Goal: Transaction & Acquisition: Purchase product/service

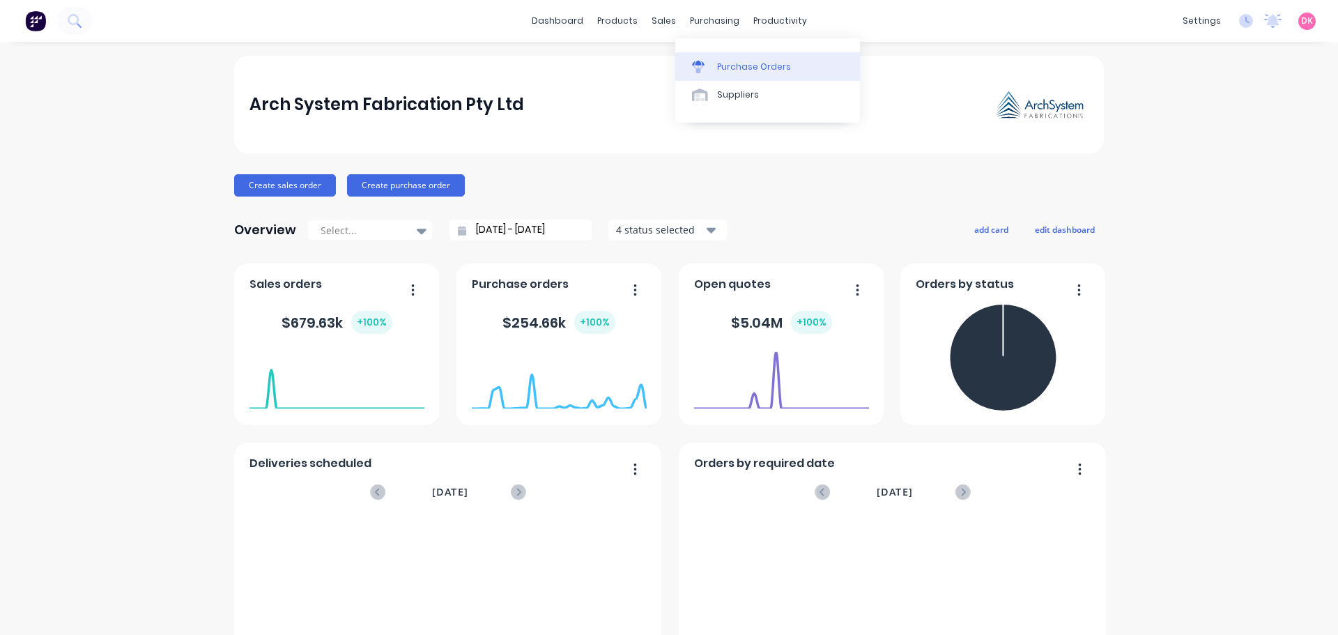
click at [711, 62] on div at bounding box center [702, 67] width 21 height 13
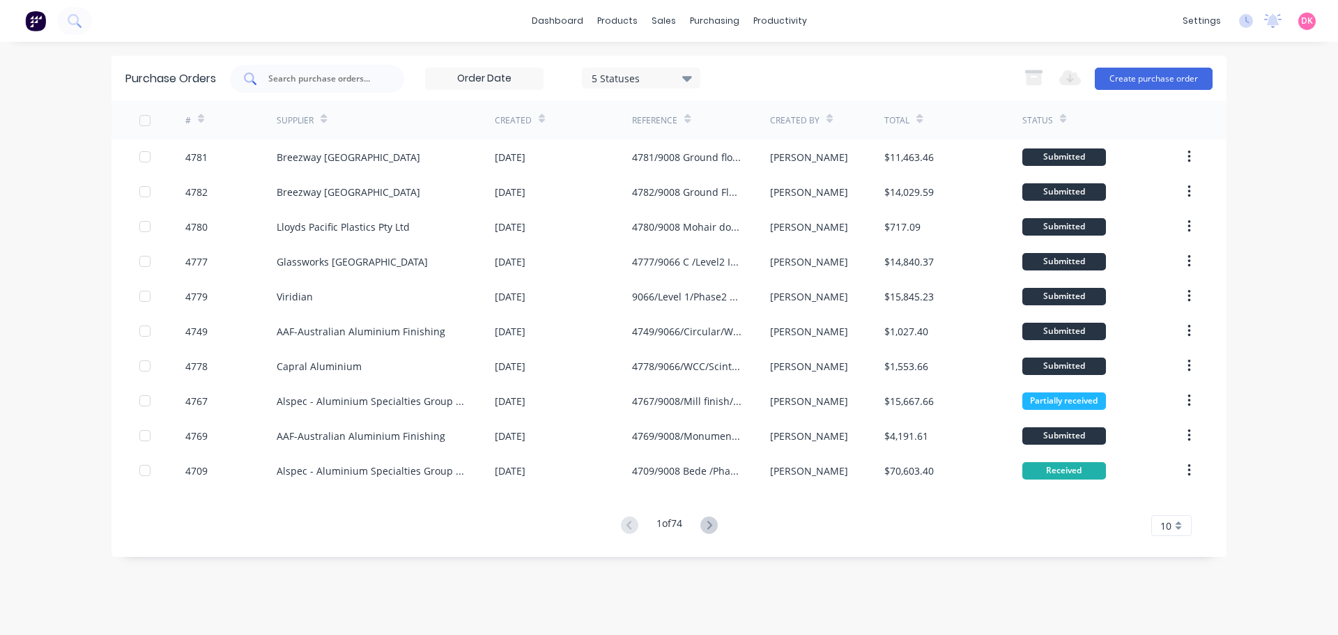
click at [309, 83] on input "text" at bounding box center [325, 79] width 116 height 14
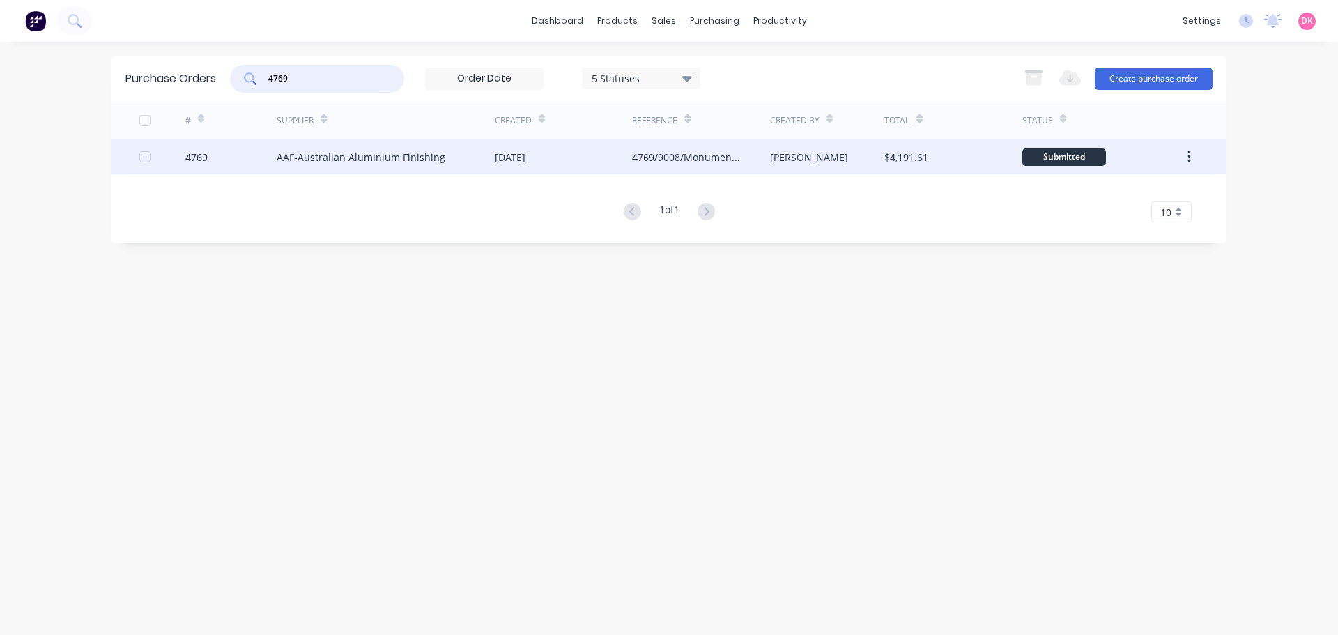
type input "4769"
click at [356, 164] on div "AAF-Australian Aluminium Finishing" at bounding box center [386, 156] width 218 height 35
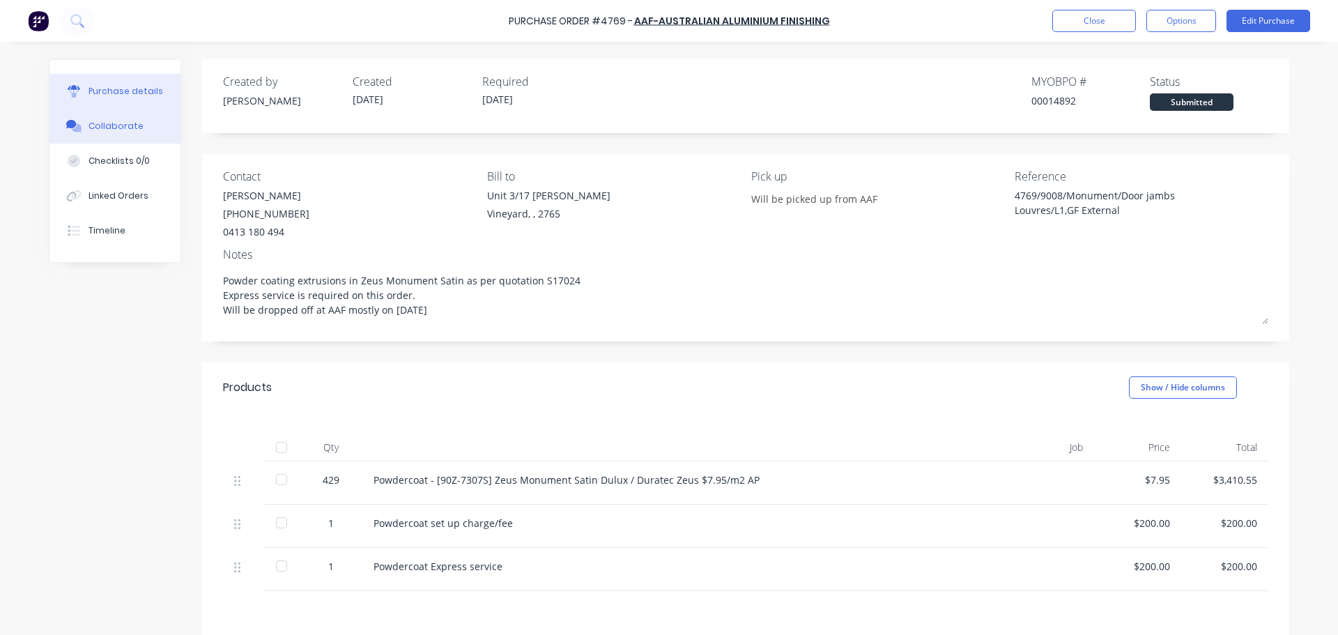
click at [95, 122] on div "Collaborate" at bounding box center [116, 126] width 55 height 13
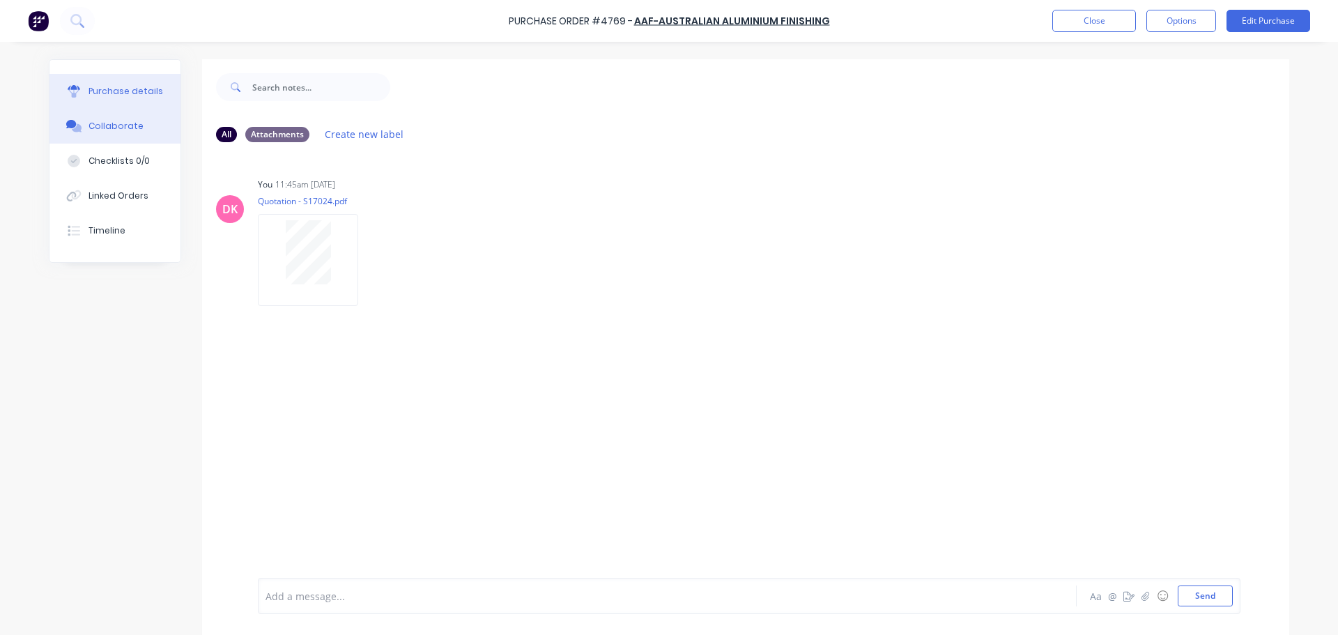
click at [108, 99] on button "Purchase details" at bounding box center [114, 91] width 131 height 35
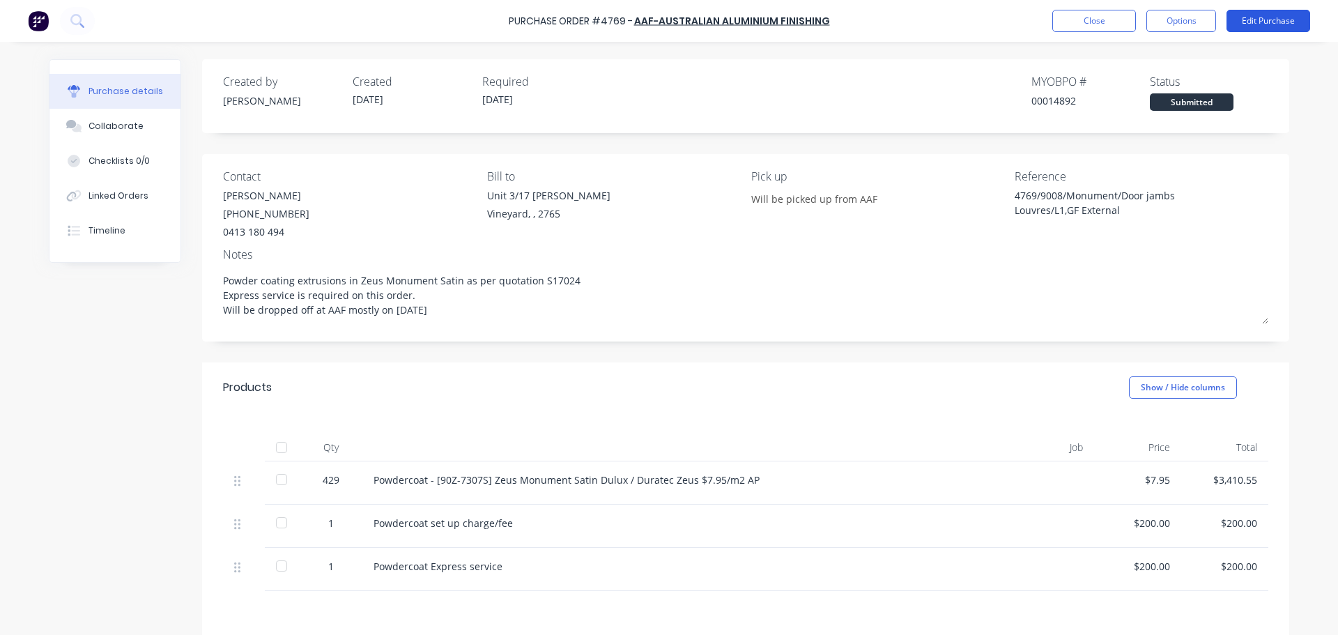
click at [1247, 24] on button "Edit Purchase" at bounding box center [1268, 21] width 84 height 22
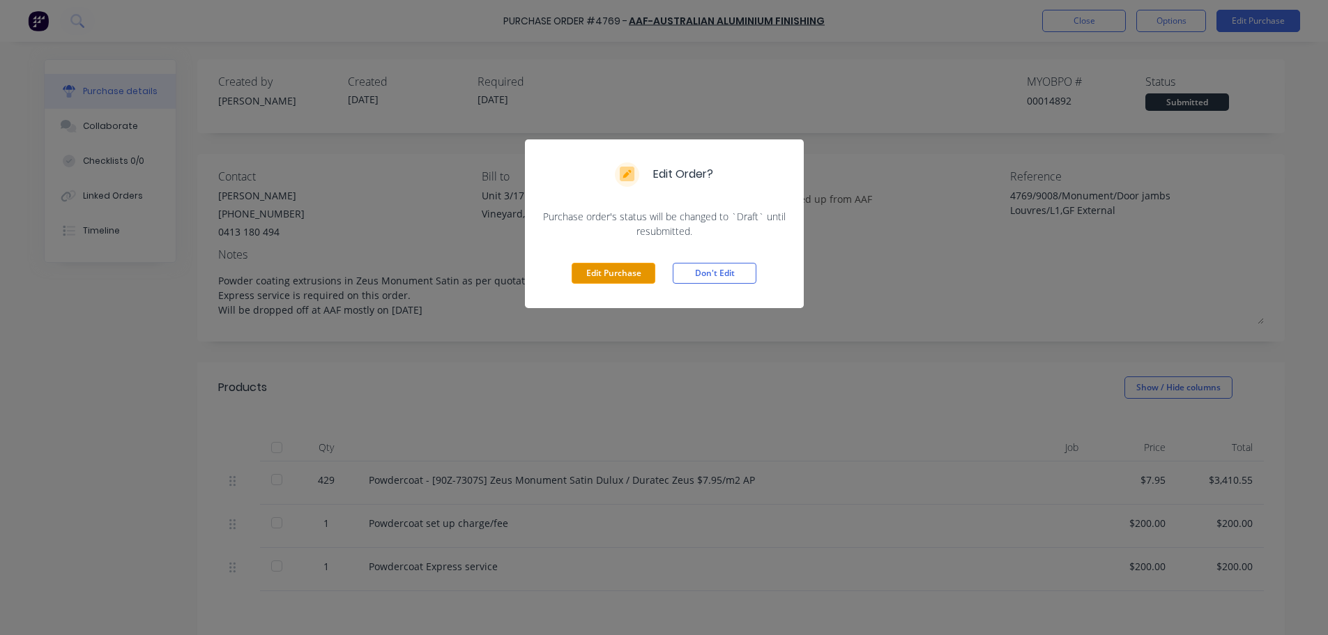
click at [620, 279] on button "Edit Purchase" at bounding box center [613, 273] width 84 height 21
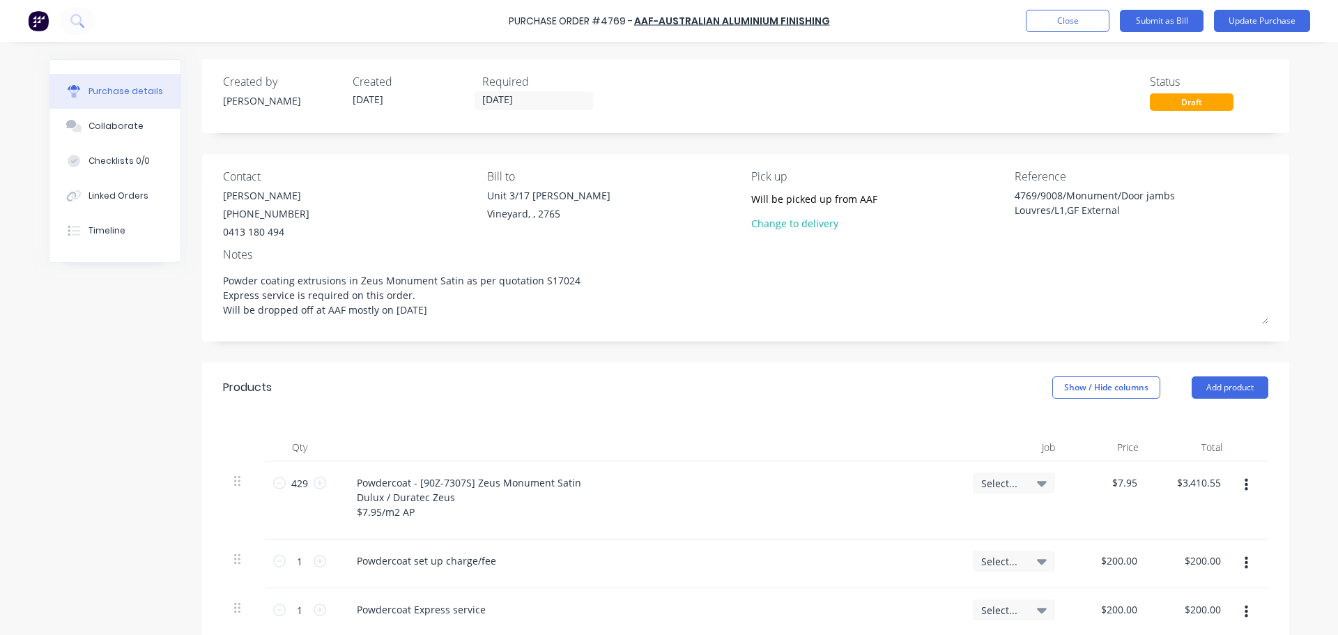
scroll to position [279, 0]
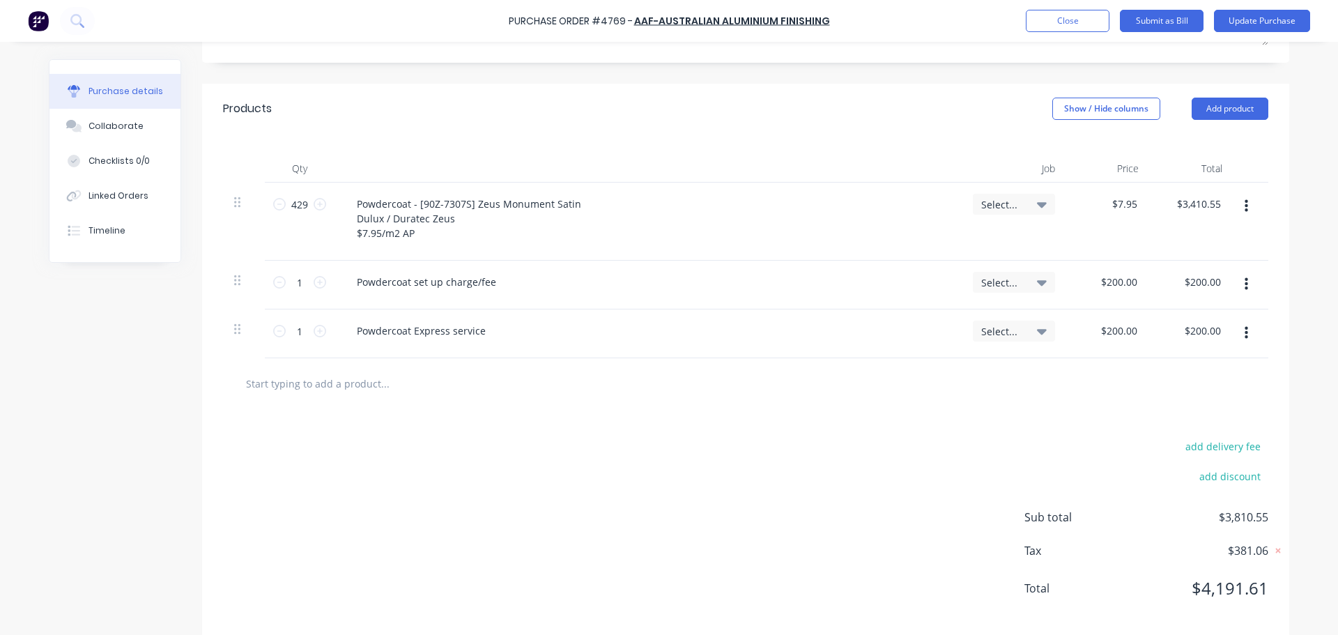
click at [266, 397] on input "text" at bounding box center [384, 383] width 279 height 28
click at [340, 379] on input "text" at bounding box center [384, 383] width 279 height 28
paste input "1030530"
type textarea "x"
type input "1030530"
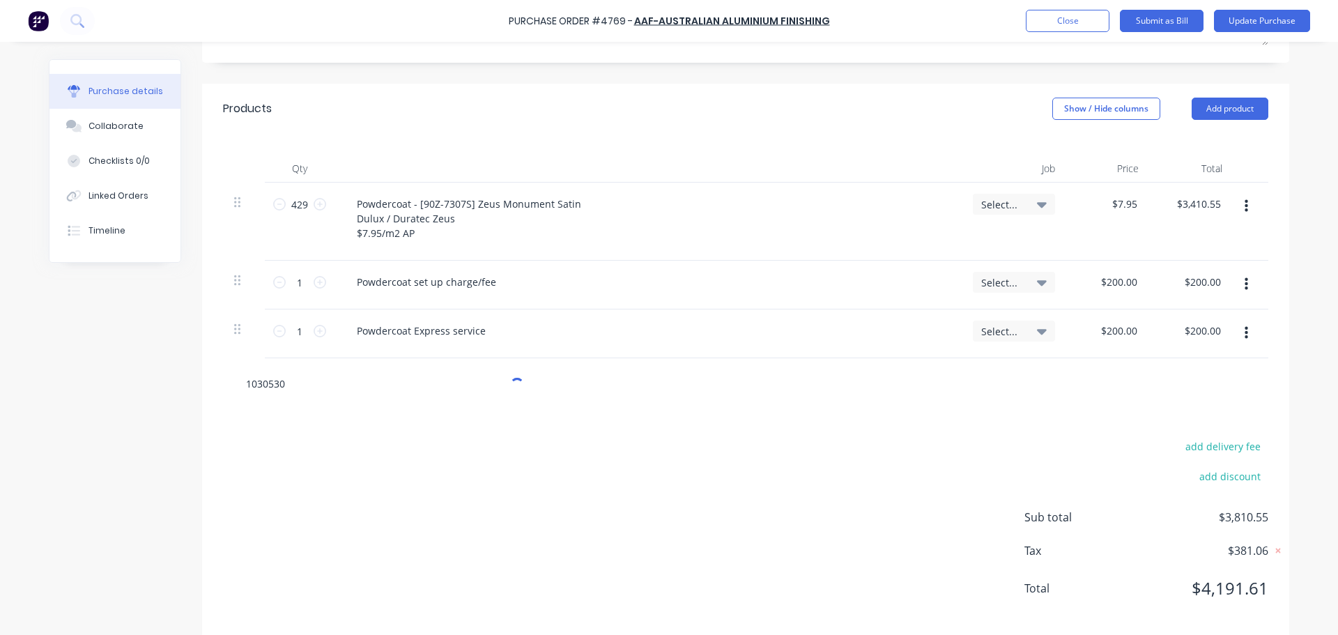
type textarea "x"
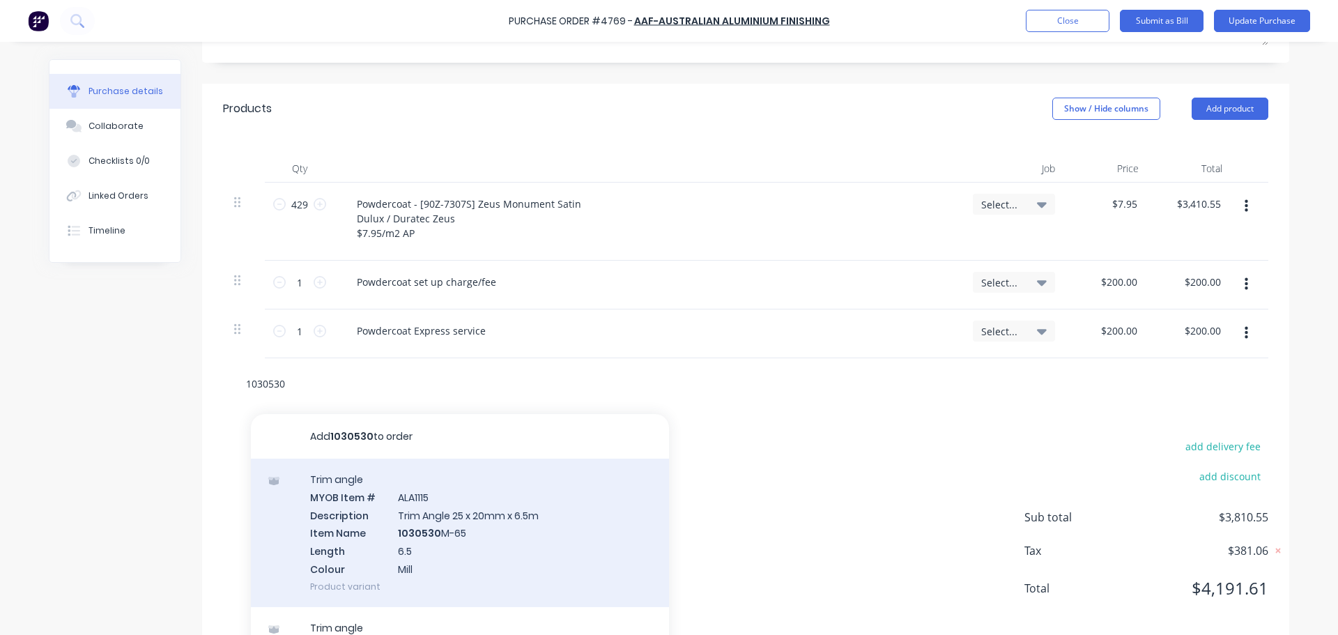
type input "1030530"
click at [380, 535] on div "Trim angle MYOB Item # ALA1115 Description Trim Angle 25 x 20mm x 6.5m Item Nam…" at bounding box center [460, 533] width 418 height 148
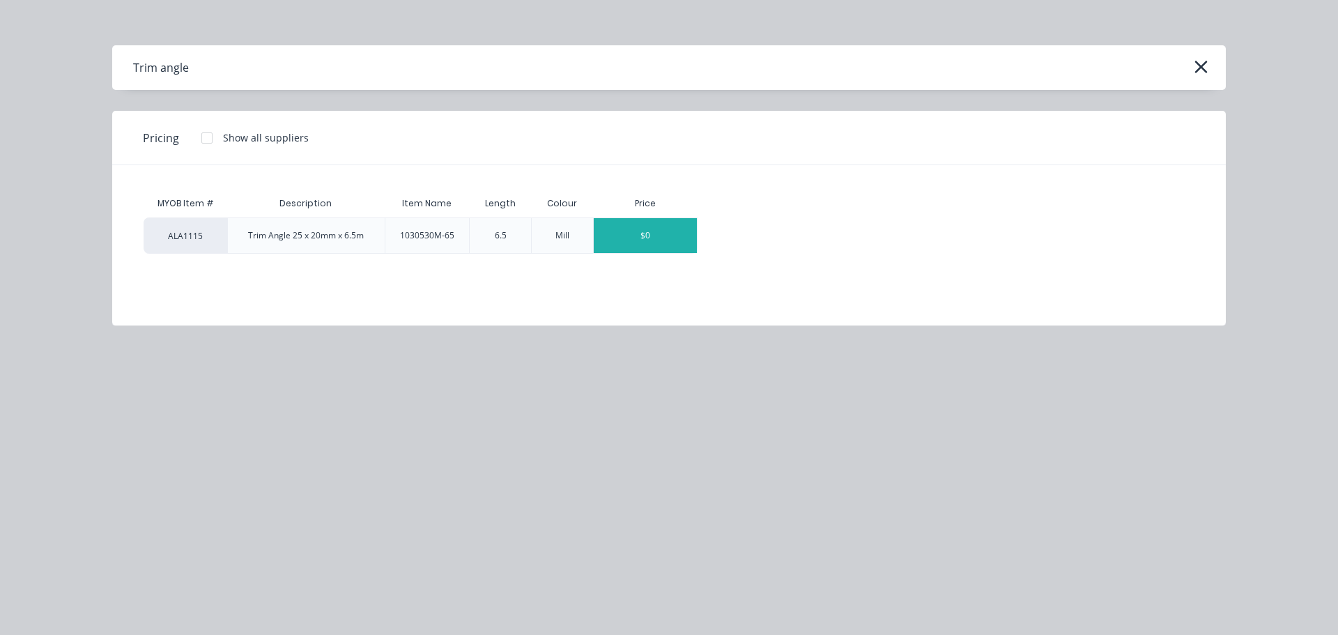
click at [647, 238] on div "$0" at bounding box center [645, 235] width 103 height 35
type textarea "x"
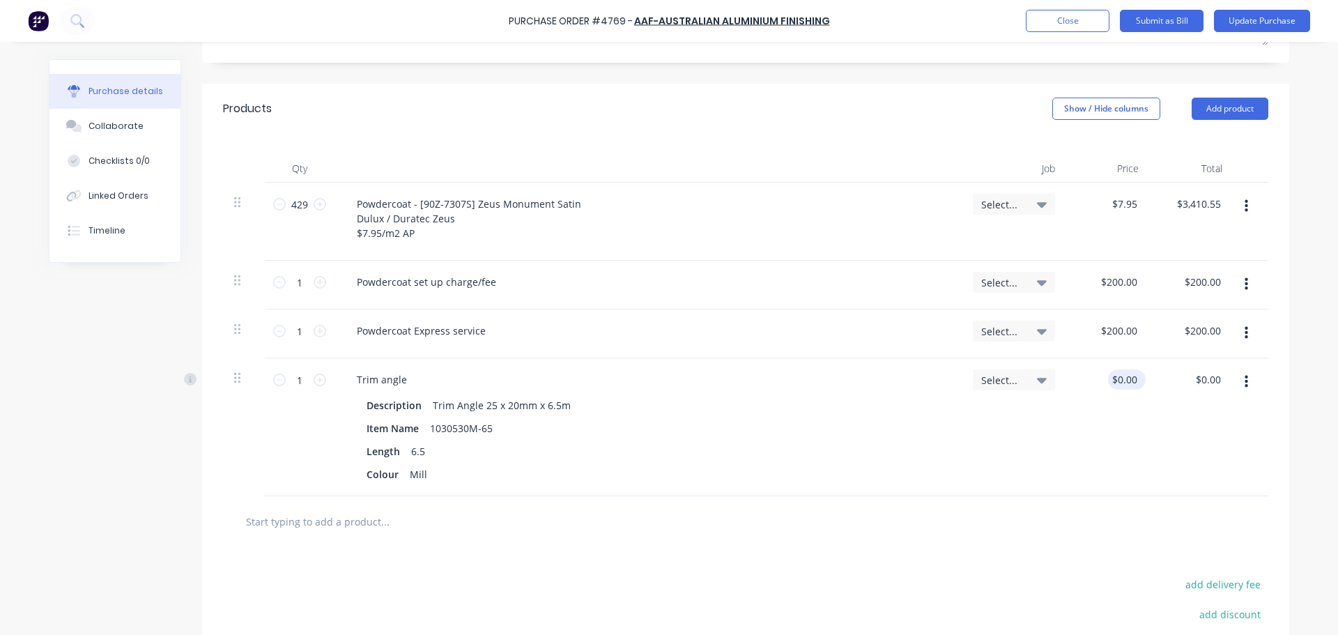
type textarea "x"
type input "0.00"
click at [1117, 376] on input "0.00" at bounding box center [1124, 379] width 32 height 20
type textarea "x"
click at [1117, 376] on input "0.00" at bounding box center [1127, 379] width 26 height 20
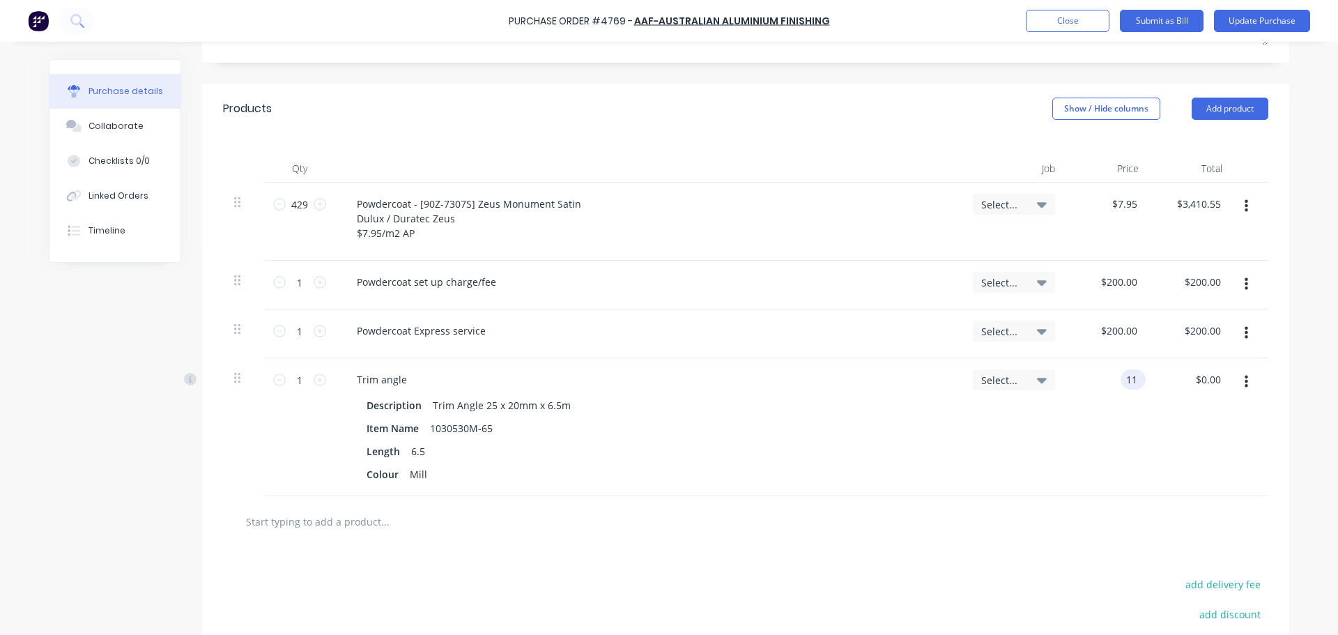
type input "1"
type input "$0.00"
click at [741, 525] on div at bounding box center [745, 521] width 1023 height 28
click at [314, 374] on icon at bounding box center [320, 380] width 13 height 13
type textarea "x"
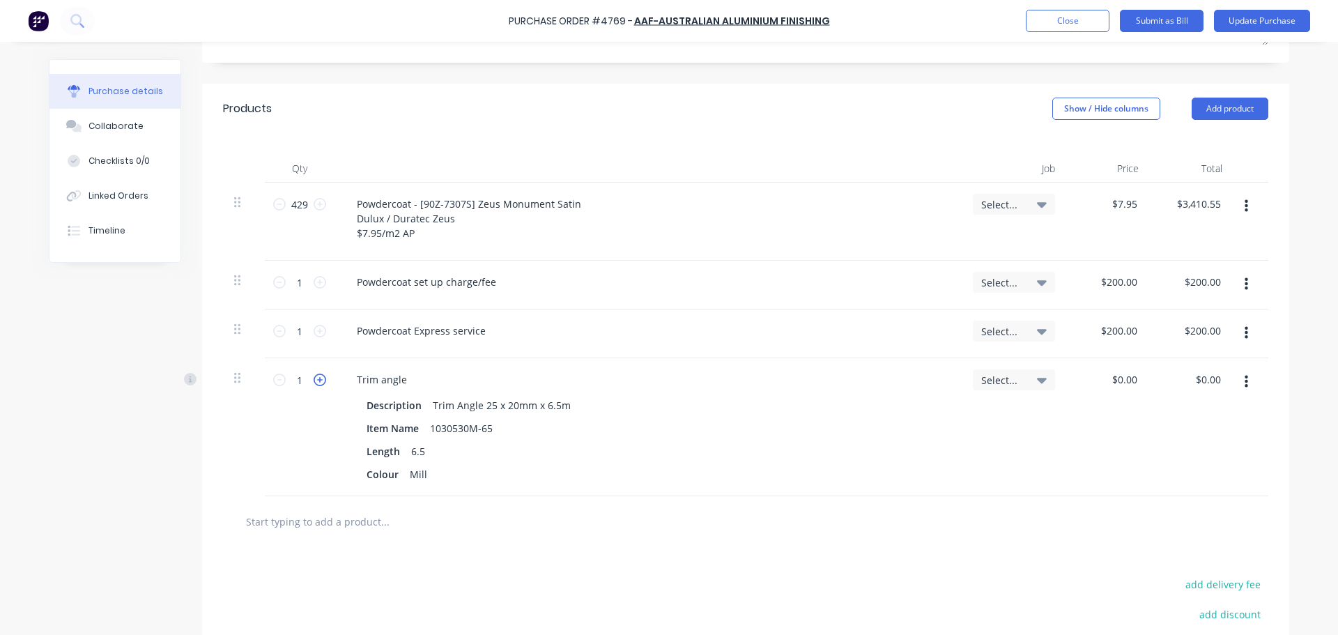
type input "2"
click at [314, 374] on icon at bounding box center [320, 380] width 13 height 13
type textarea "x"
type input "3"
click at [314, 374] on icon at bounding box center [320, 380] width 13 height 13
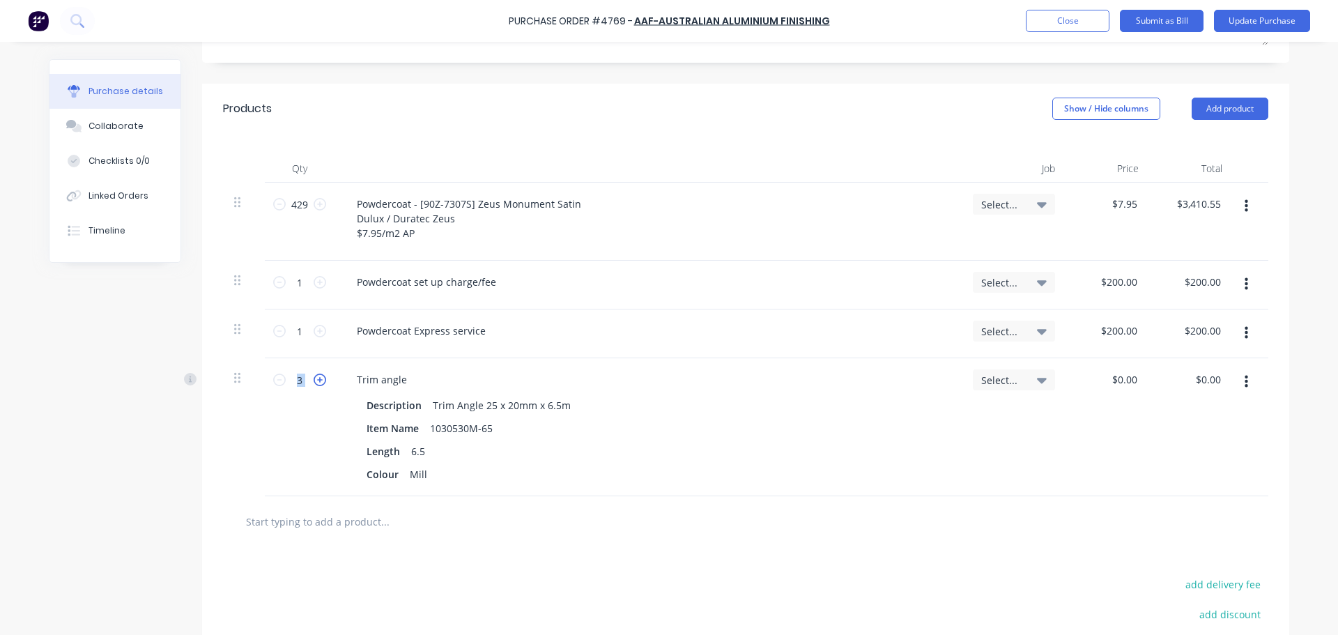
type textarea "x"
type input "4"
click at [314, 374] on icon at bounding box center [320, 380] width 13 height 13
type textarea "x"
type input "5"
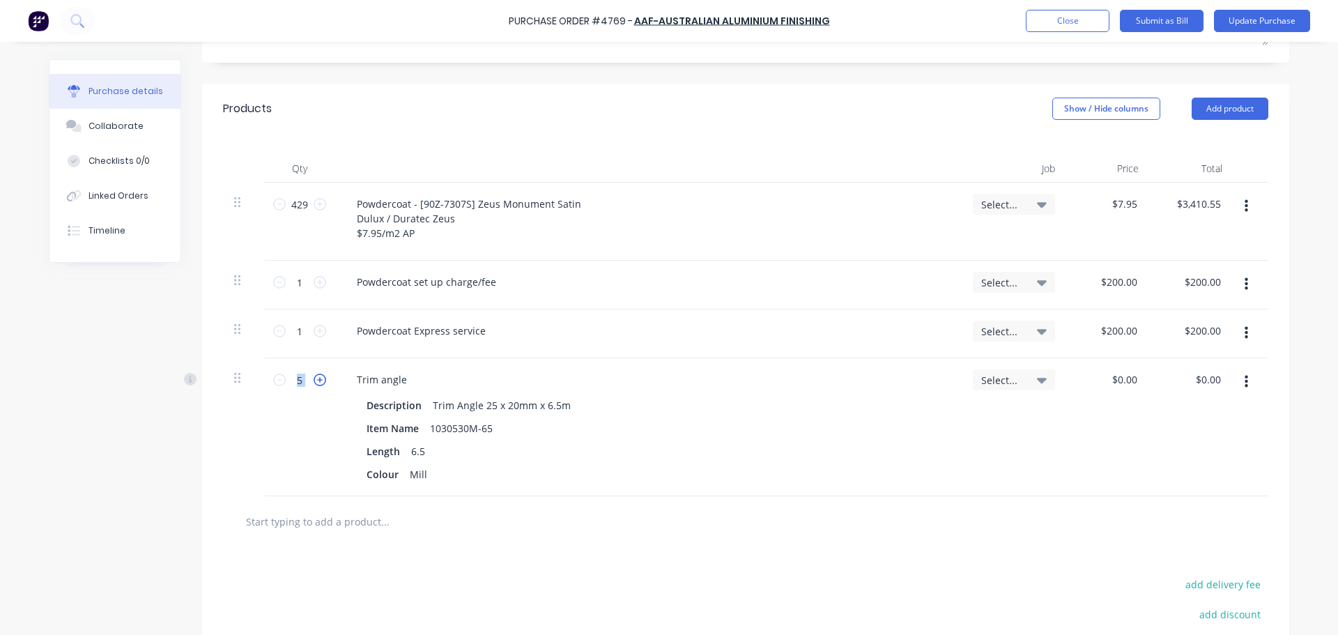
click at [314, 374] on icon at bounding box center [320, 380] width 13 height 13
type textarea "x"
type input "6"
click at [314, 374] on icon at bounding box center [320, 380] width 13 height 13
type textarea "x"
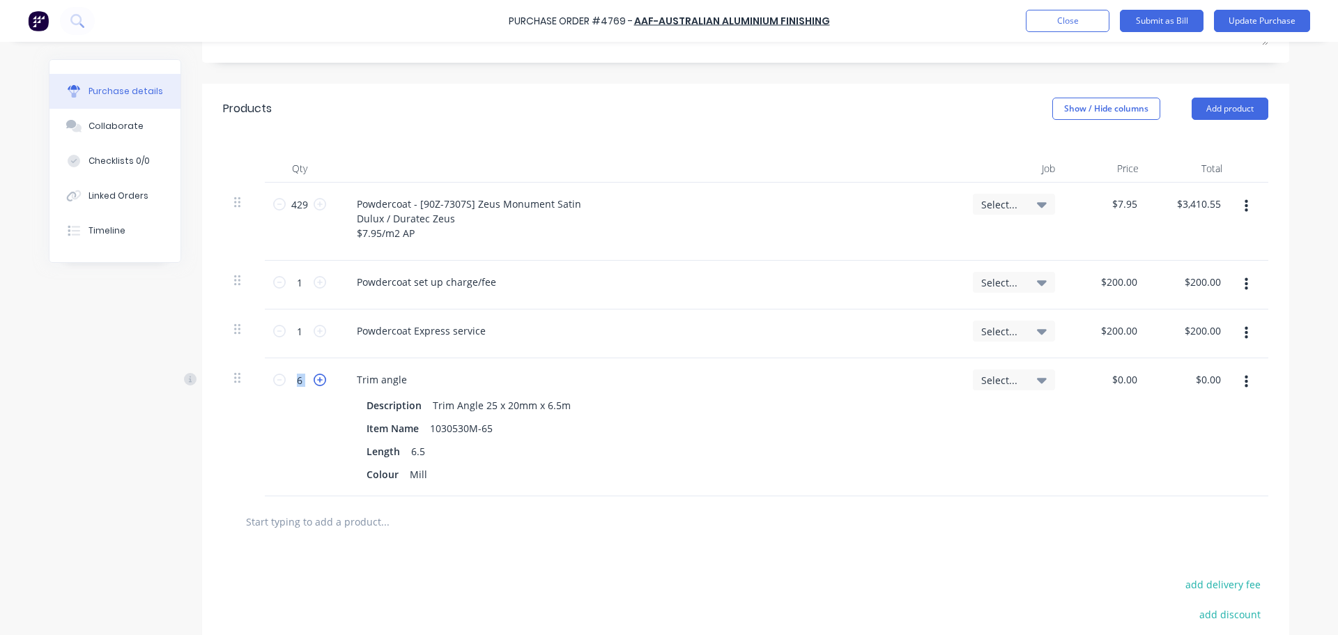
type input "7"
click at [867, 528] on div at bounding box center [745, 521] width 1023 height 28
click at [429, 502] on div at bounding box center [745, 521] width 1045 height 51
click at [409, 528] on input "text" at bounding box center [384, 521] width 279 height 28
paste input "1030548M"
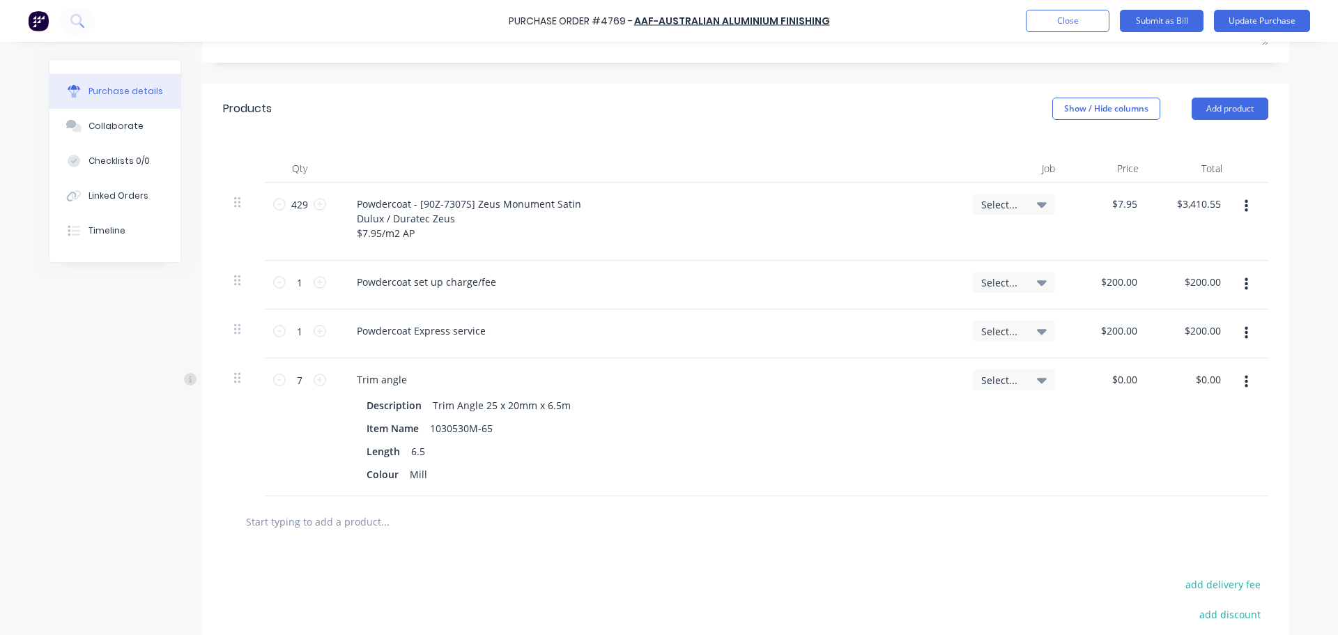
type textarea "x"
type input "1030548M"
type textarea "x"
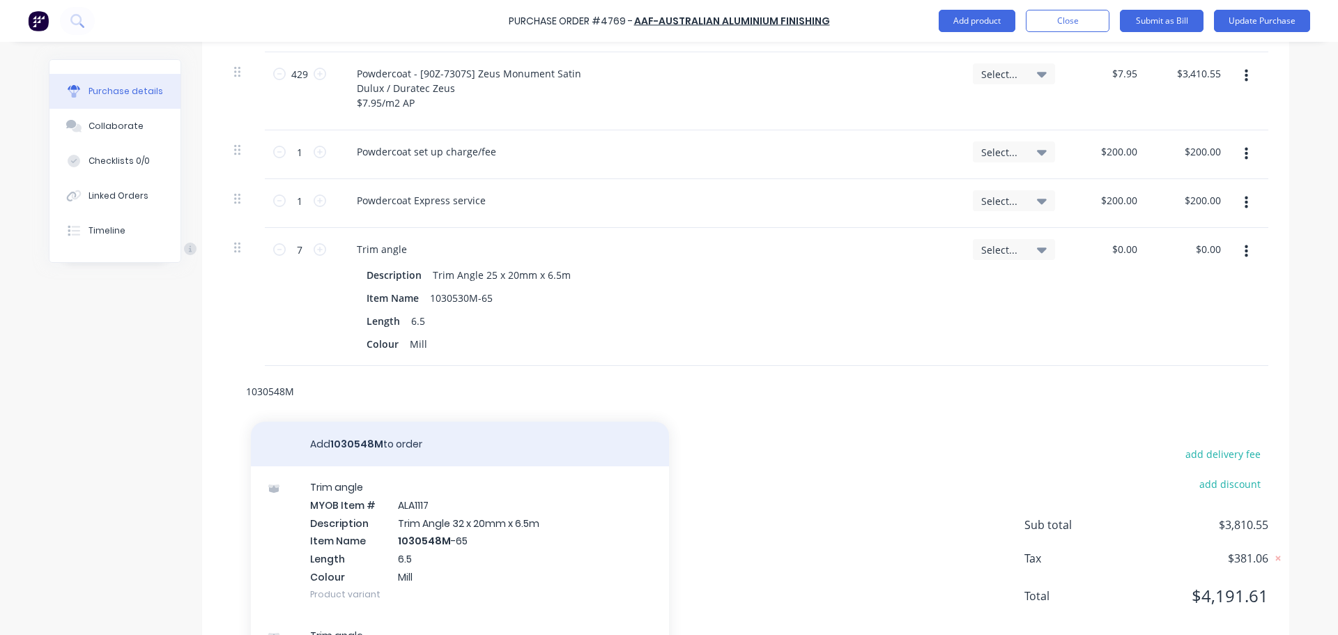
scroll to position [447, 0]
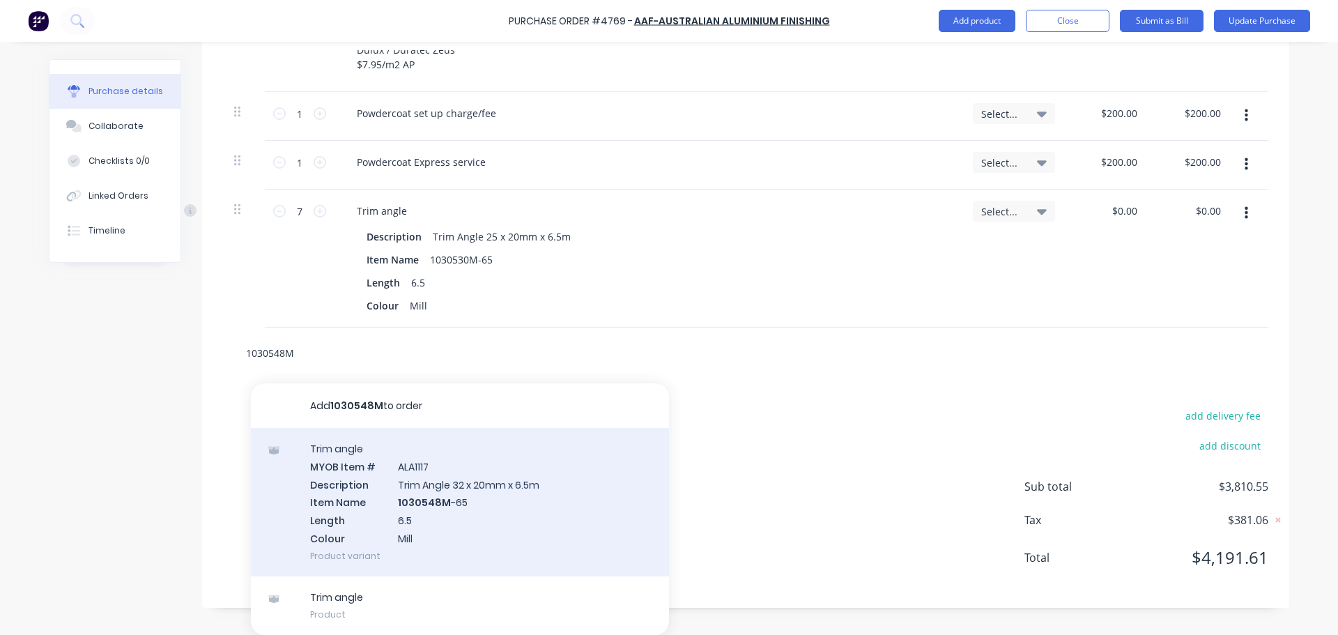
type input "1030548M"
click at [411, 545] on div "Trim angle MYOB Item # ALA1117 Description Trim Angle 32 x 20mm x 6.5m Item Nam…" at bounding box center [460, 502] width 418 height 148
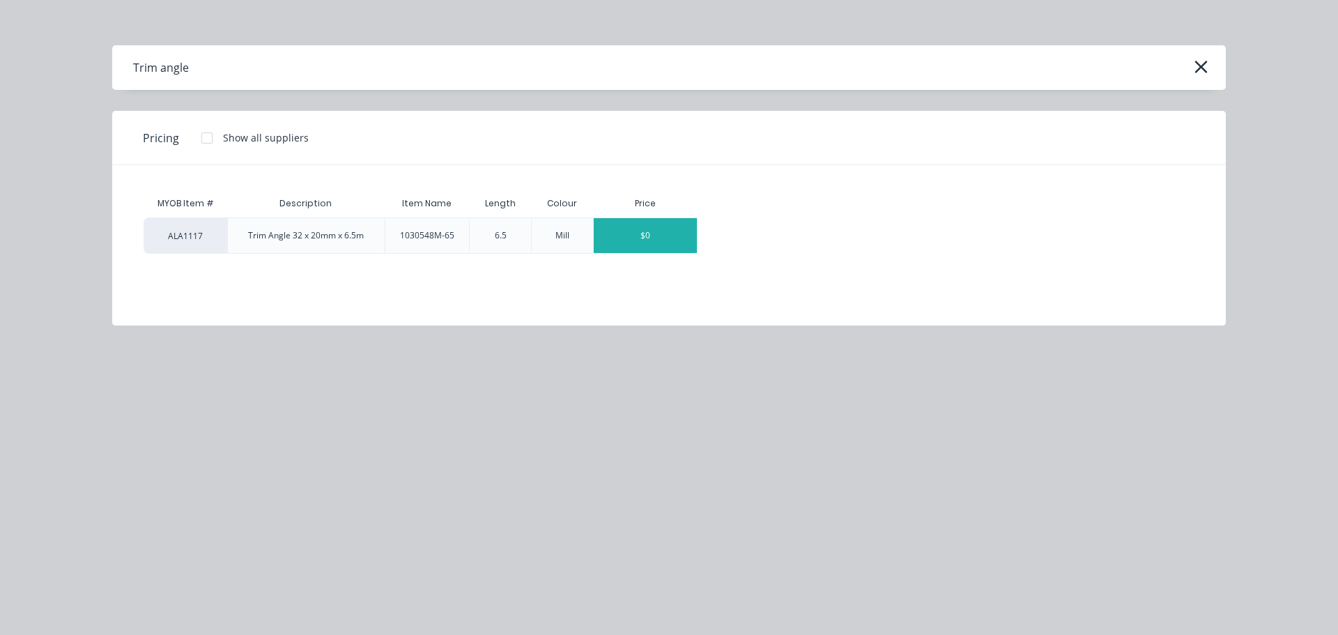
click at [643, 233] on div "$0" at bounding box center [645, 235] width 103 height 35
type textarea "x"
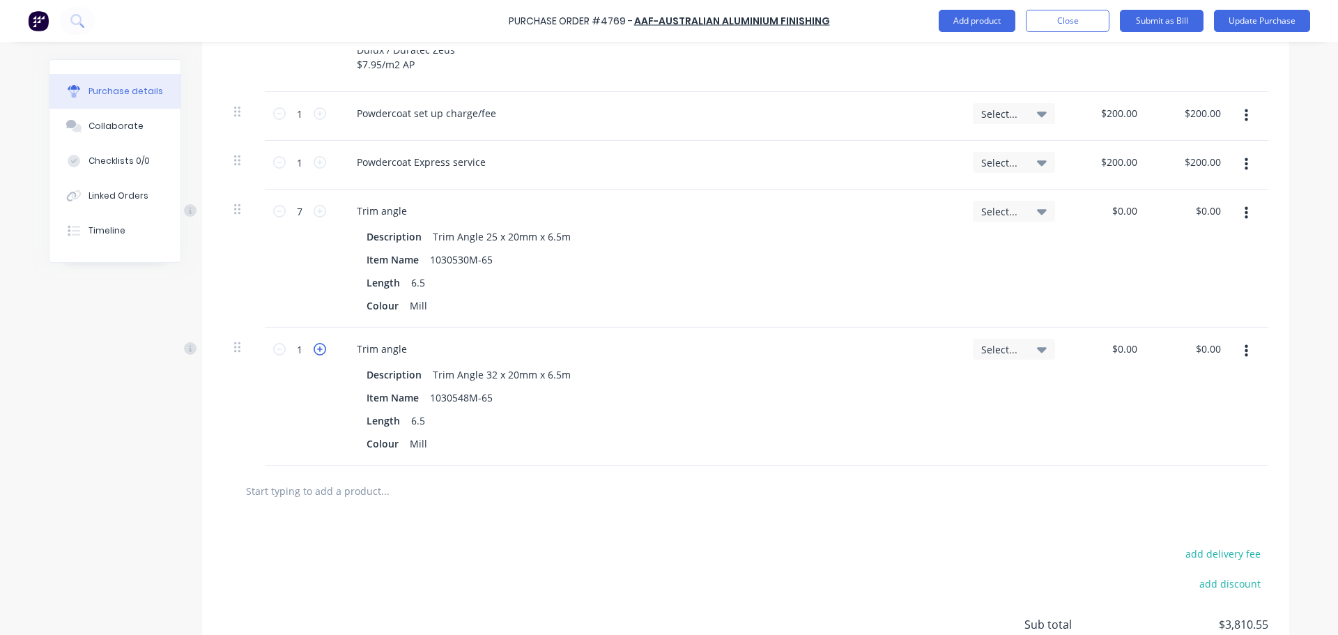
click at [318, 343] on icon at bounding box center [320, 349] width 13 height 13
type textarea "x"
type input "2"
click at [291, 355] on input "2" at bounding box center [300, 349] width 28 height 21
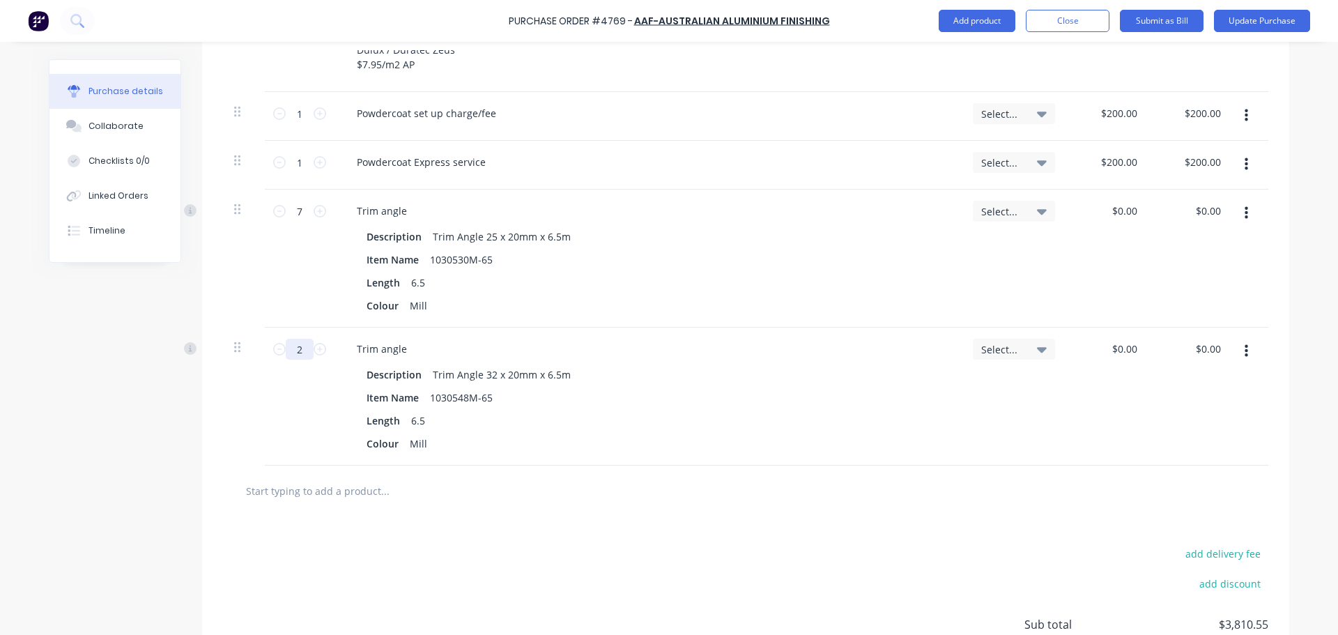
type textarea "x"
type input "8"
type textarea "x"
type input "80"
type textarea "x"
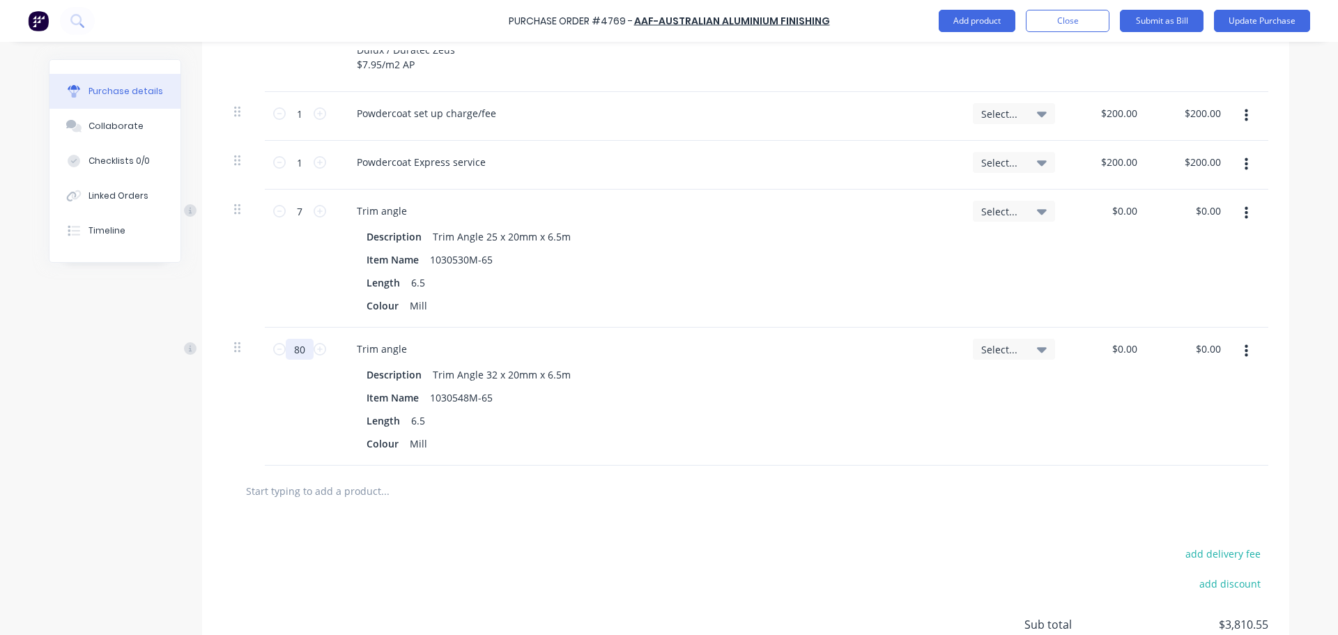
type input "80"
click at [677, 407] on div "Item Name 1030548M-65" at bounding box center [645, 397] width 569 height 20
click at [659, 498] on div at bounding box center [745, 491] width 1023 height 28
click at [412, 491] on input "text" at bounding box center [384, 491] width 279 height 28
type textarea "x"
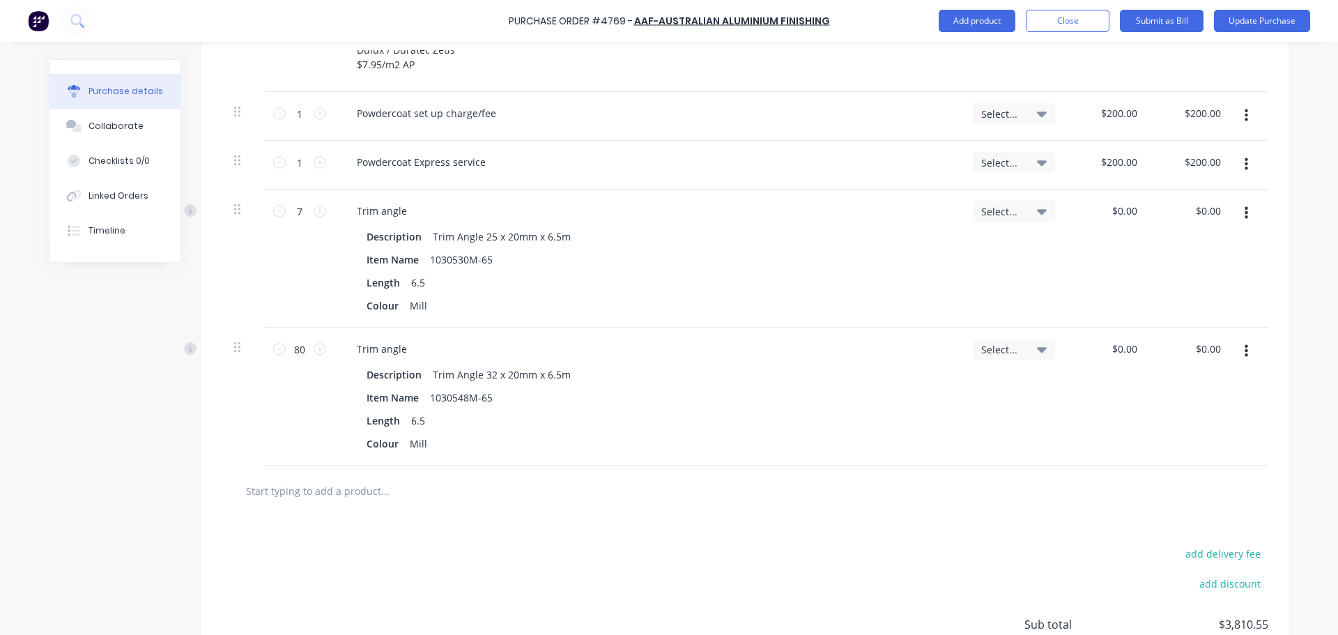
type input "1"
type textarea "x"
type input "16"
type textarea "x"
type input "160"
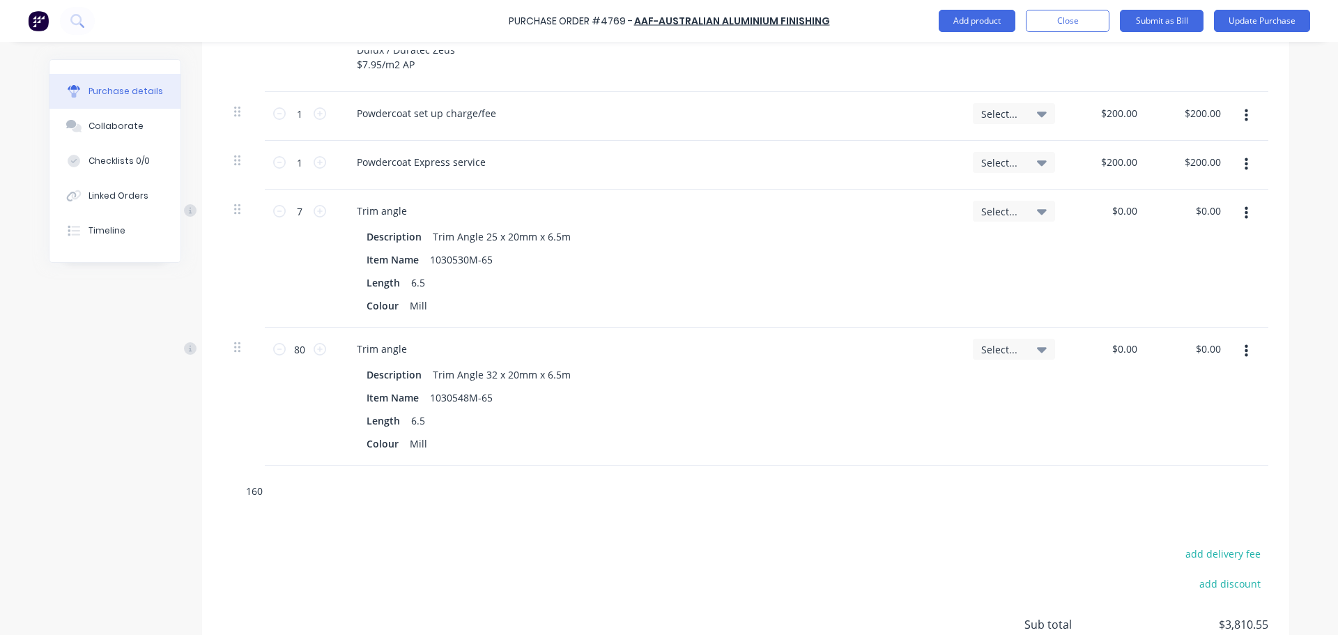
type textarea "x"
type input "1600"
type textarea "x"
type input "16002"
type textarea "x"
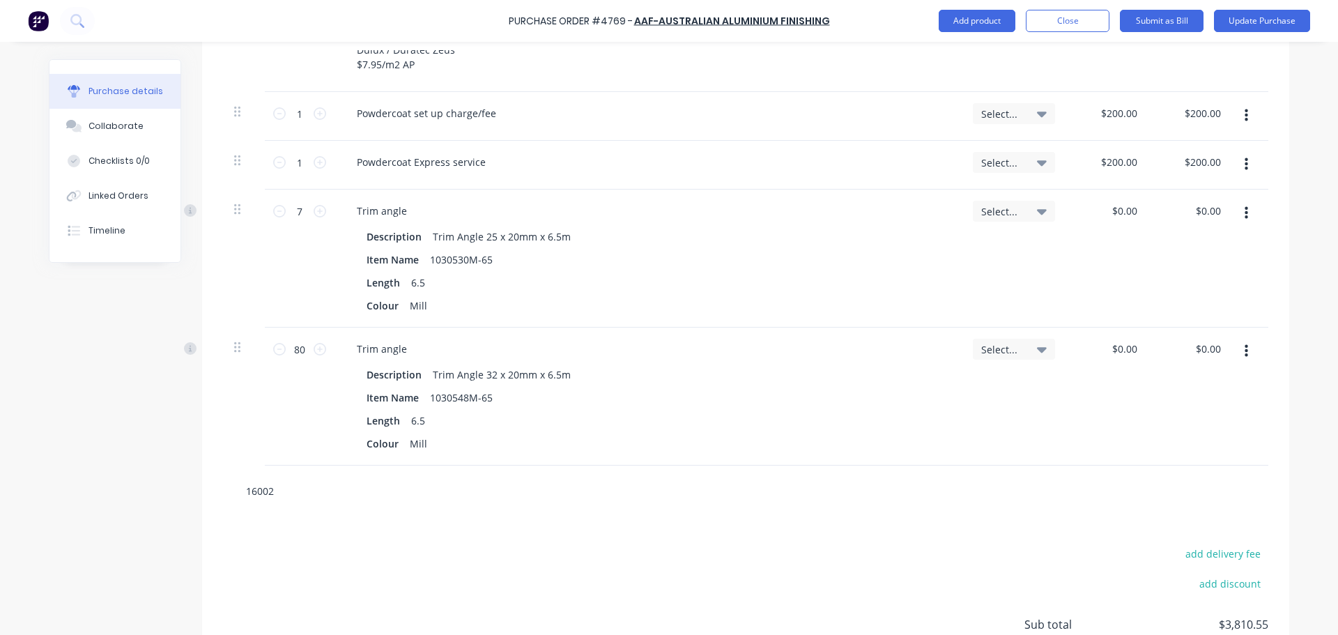
type input "160024"
type textarea "x"
type input "1600240"
type textarea "x"
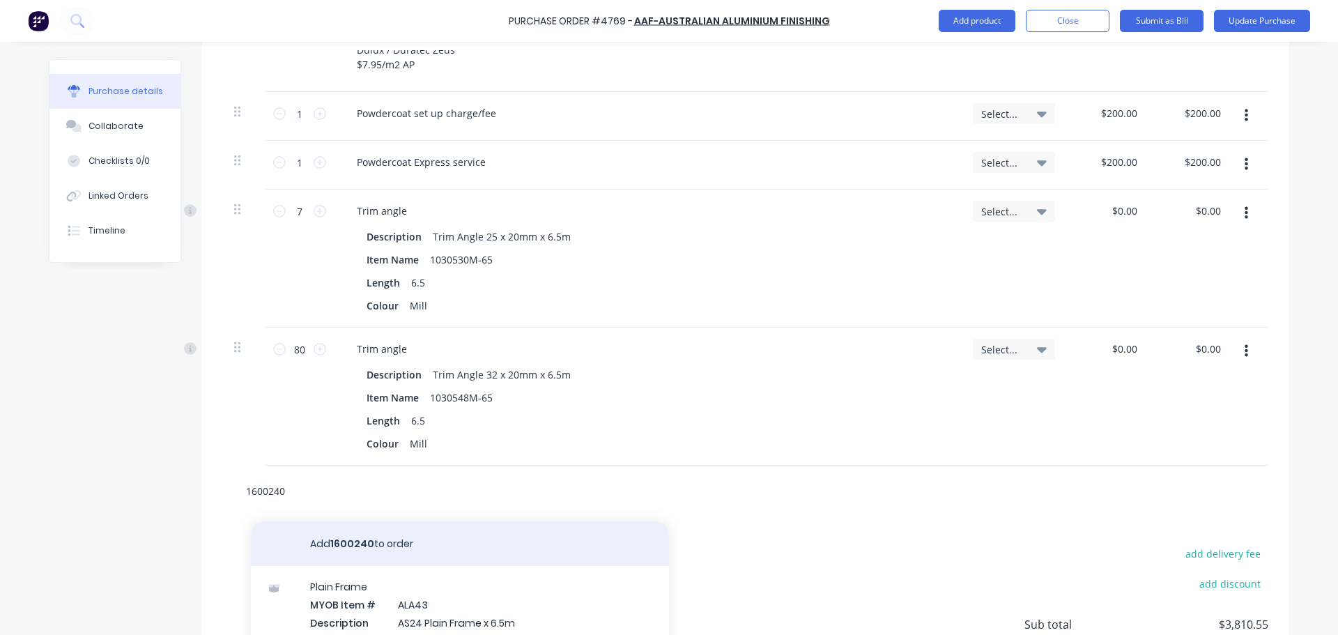
scroll to position [585, 0]
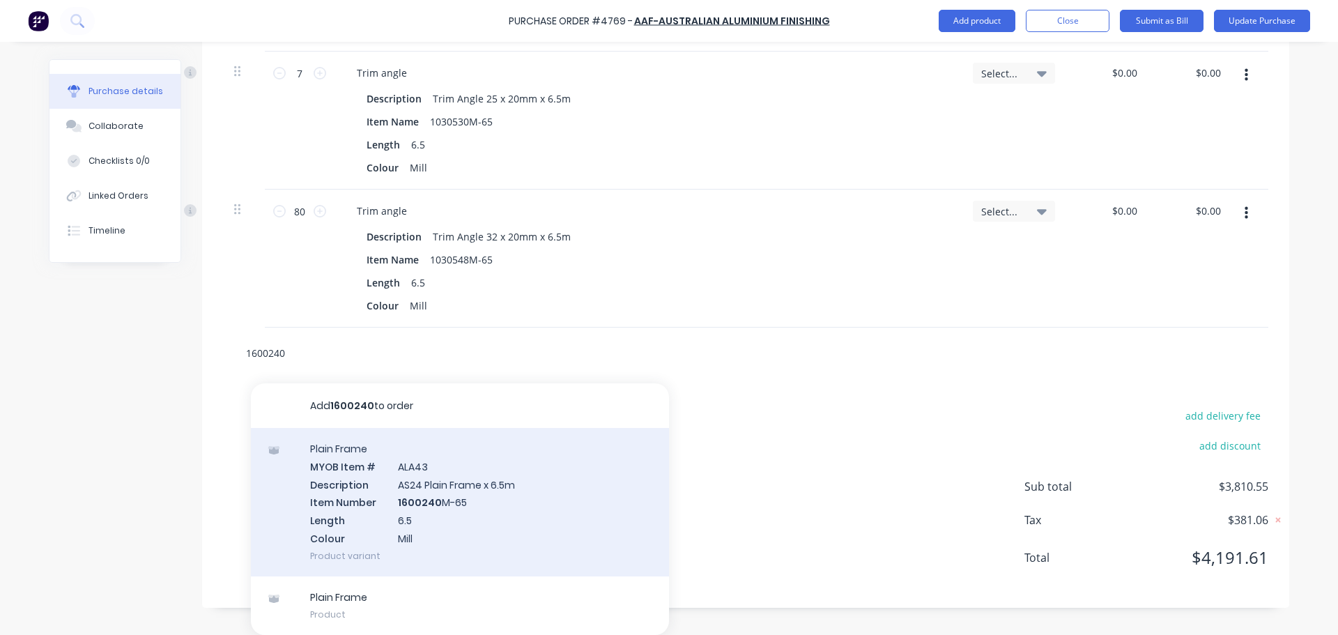
type input "1600240"
click at [442, 507] on div "Plain Frame MYOB Item # ALA43 Description AS24 Plain Frame x 6.5m Item Number 1…" at bounding box center [460, 502] width 418 height 148
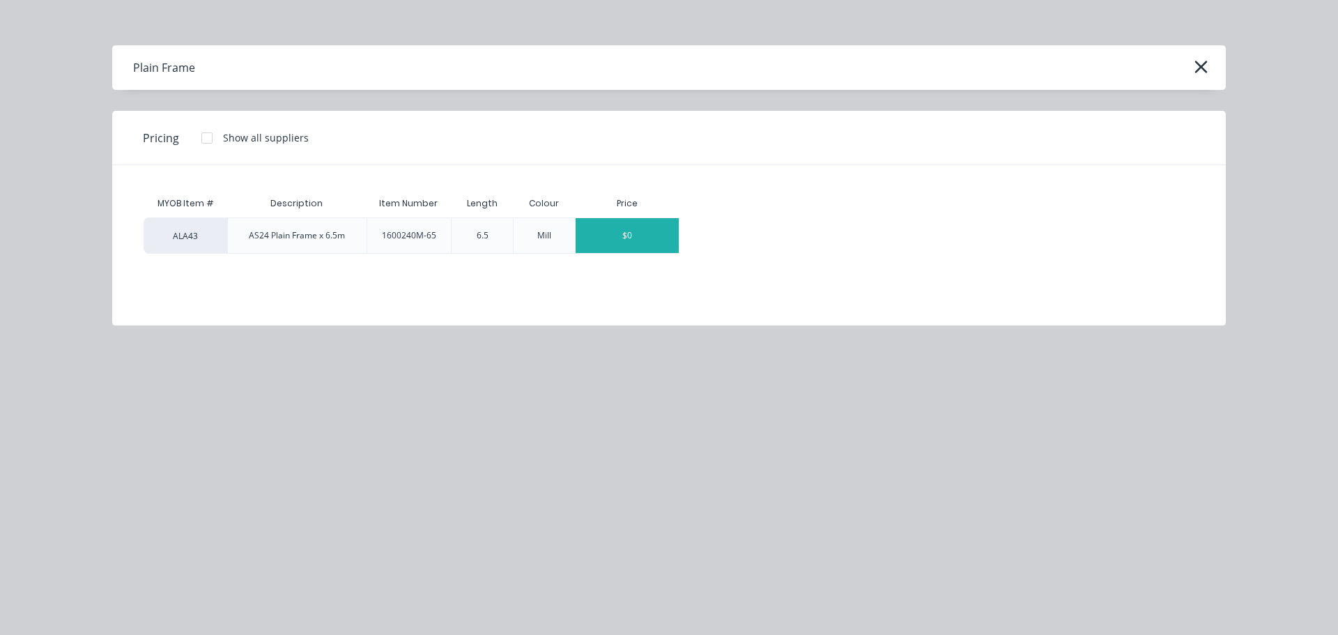
click at [645, 249] on div "$0" at bounding box center [627, 235] width 103 height 35
type textarea "x"
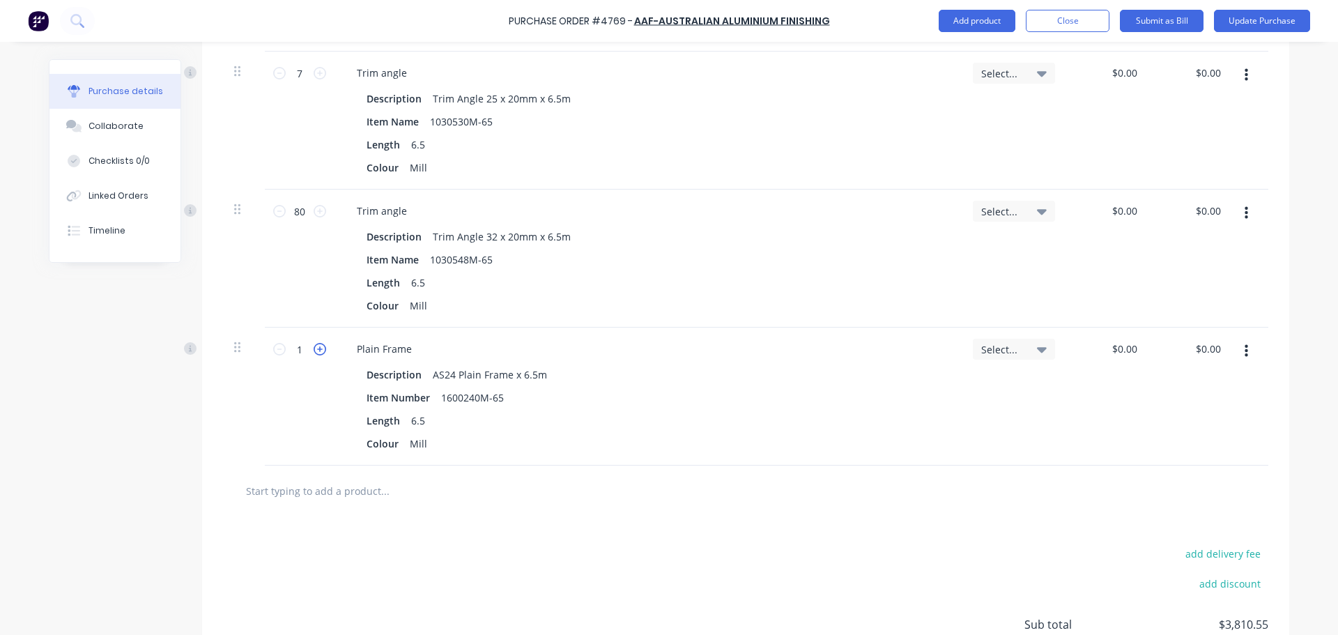
click at [321, 350] on icon at bounding box center [320, 349] width 13 height 13
type textarea "x"
type input "2"
click at [299, 355] on input "2" at bounding box center [300, 349] width 28 height 21
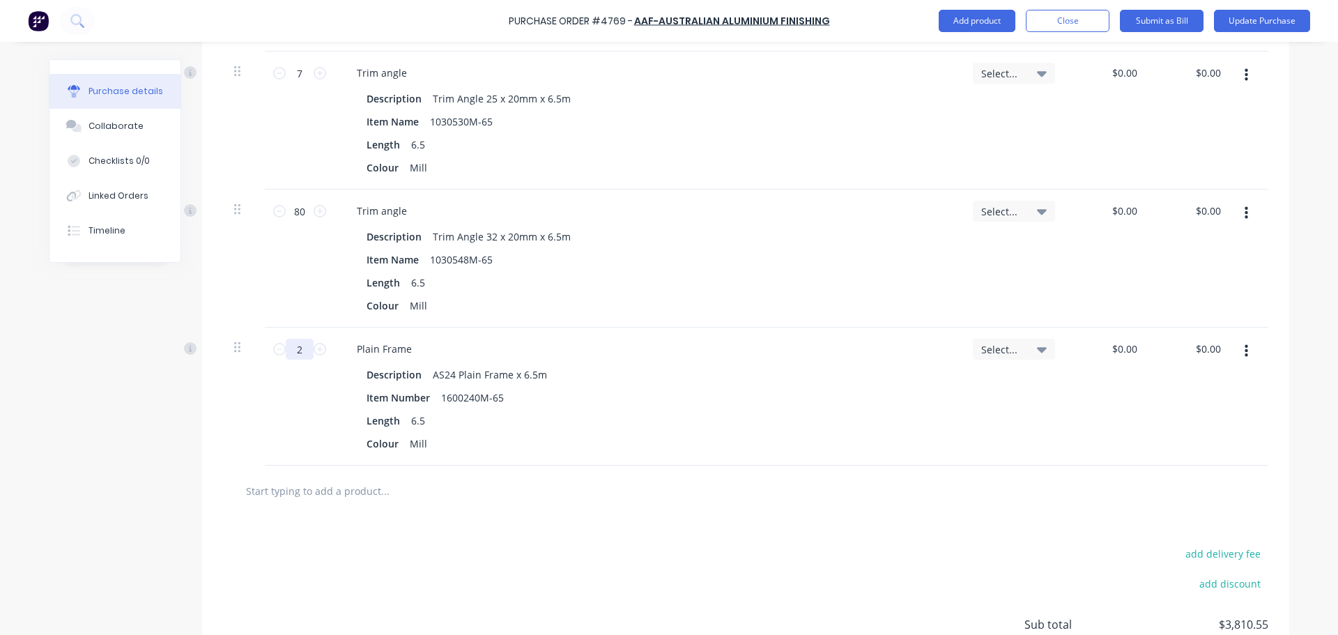
type textarea "x"
type input "28"
type textarea "x"
type input "28"
click at [592, 525] on div "add delivery fee add discount Sub total $3,810.55 Tax $381.06 Total $4,191.61" at bounding box center [745, 630] width 1087 height 229
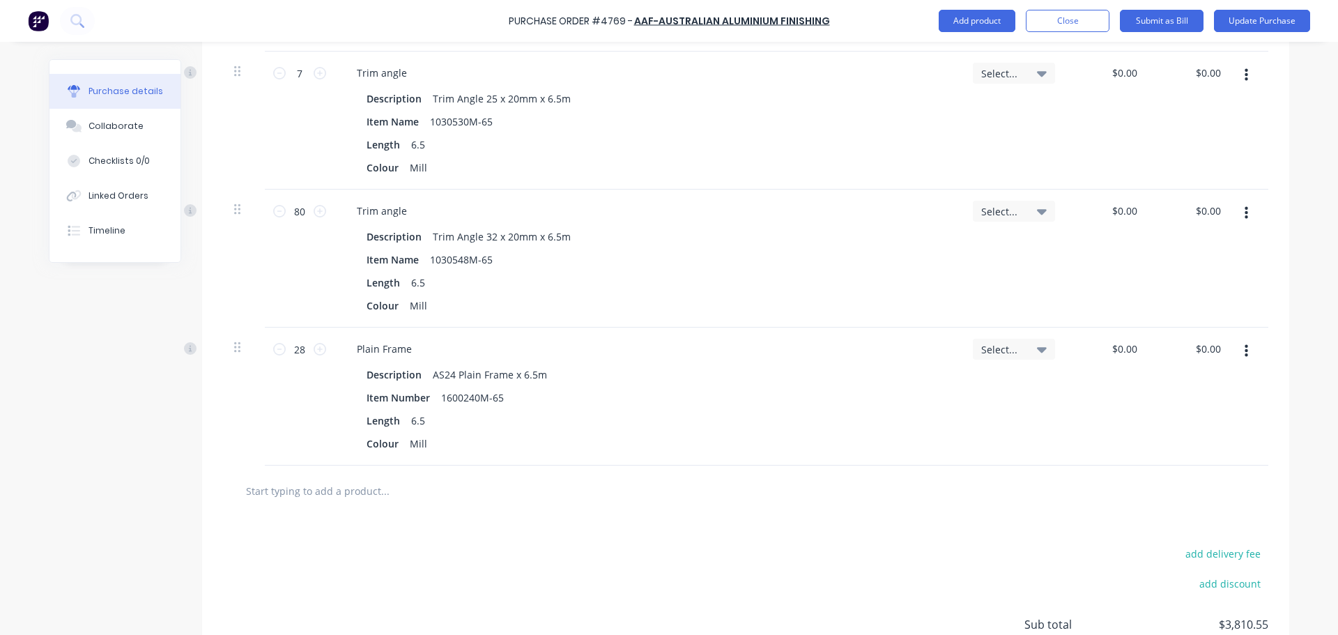
click at [334, 493] on input "text" at bounding box center [384, 491] width 279 height 28
type textarea "x"
type input "1"
type textarea "x"
type input "16"
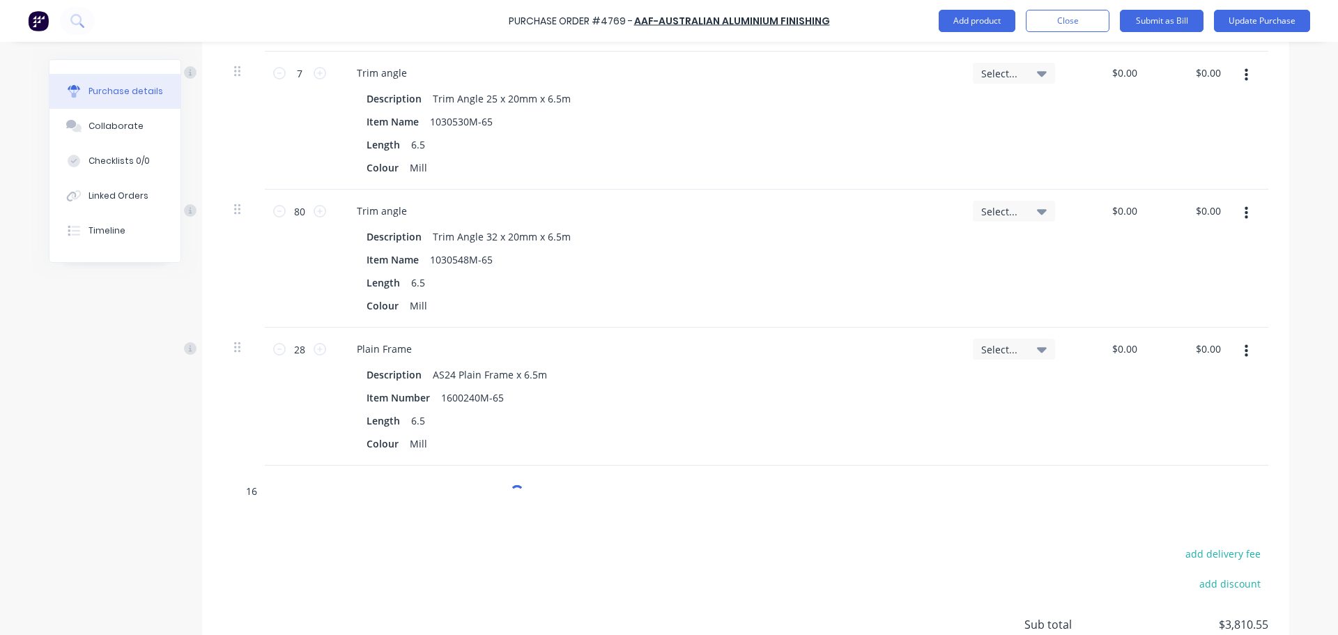
type textarea "x"
type input "160"
type textarea "x"
type input "1604"
type textarea "x"
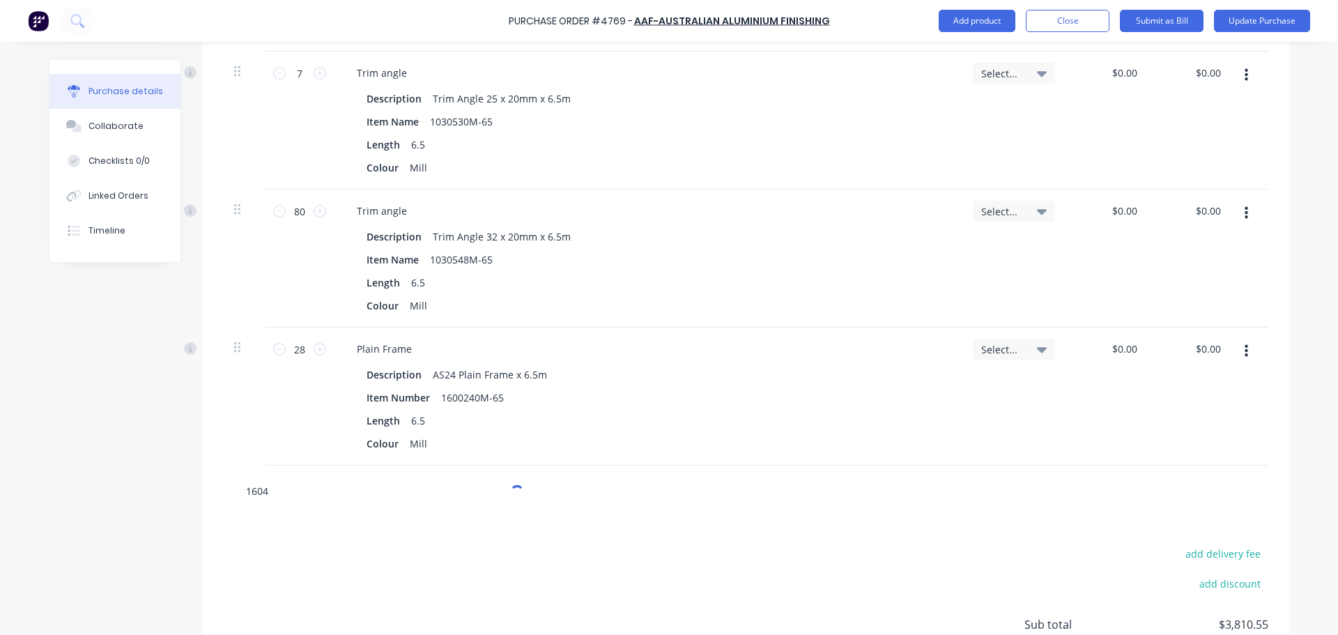
type input "16046"
type textarea "x"
type input "160466"
type textarea "x"
type input "1604669"
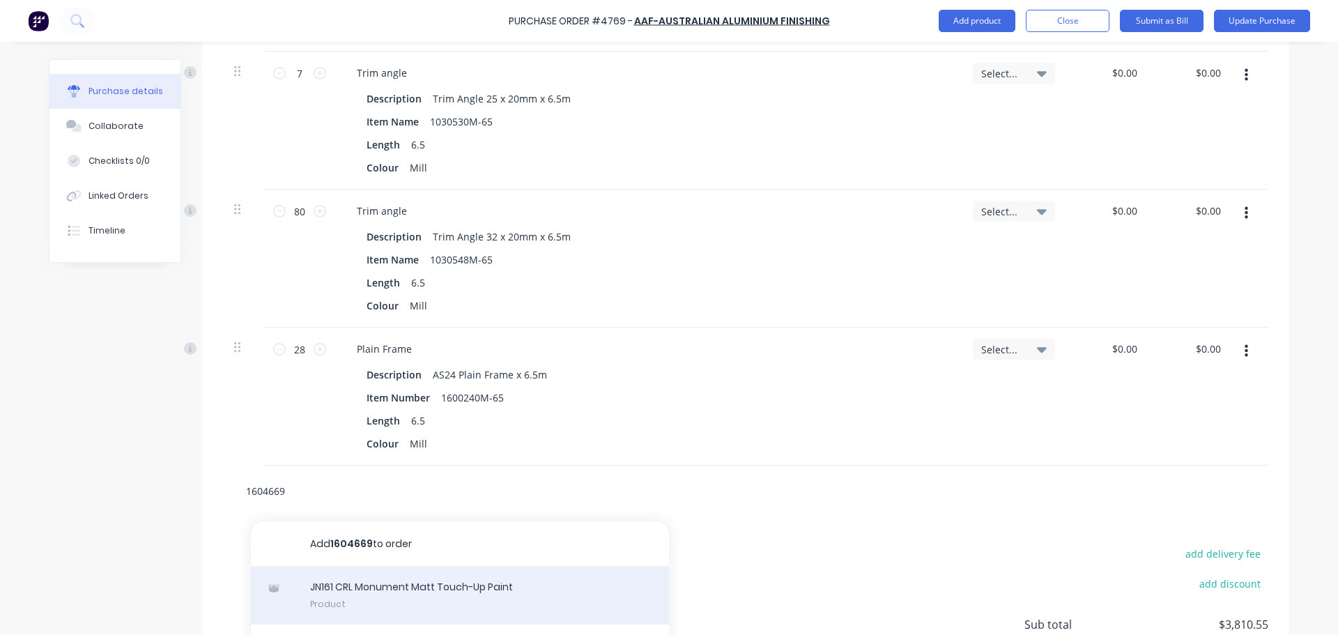
scroll to position [725, 0]
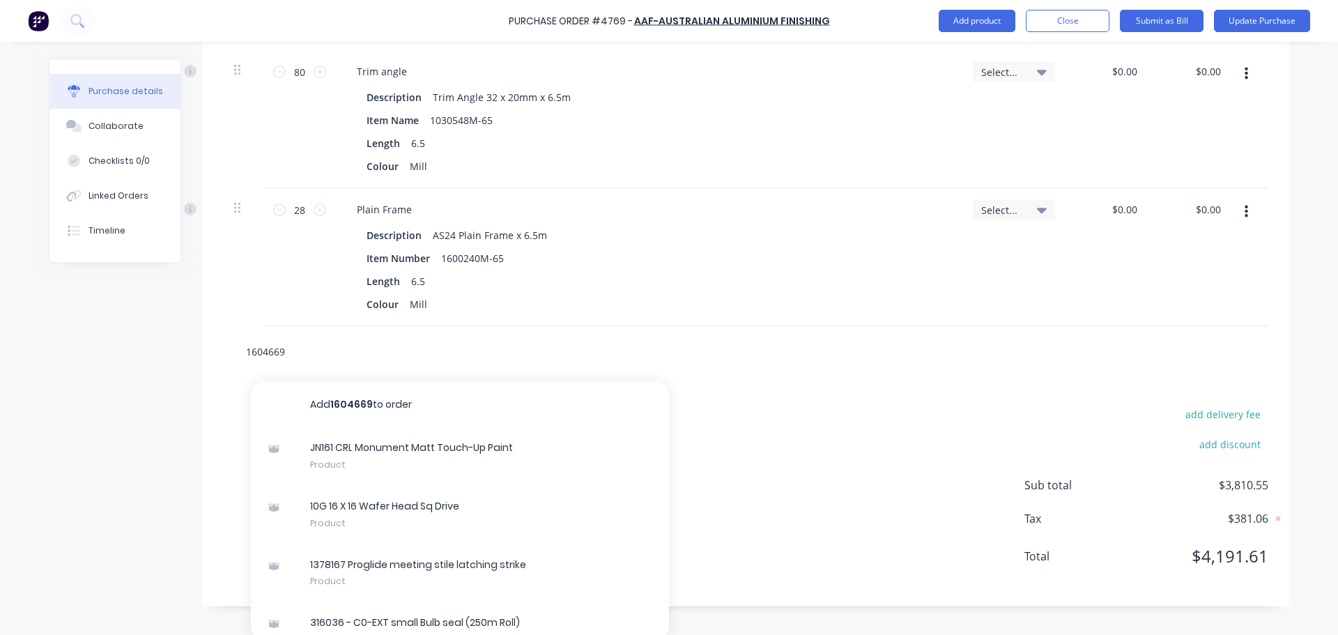
type textarea "x"
type input "1604669"
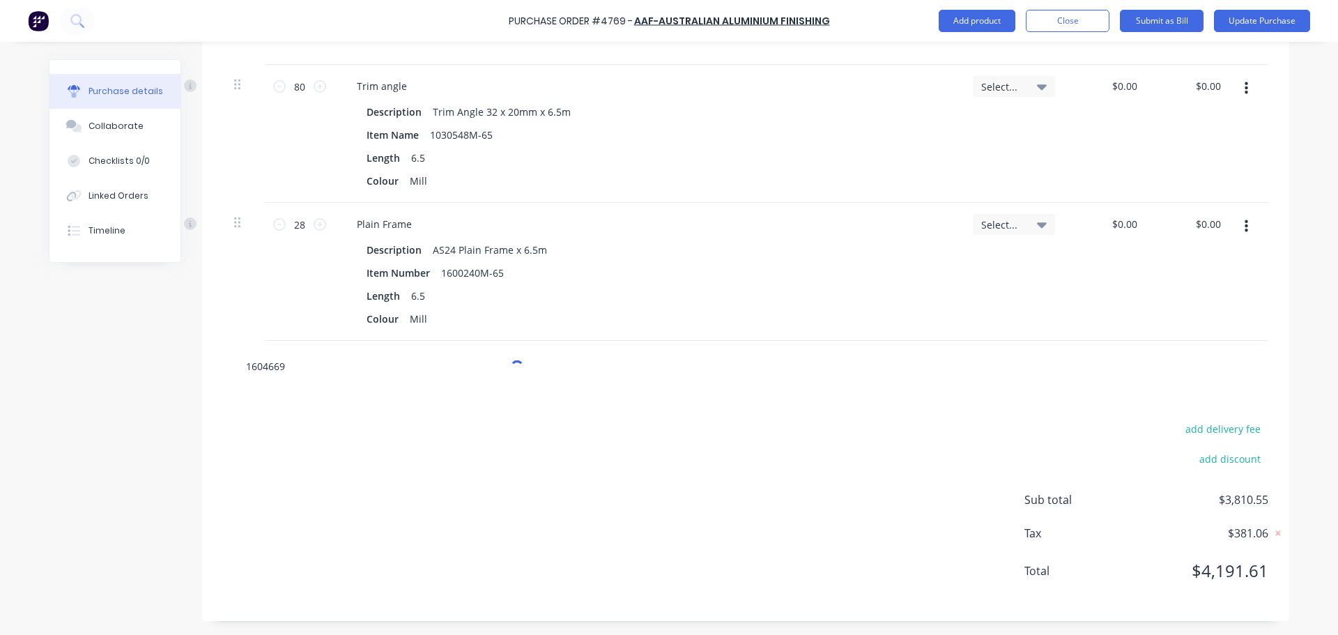
scroll to position [710, 0]
type textarea "x"
type input "1604669"
type textarea "x"
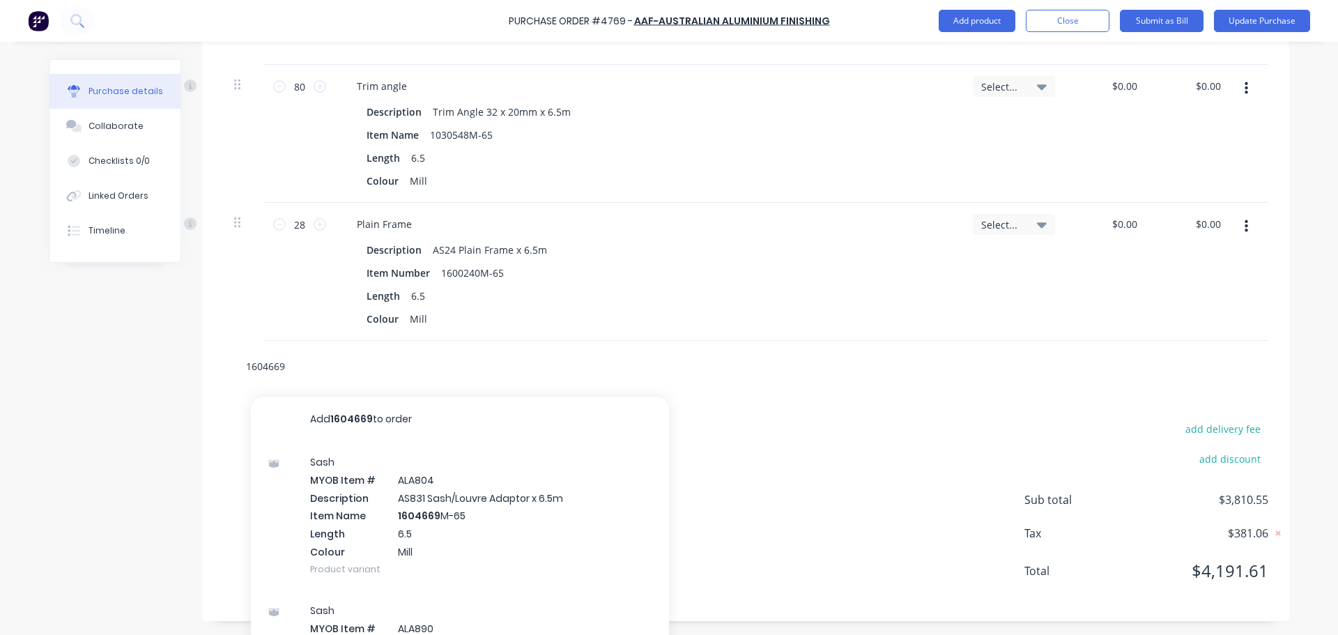
scroll to position [725, 0]
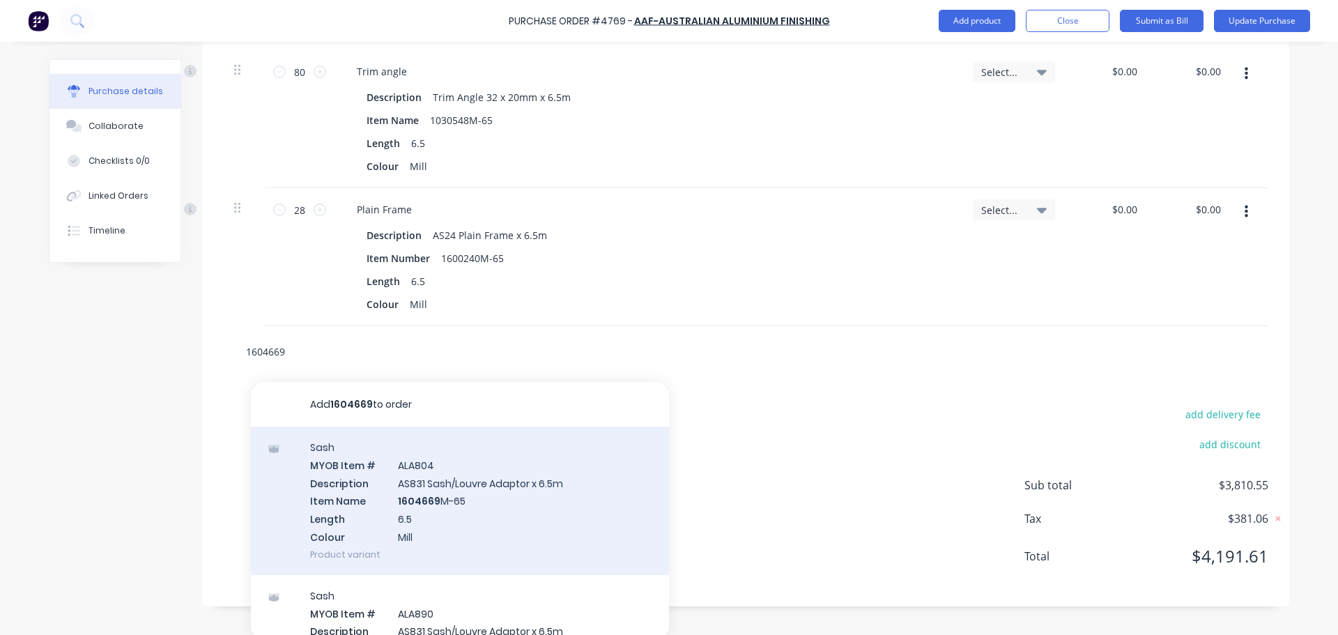
type input "1604669"
click at [417, 509] on div "Sash MYOB Item # ALA804 Description AS831 Sash/Louvre Adaptor x 6.5m Item Name …" at bounding box center [460, 500] width 418 height 148
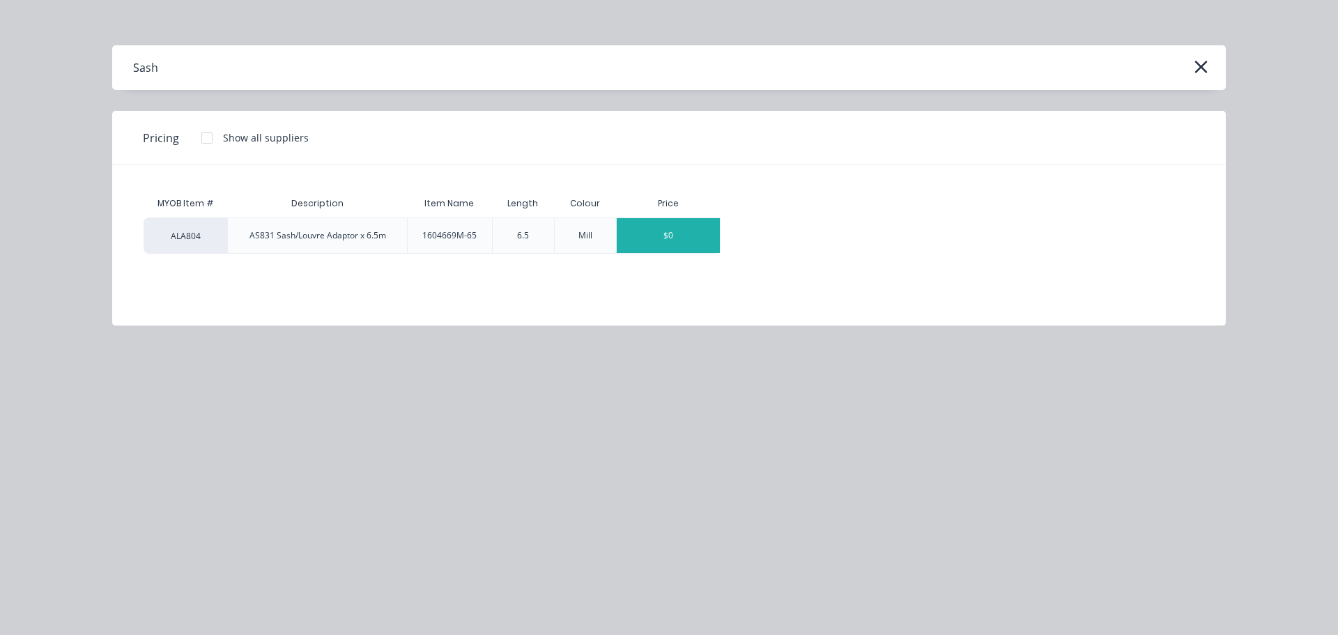
click at [650, 234] on div "$0" at bounding box center [668, 235] width 103 height 35
type textarea "x"
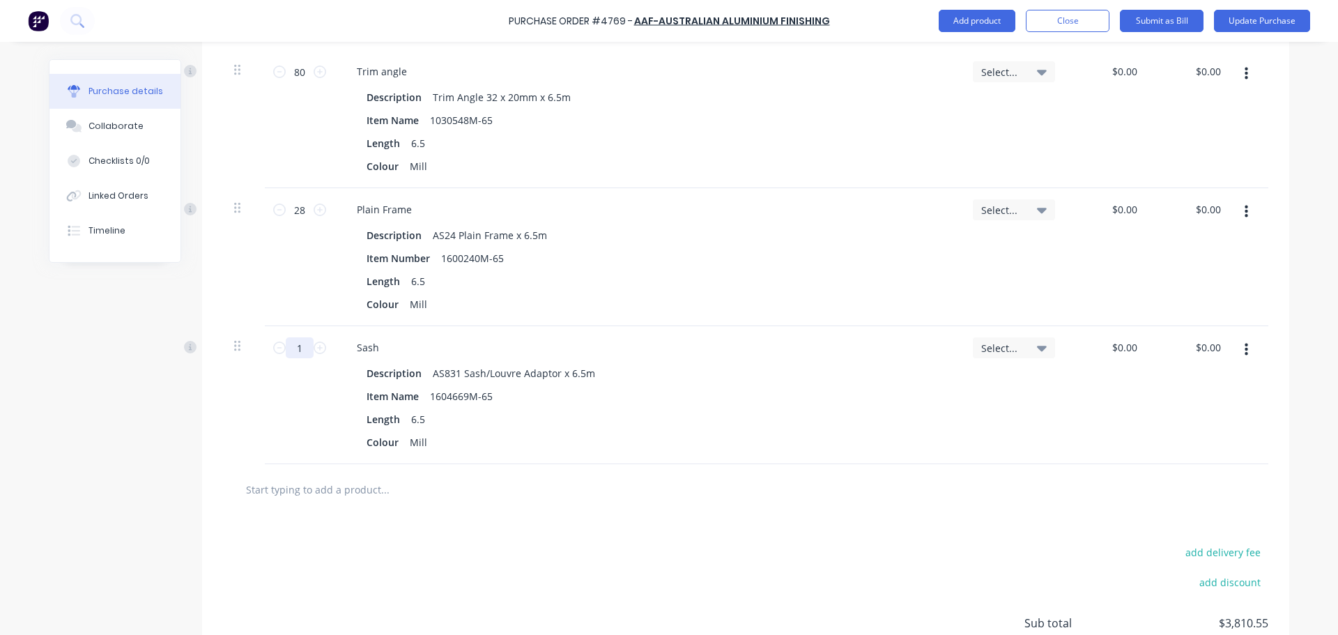
click at [291, 355] on input "1" at bounding box center [300, 347] width 28 height 21
type textarea "x"
type input "3"
type textarea "x"
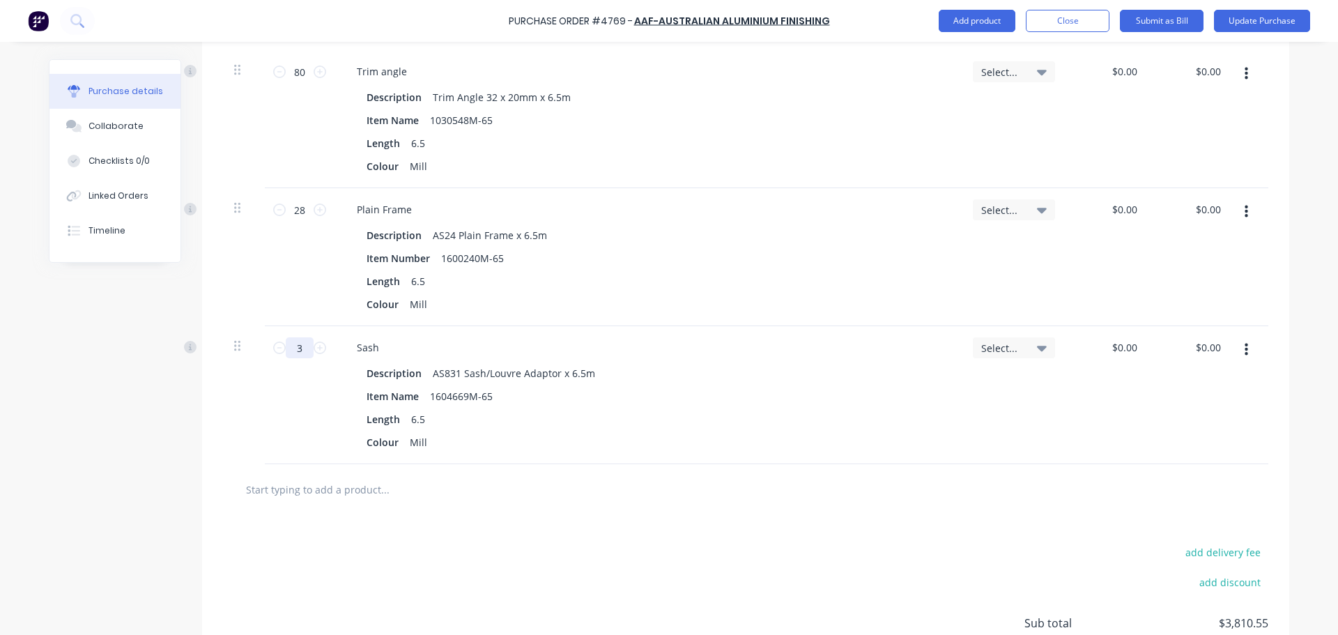
type input "3"
click at [609, 462] on div "Sash Description AS831 Sash/Louvre Adaptor x 6.5m Item Name 1604669M-65 Length …" at bounding box center [647, 395] width 627 height 138
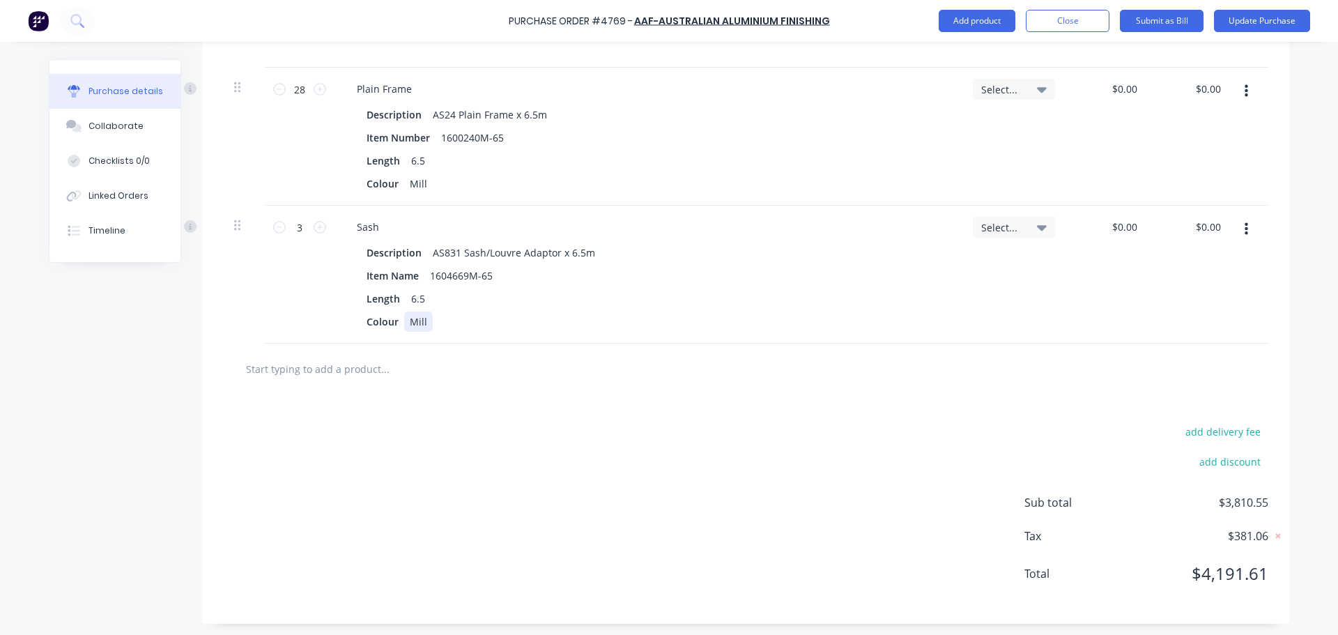
scroll to position [848, 0]
click at [406, 357] on input "text" at bounding box center [384, 366] width 279 height 28
click at [371, 377] on input "text" at bounding box center [384, 366] width 279 height 28
paste input "1632122"
type textarea "x"
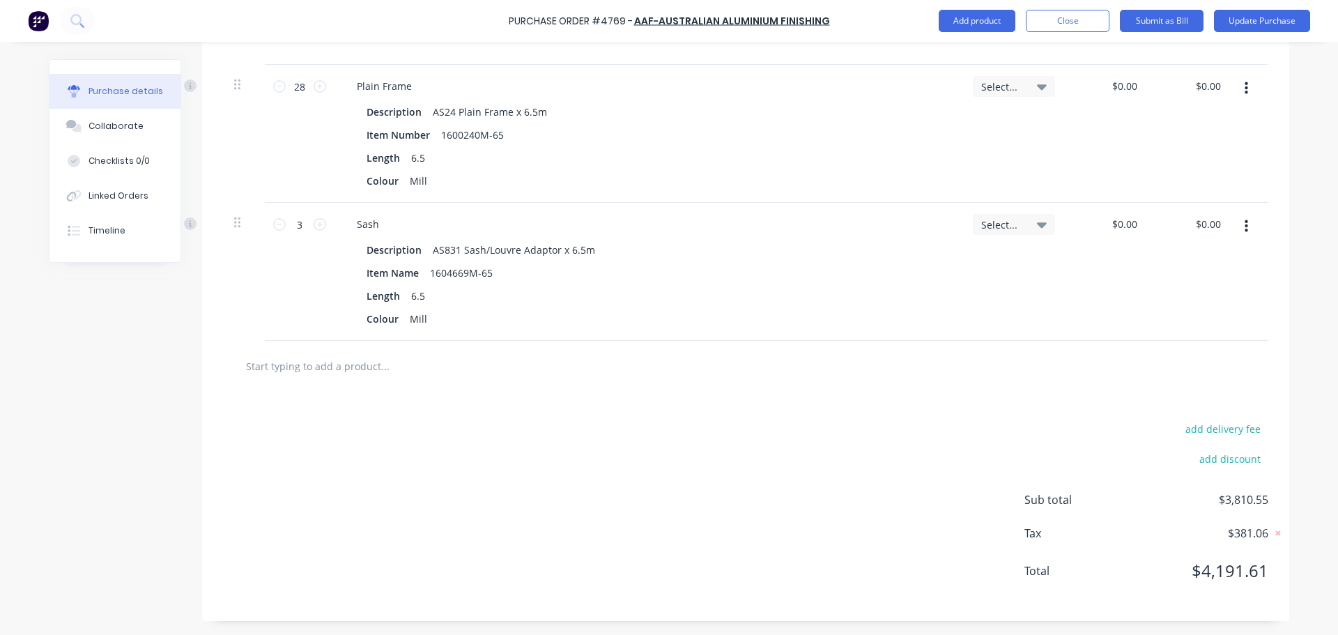
type input "1632122"
type textarea "x"
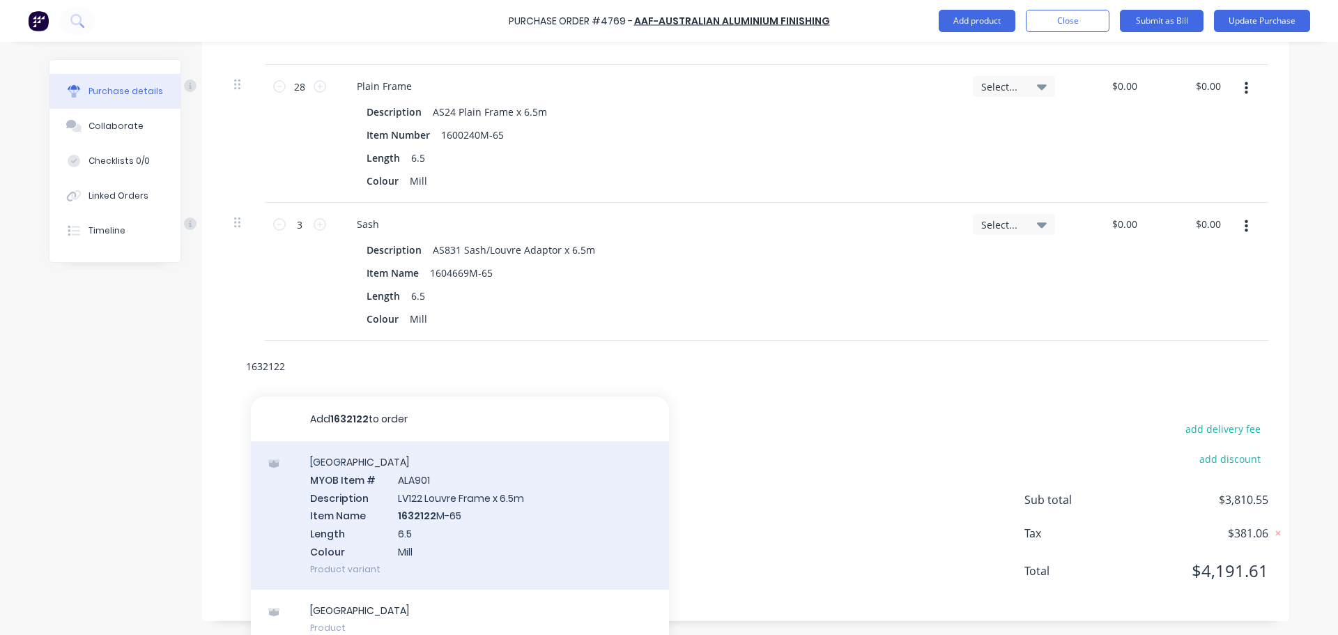
type input "1632122"
click at [346, 492] on div "Louvre MYOB Item # ALA901 Description LV122 Louvre Frame x 6.5m Item Name 16321…" at bounding box center [460, 515] width 418 height 148
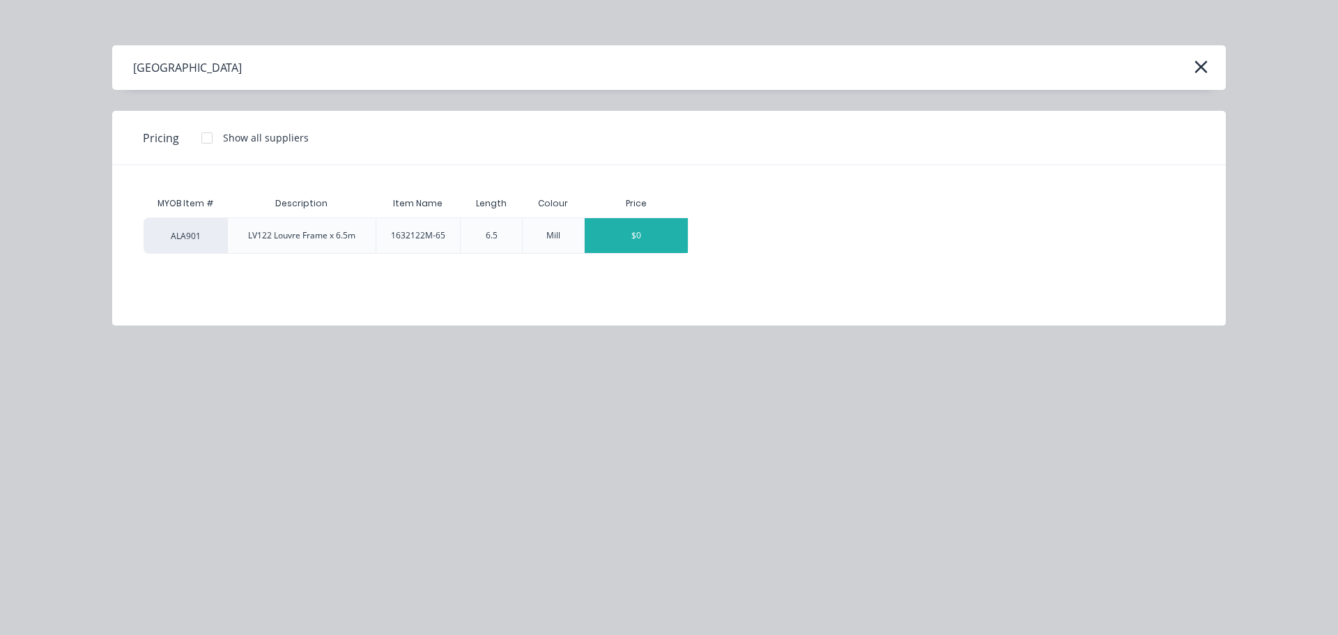
click at [668, 241] on div "$0" at bounding box center [636, 235] width 103 height 35
type textarea "x"
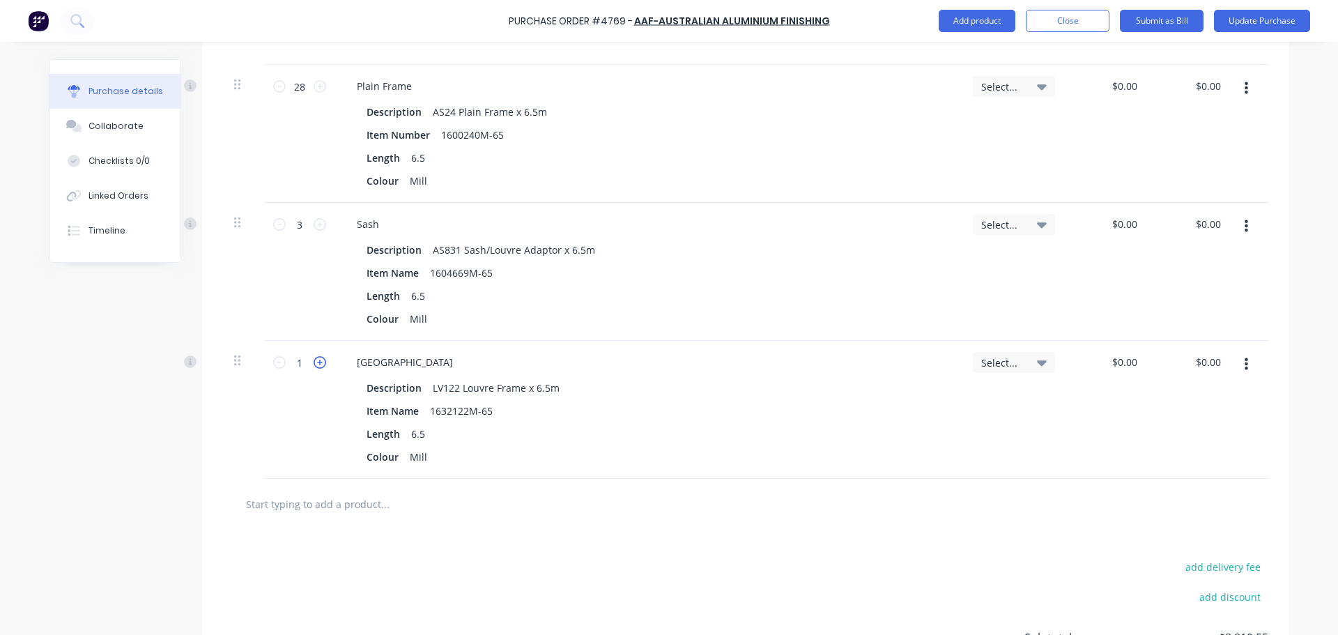
click at [321, 360] on icon at bounding box center [320, 362] width 13 height 13
type textarea "x"
type input "2"
click at [321, 360] on icon at bounding box center [320, 362] width 13 height 13
type textarea "x"
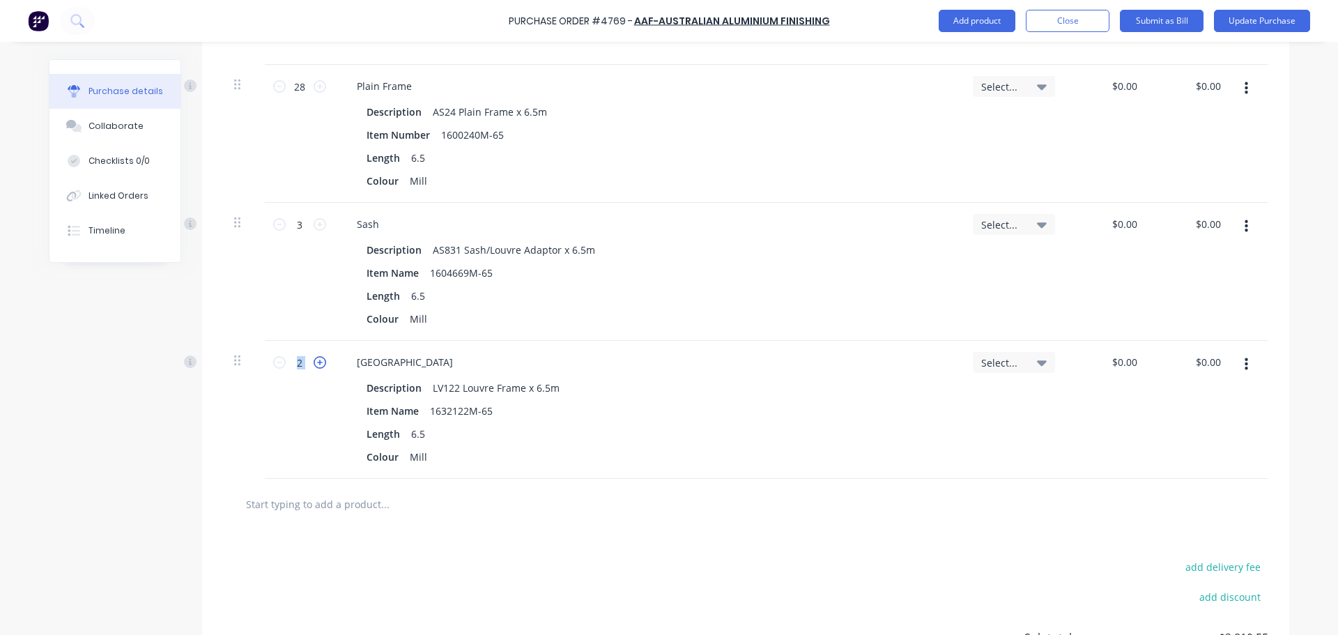
type input "3"
click at [295, 517] on input "text" at bounding box center [384, 504] width 279 height 28
click at [470, 521] on div at bounding box center [745, 504] width 1045 height 51
click at [406, 512] on input "text" at bounding box center [384, 504] width 279 height 28
paste input "1632024"
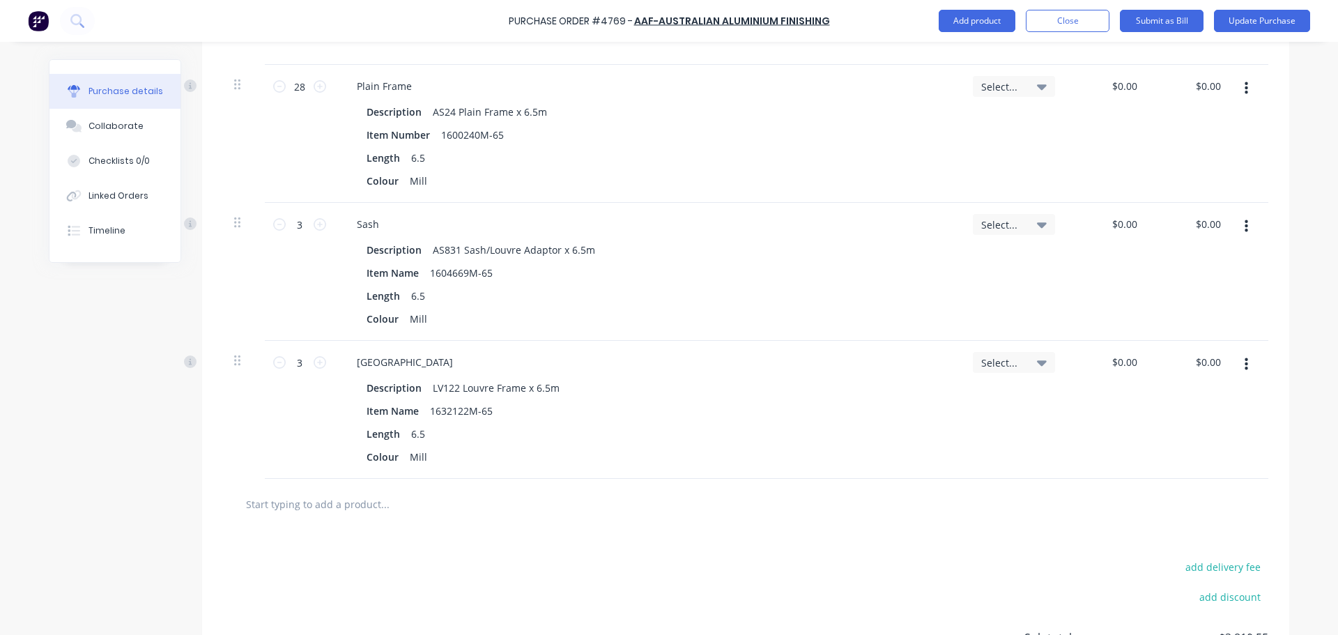
type textarea "x"
type input "1632024"
type textarea "x"
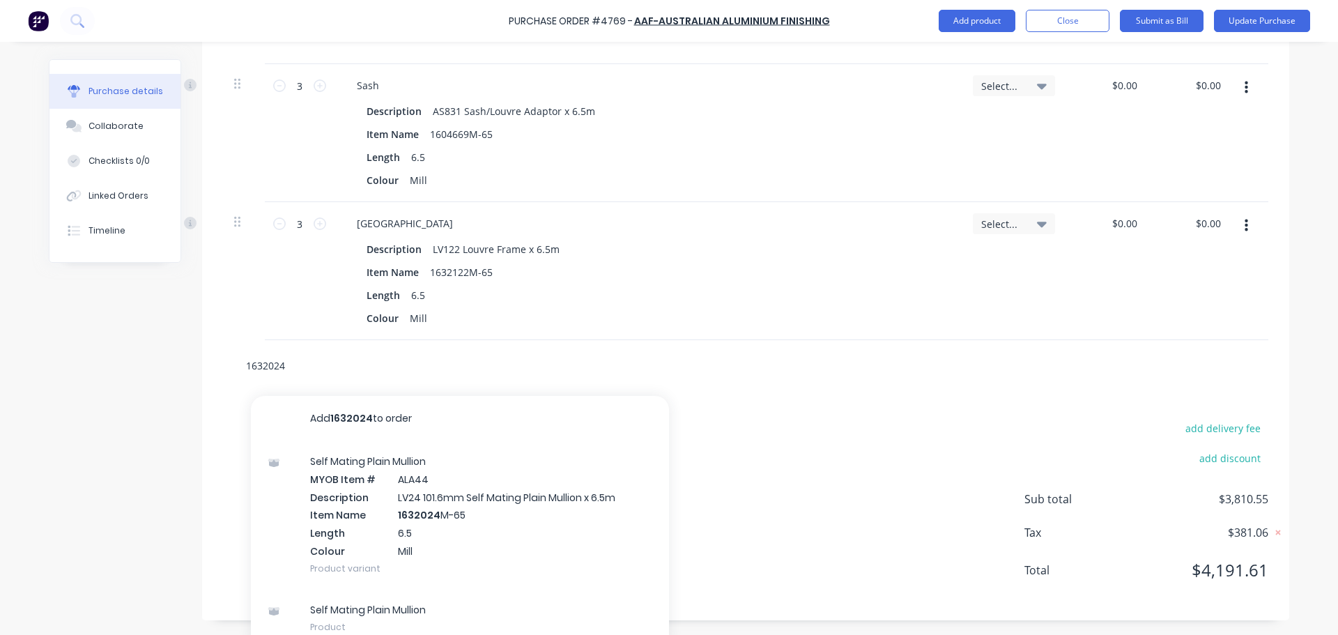
scroll to position [999, 0]
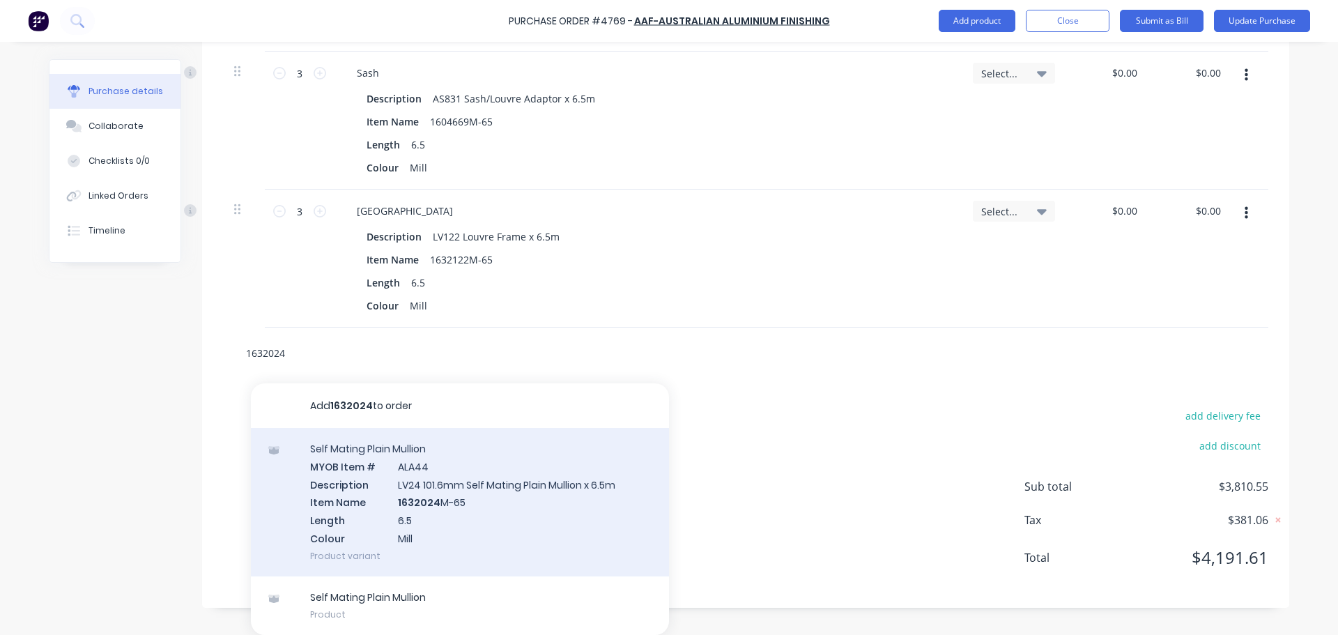
type input "1632024"
click at [420, 514] on div "Self Mating Plain Mullion MYOB Item # ALA44 Description LV24 101.6mm Self Matin…" at bounding box center [460, 502] width 418 height 148
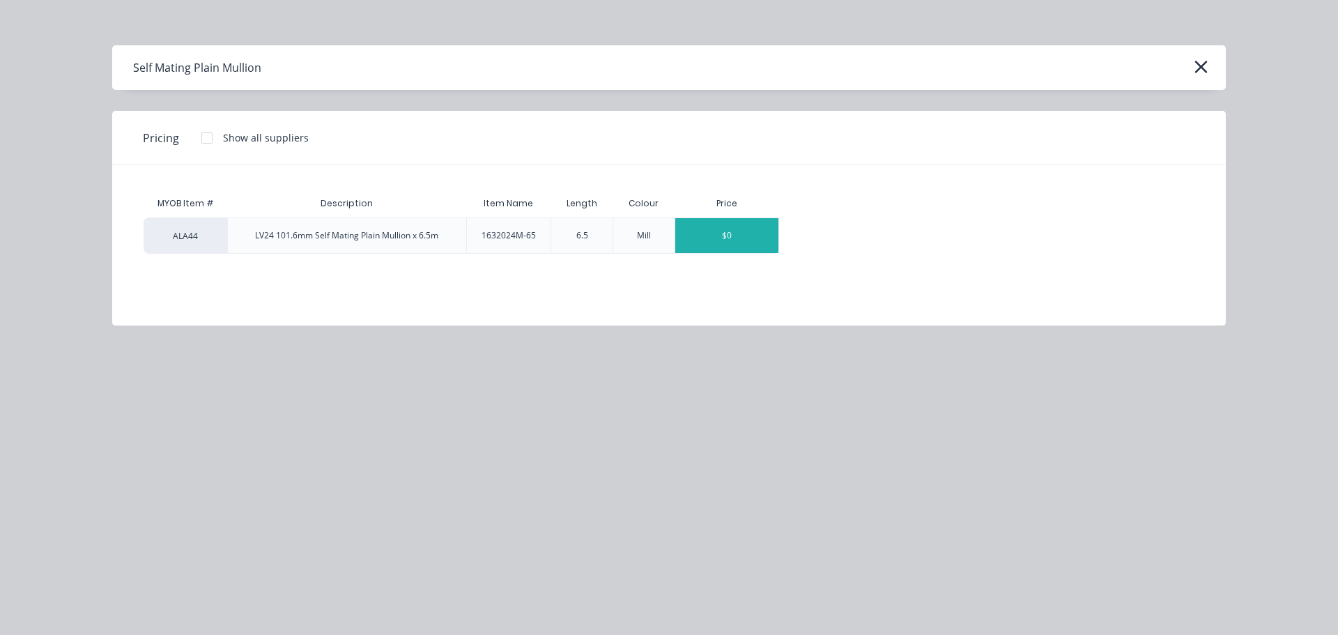
click at [747, 232] on div "$0" at bounding box center [726, 235] width 103 height 35
type textarea "x"
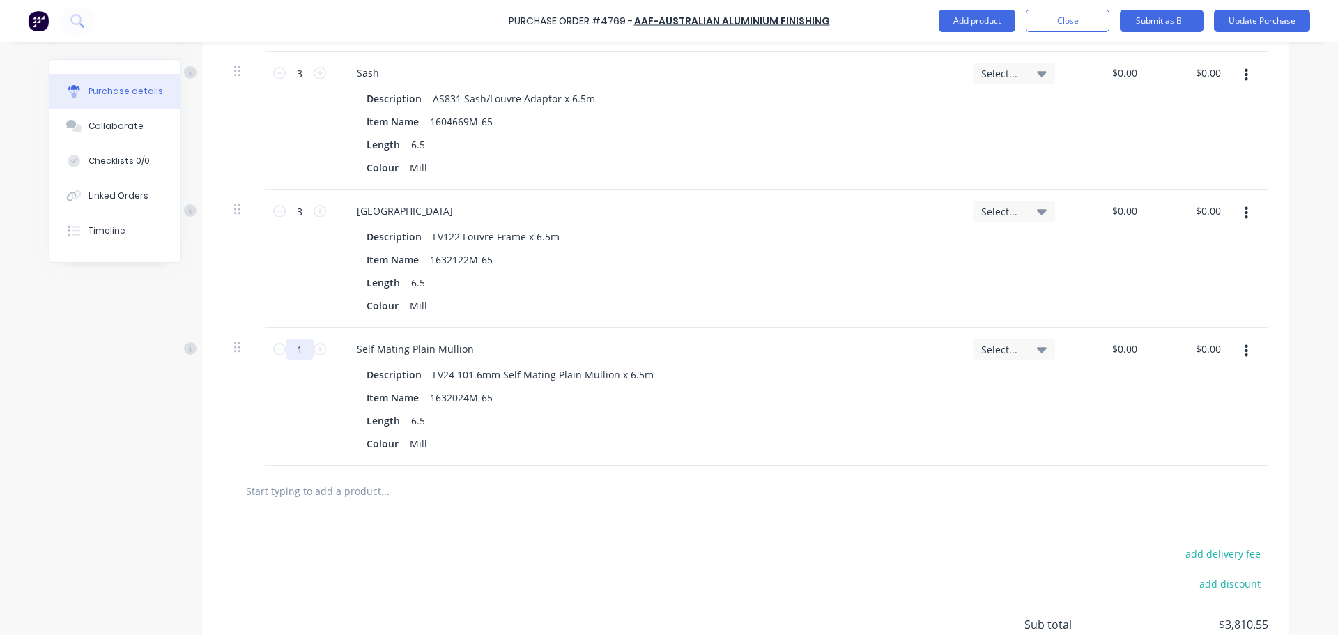
click at [306, 348] on input "1" at bounding box center [300, 349] width 28 height 21
type textarea "x"
type input "16"
type textarea "x"
type input "16"
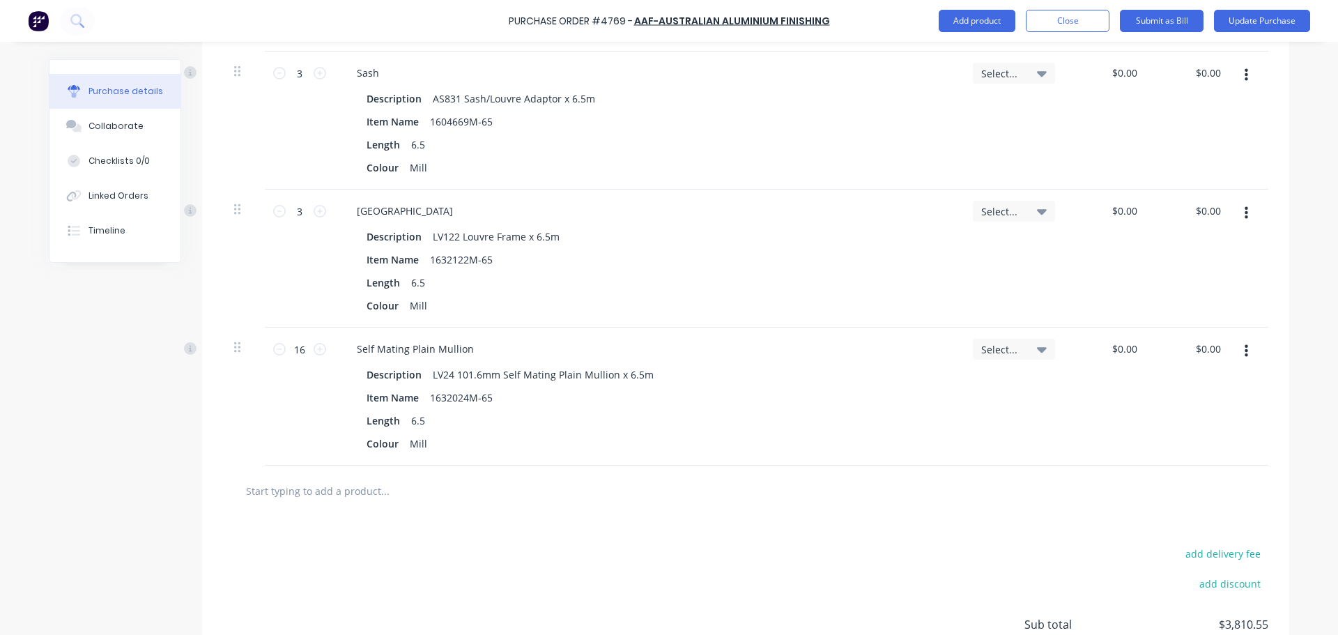
click at [555, 525] on div "add delivery fee add discount Sub total $3,810.55 Tax $381.06 Total $4,191.61" at bounding box center [745, 630] width 1087 height 229
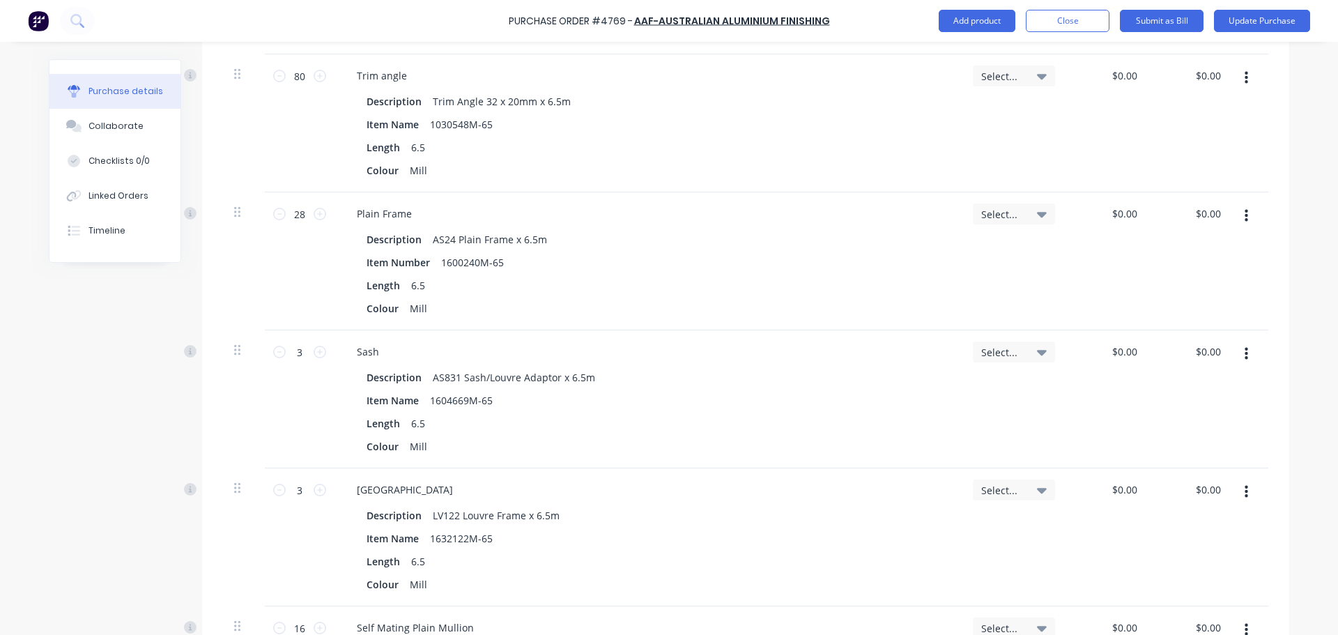
scroll to position [1124, 0]
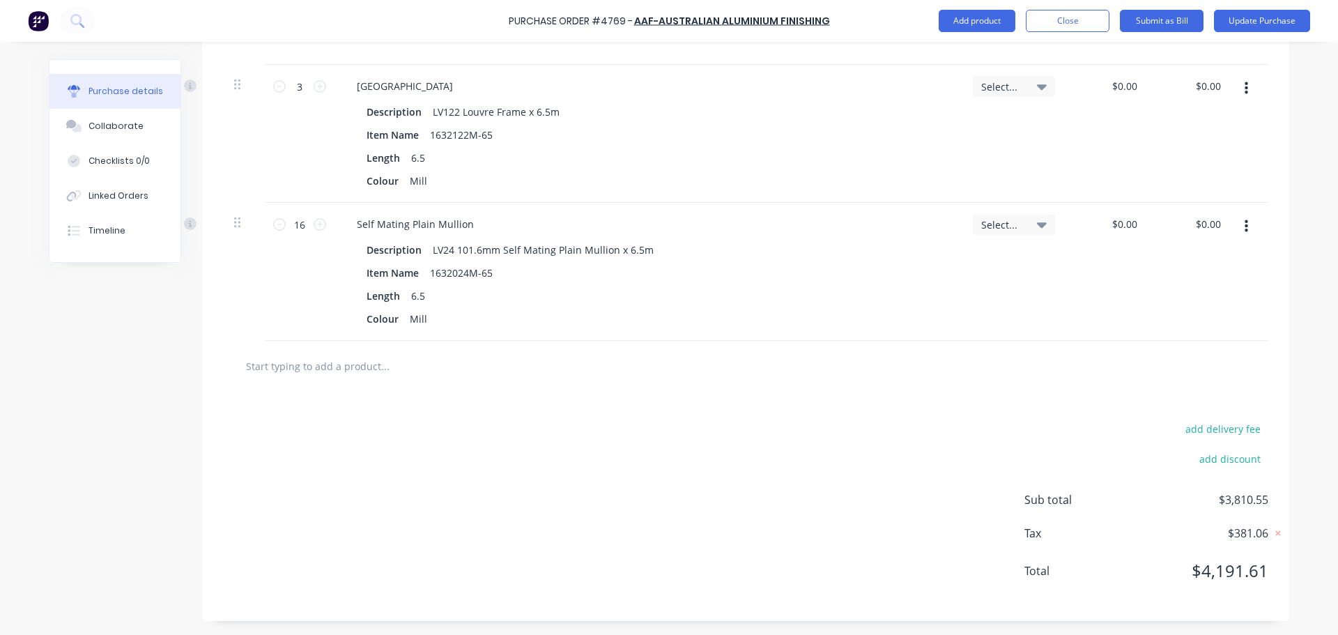
click at [408, 384] on div at bounding box center [745, 366] width 1045 height 51
click at [369, 371] on input "text" at bounding box center [384, 366] width 279 height 28
type textarea "x"
type input "1"
type textarea "x"
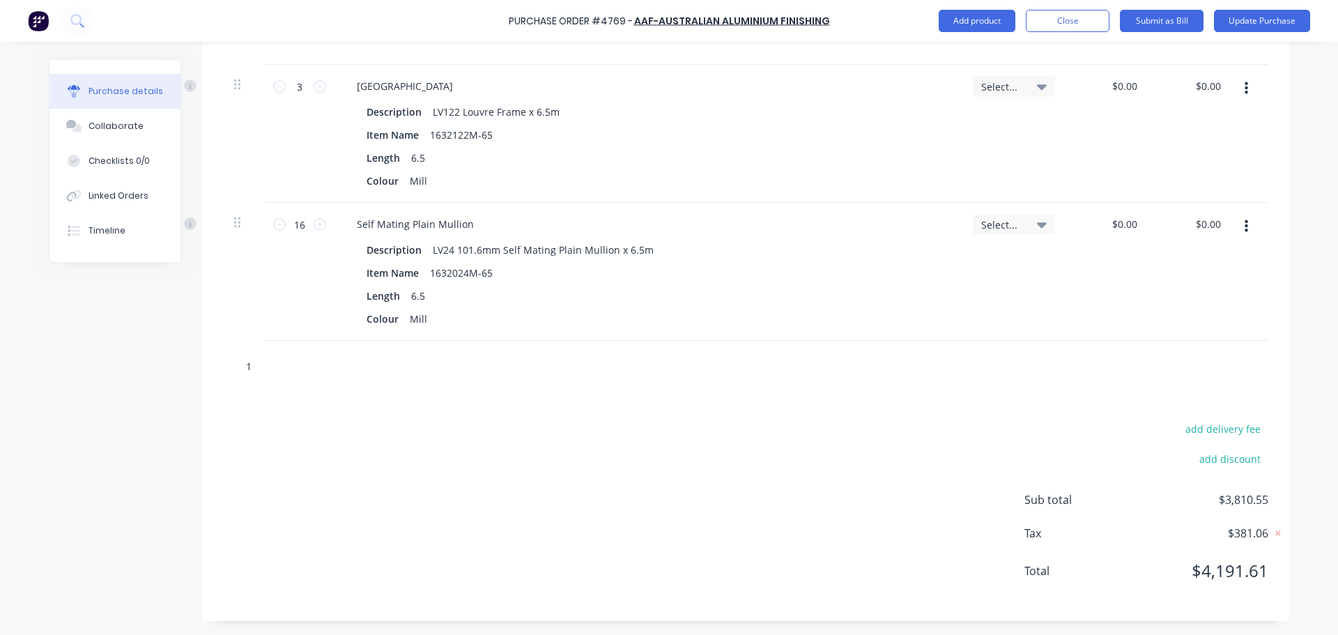
type input "16"
type textarea "x"
type input "163"
type textarea "x"
type input "1632"
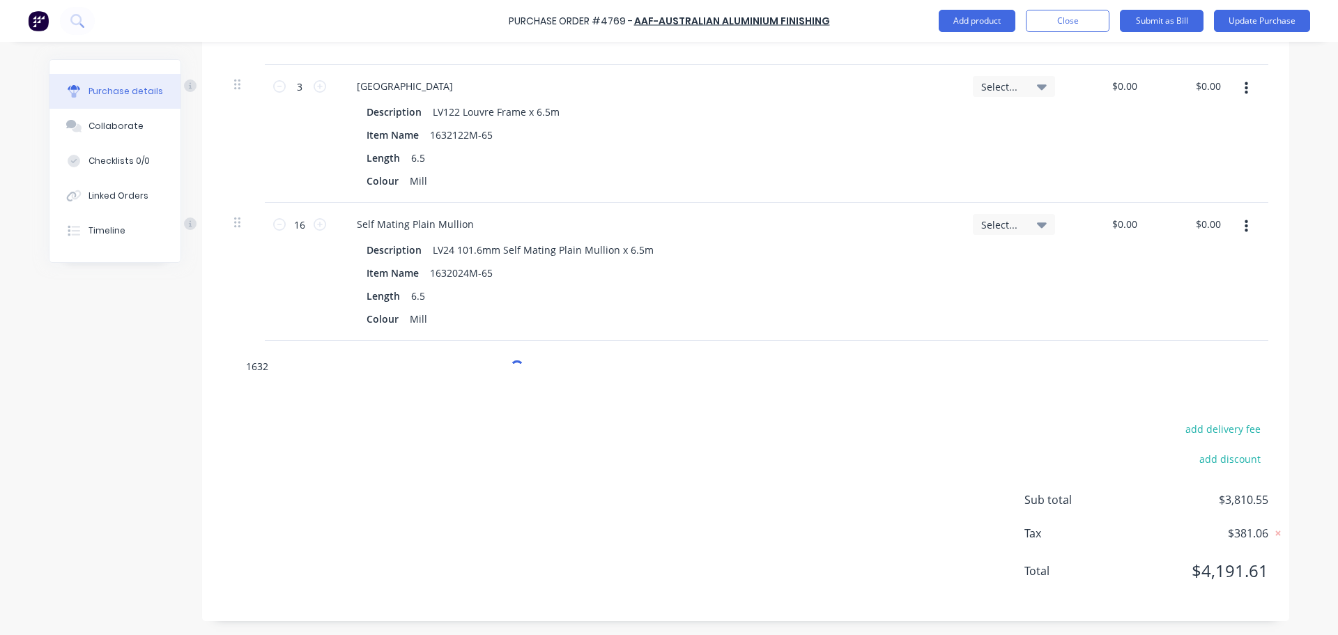
type textarea "x"
type input "16326"
type textarea "x"
type input "163260"
type textarea "x"
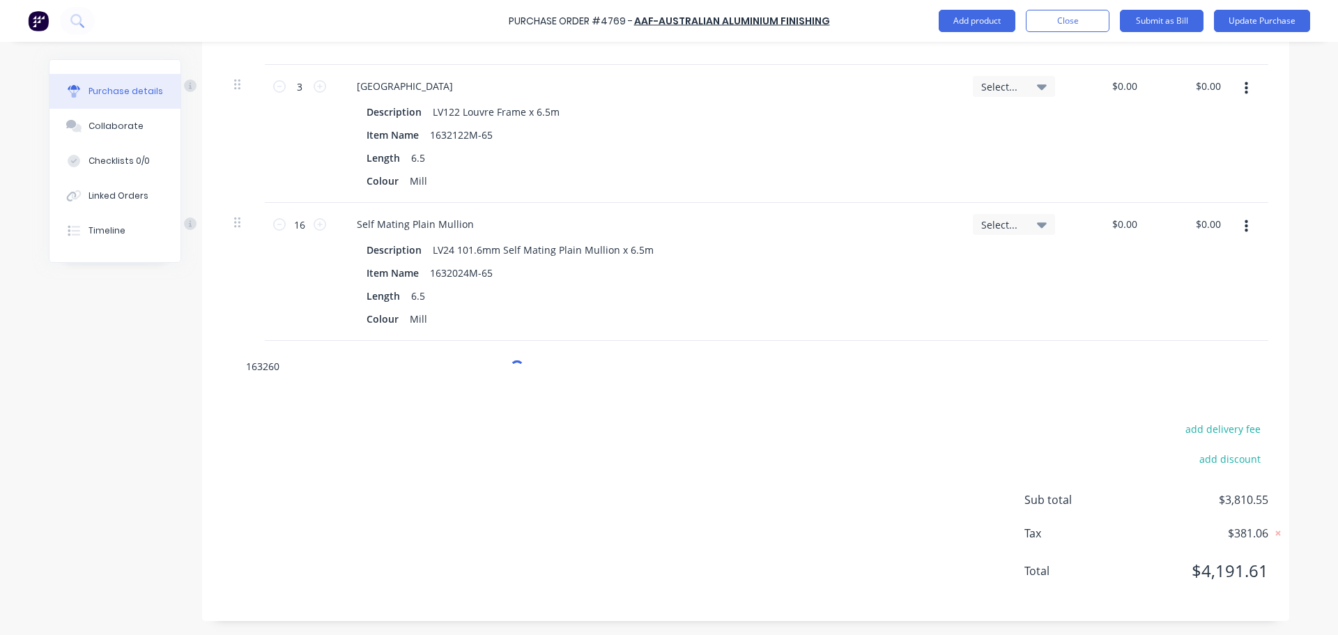
type input "1632605"
type textarea "x"
type input "163260"
type textarea "x"
type input "1632608"
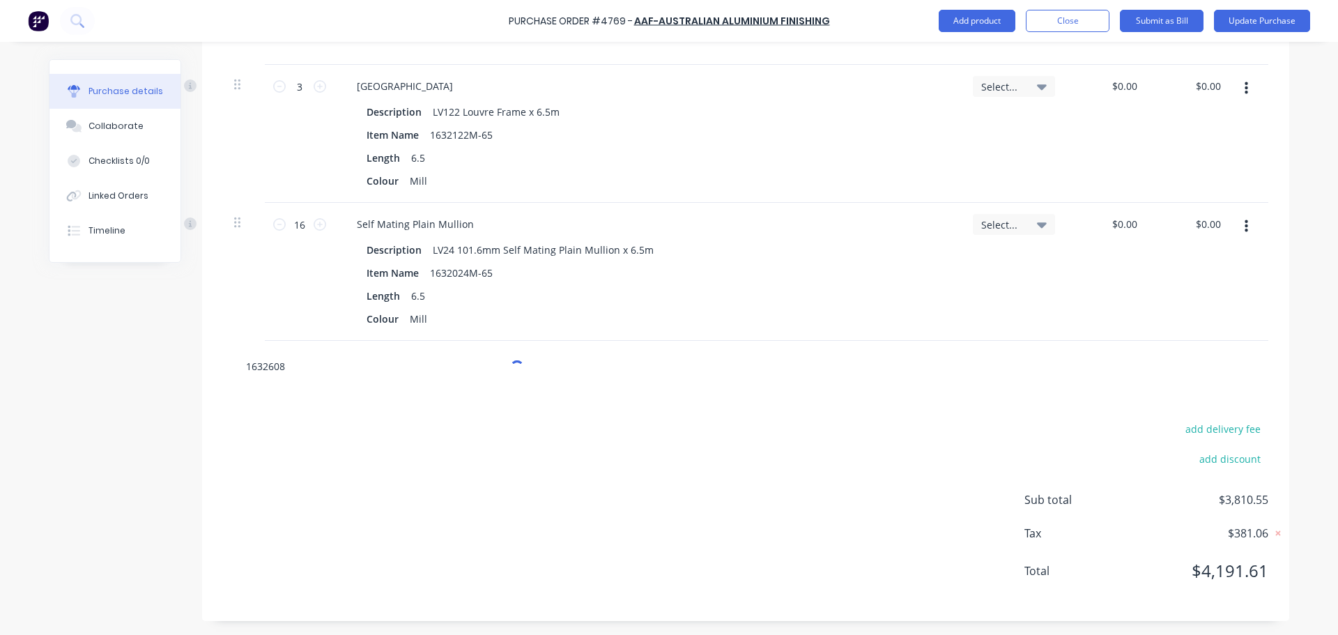
type textarea "x"
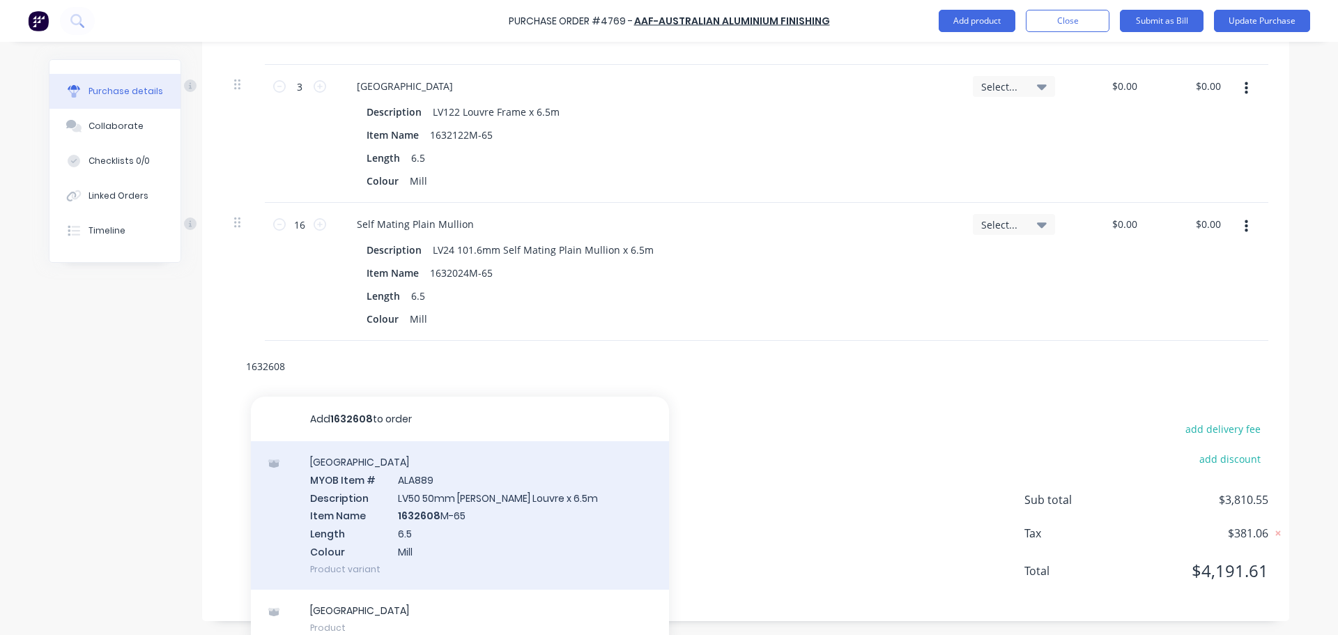
type input "1632608"
click at [515, 525] on div "Louvre MYOB Item # ALA889 Description LV50 50mm Murray Louvre x 6.5m Item Name …" at bounding box center [460, 515] width 418 height 148
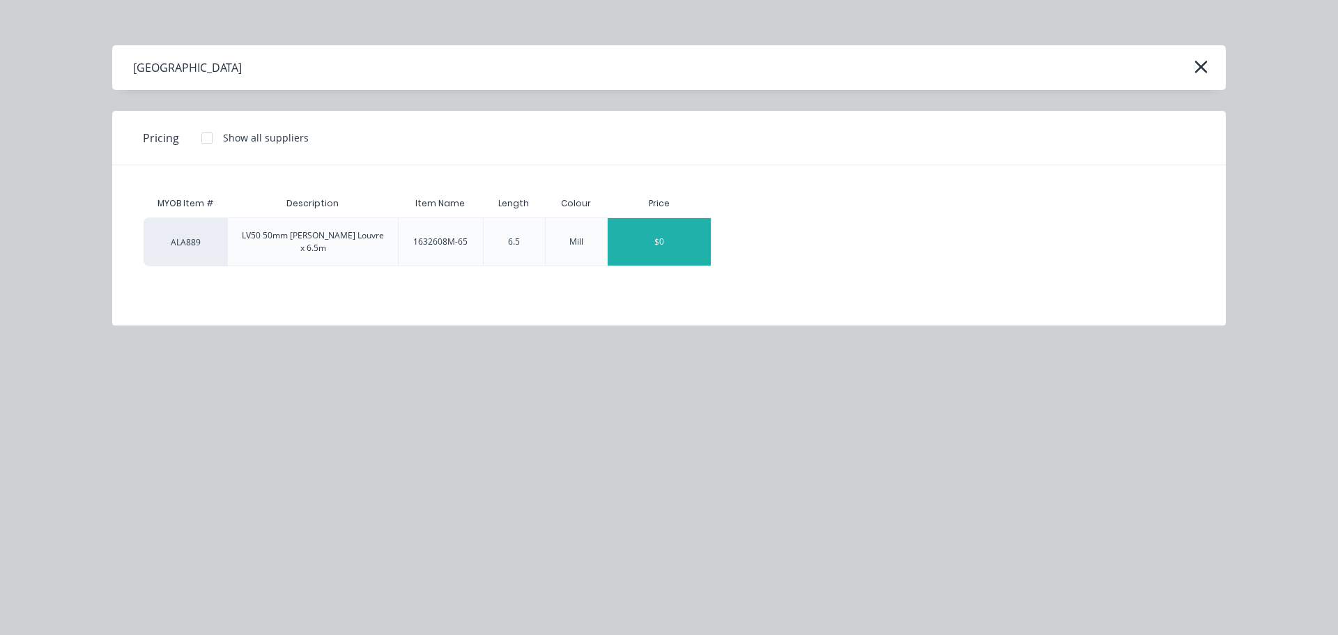
click at [641, 222] on div "$0" at bounding box center [659, 241] width 103 height 47
type textarea "x"
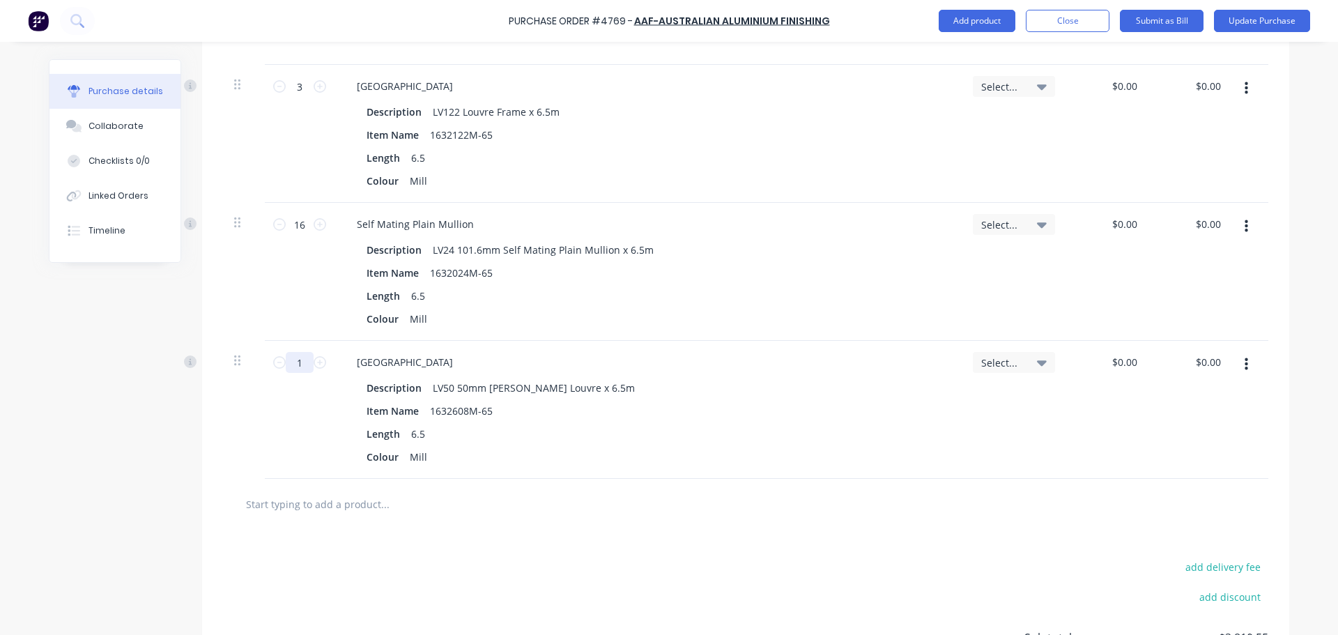
click at [293, 368] on input "1" at bounding box center [300, 362] width 28 height 21
type textarea "x"
type input "15"
type textarea "x"
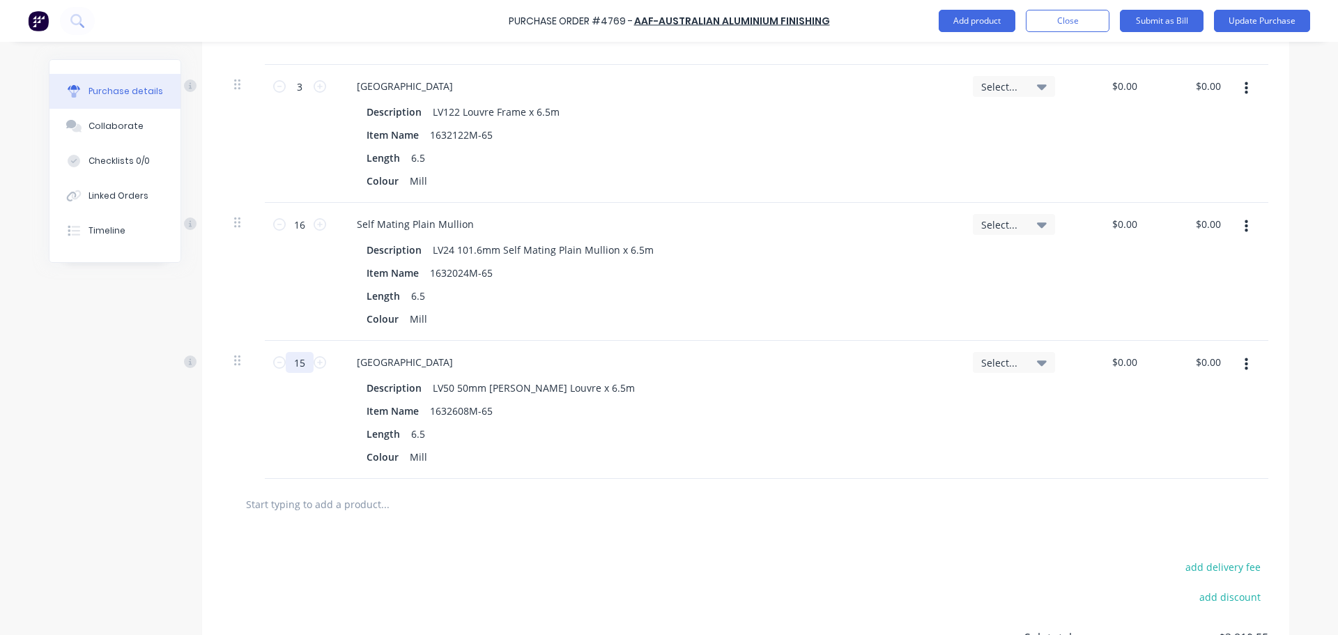
type input "15"
click at [463, 503] on input "text" at bounding box center [384, 504] width 279 height 28
type textarea "x"
type input "1"
type textarea "x"
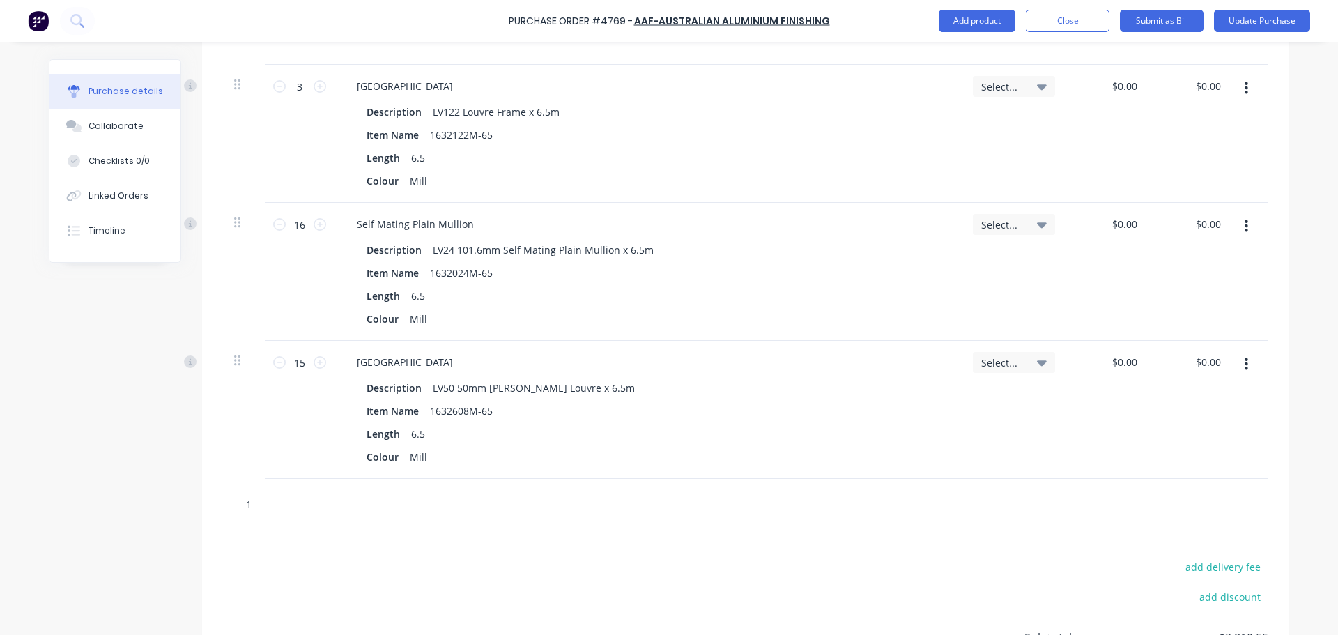
type input "16"
type textarea "x"
type input "160"
type textarea "x"
type input "1600"
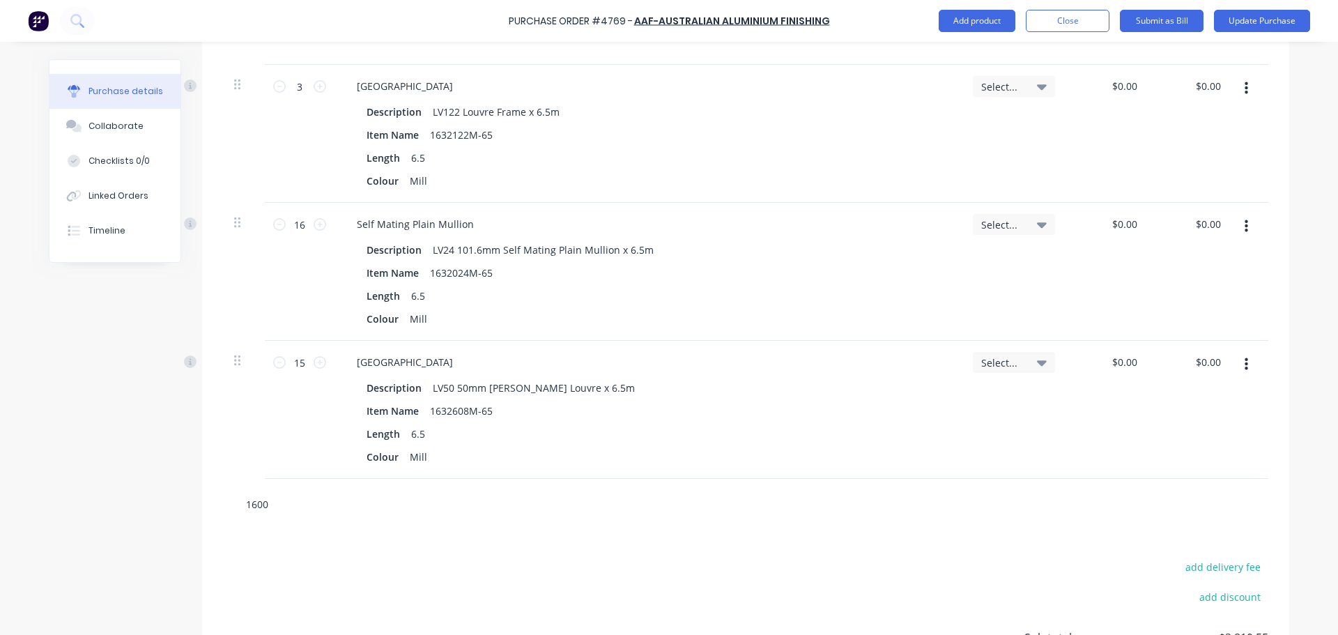
type textarea "x"
type input "16007"
type textarea "x"
type input "160072"
type textarea "x"
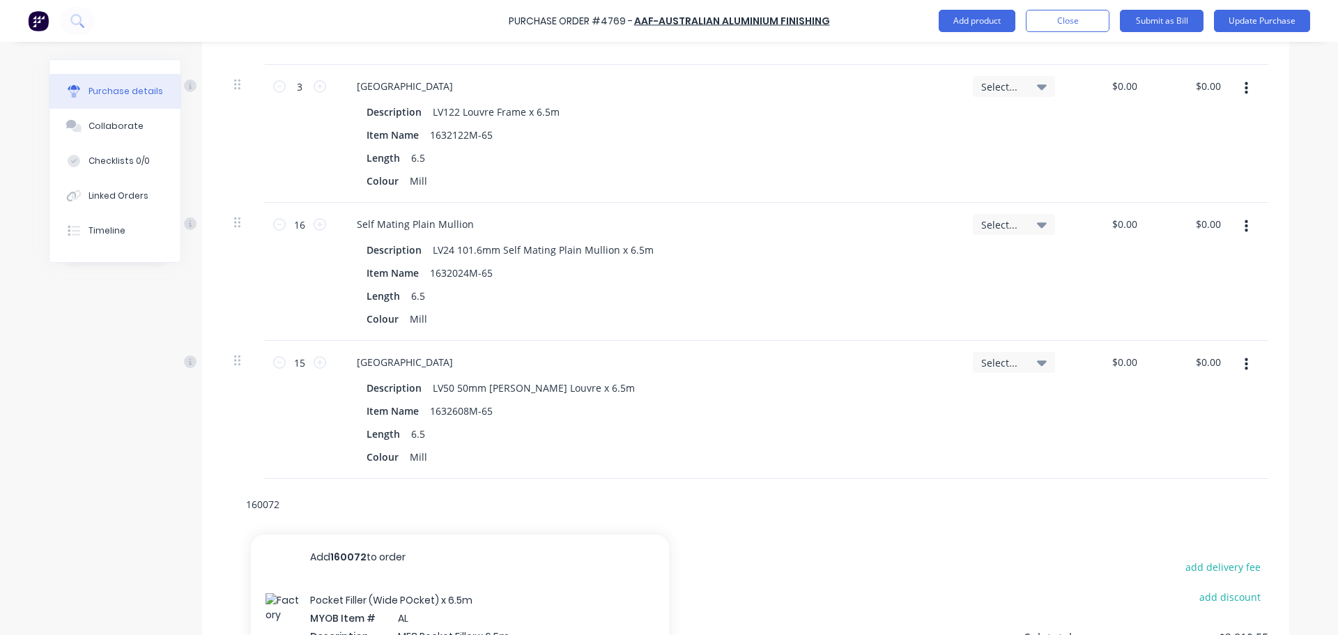
type input "1600720"
type textarea "x"
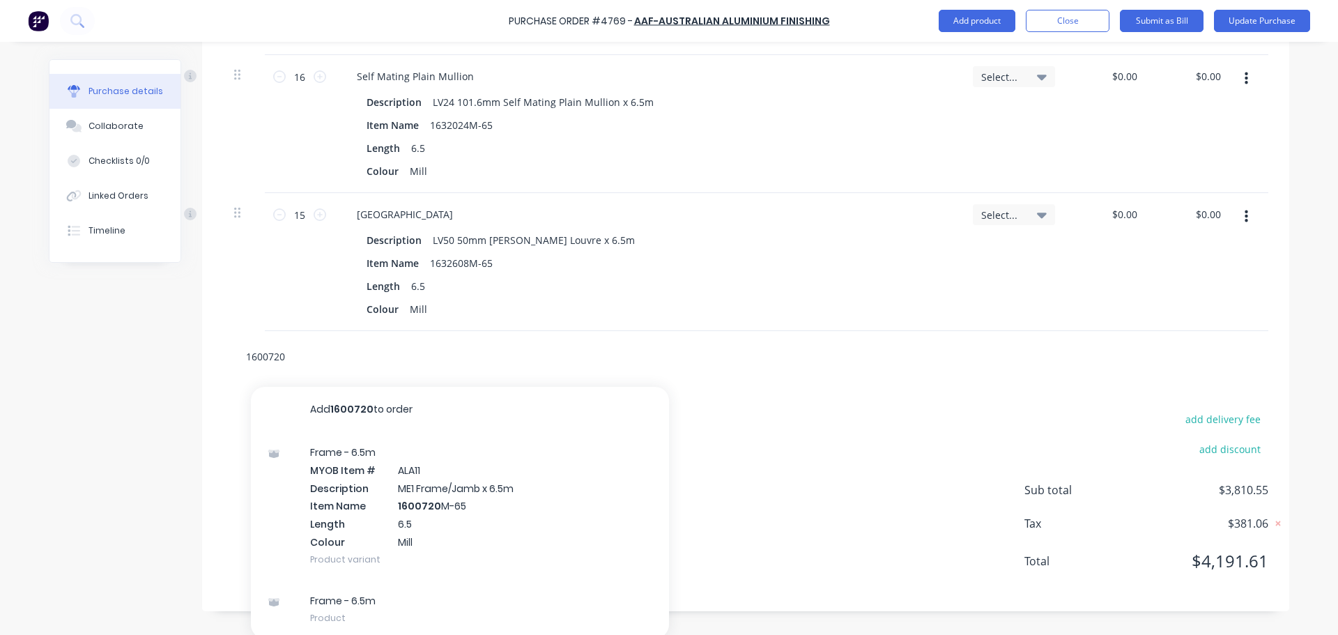
scroll to position [1275, 0]
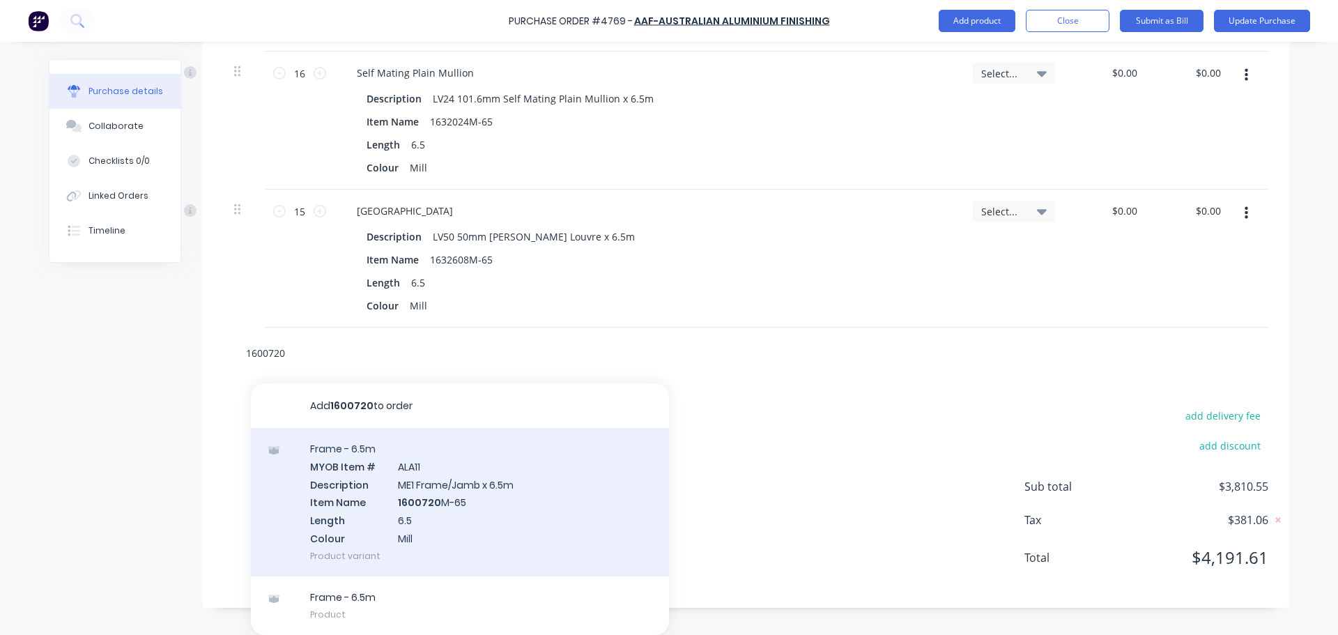
type input "1600720"
click at [470, 503] on div "Frame - 6.5m MYOB Item # ALA11 Description ME1 Frame/Jamb x 6.5m Item Name 1600…" at bounding box center [460, 502] width 418 height 148
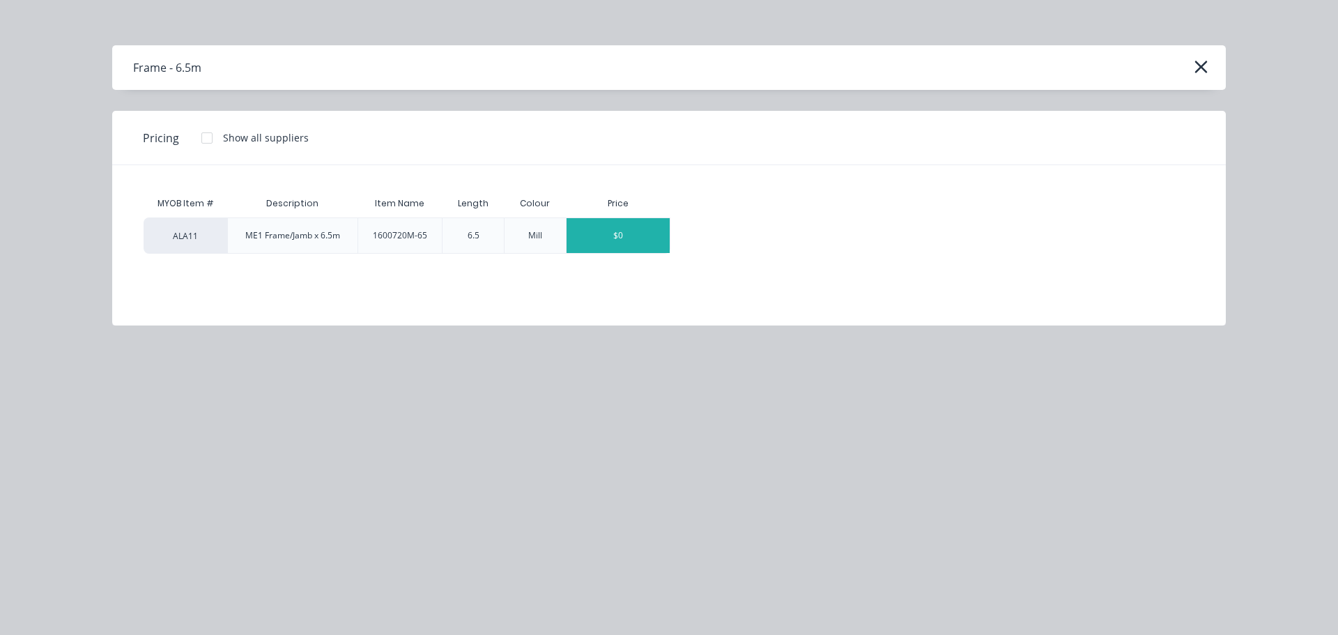
click at [655, 252] on div "$0" at bounding box center [618, 235] width 103 height 35
type textarea "x"
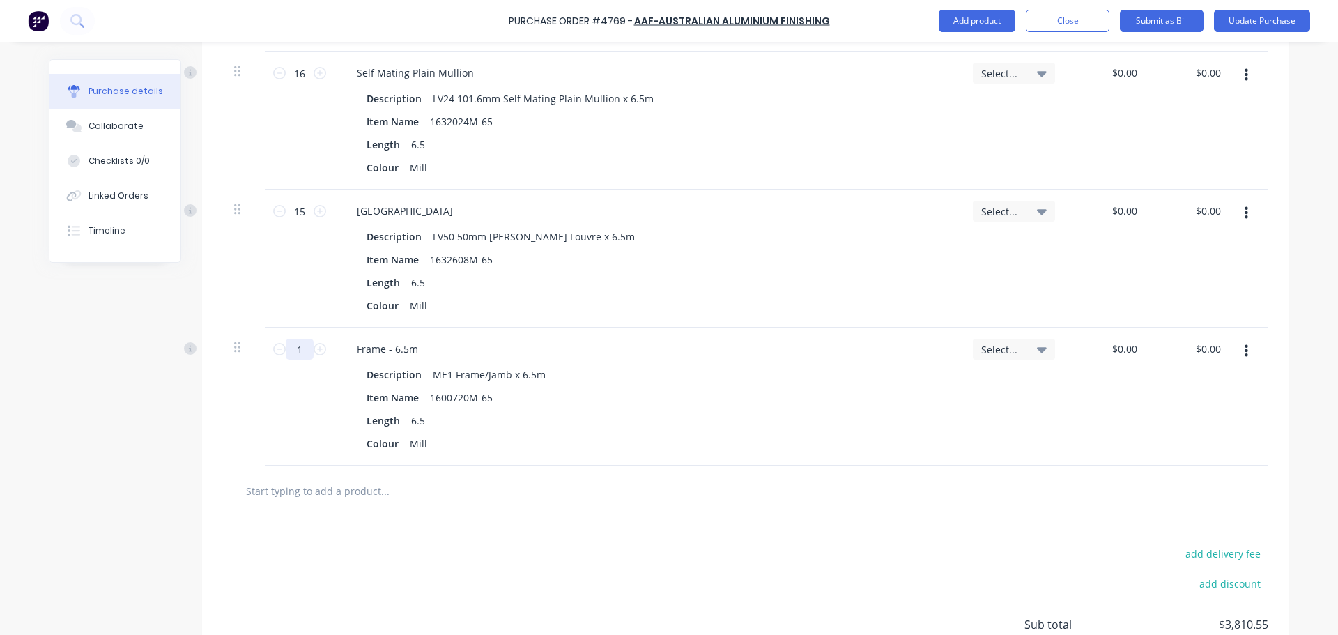
click at [300, 348] on input "1" at bounding box center [300, 349] width 28 height 21
type textarea "x"
type input "2"
type textarea "x"
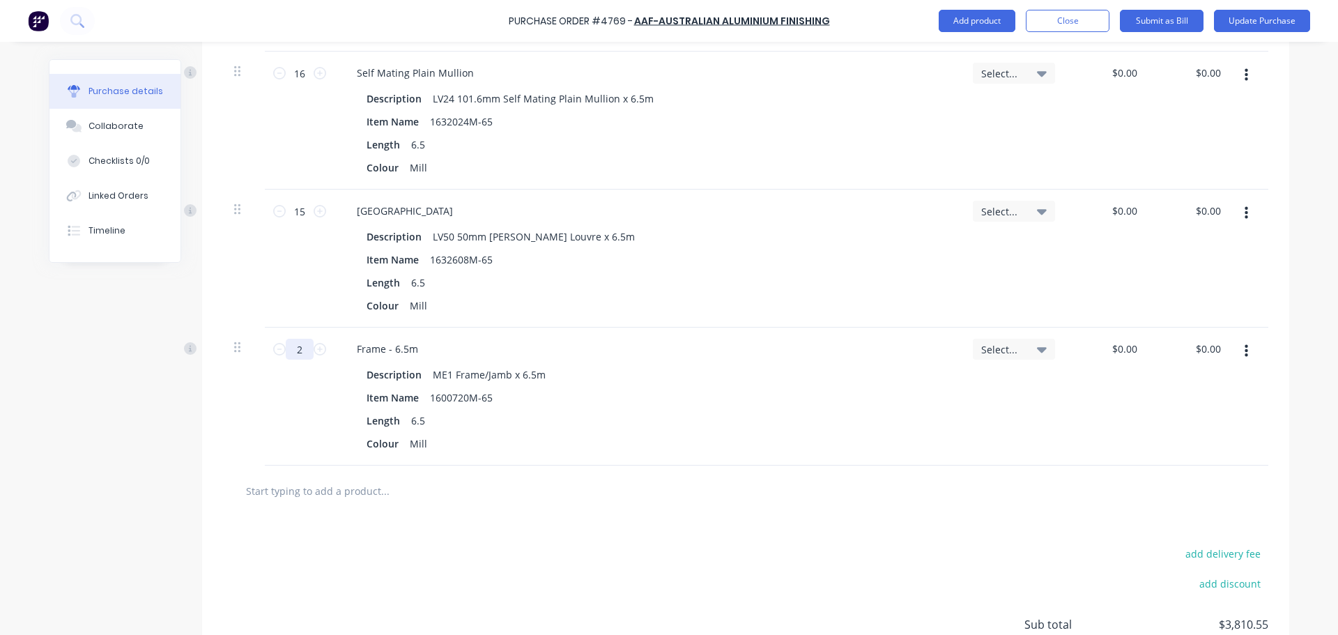
type input "27"
type textarea "x"
type input "27"
click at [397, 496] on input "text" at bounding box center [384, 491] width 279 height 28
type textarea "x"
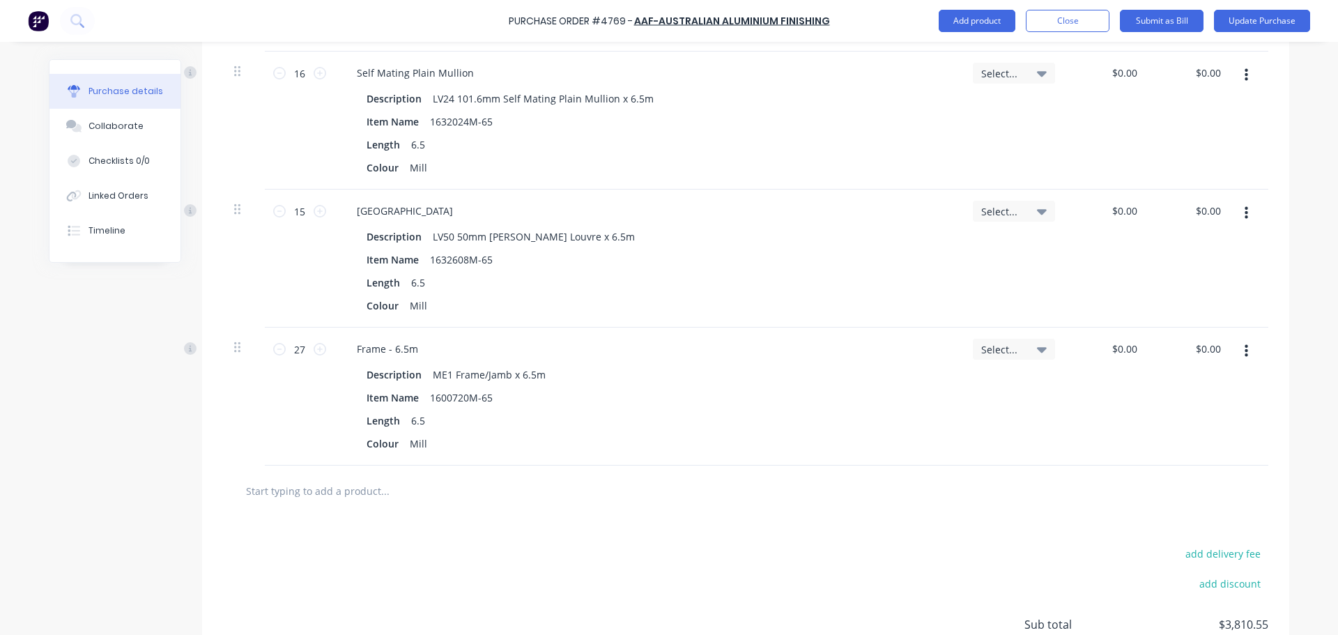
type input "1"
type textarea "x"
type input "16"
type textarea "x"
type input "160"
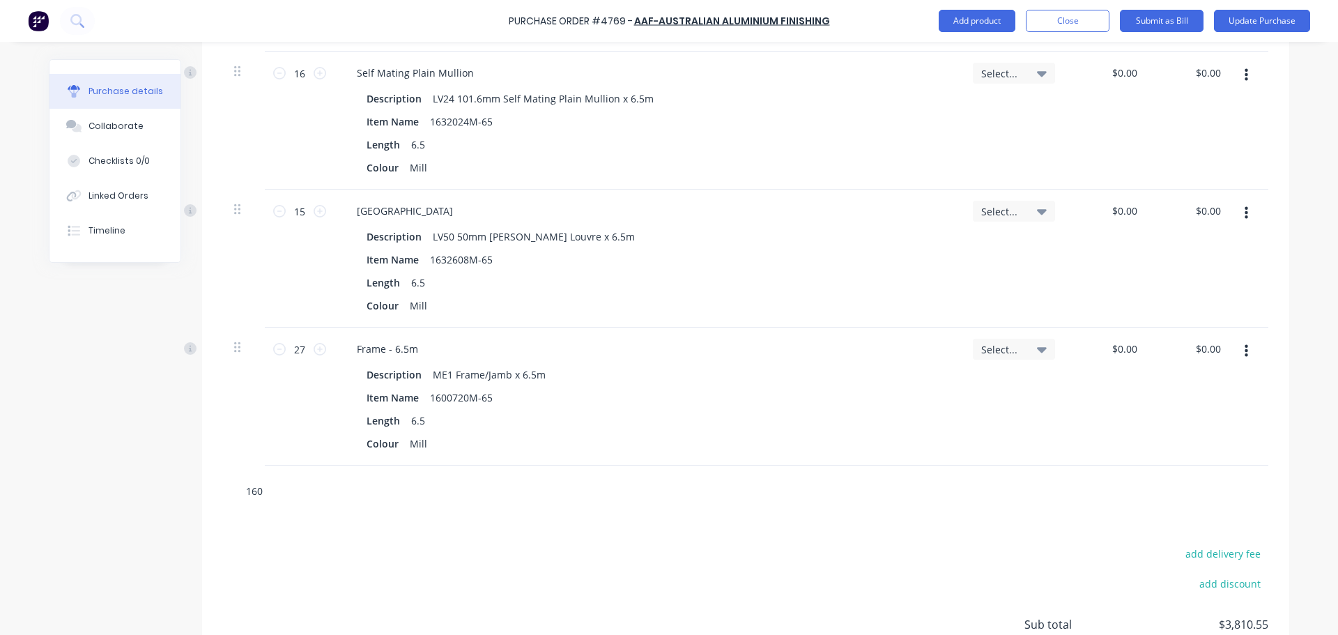
type textarea "x"
type input "1600"
type textarea "x"
type input "16007"
type textarea "x"
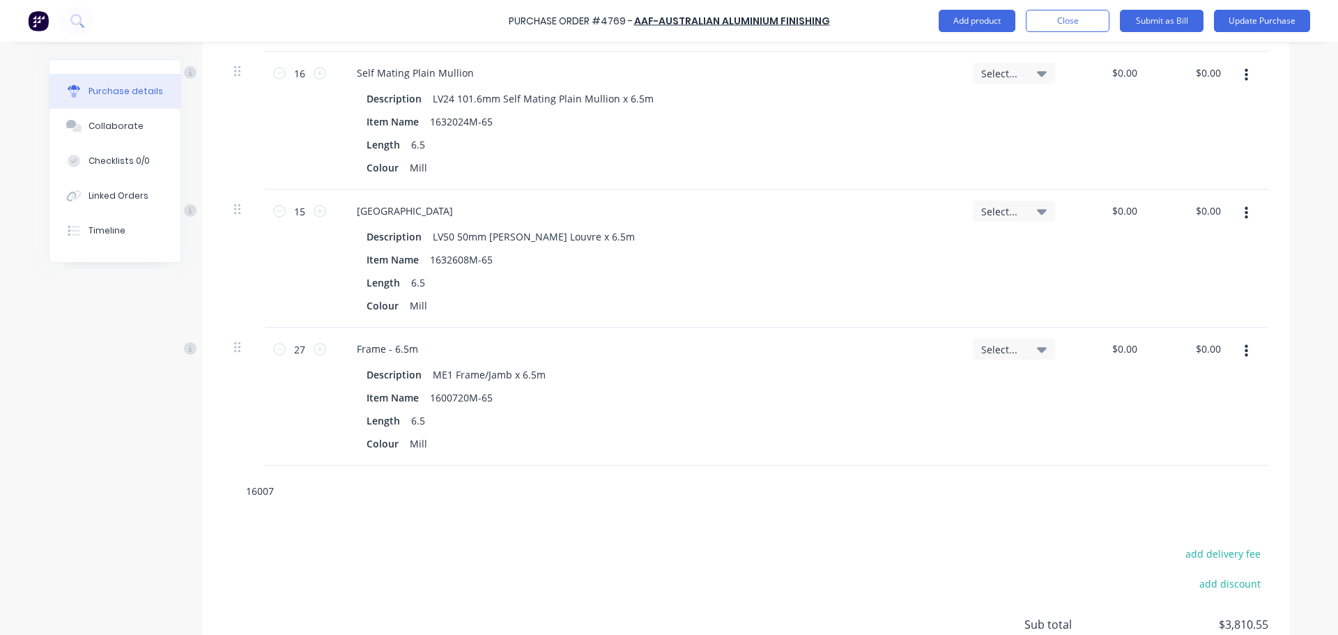
type input "160072"
type textarea "x"
type input "1600727"
type textarea "x"
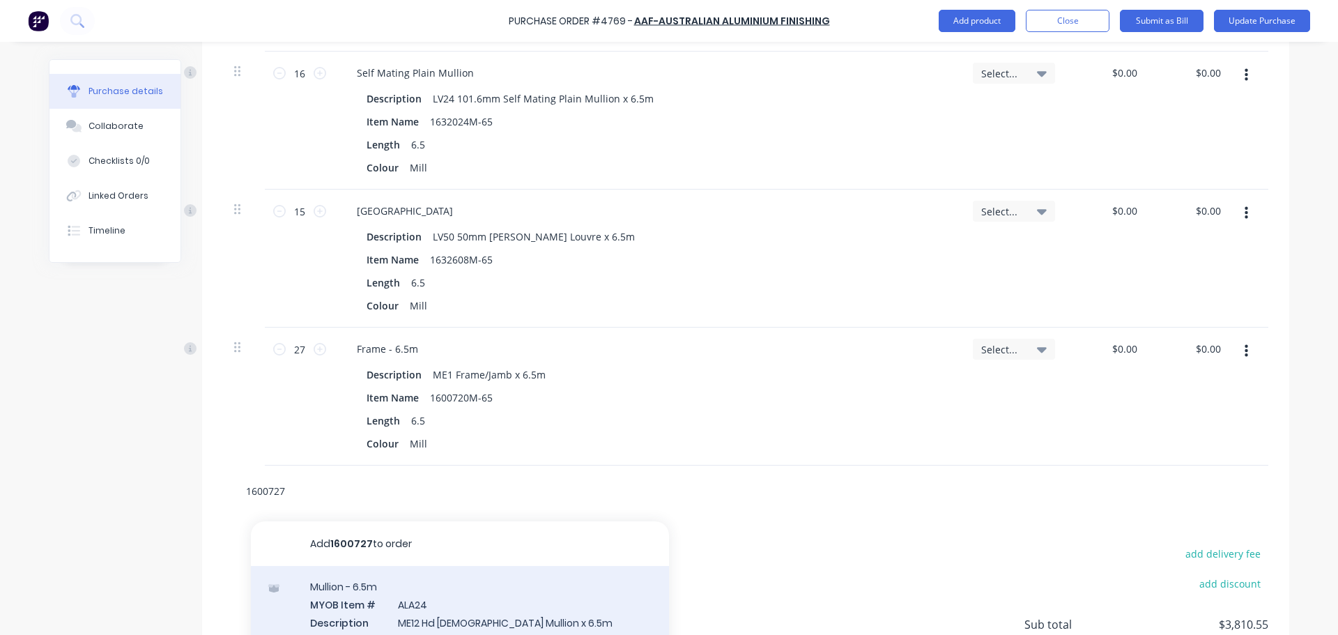
type input "1600727"
click at [492, 601] on div "Mullion - 6.5m MYOB Item # ALA24 Description ME12 Hd Male Mullion x 6.5m Item N…" at bounding box center [460, 640] width 418 height 148
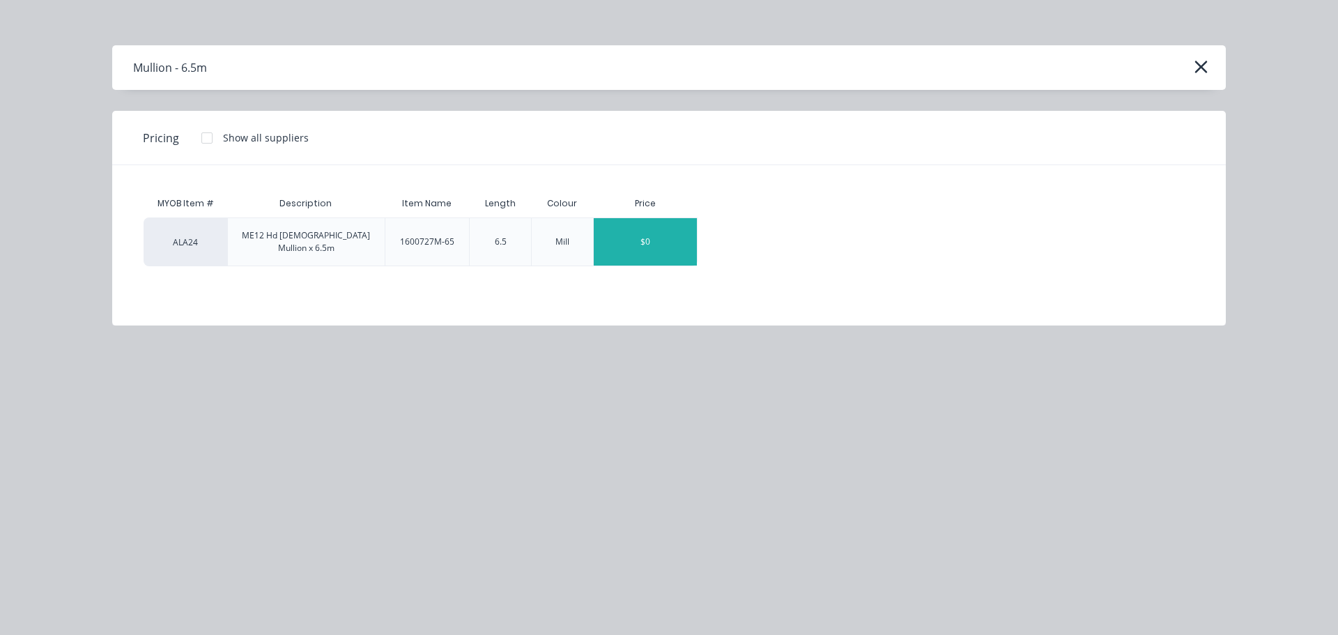
click at [631, 229] on div "$0" at bounding box center [645, 241] width 103 height 47
type textarea "x"
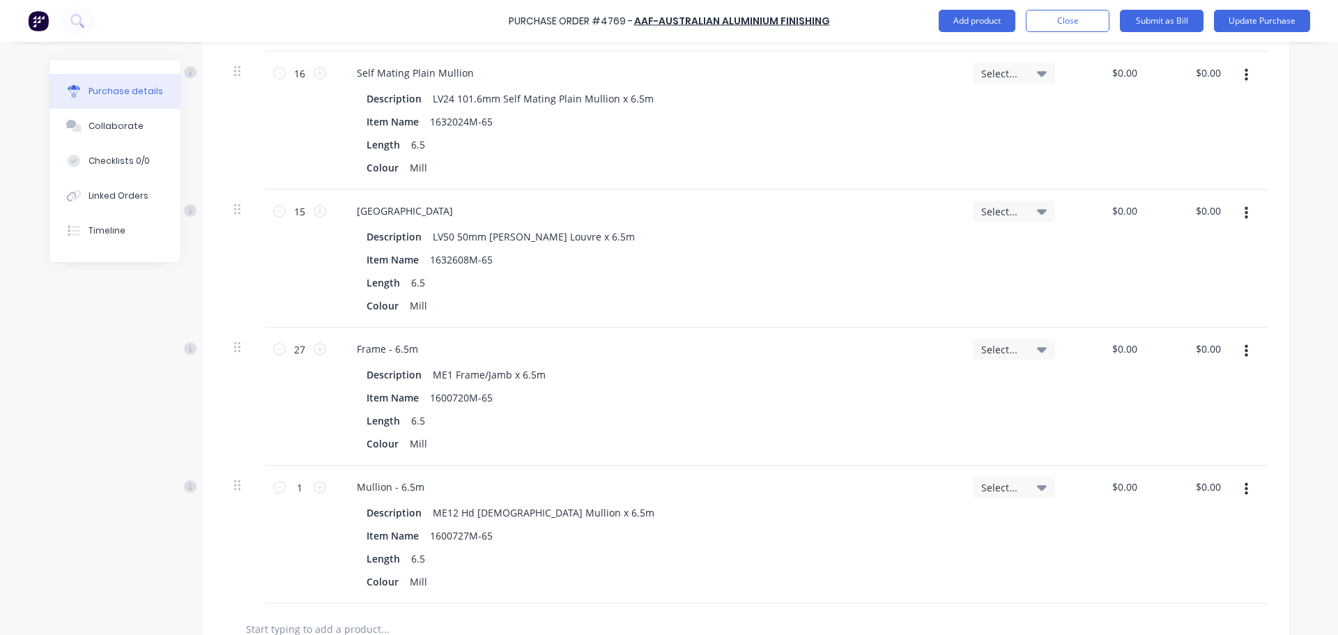
click at [322, 493] on div "1 1" at bounding box center [300, 535] width 70 height 138
click at [321, 492] on icon at bounding box center [320, 487] width 13 height 13
type textarea "x"
type input "2"
click at [320, 492] on icon at bounding box center [320, 487] width 13 height 13
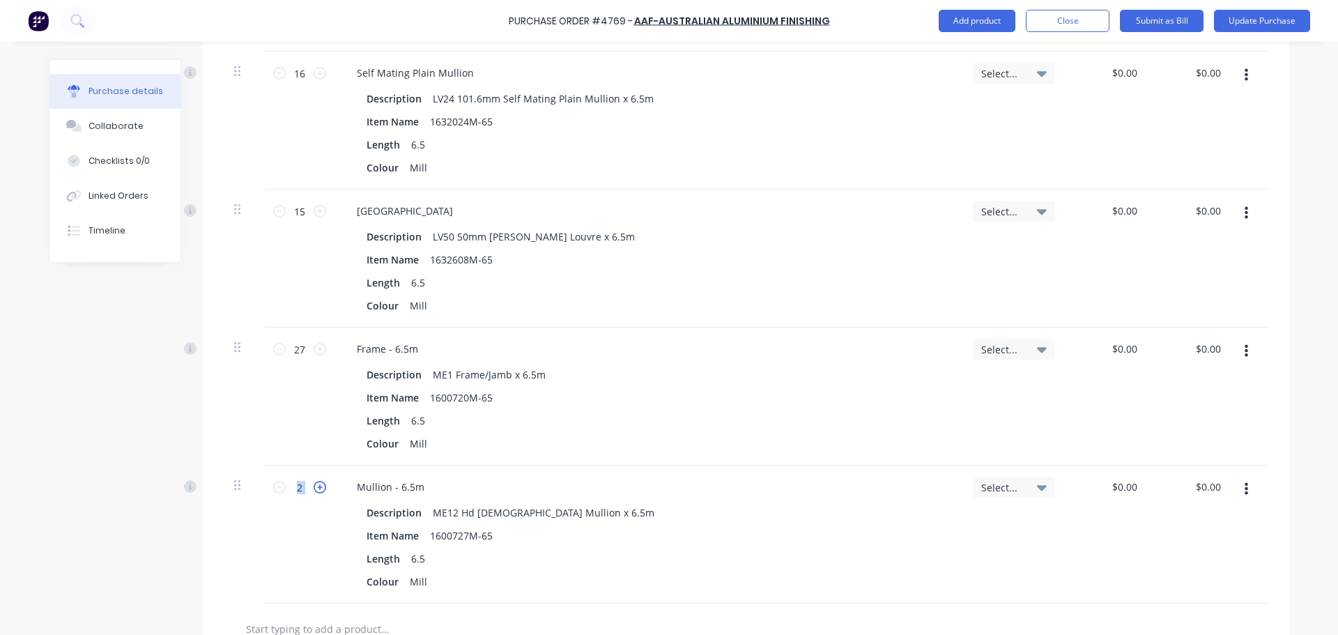
type textarea "x"
type input "3"
click at [286, 490] on input "3" at bounding box center [300, 487] width 28 height 21
click at [273, 491] on icon at bounding box center [279, 487] width 13 height 13
type textarea "x"
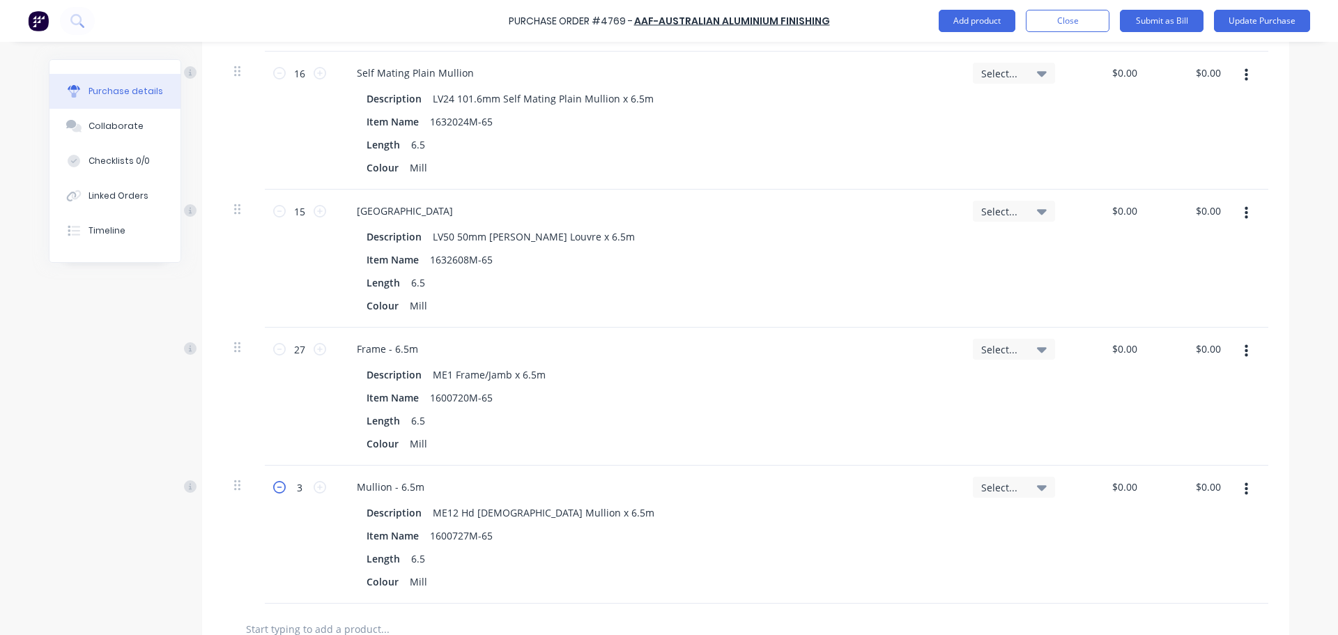
type input "2"
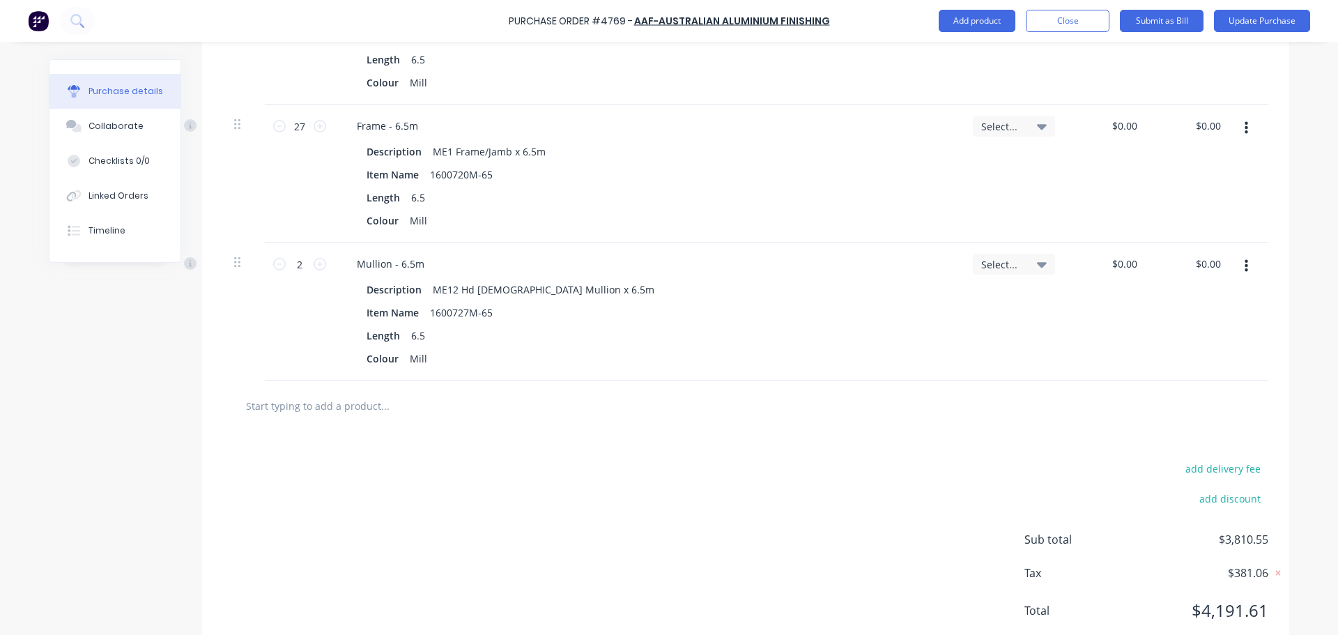
scroll to position [1538, 0]
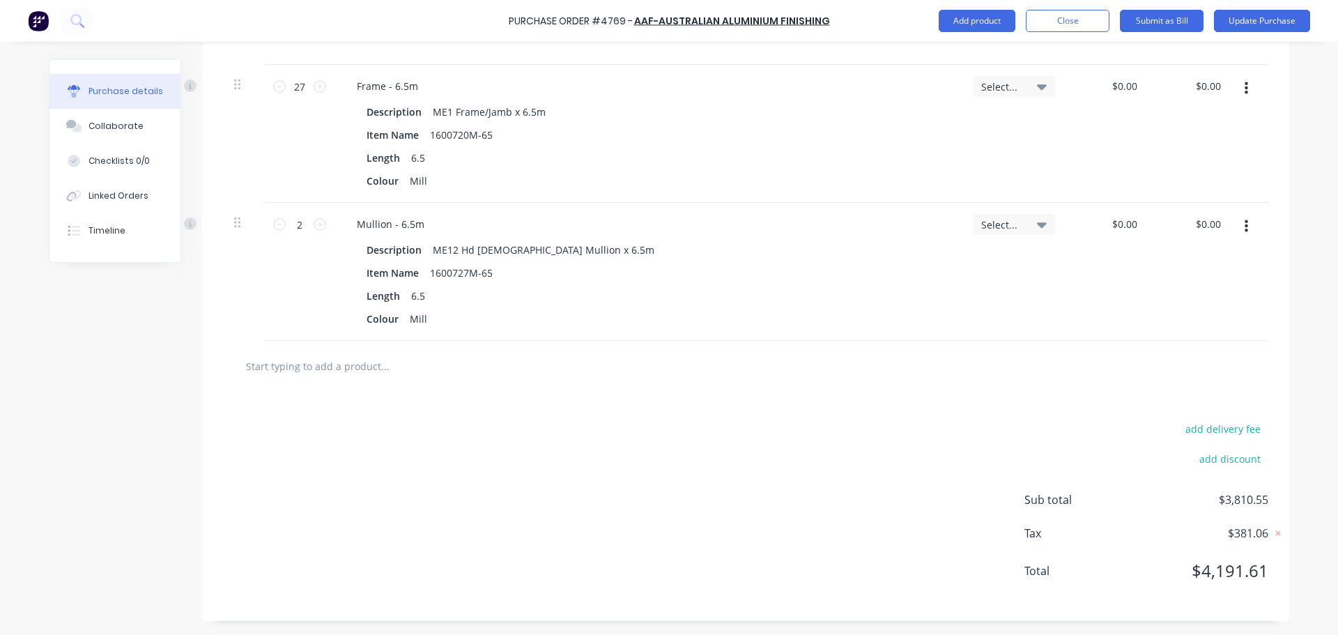
click at [333, 369] on input "text" at bounding box center [384, 366] width 279 height 28
type textarea "x"
type input "1"
type textarea "x"
type input "16"
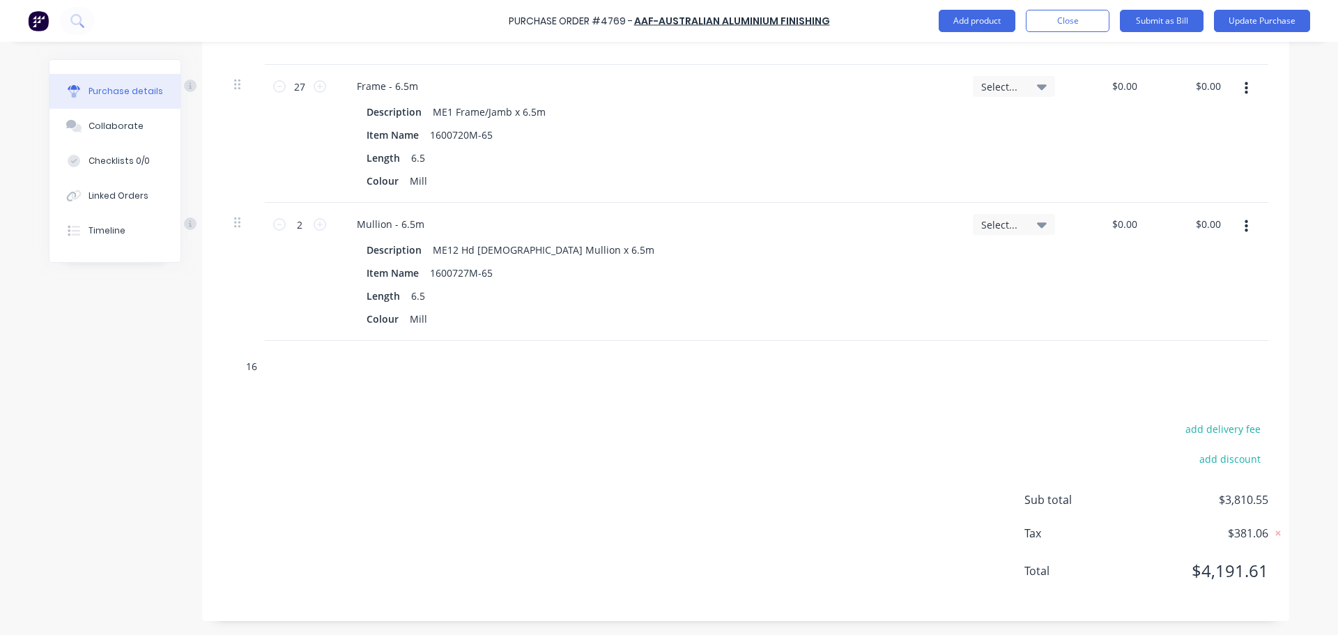
type textarea "x"
type input "160"
type textarea "x"
type input "1600"
type textarea "x"
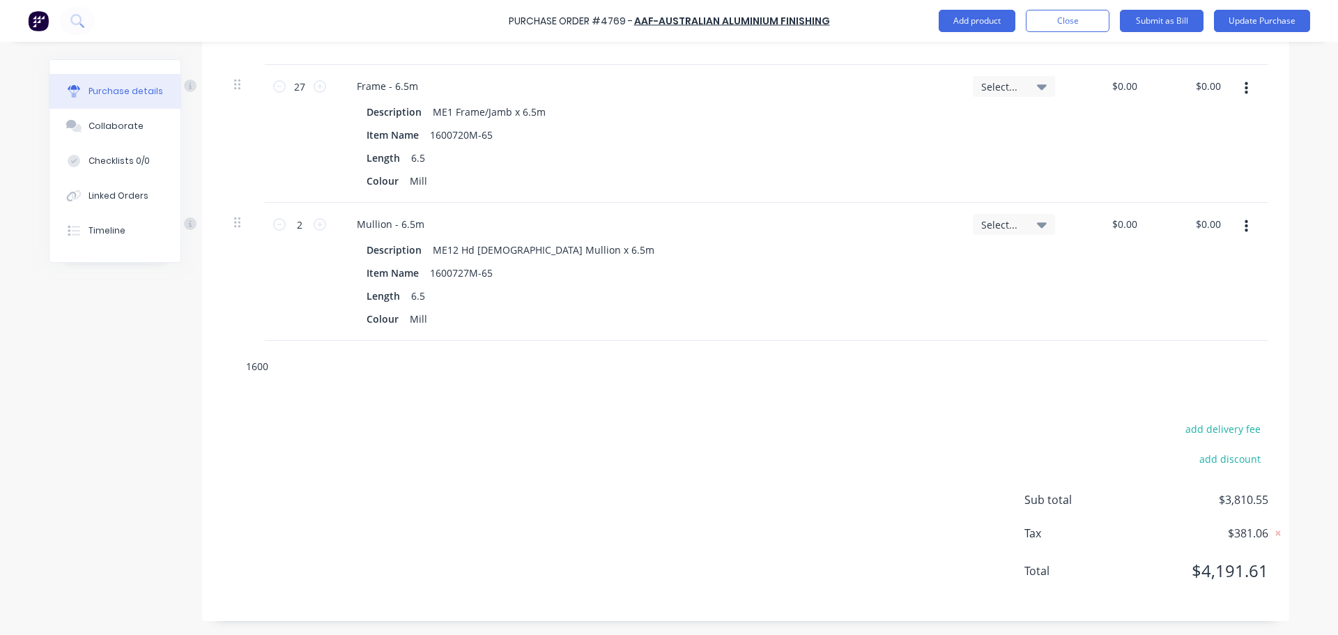
type input "16007"
type textarea "x"
type input "160072"
type textarea "x"
type input "1600728"
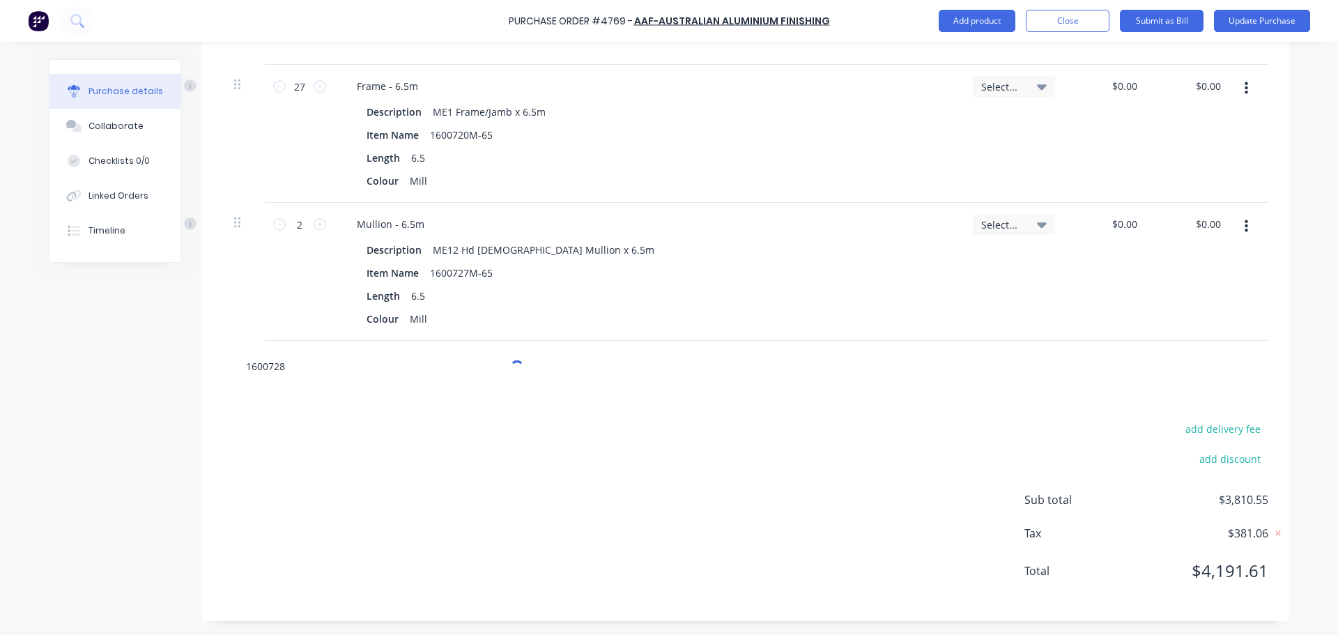
type textarea "x"
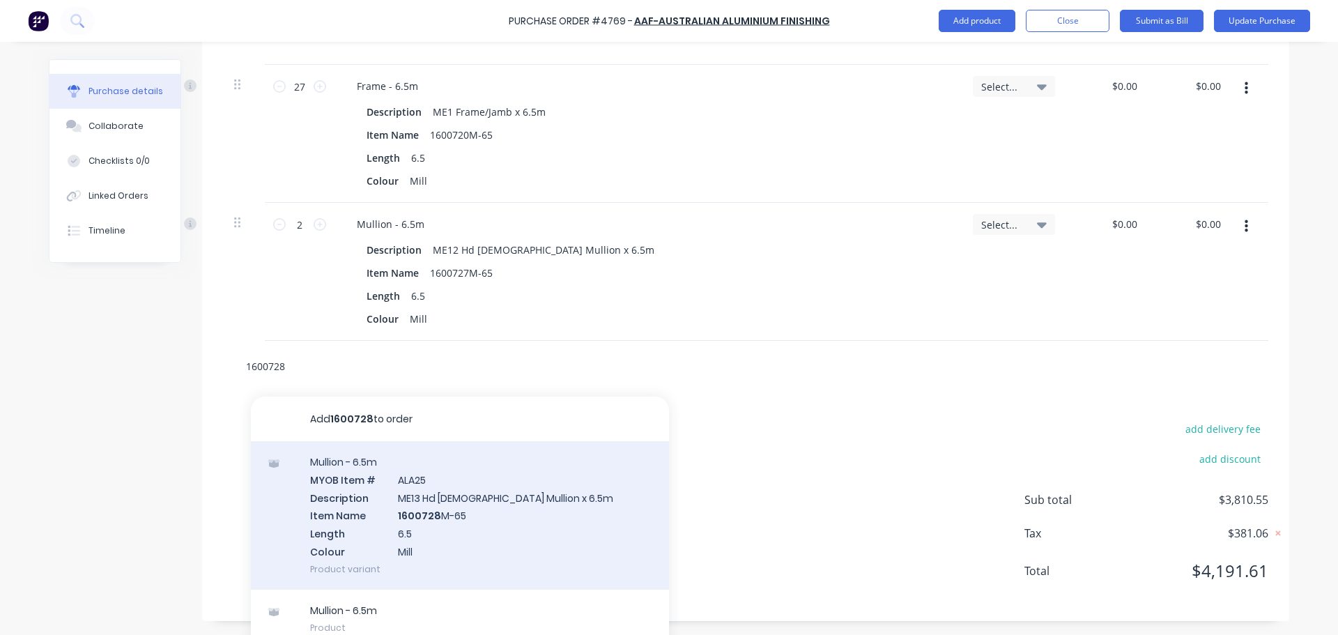
type input "1600728"
click at [391, 535] on div "Mullion - 6.5m MYOB Item # ALA25 Description ME13 Hd Female Mullion x 6.5m Item…" at bounding box center [460, 515] width 418 height 148
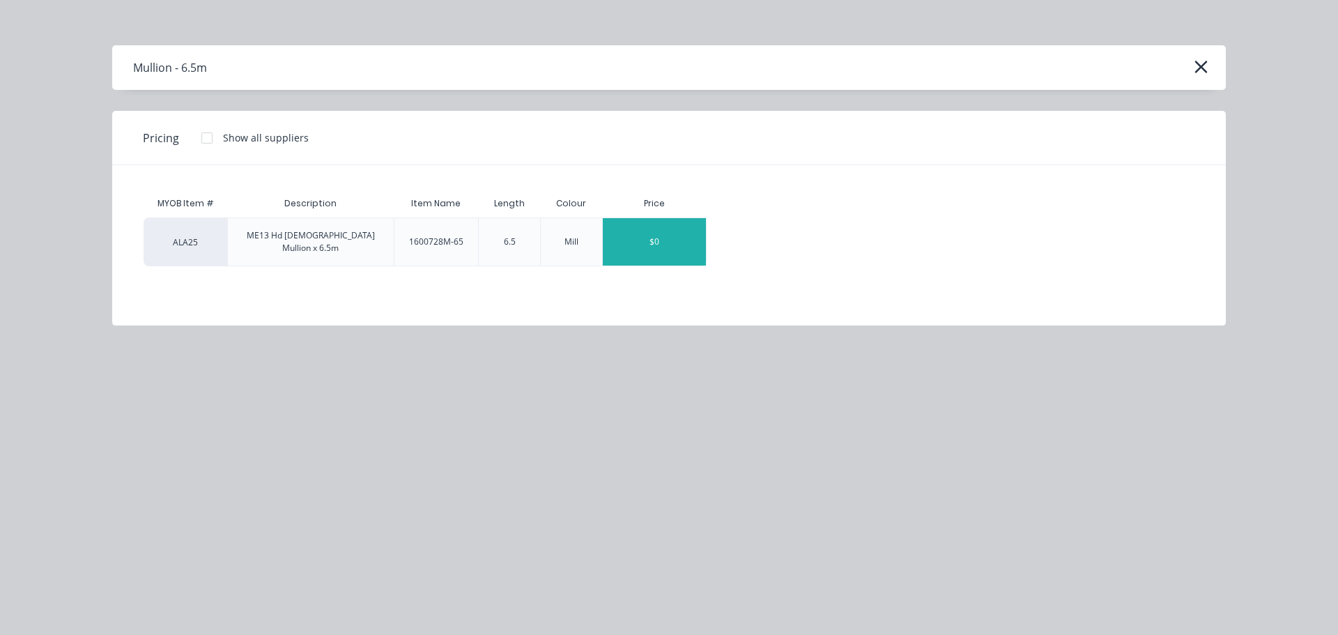
click at [678, 237] on div "$0" at bounding box center [654, 241] width 103 height 47
type textarea "x"
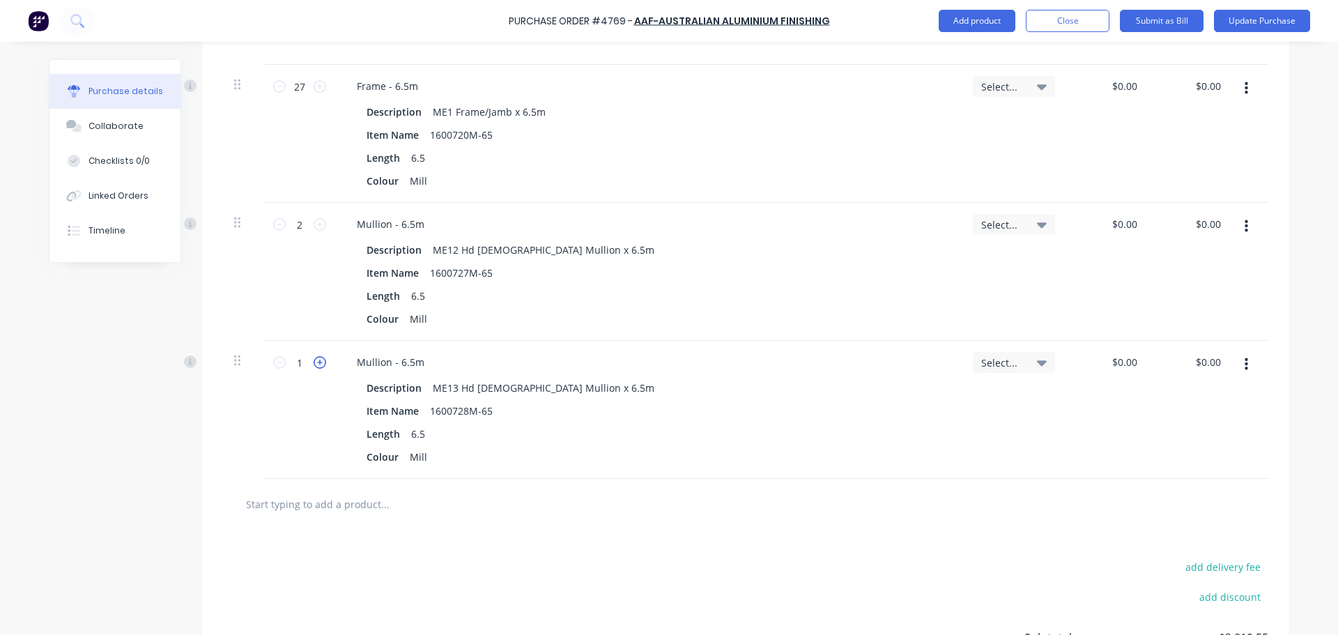
click at [317, 364] on icon at bounding box center [320, 362] width 13 height 13
click at [354, 521] on div at bounding box center [745, 504] width 1045 height 51
click at [359, 504] on input "text" at bounding box center [384, 504] width 279 height 28
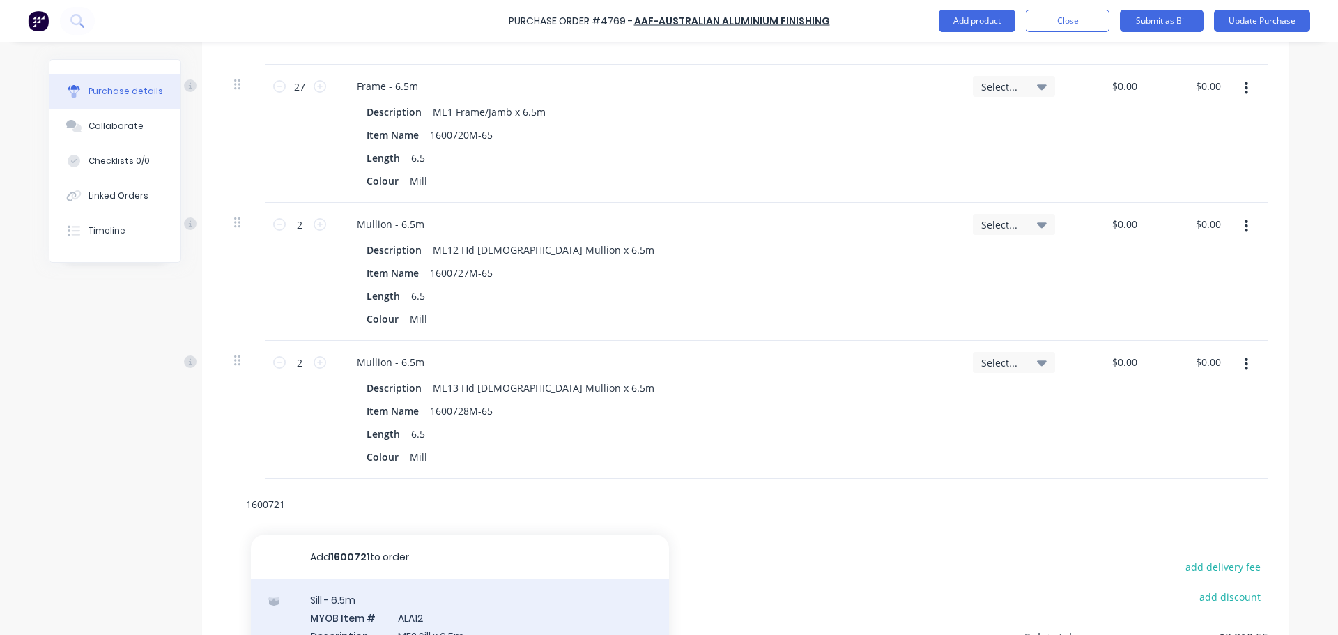
scroll to position [1689, 0]
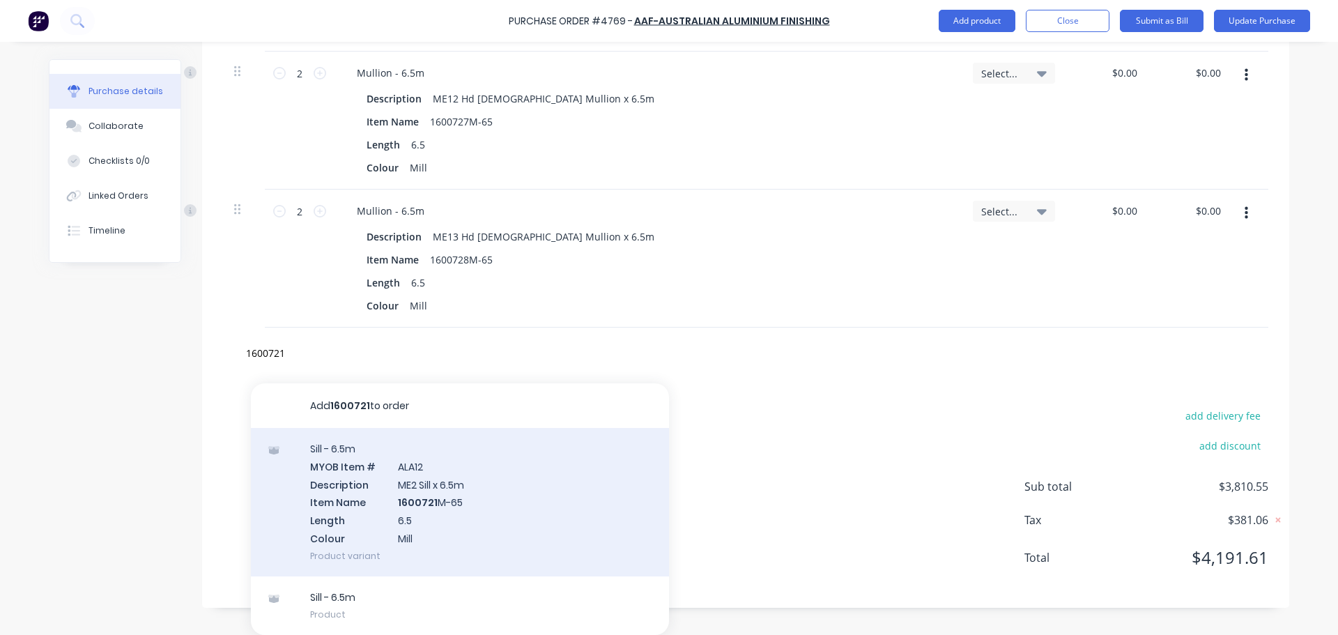
click at [415, 530] on div "Sill - 6.5m MYOB Item # ALA12 Description ME2 Sill x 6.5m Item Name 1600721 M-6…" at bounding box center [460, 502] width 418 height 148
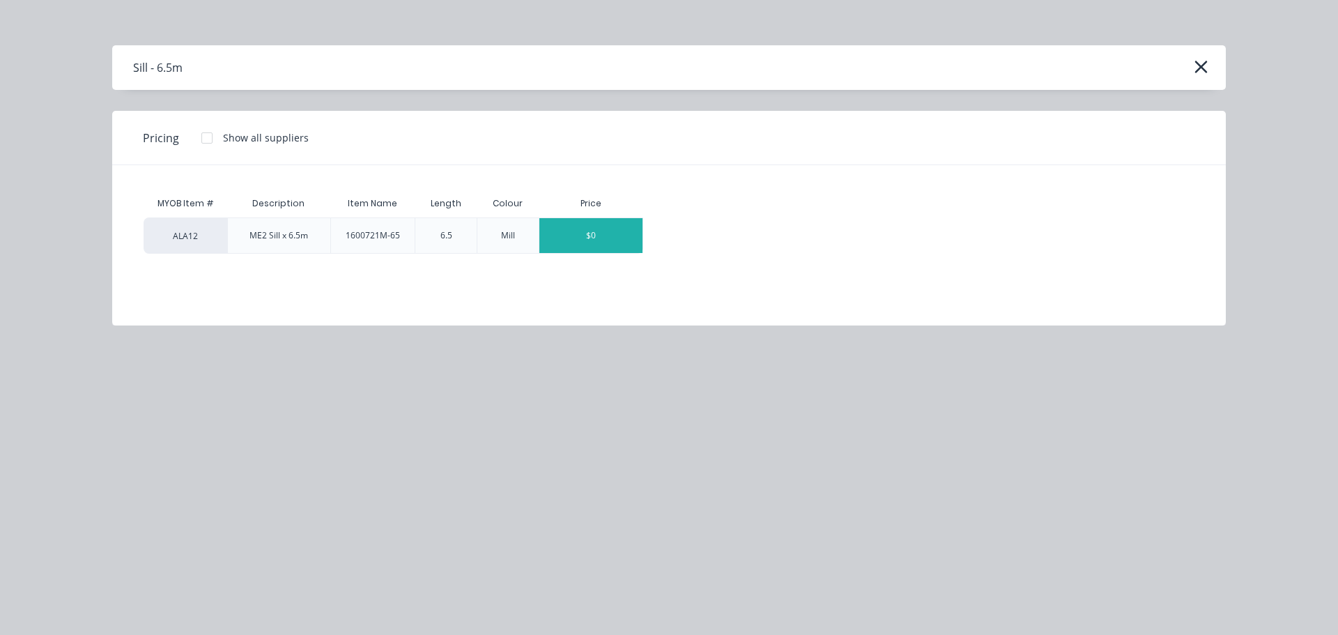
click at [581, 226] on div "$0" at bounding box center [590, 235] width 103 height 35
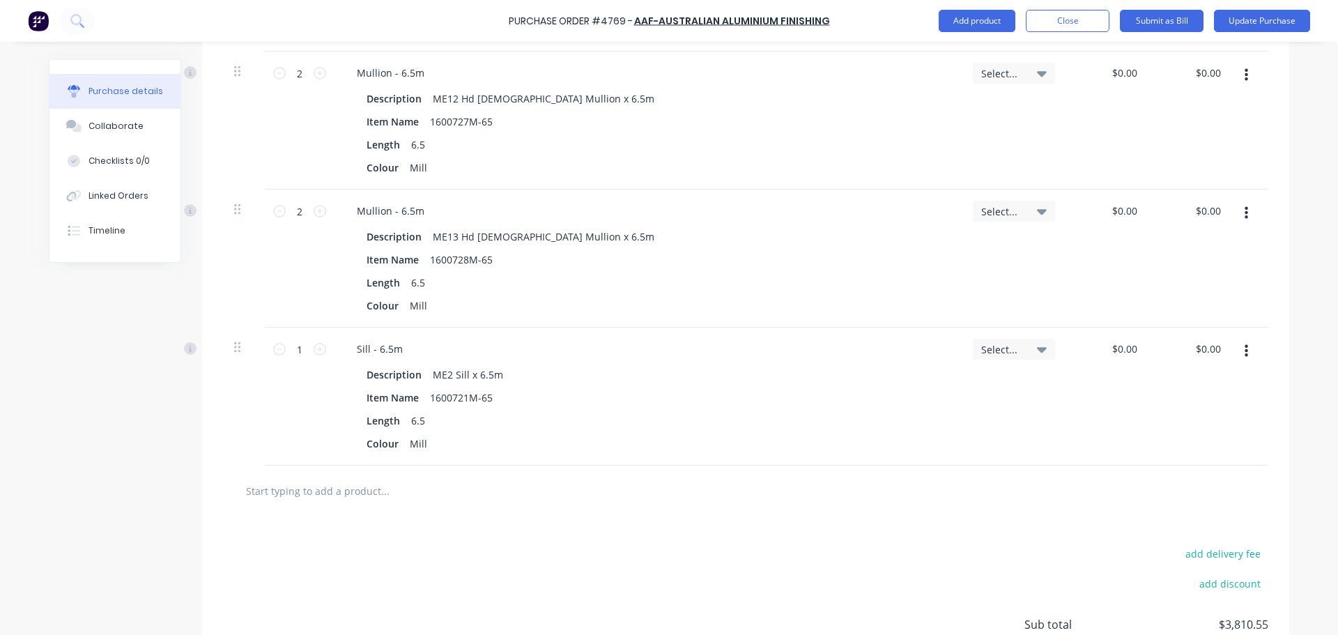
click at [321, 348] on div "1 1" at bounding box center [300, 397] width 70 height 138
click at [314, 351] on icon at bounding box center [320, 349] width 13 height 13
click at [361, 476] on div at bounding box center [745, 491] width 1045 height 51
click at [364, 483] on input "text" at bounding box center [384, 491] width 279 height 28
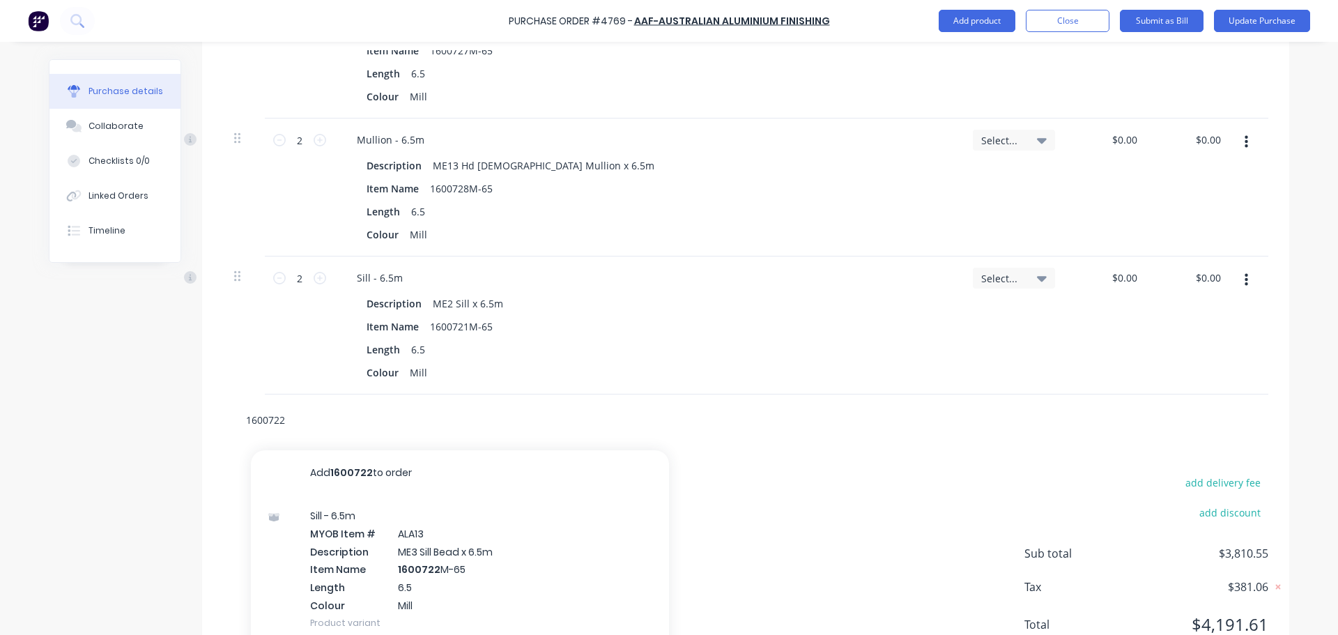
scroll to position [1827, 0]
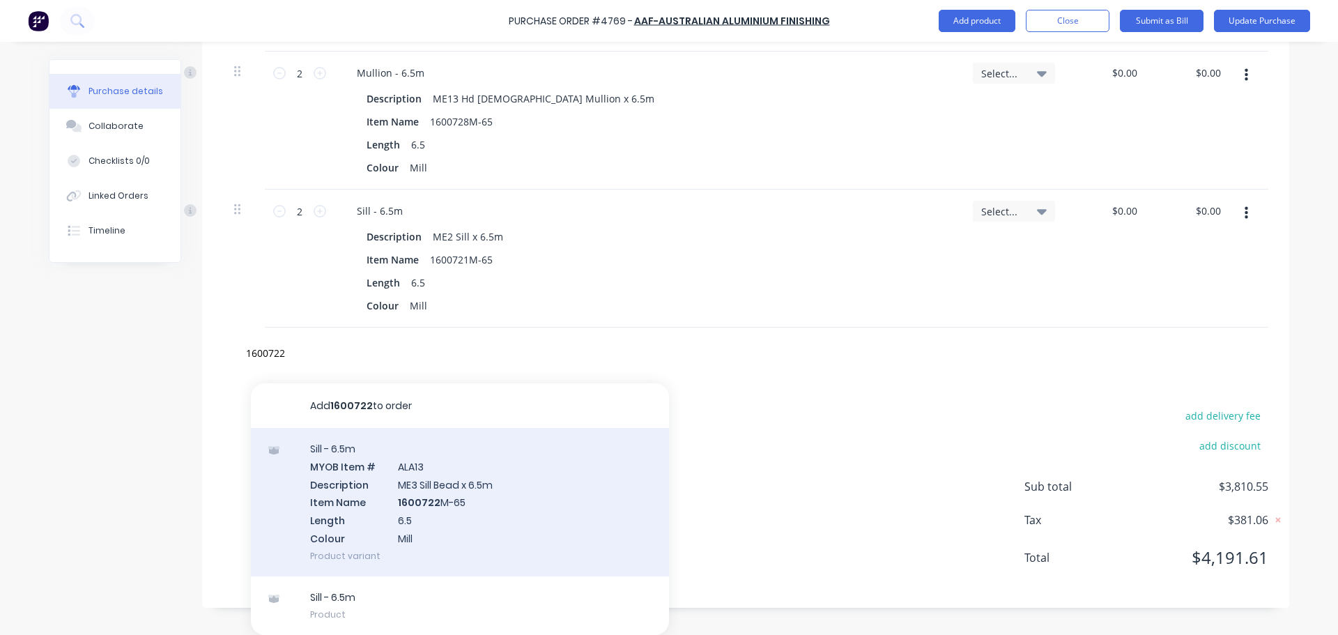
click at [374, 486] on div "Sill - 6.5m MYOB Item # ALA13 Description ME3 Sill Bead x 6.5m Item Name 160072…" at bounding box center [460, 502] width 418 height 148
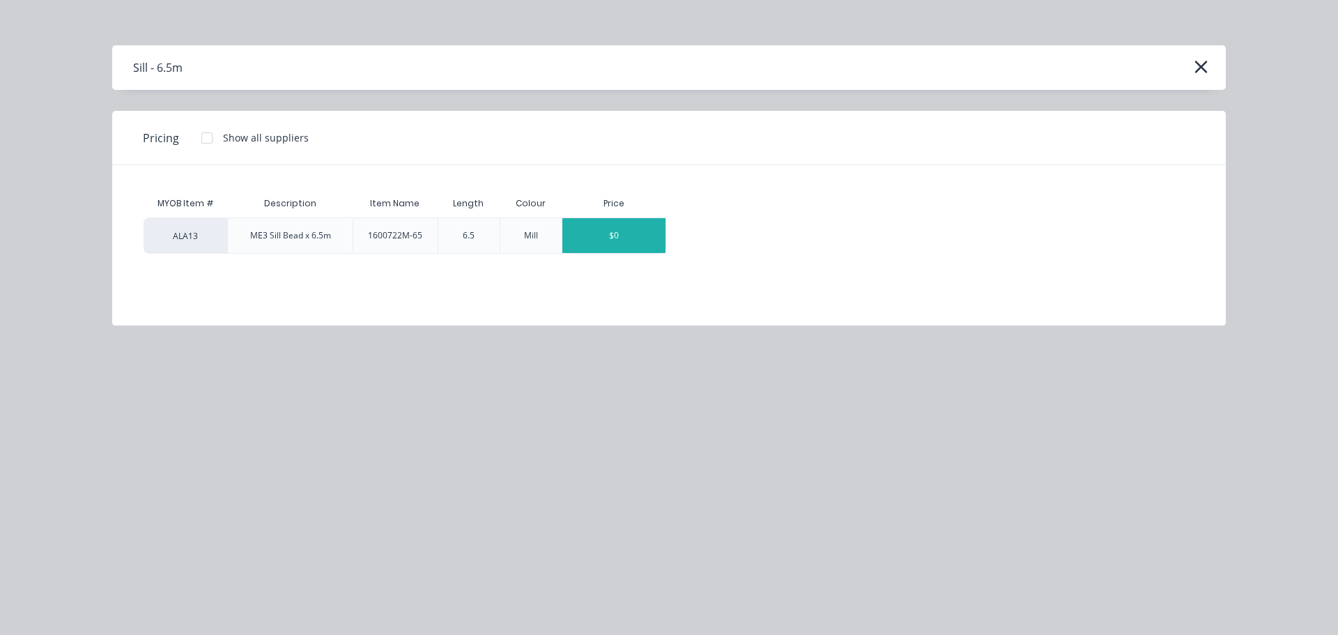
click at [594, 245] on div "$0" at bounding box center [613, 235] width 103 height 35
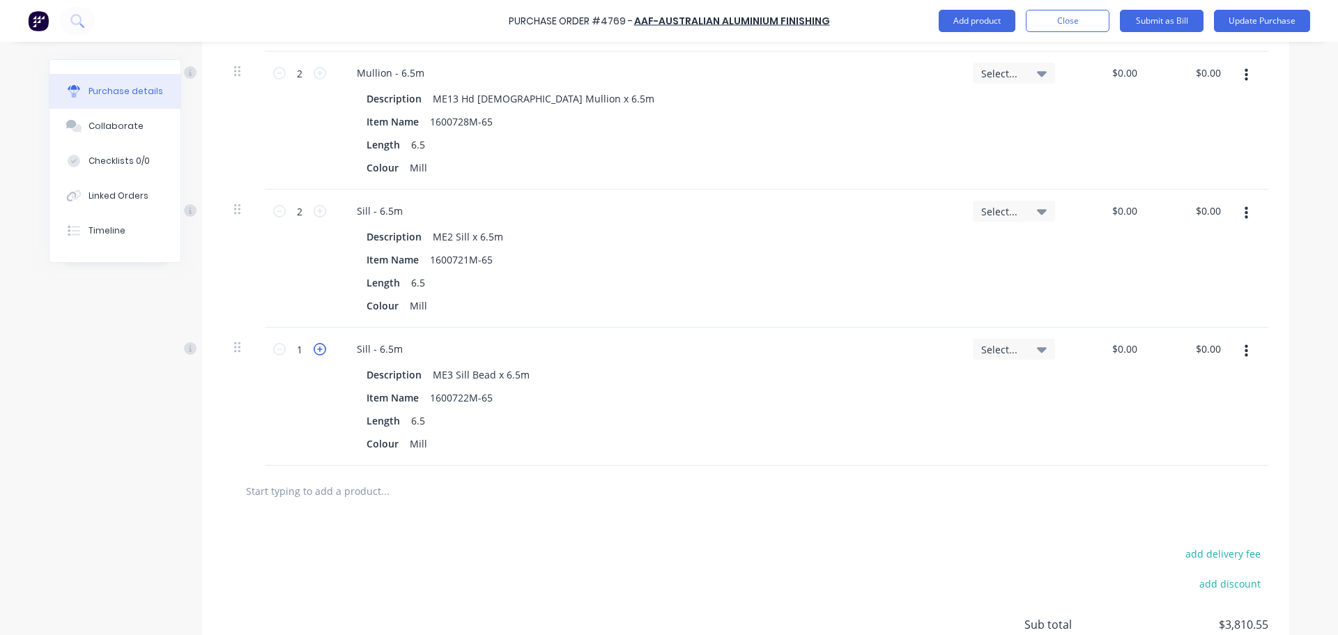
click at [314, 351] on icon at bounding box center [320, 349] width 13 height 13
click at [360, 509] on div at bounding box center [745, 491] width 1045 height 51
click at [360, 486] on input "text" at bounding box center [384, 491] width 279 height 28
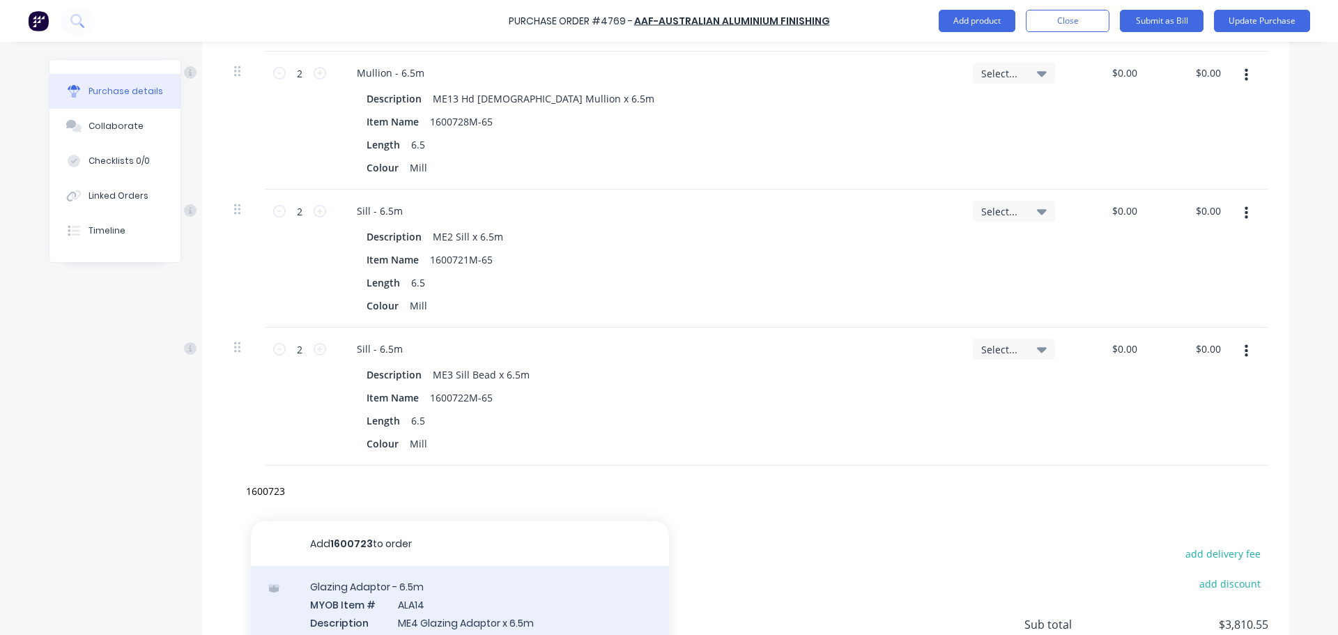
click at [433, 615] on div "Glazing Adaptor - 6.5m MYOB Item # ALA14 Description ME4 Glazing Adaptor x 6.5m…" at bounding box center [460, 640] width 418 height 148
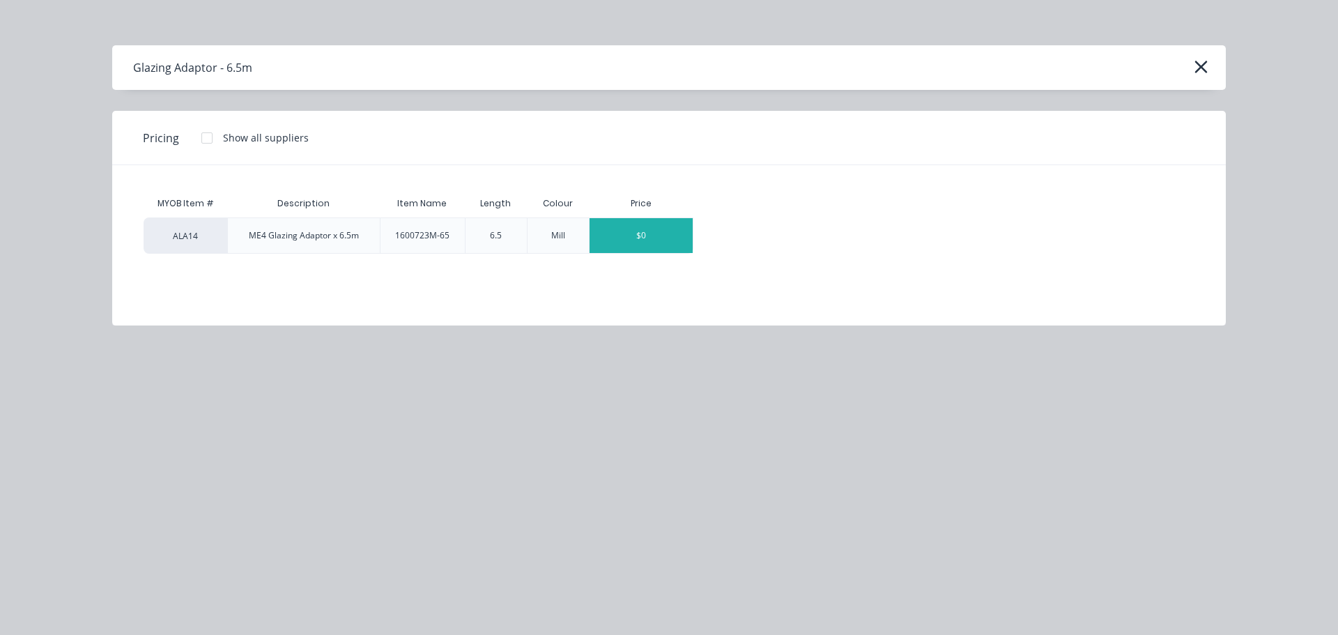
click at [636, 225] on div "$0" at bounding box center [641, 235] width 103 height 35
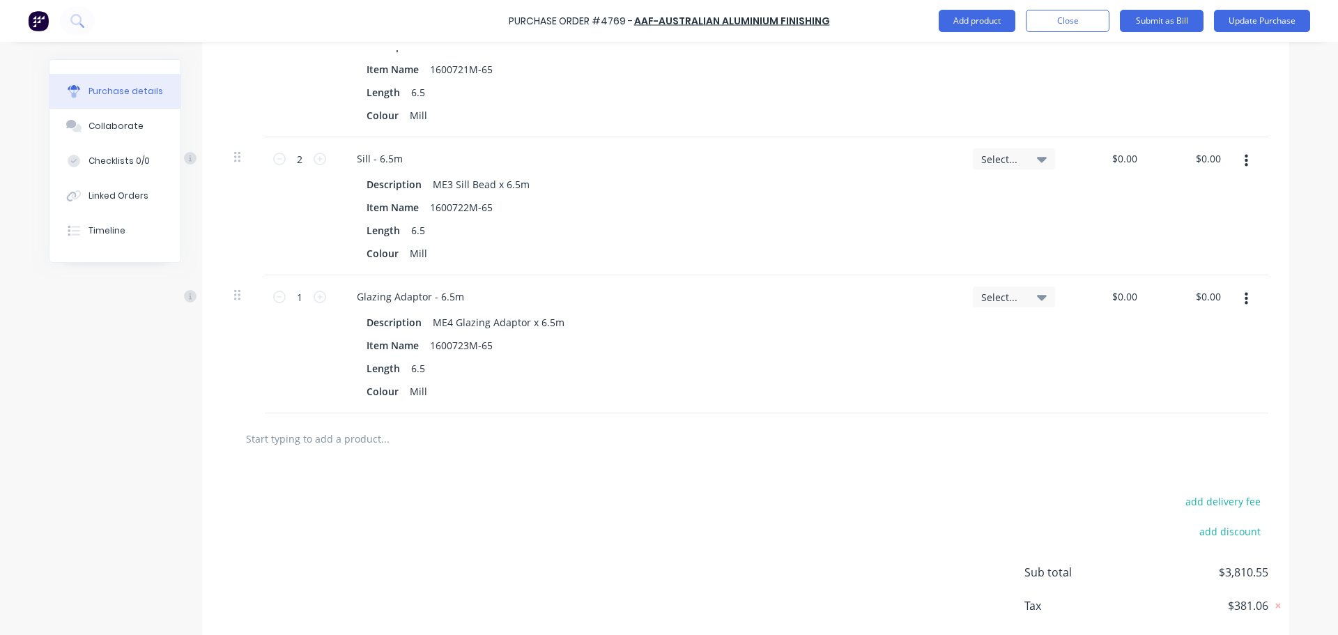
scroll to position [2036, 0]
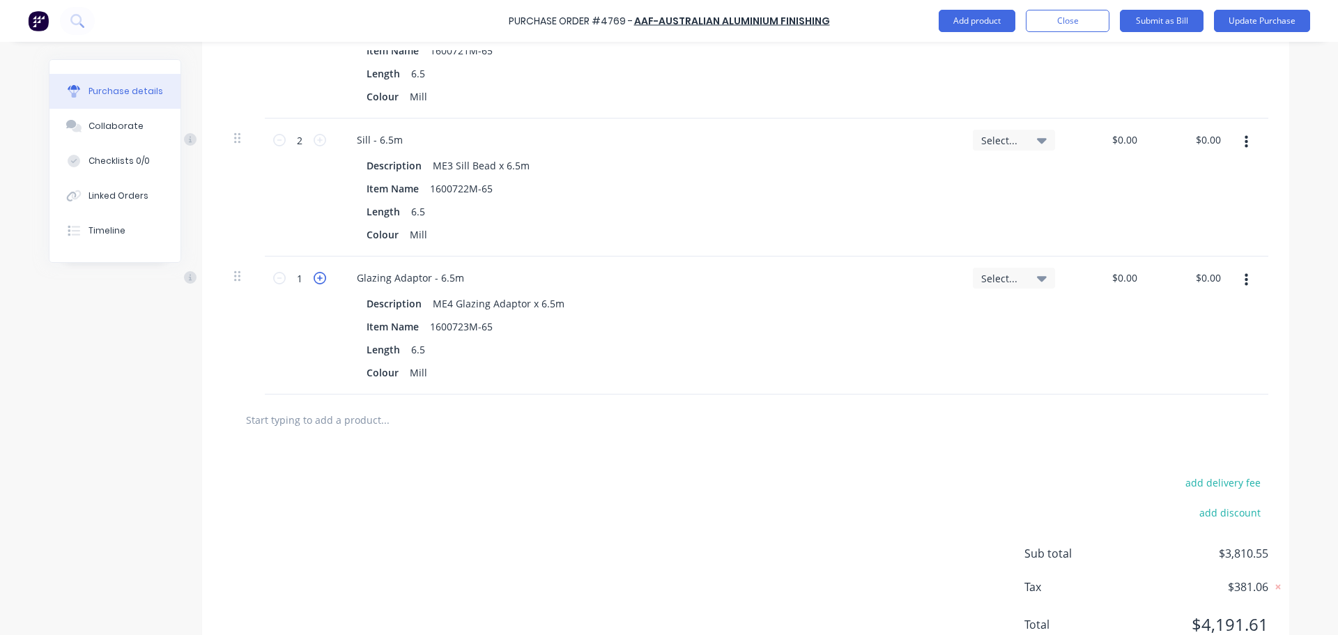
click at [316, 277] on icon at bounding box center [320, 278] width 13 height 13
click at [346, 415] on input "text" at bounding box center [384, 420] width 279 height 28
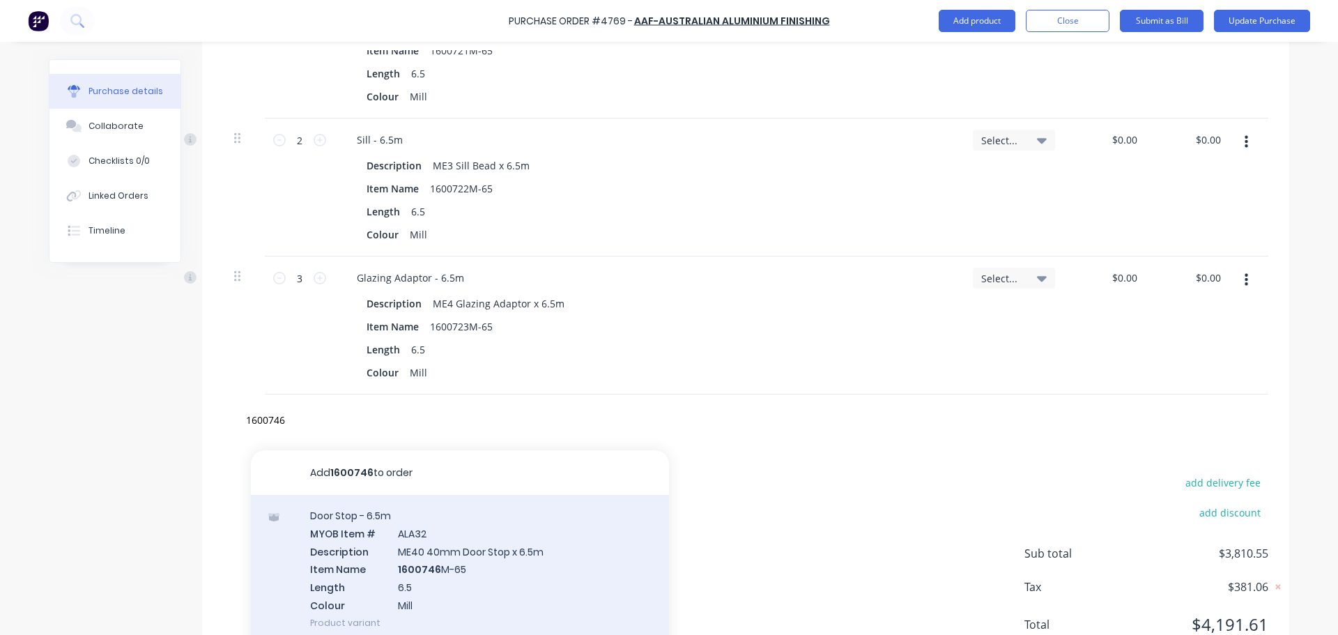
click at [484, 557] on div "Door Stop - 6.5m MYOB Item # ALA32 Description ME40 40mm Door Stop x 6.5m Item …" at bounding box center [460, 569] width 418 height 148
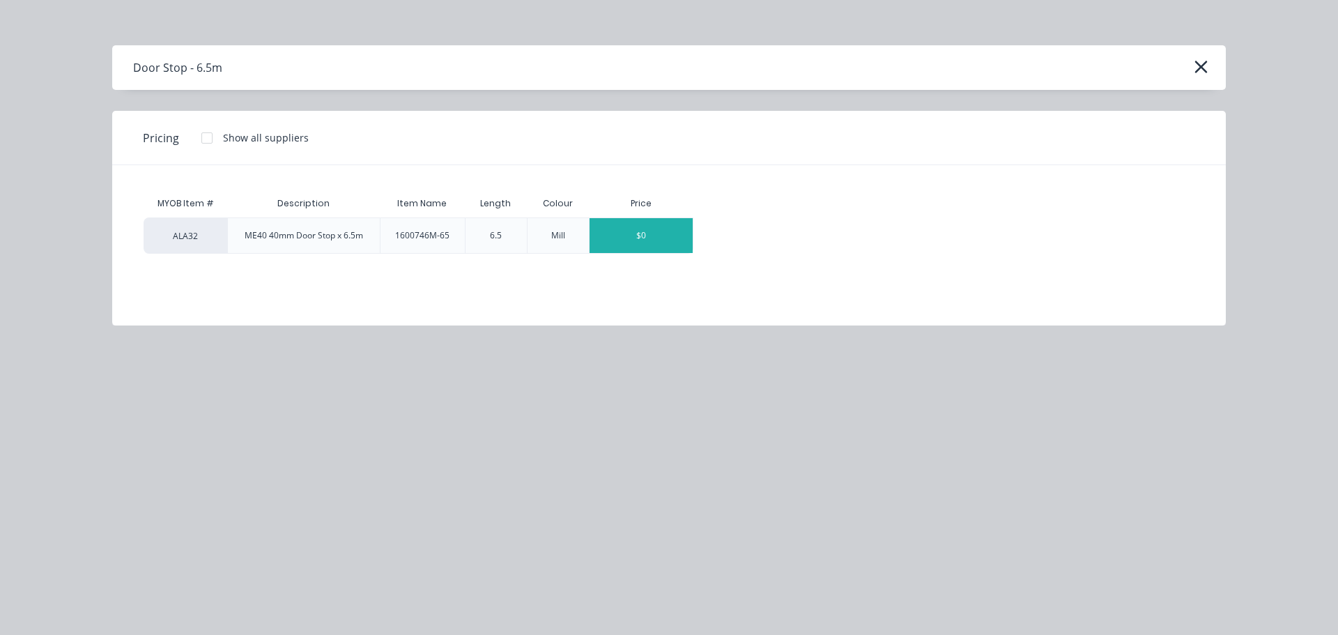
click at [670, 249] on div "$0" at bounding box center [641, 235] width 103 height 35
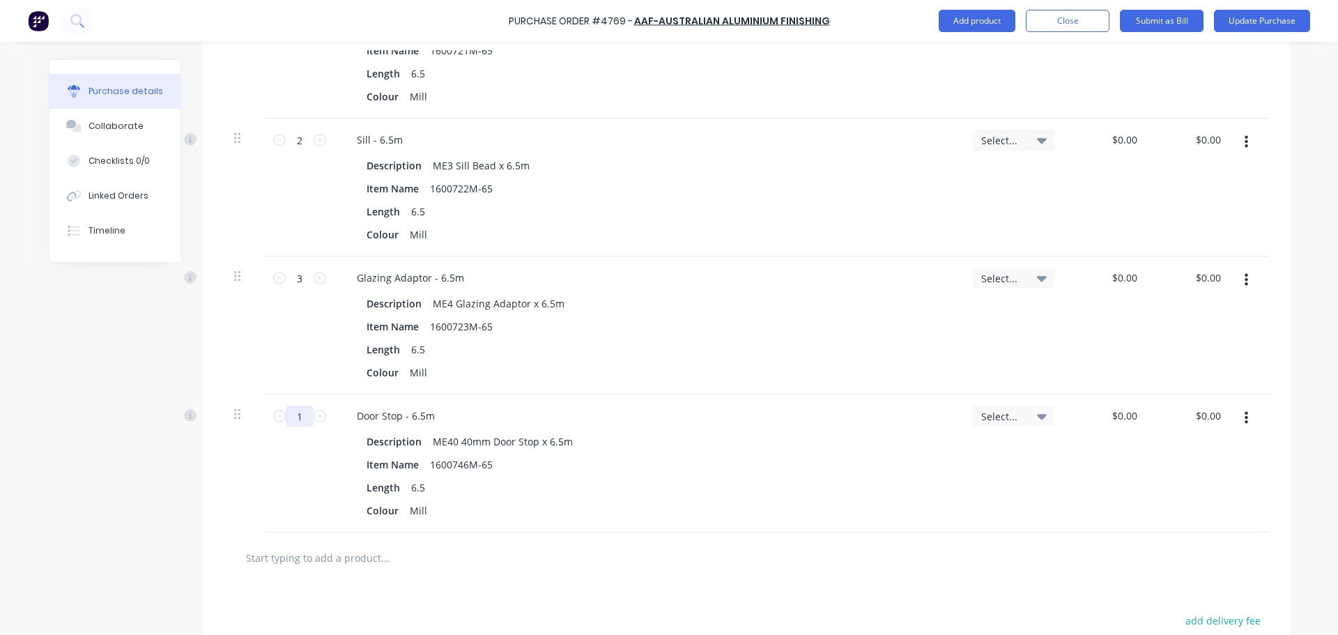
click at [293, 415] on input "1" at bounding box center [300, 416] width 28 height 21
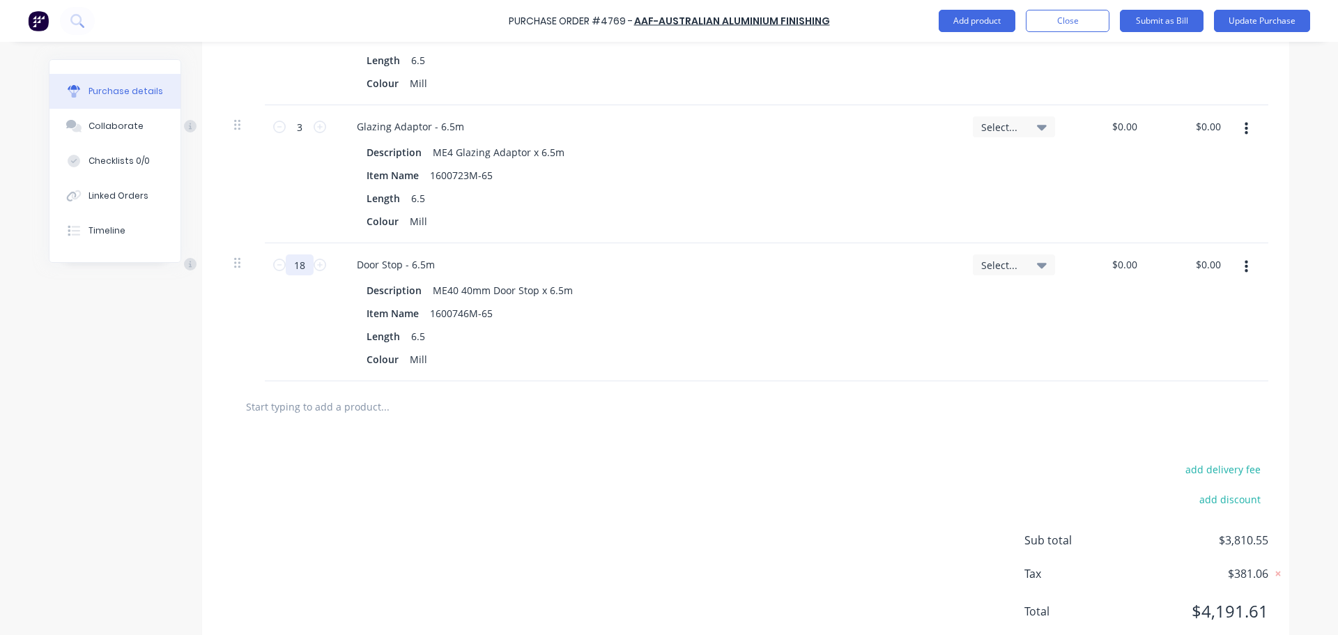
scroll to position [2228, 0]
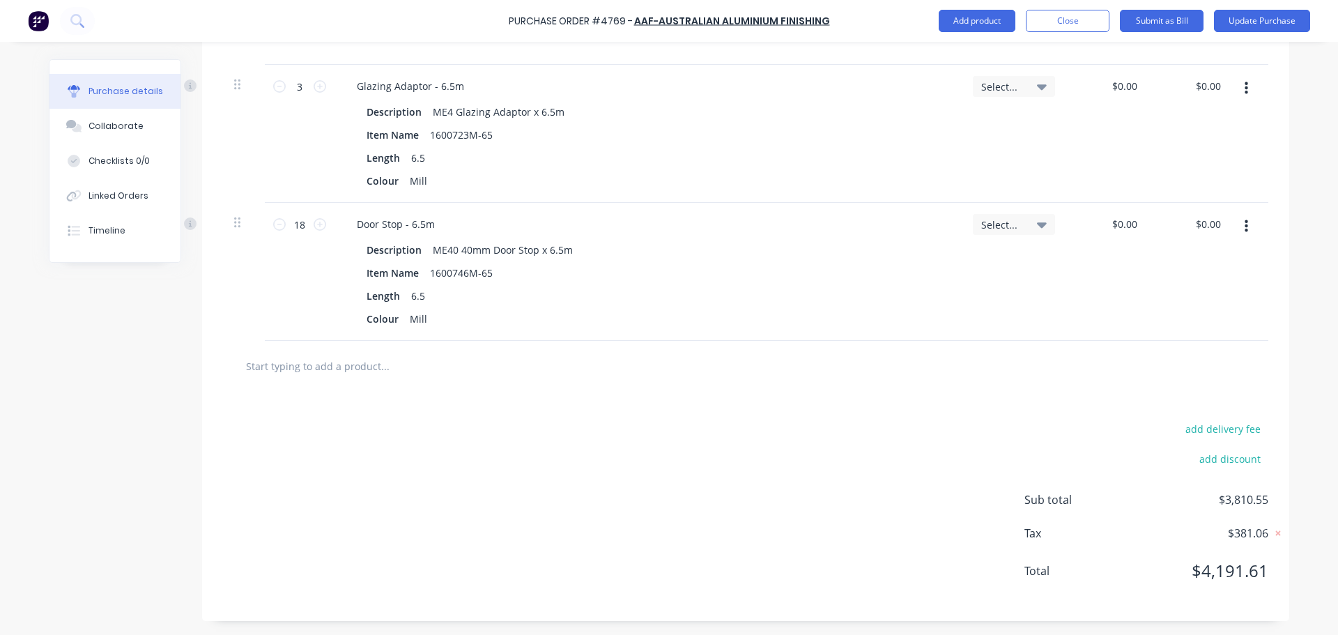
click at [303, 394] on div "add delivery fee add discount Sub total $3,810.55 Tax $381.06 Total $4,191.61" at bounding box center [745, 506] width 1087 height 229
click at [314, 374] on input "text" at bounding box center [384, 366] width 279 height 28
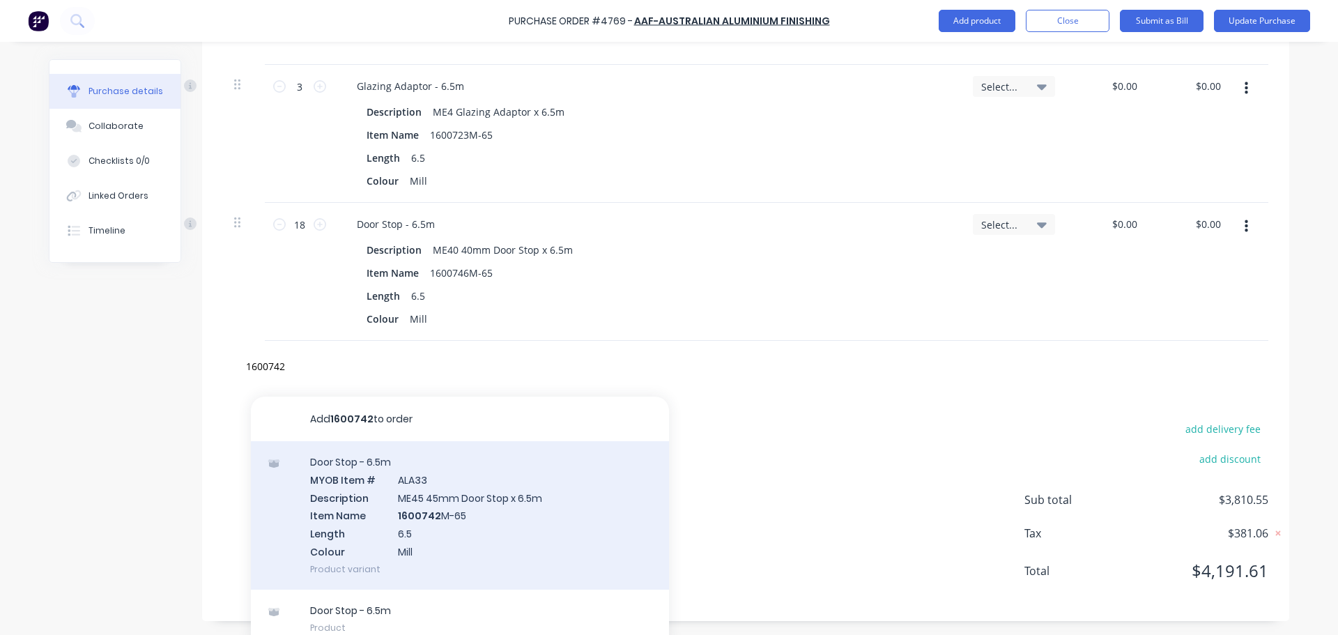
click at [546, 516] on div "Door Stop - 6.5m MYOB Item # ALA33 Description ME45 45mm Door Stop x 6.5m Item …" at bounding box center [460, 515] width 418 height 148
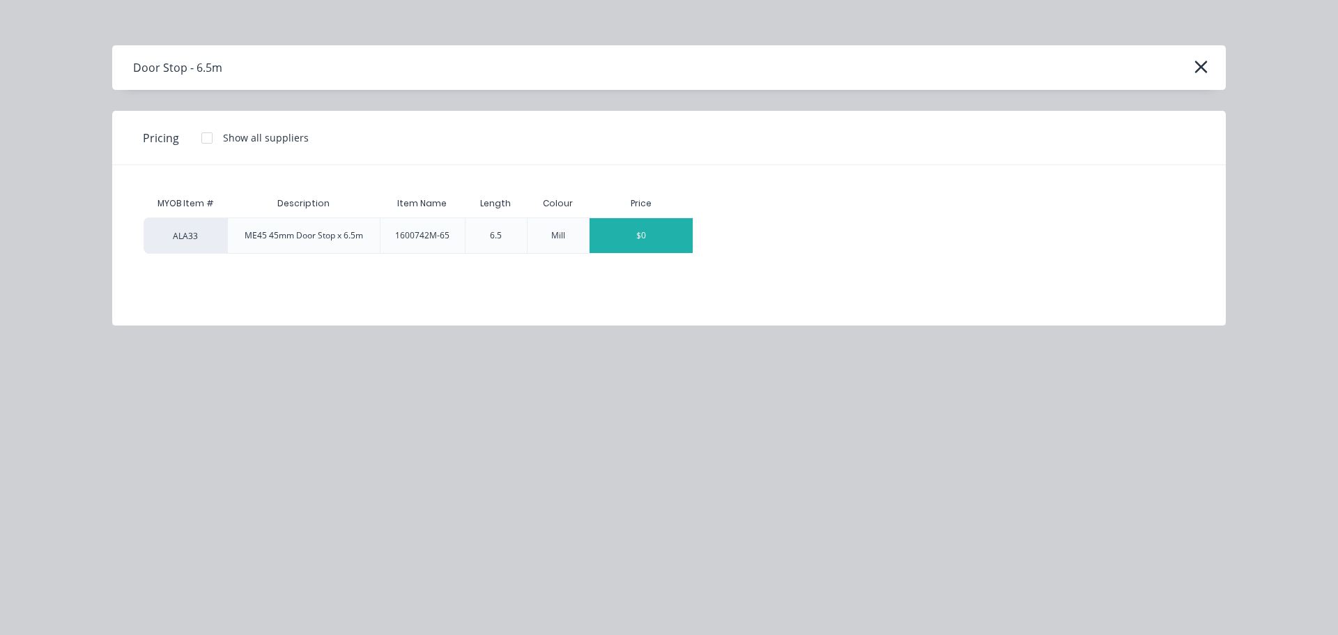
click at [629, 243] on div "$0" at bounding box center [641, 235] width 103 height 35
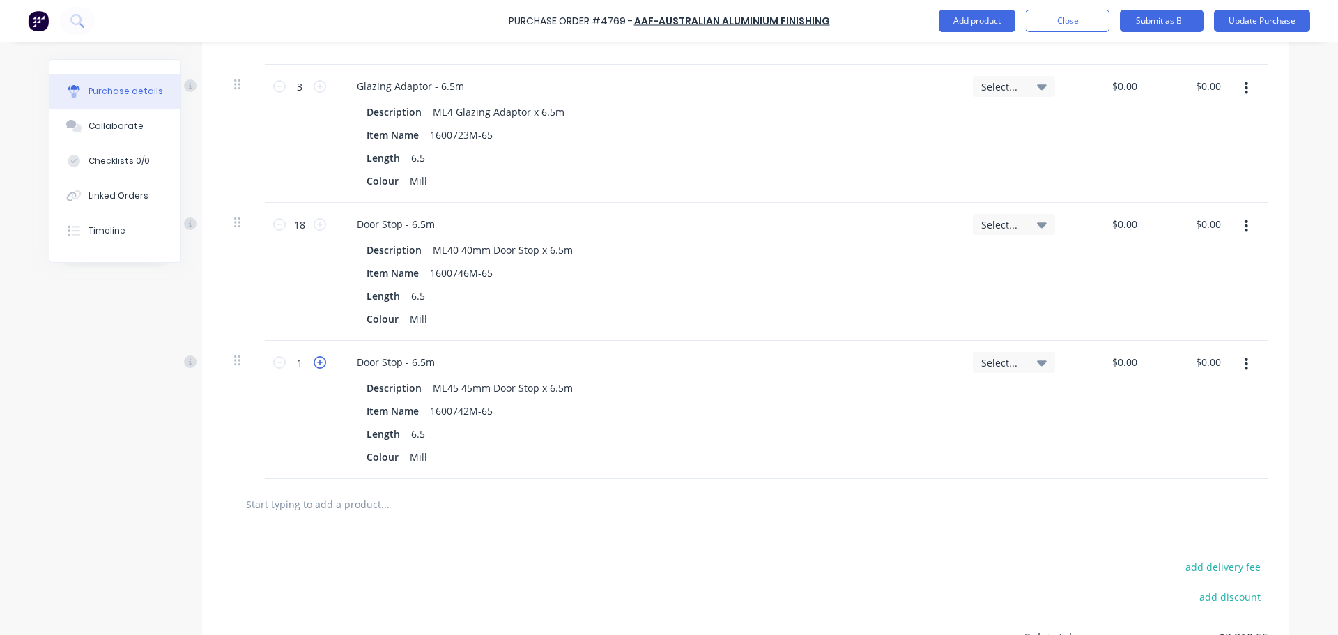
click at [314, 368] on icon at bounding box center [320, 362] width 13 height 13
click at [355, 512] on input "text" at bounding box center [384, 504] width 279 height 28
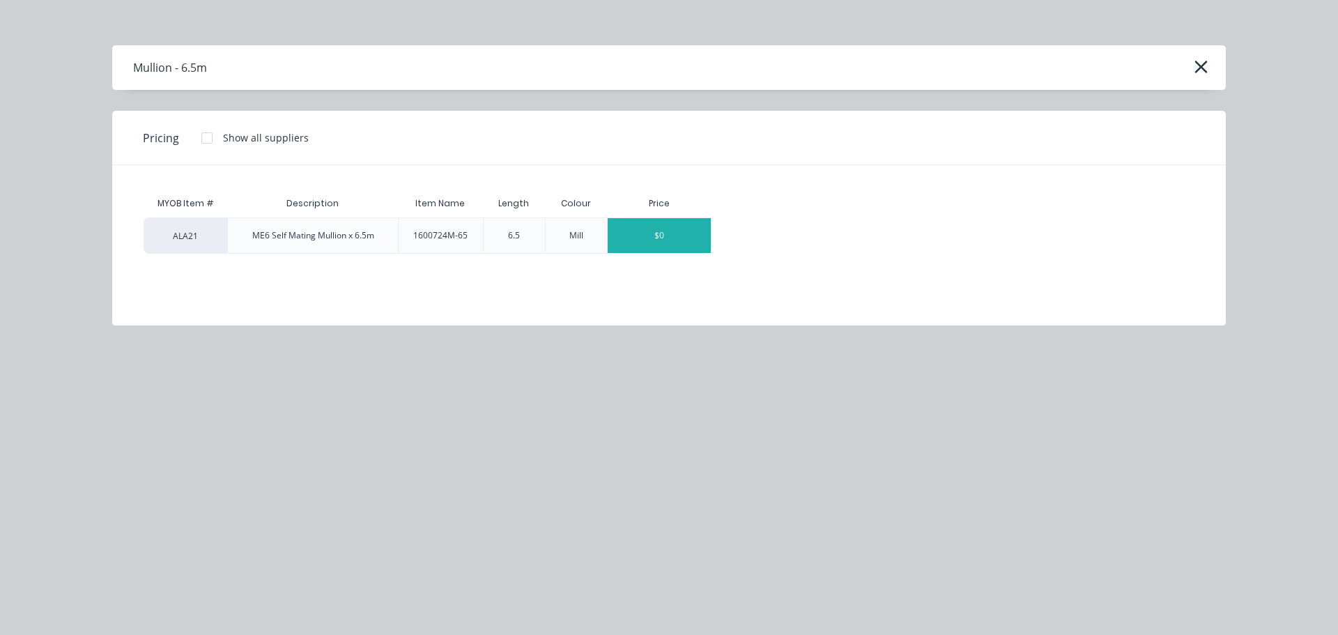
click at [641, 224] on div "$0" at bounding box center [659, 235] width 103 height 35
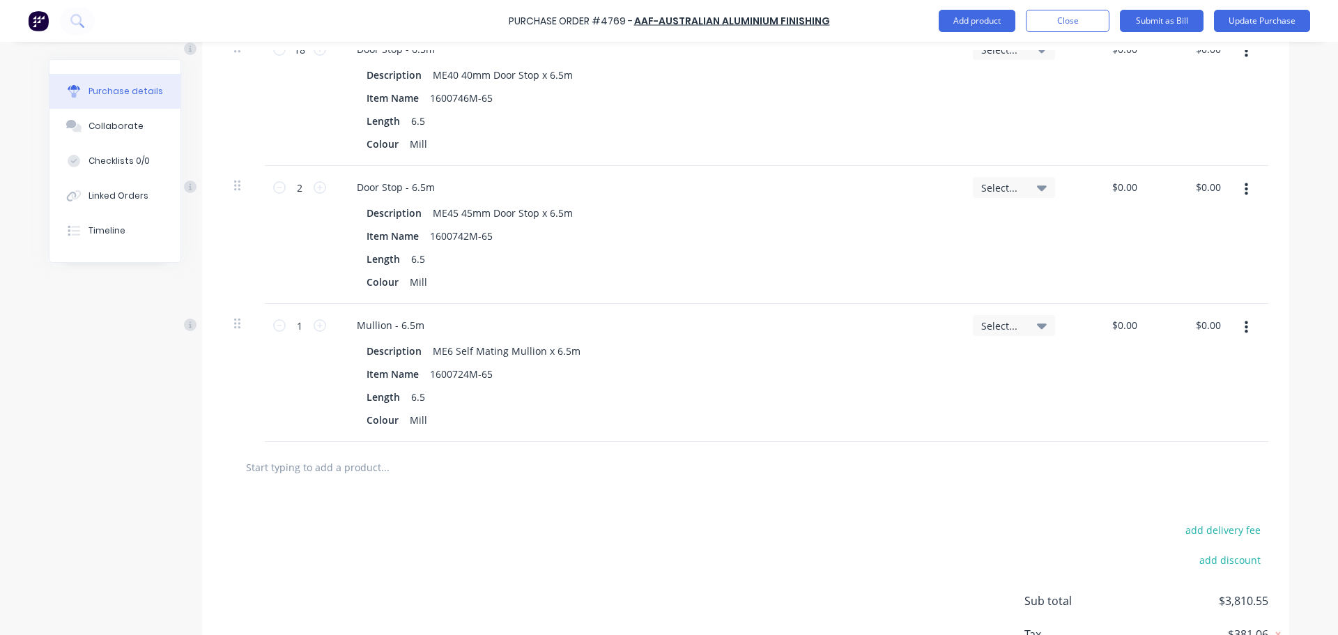
scroll to position [2437, 0]
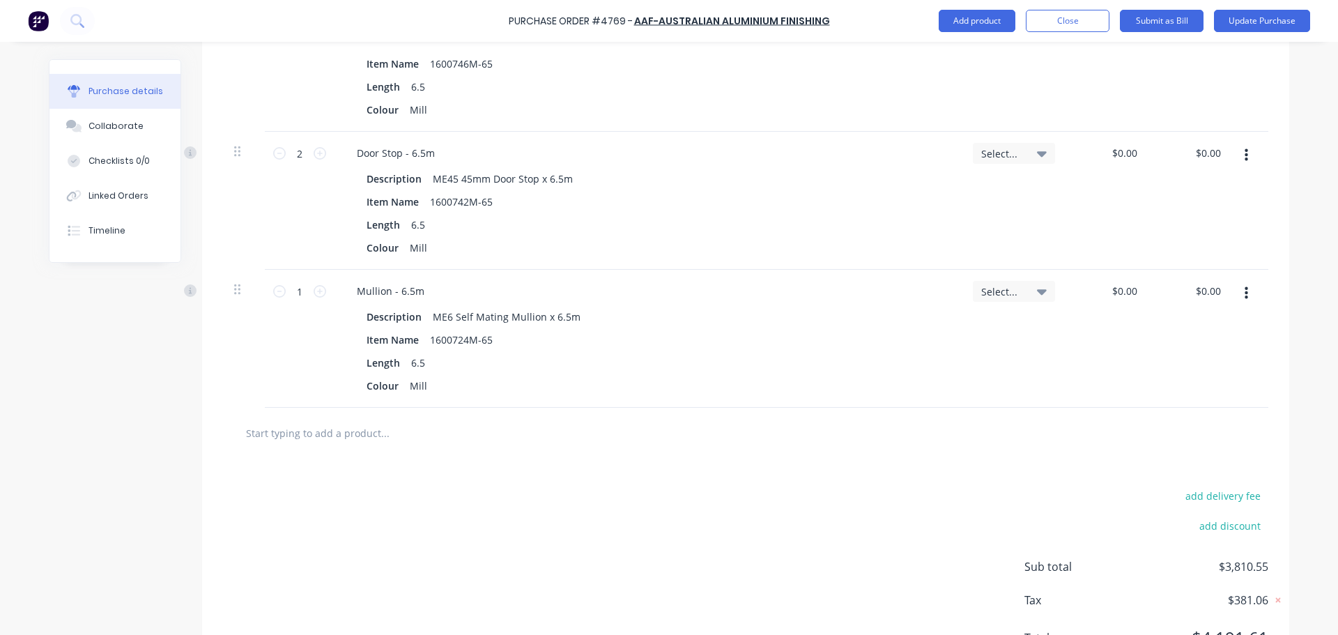
click at [347, 429] on input "text" at bounding box center [384, 433] width 279 height 28
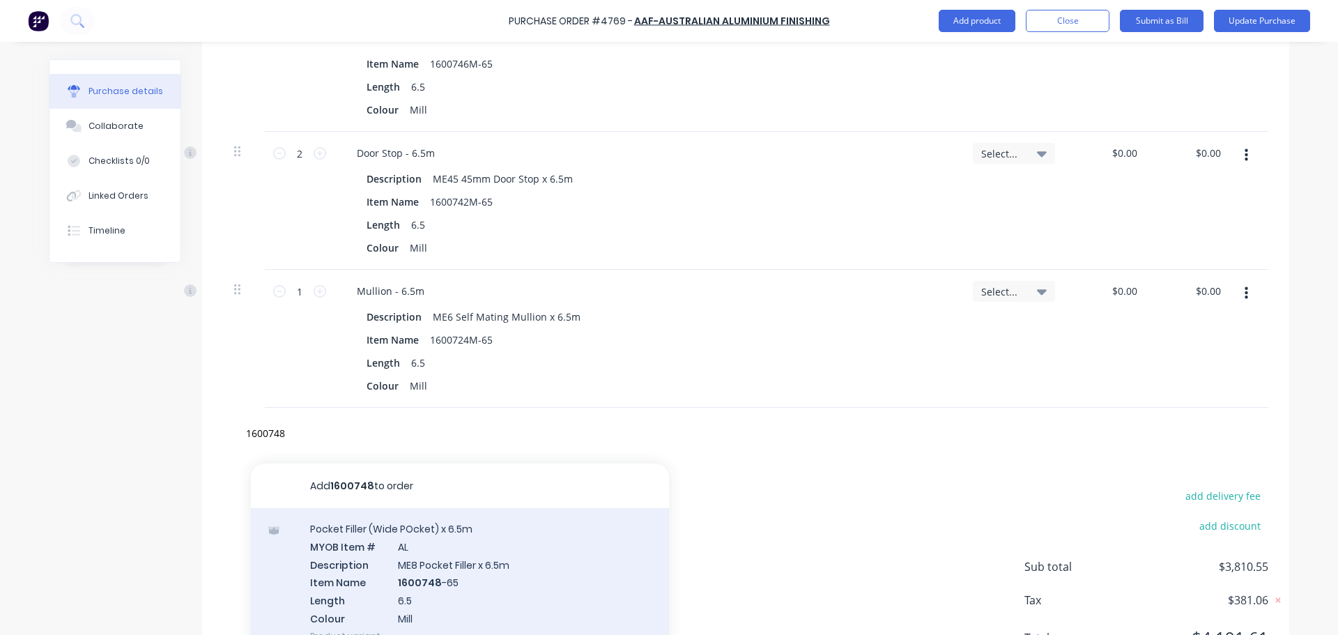
click at [447, 553] on div "Pocket Filler (Wide POcket) x 6.5m MYOB Item # AL Description ME8 Pocket Filler…" at bounding box center [460, 582] width 418 height 148
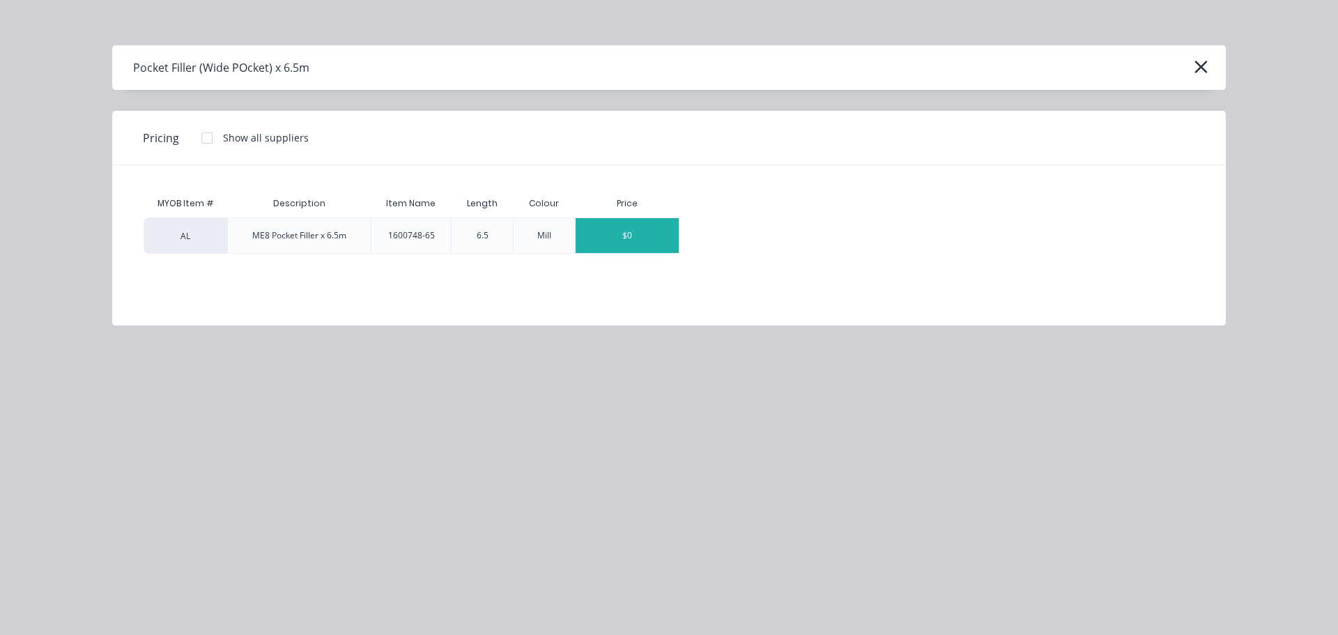
click at [625, 233] on div "$0" at bounding box center [627, 235] width 103 height 35
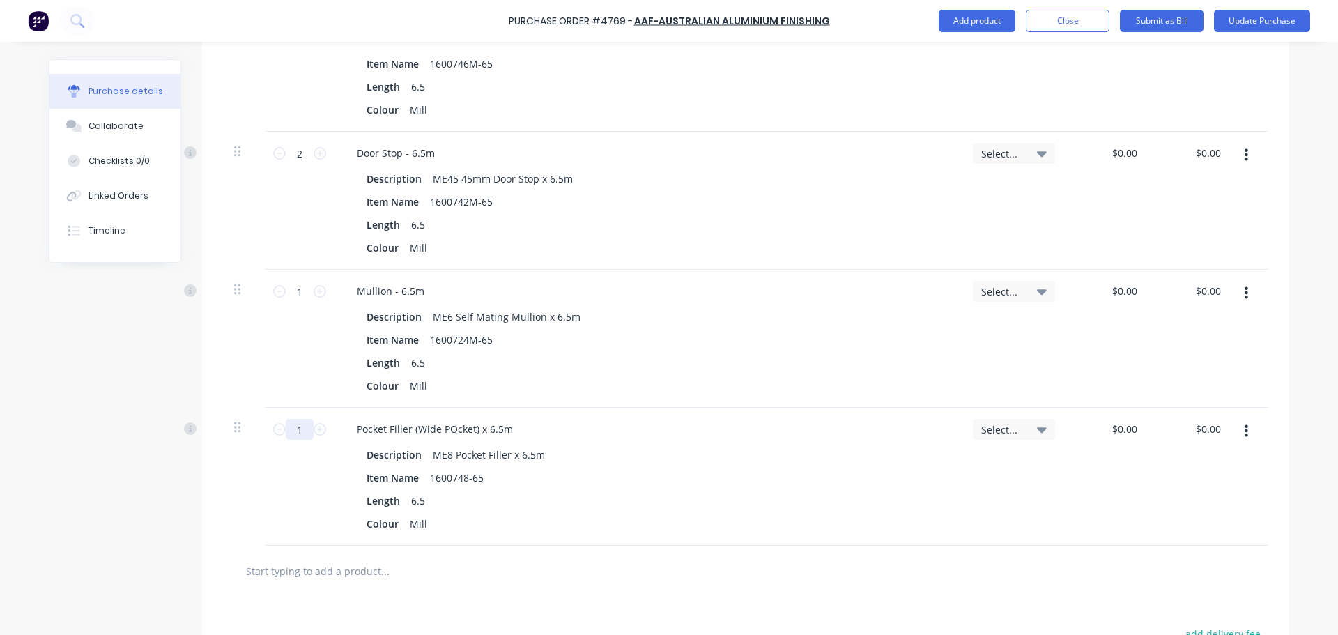
click at [290, 429] on input "1" at bounding box center [300, 429] width 28 height 21
click at [348, 567] on input "text" at bounding box center [384, 571] width 279 height 28
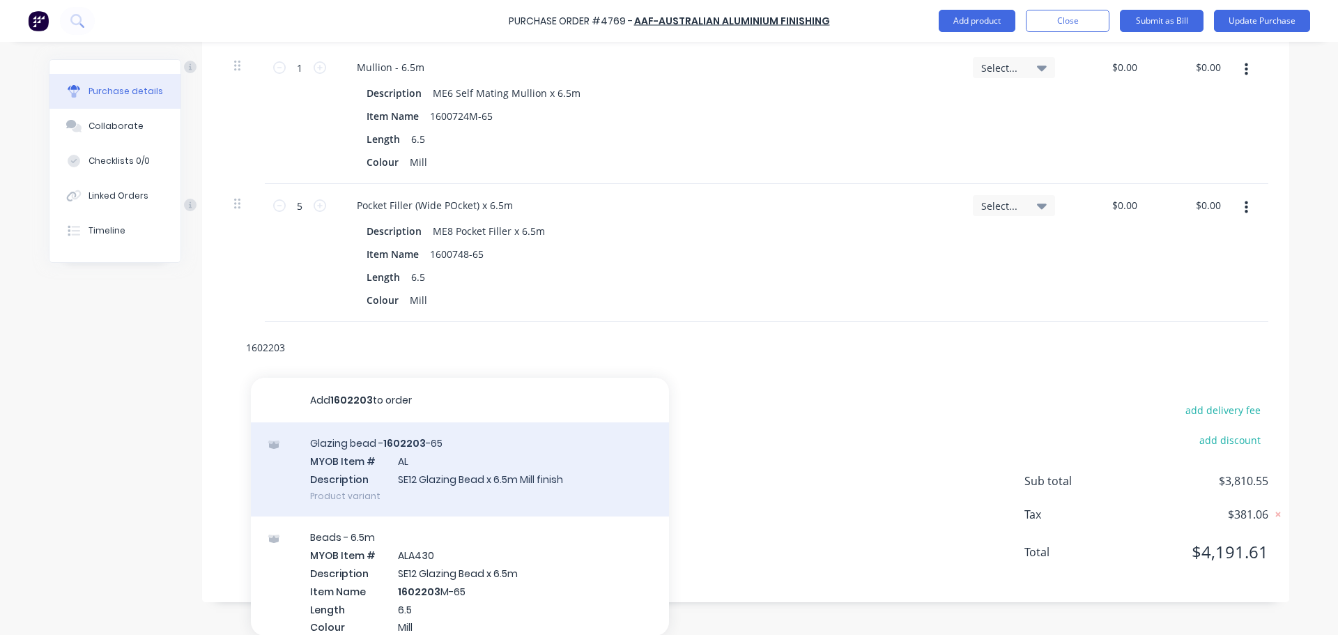
scroll to position [2661, 0]
click at [474, 491] on div "Glazing bead - 1602203 -65 MYOB Item # AL Description SE12 Glazing Bead x 6.5m …" at bounding box center [460, 469] width 418 height 94
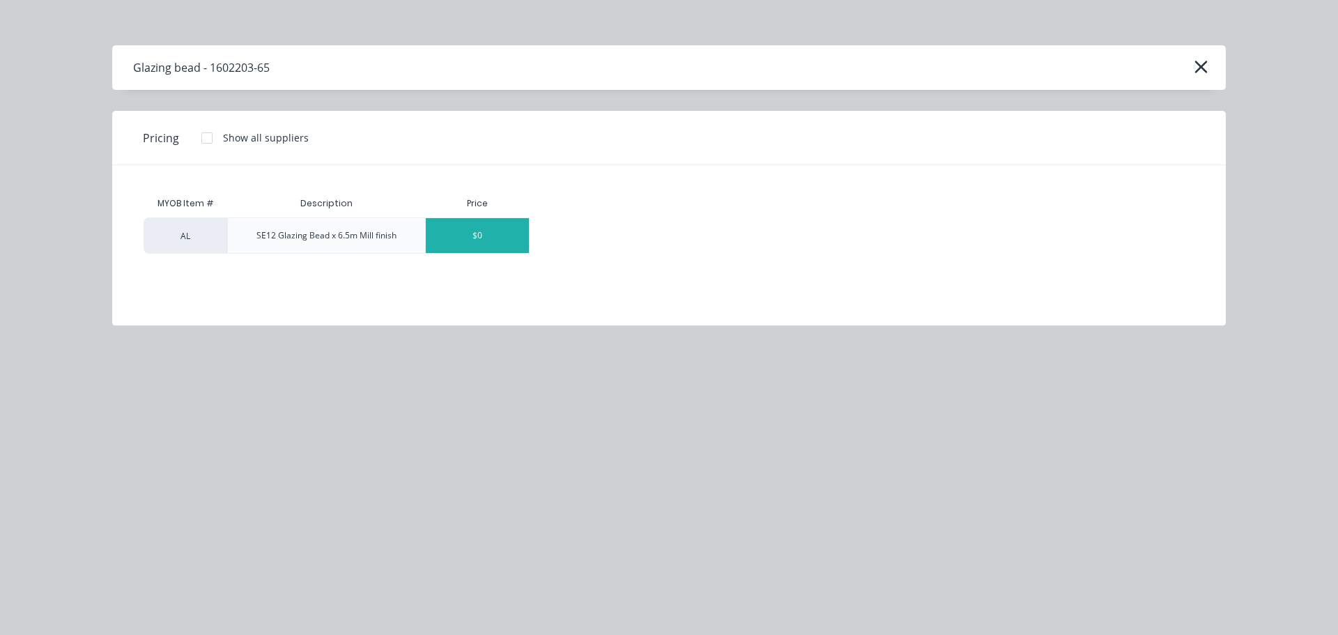
click at [499, 247] on div "$0" at bounding box center [477, 235] width 103 height 35
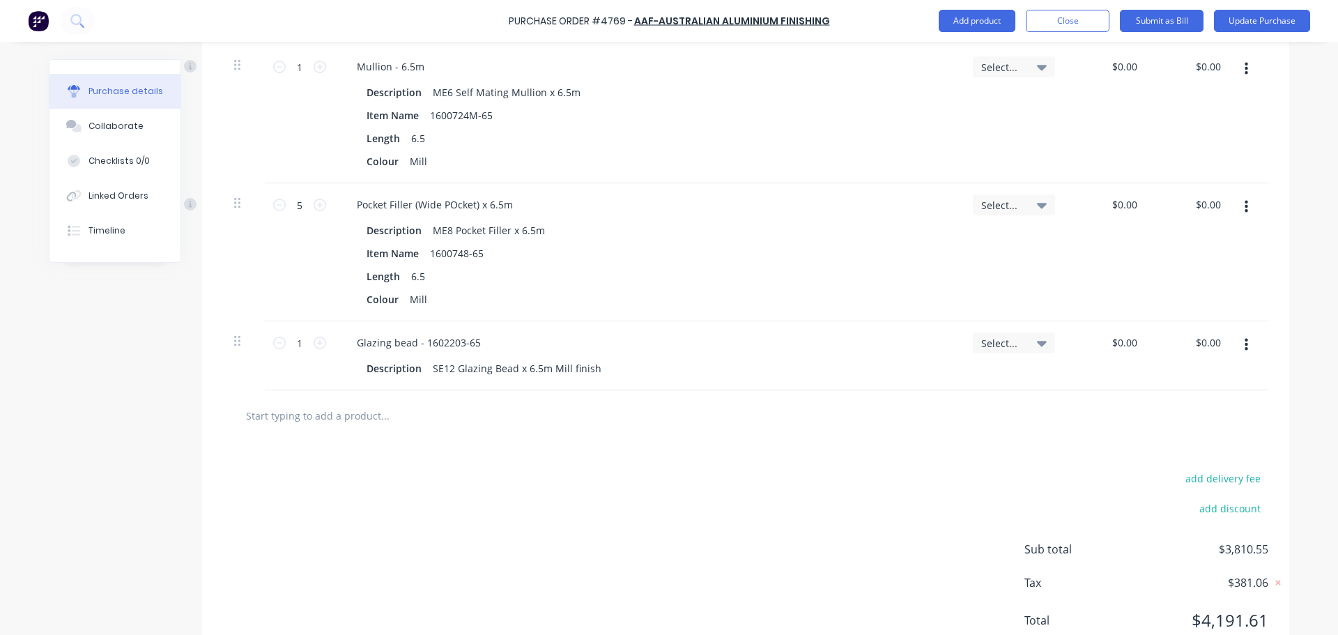
click at [425, 415] on input "text" at bounding box center [384, 415] width 279 height 28
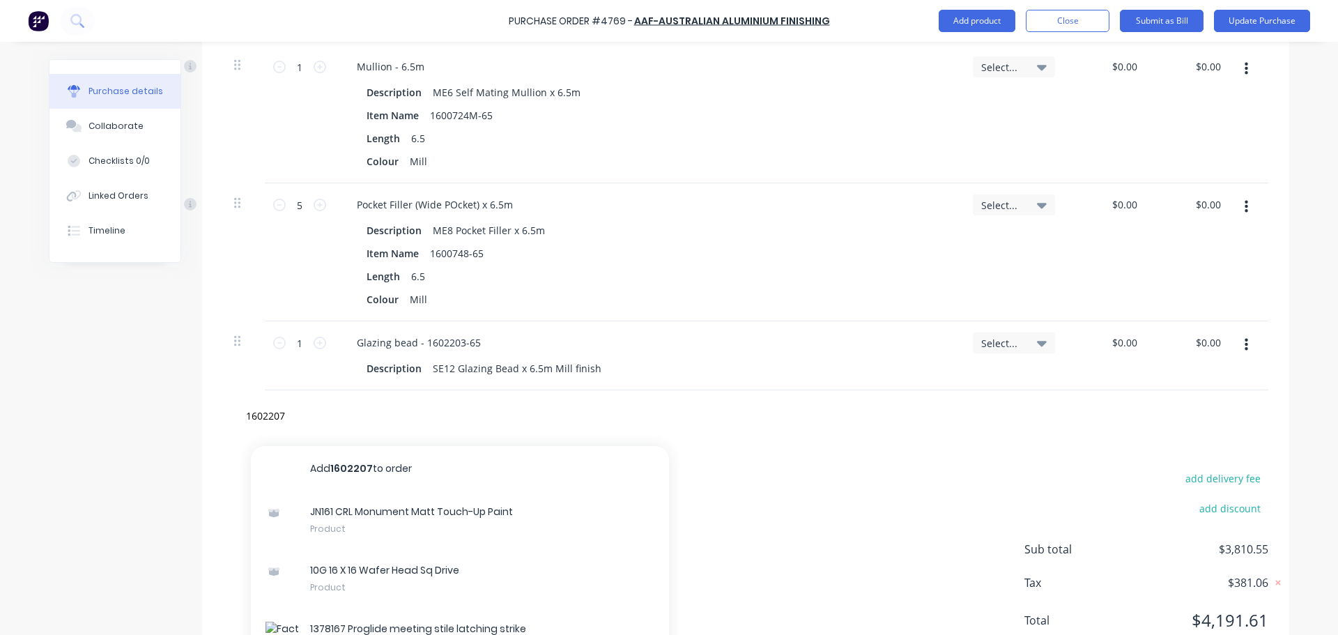
click at [548, 552] on div "10G 16 X 16 Wafer Head Sq Drive Product" at bounding box center [460, 578] width 418 height 59
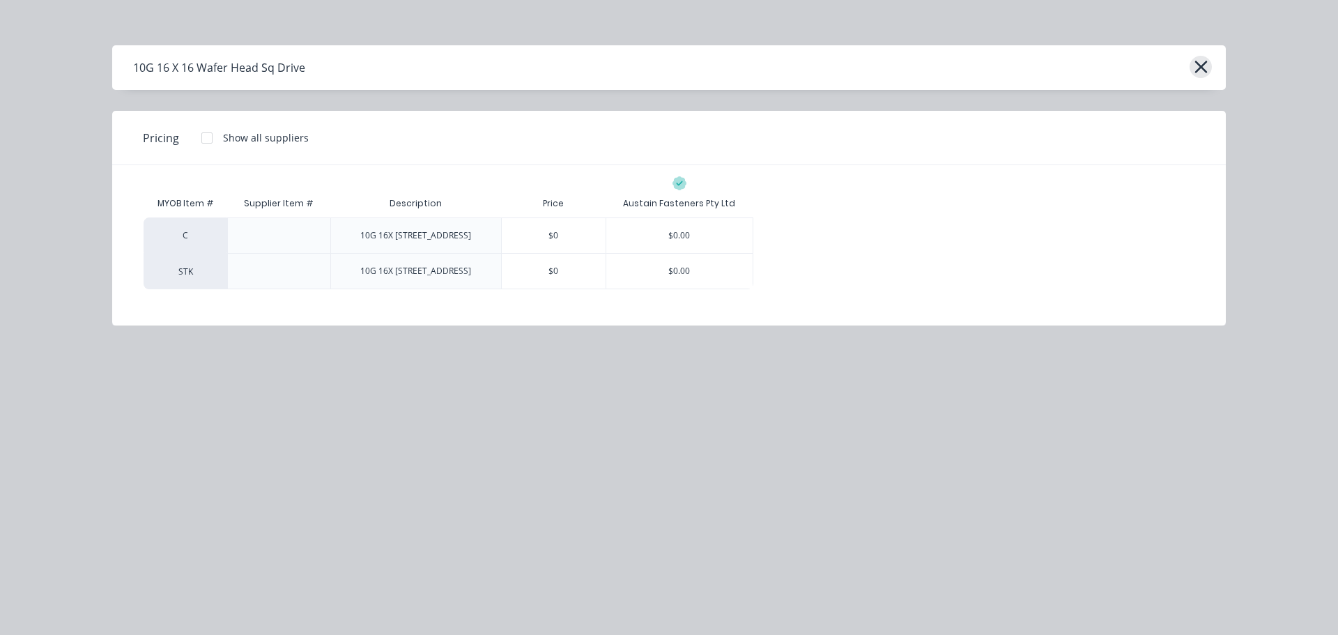
click at [1190, 68] on button "button" at bounding box center [1201, 67] width 22 height 22
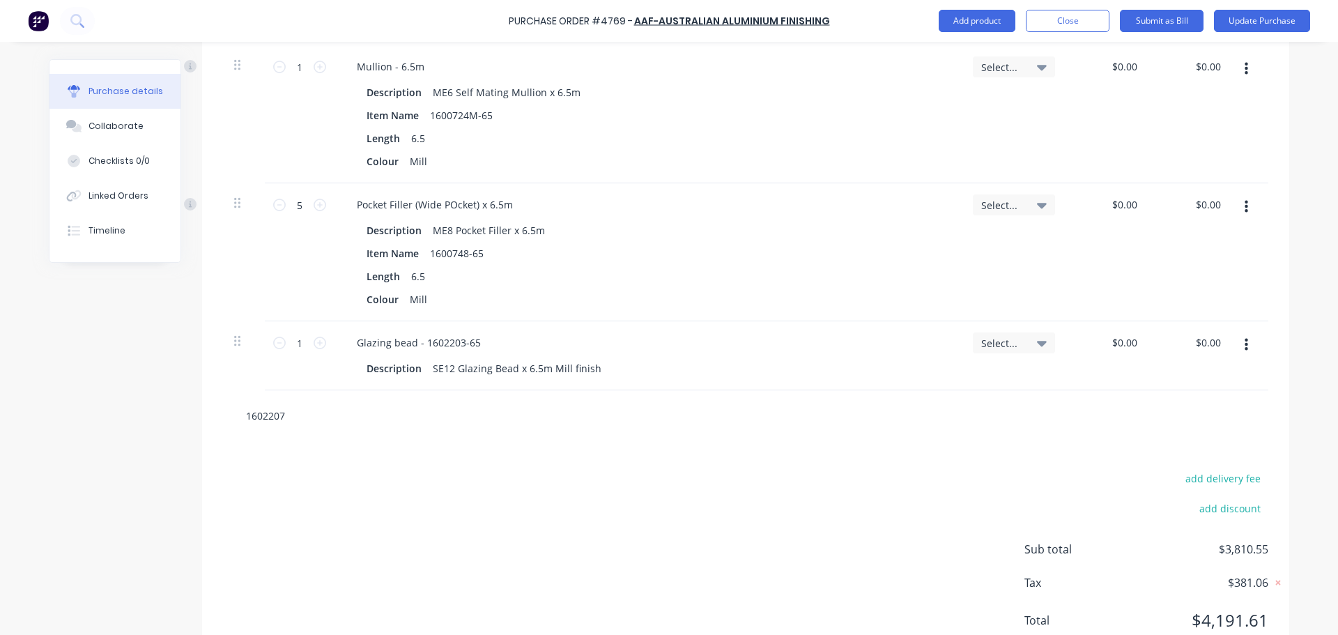
click at [302, 422] on input "1602207" at bounding box center [384, 415] width 279 height 28
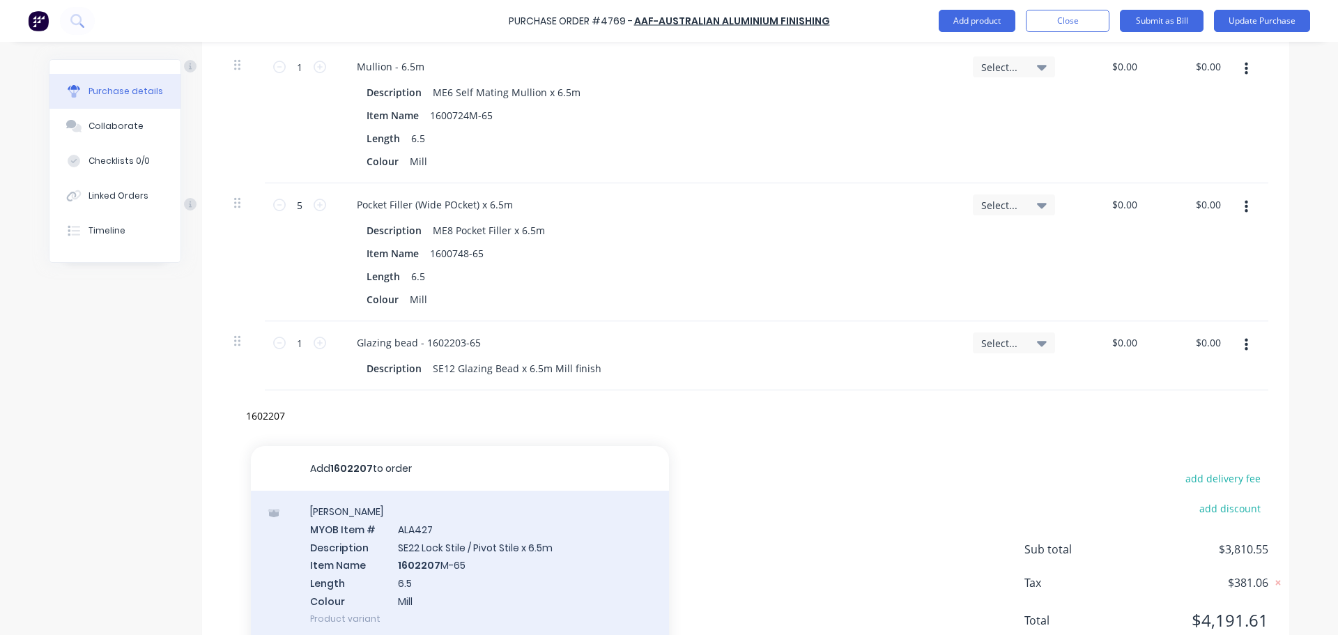
click at [399, 553] on div "Stiles MYOB Item # ALA427 Description SE22 Lock Stile / Pivot Stile x 6.5m Item…" at bounding box center [460, 565] width 418 height 148
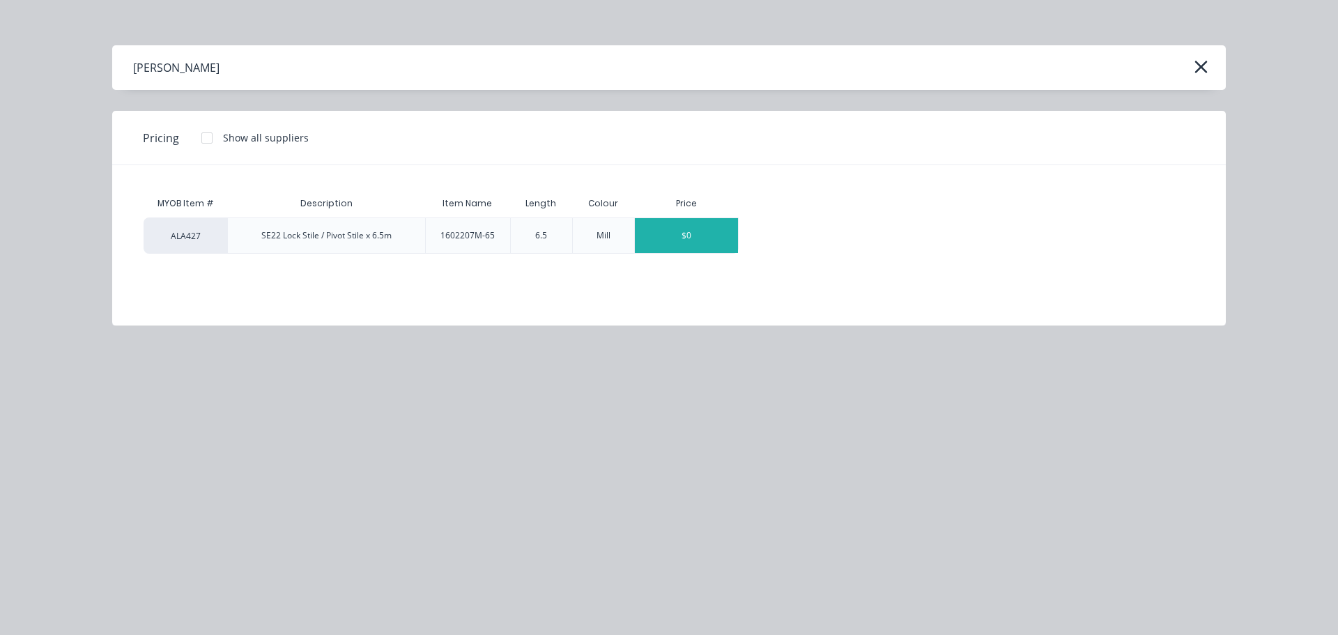
click at [688, 226] on div "$0" at bounding box center [686, 235] width 103 height 35
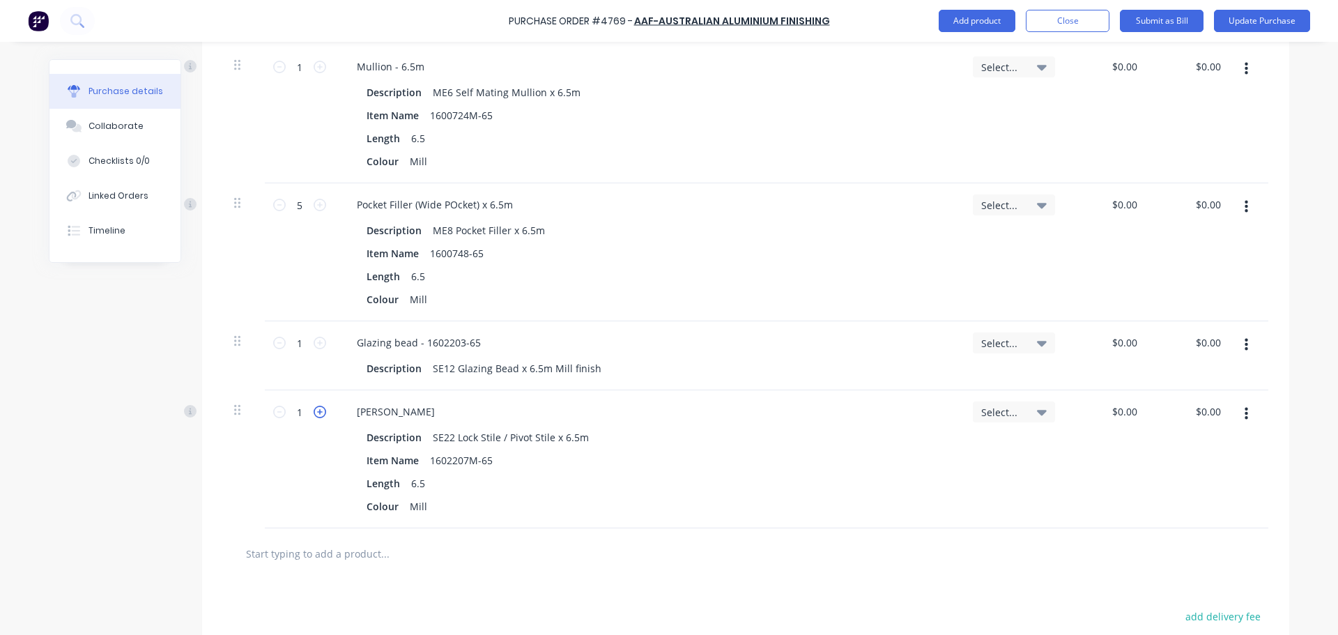
click at [319, 411] on icon at bounding box center [320, 412] width 13 height 13
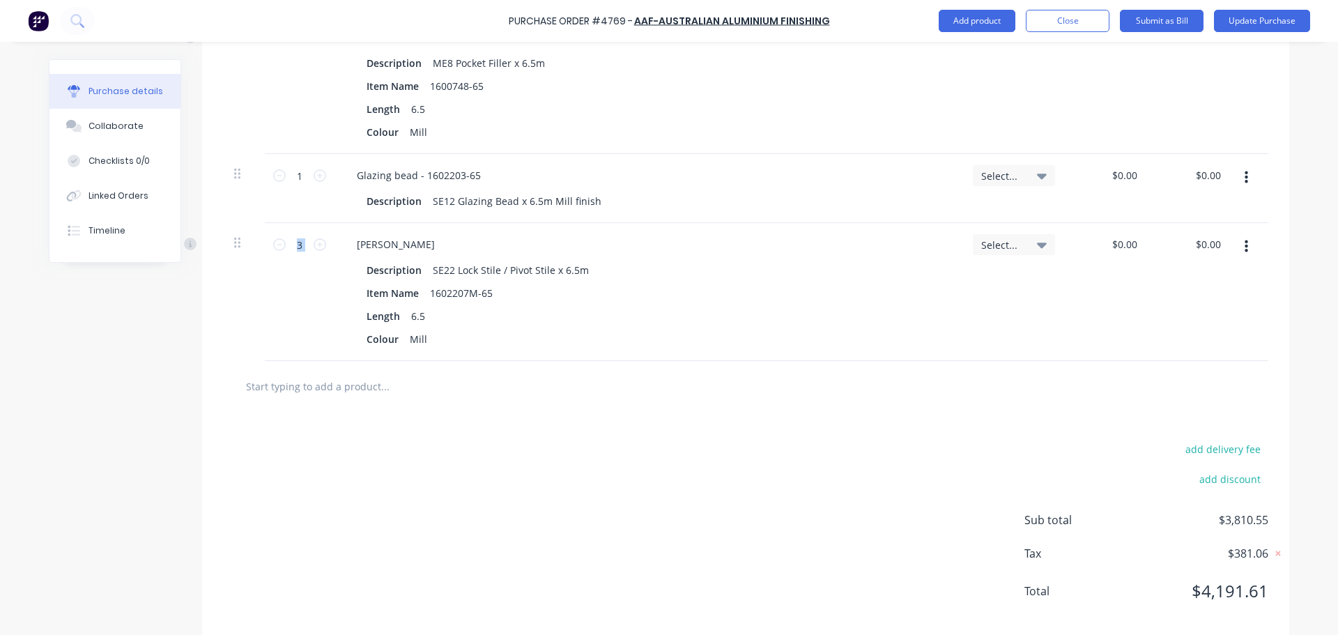
scroll to position [2849, 0]
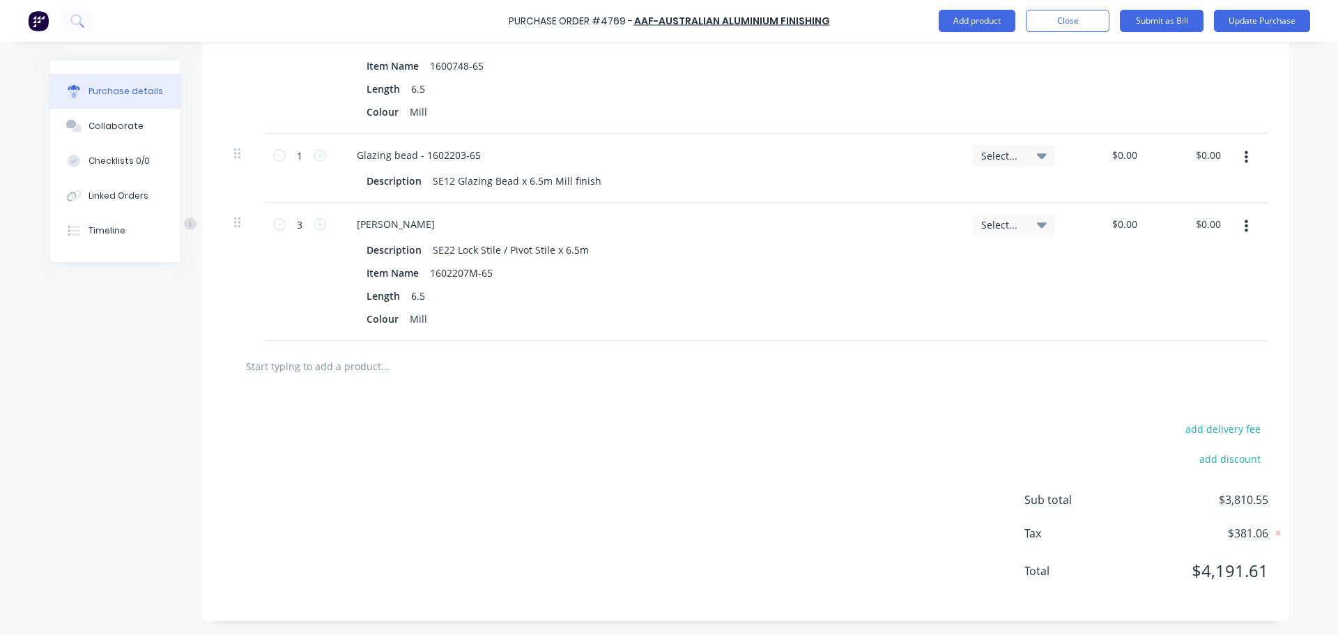
click at [403, 372] on input "text" at bounding box center [384, 366] width 279 height 28
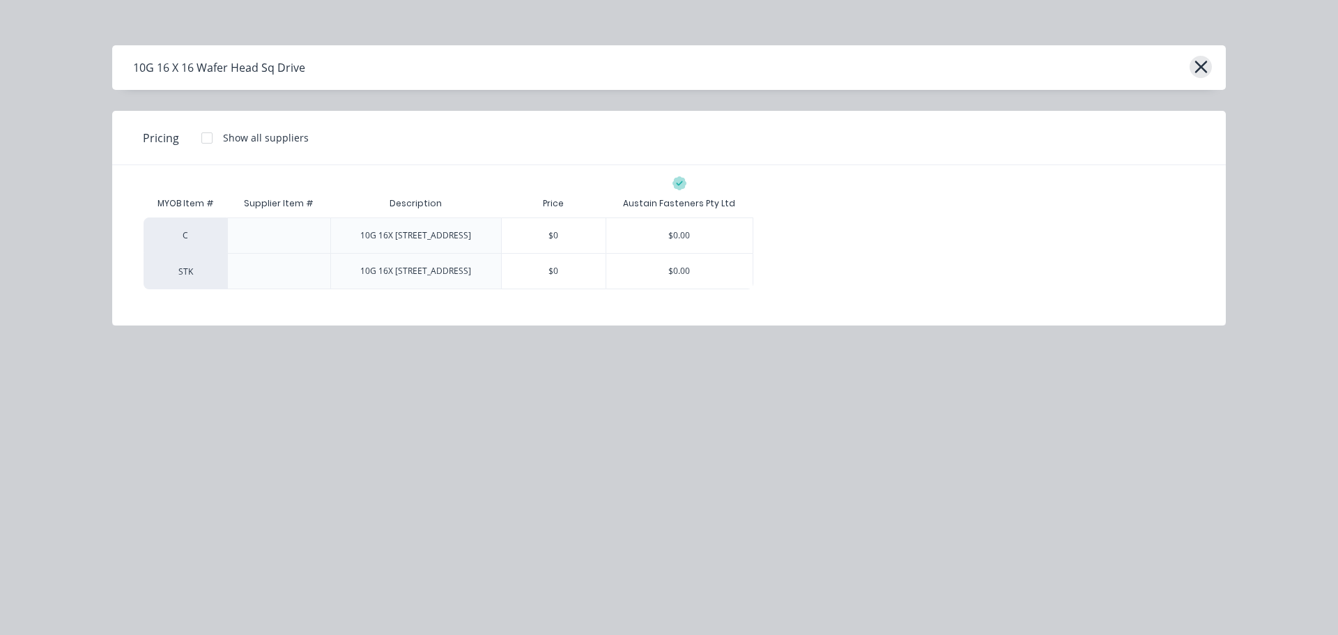
click at [1203, 64] on icon "button" at bounding box center [1200, 67] width 13 height 13
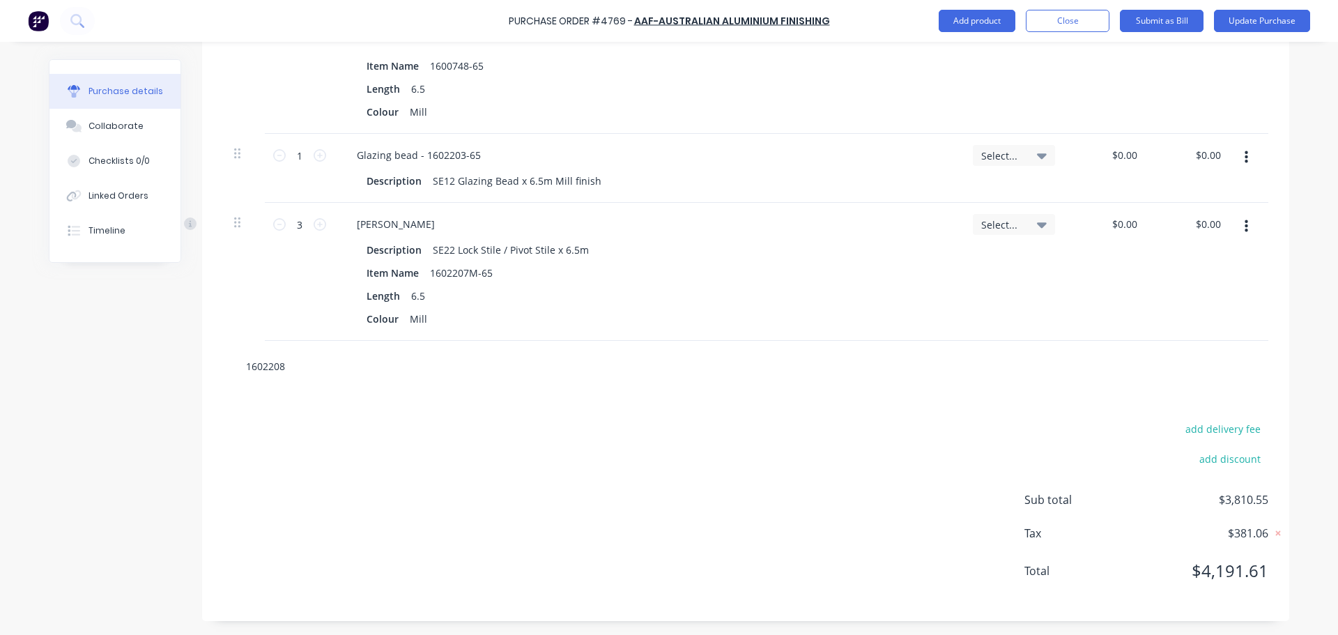
click at [284, 368] on input "1602208" at bounding box center [384, 366] width 279 height 28
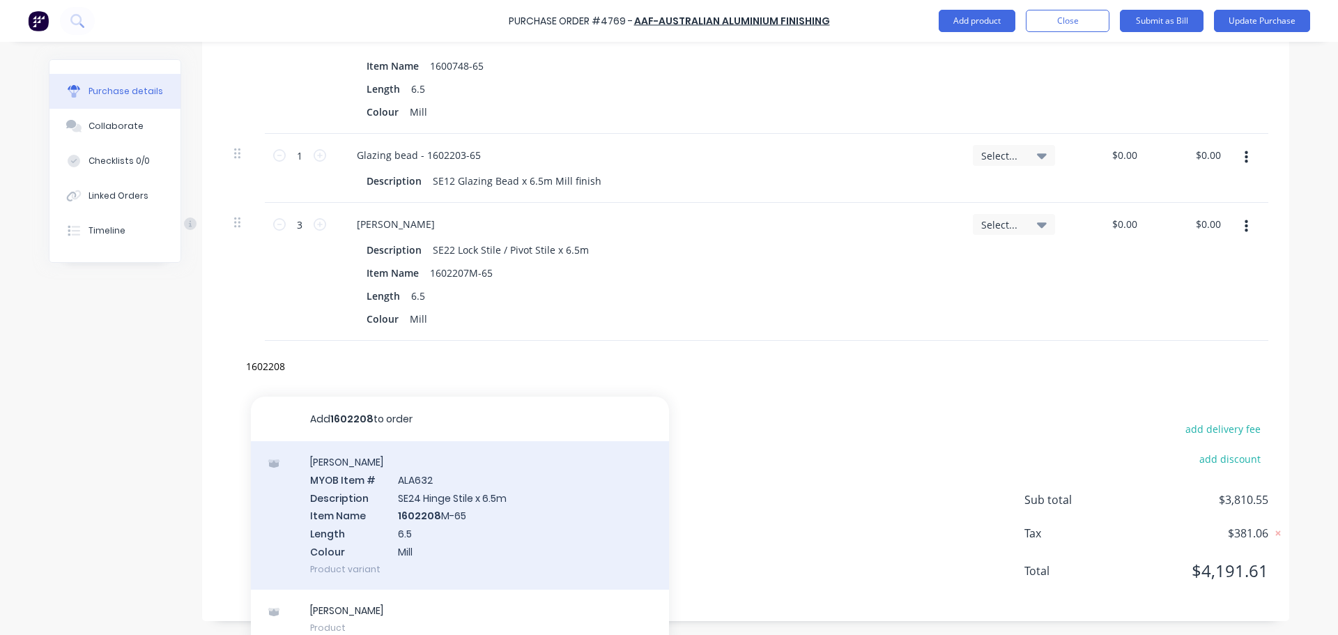
click at [509, 532] on div "Stiles MYOB Item # ALA632 Description SE24 Hinge Stile x 6.5m Item Name 1602208…" at bounding box center [460, 515] width 418 height 148
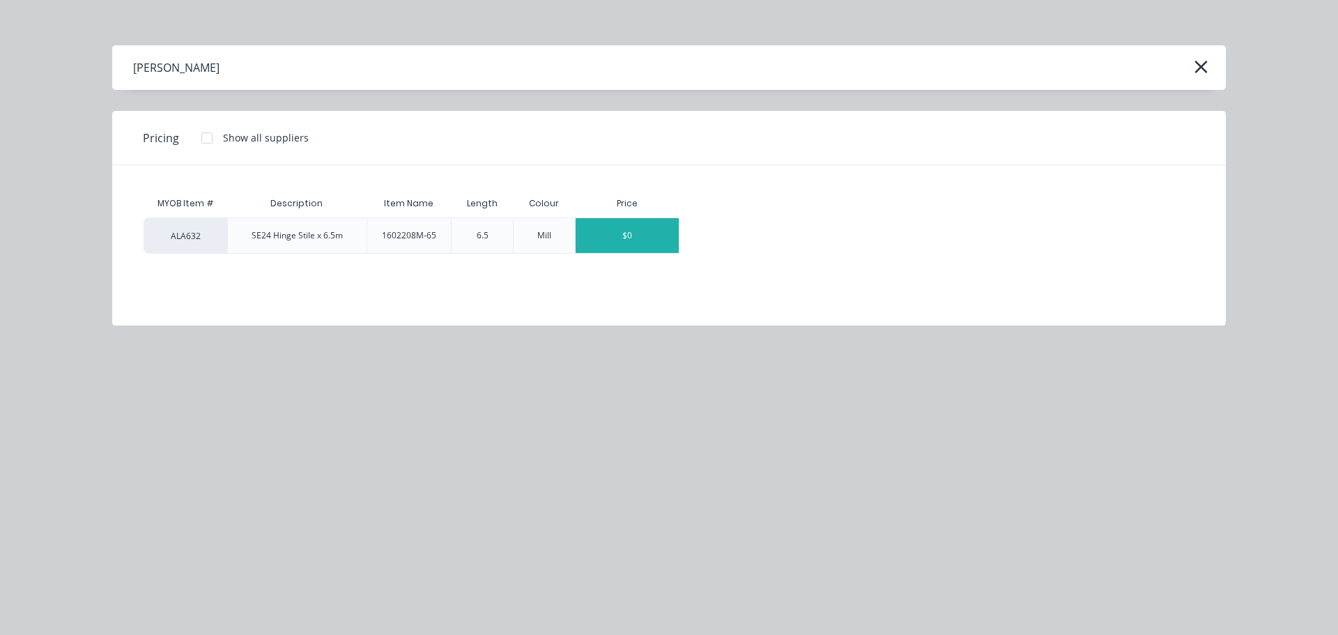
click at [661, 245] on div "$0" at bounding box center [627, 235] width 103 height 35
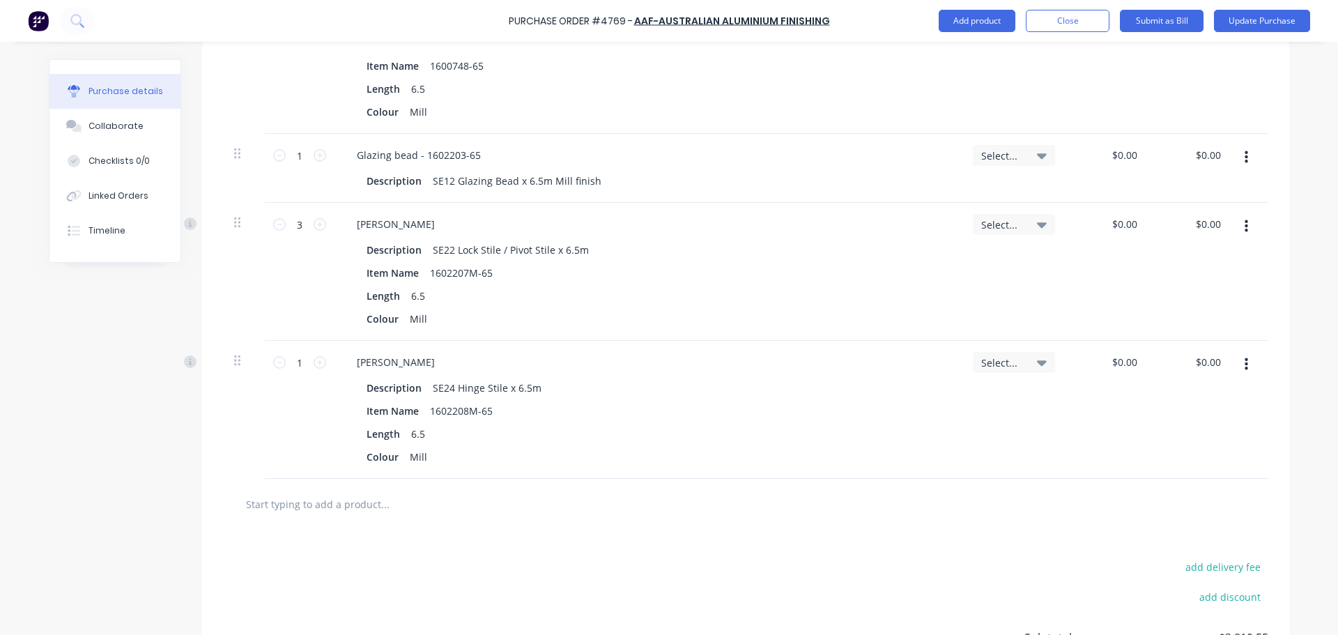
click at [280, 522] on div at bounding box center [745, 504] width 1045 height 51
click at [291, 504] on input "text" at bounding box center [384, 504] width 279 height 28
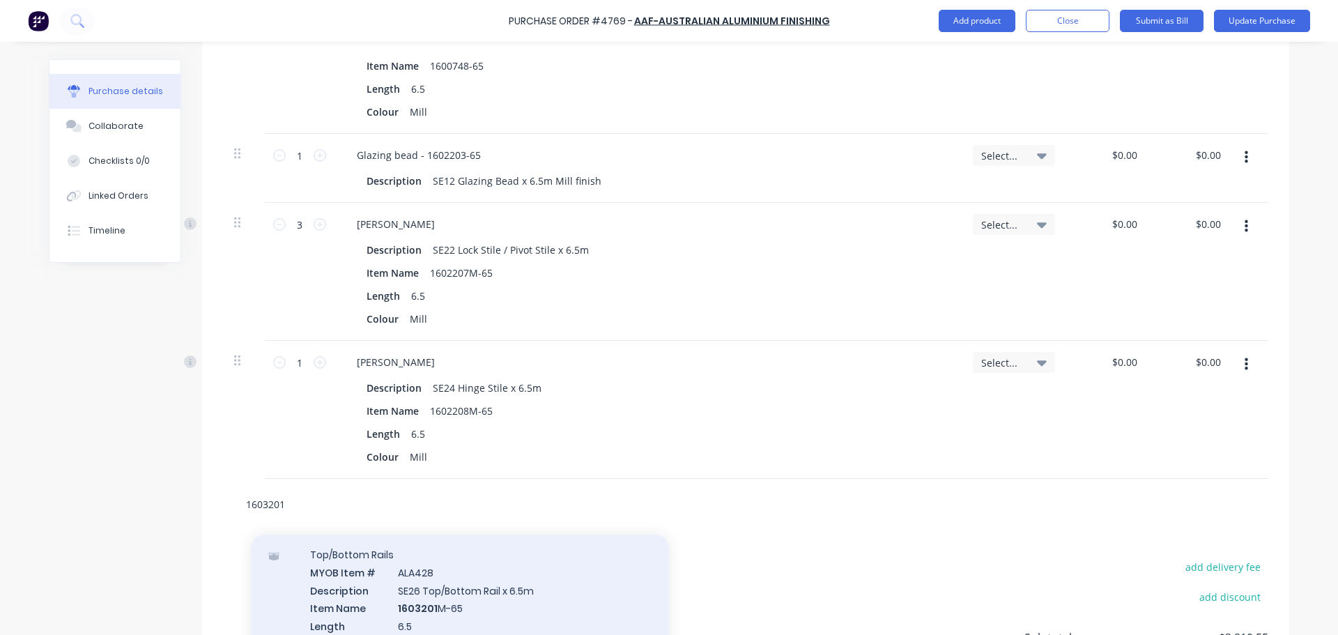
scroll to position [70, 0]
click at [489, 585] on div "Top/Bottom Rails MYOB Item # ALA428 Description SE26 Top/Bottom Rail x 6.5m Ite…" at bounding box center [460, 583] width 418 height 148
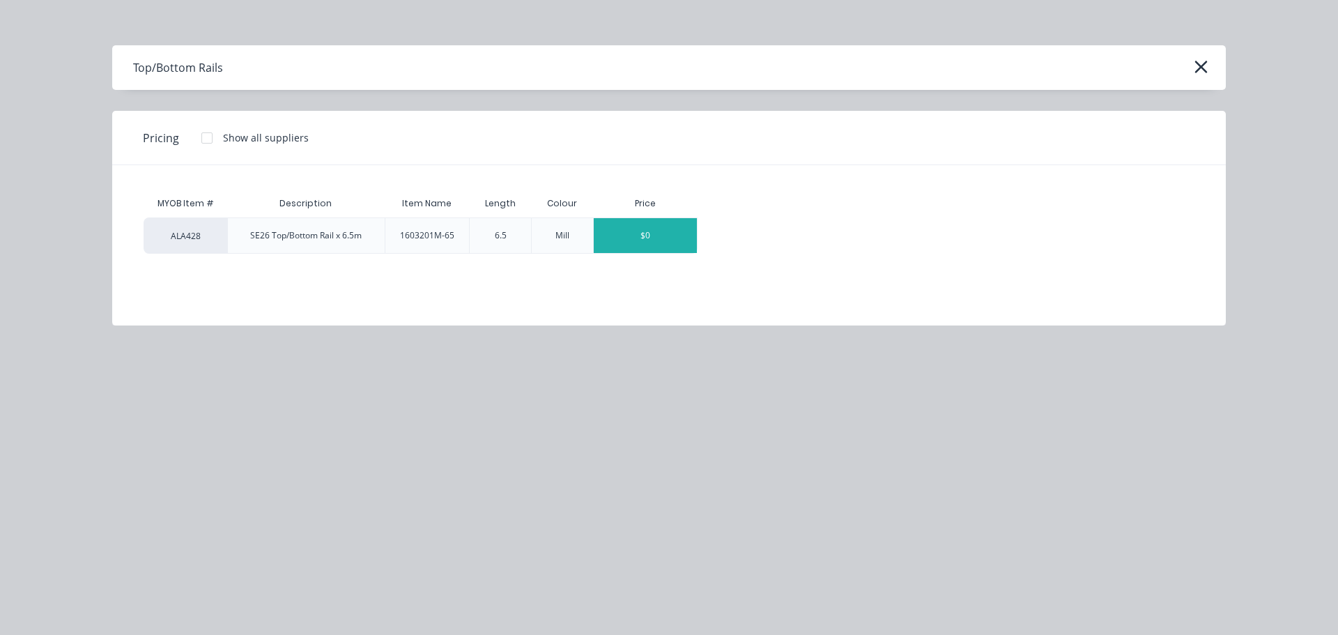
click at [667, 240] on div "$0" at bounding box center [645, 235] width 103 height 35
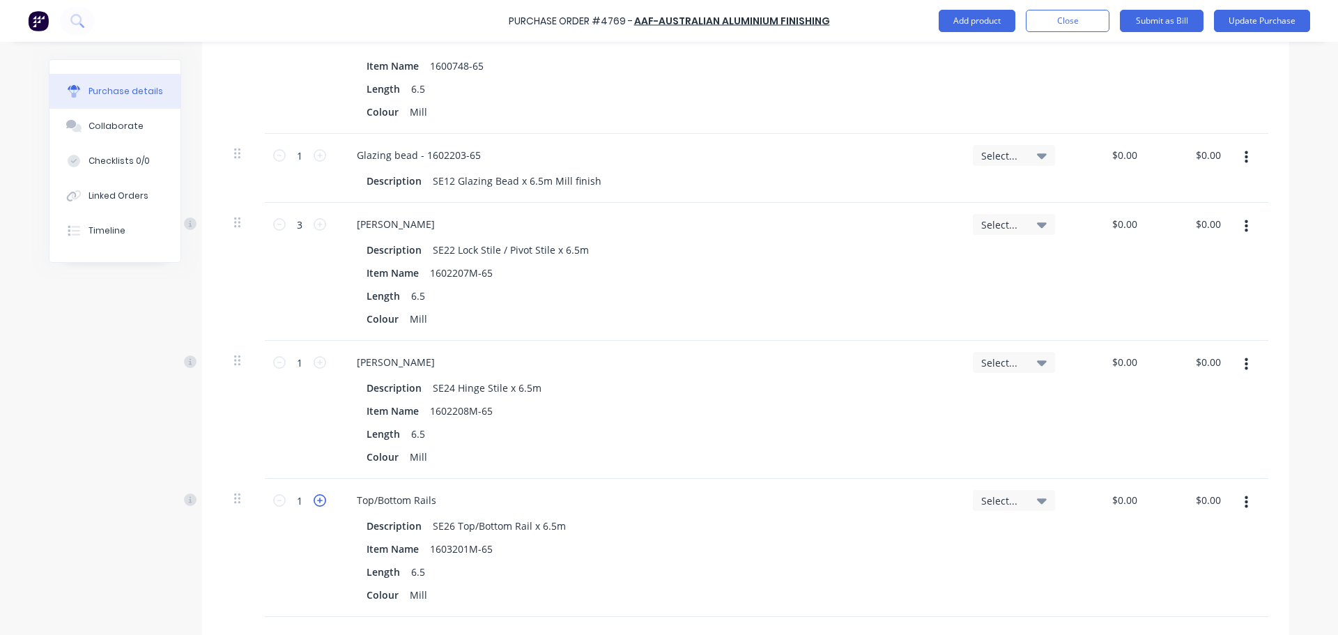
click at [319, 500] on icon at bounding box center [320, 500] width 13 height 13
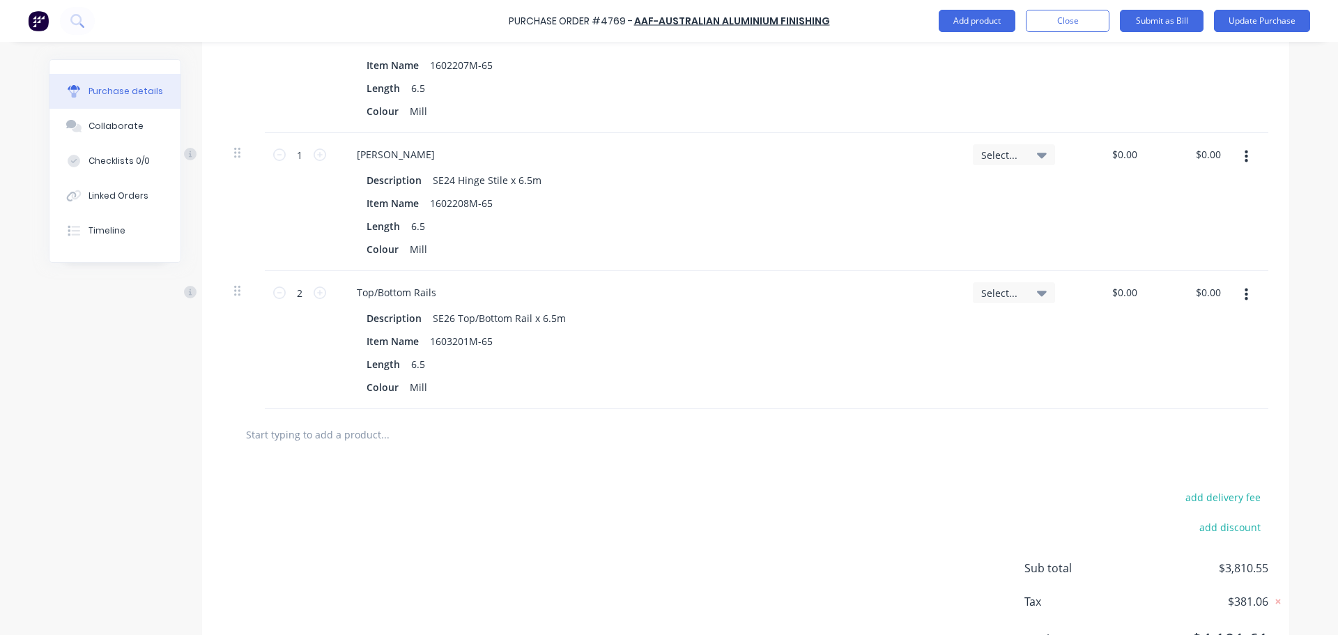
scroll to position [3058, 0]
click at [288, 429] on input "text" at bounding box center [384, 433] width 279 height 28
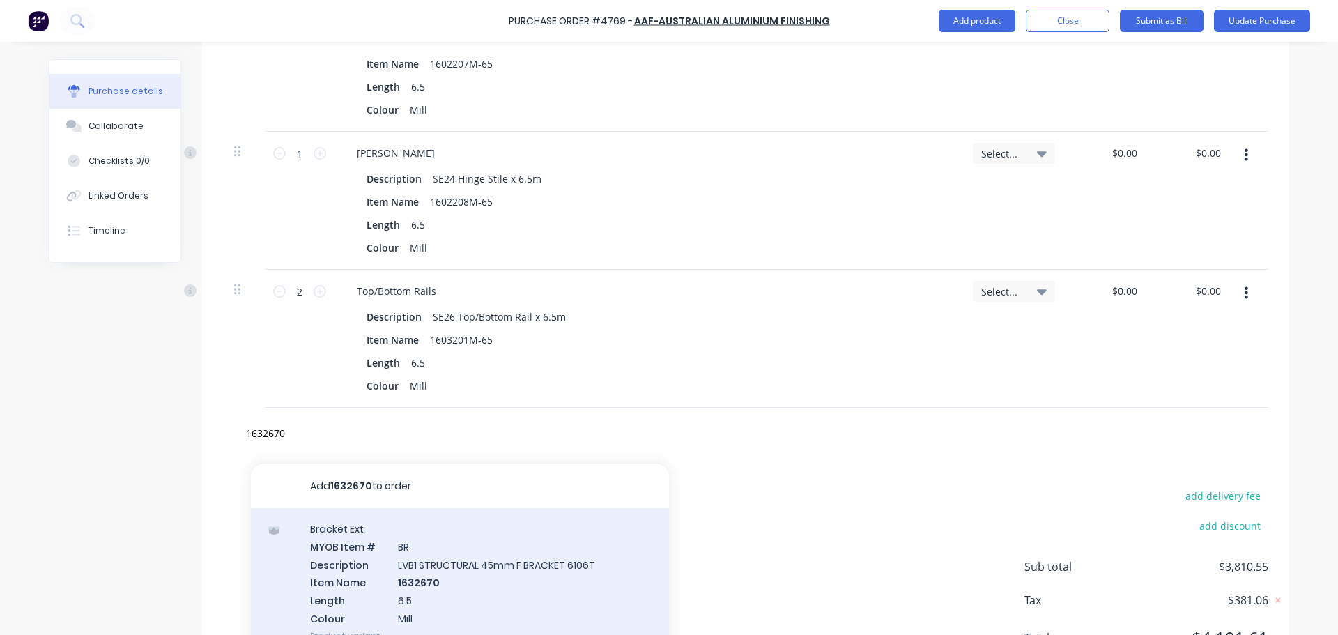
click at [542, 574] on div "Bracket Ext MYOB Item # BR Description LVB1 STRUCTURAL 45mm F BRACKET 6106T Ite…" at bounding box center [460, 582] width 418 height 148
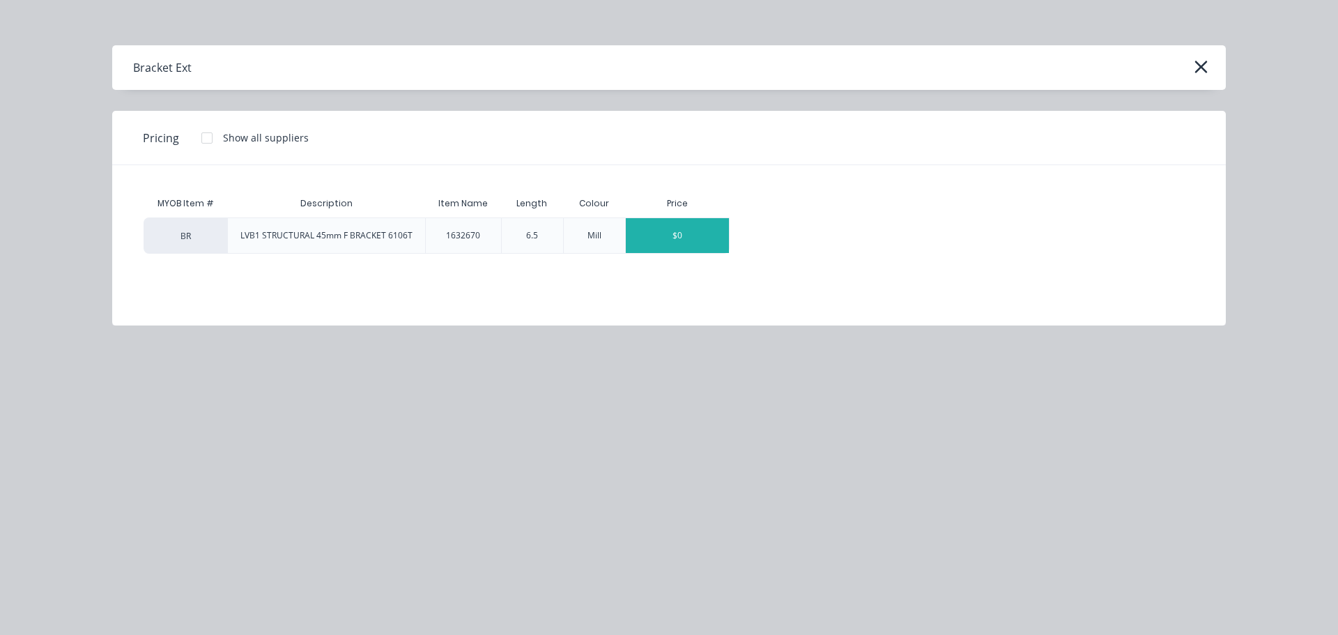
click at [682, 228] on div "$0" at bounding box center [677, 235] width 103 height 35
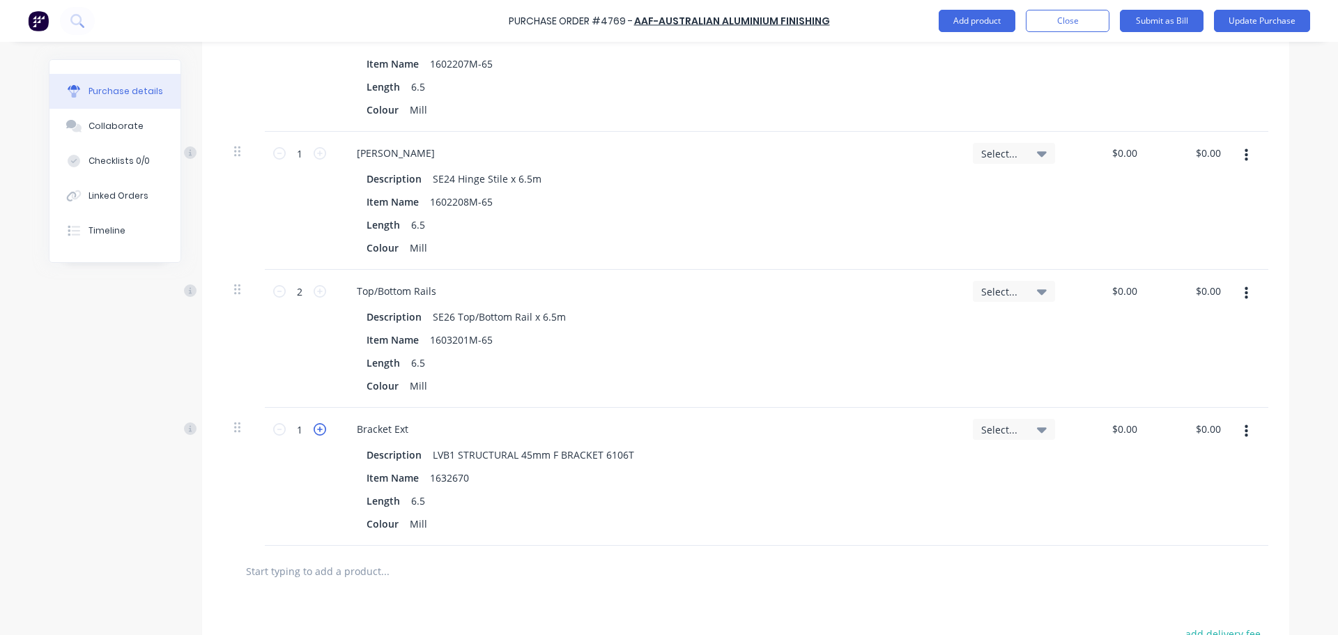
click at [316, 426] on icon at bounding box center [320, 429] width 13 height 13
click at [610, 569] on div at bounding box center [443, 571] width 418 height 28
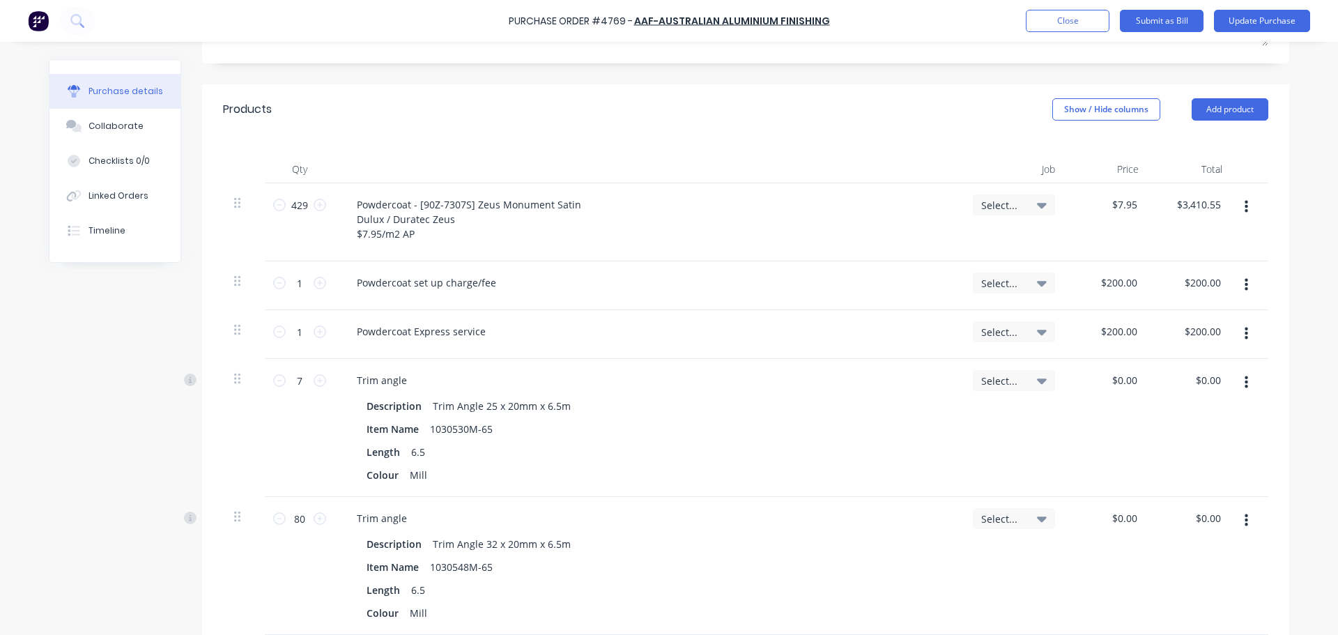
scroll to position [139, 0]
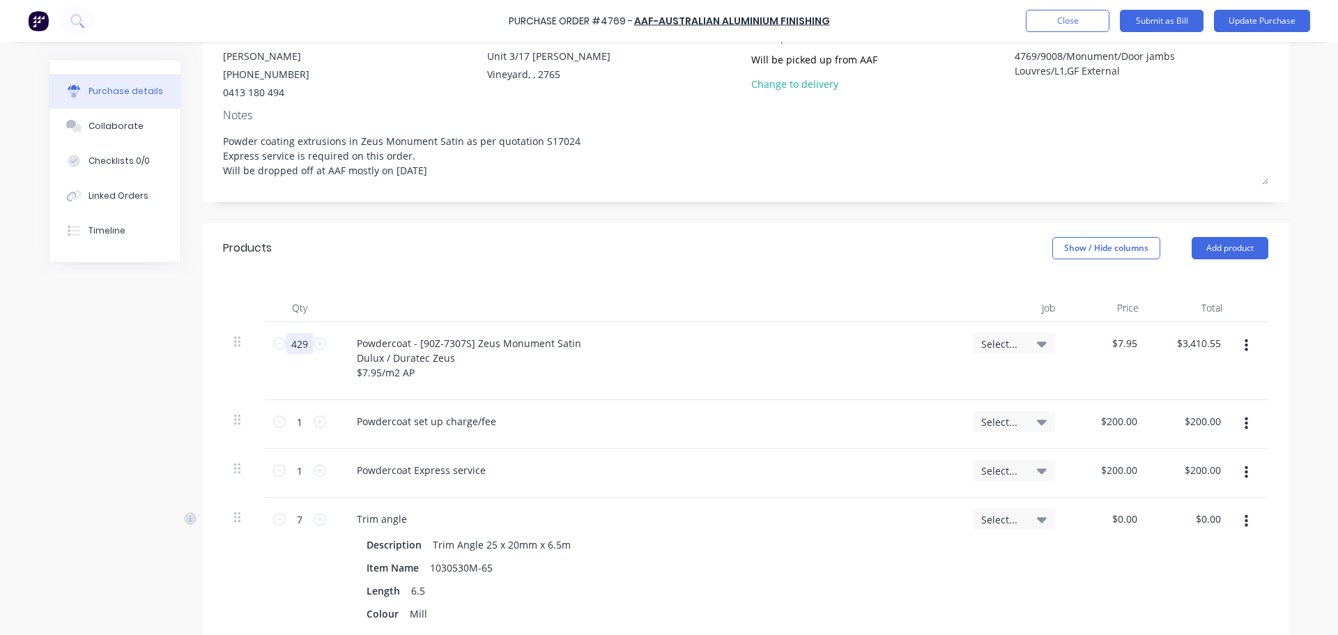
click at [292, 346] on input "429" at bounding box center [300, 343] width 28 height 21
click at [625, 251] on div "Products Show / Hide columns Add product" at bounding box center [745, 248] width 1087 height 50
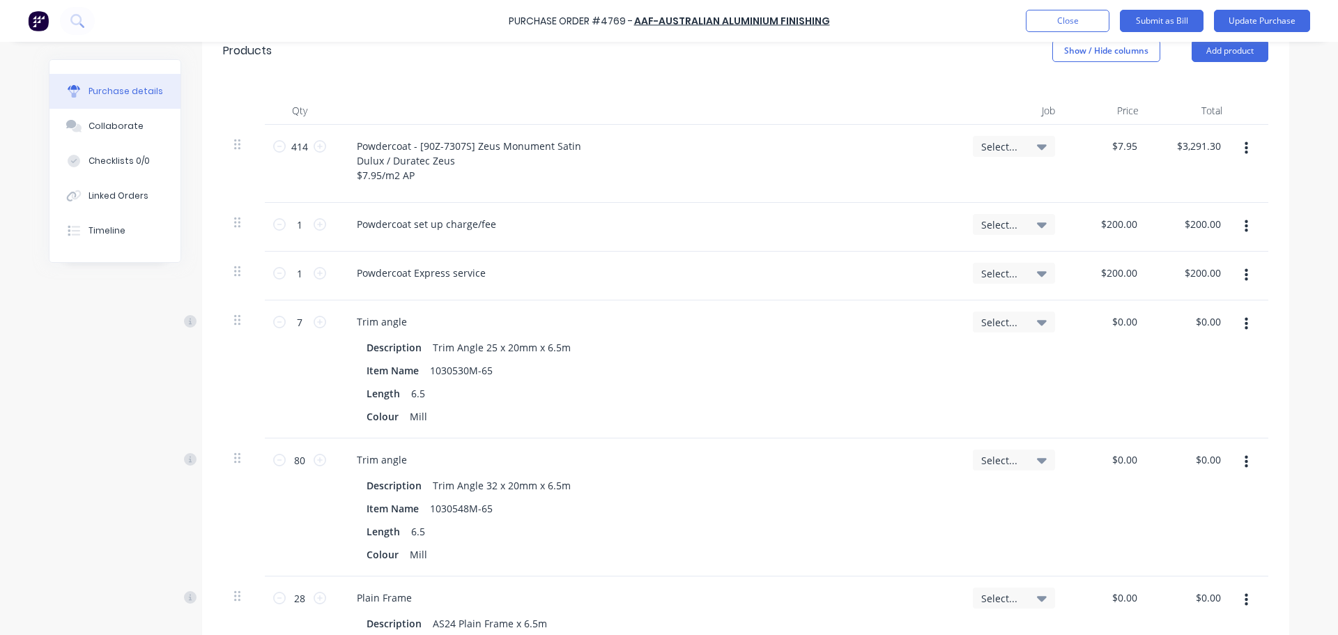
scroll to position [348, 0]
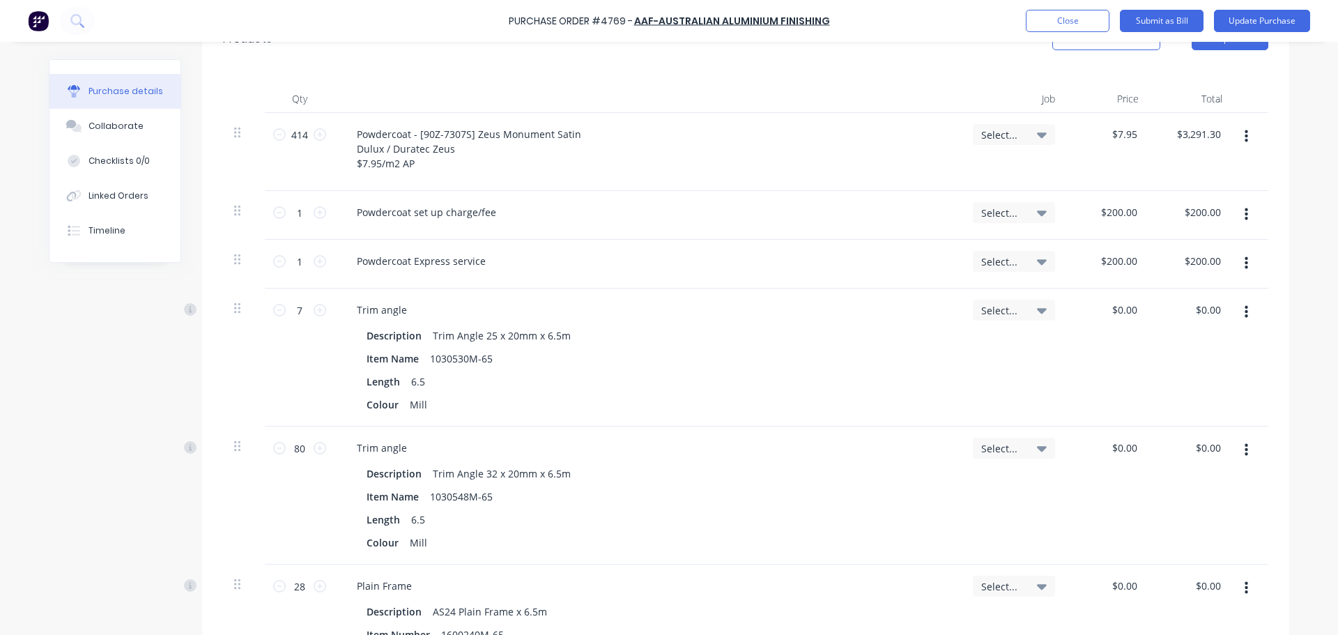
click at [1243, 309] on button "button" at bounding box center [1246, 312] width 33 height 25
click at [1204, 425] on button "Delete" at bounding box center [1203, 433] width 118 height 28
click at [1246, 312] on button "button" at bounding box center [1246, 312] width 33 height 25
click at [1218, 436] on button "Delete" at bounding box center [1203, 433] width 118 height 28
click at [1244, 312] on button "button" at bounding box center [1246, 312] width 33 height 25
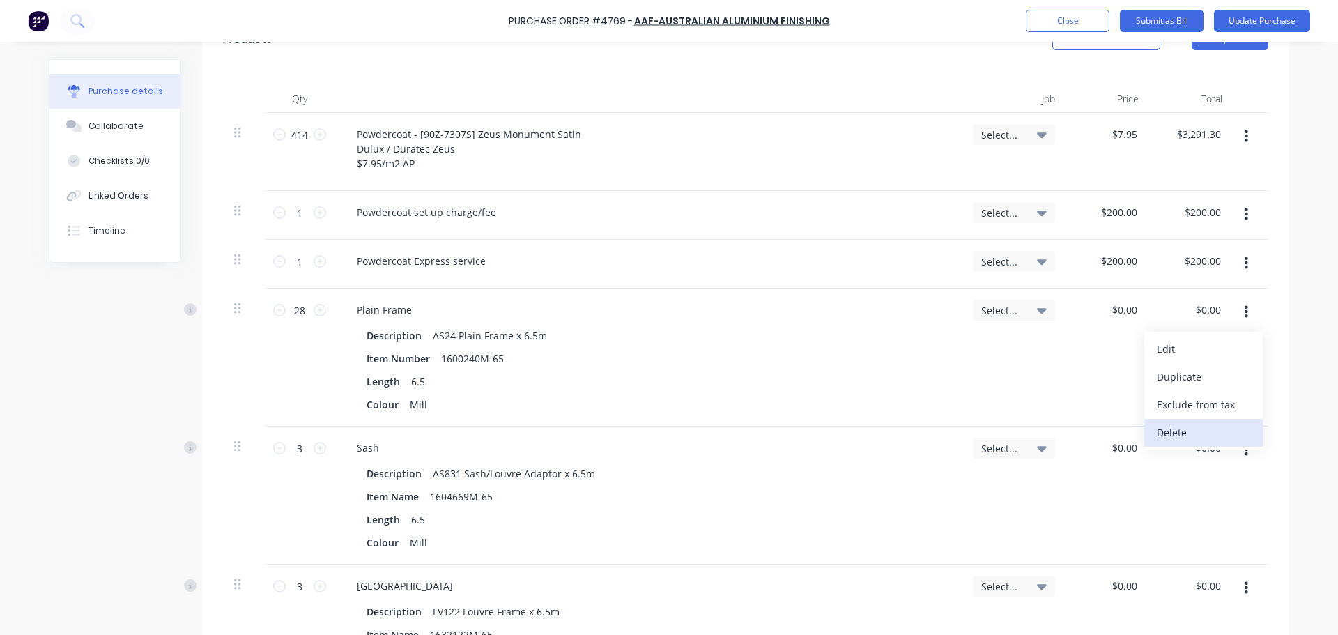
click at [1210, 426] on button "Delete" at bounding box center [1203, 433] width 118 height 28
click at [1245, 314] on icon "button" at bounding box center [1246, 312] width 3 height 15
click at [1218, 424] on button "Delete" at bounding box center [1203, 433] width 118 height 28
click at [1251, 309] on button "button" at bounding box center [1246, 312] width 33 height 25
click at [1213, 429] on button "Delete" at bounding box center [1203, 433] width 118 height 28
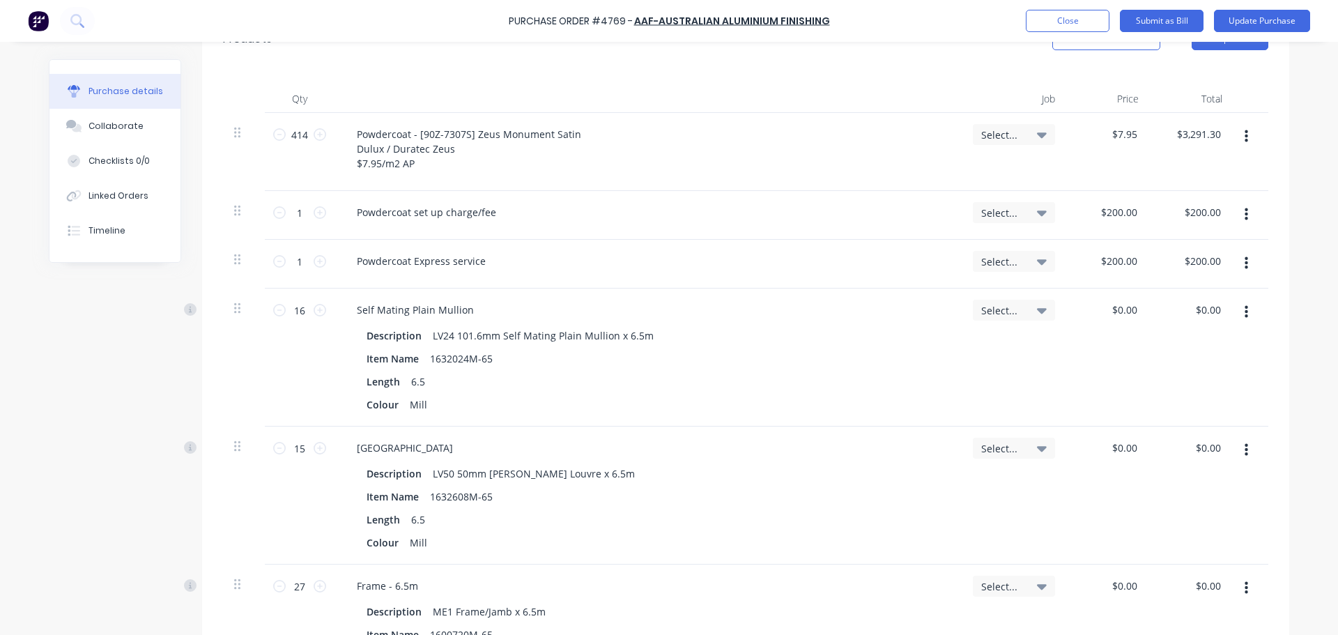
click at [1242, 321] on button "button" at bounding box center [1246, 312] width 33 height 25
click at [1217, 426] on button "Delete" at bounding box center [1203, 433] width 118 height 28
click at [1238, 304] on button "button" at bounding box center [1246, 312] width 33 height 25
click at [1199, 427] on button "Delete" at bounding box center [1203, 433] width 118 height 28
click at [1231, 309] on button "button" at bounding box center [1246, 312] width 33 height 25
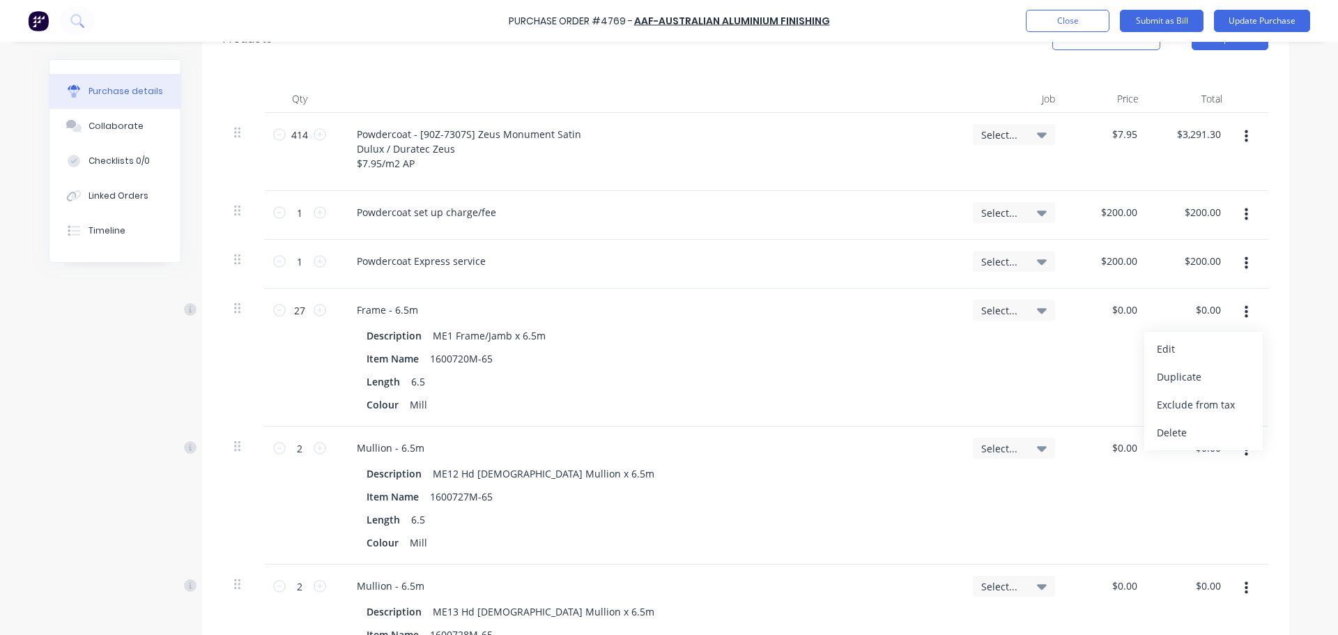
click at [1245, 310] on icon "button" at bounding box center [1246, 312] width 3 height 15
click at [1245, 314] on icon "button" at bounding box center [1246, 312] width 3 height 15
click at [1211, 420] on button "Delete" at bounding box center [1203, 433] width 118 height 28
click at [1245, 310] on icon "button" at bounding box center [1246, 312] width 3 height 15
click at [1225, 422] on button "Delete" at bounding box center [1203, 433] width 118 height 28
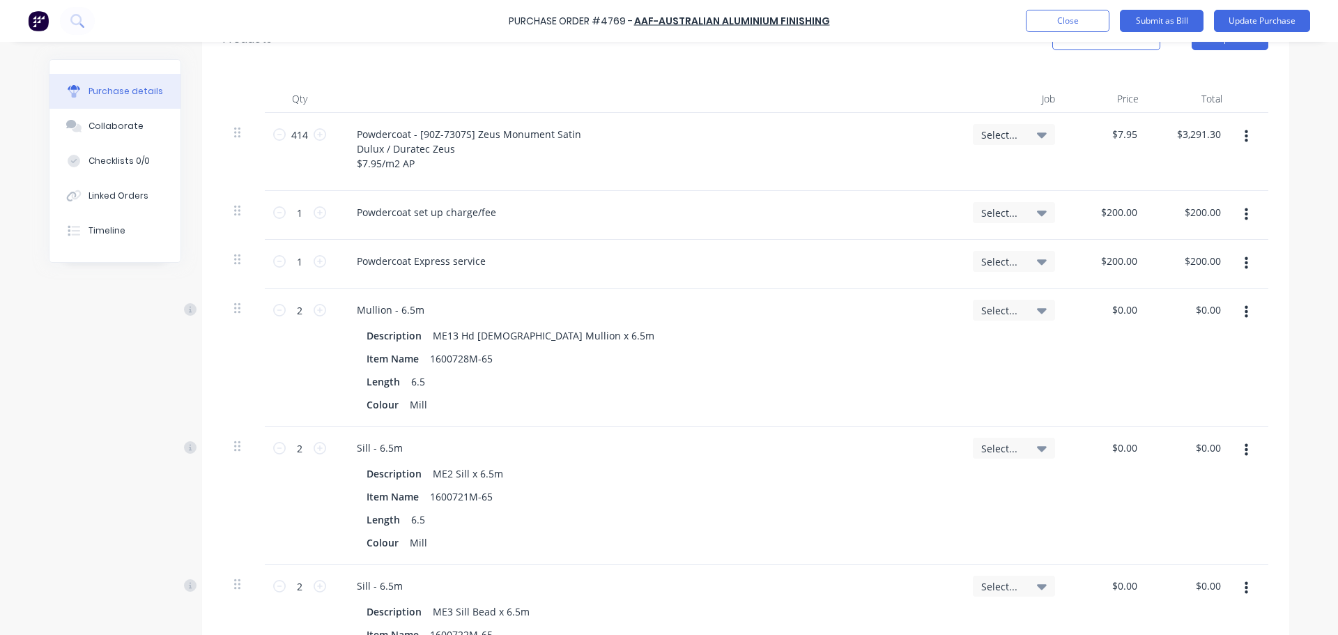
click at [1245, 306] on icon "button" at bounding box center [1246, 312] width 3 height 13
click at [1208, 421] on button "Delete" at bounding box center [1203, 433] width 118 height 28
click at [1244, 316] on button "button" at bounding box center [1246, 312] width 33 height 25
click at [1213, 438] on button "Delete" at bounding box center [1203, 433] width 118 height 28
click at [1243, 312] on button "button" at bounding box center [1246, 312] width 33 height 25
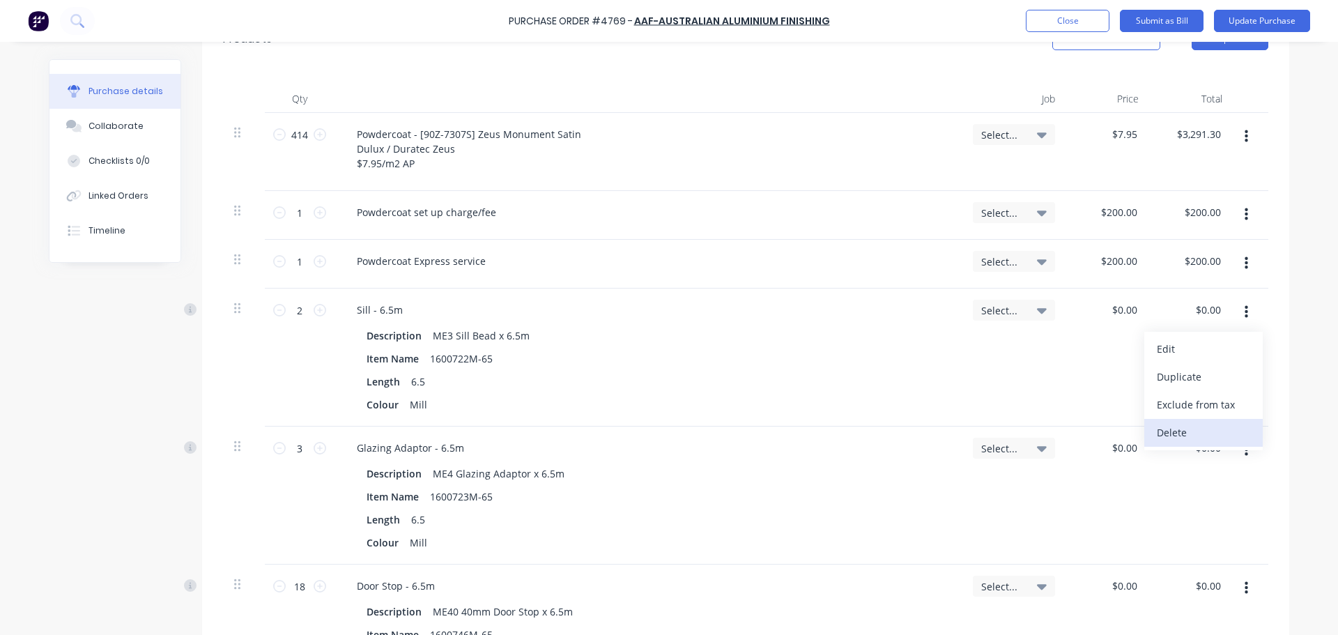
click at [1210, 433] on button "Delete" at bounding box center [1203, 433] width 118 height 28
click at [1245, 309] on button "button" at bounding box center [1246, 312] width 33 height 25
click at [1200, 438] on button "Delete" at bounding box center [1203, 433] width 118 height 28
click at [1245, 306] on icon "button" at bounding box center [1246, 312] width 3 height 15
click at [1204, 427] on button "Delete" at bounding box center [1203, 433] width 118 height 28
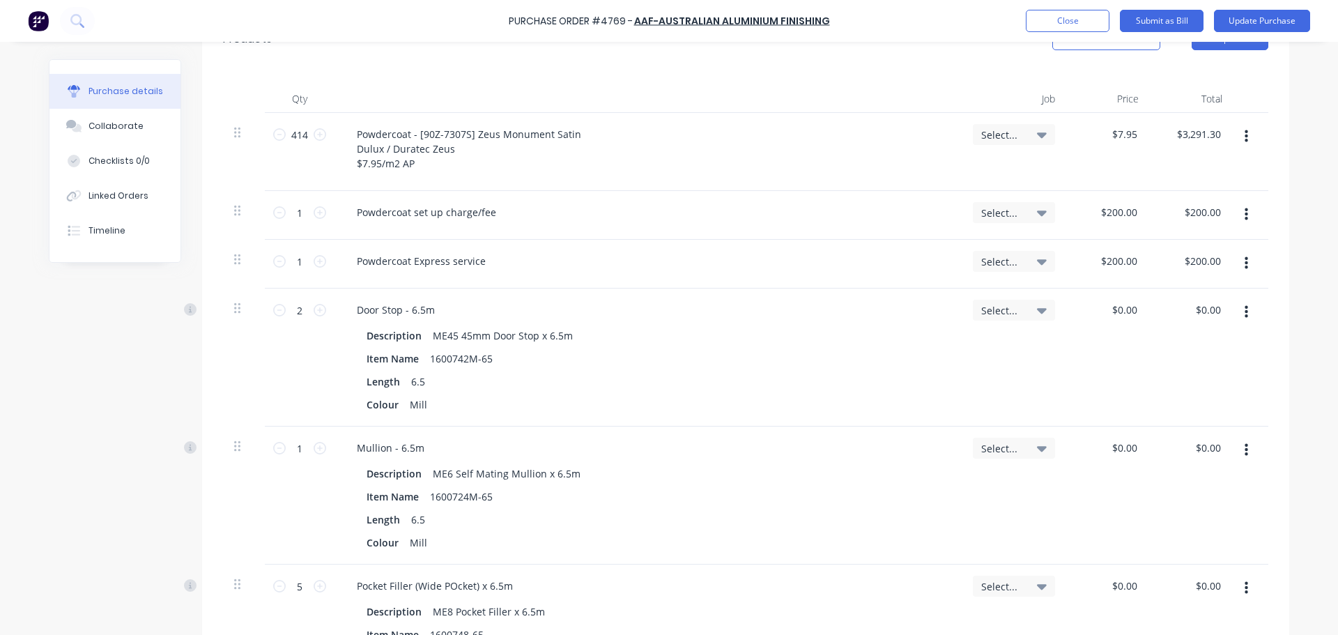
click at [1243, 321] on button "button" at bounding box center [1246, 312] width 33 height 25
drag, startPoint x: 1202, startPoint y: 441, endPoint x: 1214, endPoint y: 428, distance: 17.8
click at [1203, 441] on button "Delete" at bounding box center [1203, 433] width 118 height 28
drag, startPoint x: 1240, startPoint y: 312, endPoint x: 1241, endPoint y: 328, distance: 16.0
click at [1245, 312] on icon "button" at bounding box center [1246, 312] width 3 height 13
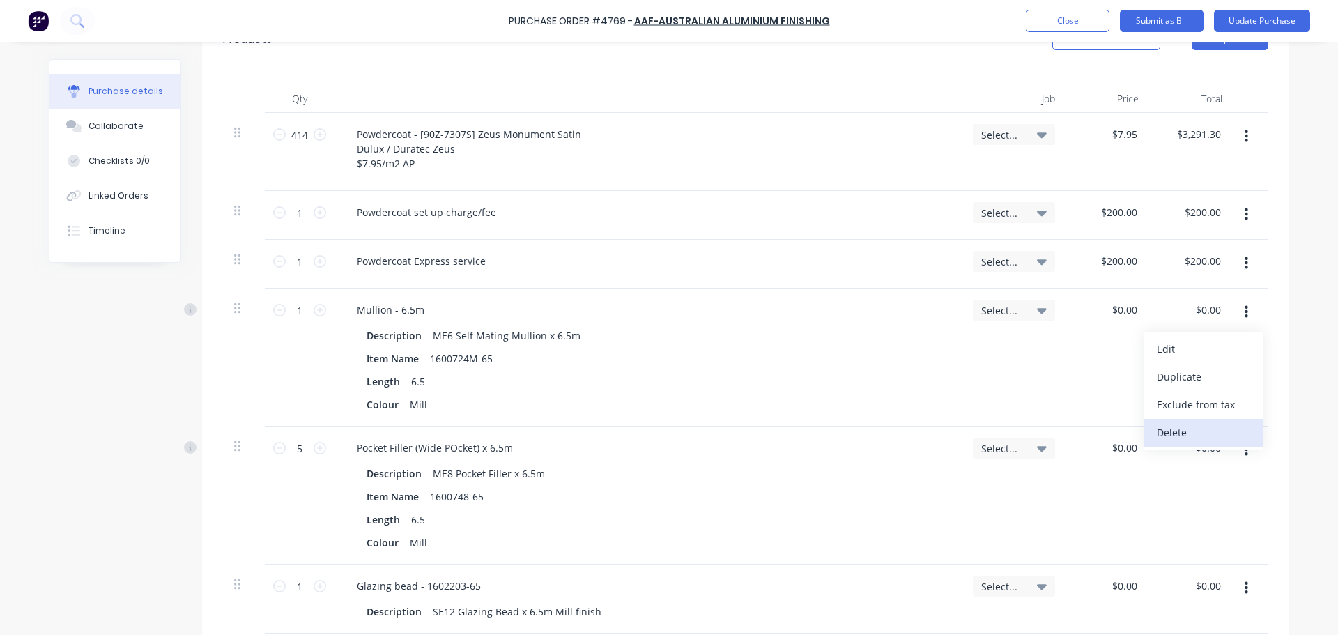
click at [1212, 438] on button "Delete" at bounding box center [1203, 433] width 118 height 28
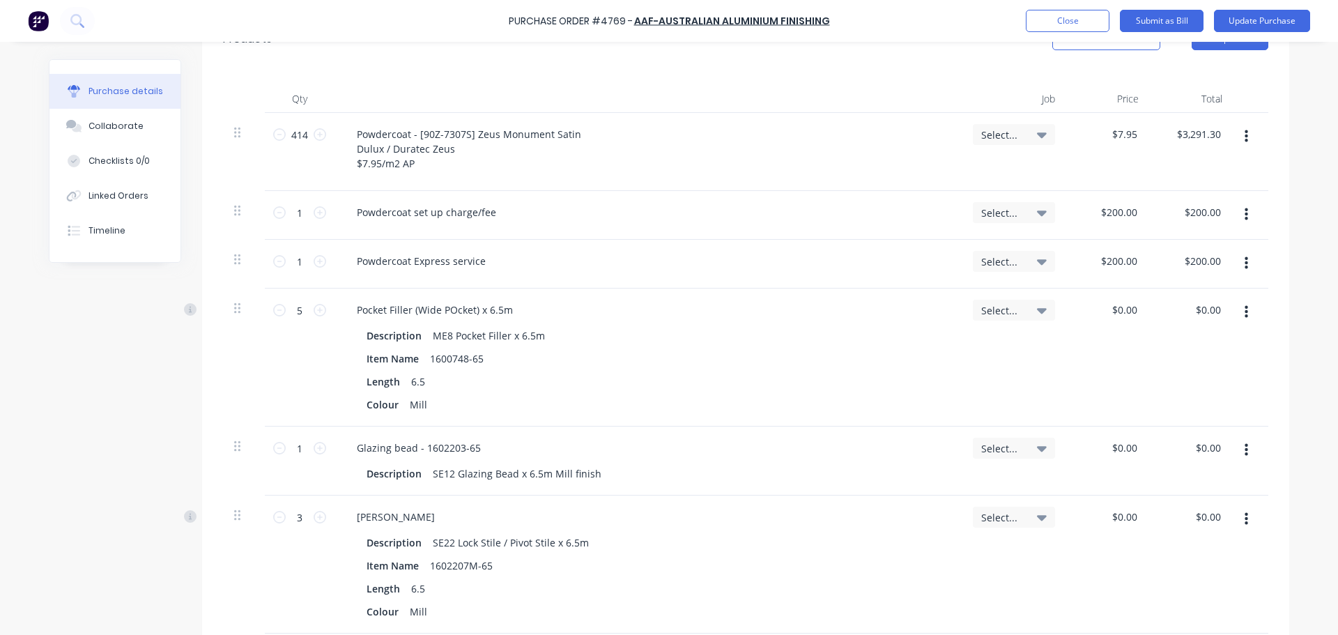
drag, startPoint x: 1245, startPoint y: 315, endPoint x: 1244, endPoint y: 328, distance: 13.3
click at [1245, 318] on button "button" at bounding box center [1246, 312] width 33 height 25
click at [1215, 433] on button "Delete" at bounding box center [1203, 433] width 118 height 28
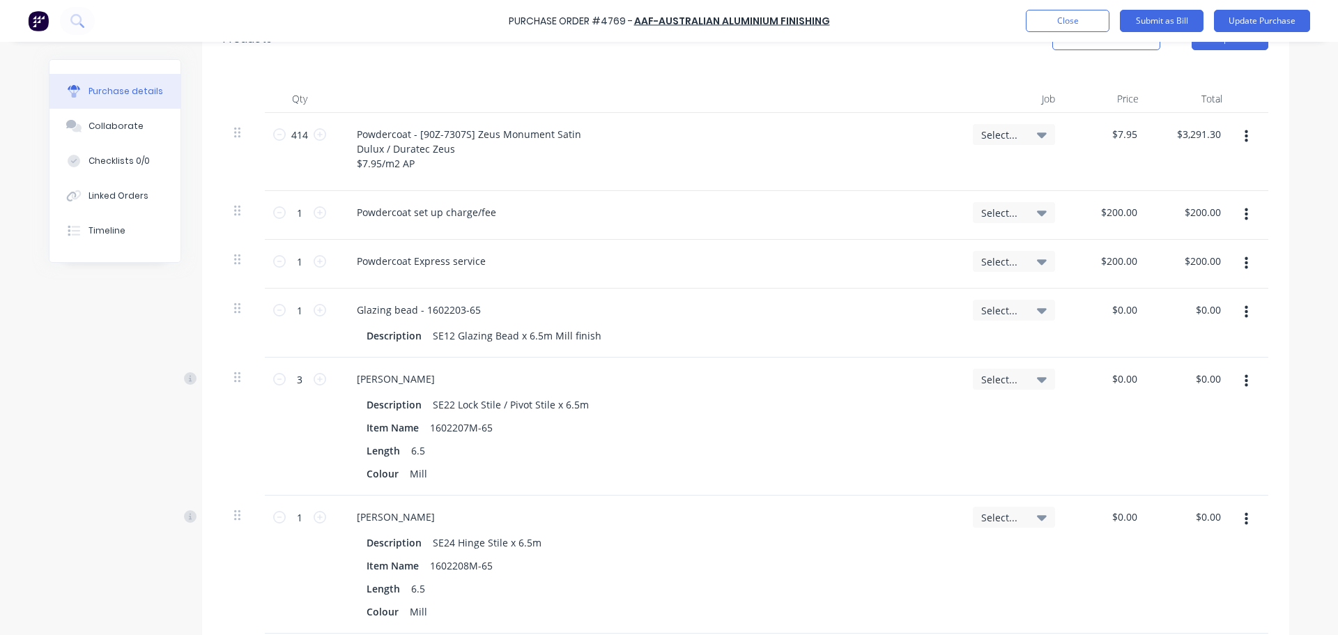
drag, startPoint x: 1241, startPoint y: 303, endPoint x: 1243, endPoint y: 323, distance: 19.6
click at [1242, 306] on button "button" at bounding box center [1246, 312] width 33 height 25
click at [1215, 430] on button "Delete" at bounding box center [1203, 433] width 118 height 28
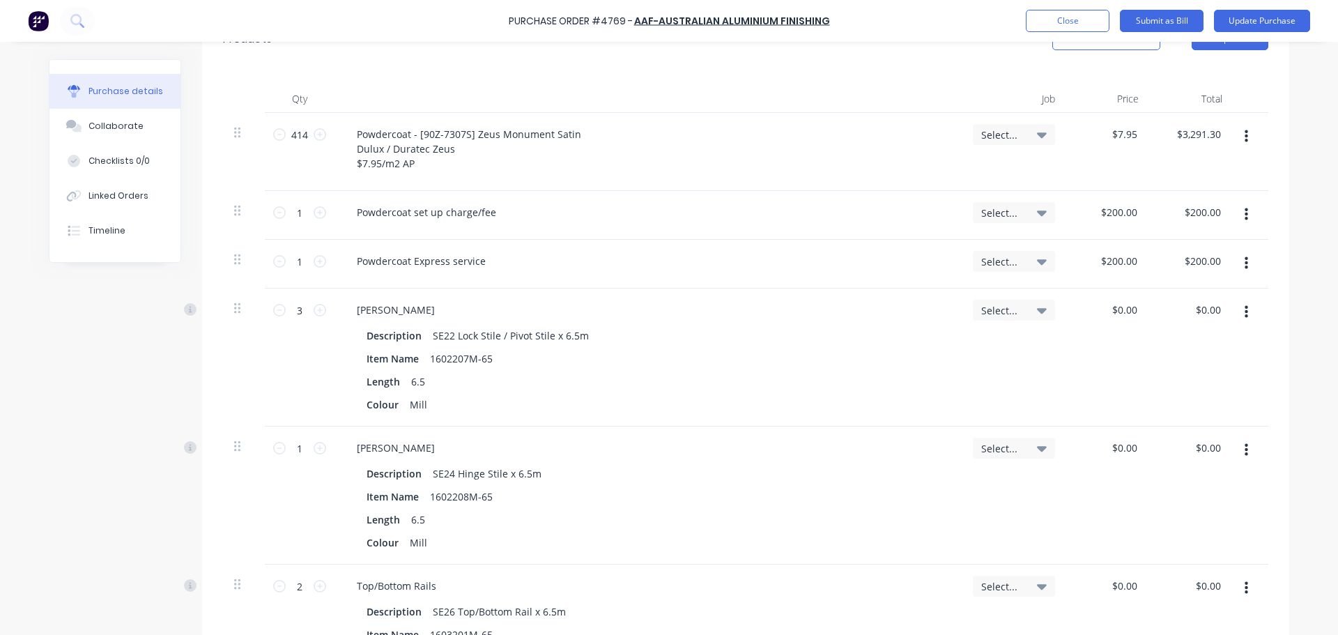
drag, startPoint x: 1244, startPoint y: 314, endPoint x: 1245, endPoint y: 325, distance: 11.9
click at [1245, 314] on button "button" at bounding box center [1246, 312] width 33 height 25
click at [1212, 444] on button "Delete" at bounding box center [1203, 433] width 118 height 28
click at [1247, 312] on button "button" at bounding box center [1246, 312] width 33 height 25
click at [1202, 436] on button "Delete" at bounding box center [1203, 433] width 118 height 28
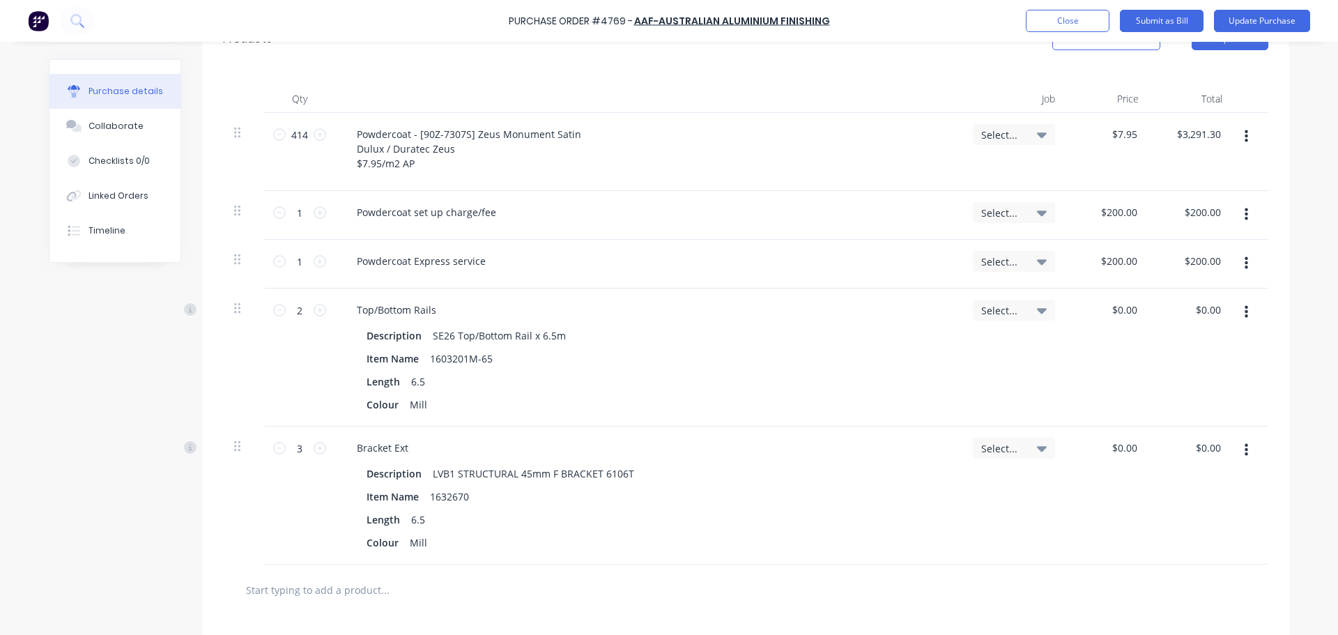
drag, startPoint x: 1247, startPoint y: 309, endPoint x: 1243, endPoint y: 326, distance: 17.1
click at [1247, 310] on button "button" at bounding box center [1246, 312] width 33 height 25
click at [1219, 427] on button "Delete" at bounding box center [1203, 433] width 118 height 28
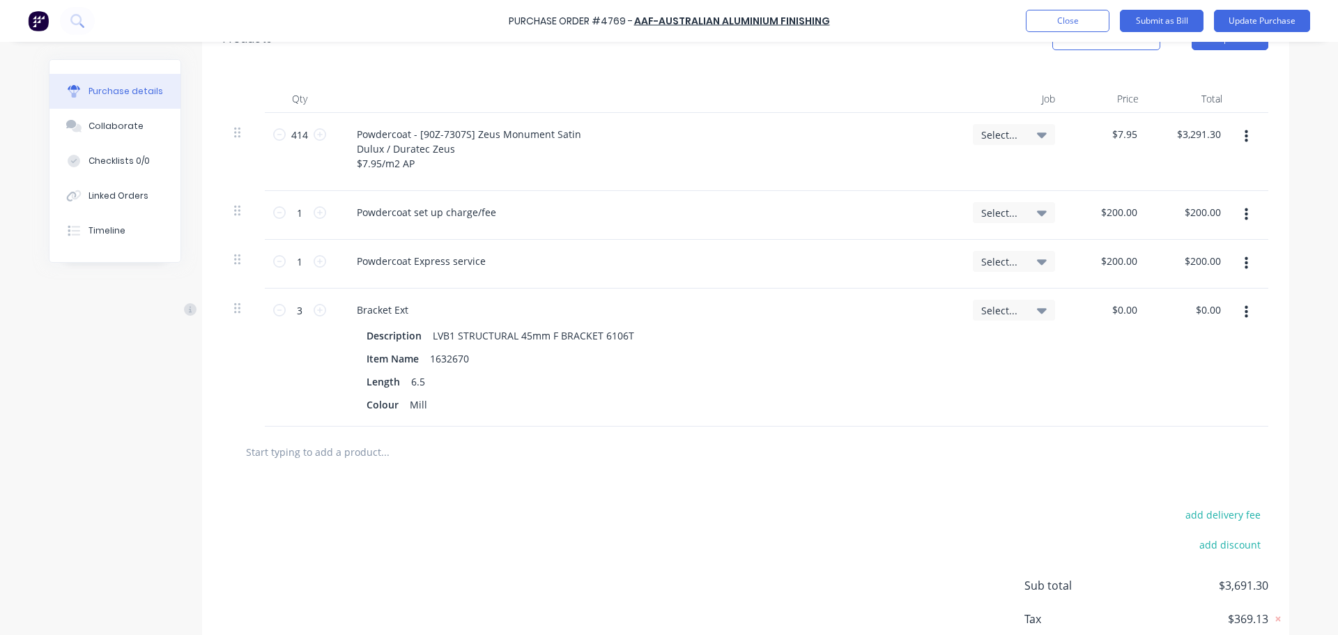
click at [1246, 315] on button "button" at bounding box center [1246, 312] width 33 height 25
click at [1217, 422] on button "Delete" at bounding box center [1203, 433] width 118 height 28
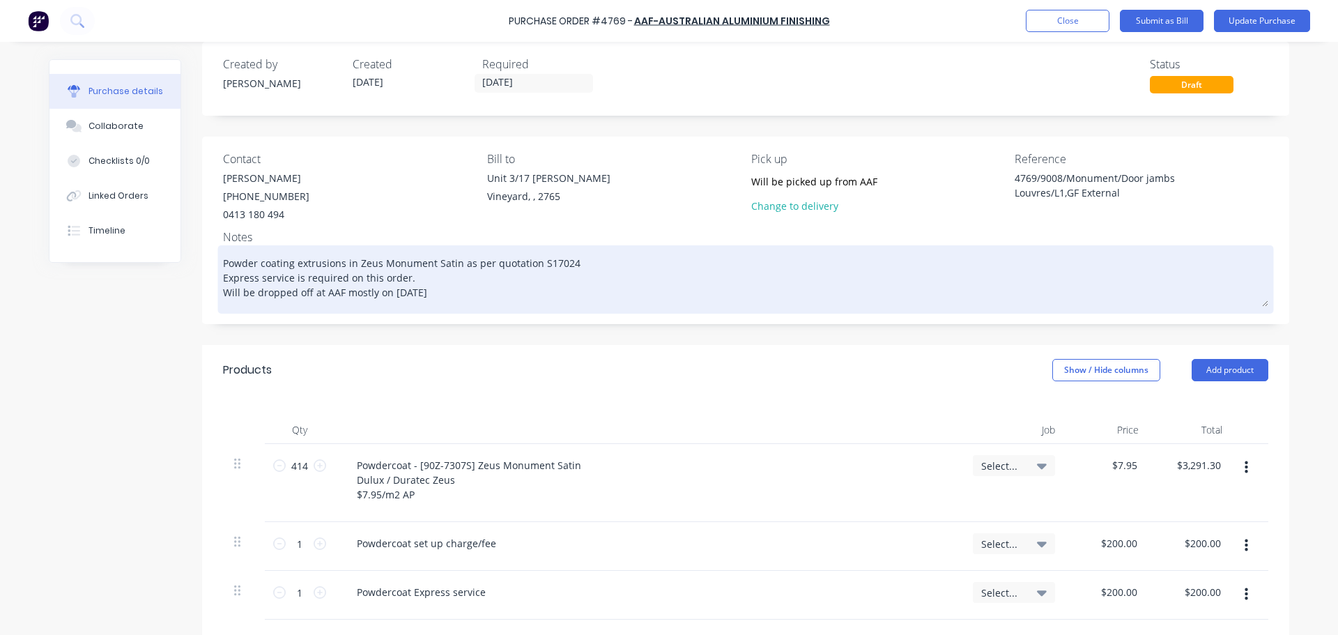
scroll to position [157, 0]
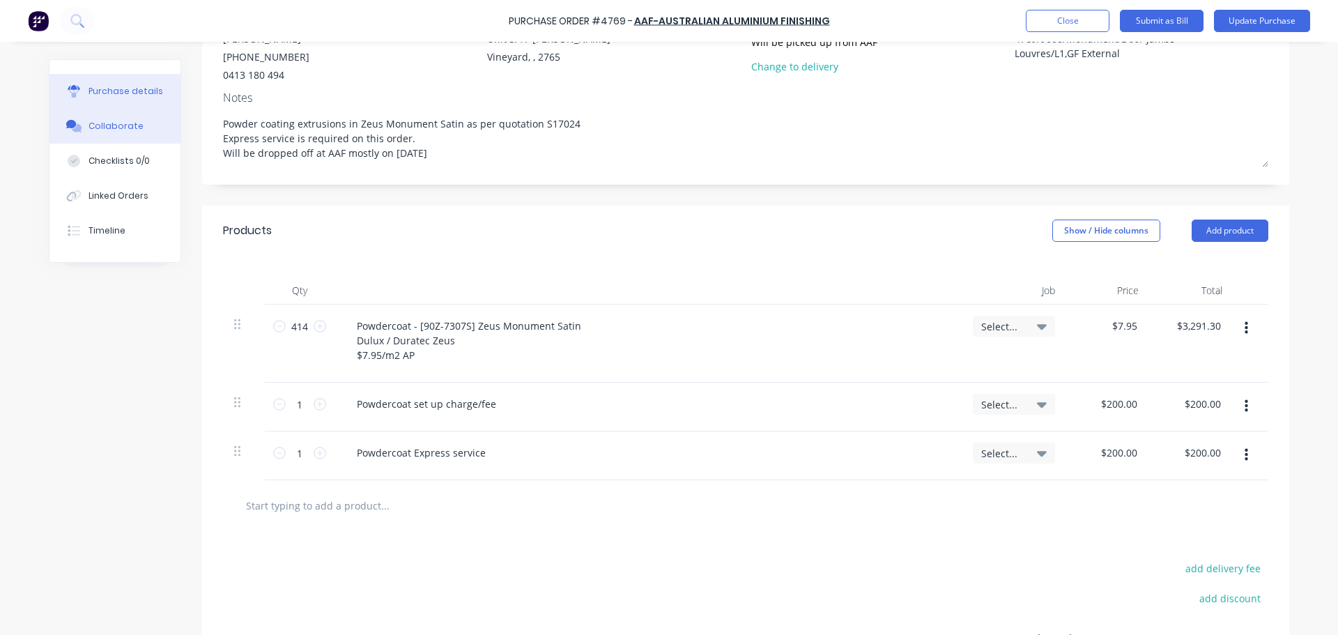
click at [130, 132] on button "Collaborate" at bounding box center [114, 126] width 131 height 35
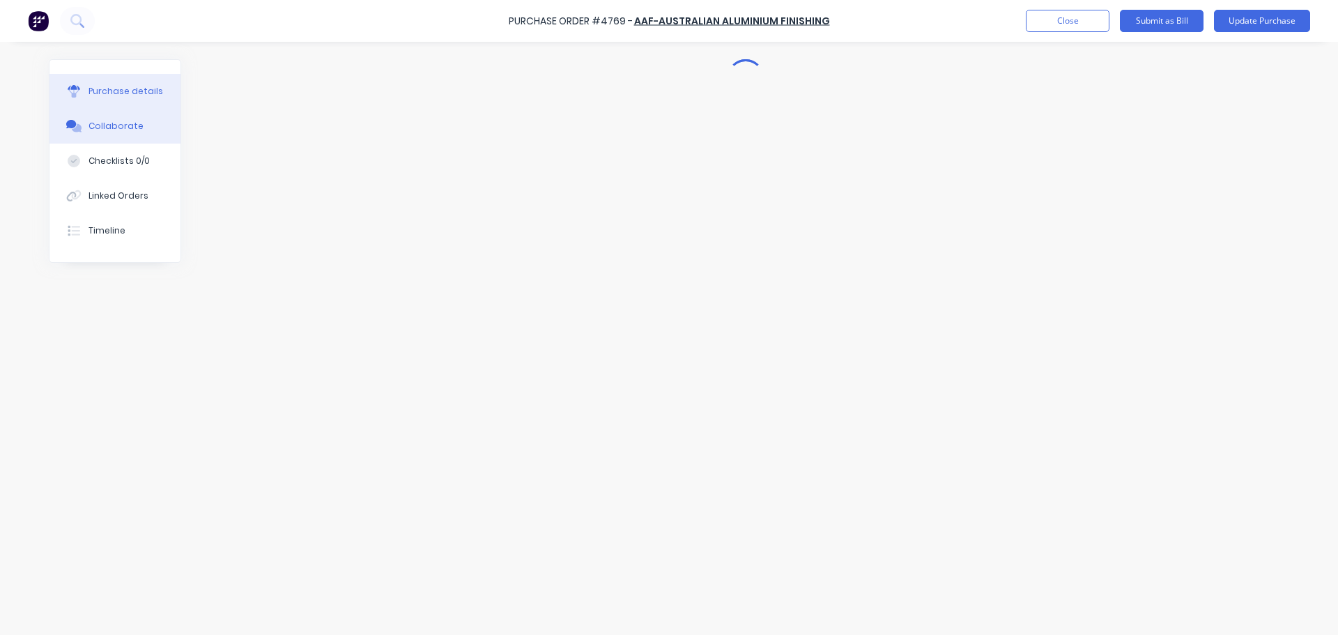
click at [125, 94] on div "Purchase details" at bounding box center [126, 91] width 75 height 13
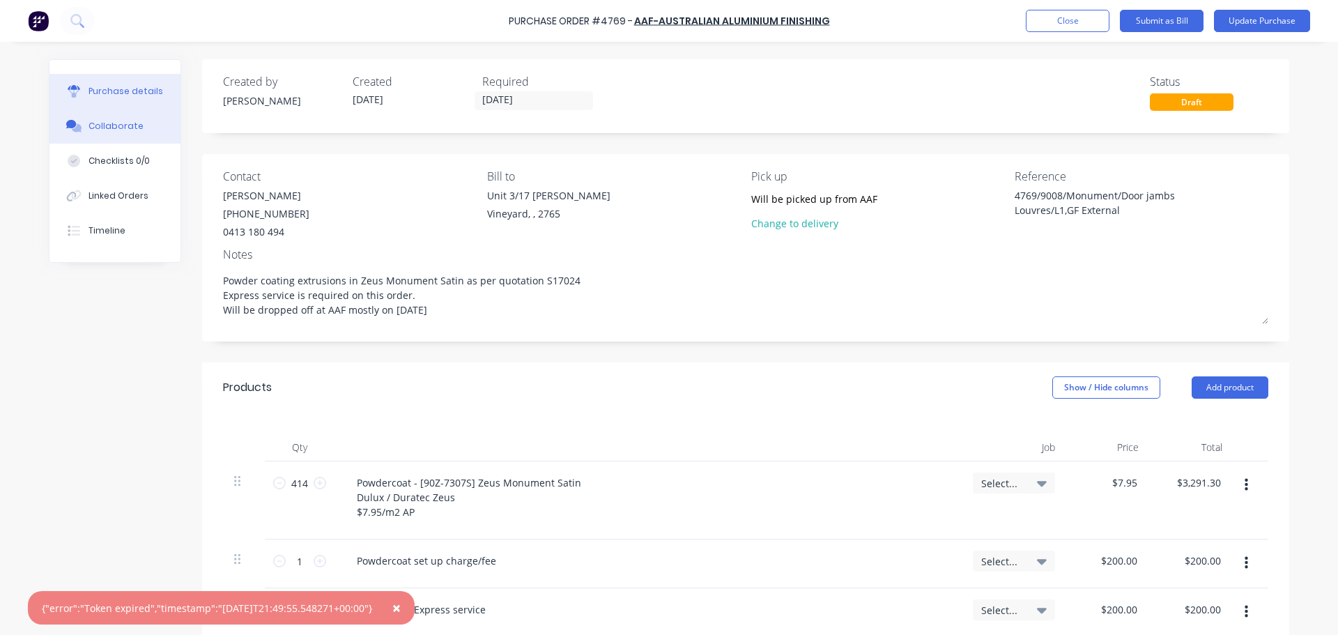
click at [55, 116] on button "Collaborate" at bounding box center [114, 126] width 131 height 35
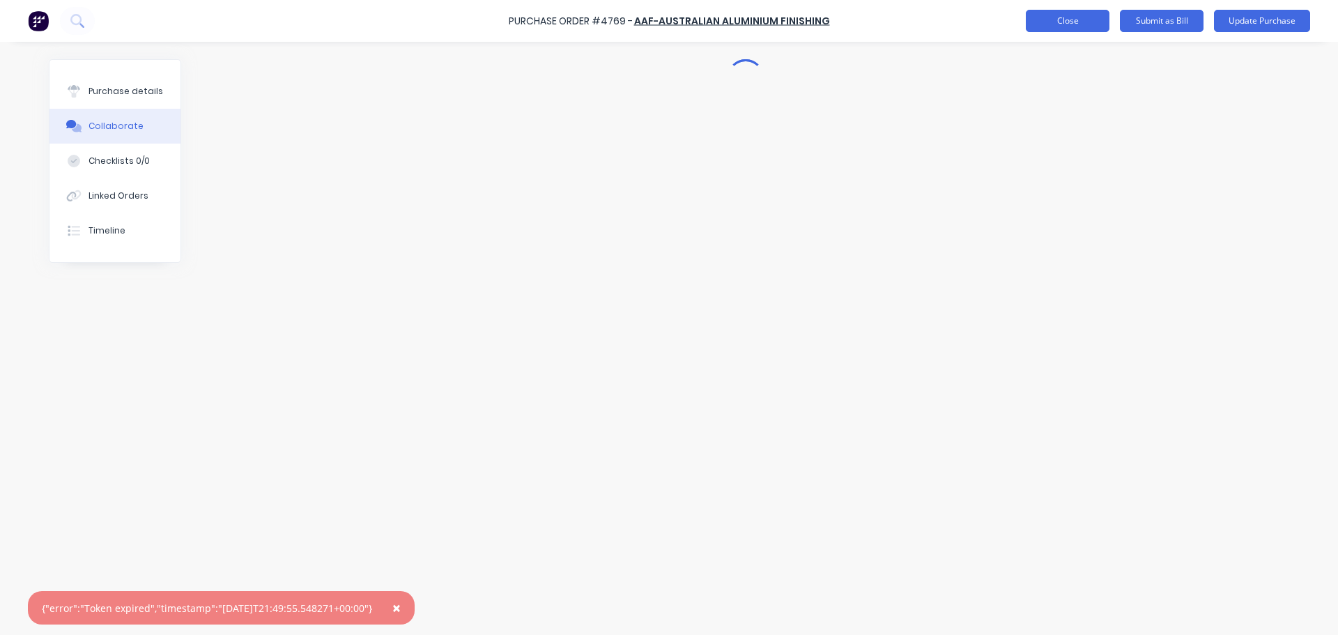
click at [1032, 18] on button "Close" at bounding box center [1068, 21] width 84 height 22
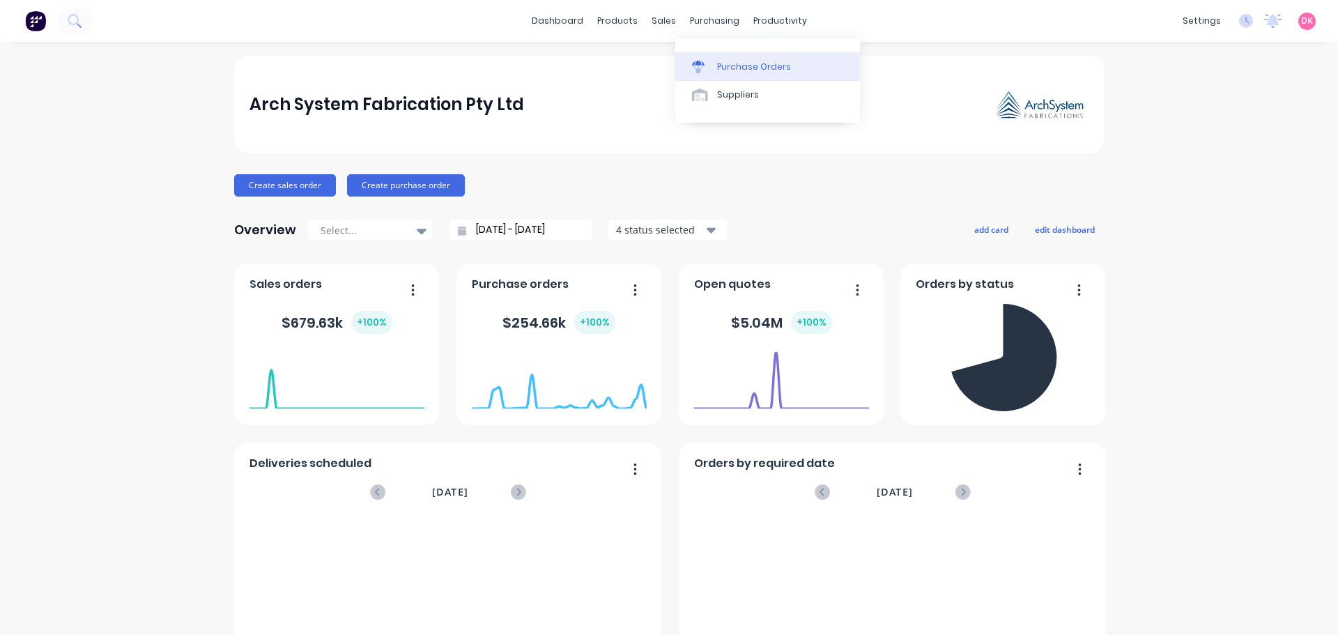
click at [705, 68] on div at bounding box center [702, 67] width 21 height 13
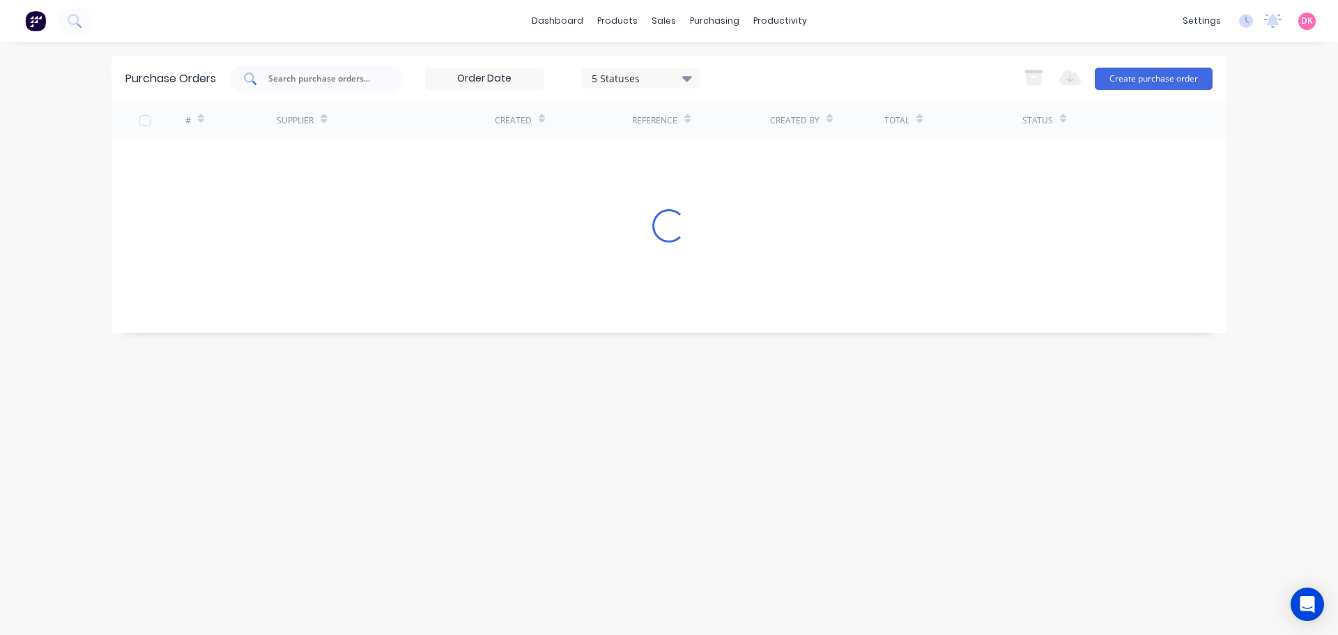
click at [307, 82] on input "text" at bounding box center [325, 79] width 116 height 14
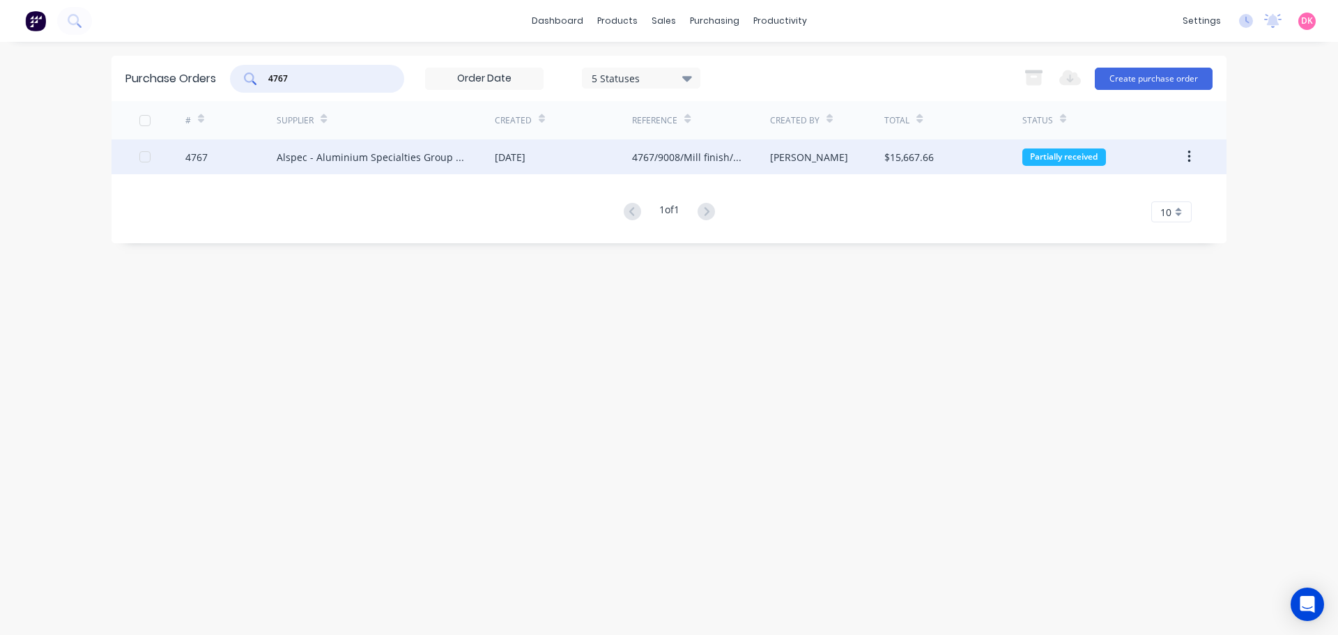
type input "4767"
click at [436, 155] on div "Alspec - Aluminium Specialties Group Pty Ltd" at bounding box center [372, 157] width 190 height 15
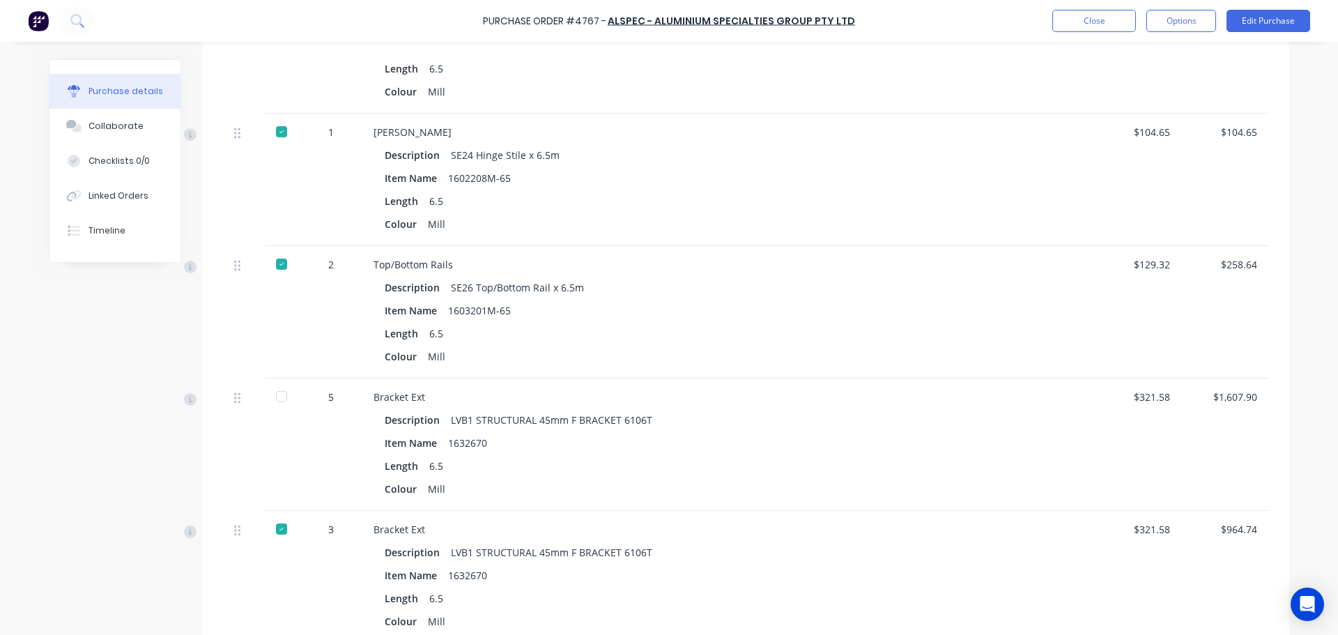
scroll to position [3175, 0]
click at [96, 124] on div "Collaborate" at bounding box center [116, 126] width 55 height 13
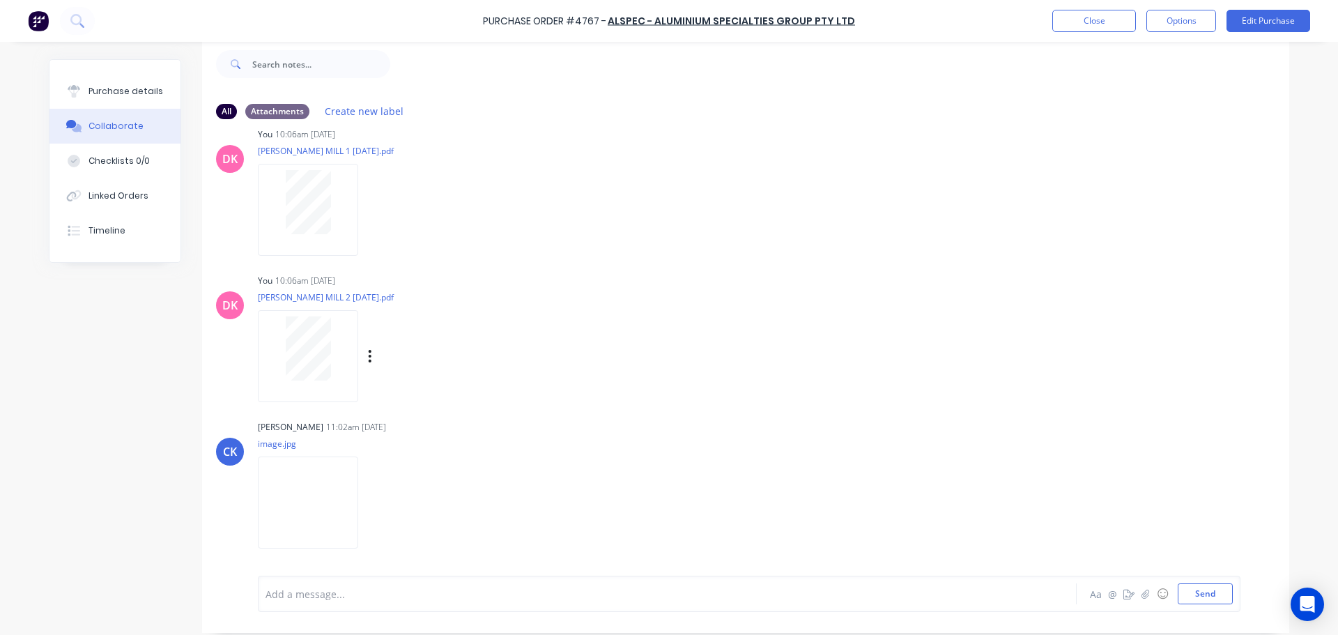
scroll to position [35, 0]
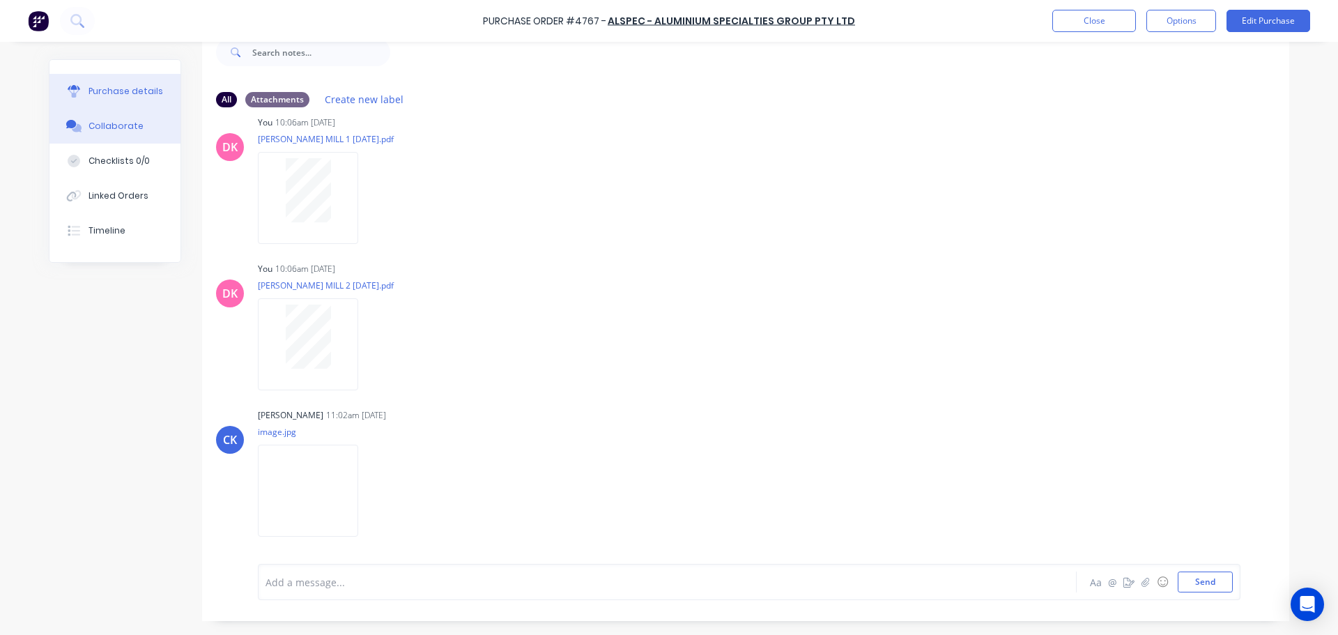
click at [94, 78] on button "Purchase details" at bounding box center [114, 91] width 131 height 35
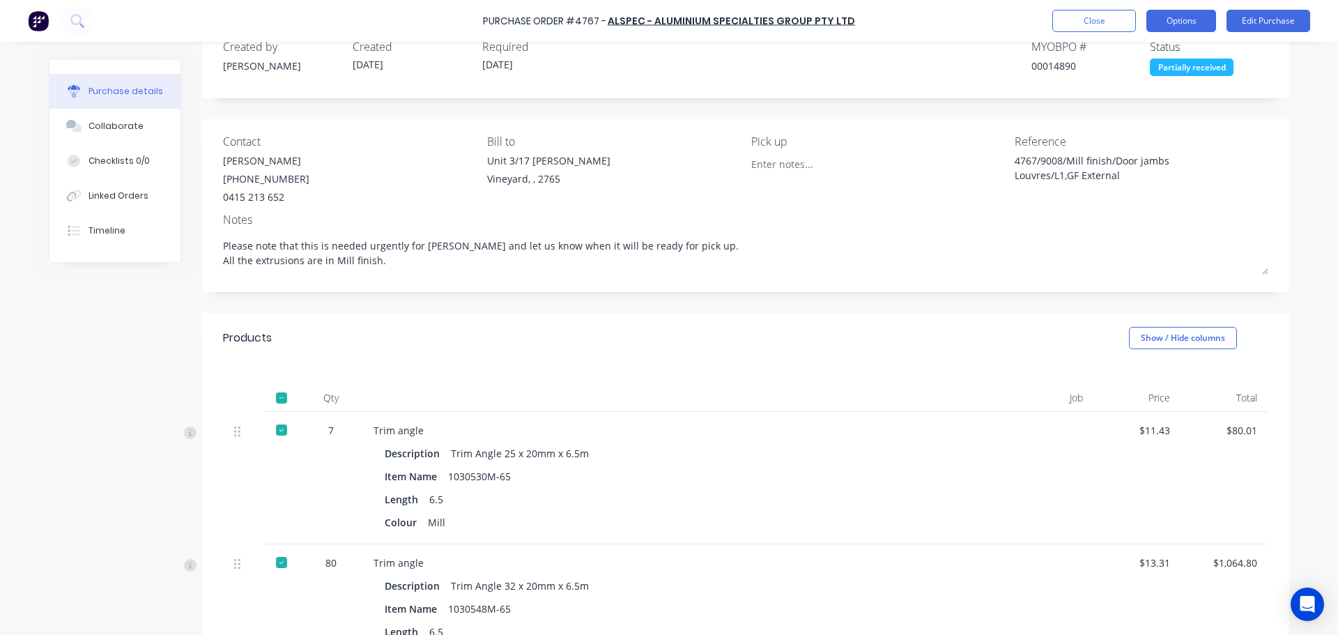
click at [1167, 17] on button "Options" at bounding box center [1181, 21] width 70 height 22
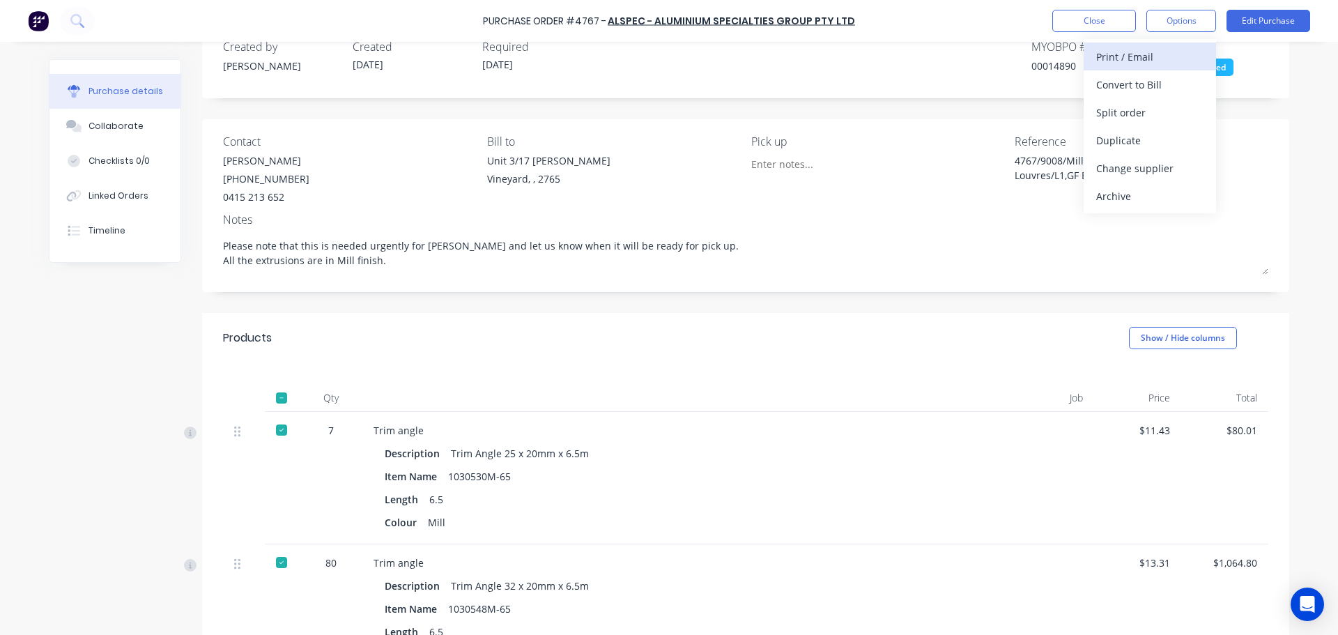
click at [1135, 47] on div "Print / Email" at bounding box center [1149, 57] width 107 height 20
click at [1118, 80] on div "With pricing" at bounding box center [1149, 85] width 107 height 20
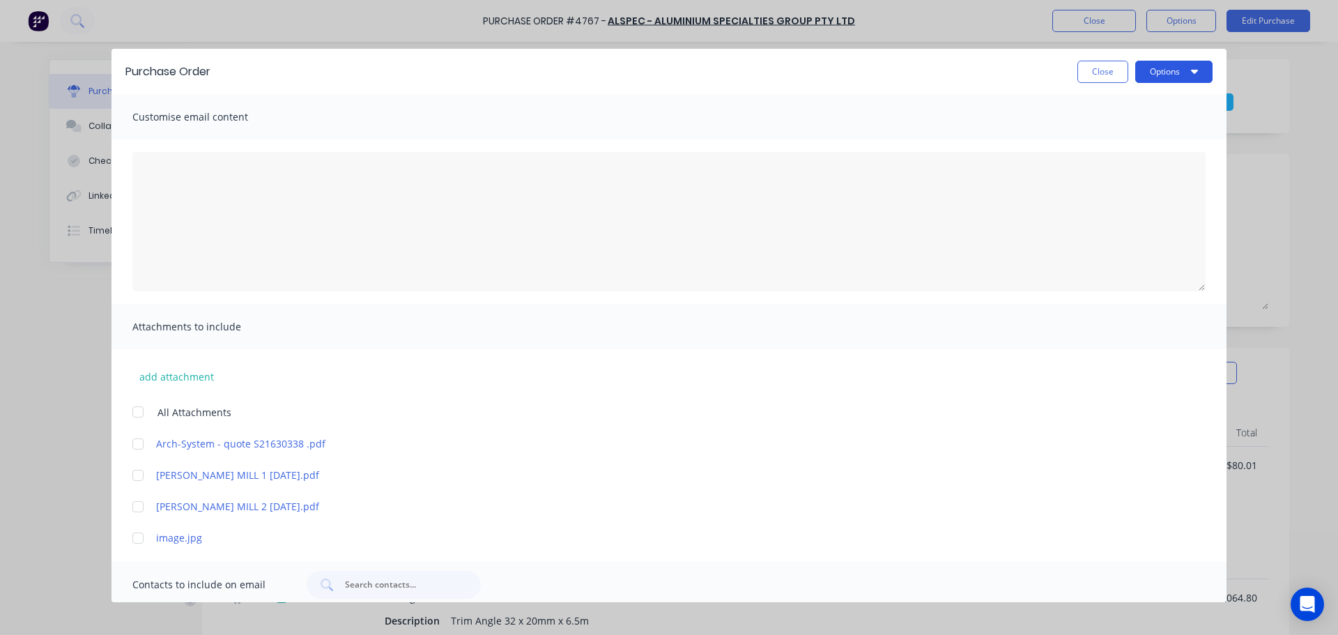
click at [1176, 79] on button "Options" at bounding box center [1173, 72] width 77 height 22
click at [1112, 141] on div "Print" at bounding box center [1146, 135] width 107 height 20
click at [1098, 67] on button "Close" at bounding box center [1102, 72] width 51 height 22
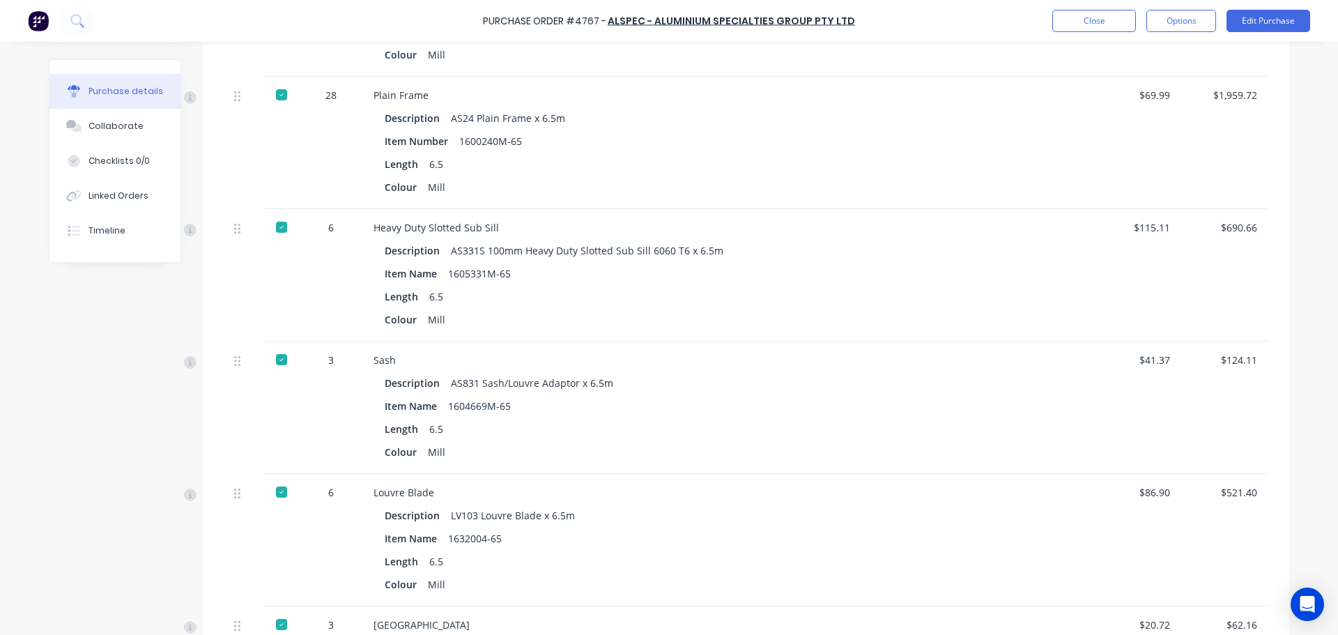
scroll to position [767, 0]
click at [120, 238] on button "Timeline" at bounding box center [114, 230] width 131 height 35
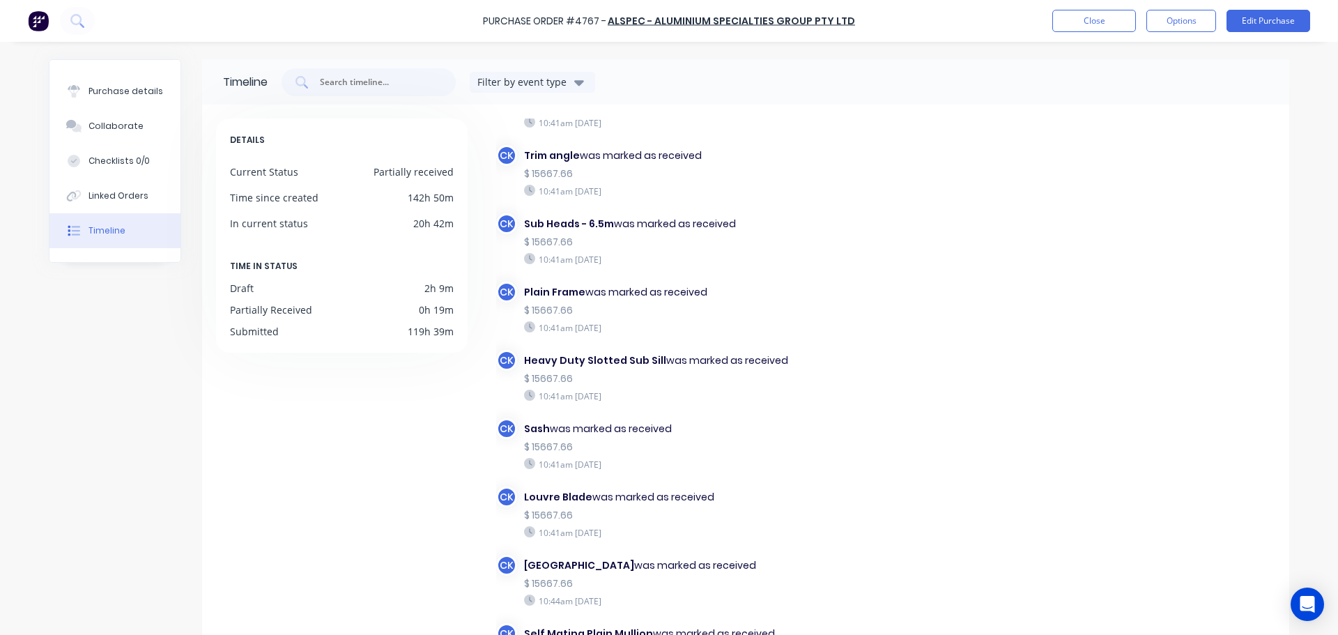
scroll to position [1068, 0]
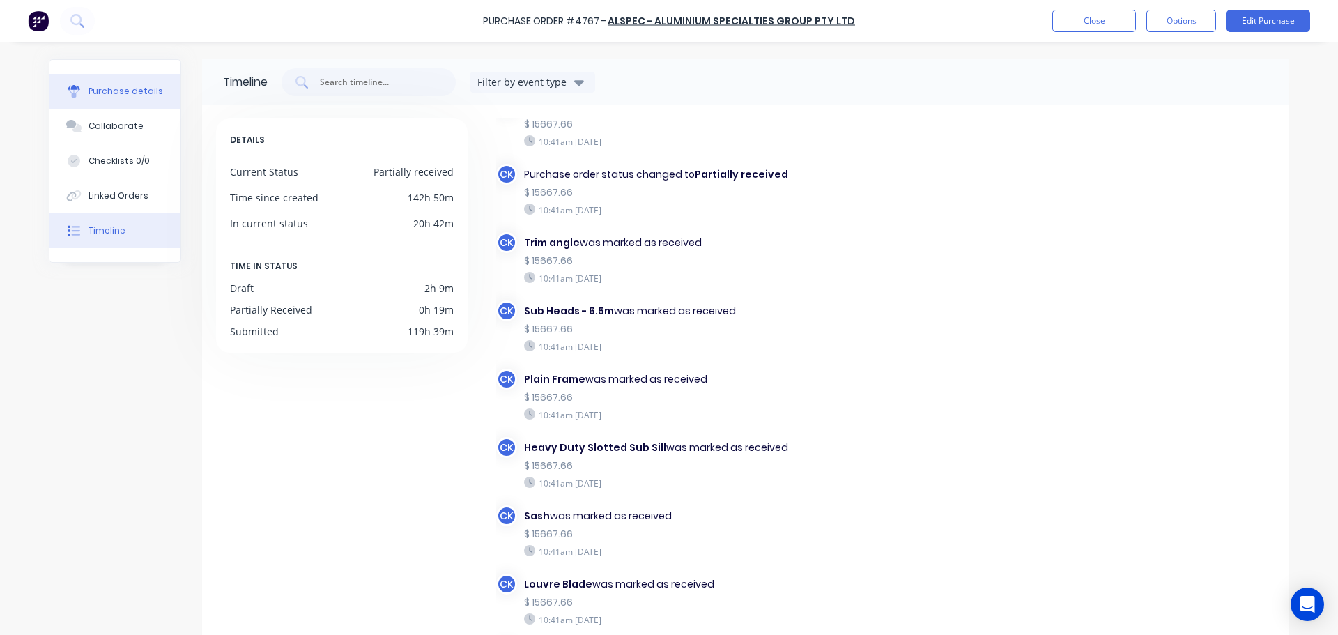
click at [91, 95] on div "Purchase details" at bounding box center [126, 91] width 75 height 13
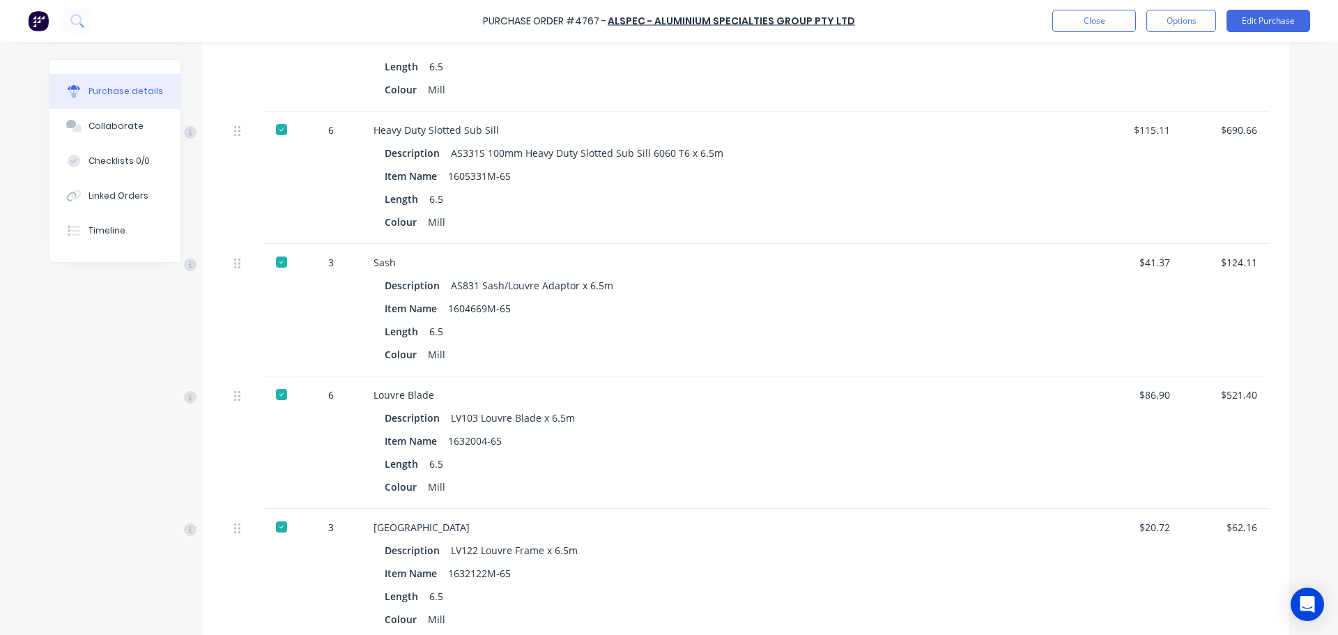
scroll to position [906, 0]
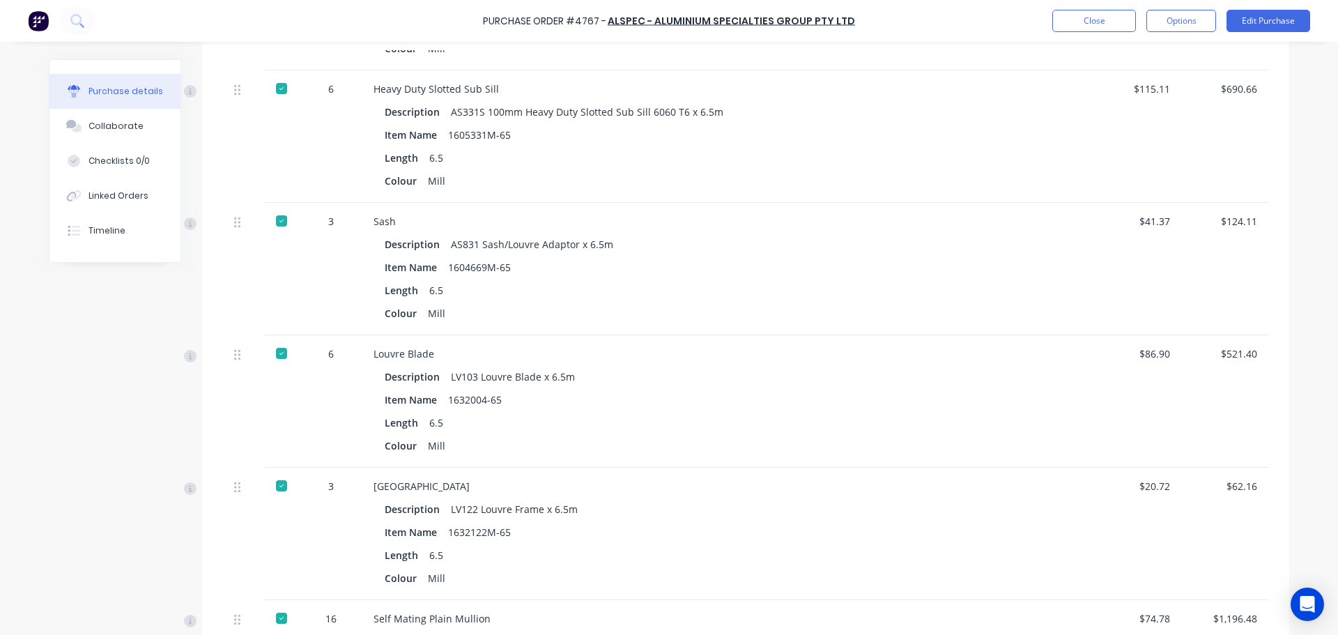
click at [277, 358] on div at bounding box center [282, 353] width 28 height 28
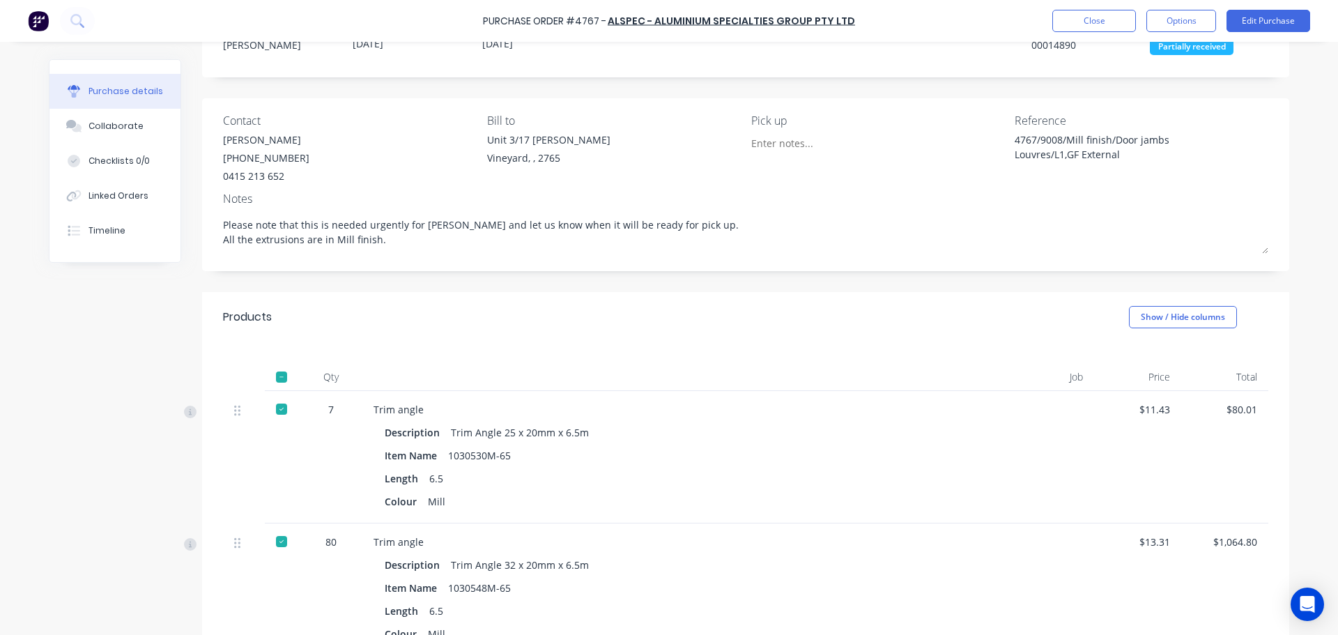
scroll to position [0, 0]
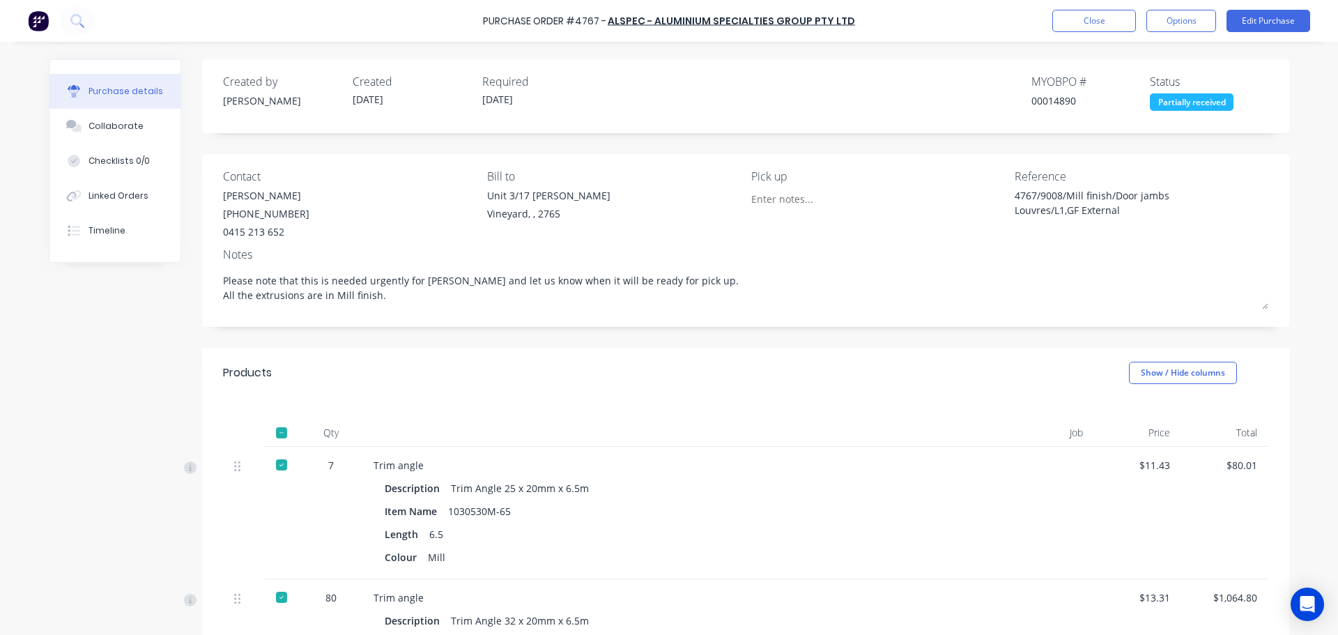
click at [513, 513] on div "Item Name 1030530M-65" at bounding box center [676, 511] width 583 height 20
drag, startPoint x: 444, startPoint y: 509, endPoint x: 480, endPoint y: 509, distance: 36.2
click at [480, 509] on div "1030530M-65" at bounding box center [479, 511] width 63 height 20
copy div "1030530"
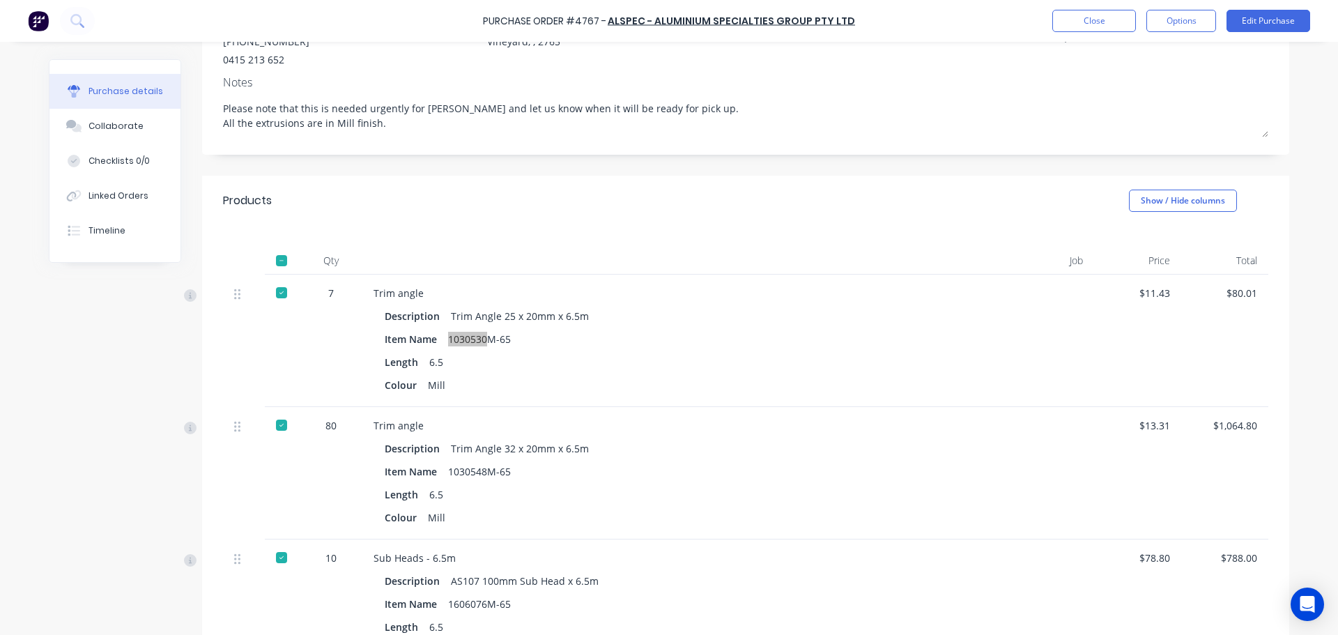
scroll to position [209, 0]
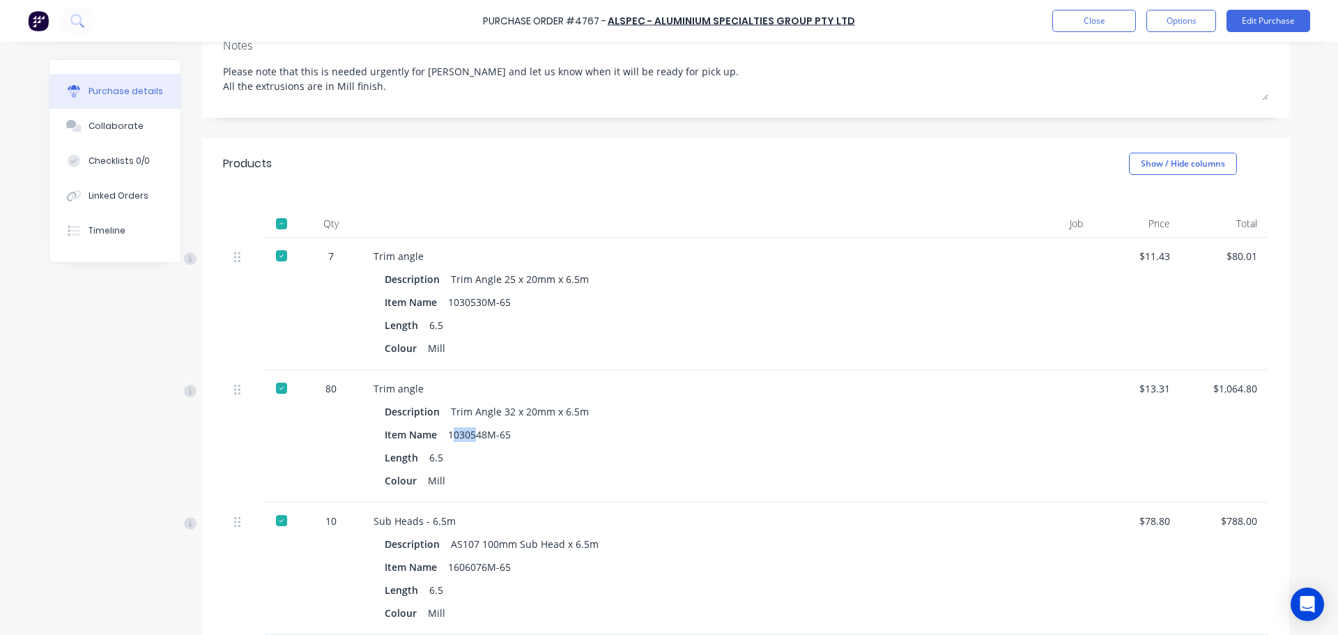
drag, startPoint x: 446, startPoint y: 435, endPoint x: 473, endPoint y: 434, distance: 27.2
click at [473, 434] on div "1030548M-65" at bounding box center [479, 434] width 63 height 20
click at [448, 431] on div "1030548M-65" at bounding box center [479, 434] width 63 height 20
drag, startPoint x: 445, startPoint y: 431, endPoint x: 461, endPoint y: 432, distance: 16.1
click at [461, 432] on div "1030548M-65" at bounding box center [479, 434] width 63 height 20
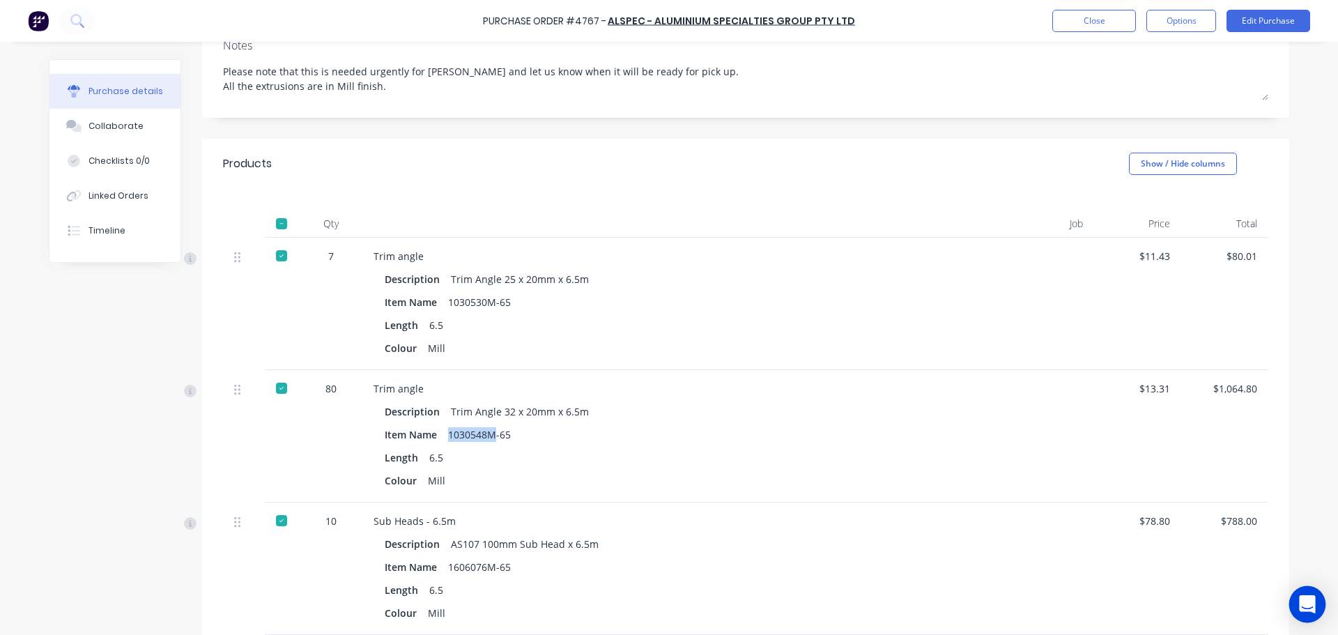
copy div "1030548M"
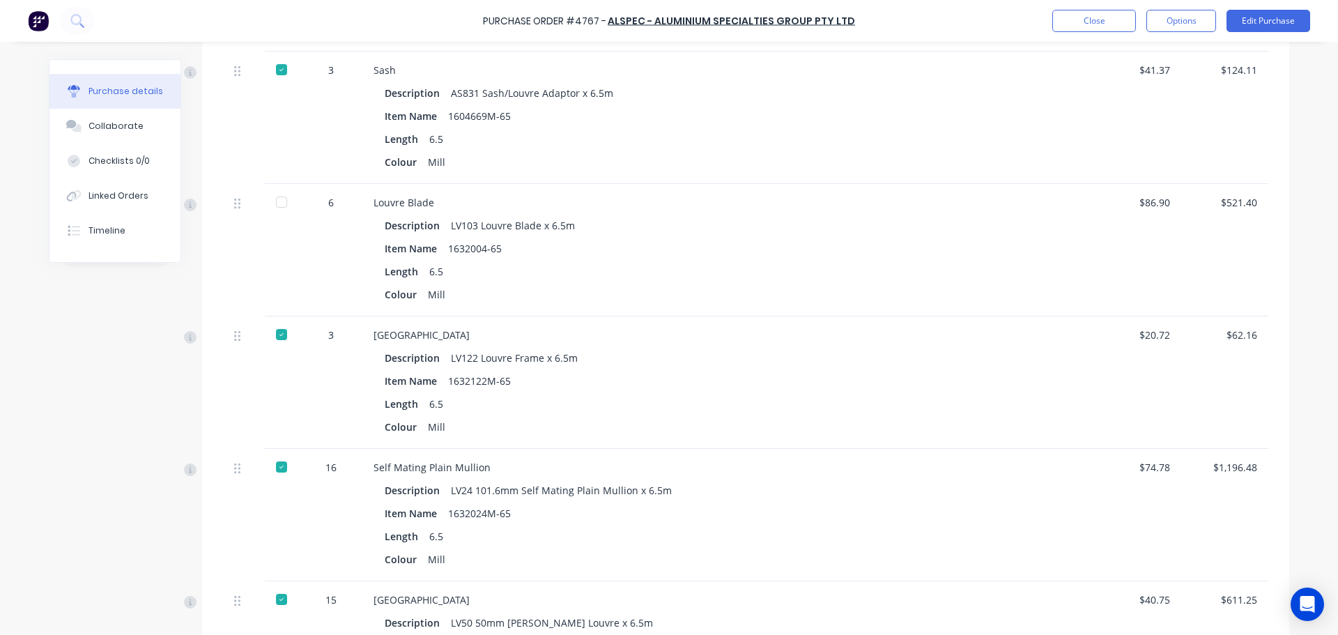
scroll to position [1045, 0]
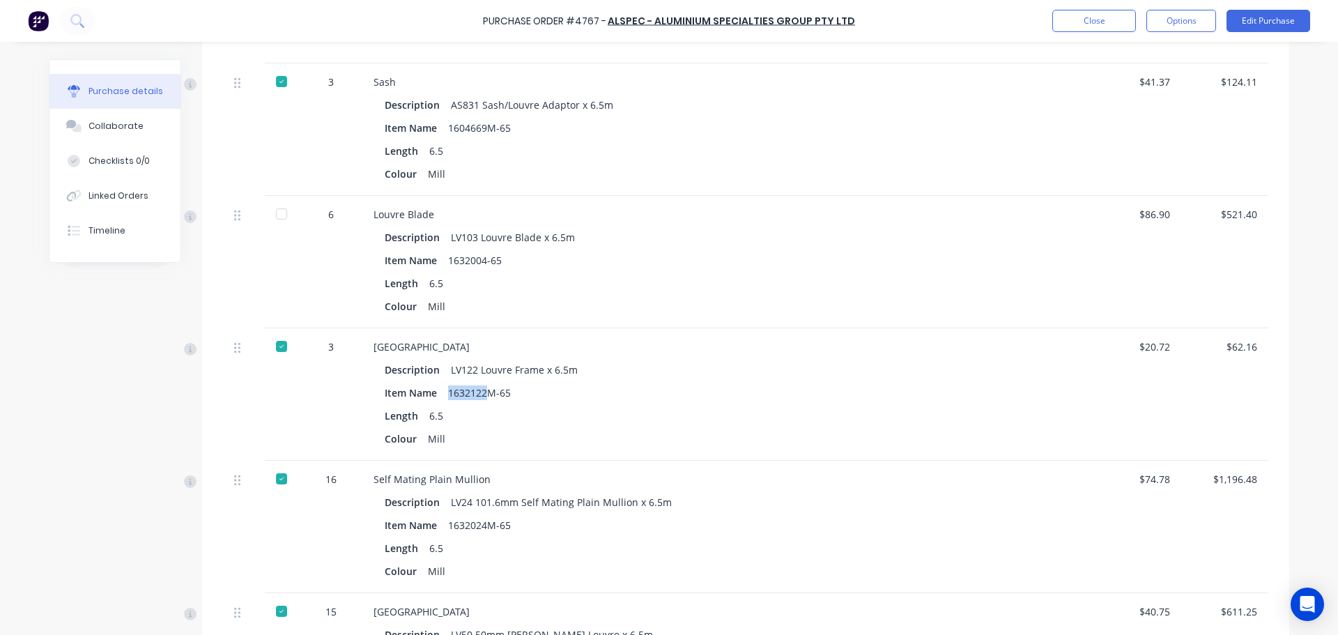
drag, startPoint x: 445, startPoint y: 389, endPoint x: 486, endPoint y: 386, distance: 41.9
click at [486, 386] on div "1632122M-65" at bounding box center [479, 393] width 63 height 20
copy div "1632122"
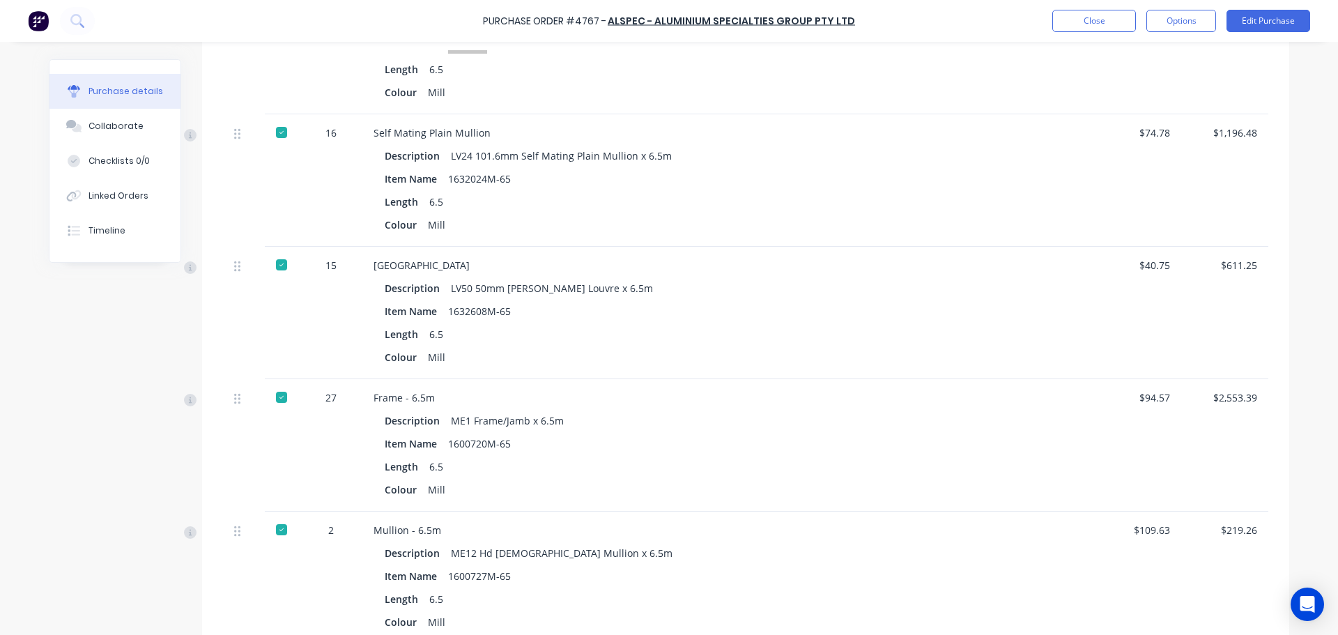
scroll to position [1394, 0]
drag, startPoint x: 445, startPoint y: 176, endPoint x: 483, endPoint y: 175, distance: 38.4
click at [483, 175] on div "1632024M-65" at bounding box center [479, 177] width 63 height 20
copy div "1632024"
drag, startPoint x: 446, startPoint y: 308, endPoint x: 491, endPoint y: 308, distance: 44.6
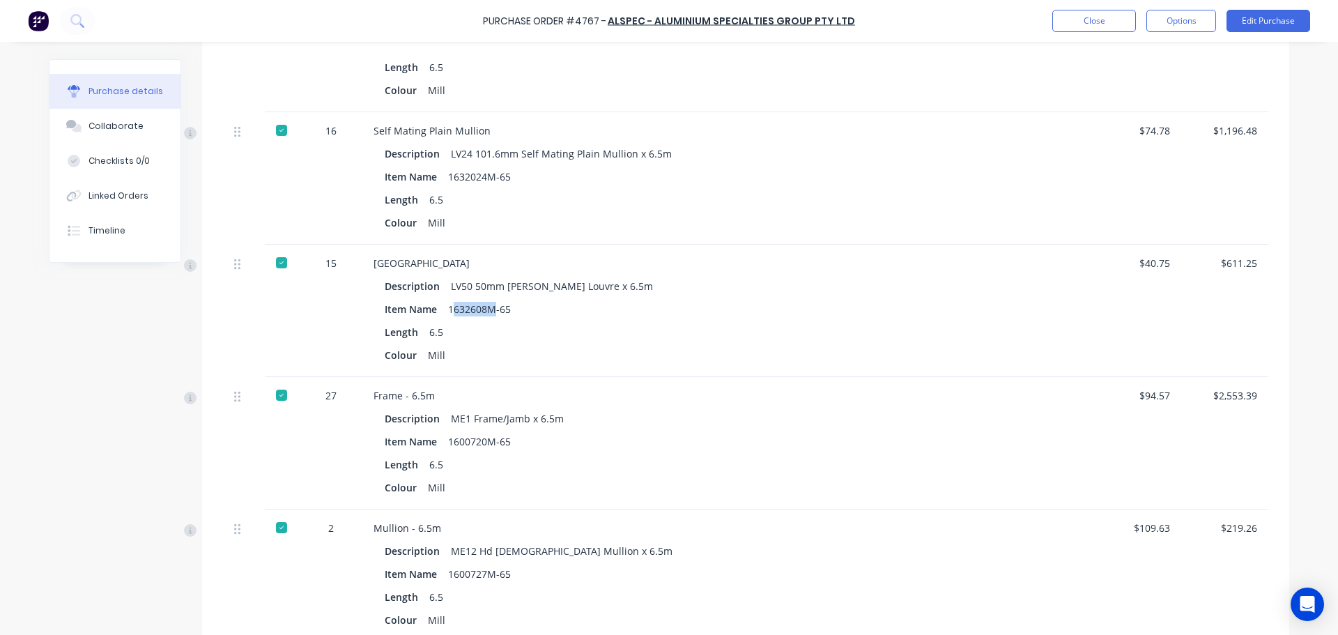
click at [491, 308] on div "1632608M-65" at bounding box center [479, 309] width 63 height 20
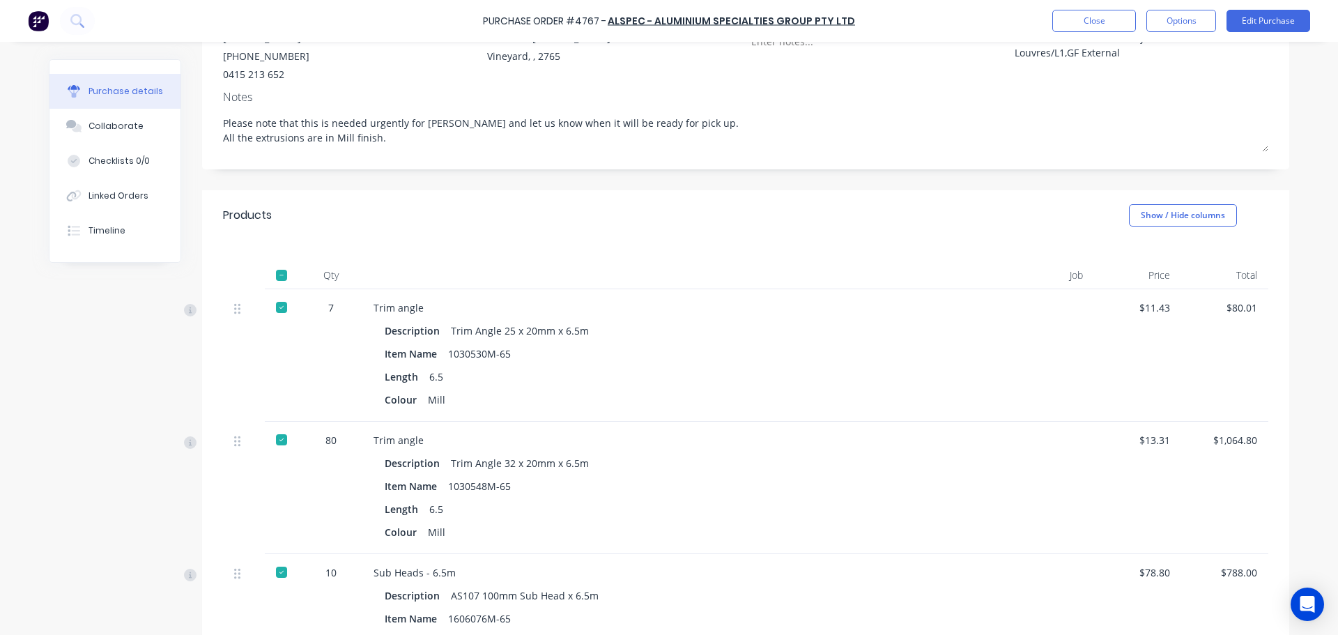
scroll to position [39, 0]
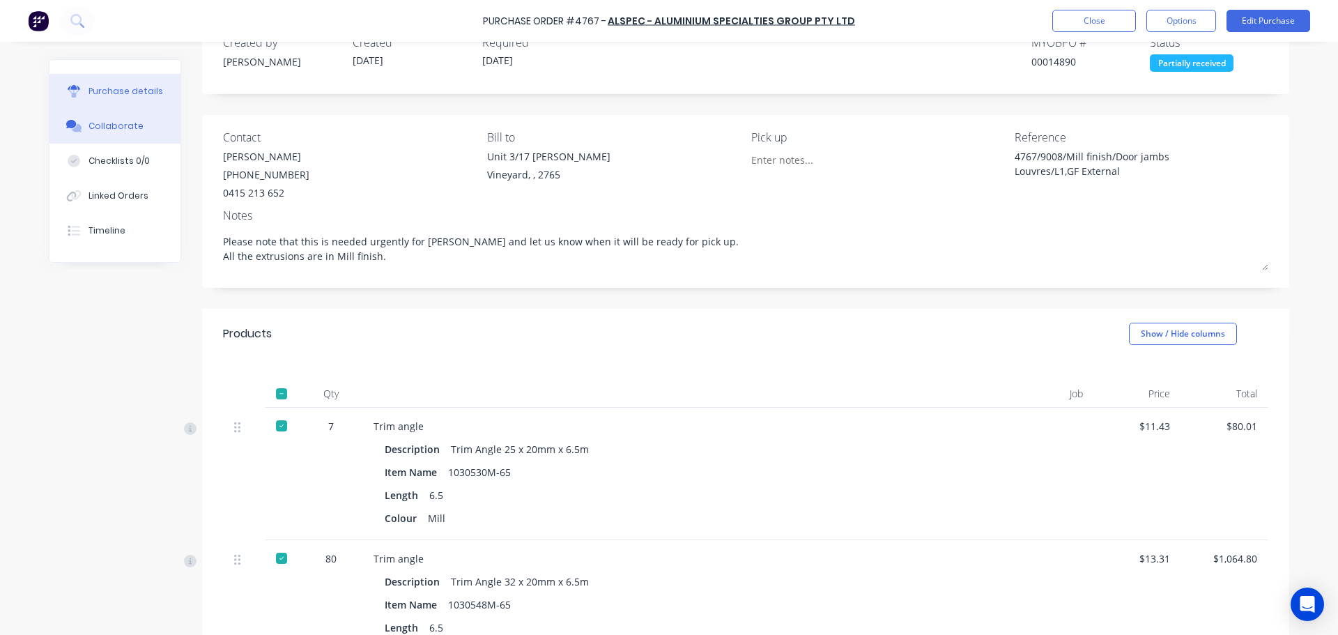
click at [113, 128] on div "Collaborate" at bounding box center [116, 126] width 55 height 13
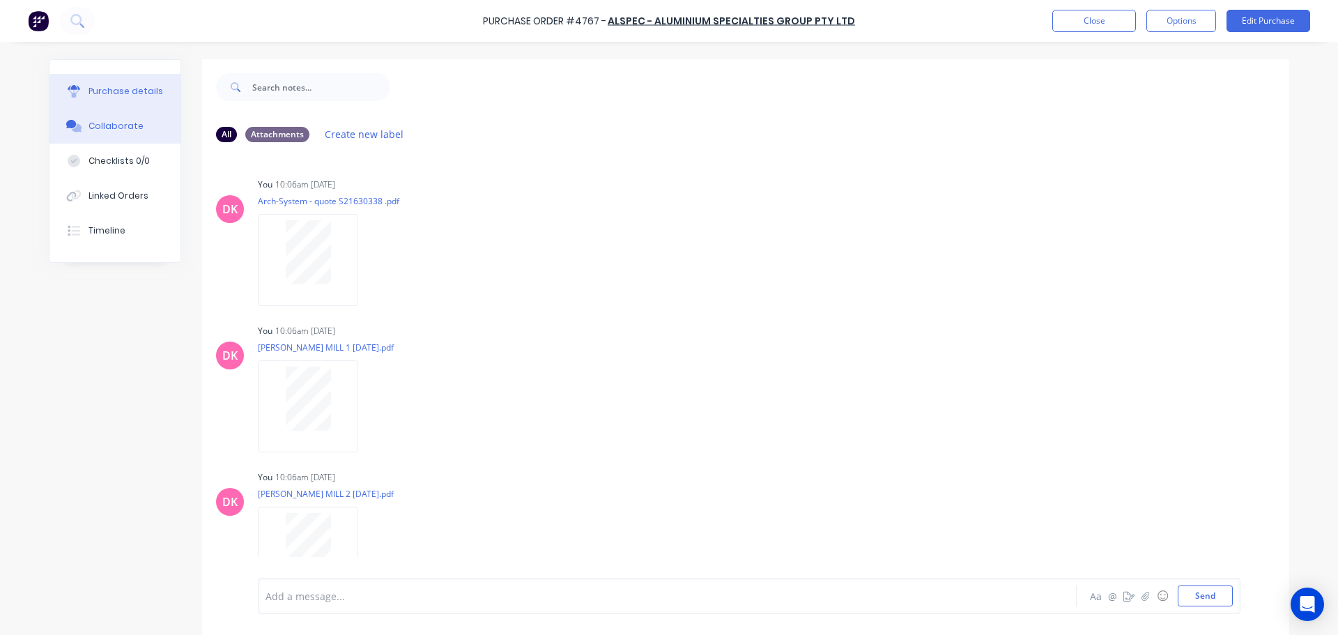
click at [108, 100] on button "Purchase details" at bounding box center [114, 91] width 131 height 35
type textarea "x"
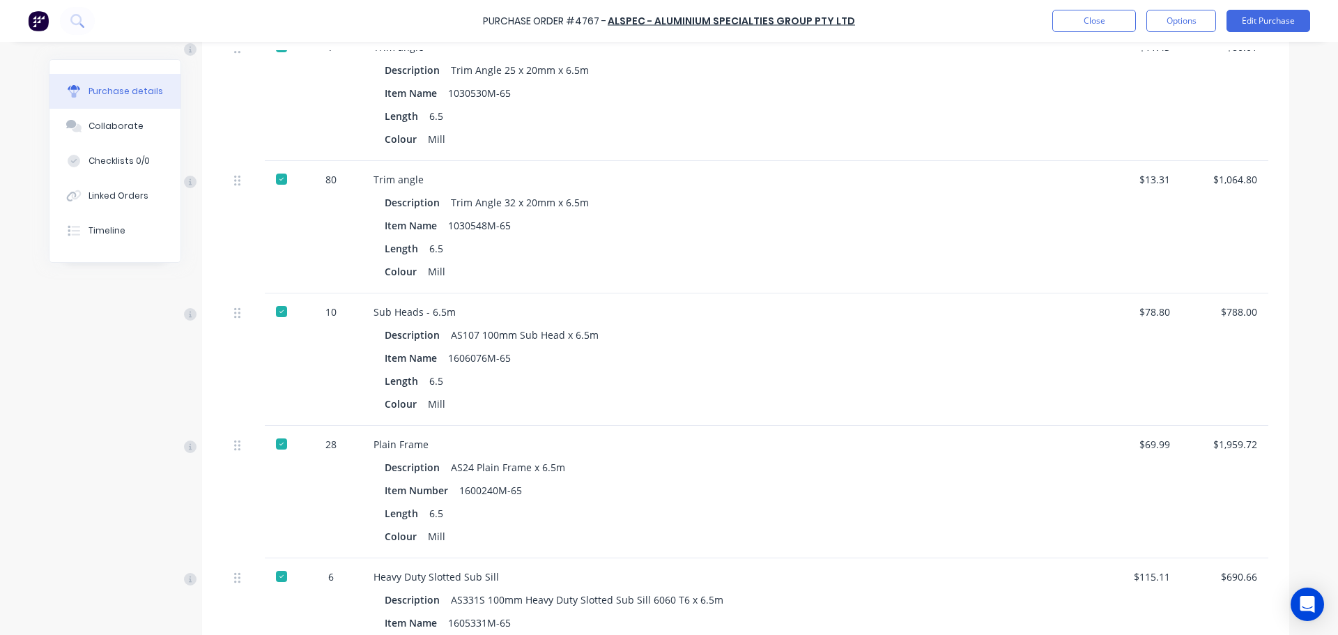
scroll to position [279, 0]
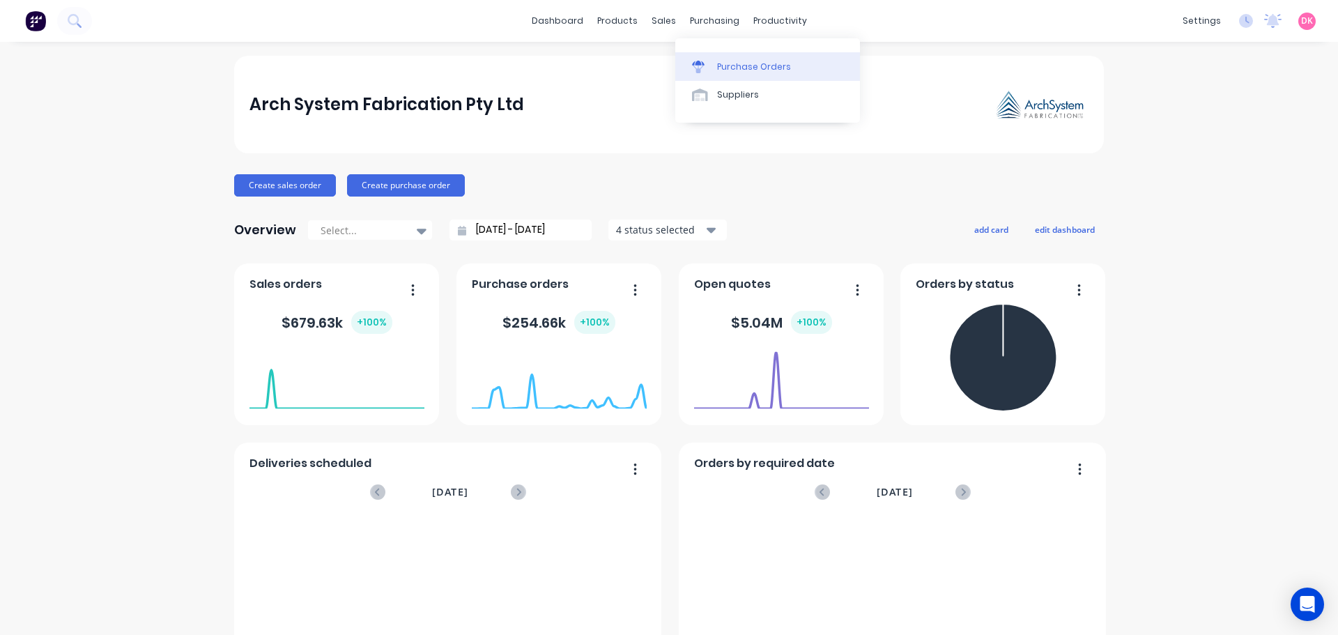
click at [719, 55] on link "Purchase Orders" at bounding box center [767, 66] width 185 height 28
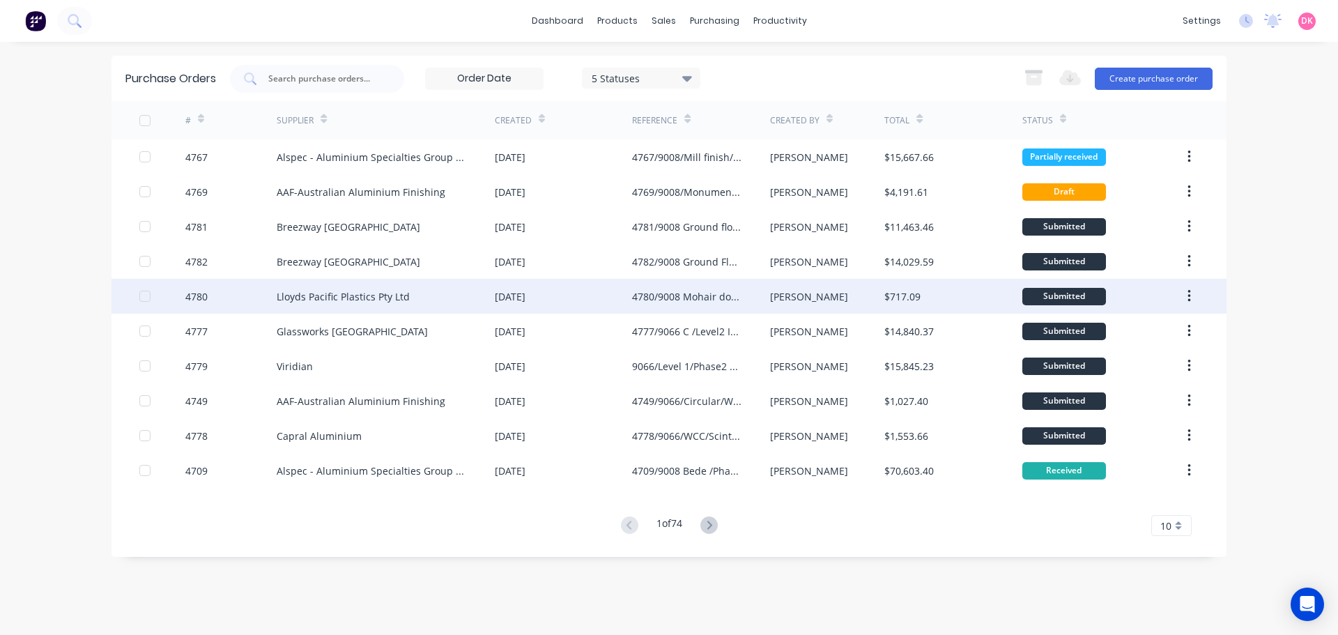
click at [653, 301] on div "4780/9008 Mohair door tracks" at bounding box center [686, 296] width 109 height 15
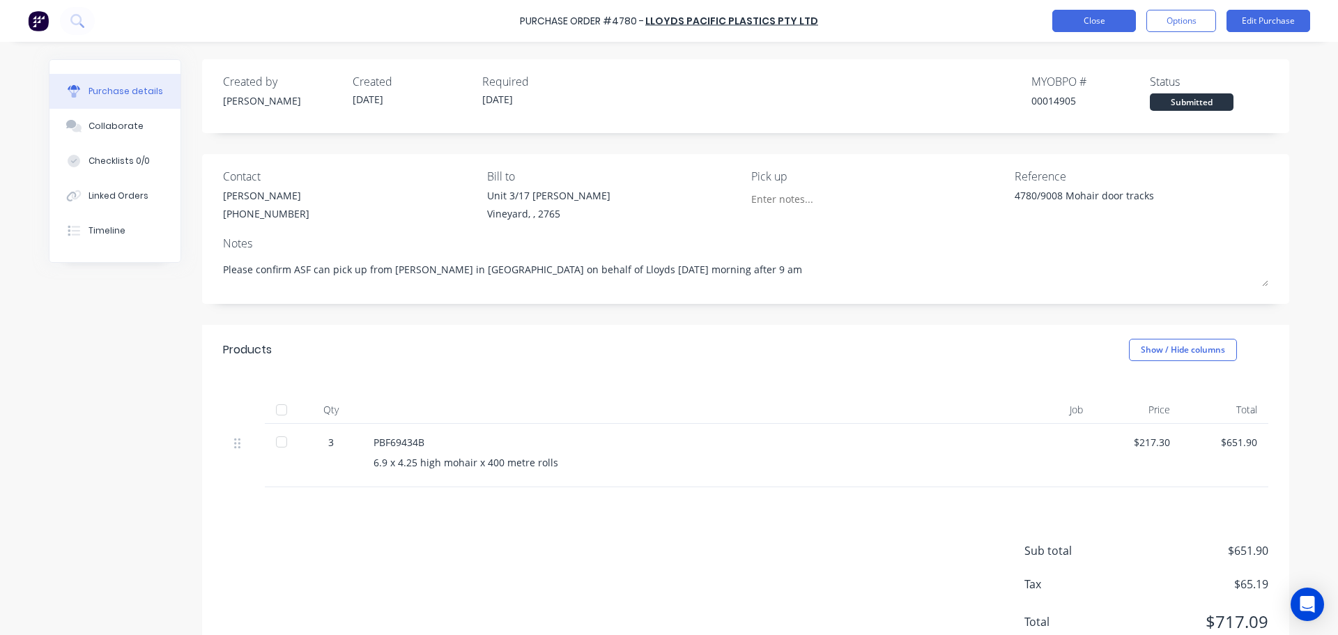
click at [1098, 15] on button "Close" at bounding box center [1094, 21] width 84 height 22
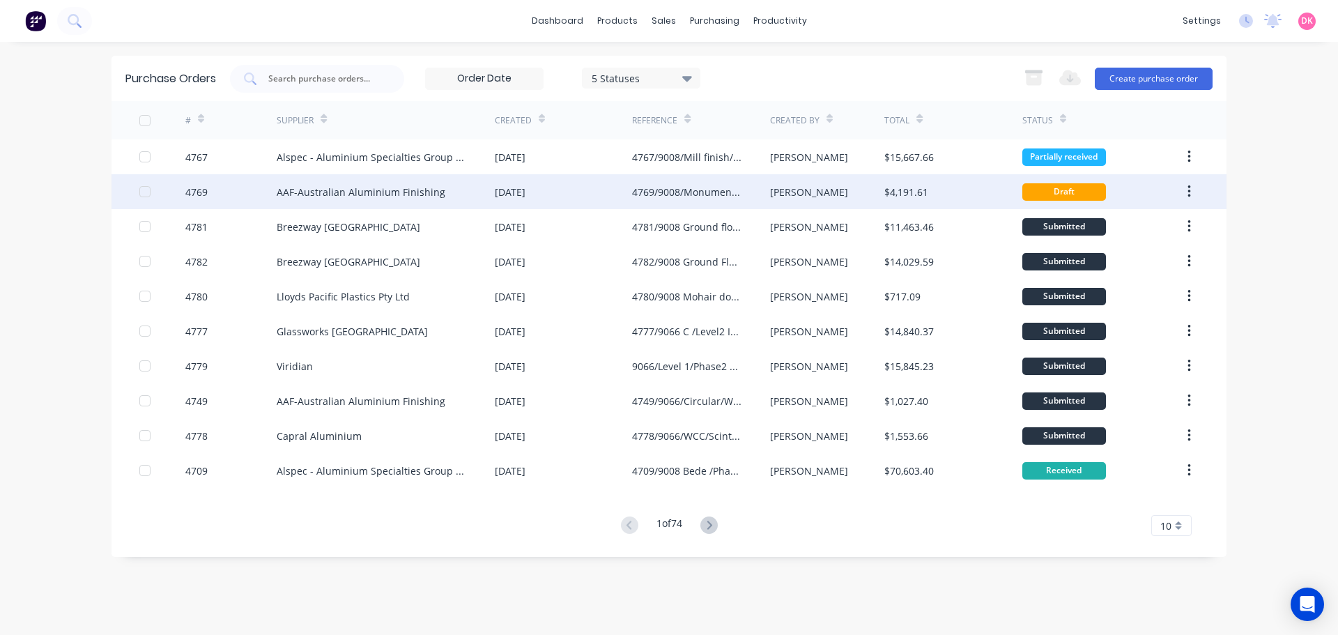
click at [275, 187] on div "4769" at bounding box center [231, 191] width 92 height 35
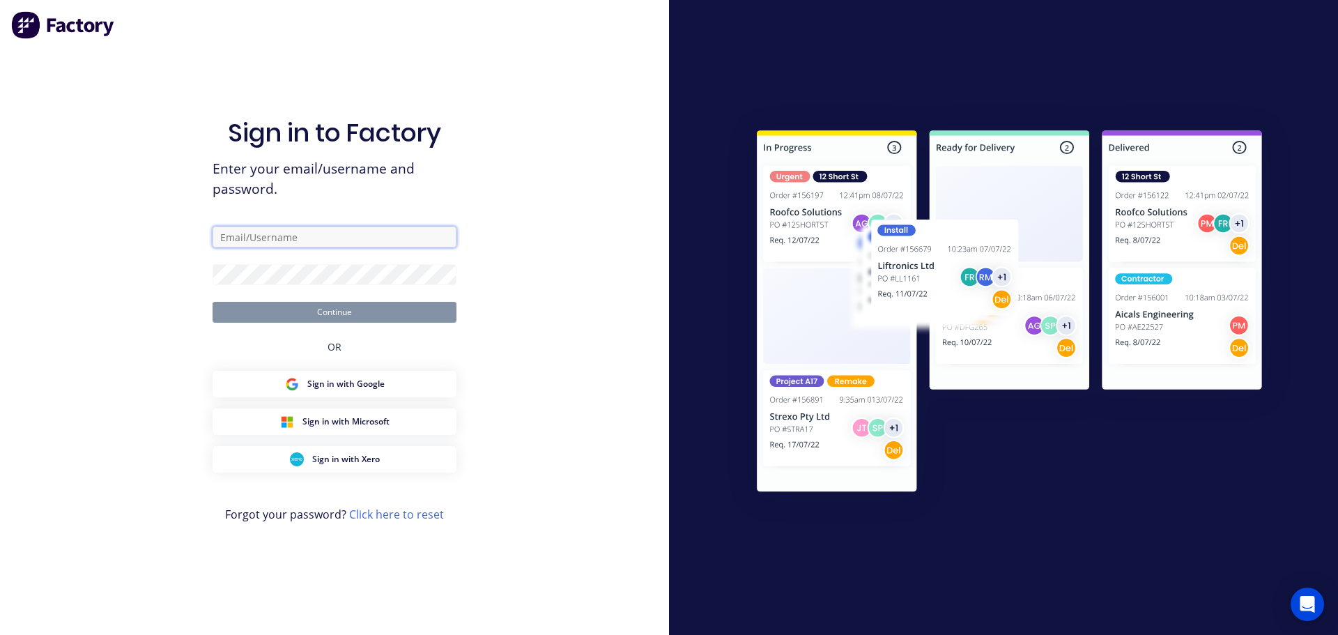
type input "purchasing@archsystem.com.au"
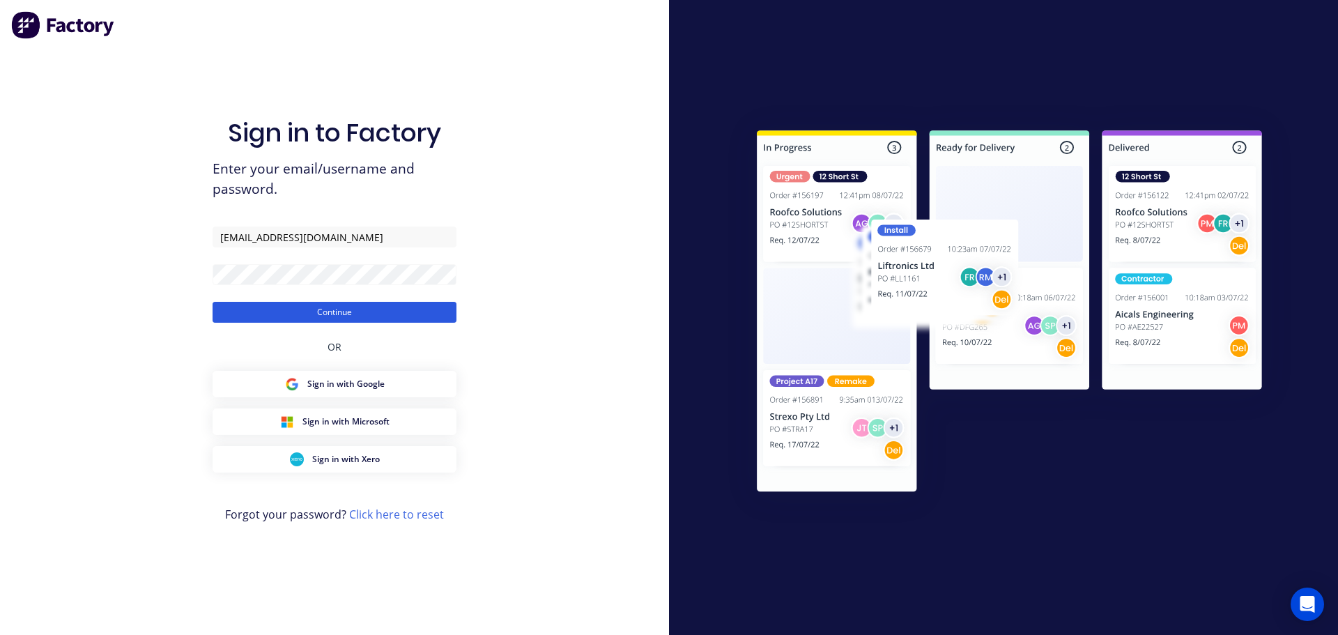
click at [352, 308] on button "Continue" at bounding box center [335, 312] width 244 height 21
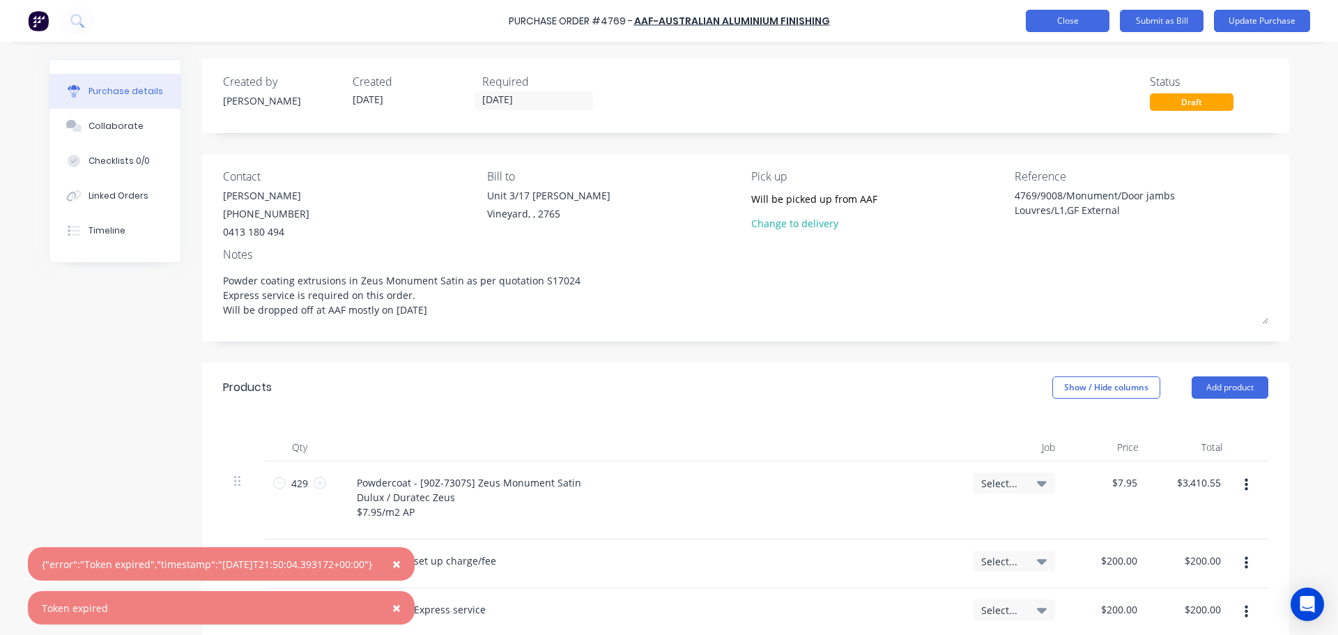
click at [1059, 20] on button "Close" at bounding box center [1068, 21] width 84 height 22
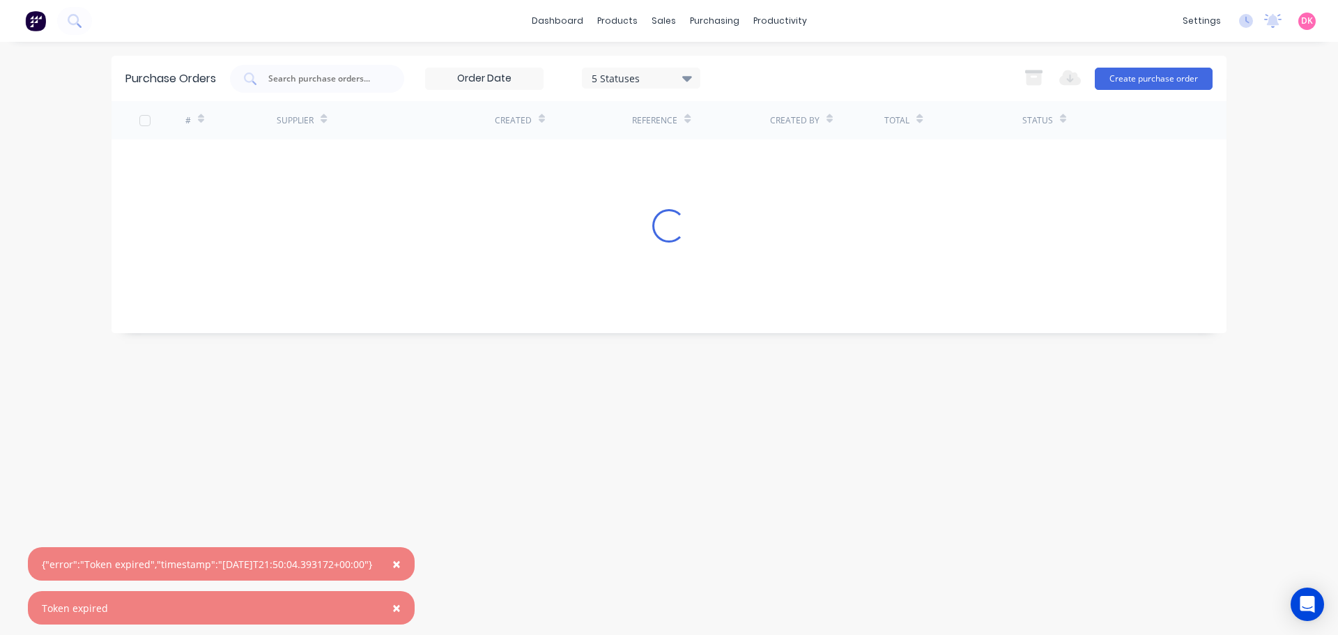
click at [401, 565] on span "×" at bounding box center [396, 564] width 8 height 20
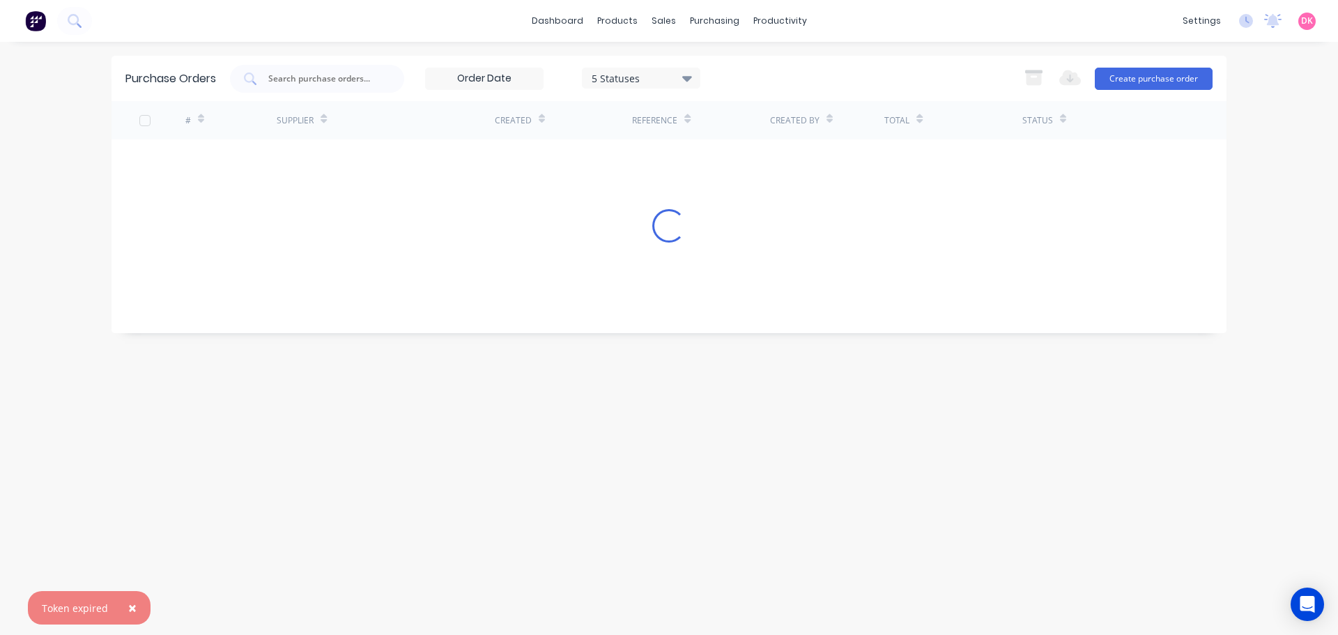
click at [128, 607] on span "×" at bounding box center [132, 608] width 8 height 20
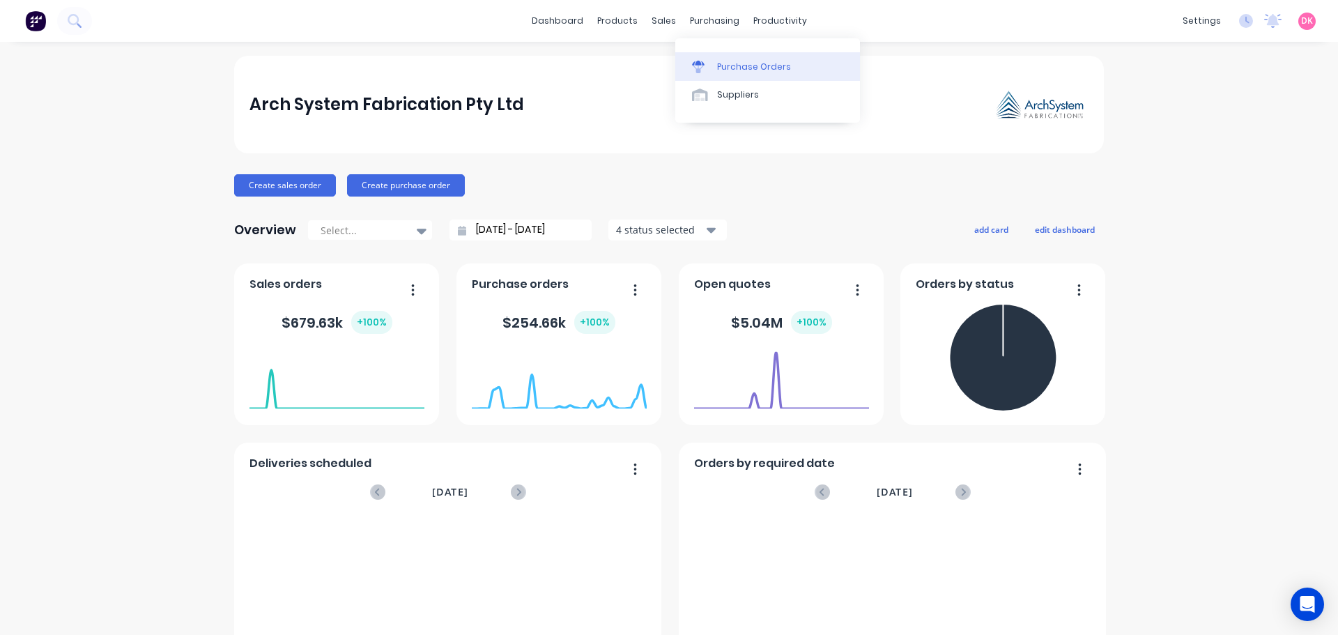
click at [730, 65] on div "Purchase Orders" at bounding box center [754, 67] width 74 height 13
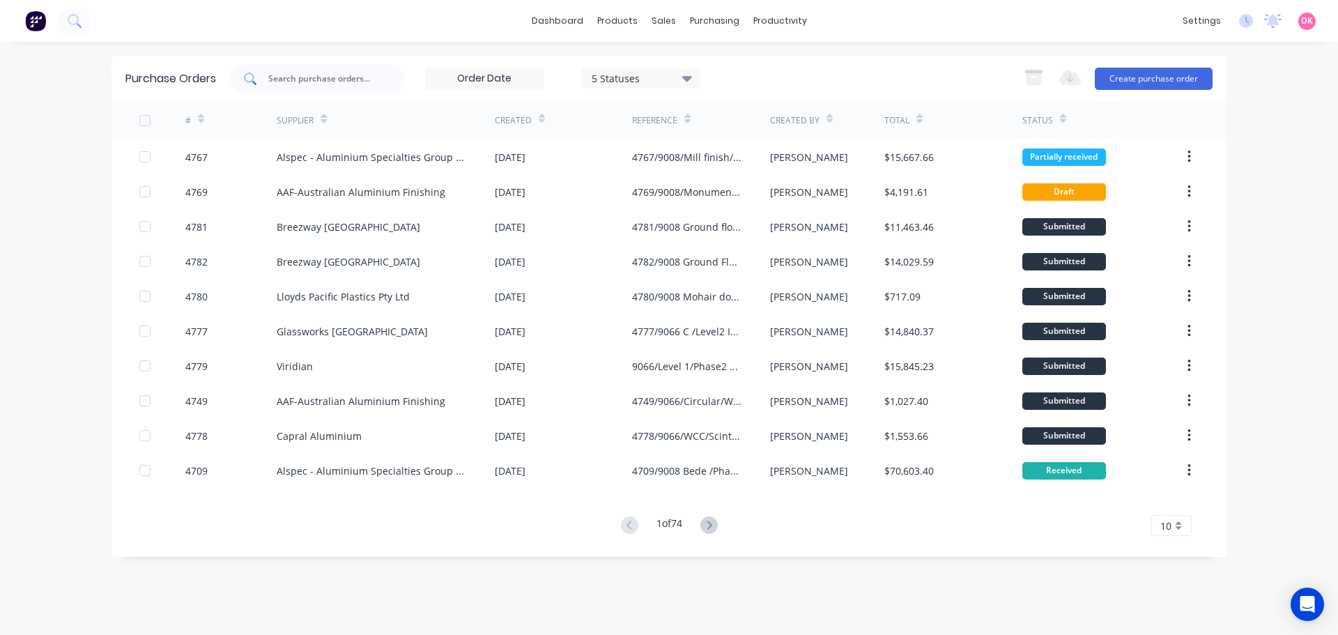
click at [314, 82] on input "text" at bounding box center [325, 79] width 116 height 14
click at [314, 79] on input "text" at bounding box center [325, 79] width 116 height 14
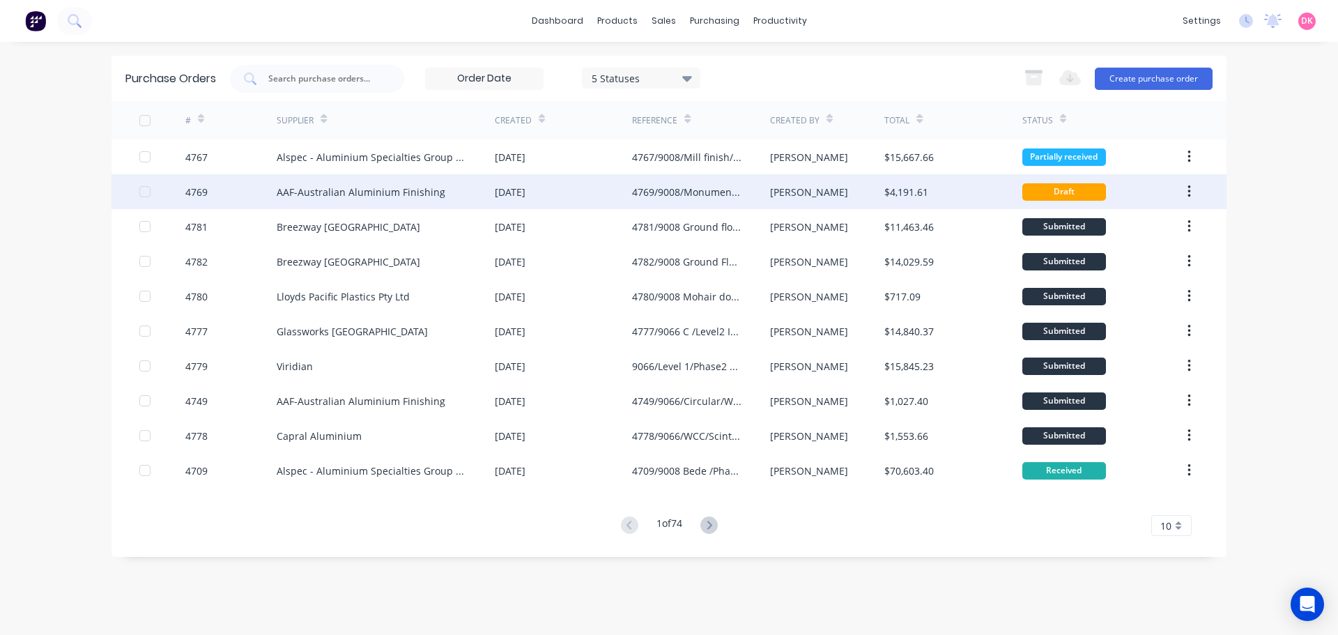
click at [401, 199] on div "AAF-Australian Aluminium Finishing" at bounding box center [386, 191] width 218 height 35
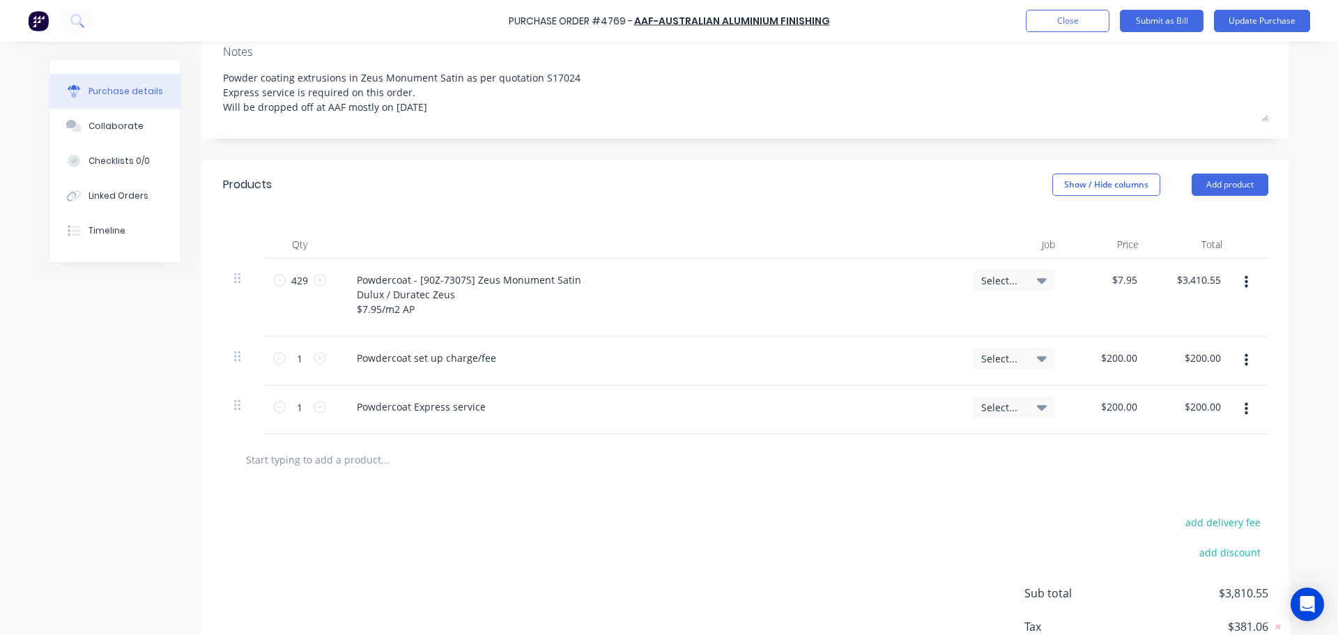
scroll to position [70, 0]
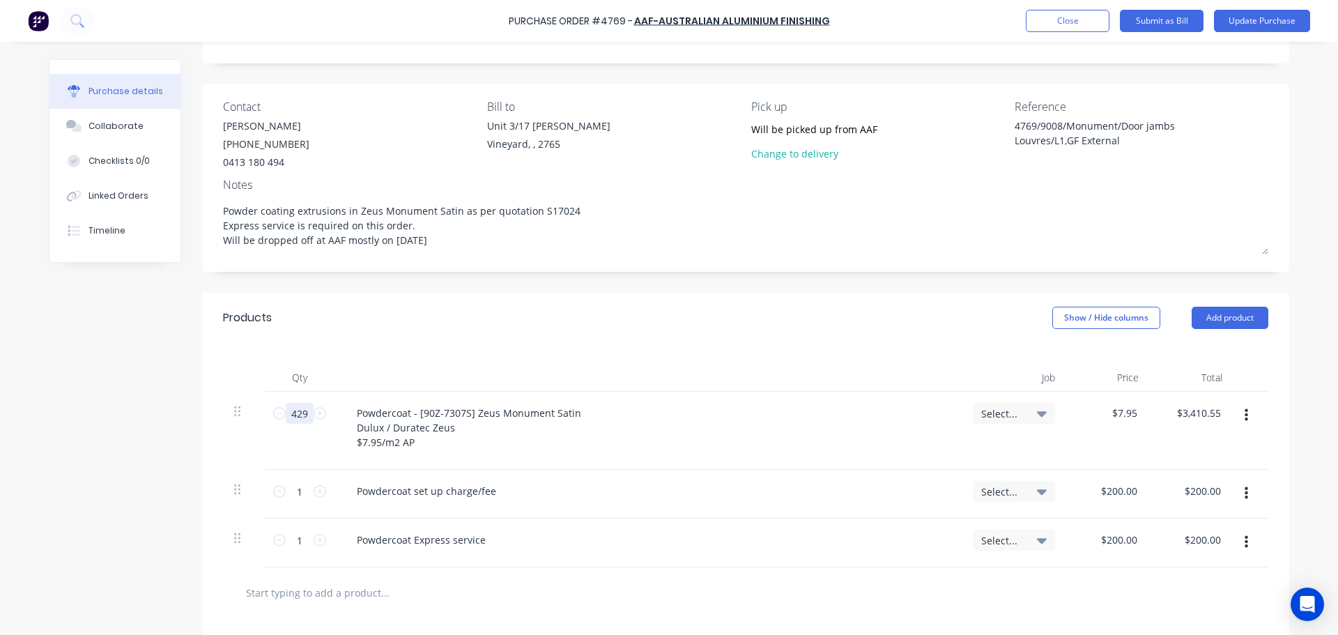
click at [294, 408] on input "429" at bounding box center [300, 413] width 28 height 21
type textarea "x"
type input "3"
type input "$23.85"
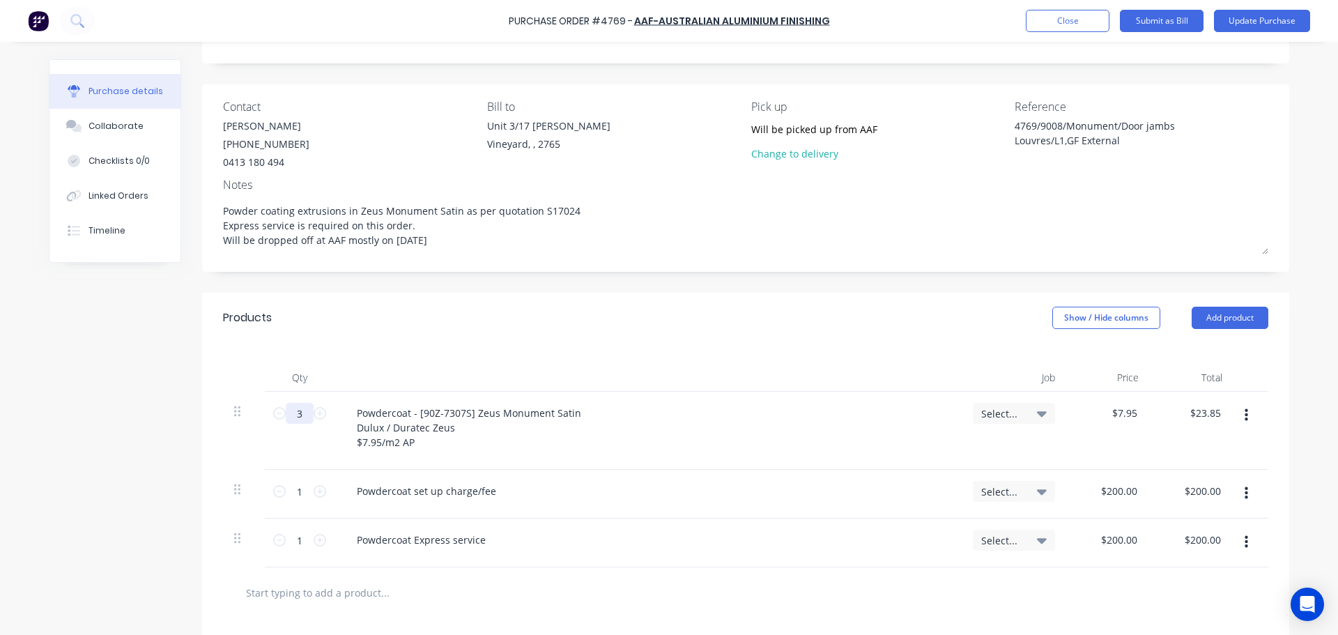
type textarea "x"
type input "39"
type input "$310.05"
type textarea "x"
type input "395"
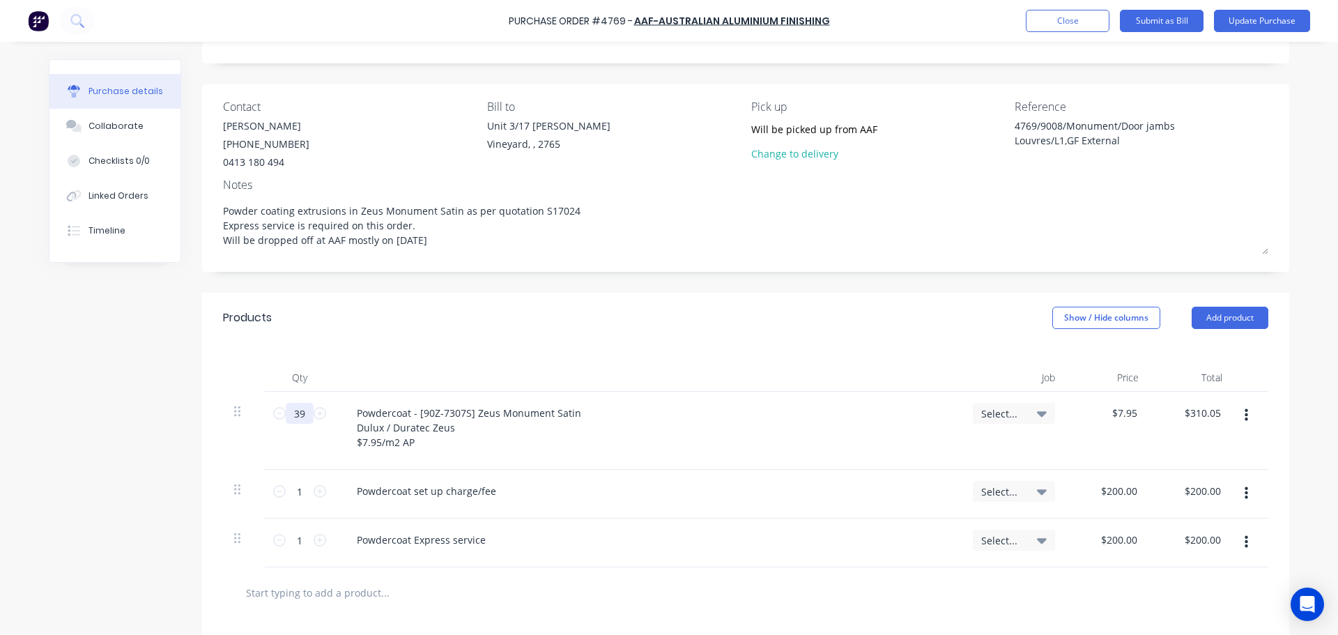
type input "$3,140.25"
type textarea "x"
type input "395."
type textarea "x"
type input "395.6"
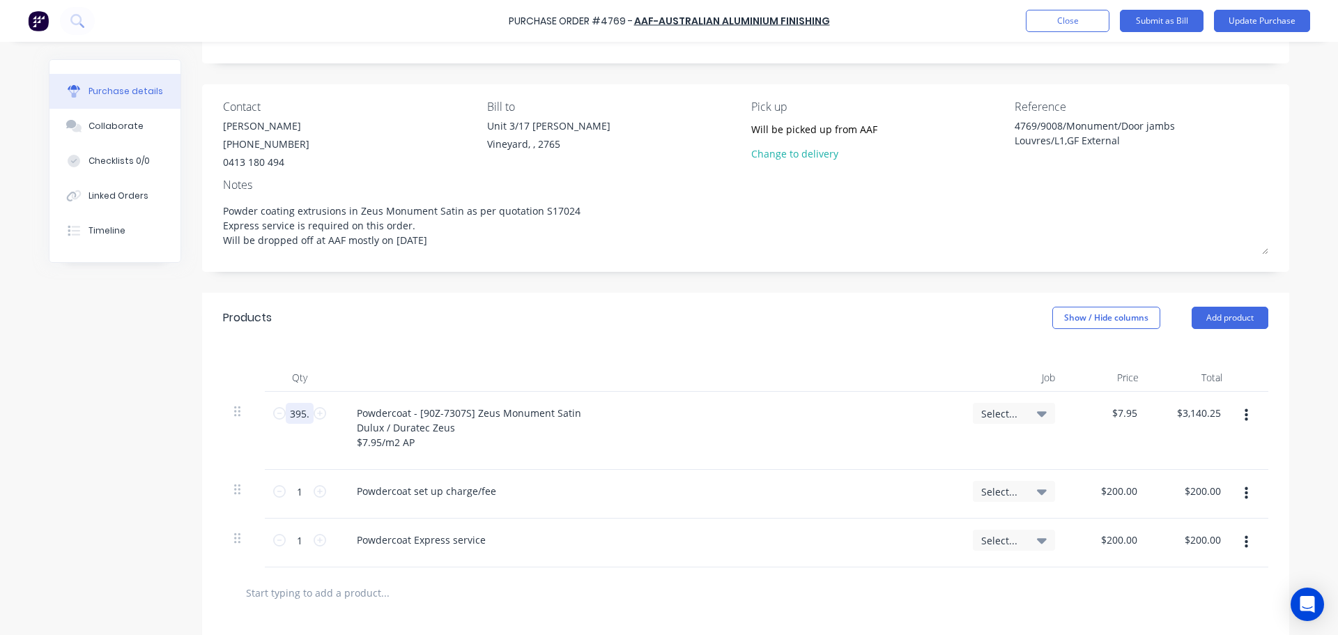
type input "$3,145.02"
type textarea "x"
type input "395.68"
type input "$3,145.66"
type textarea "x"
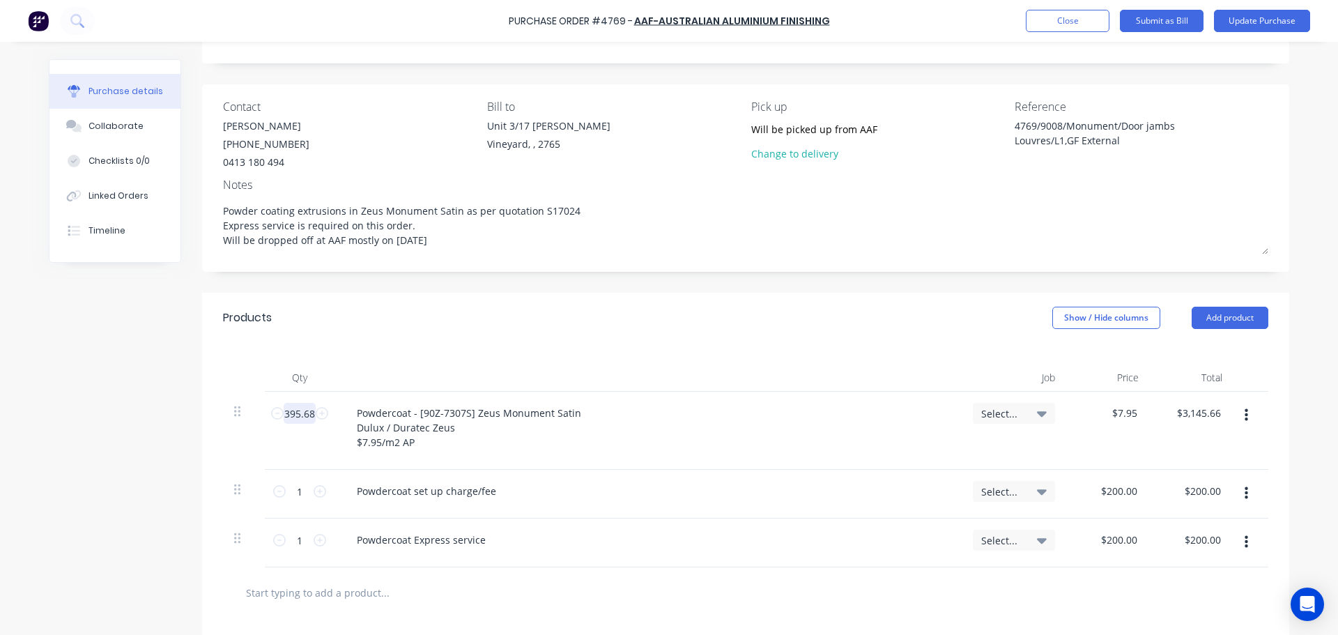
type input "395.683"
type input "$3,145.68"
type textarea "x"
type input "395.683"
click at [519, 326] on div "Products Show / Hide columns Add product" at bounding box center [745, 318] width 1087 height 50
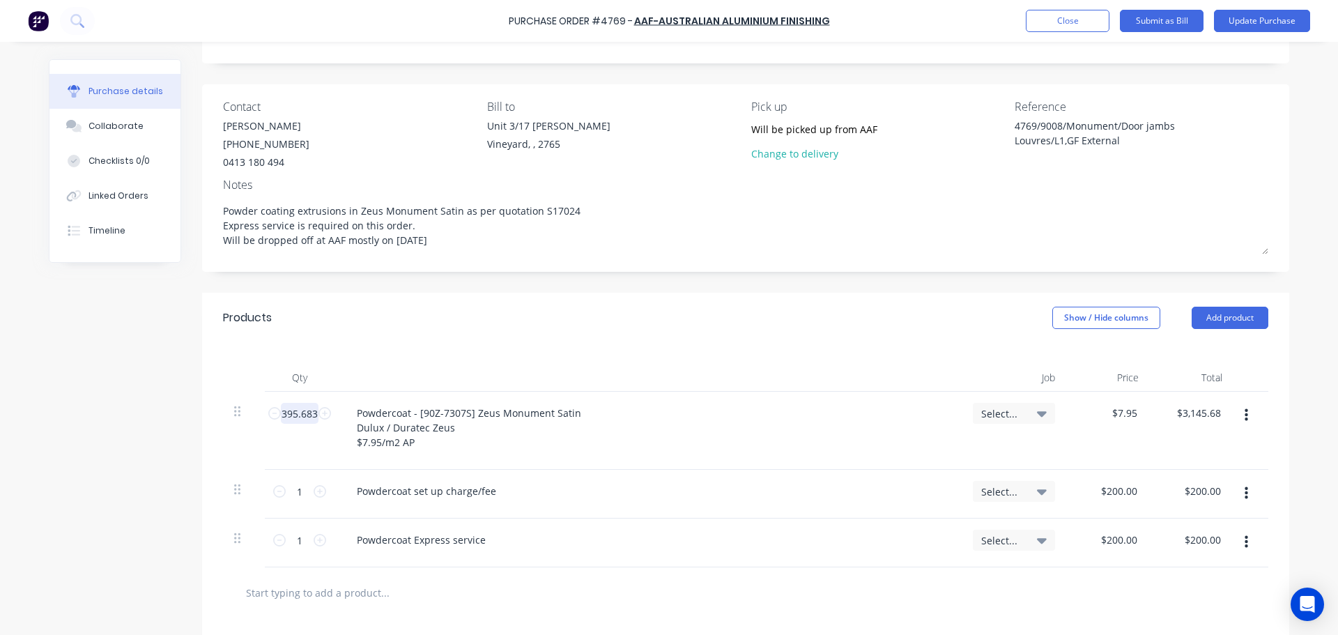
click at [300, 408] on input "395.683" at bounding box center [300, 413] width 38 height 21
type textarea "x"
type input "4"
type input "$31.80"
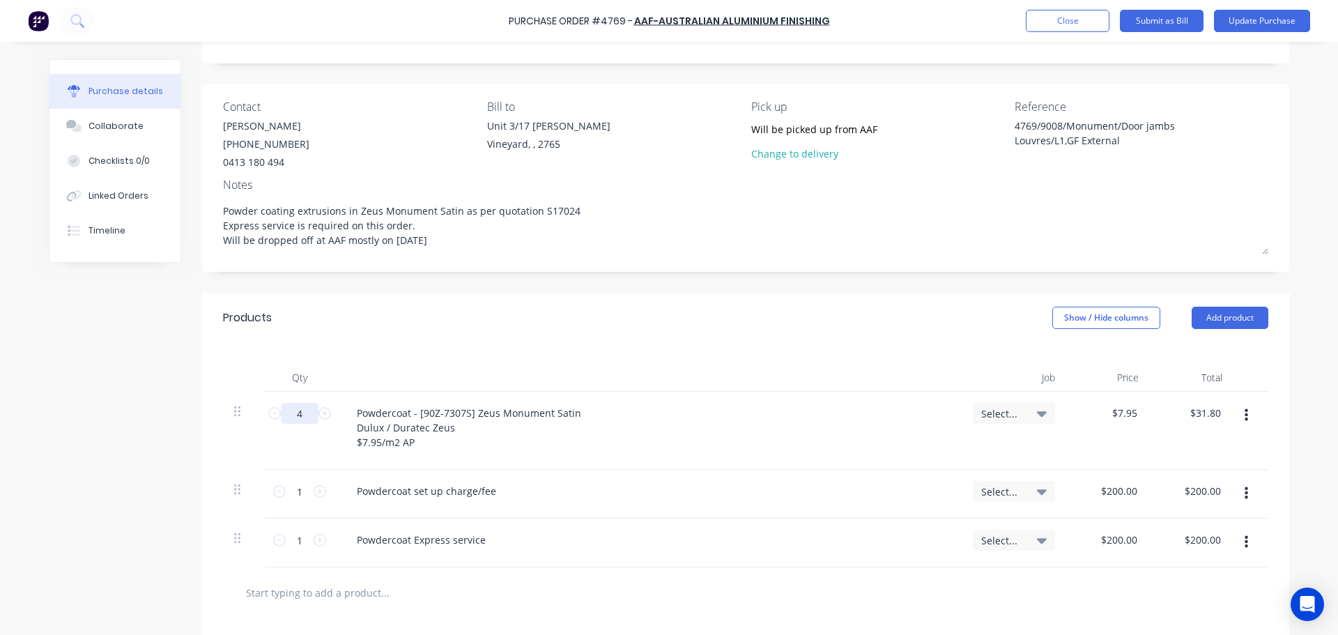
type textarea "x"
type input "40"
type input "$318.00"
type textarea "x"
type input "400"
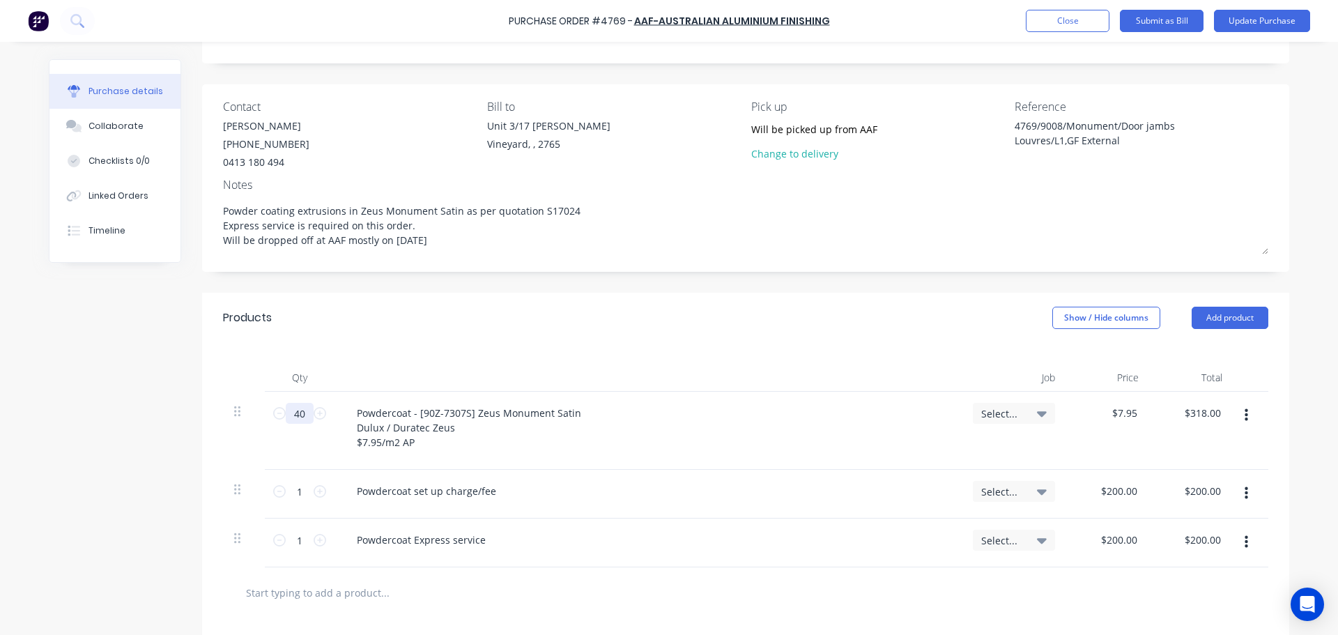
type input "$3,180.00"
type textarea "x"
type input "40"
type input "$318.00"
type textarea "x"
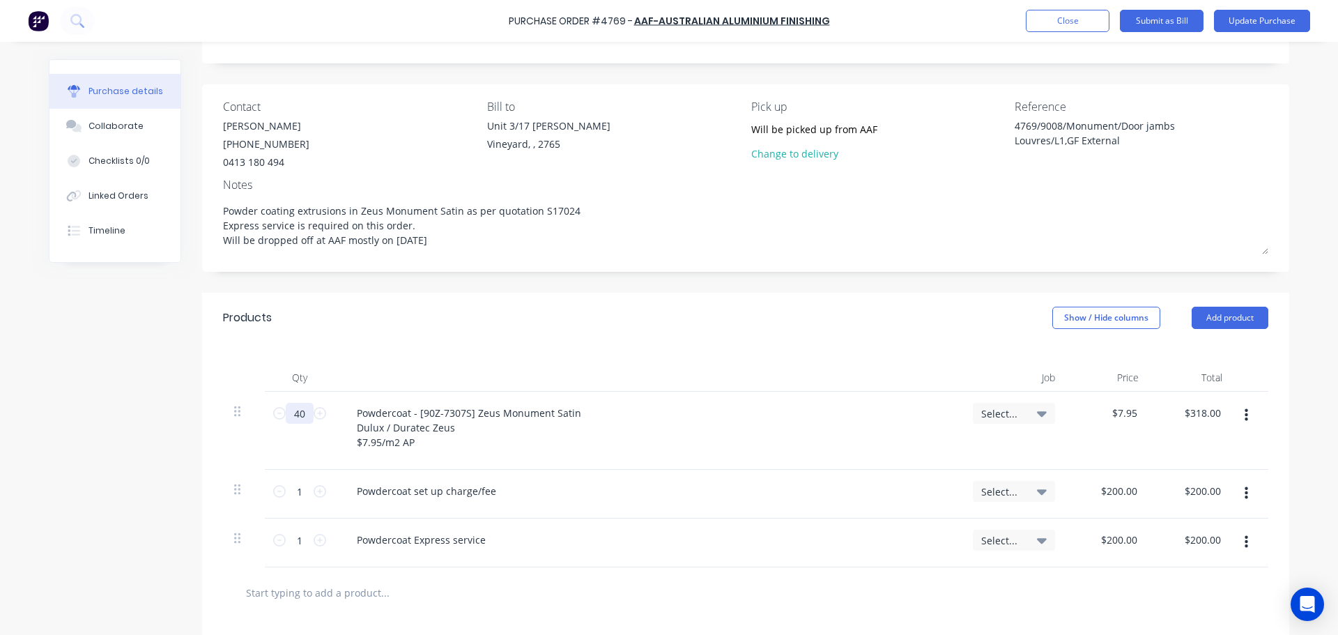
type input "4"
type input "$31.80"
type textarea "x"
type input "."
type textarea "x"
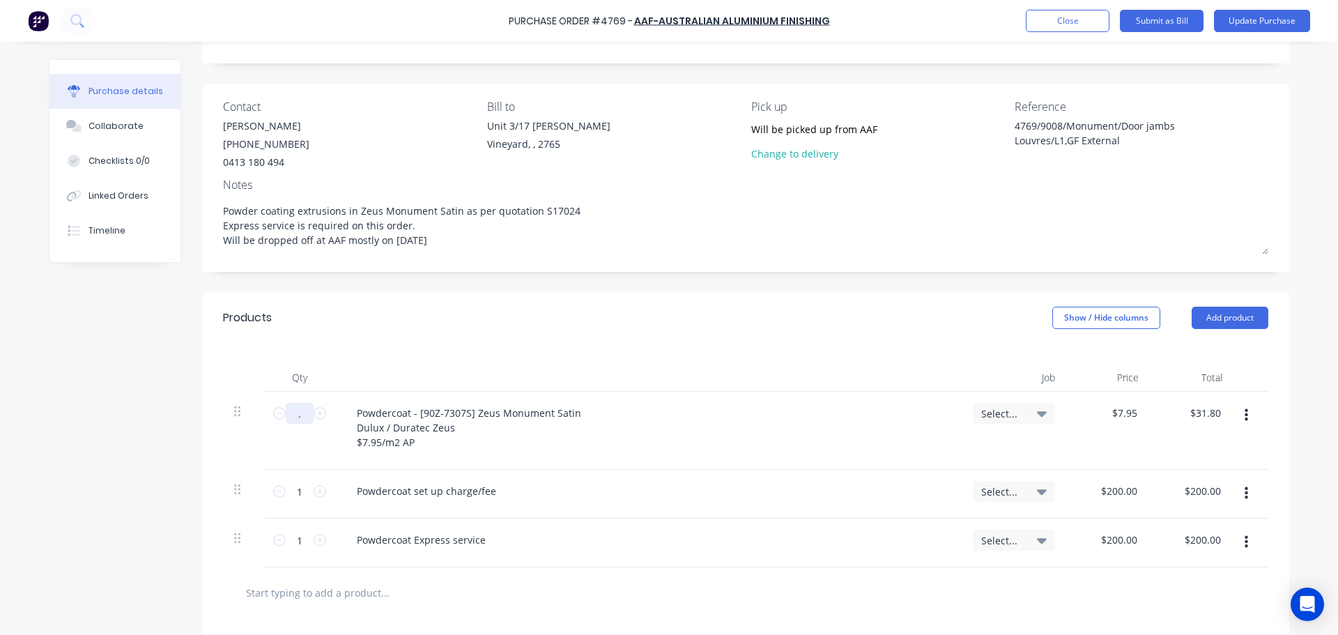
type input ".3"
type input "$2.39"
type textarea "x"
type input "0.3"
type textarea "x"
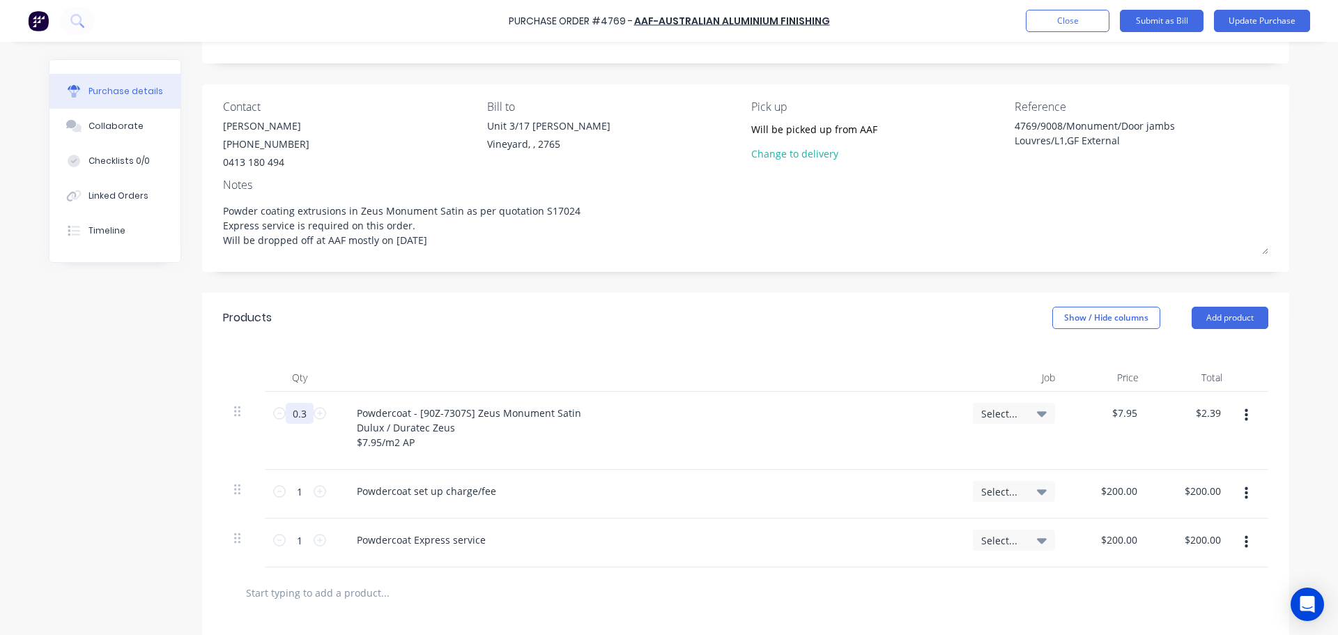
type input "0."
type input "$0.00"
type textarea "x"
type input "0"
type textarea "x"
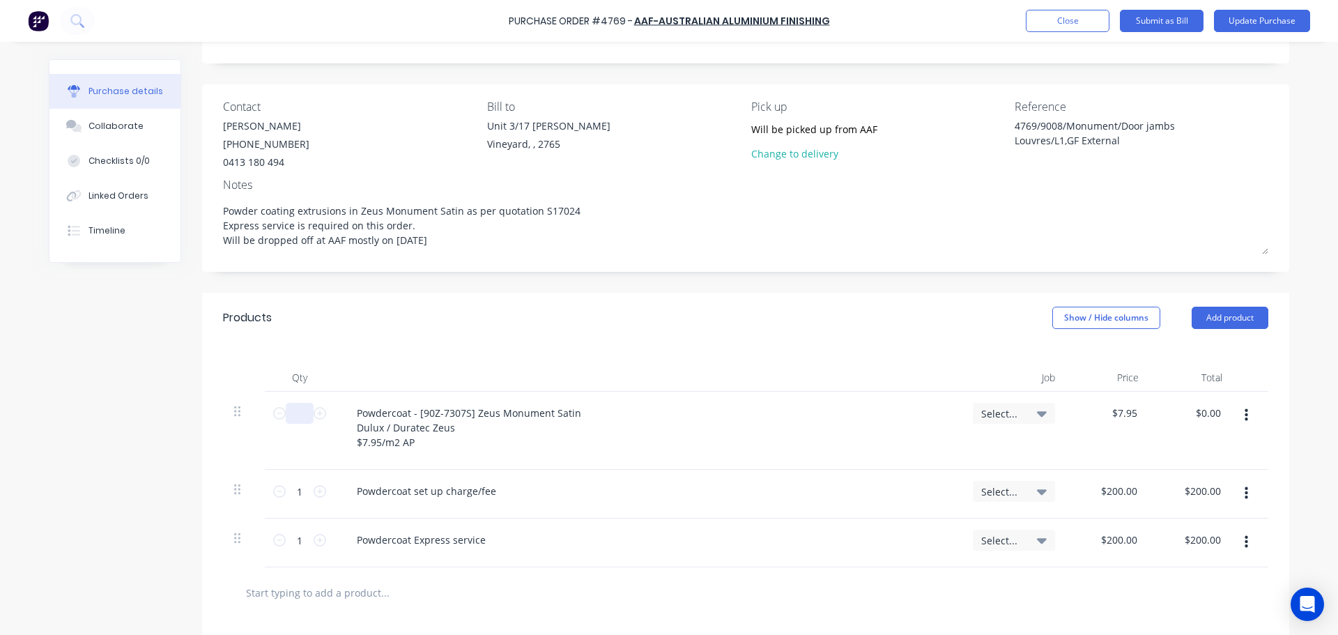
type input "3"
type input "$23.85"
type textarea "x"
type input "39"
type input "$310.05"
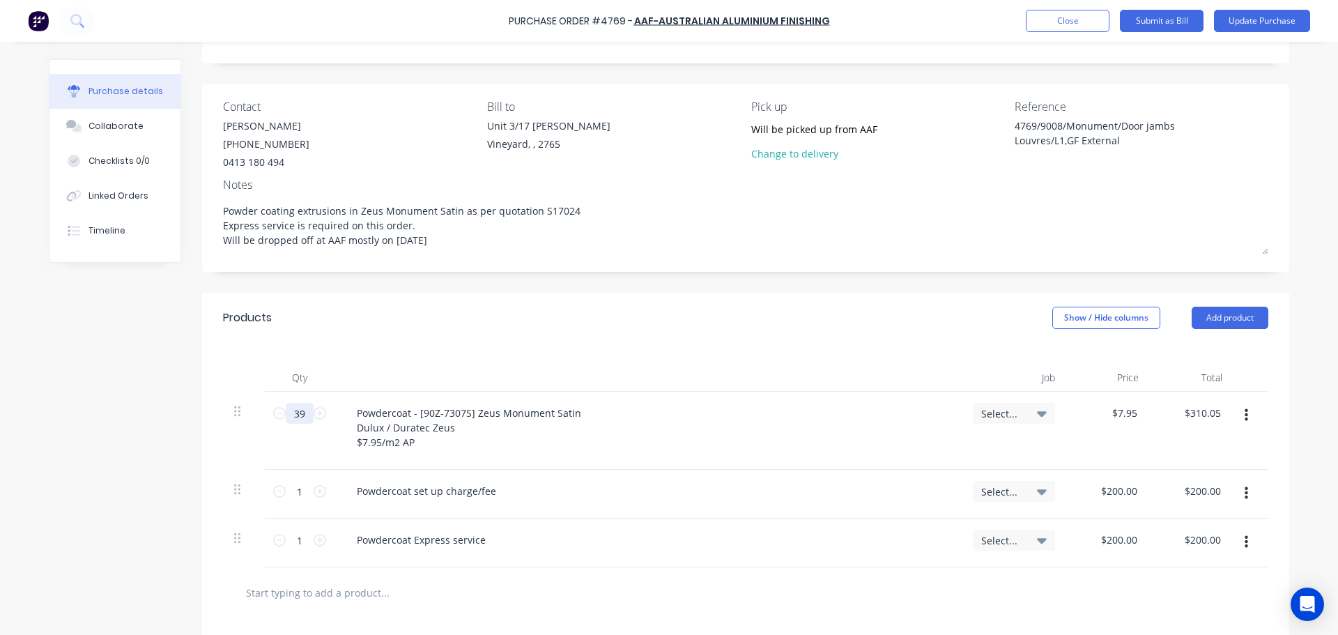
type textarea "x"
type input "395"
type input "$3,140.25"
type textarea "x"
type input "395."
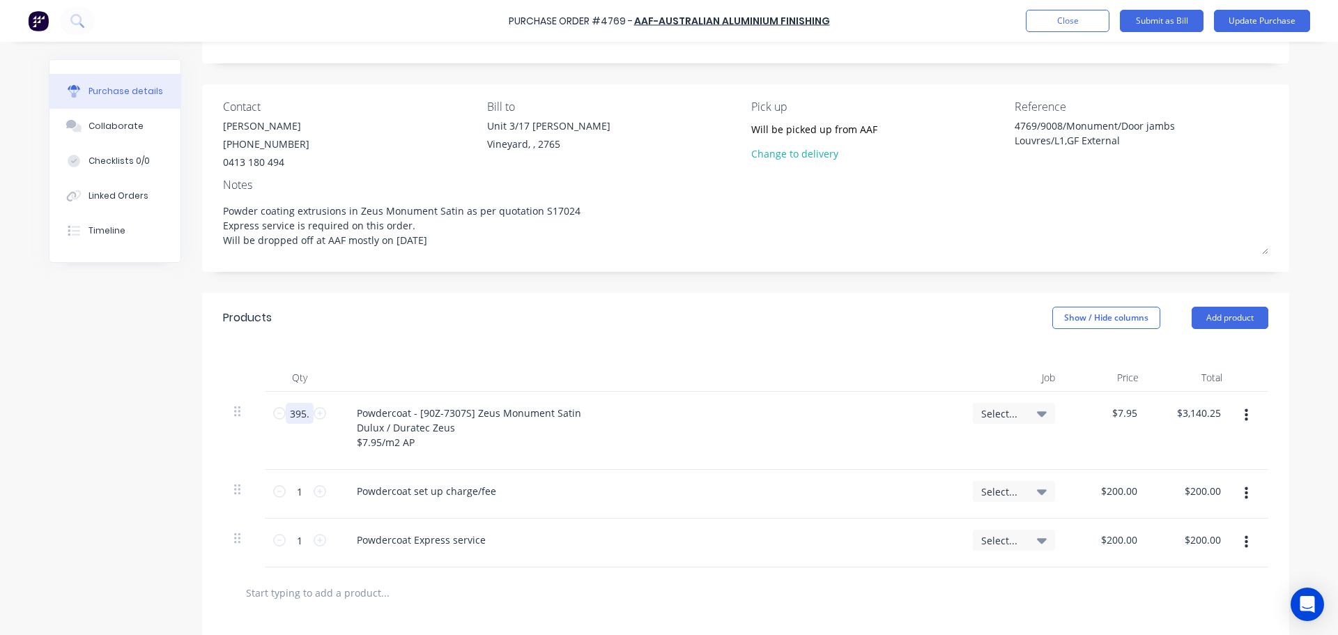
type textarea "x"
type input "395.6"
type input "$3,145.02"
type textarea "x"
type input "395.68"
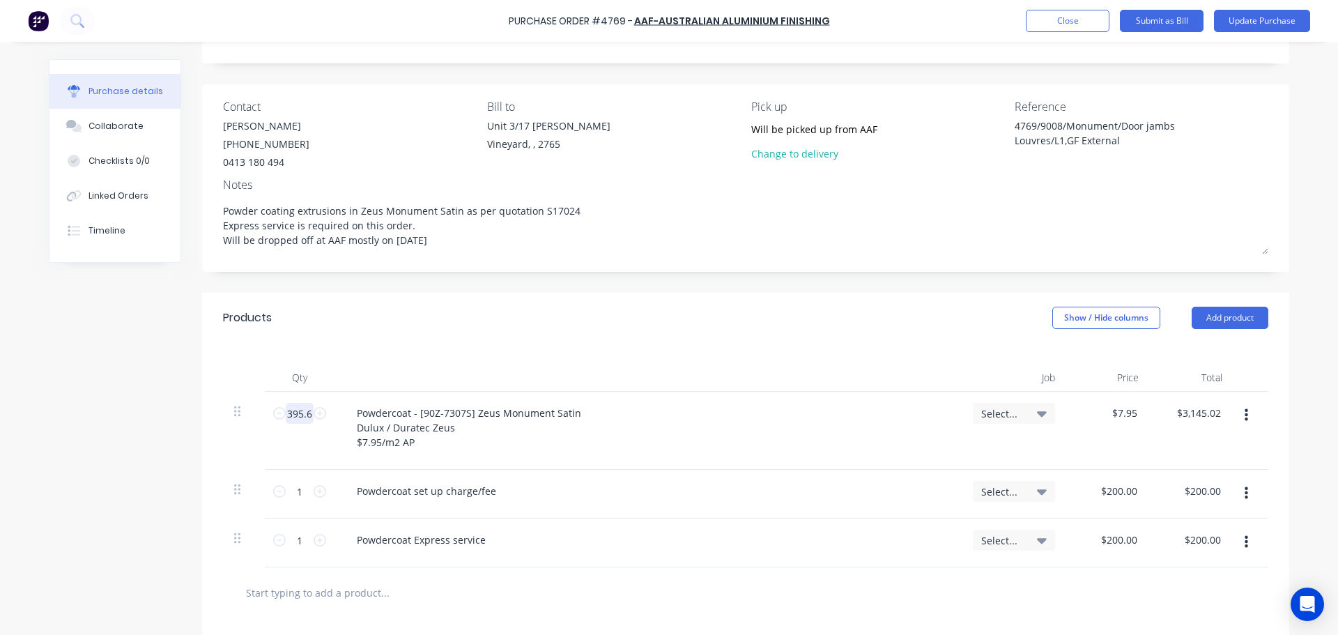
type input "$3,145.66"
type textarea "x"
type input "395.683"
type input "$3,145.68"
click at [547, 314] on div "Products Show / Hide columns Add product" at bounding box center [745, 318] width 1087 height 50
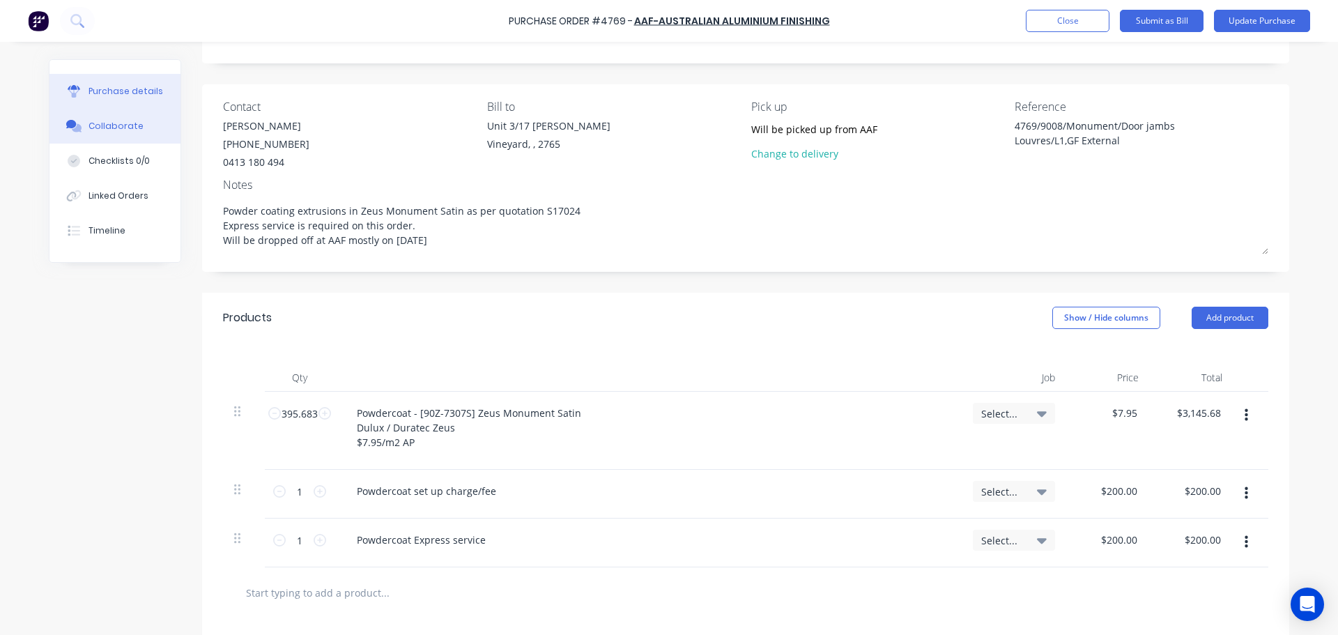
click at [98, 130] on div "Collaborate" at bounding box center [116, 126] width 55 height 13
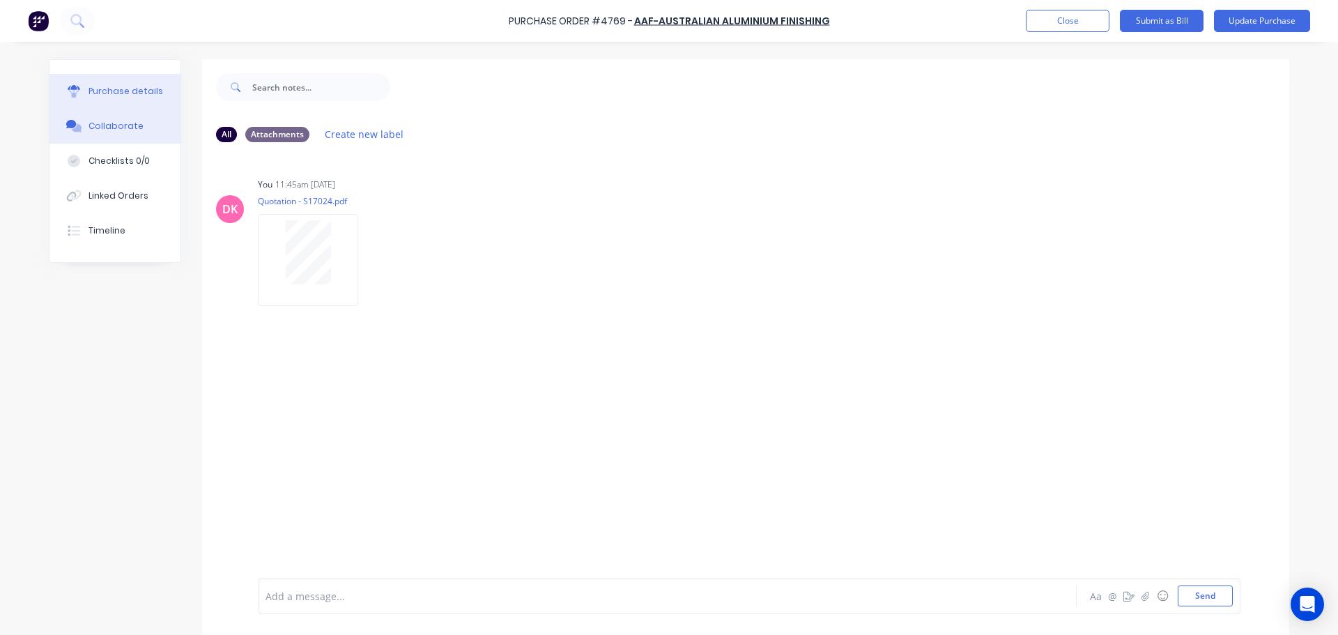
click at [106, 90] on div "Purchase details" at bounding box center [126, 91] width 75 height 13
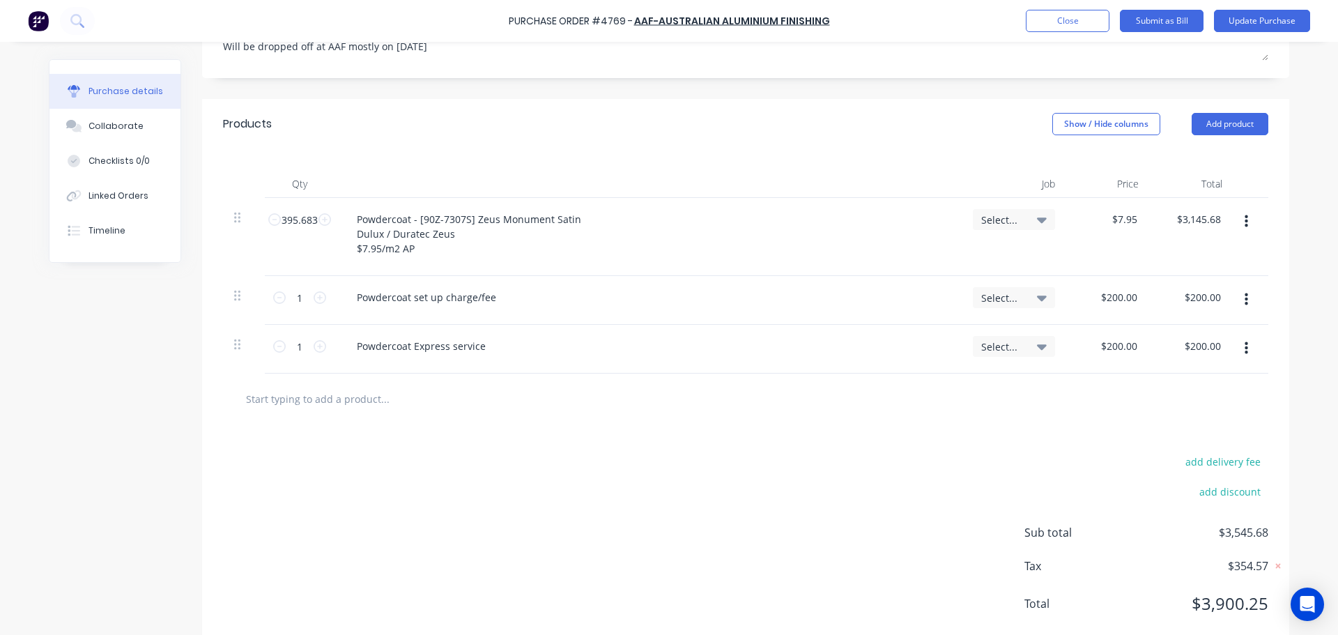
scroll to position [296, 0]
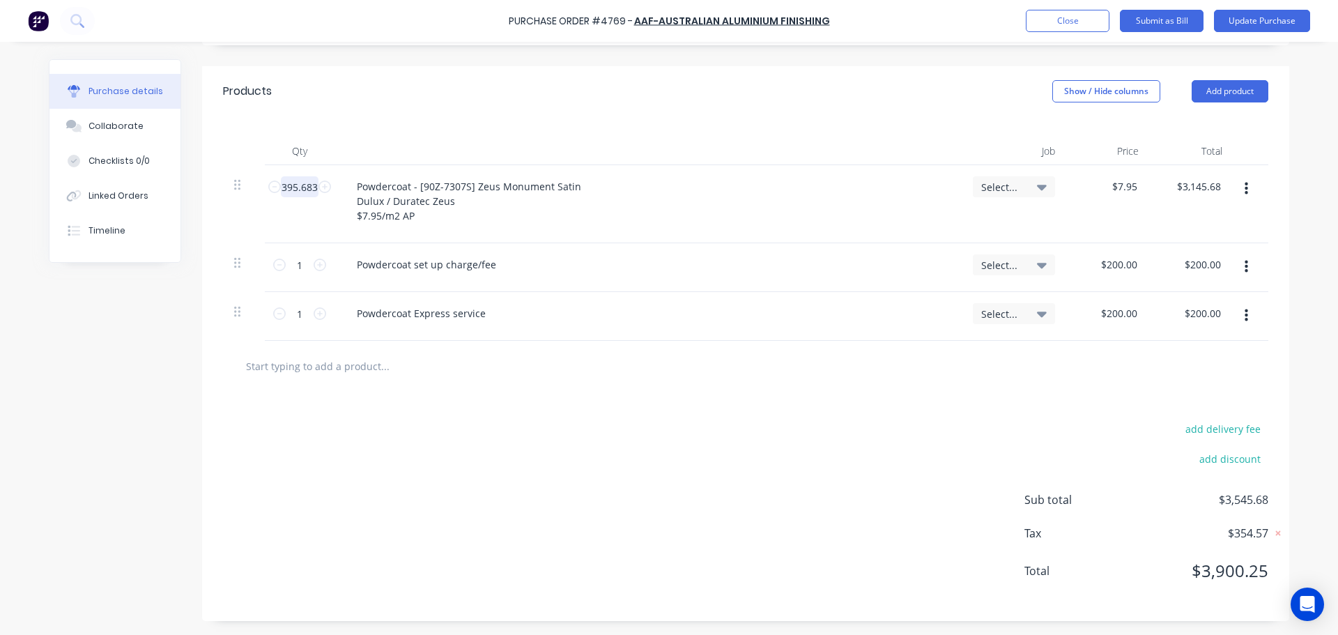
click at [282, 190] on input "395.683" at bounding box center [300, 186] width 38 height 21
type textarea "x"
type input "3"
type input "$23.85"
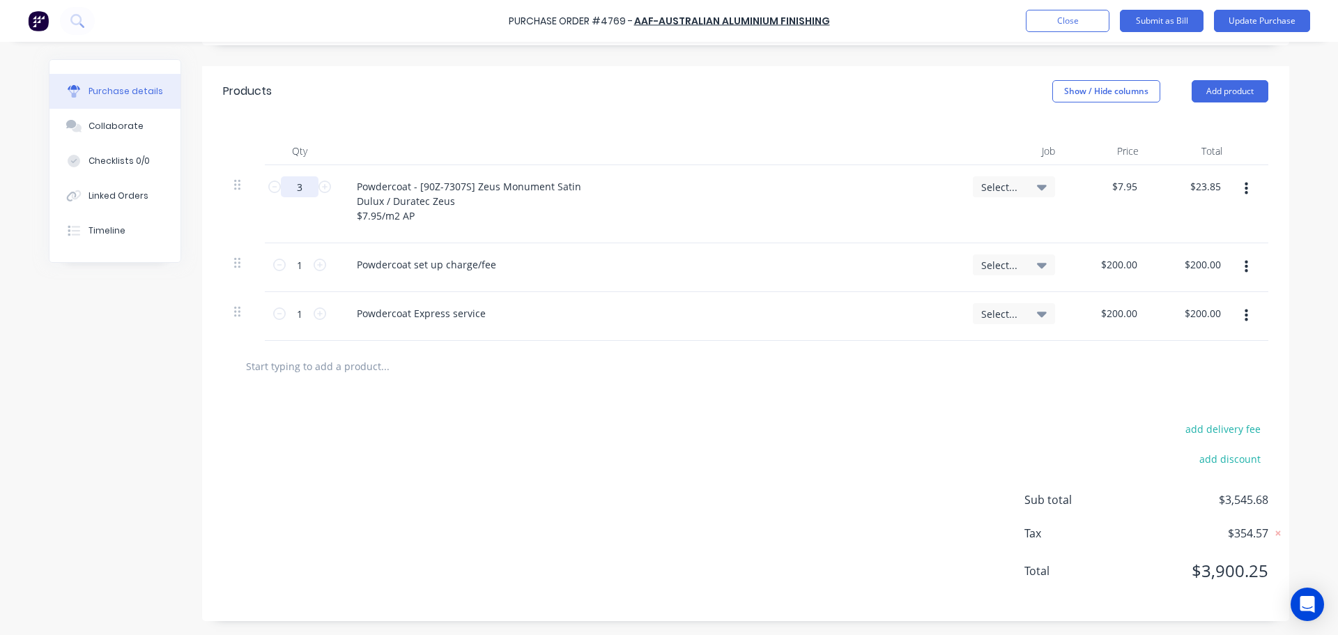
type textarea "x"
type input "38"
type input "$302.10"
type textarea "x"
type input "389"
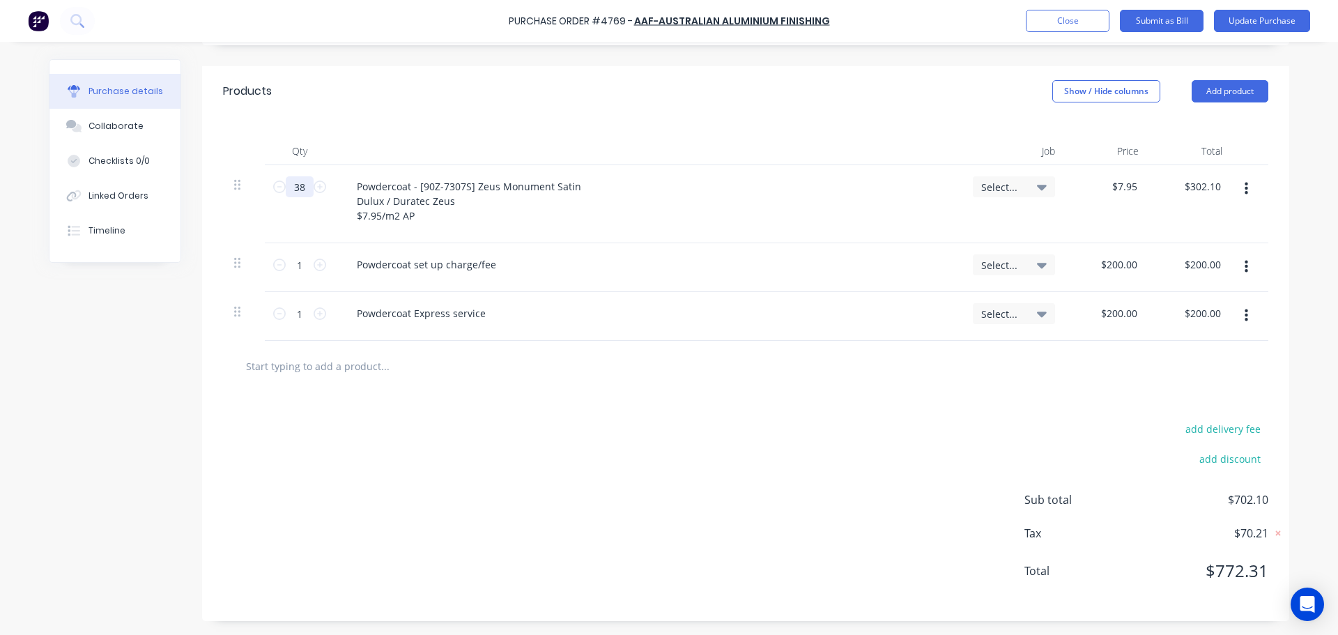
type input "$3,092.55"
type textarea "x"
type input "389."
type textarea "x"
type input "389.8"
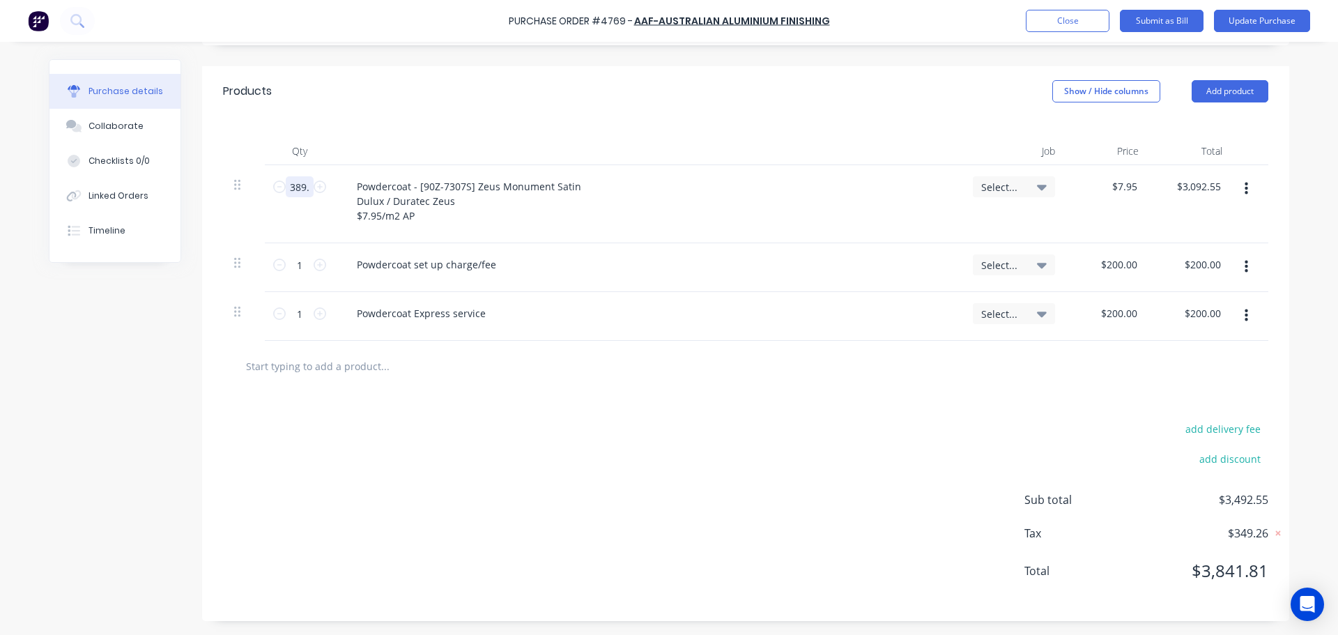
type input "$3,098.91"
type textarea "x"
type input "389.87"
type input "$3,099.47"
type textarea "x"
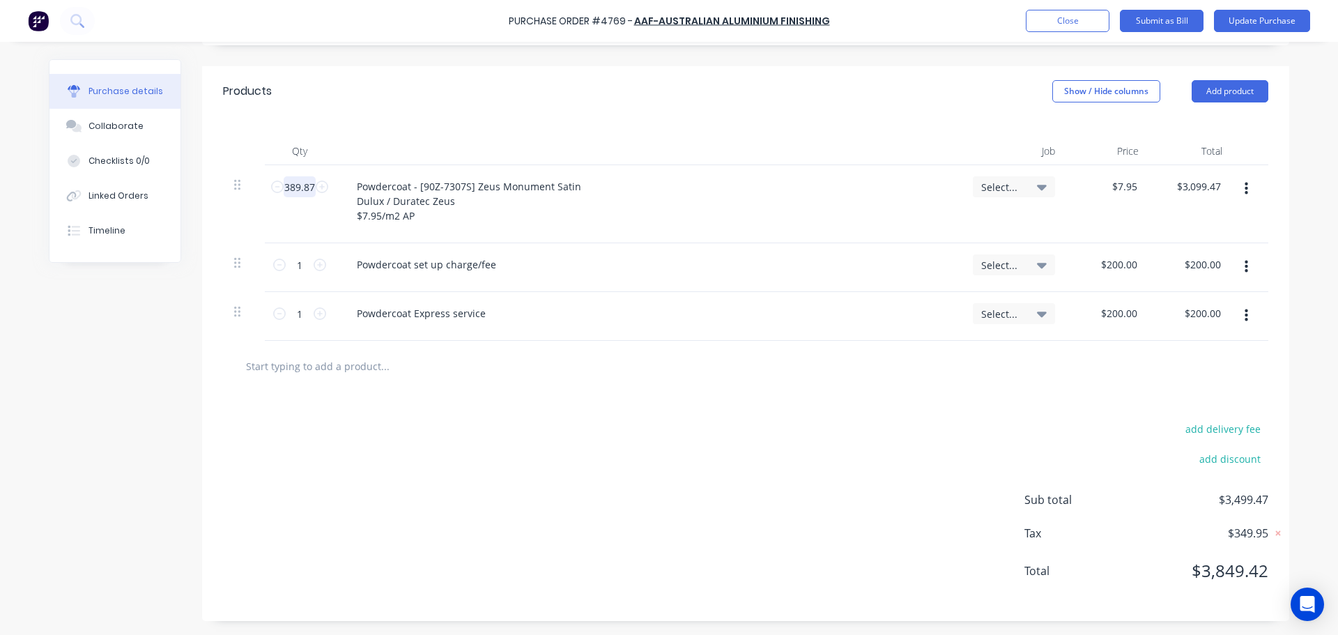
type input "389.872"
type input "$3,099.48"
type textarea "x"
type input "389.8721"
type textarea "x"
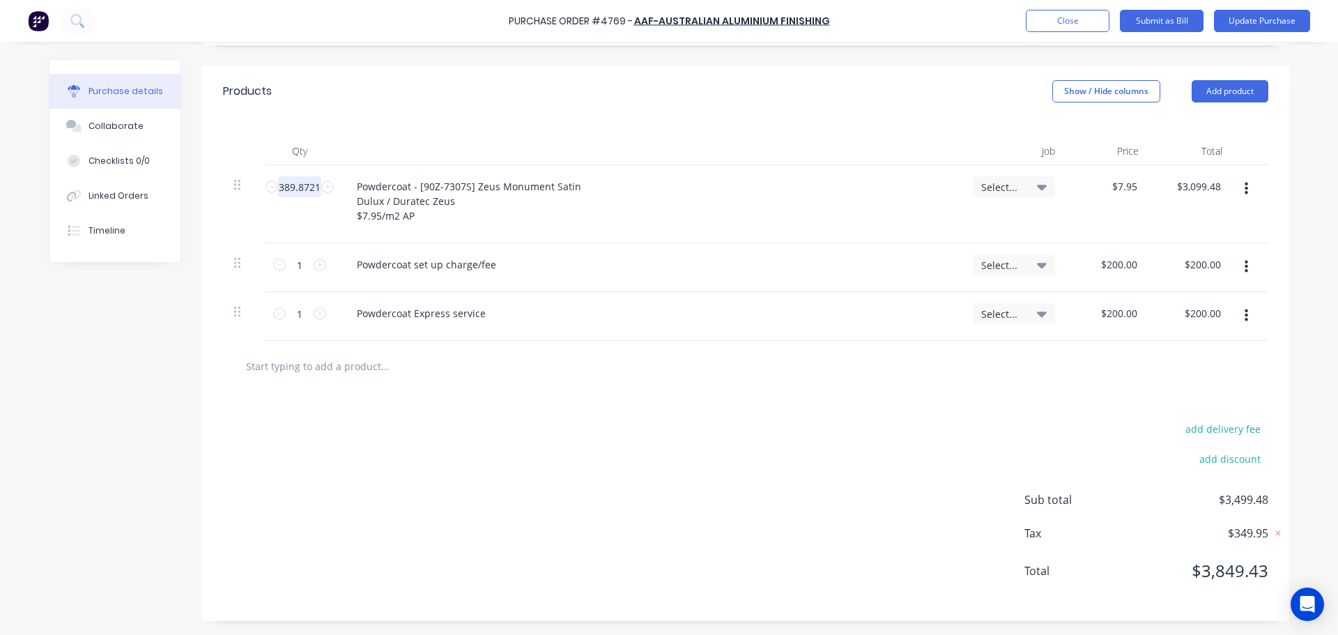
type input "389.8721"
click at [391, 461] on div "add delivery fee add discount Sub total $3,499.48 Tax $349.95 Total $3,849.43" at bounding box center [745, 506] width 1087 height 229
click at [103, 128] on div "Collaborate" at bounding box center [116, 126] width 55 height 13
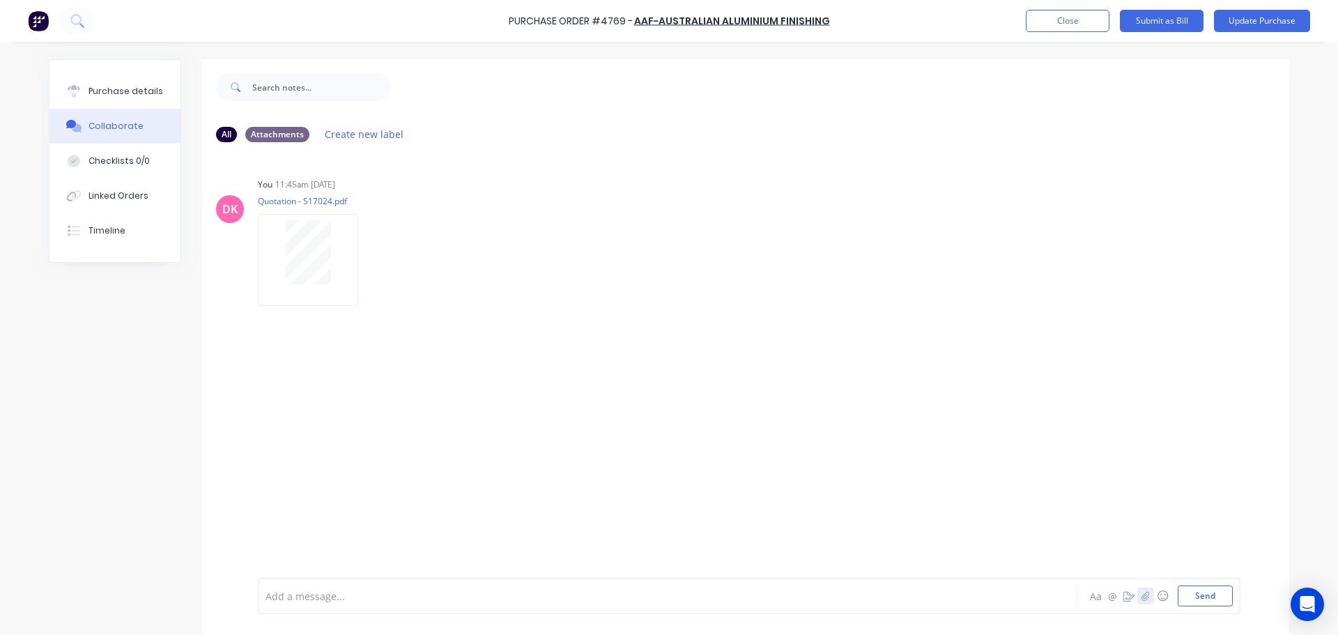
click at [1141, 599] on icon "button" at bounding box center [1145, 596] width 8 height 10
click at [1185, 590] on button "Send" at bounding box center [1205, 595] width 55 height 21
click at [264, 399] on div at bounding box center [308, 399] width 88 height 64
click at [103, 100] on button "Purchase details" at bounding box center [114, 91] width 131 height 35
type textarea "x"
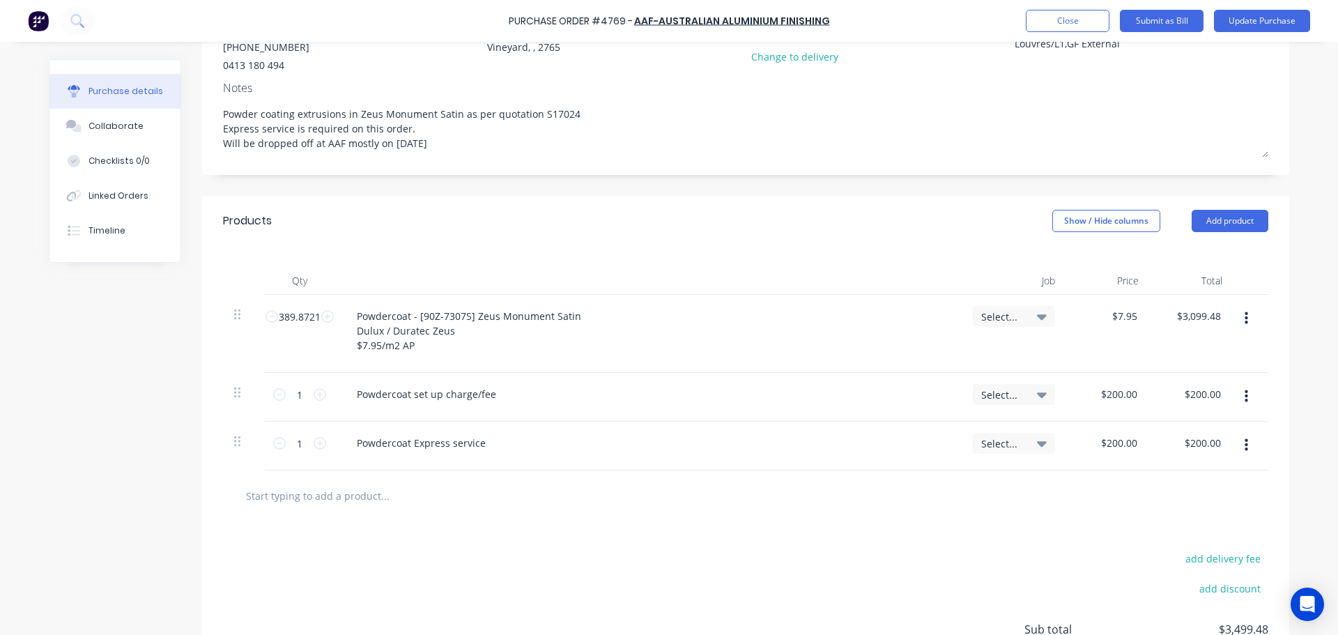
scroll to position [70, 0]
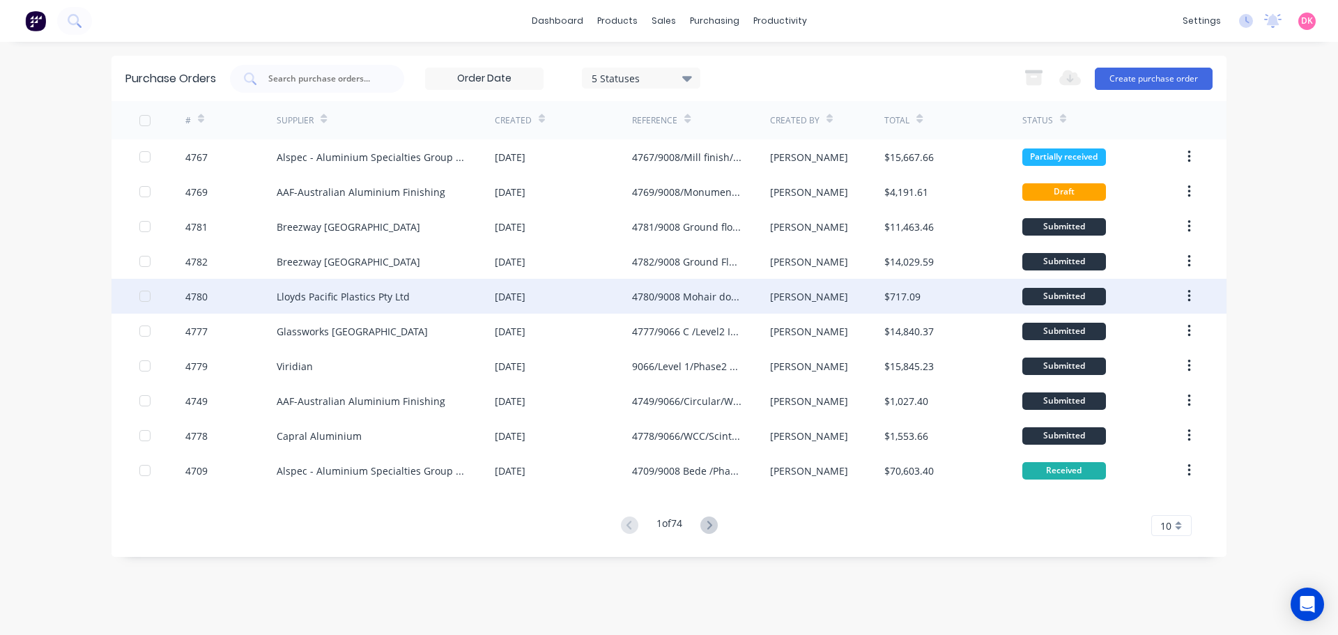
click at [413, 294] on div "Lloyds Pacific Plastics Pty Ltd" at bounding box center [386, 296] width 218 height 35
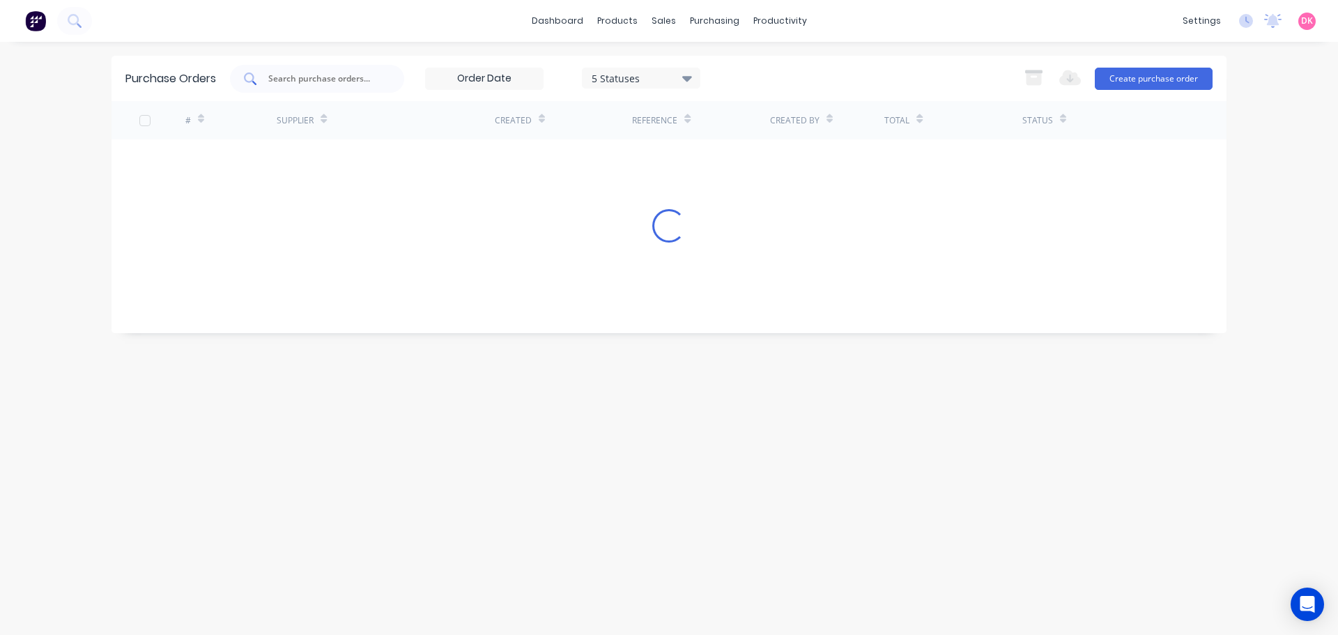
click at [341, 82] on input "text" at bounding box center [325, 79] width 116 height 14
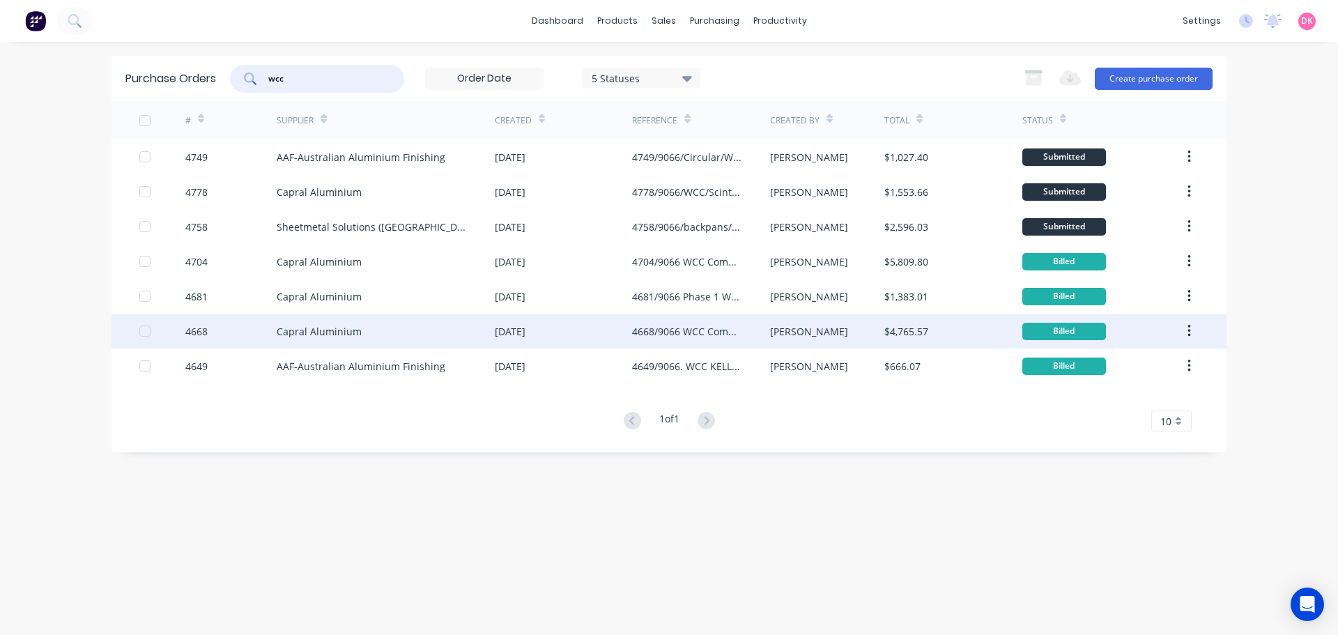
type input "wcc"
click at [689, 330] on div "4668/9066 WCC Components phase 1" at bounding box center [686, 331] width 109 height 15
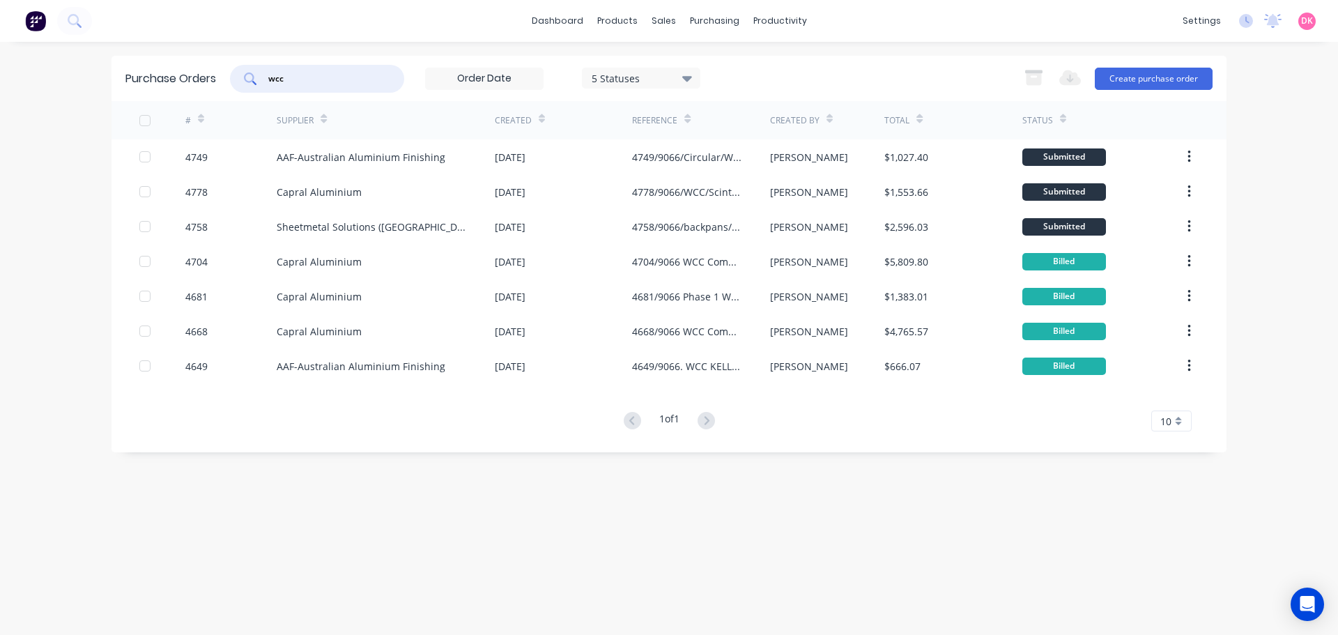
drag, startPoint x: 293, startPoint y: 76, endPoint x: 225, endPoint y: 80, distance: 67.7
click at [225, 80] on div "Purchase Orders wcc 5 Statuses 5 Statuses Export to Excel (XLSX) Create purchas…" at bounding box center [668, 78] width 1115 height 45
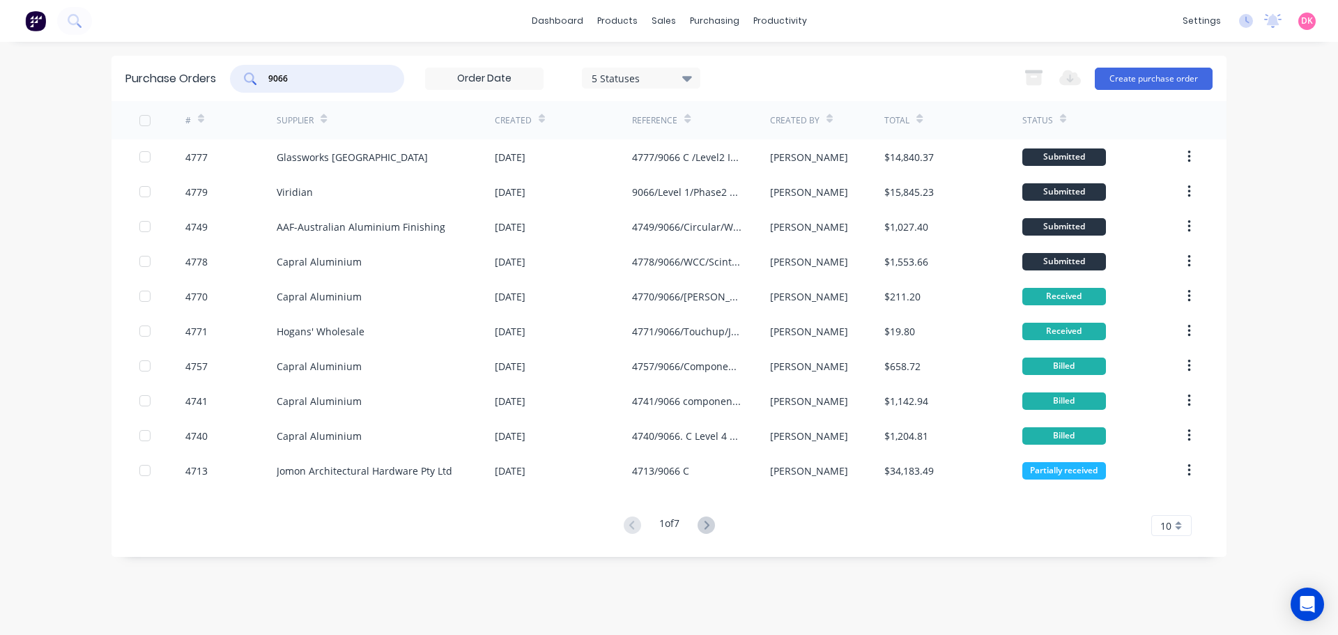
type input "9066"
click at [1174, 523] on div "10" at bounding box center [1171, 525] width 40 height 21
click at [1167, 495] on div "35" at bounding box center [1171, 502] width 39 height 24
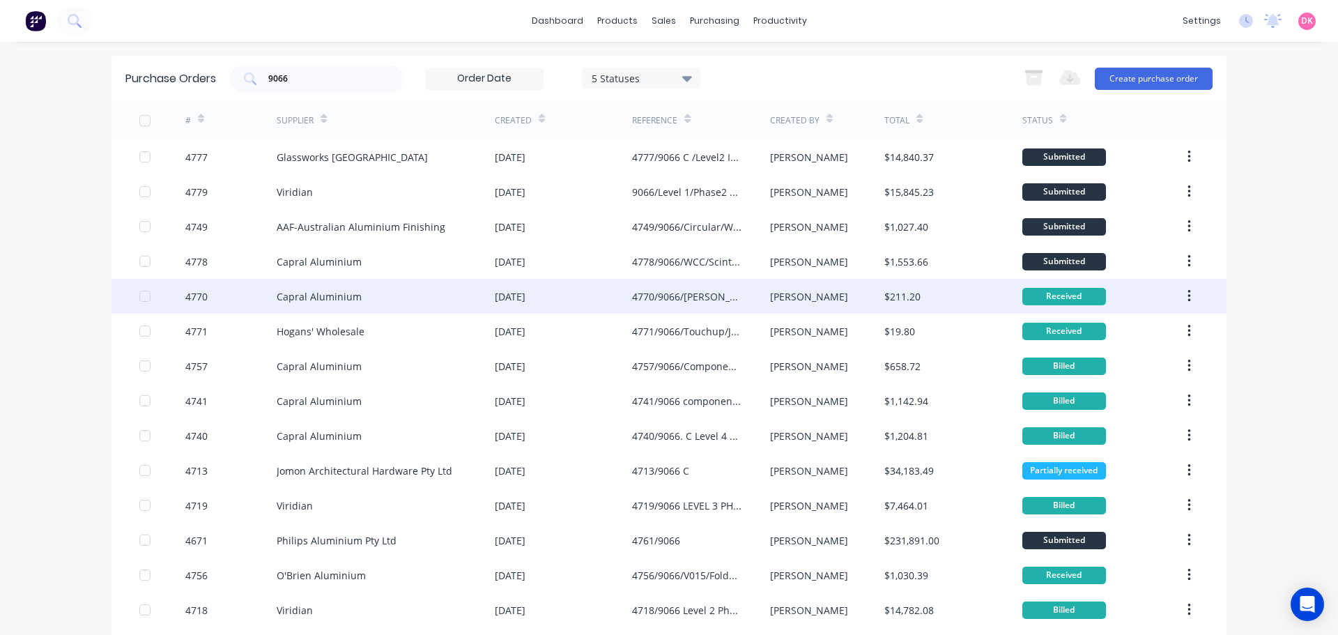
click at [464, 302] on div "Capral Aluminium" at bounding box center [386, 296] width 218 height 35
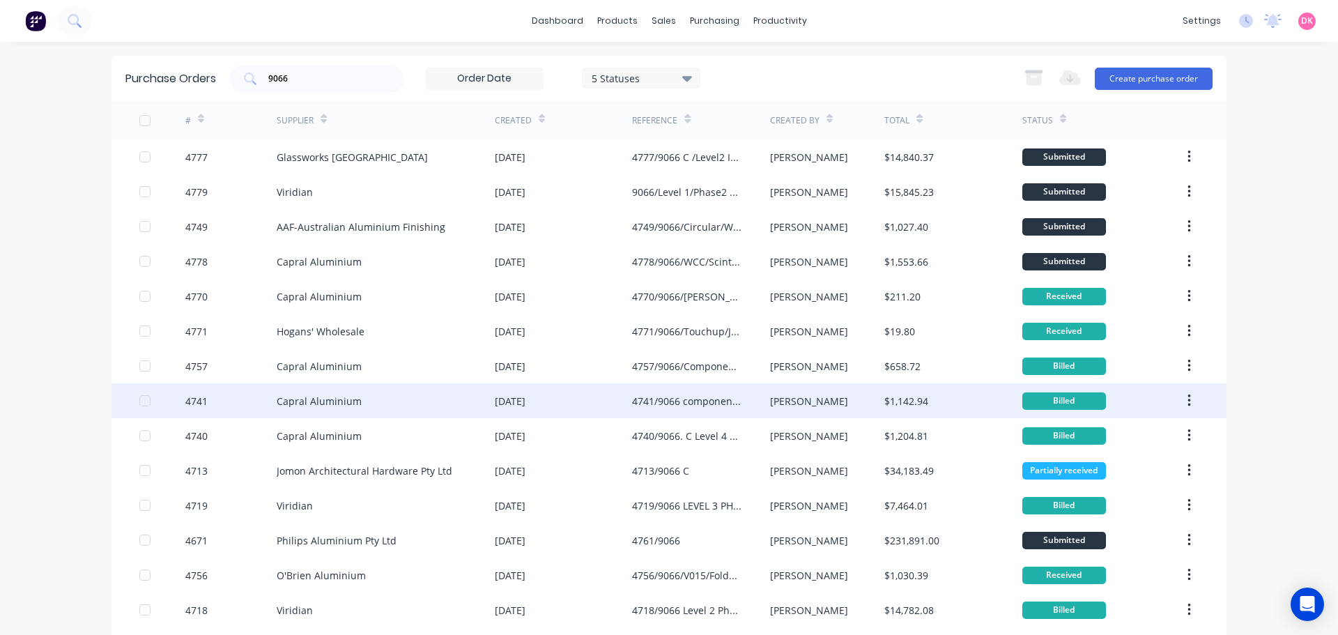
click at [654, 402] on div "4741/9066 components + Extrusions" at bounding box center [686, 401] width 109 height 15
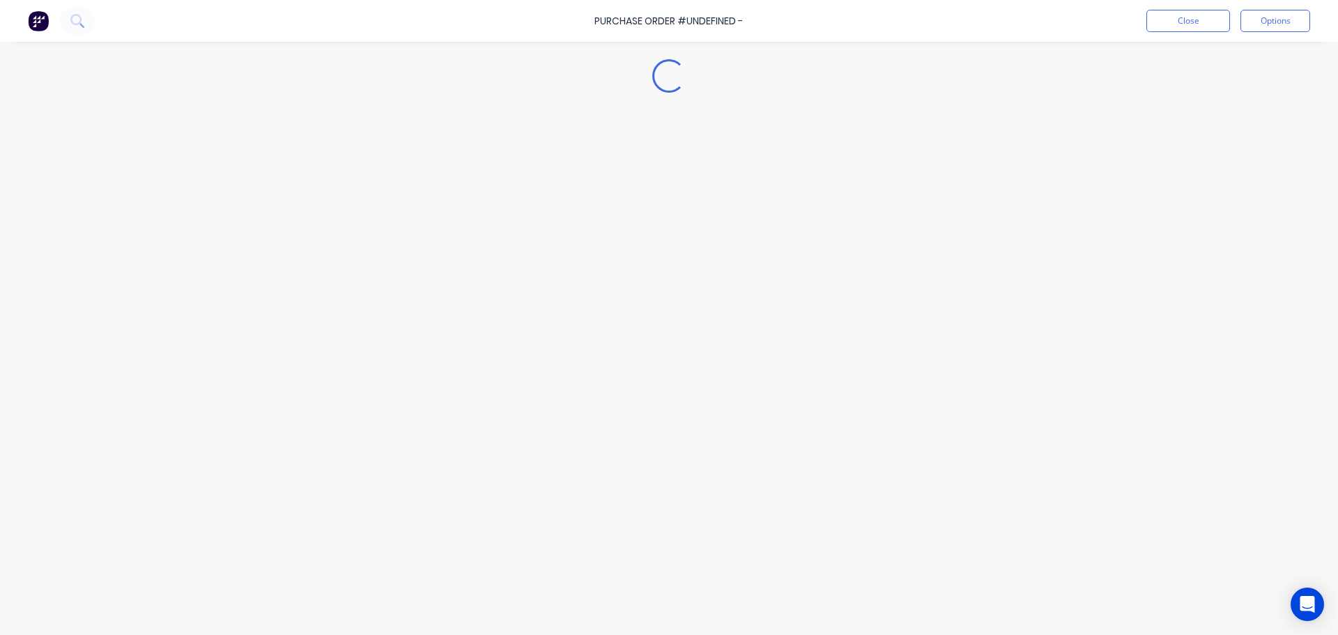
type textarea "x"
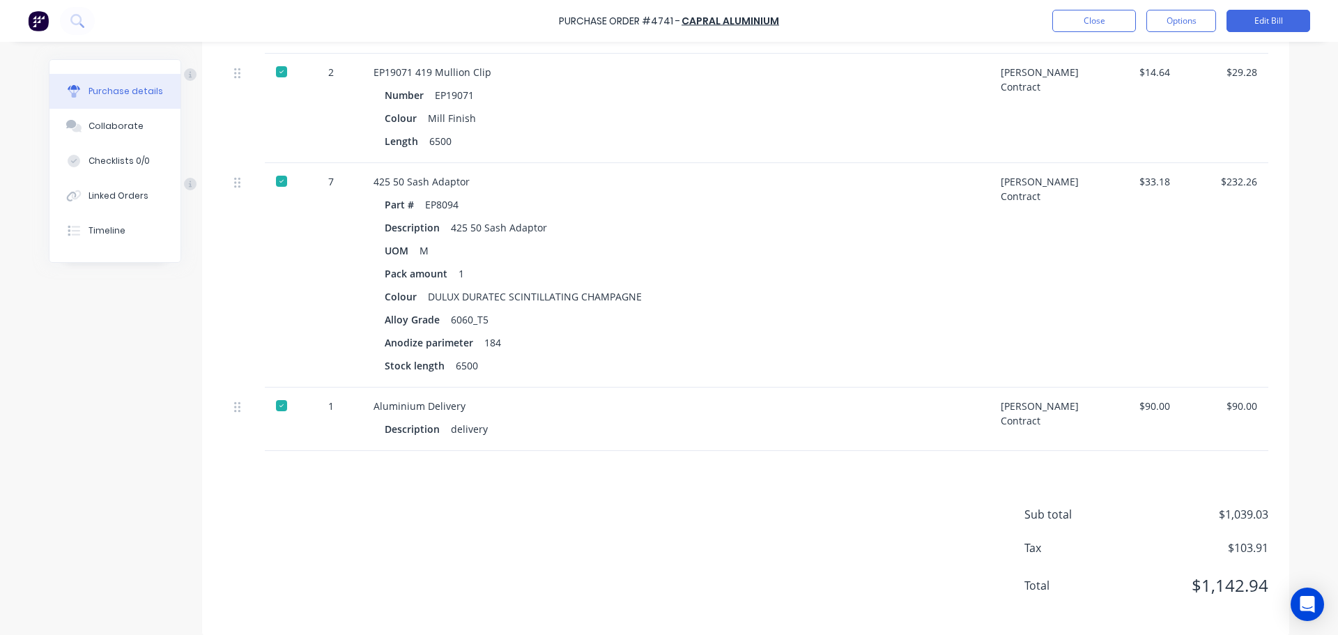
scroll to position [1369, 0]
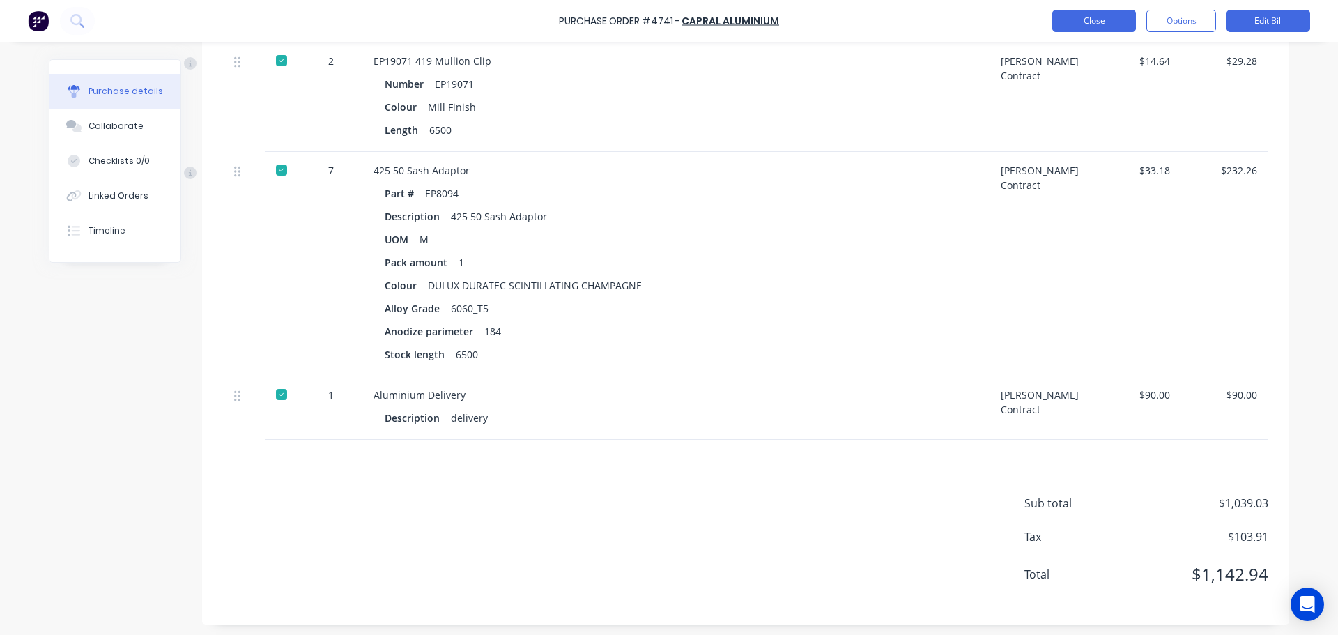
click at [1084, 16] on button "Close" at bounding box center [1094, 21] width 84 height 22
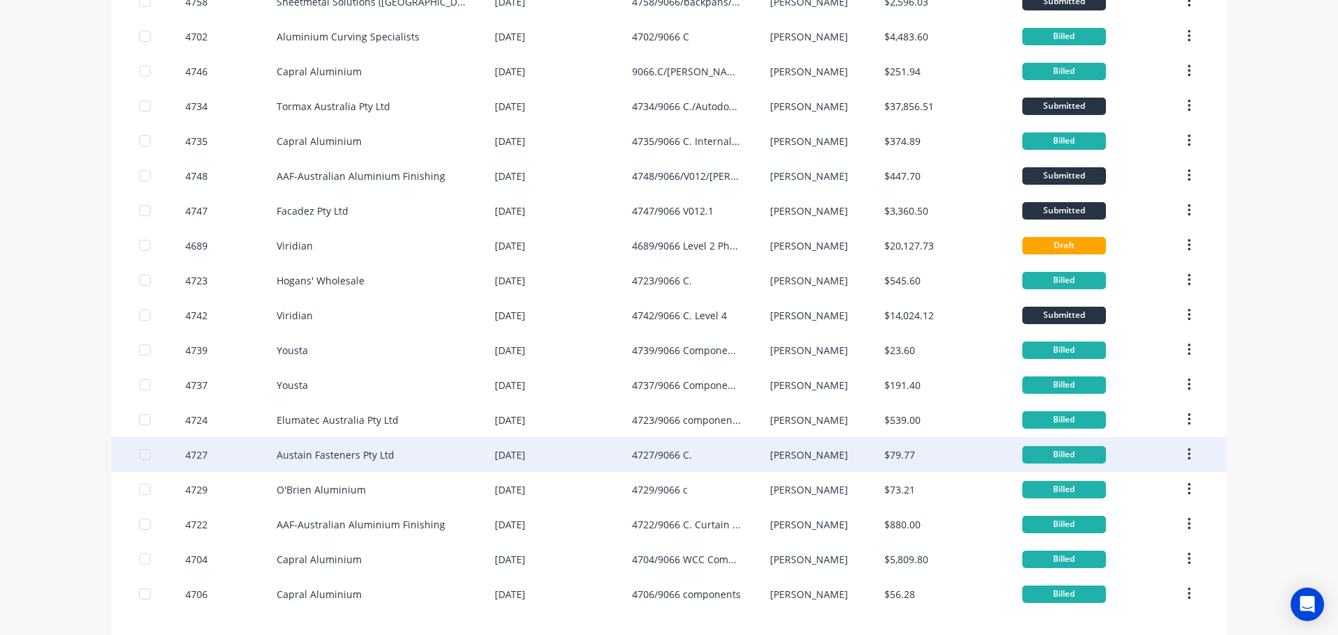
scroll to position [807, 0]
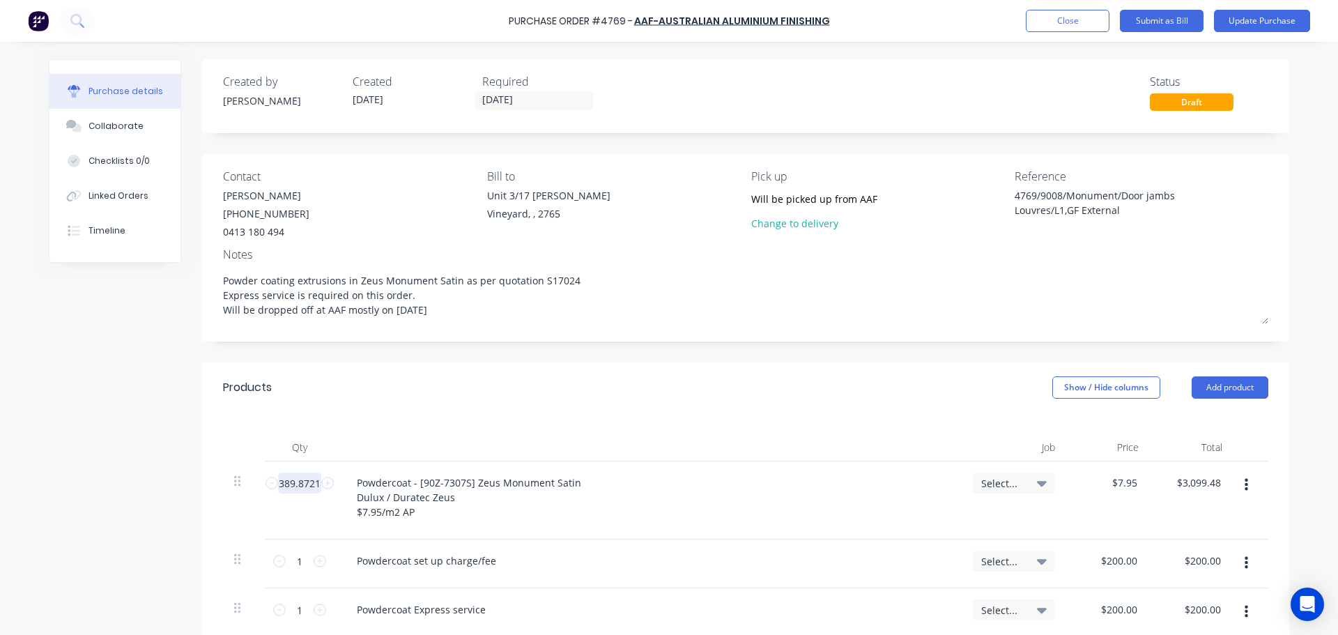
scroll to position [70, 0]
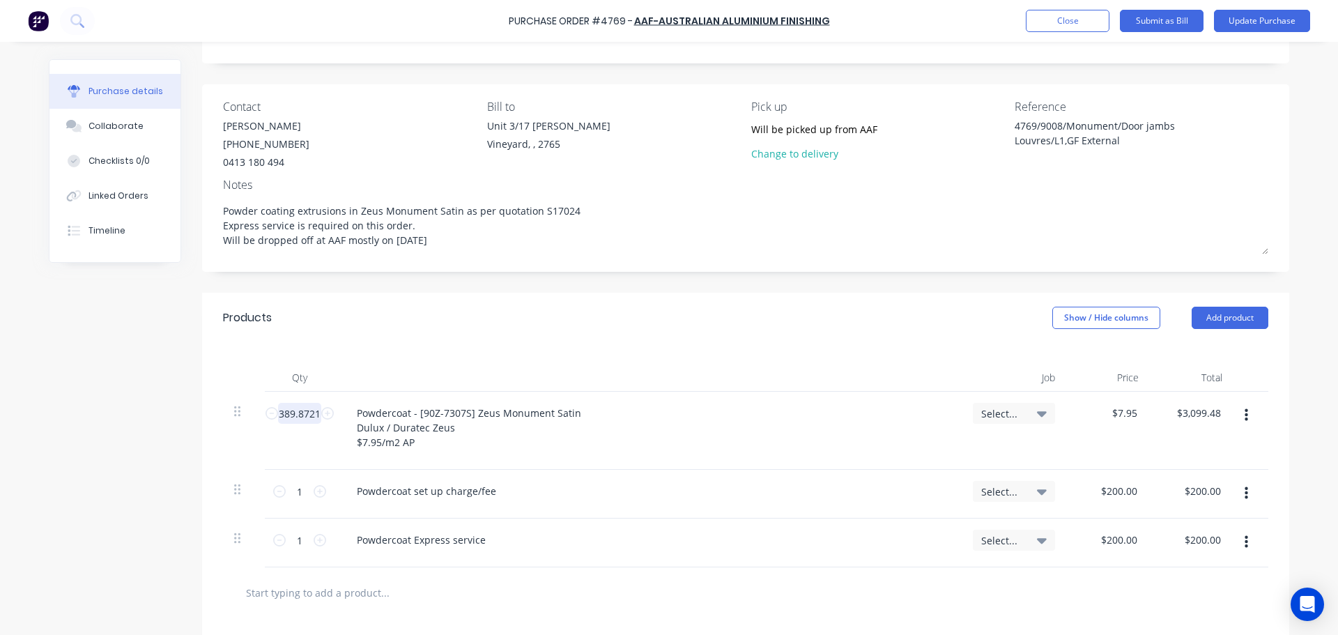
click at [294, 408] on input "389.8721" at bounding box center [299, 413] width 43 height 21
type textarea "x"
click at [294, 408] on input "389.8721" at bounding box center [299, 413] width 43 height 21
type input "4"
type input "$31.80"
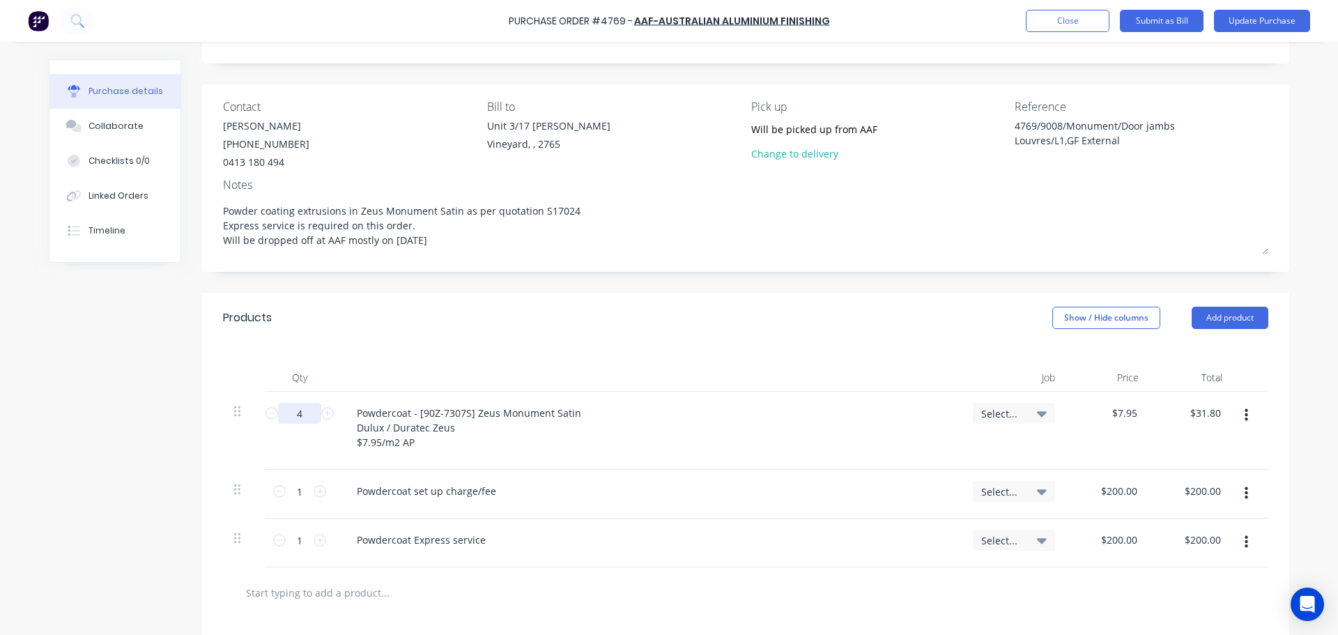
type textarea "x"
type input "42"
type input "$333.90"
type textarea "x"
type input "424"
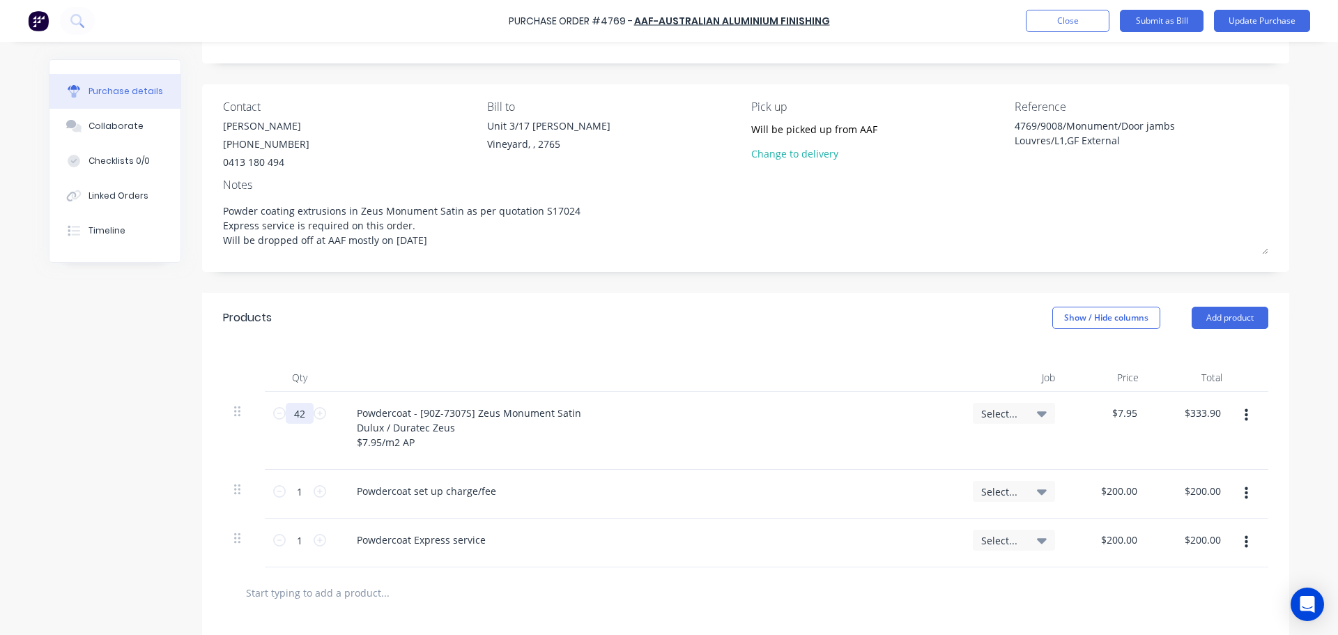
type input "$3,370.80"
type textarea "x"
type input "424"
click at [641, 318] on div "Products Show / Hide columns Add product" at bounding box center [745, 318] width 1087 height 50
click at [296, 408] on input "424" at bounding box center [300, 413] width 28 height 21
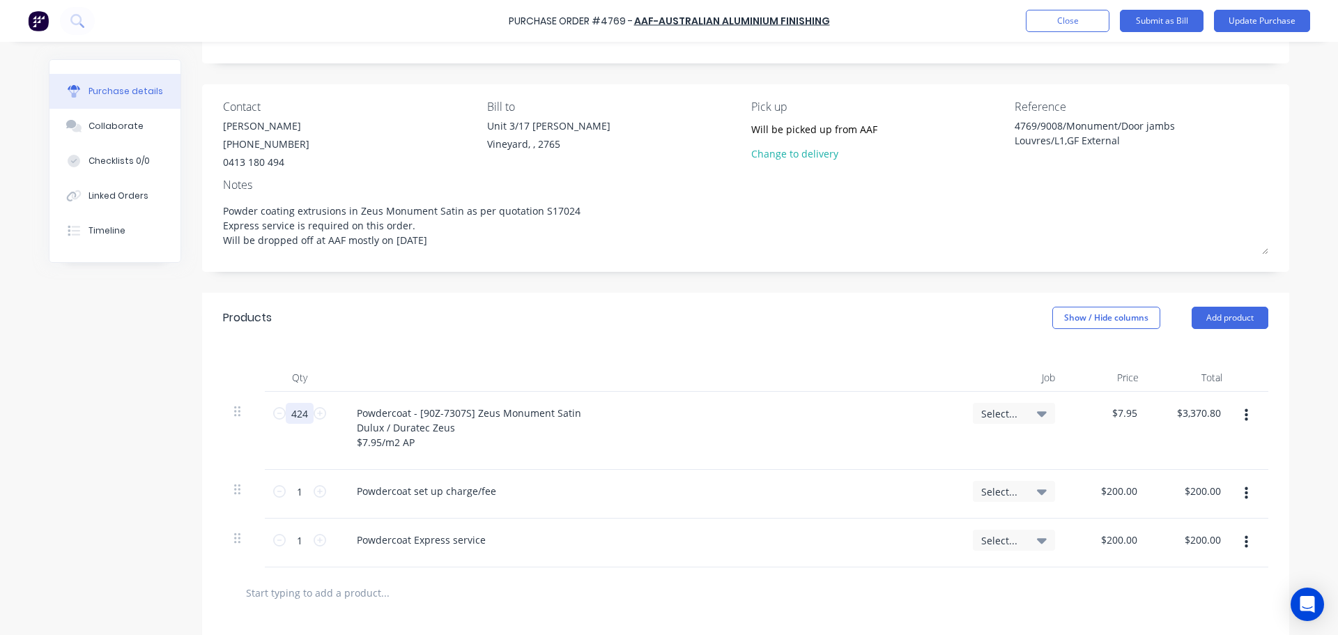
type textarea "x"
click at [296, 408] on input "424" at bounding box center [300, 413] width 28 height 21
type input "4"
type input "$31.80"
type textarea "x"
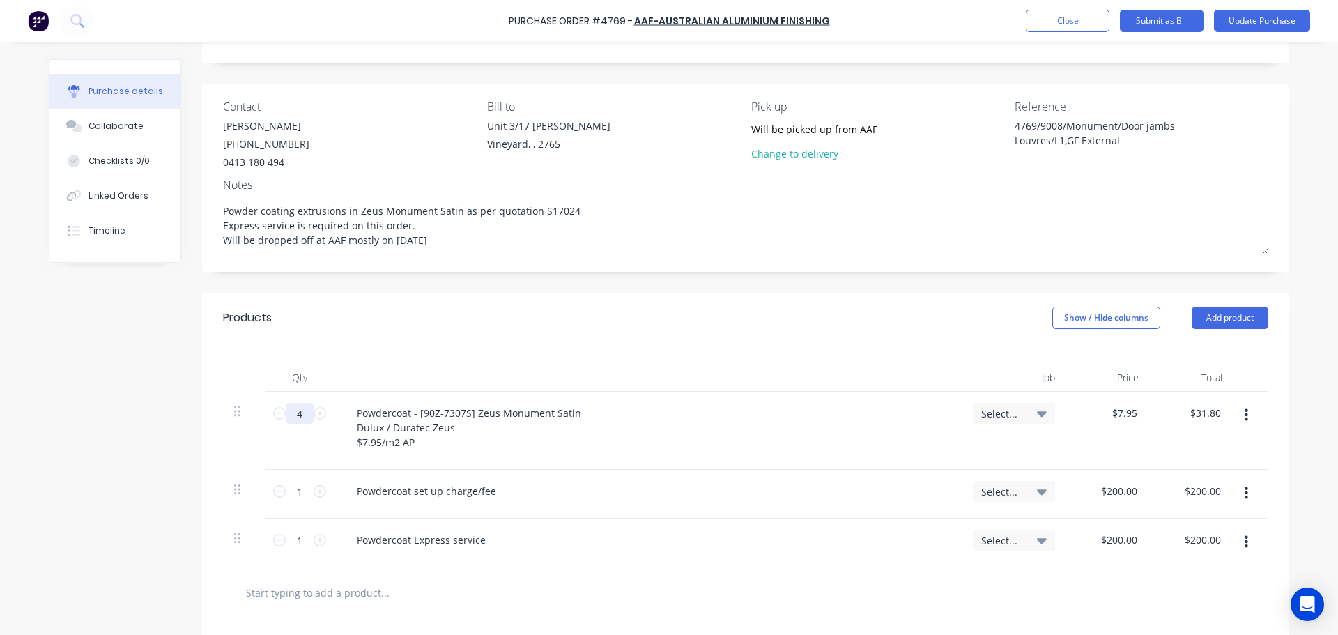
type input "42"
type input "$333.90"
type textarea "x"
type input "425"
type input "$3,378.75"
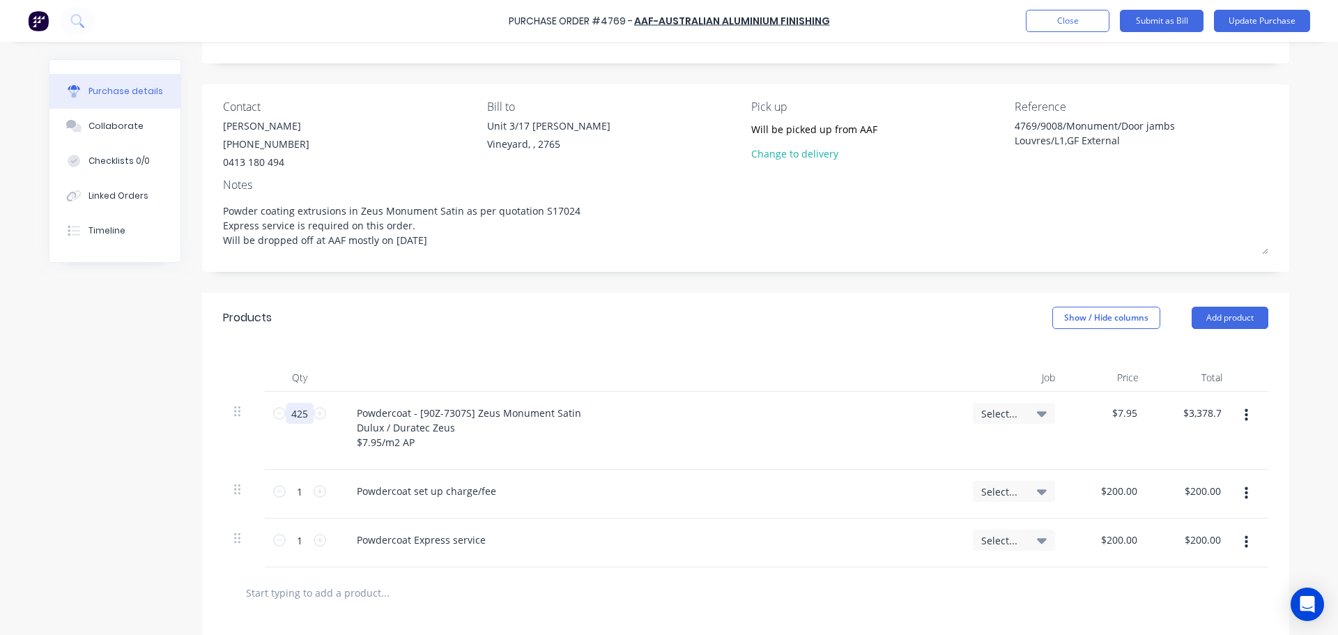
type textarea "x"
type input "425"
click at [472, 338] on div "Products Show / Hide columns Add product" at bounding box center [745, 318] width 1087 height 50
click at [290, 420] on input "425" at bounding box center [300, 413] width 28 height 21
type textarea "x"
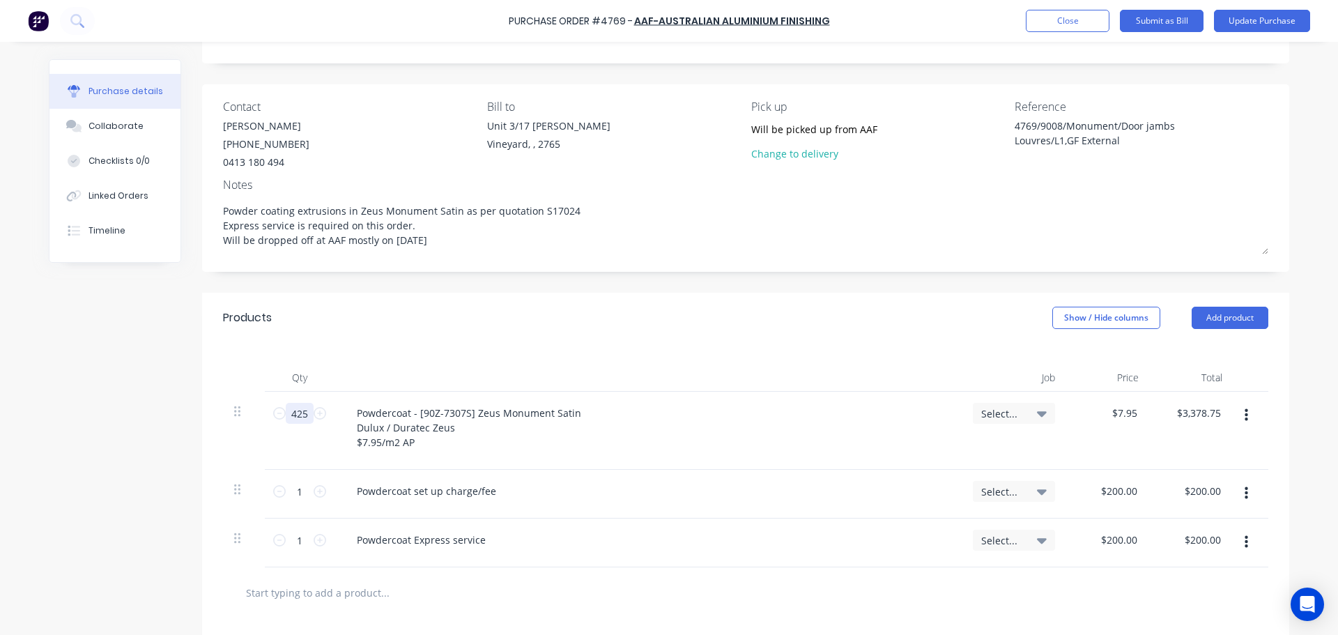
click at [290, 420] on input "425" at bounding box center [300, 413] width 28 height 21
type input "4"
type input "$31.80"
type textarea "x"
type input "42"
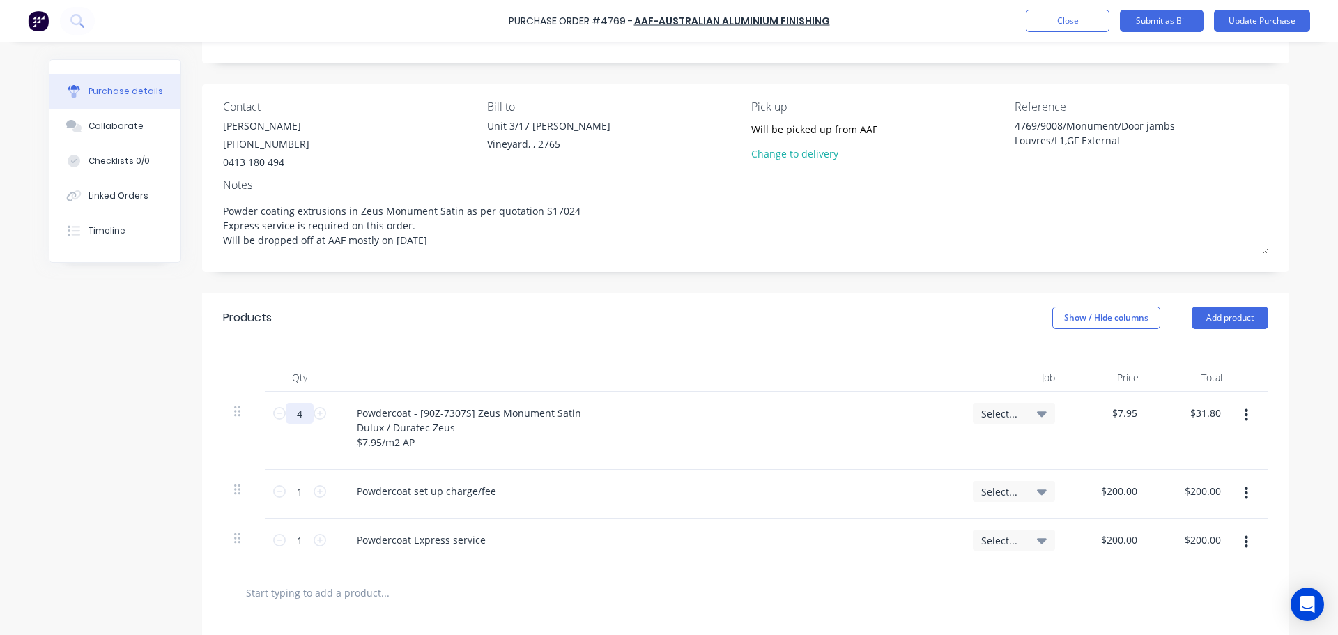
type input "$333.90"
type textarea "x"
type input "429"
type input "$3,410.55"
type textarea "x"
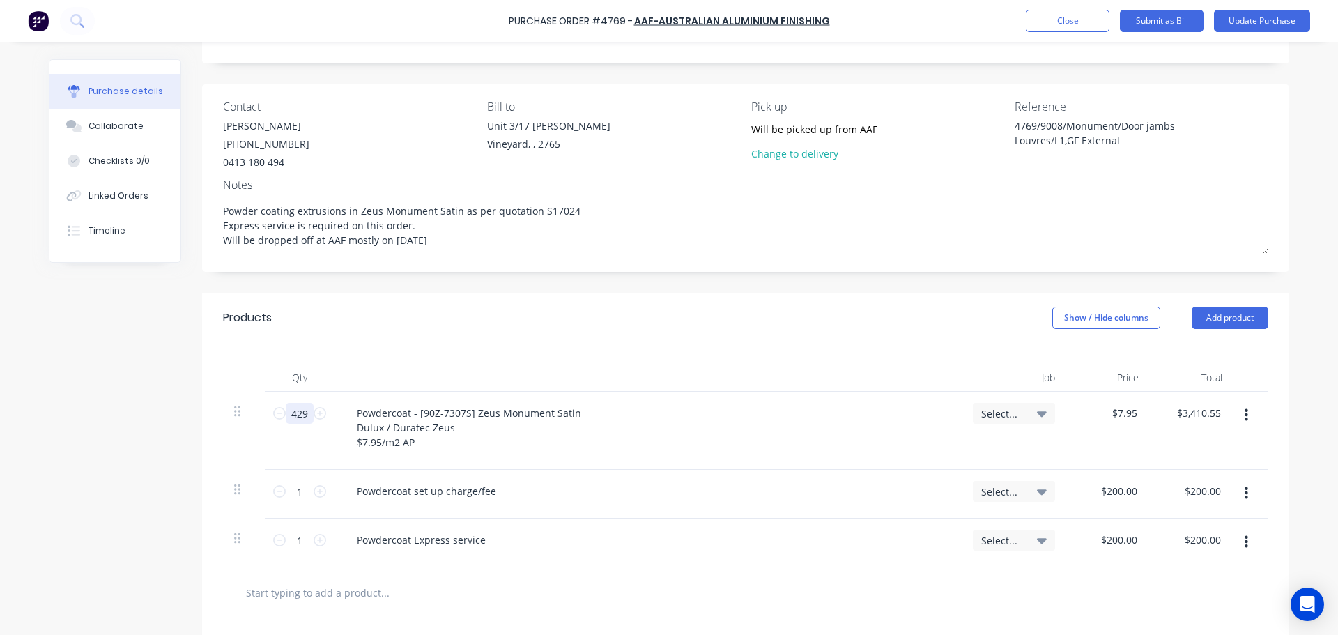
type input "429"
click at [514, 324] on div "Products Show / Hide columns Add product" at bounding box center [745, 318] width 1087 height 50
click at [289, 410] on input "429" at bounding box center [300, 413] width 28 height 21
click at [290, 410] on input "429" at bounding box center [300, 413] width 28 height 21
click at [291, 410] on input "429" at bounding box center [300, 413] width 28 height 21
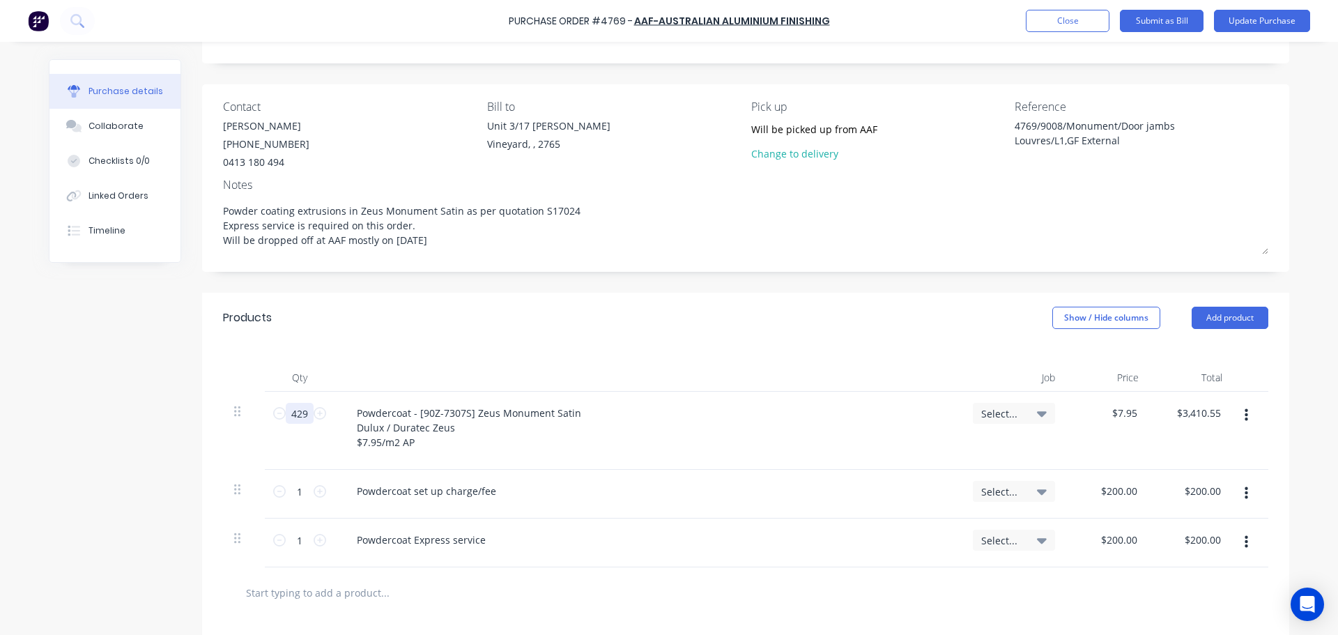
type textarea "x"
click at [291, 410] on input "429" at bounding box center [300, 413] width 28 height 21
type input "4"
type input "$31.80"
type textarea "x"
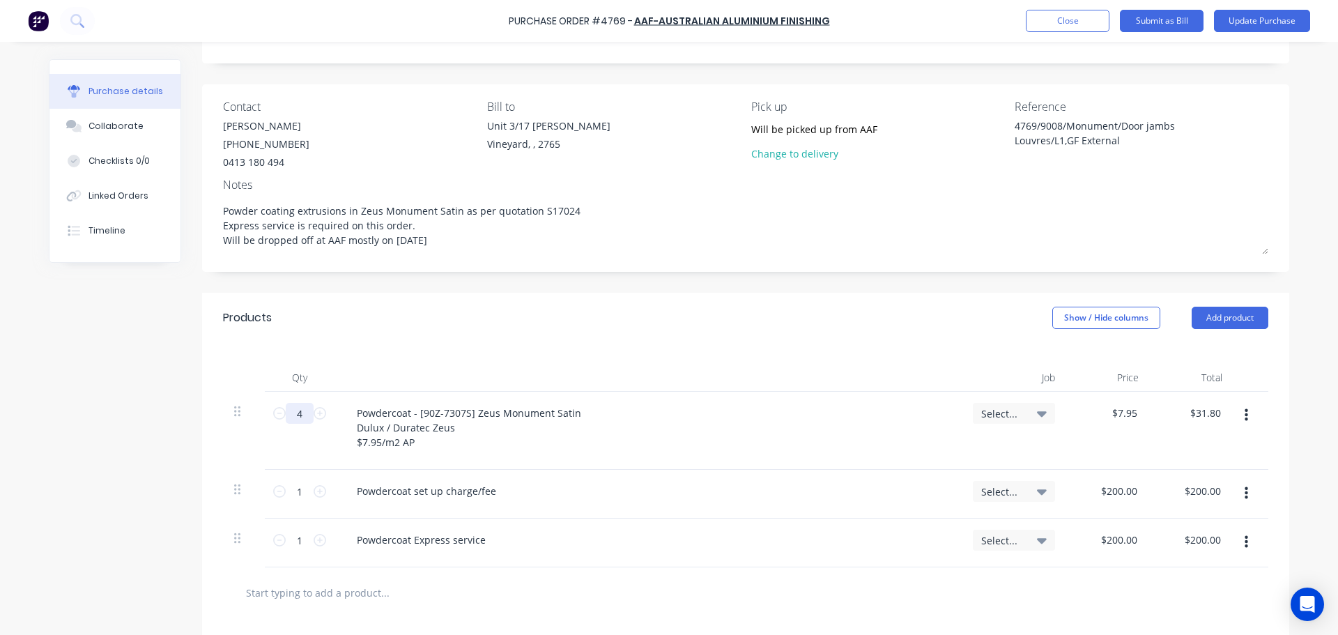
type input "42"
type input "$333.90"
type textarea "x"
type input "425"
type input "$3,378.75"
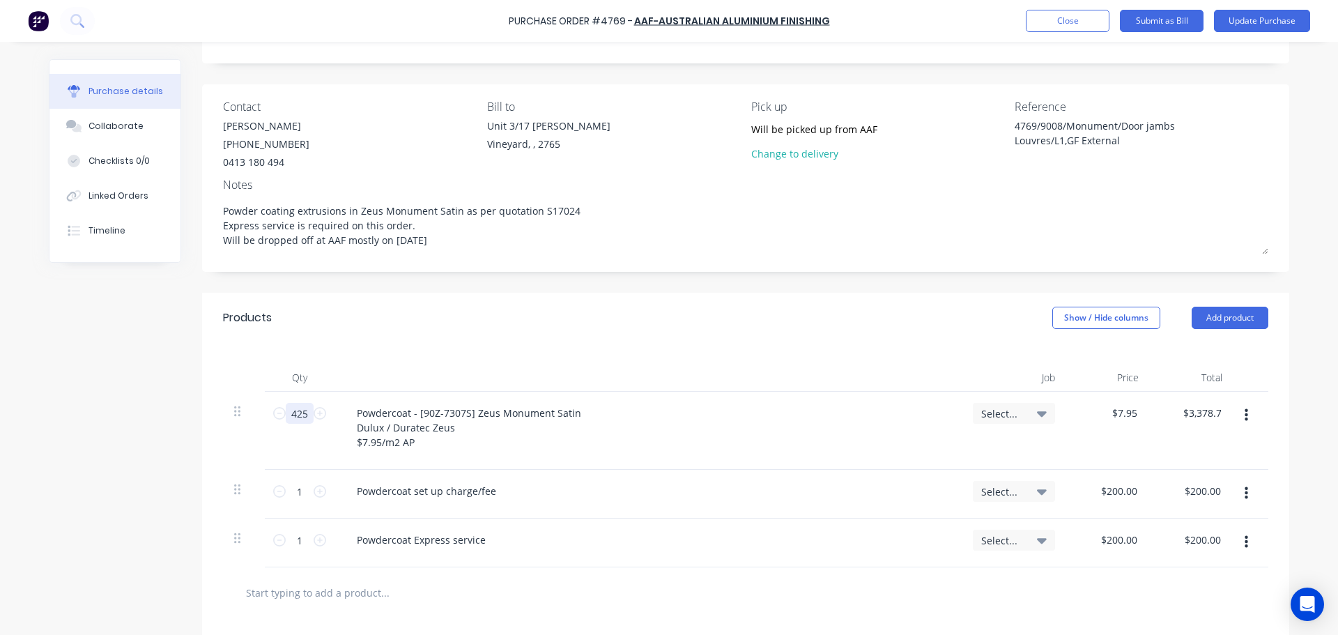
type textarea "x"
type input "425"
click at [629, 321] on div "Products Show / Hide columns Add product" at bounding box center [745, 318] width 1087 height 50
click at [79, 126] on div at bounding box center [73, 126] width 21 height 13
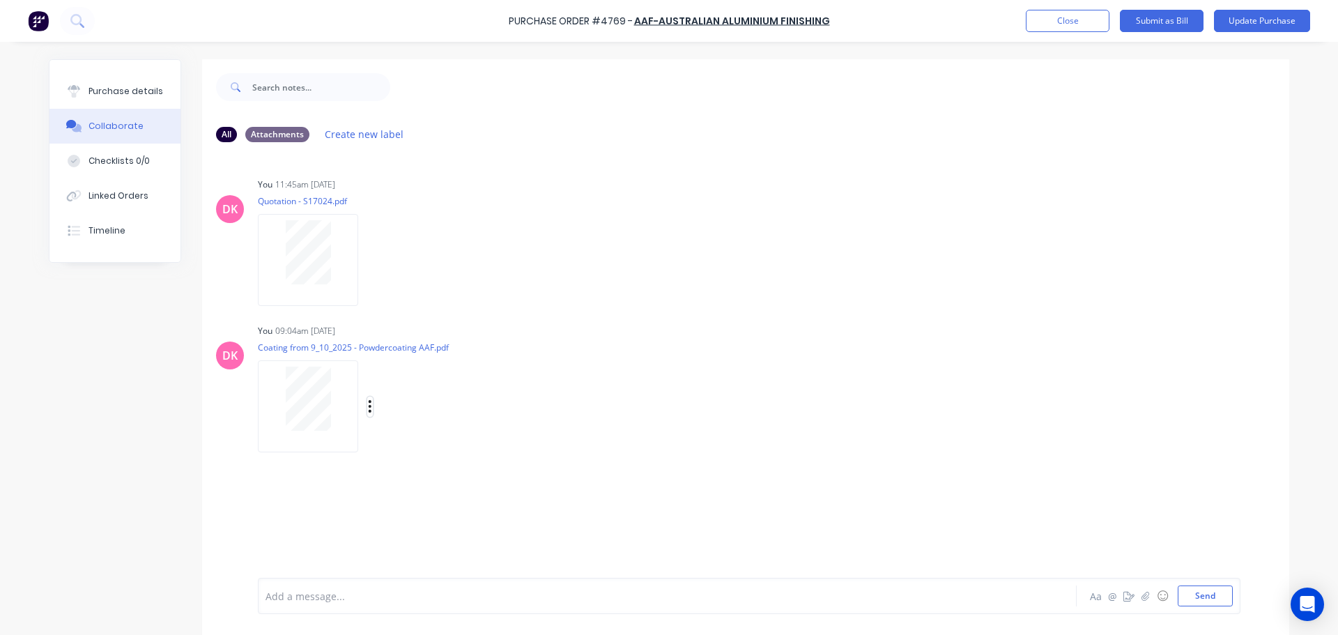
click at [369, 411] on icon "button" at bounding box center [370, 406] width 3 height 13
click at [407, 477] on button "Delete" at bounding box center [461, 474] width 157 height 31
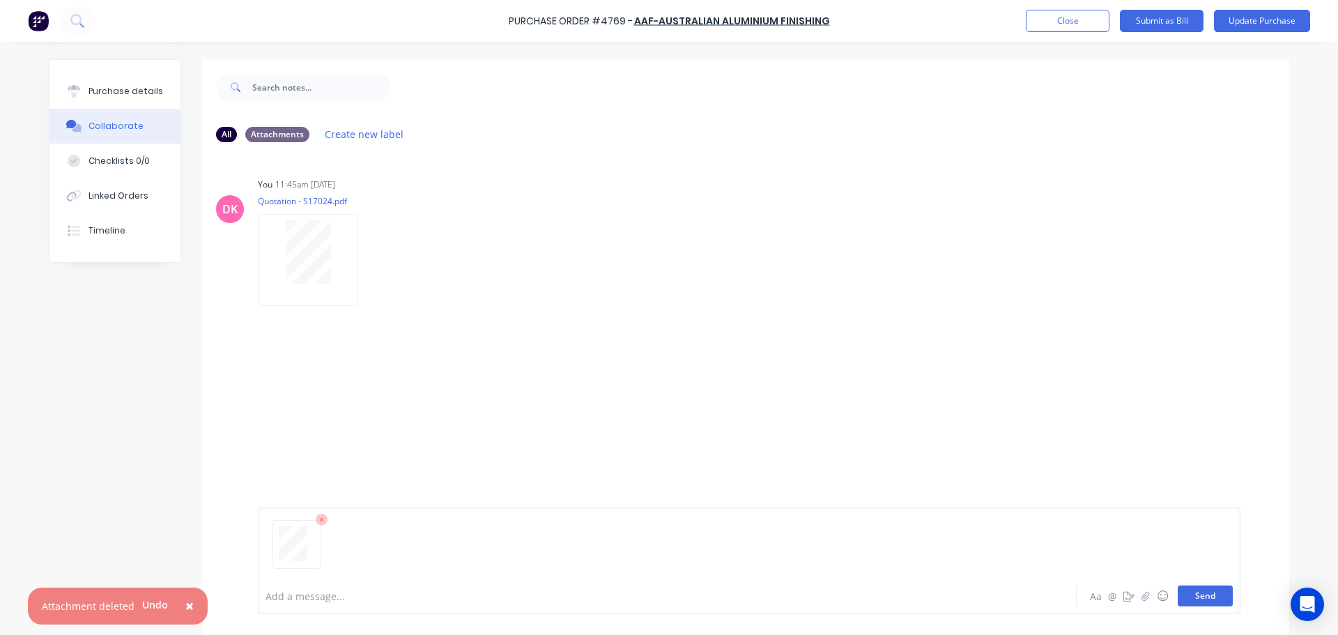
click at [1202, 601] on button "Send" at bounding box center [1205, 595] width 55 height 21
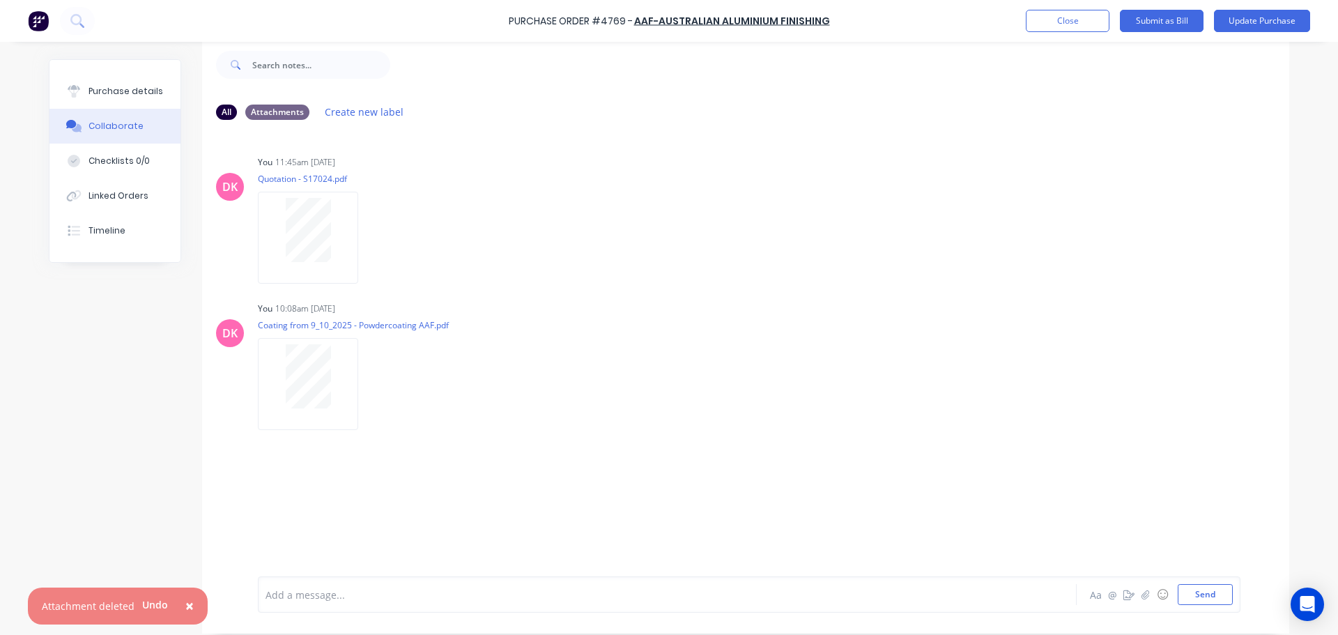
scroll to position [35, 0]
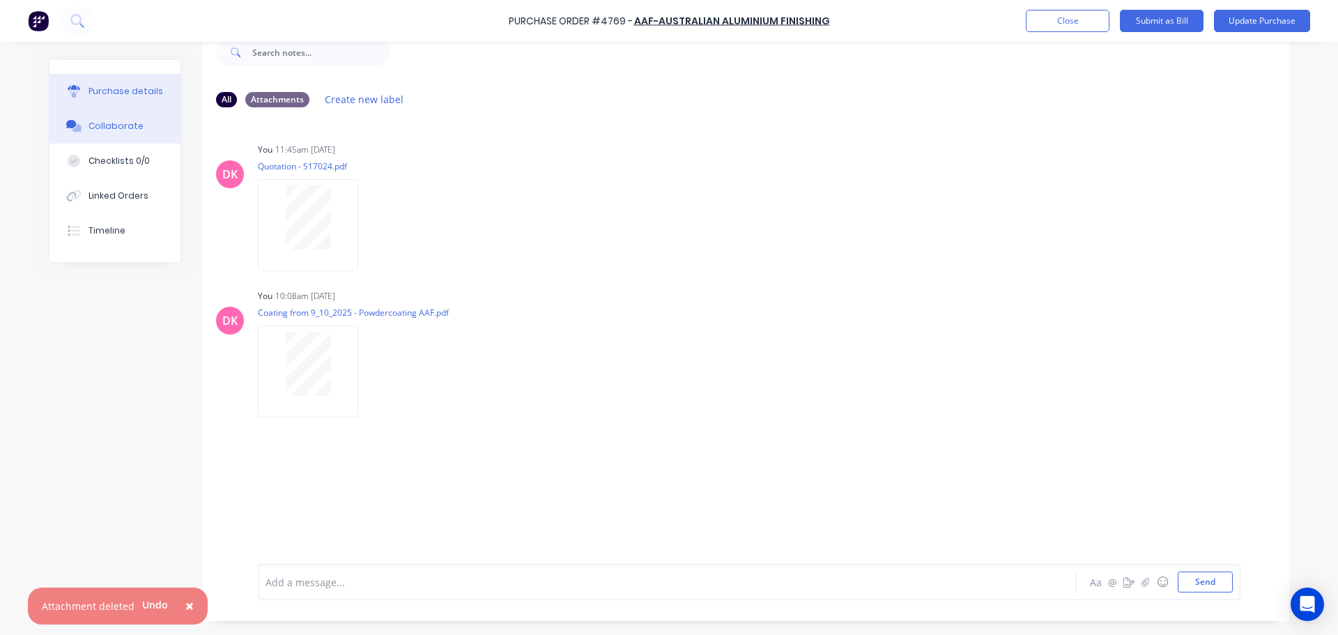
click at [105, 93] on div "Purchase details" at bounding box center [126, 91] width 75 height 13
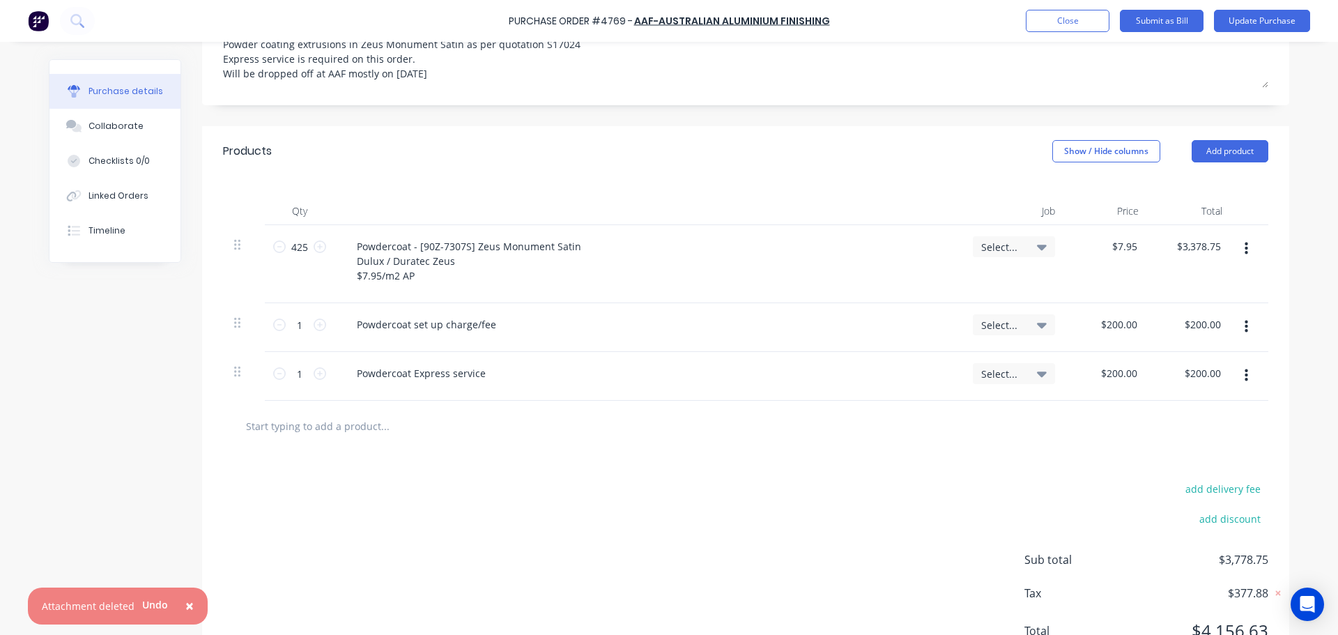
scroll to position [244, 0]
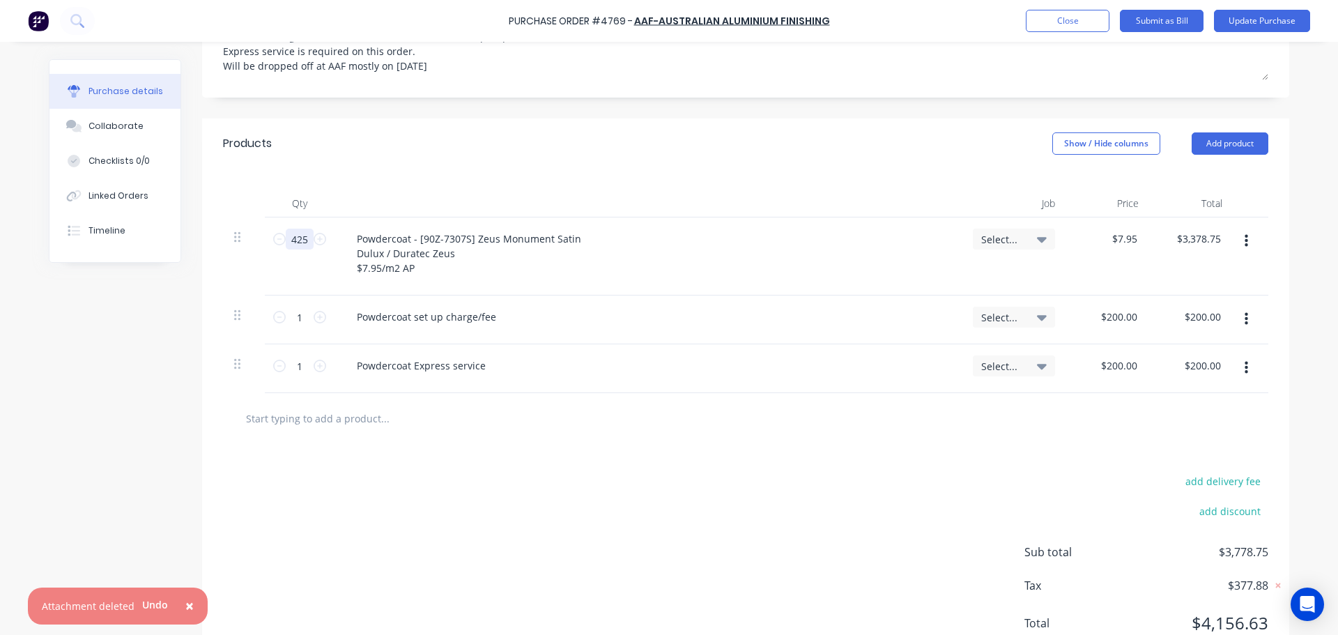
click at [297, 234] on input "425" at bounding box center [300, 239] width 28 height 21
type textarea "x"
type input "4"
type input "$31.80"
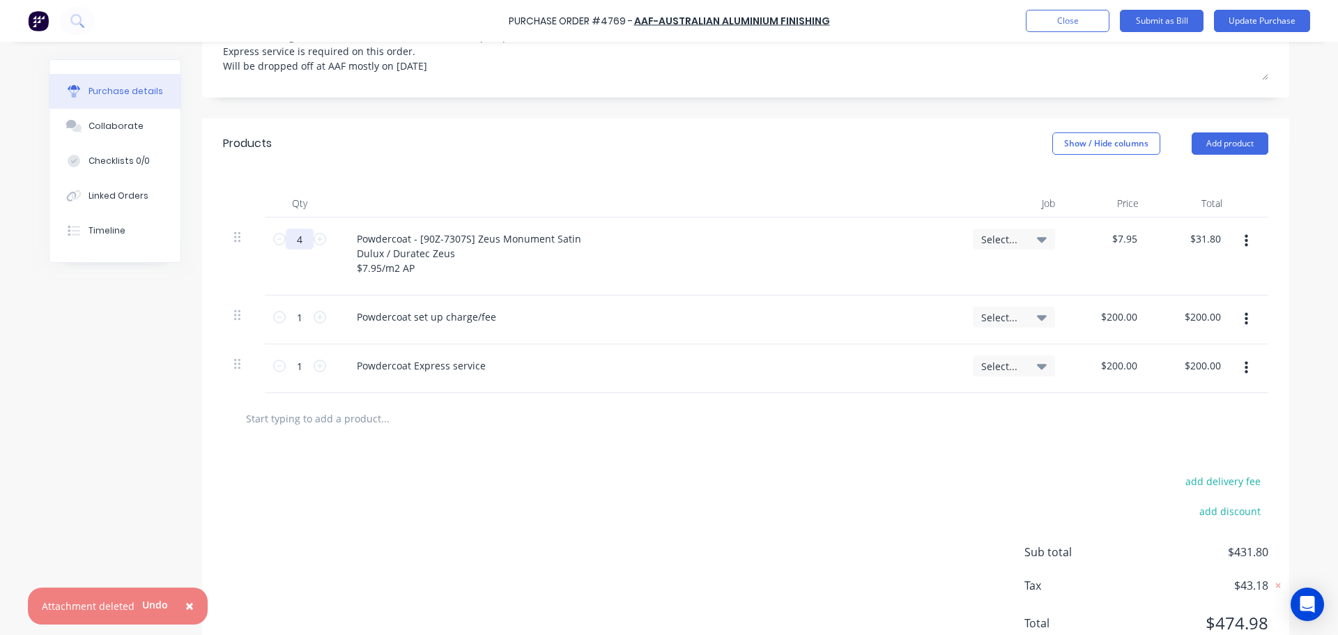
type textarea "x"
type input "42"
type input "$333.90"
type textarea "x"
type input "424"
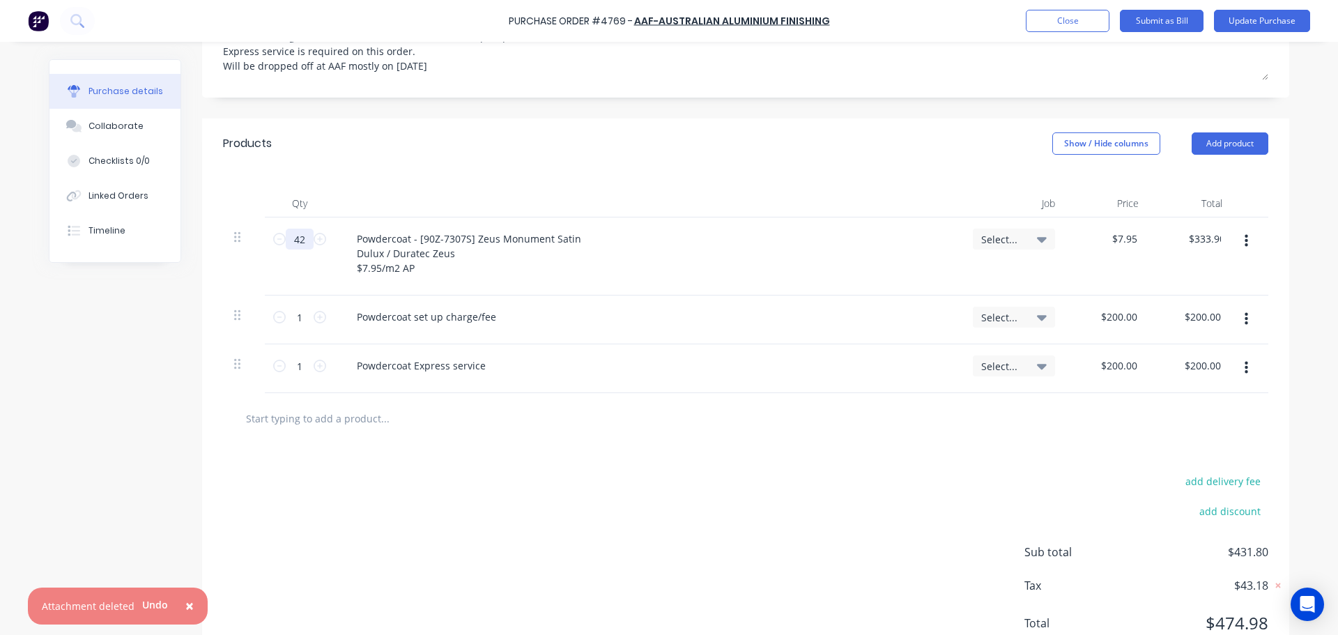
type input "$3,370.80"
type textarea "x"
type input "424."
type textarea "x"
type input "424.0"
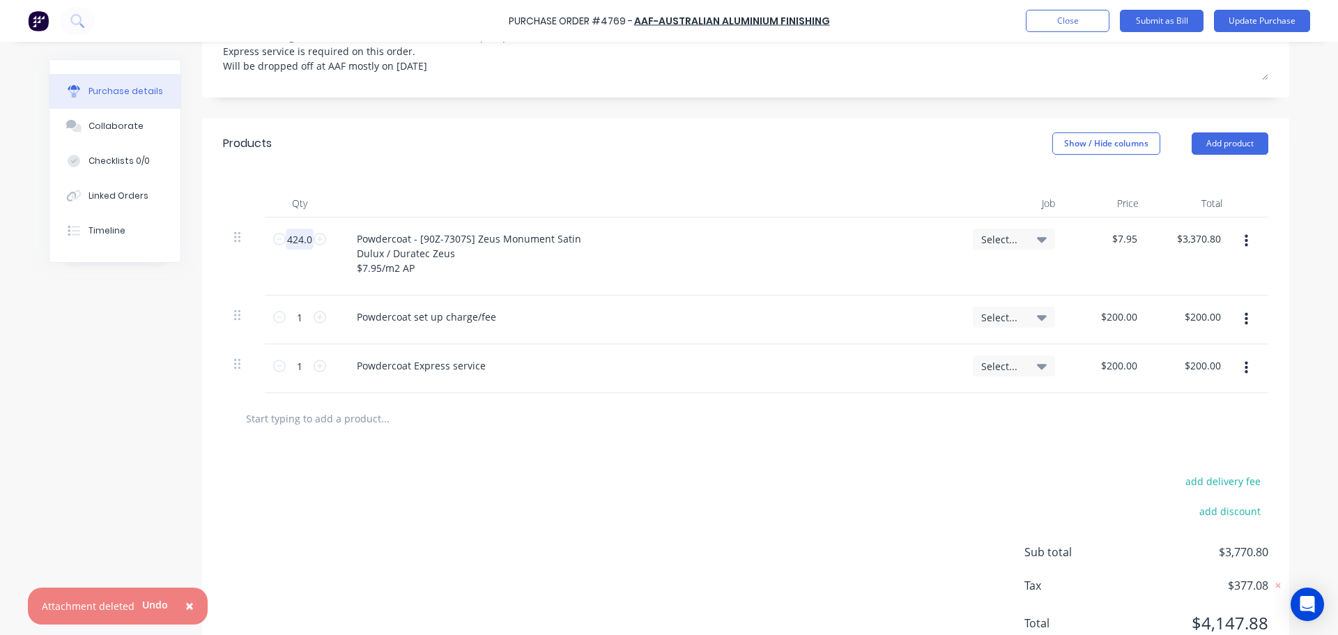
type textarea "x"
type input "424.01"
type input "$3,370.88"
type textarea "x"
type input "424.011"
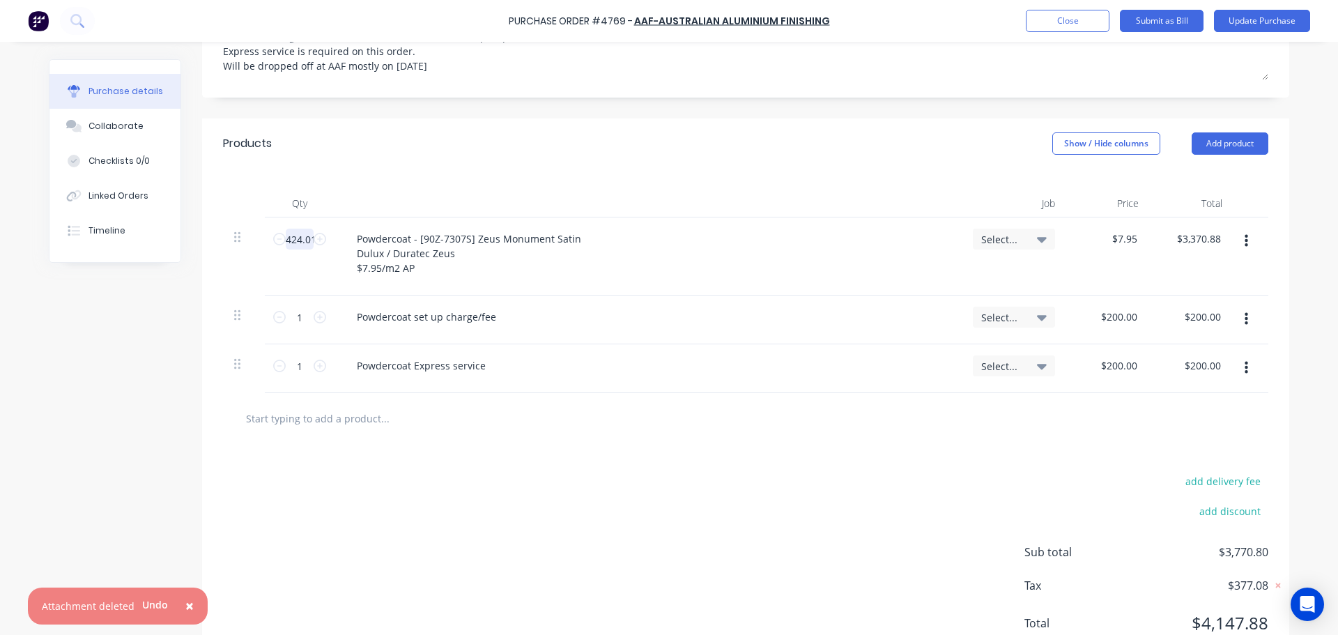
type input "$3,370.89"
type textarea "x"
type input "424.0116"
type textarea "x"
type input "424.0116"
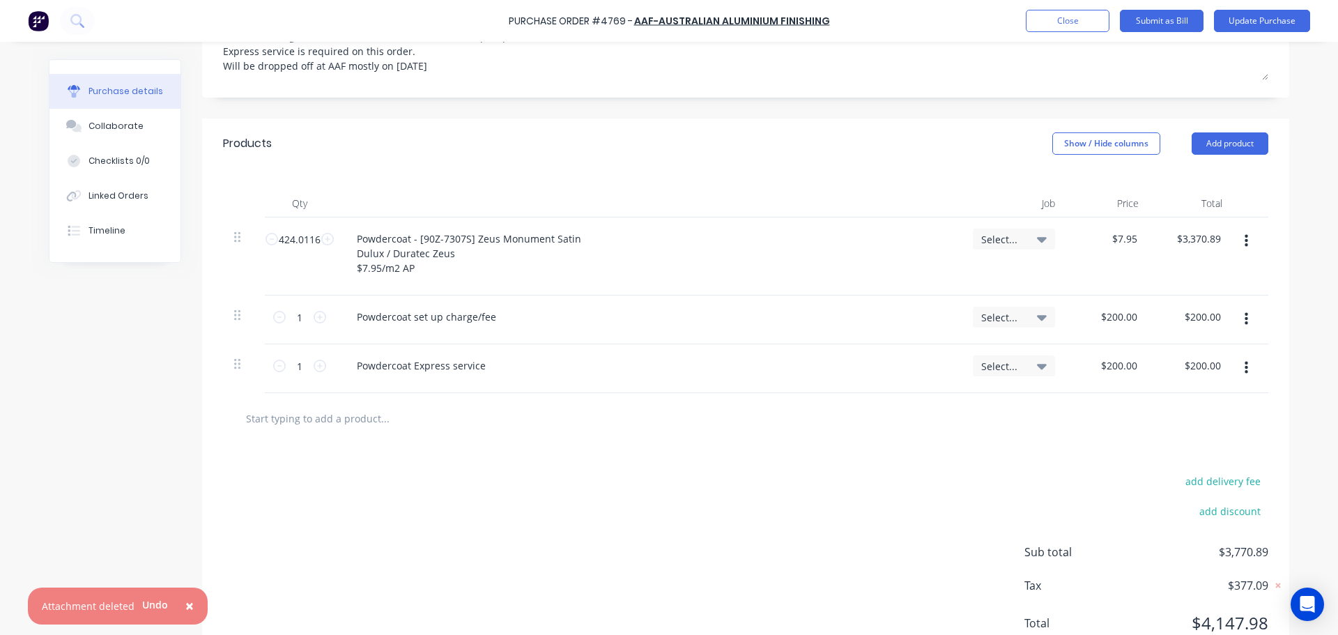
click at [491, 500] on div "add delivery fee add discount Sub total $3,770.89 Tax $377.09 Total $4,147.98" at bounding box center [745, 558] width 1087 height 229
click at [298, 247] on input "424.0116" at bounding box center [299, 239] width 43 height 21
type textarea "x"
type input "4"
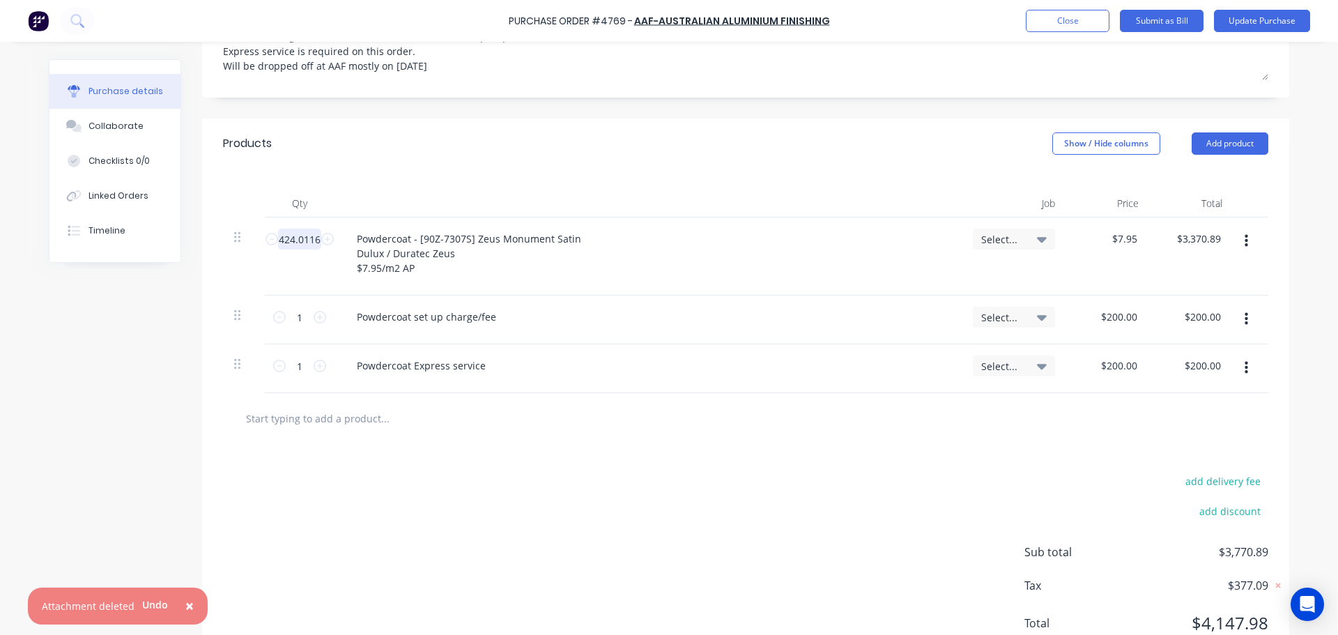
type input "$31.80"
type textarea "x"
type input "42"
type input "$333.90"
type textarea "x"
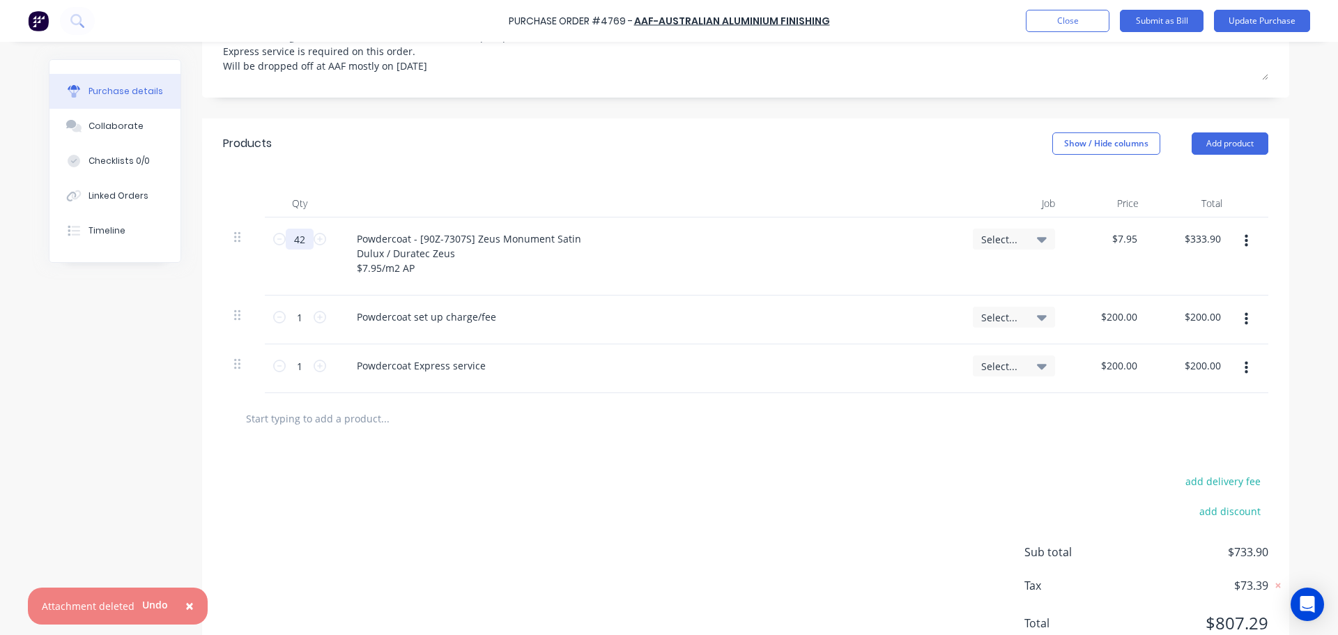
type input "425"
type input "$3,378.75"
type textarea "x"
type input "42"
type input "$333.90"
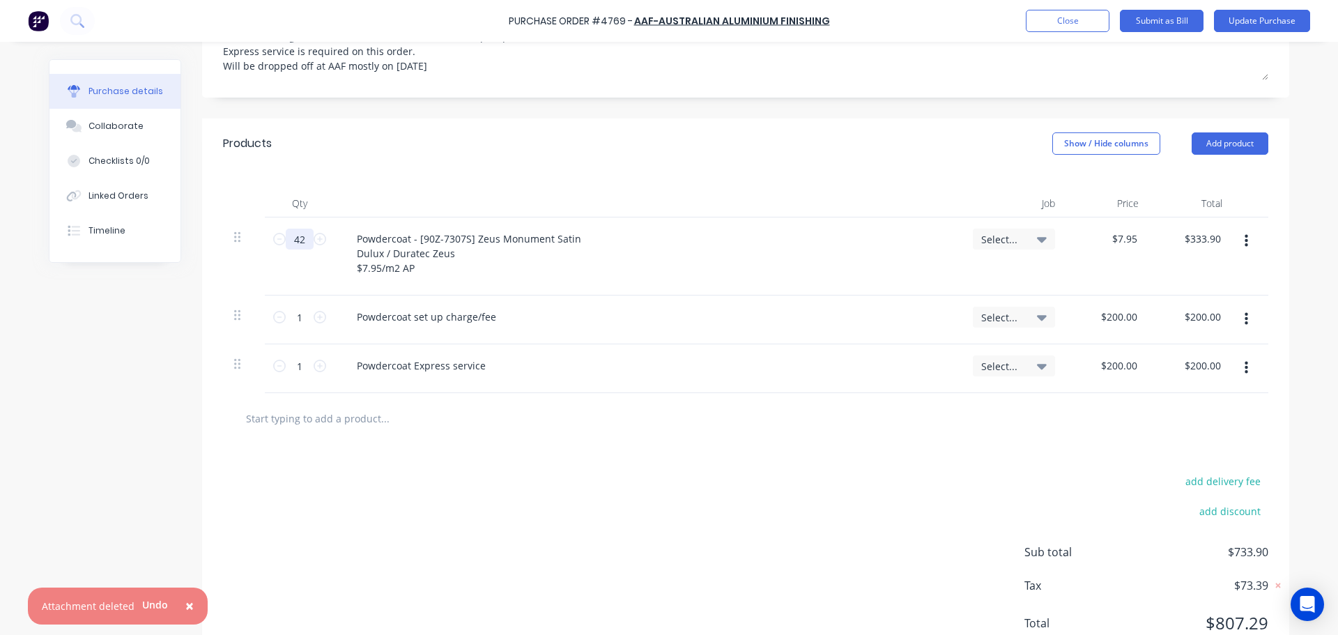
type textarea "x"
type input "424"
type input "$3,370.80"
type textarea "x"
type input "424."
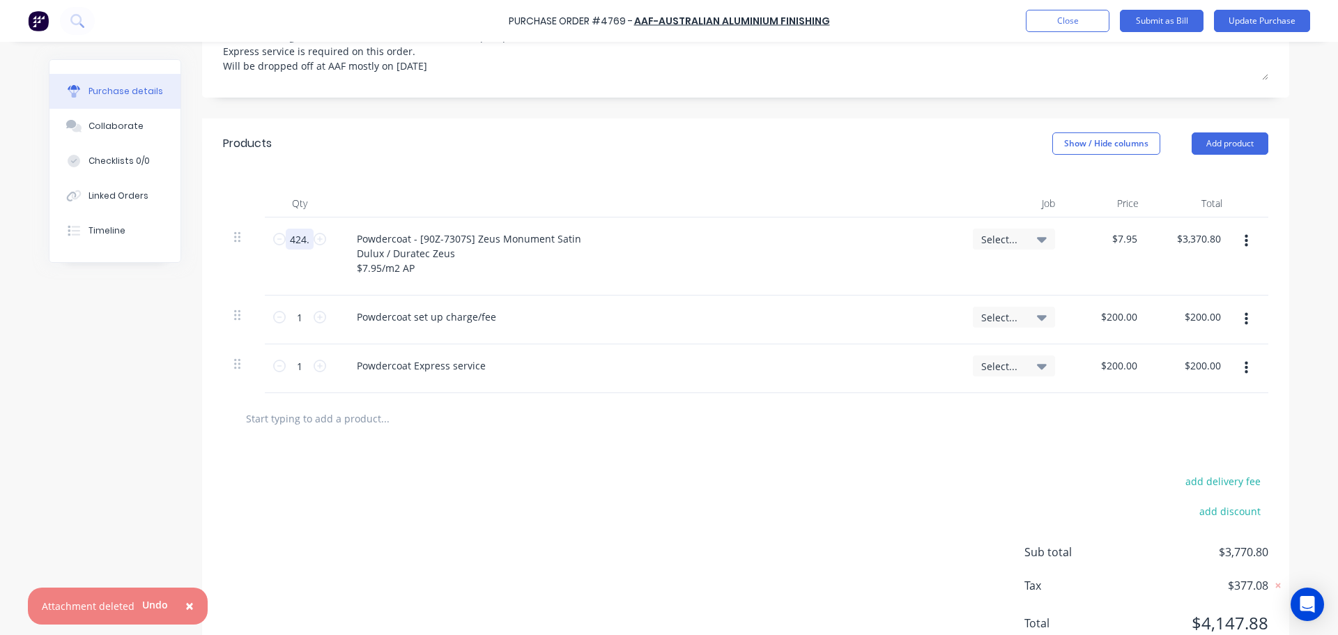
type textarea "x"
type input "424.0"
type textarea "x"
type input "424.01"
type input "$3,370.88"
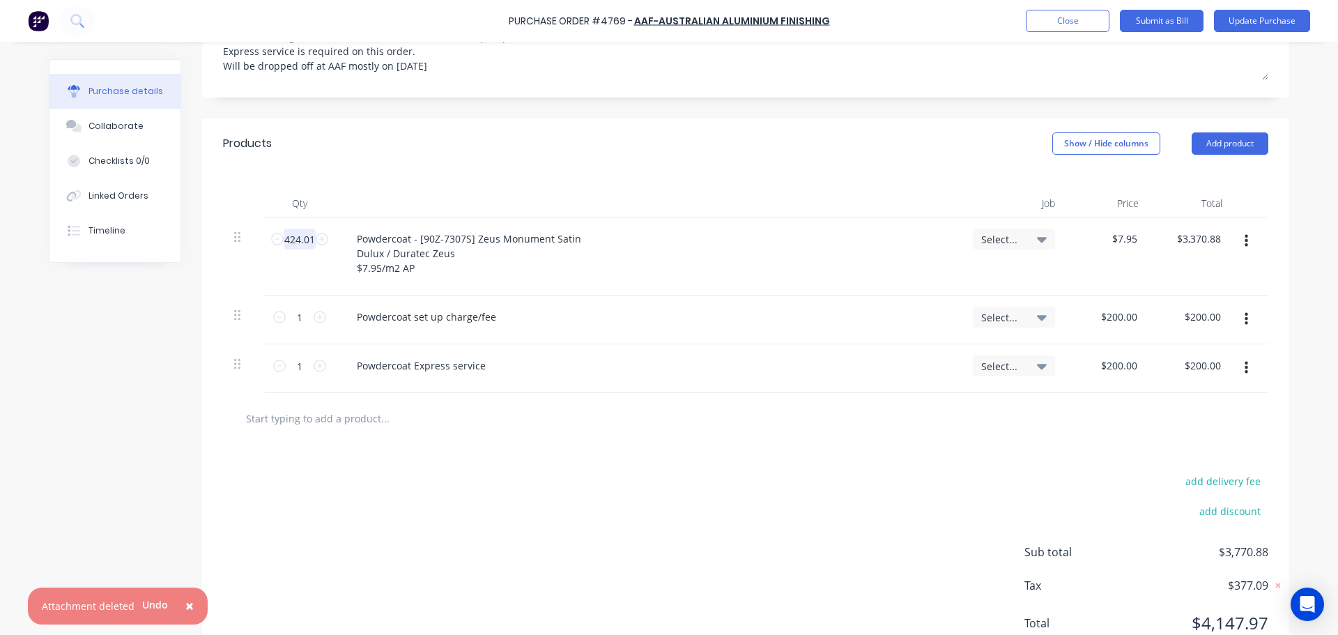
type textarea "x"
type input "424.012"
type input "$3,370.90"
type textarea "x"
type input "424.012"
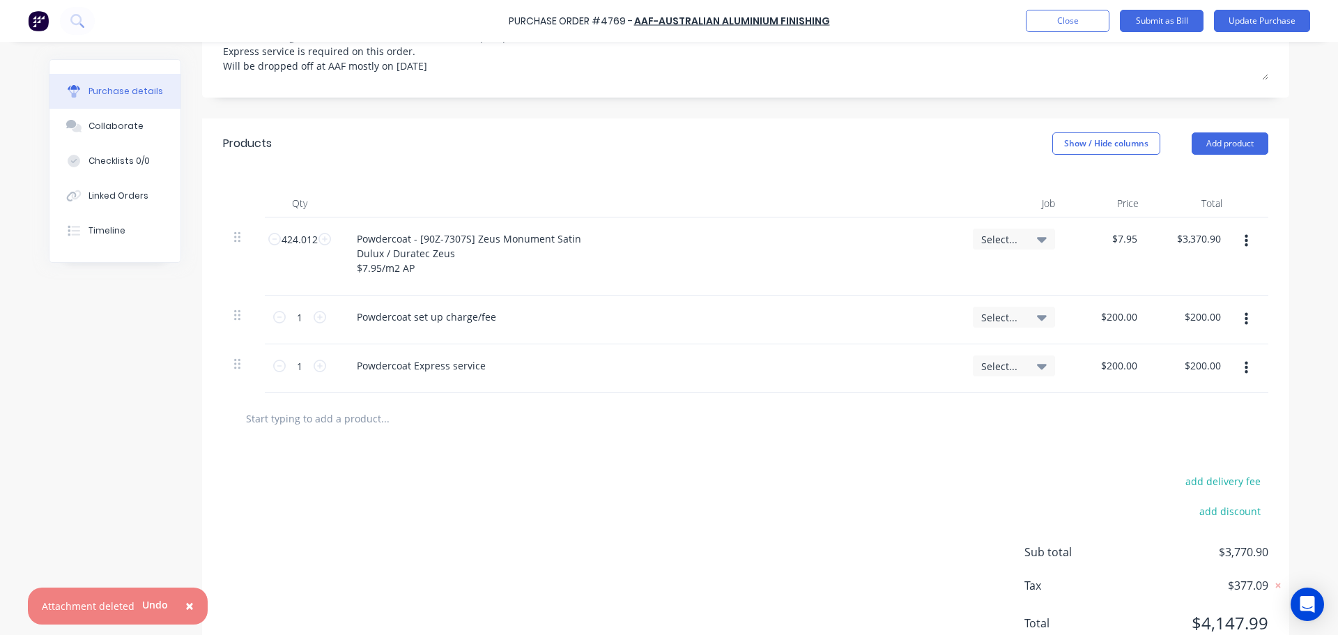
click at [399, 518] on div "add delivery fee add discount Sub total $3,770.90 Tax $377.09 Total $4,147.99" at bounding box center [745, 558] width 1087 height 229
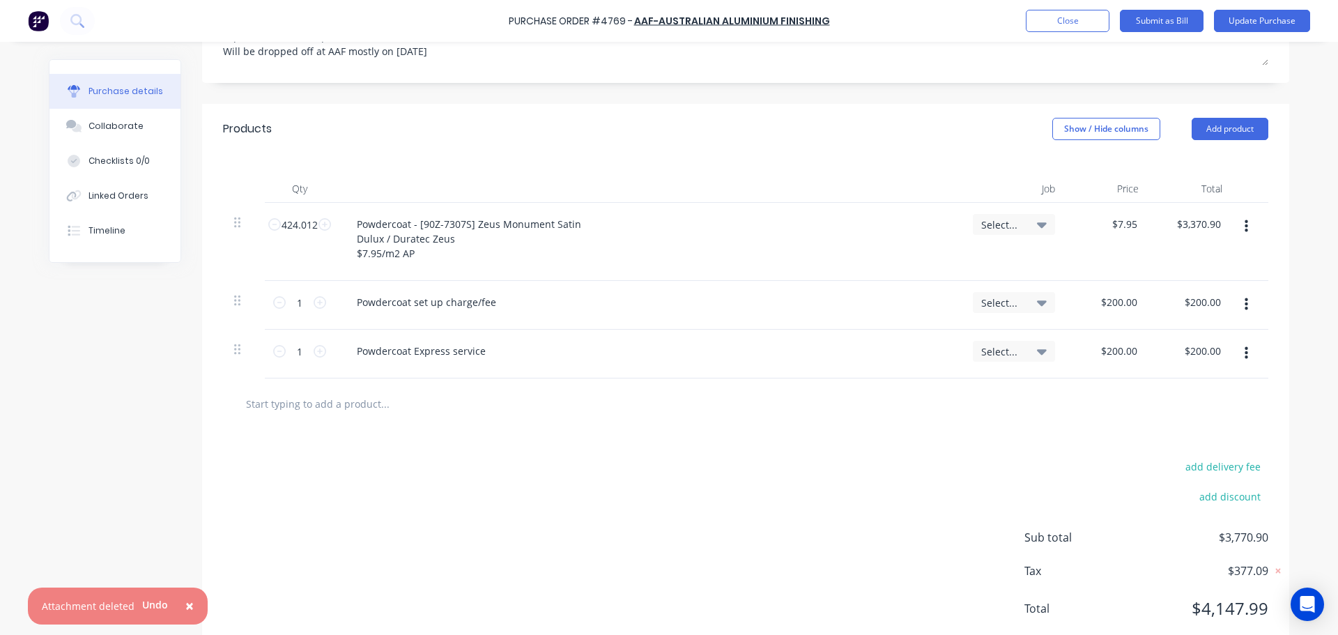
scroll to position [226, 0]
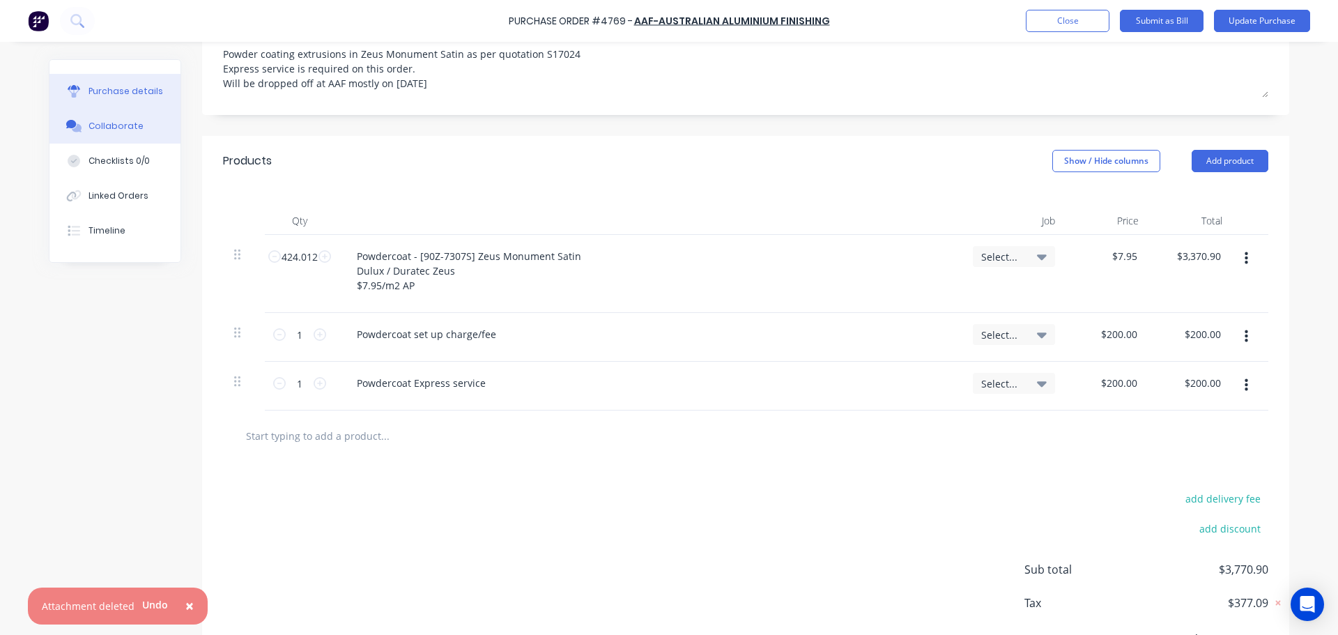
click at [109, 130] on div "Collaborate" at bounding box center [116, 126] width 55 height 13
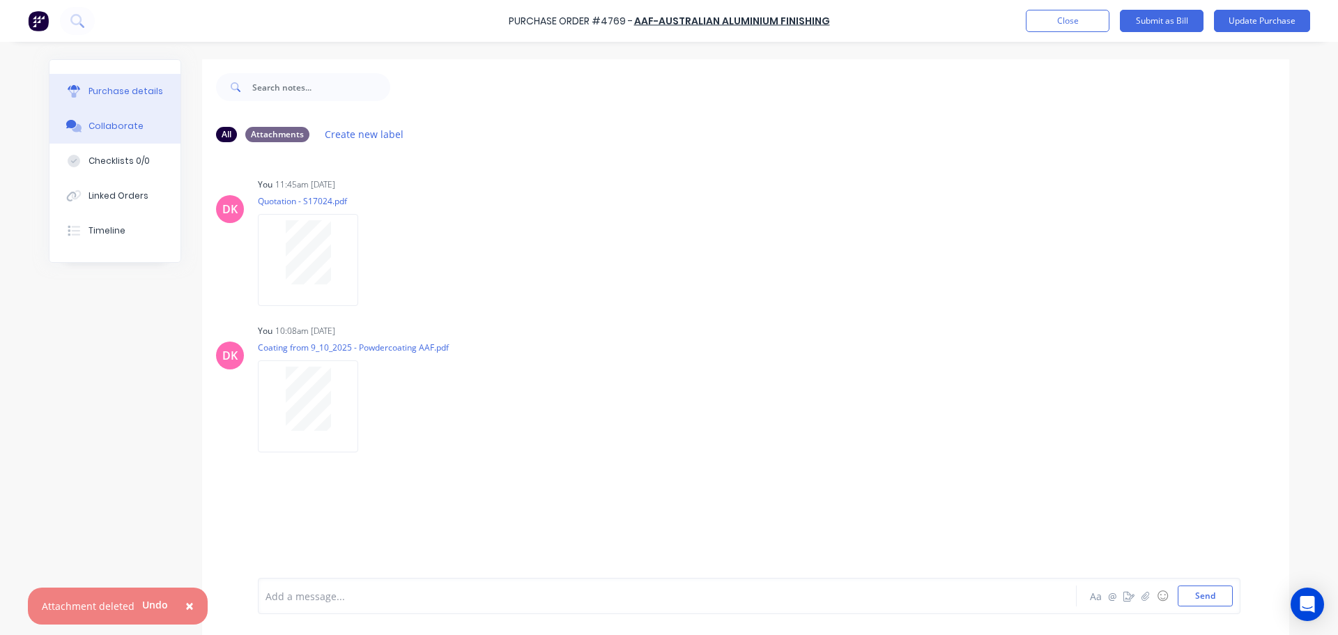
click at [104, 93] on div "Purchase details" at bounding box center [126, 91] width 75 height 13
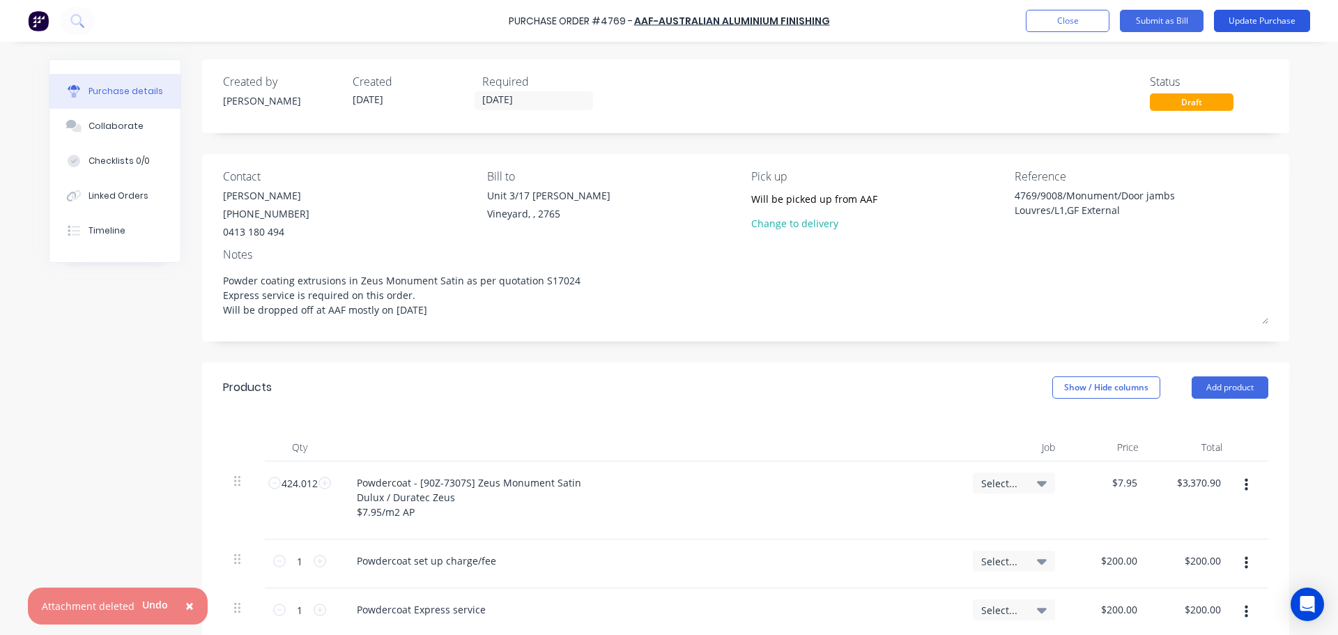
click at [1256, 17] on button "Update Purchase" at bounding box center [1262, 21] width 96 height 22
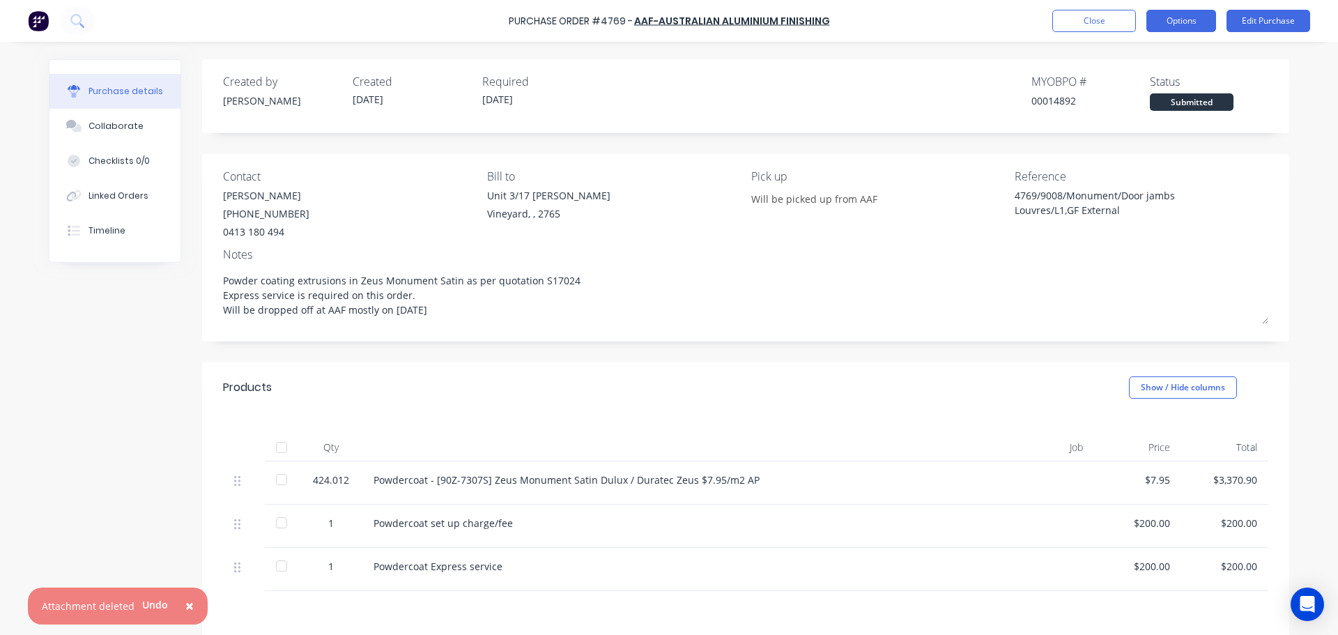
click at [1179, 24] on button "Options" at bounding box center [1181, 21] width 70 height 22
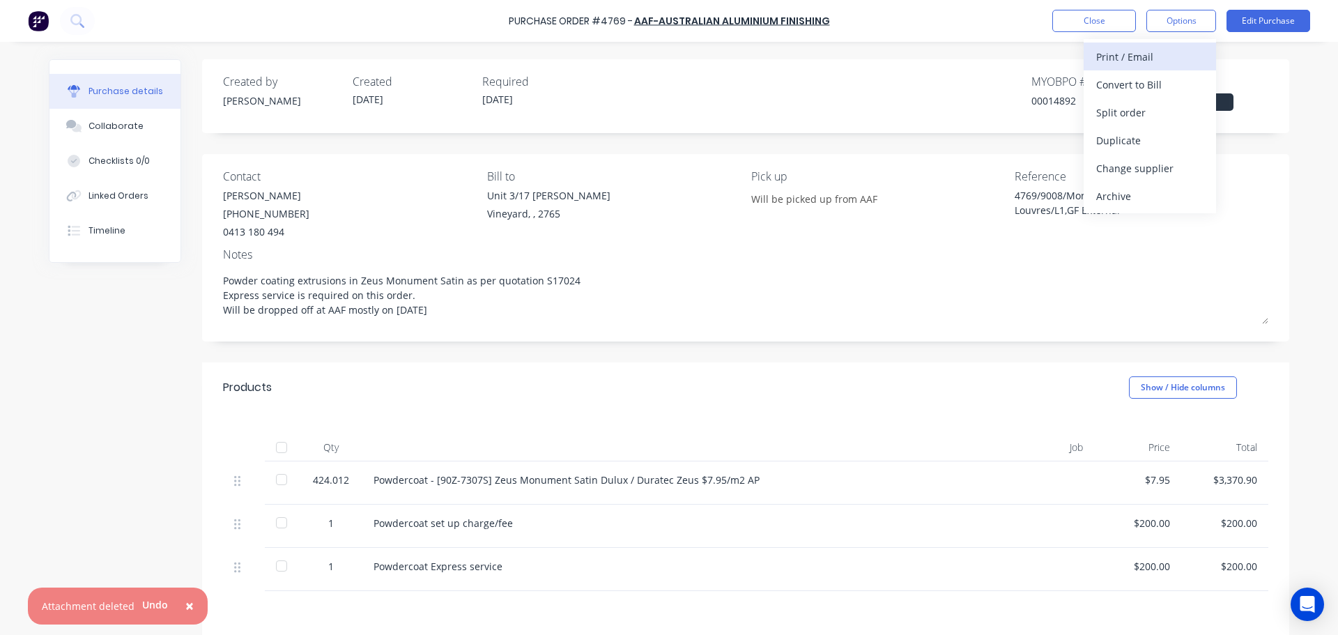
click at [1162, 63] on div "Print / Email" at bounding box center [1149, 57] width 107 height 20
click at [1147, 93] on div "With pricing" at bounding box center [1149, 85] width 107 height 20
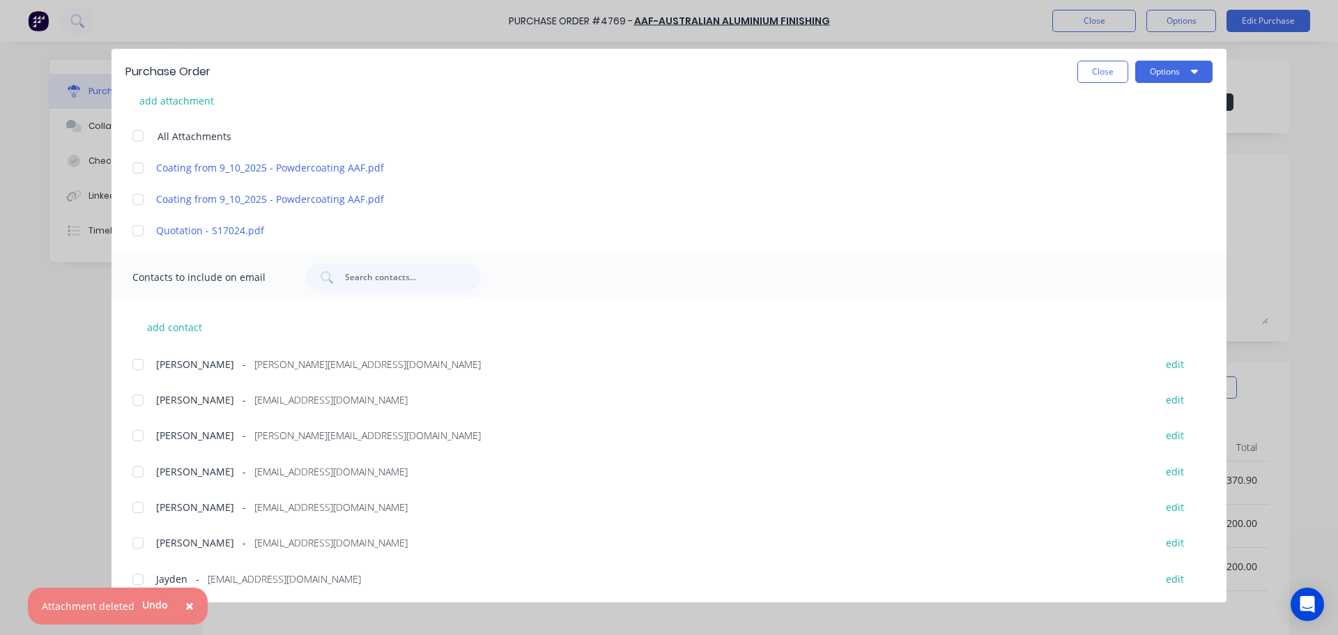
scroll to position [279, 0]
click at [135, 135] on div at bounding box center [138, 133] width 28 height 28
click at [1109, 79] on button "Close" at bounding box center [1102, 72] width 51 height 22
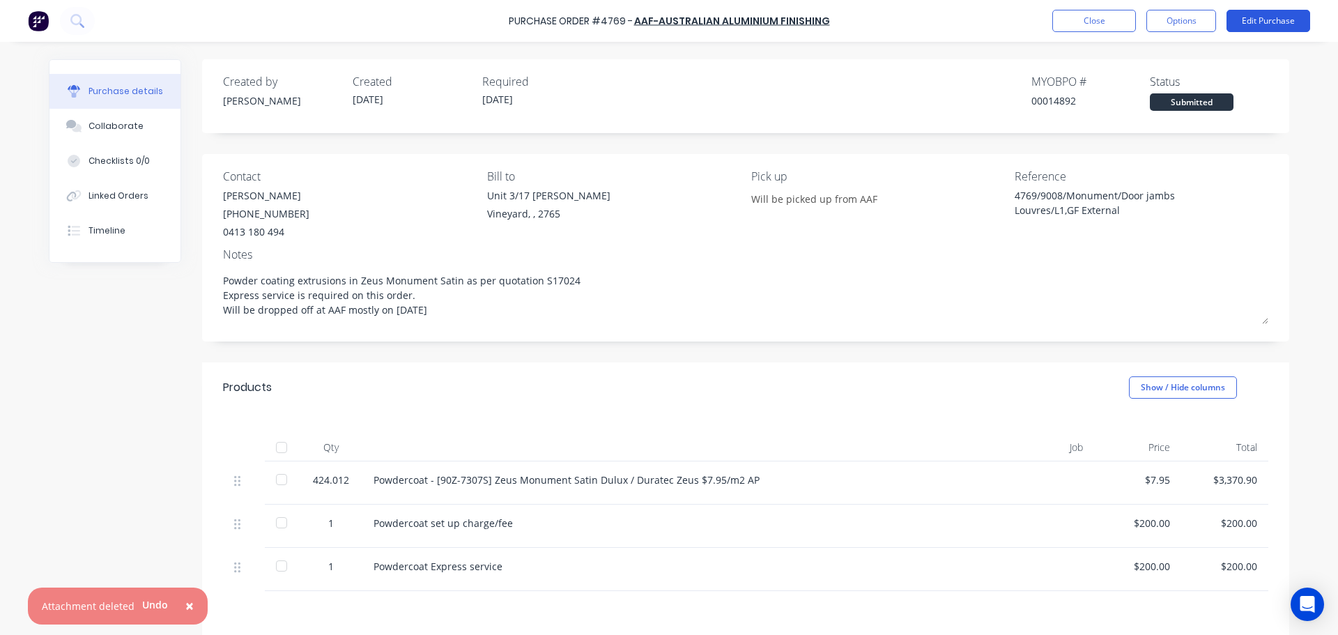
click at [1279, 25] on button "Edit Purchase" at bounding box center [1268, 21] width 84 height 22
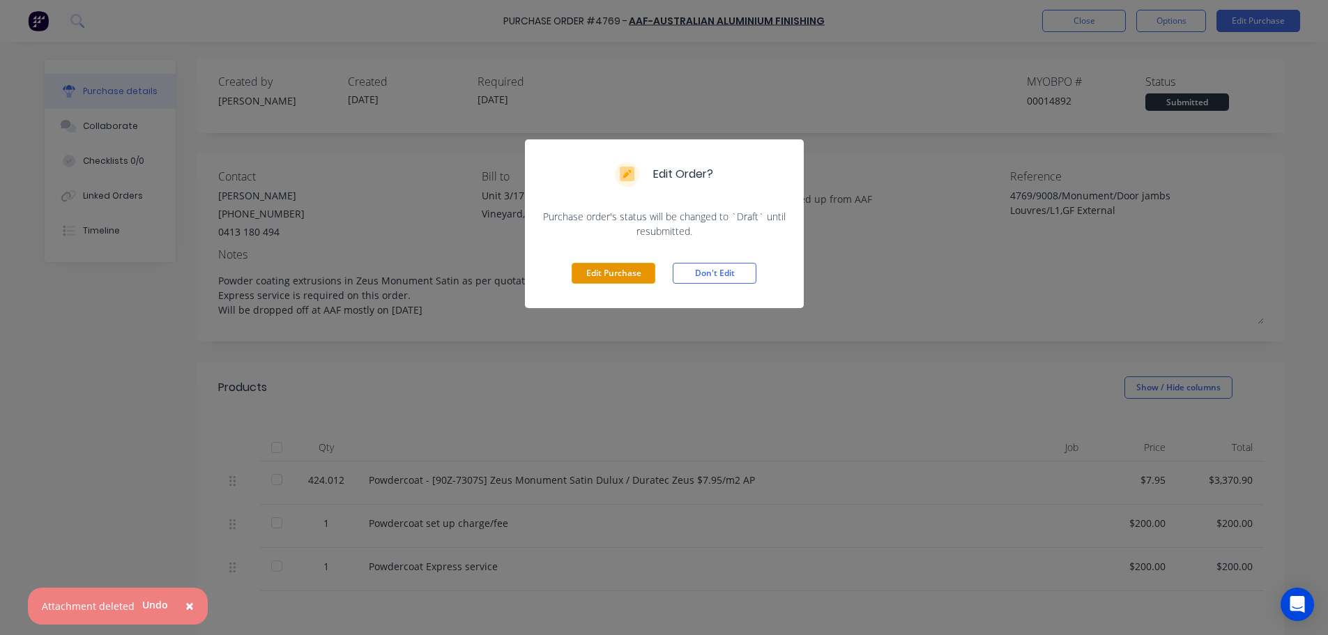
click at [633, 277] on button "Edit Purchase" at bounding box center [613, 273] width 84 height 21
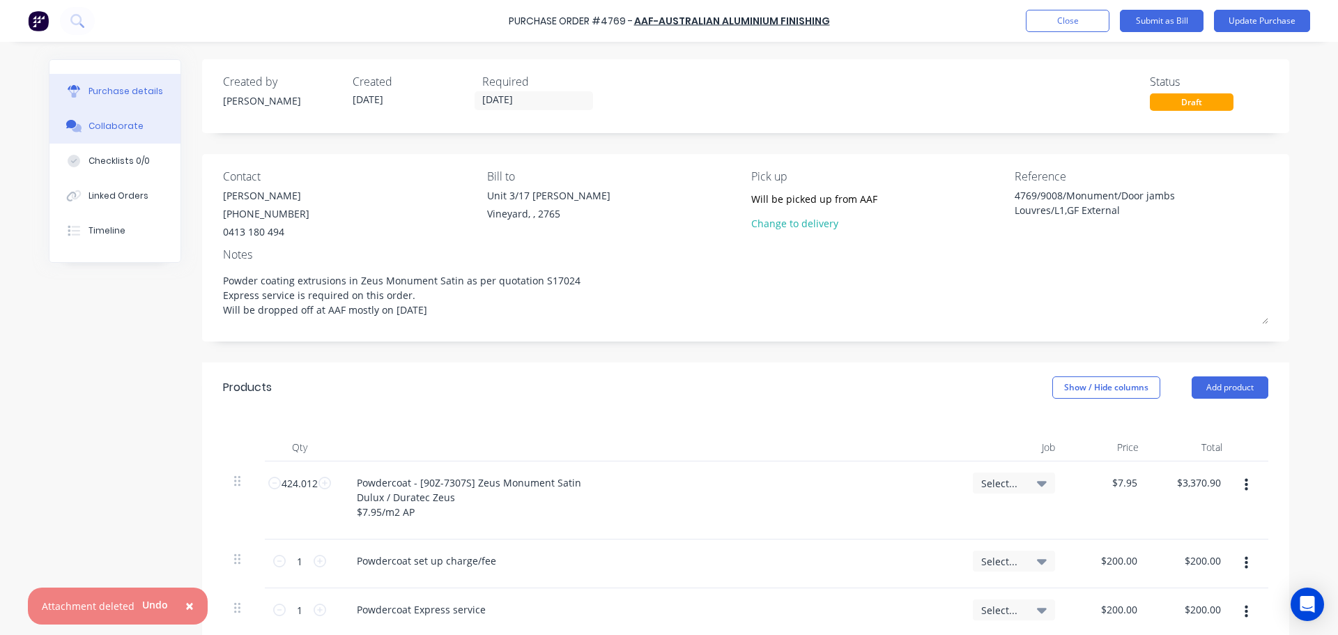
click at [102, 128] on div "Collaborate" at bounding box center [116, 126] width 55 height 13
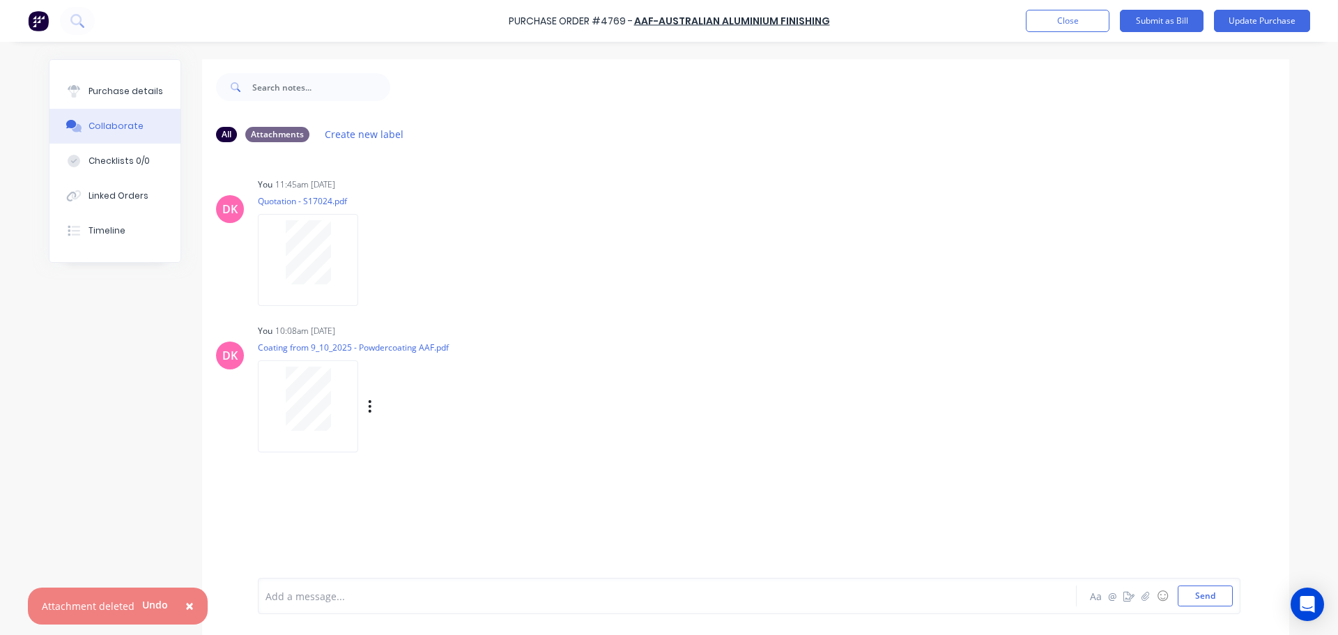
click at [371, 405] on div "Labels Download Delete" at bounding box center [442, 407] width 157 height 20
click at [369, 407] on icon "button" at bounding box center [370, 406] width 3 height 13
click at [415, 472] on button "Delete" at bounding box center [461, 474] width 157 height 31
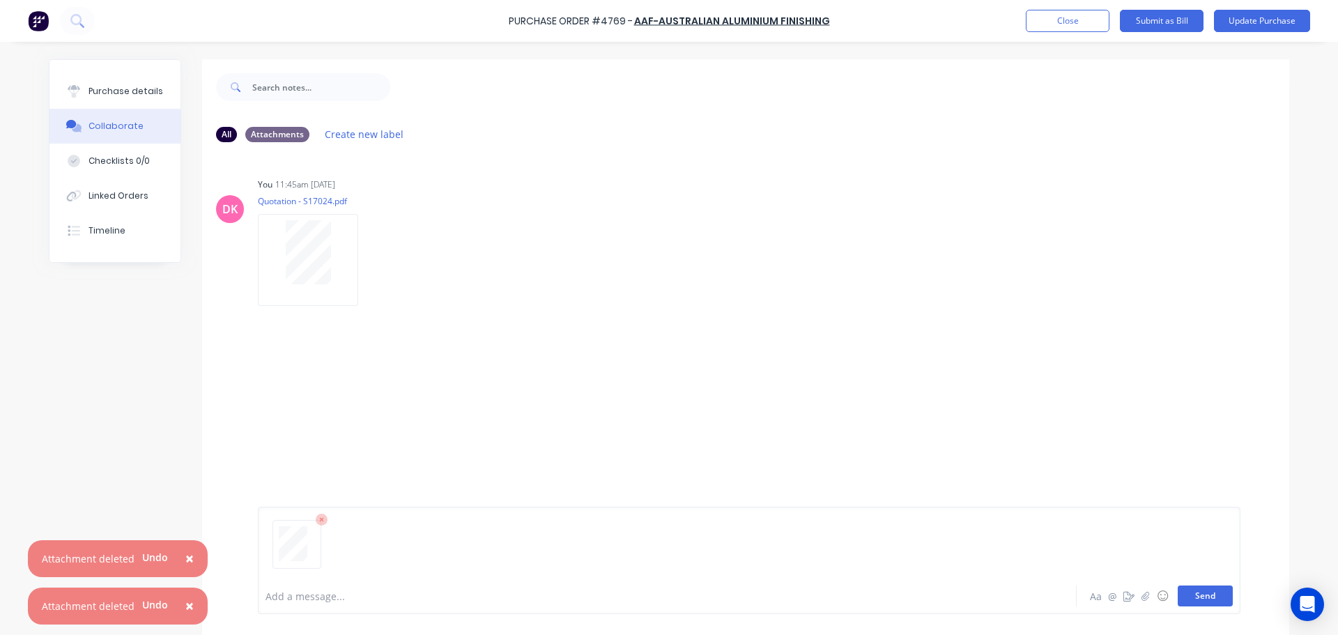
click at [1212, 601] on button "Send" at bounding box center [1205, 595] width 55 height 21
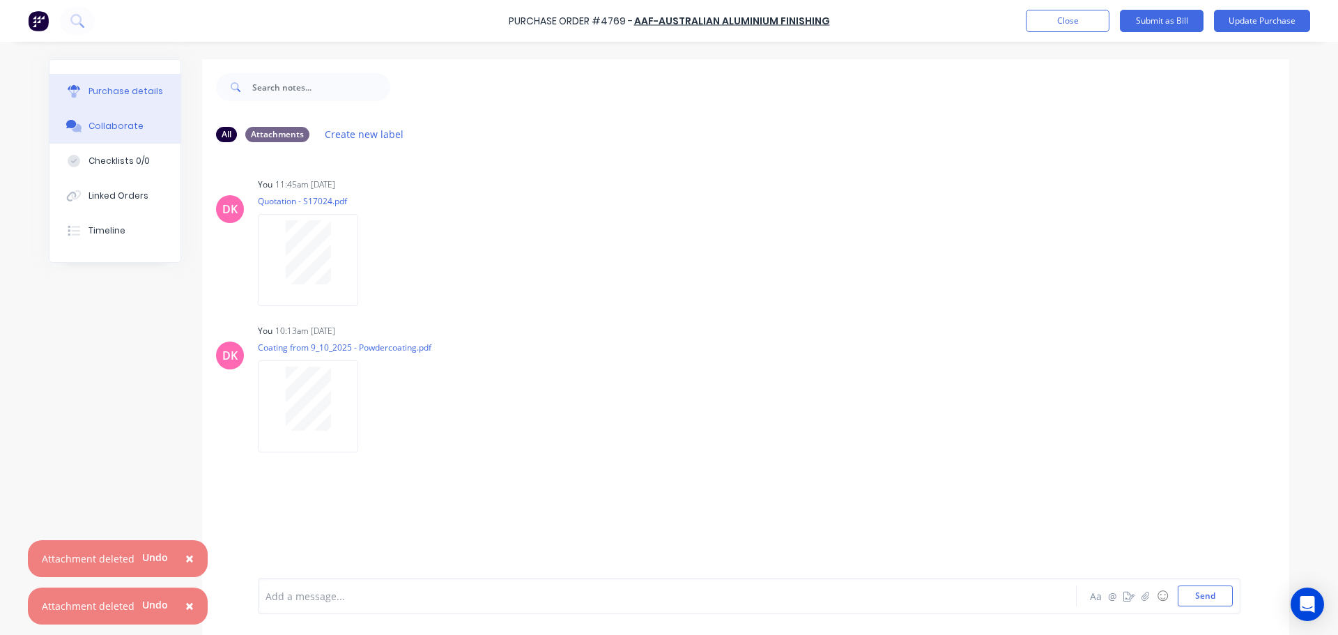
click at [130, 91] on div "Purchase details" at bounding box center [126, 91] width 75 height 13
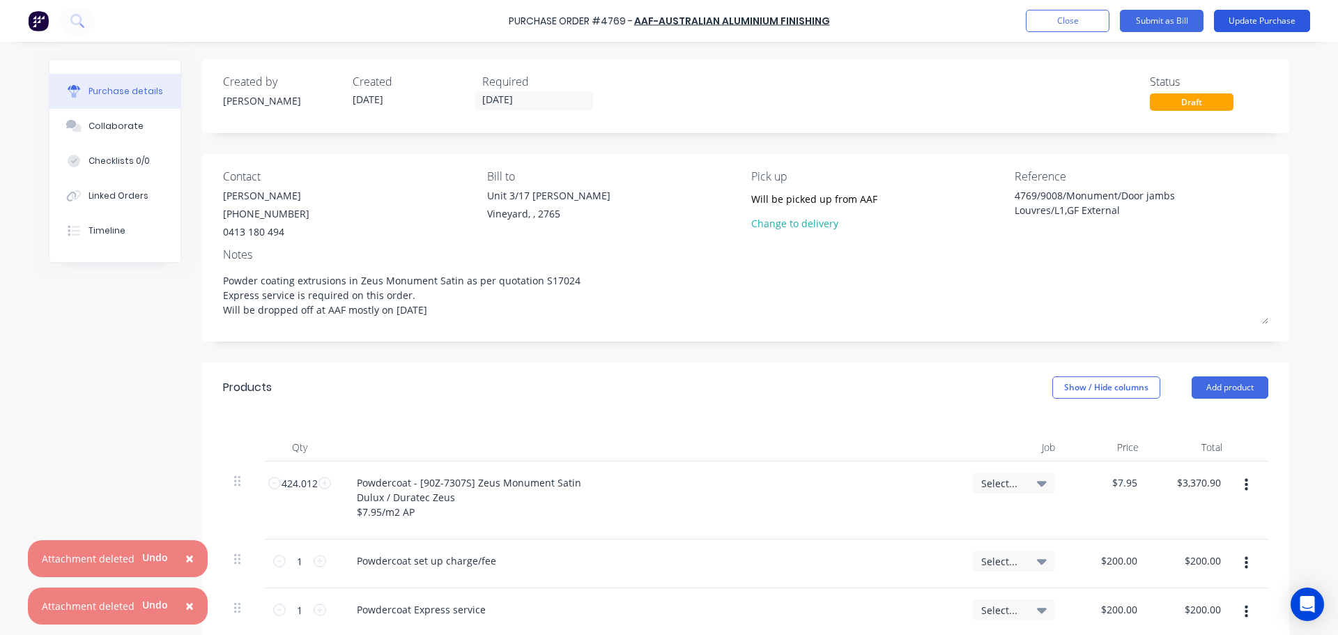
click at [1267, 26] on button "Update Purchase" at bounding box center [1262, 21] width 96 height 22
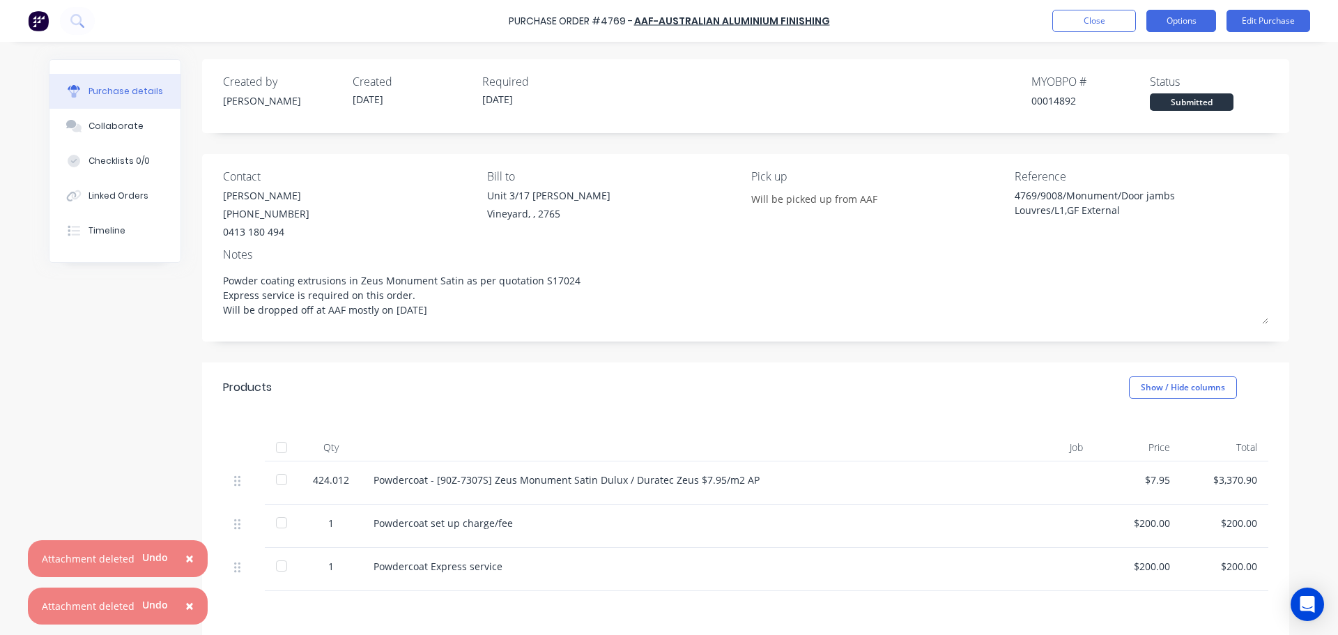
click at [1185, 21] on button "Options" at bounding box center [1181, 21] width 70 height 22
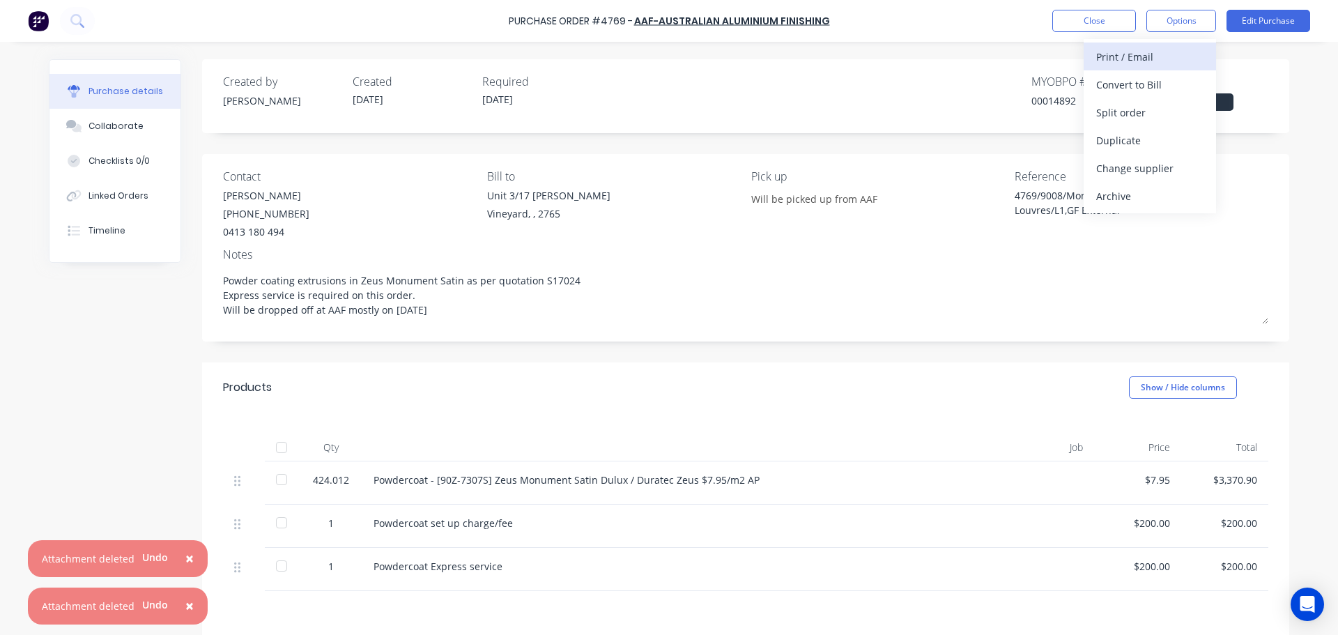
click at [1153, 61] on div "Print / Email" at bounding box center [1149, 57] width 107 height 20
click at [1130, 89] on div "With pricing" at bounding box center [1149, 85] width 107 height 20
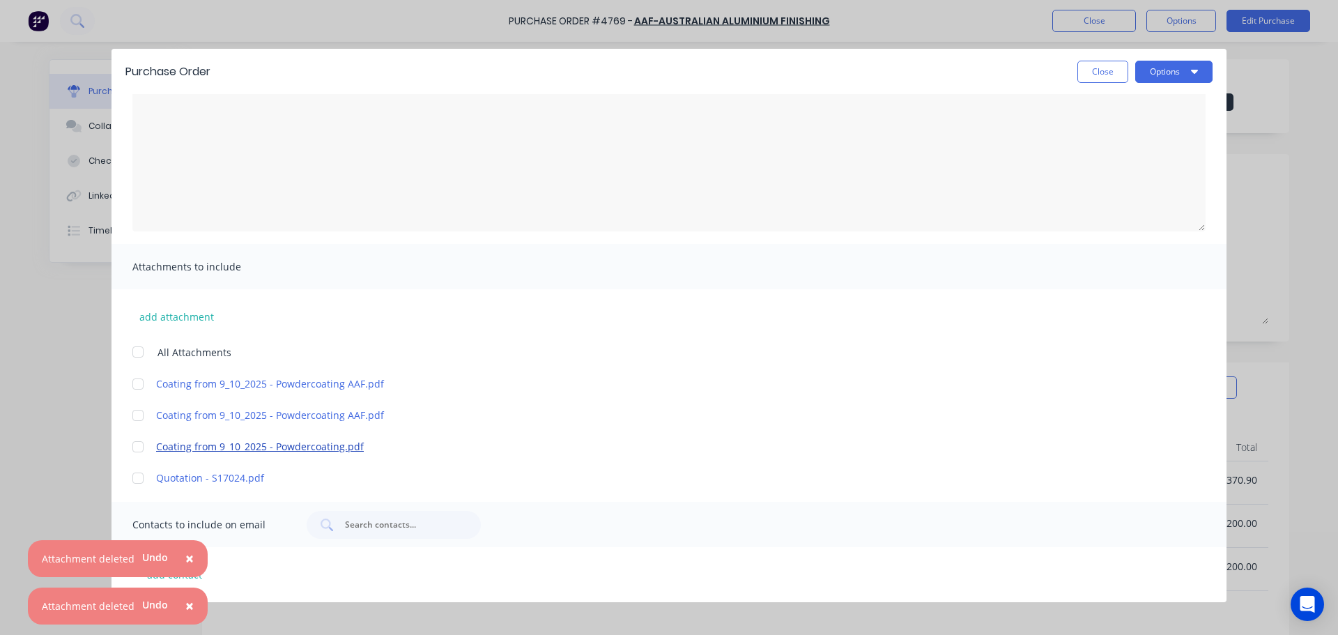
scroll to position [139, 0]
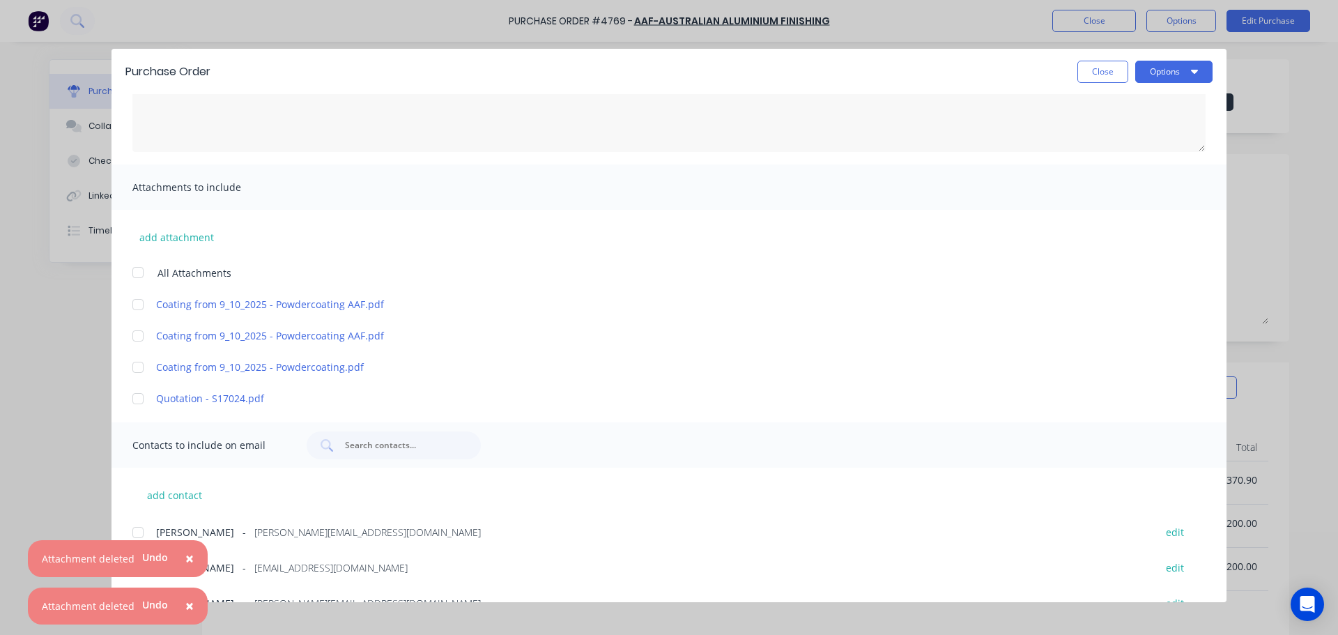
click at [142, 400] on div at bounding box center [138, 399] width 28 height 28
click at [138, 366] on div at bounding box center [138, 367] width 28 height 28
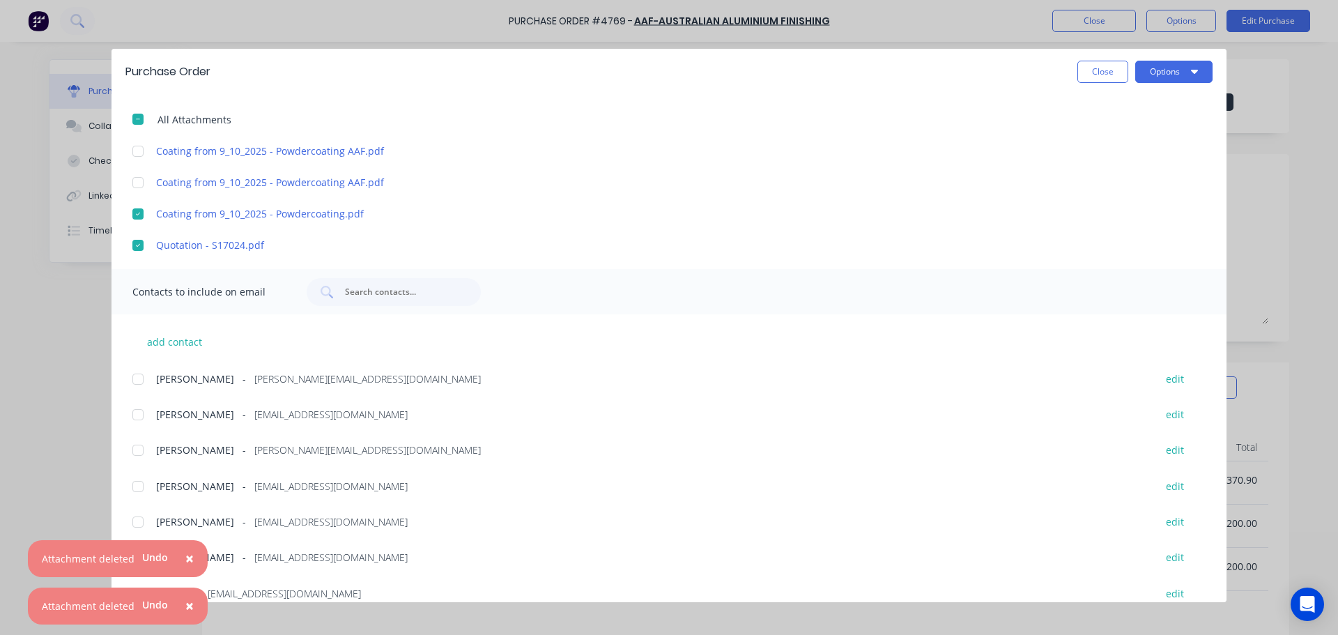
scroll to position [0, 0]
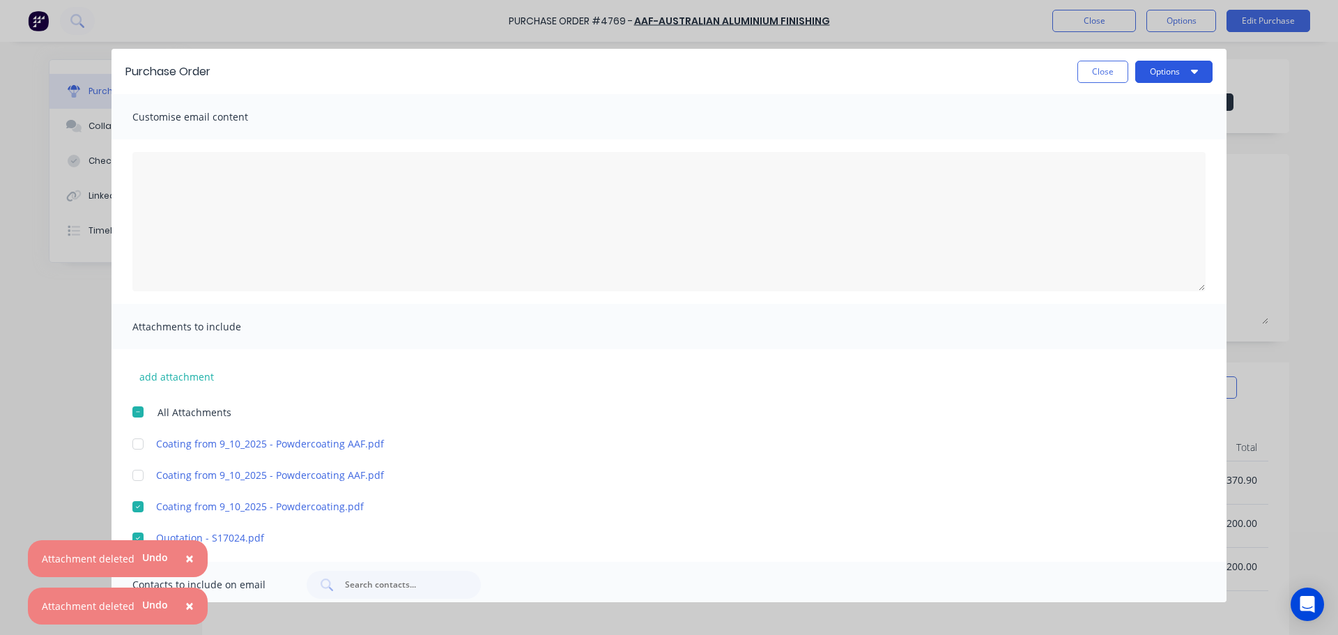
click at [1182, 66] on button "Options" at bounding box center [1173, 72] width 77 height 22
click at [1136, 137] on div "Print" at bounding box center [1146, 135] width 107 height 20
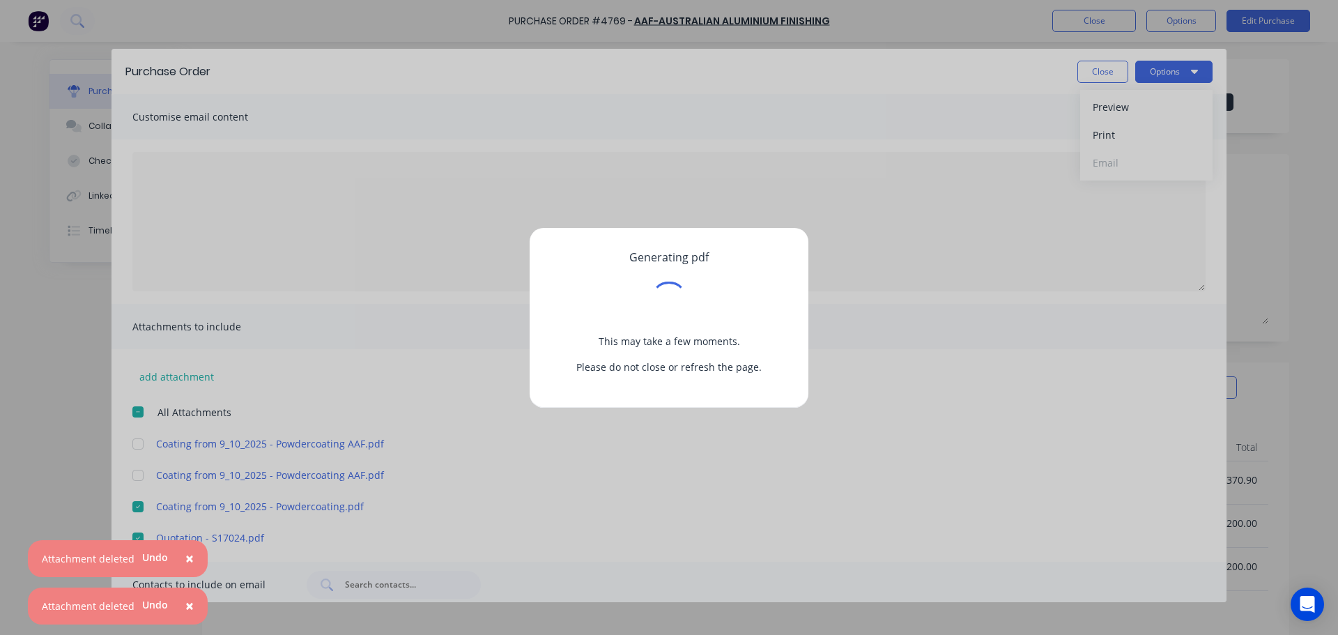
click at [186, 555] on span "×" at bounding box center [189, 558] width 8 height 20
click at [185, 603] on span "×" at bounding box center [189, 606] width 8 height 20
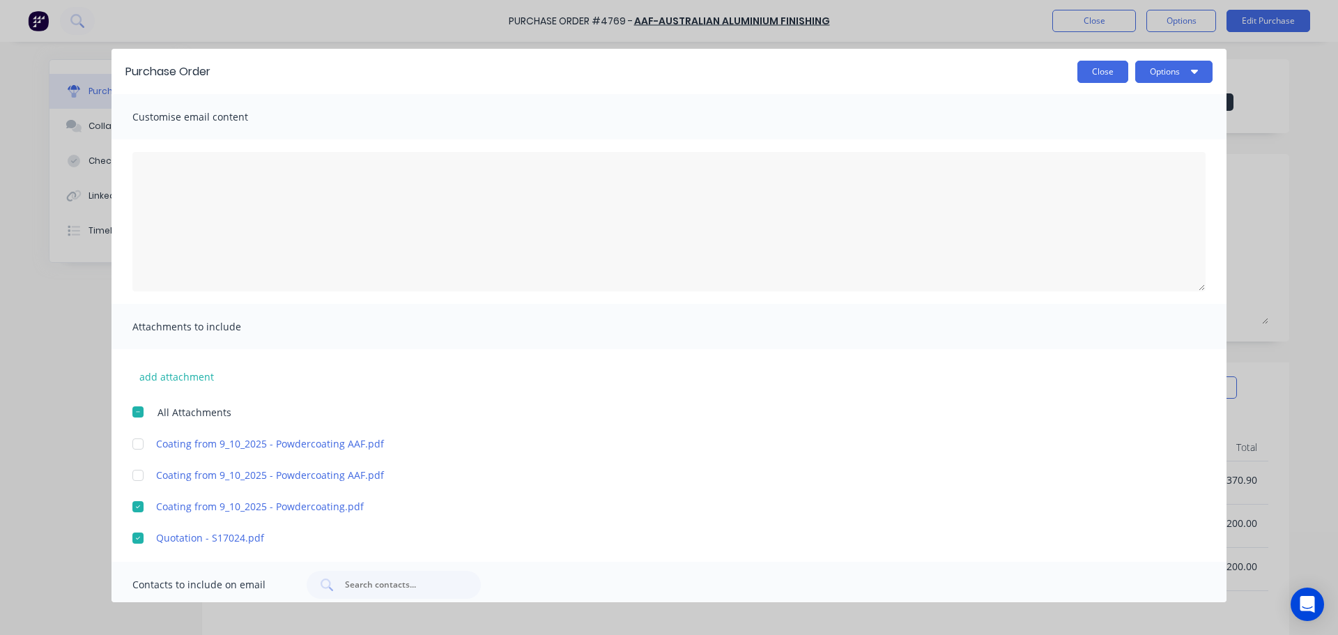
click at [1111, 68] on button "Close" at bounding box center [1102, 72] width 51 height 22
type textarea "x"
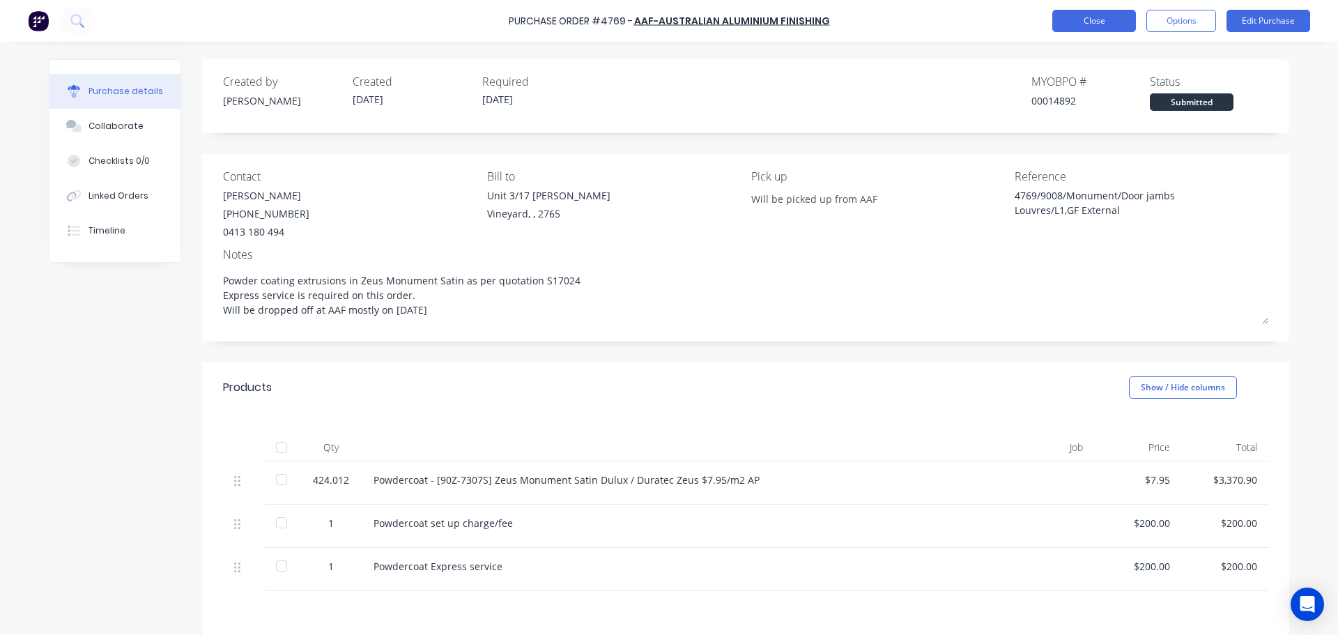
click at [1087, 17] on button "Close" at bounding box center [1094, 21] width 84 height 22
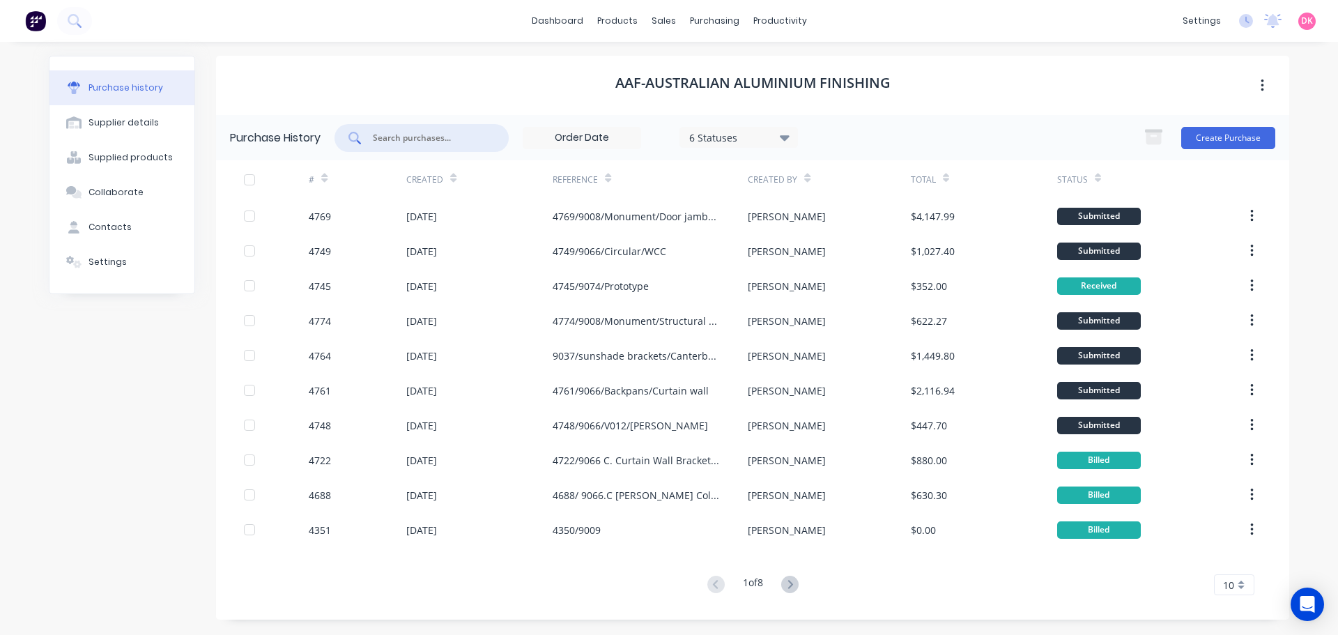
click at [394, 133] on input "text" at bounding box center [429, 138] width 116 height 14
click at [401, 127] on div at bounding box center [421, 138] width 174 height 28
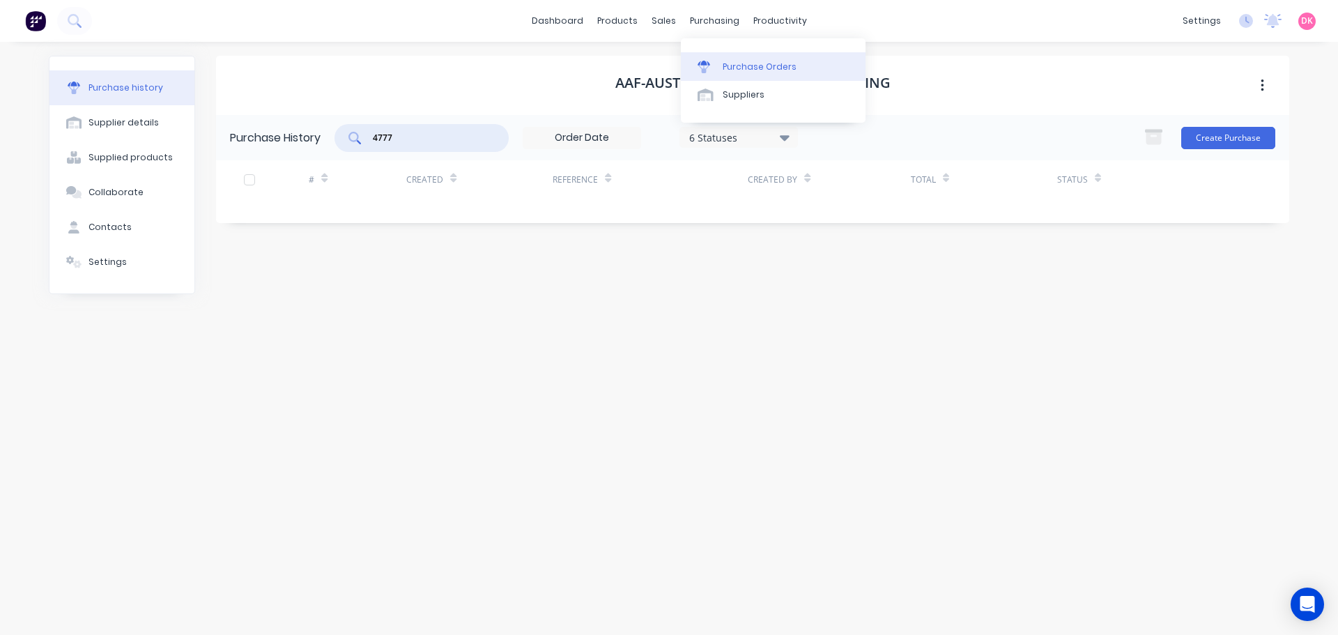
type input "4777"
click at [728, 68] on div "Purchase Orders" at bounding box center [760, 67] width 74 height 13
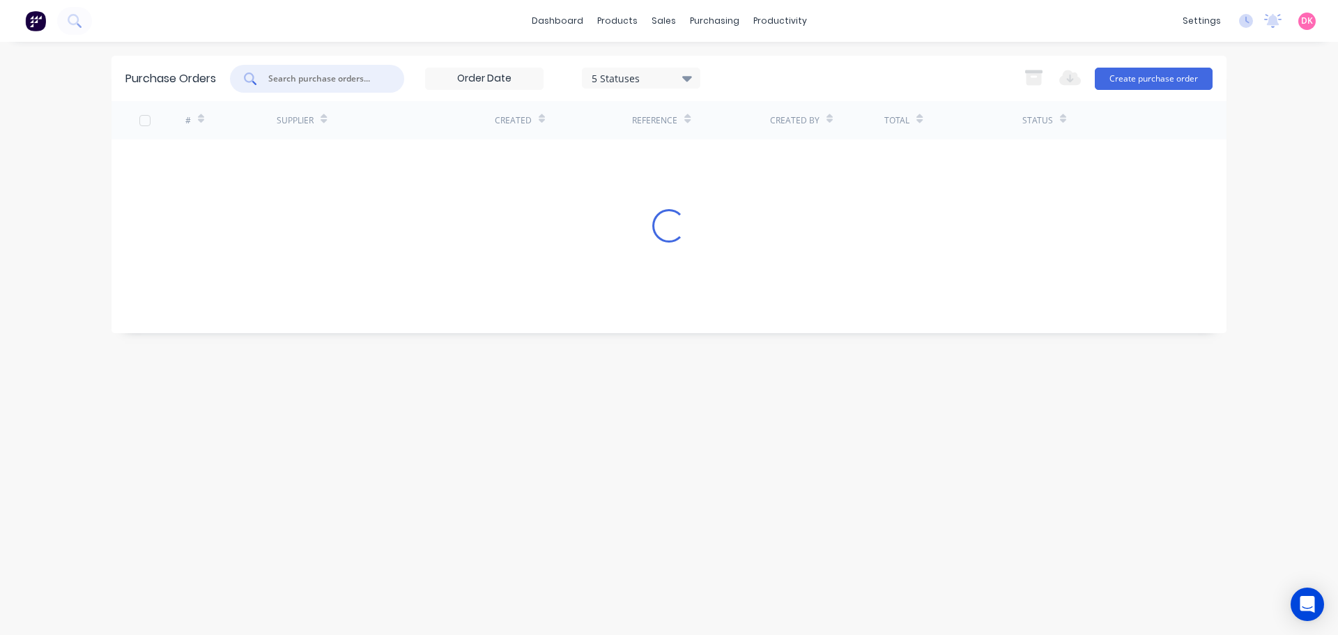
click at [332, 84] on input "text" at bounding box center [325, 79] width 116 height 14
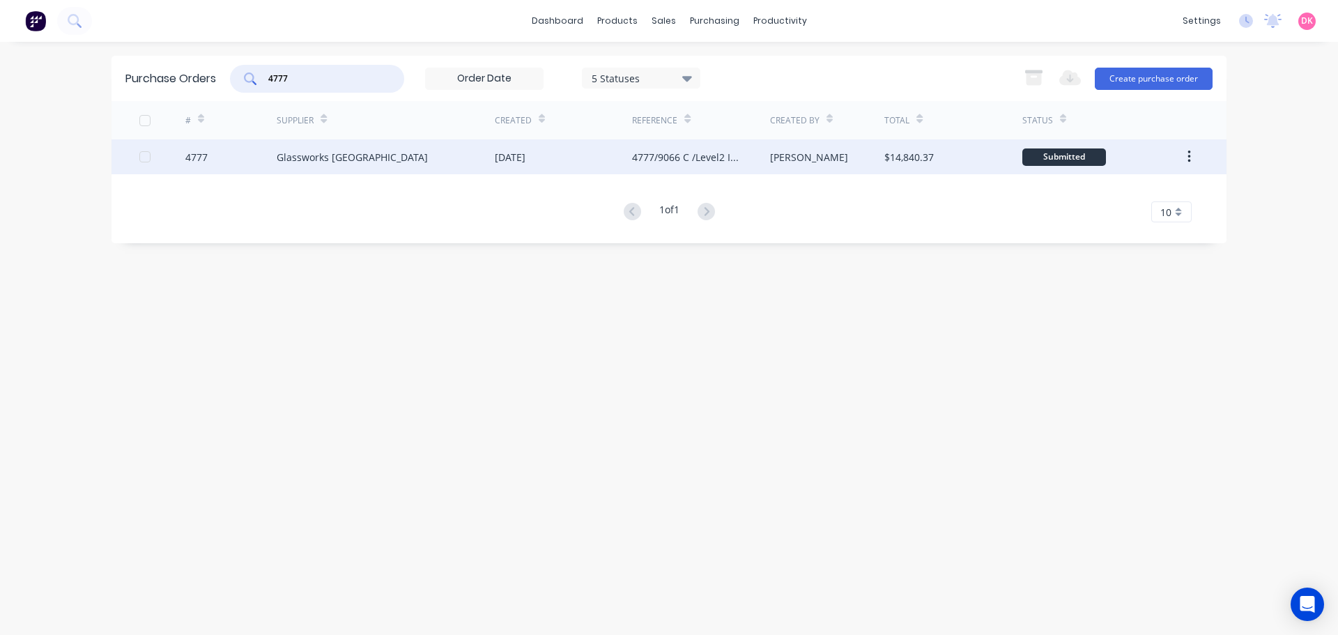
type input "4777"
click at [356, 164] on div "Glassworks Australia" at bounding box center [386, 156] width 218 height 35
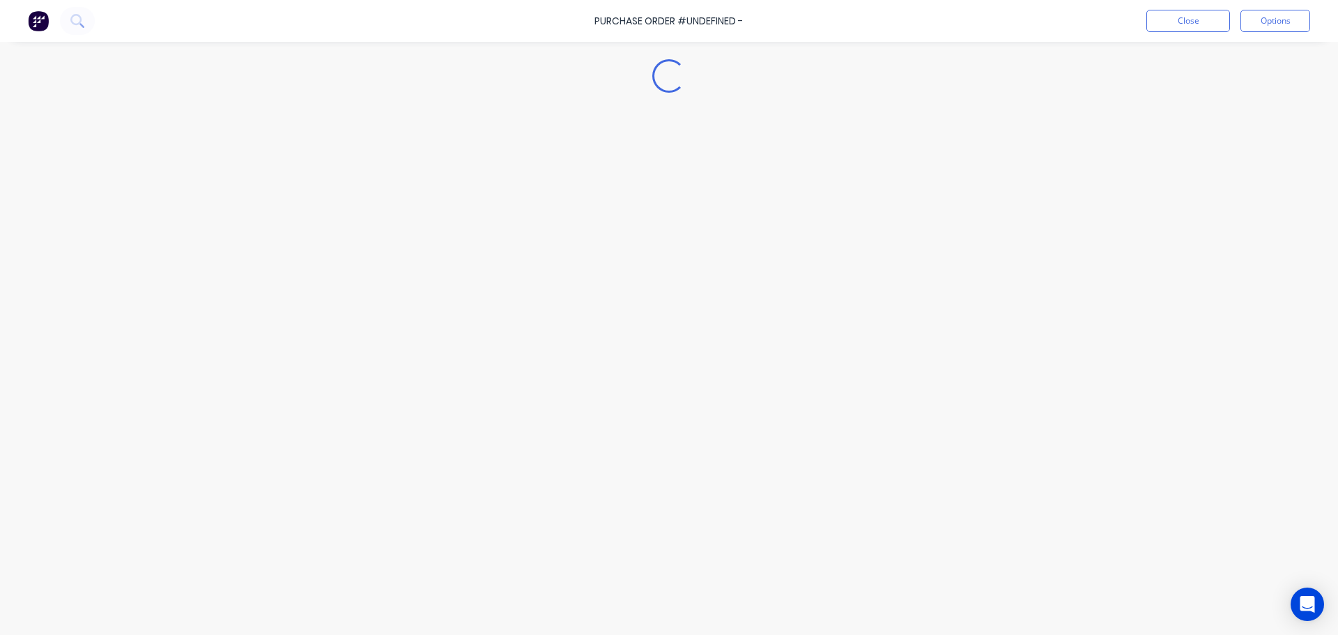
type textarea "x"
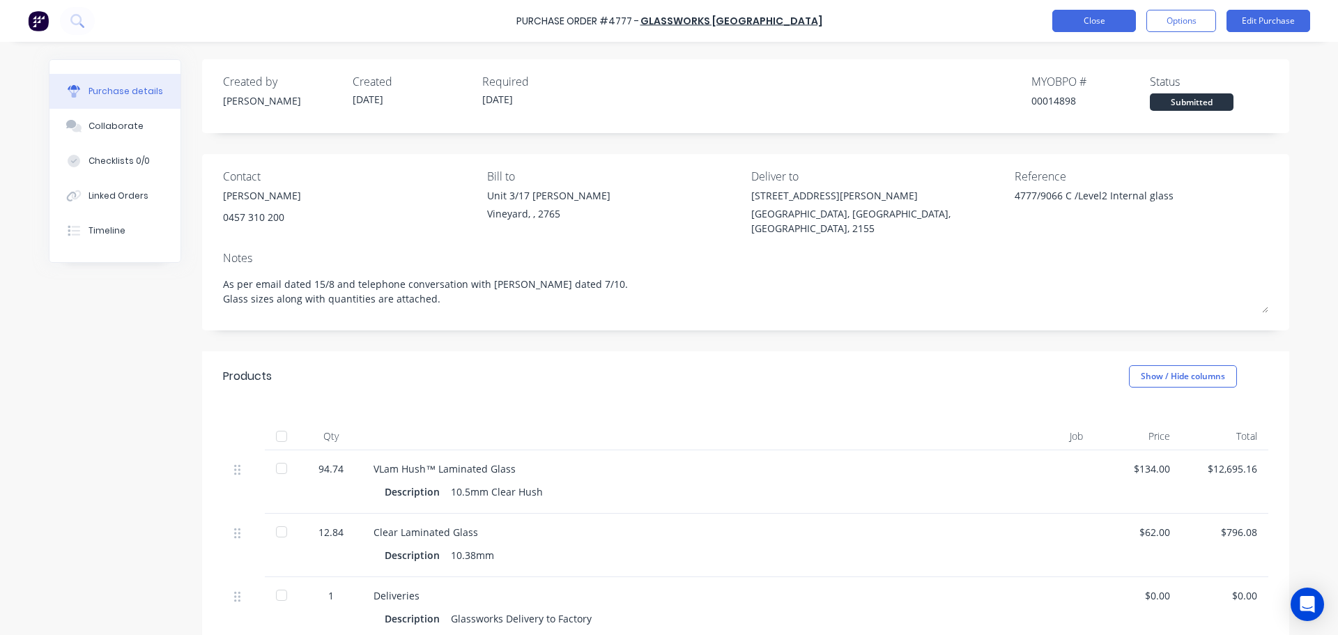
click at [1086, 14] on button "Close" at bounding box center [1094, 21] width 84 height 22
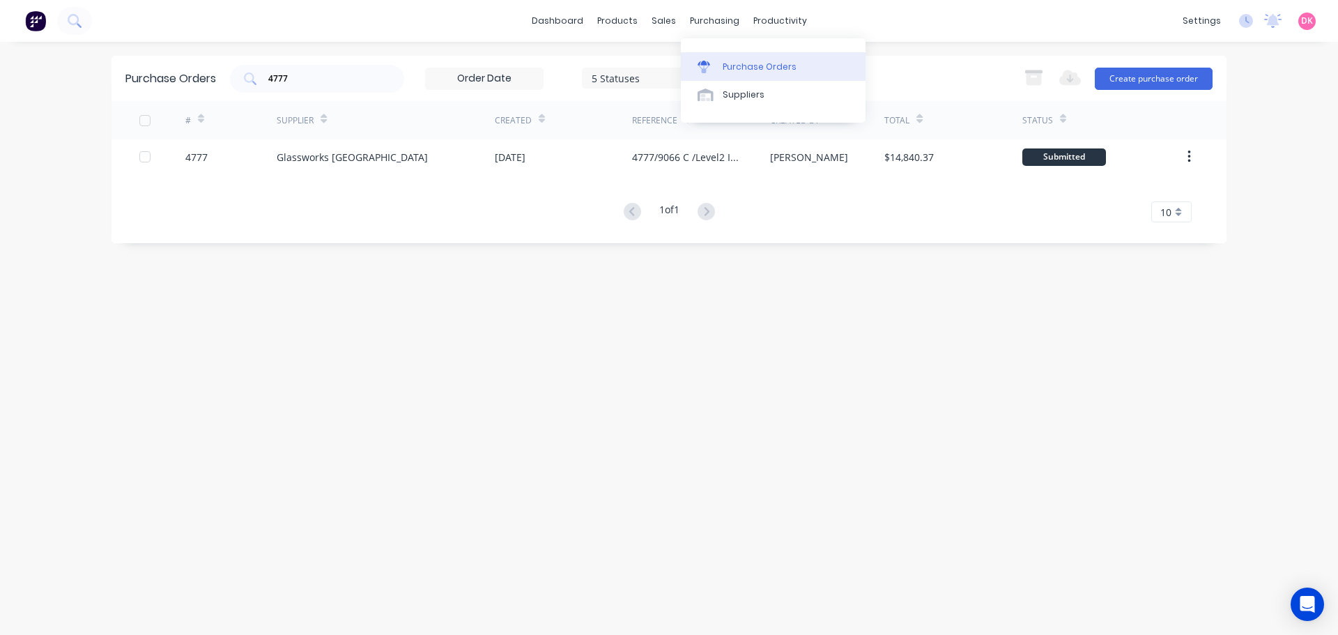
click at [728, 70] on div "Purchase Orders" at bounding box center [760, 67] width 74 height 13
click at [726, 69] on div "Purchase Orders" at bounding box center [760, 67] width 74 height 13
drag, startPoint x: 368, startPoint y: 78, endPoint x: 211, endPoint y: 108, distance: 159.6
click at [211, 108] on div "Purchase Orders 4777 5 Statuses 5 Statuses Export to Excel (XLSX) Create purcha…" at bounding box center [668, 149] width 1115 height 187
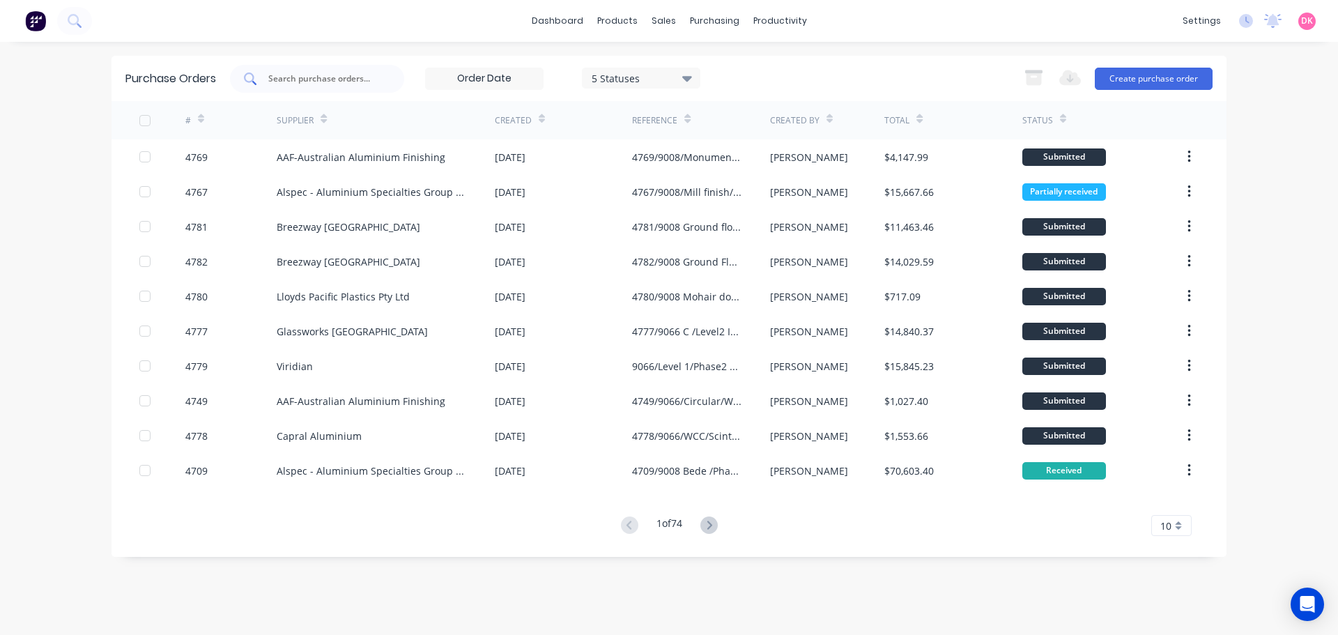
click at [339, 83] on input "text" at bounding box center [325, 79] width 116 height 14
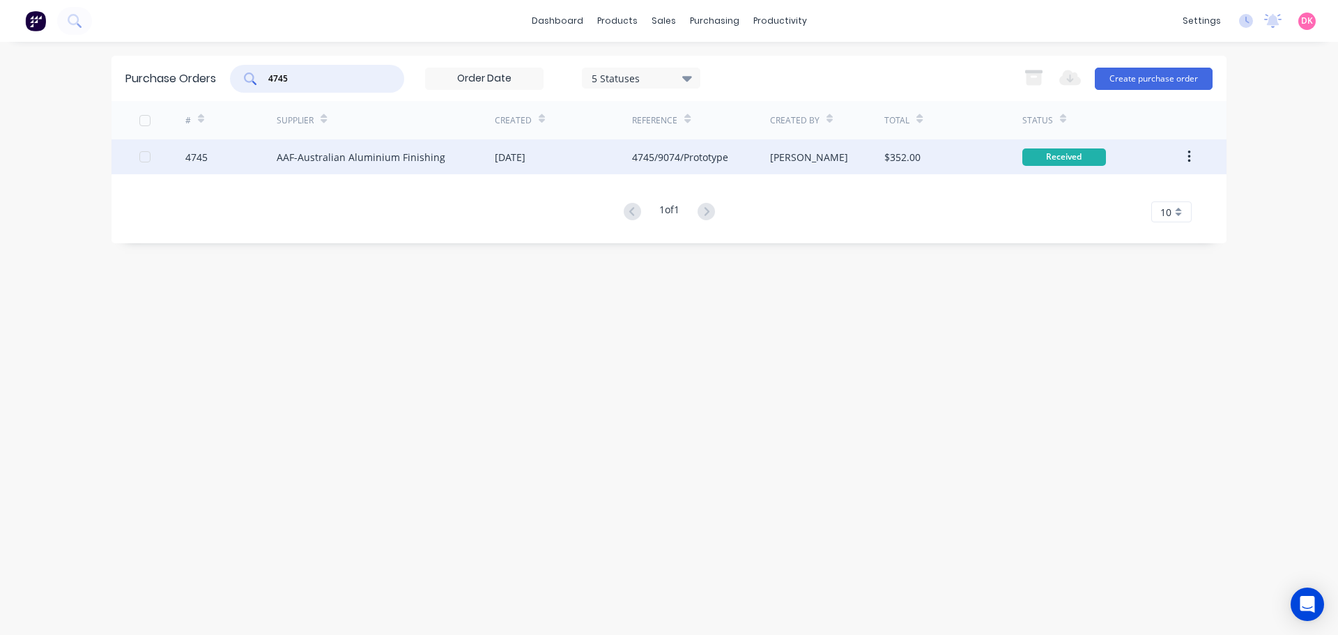
type input "4745"
click at [514, 170] on div "[DATE]" at bounding box center [563, 156] width 137 height 35
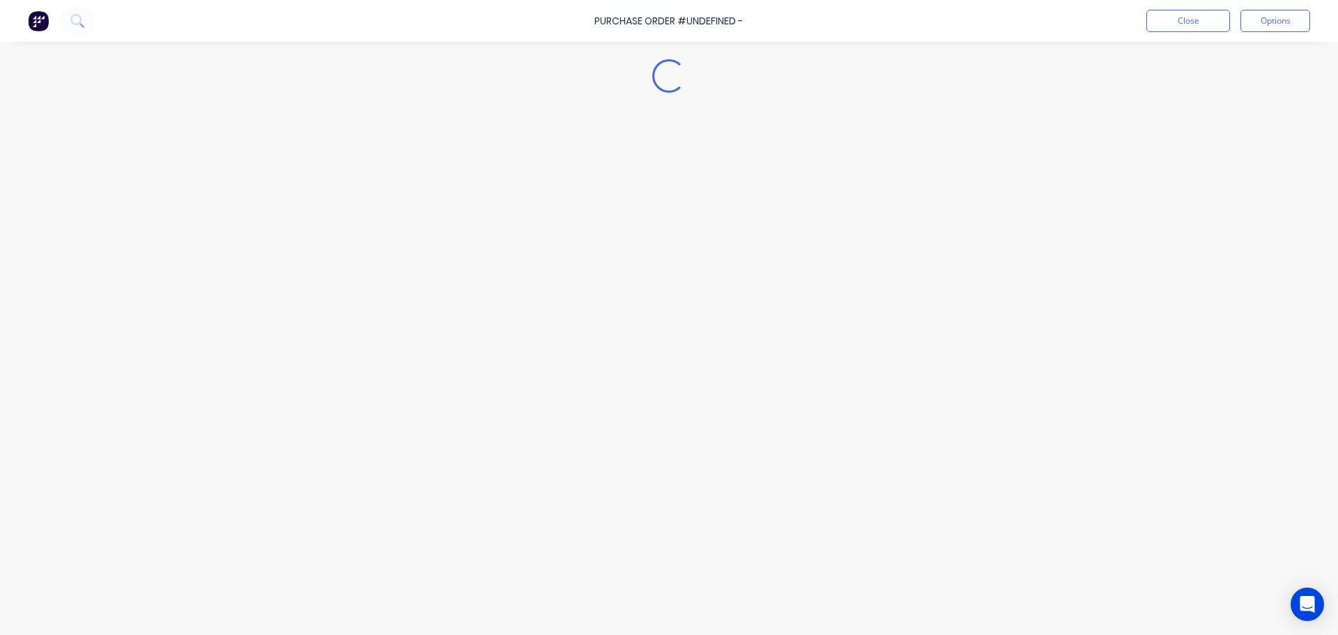
type textarea "x"
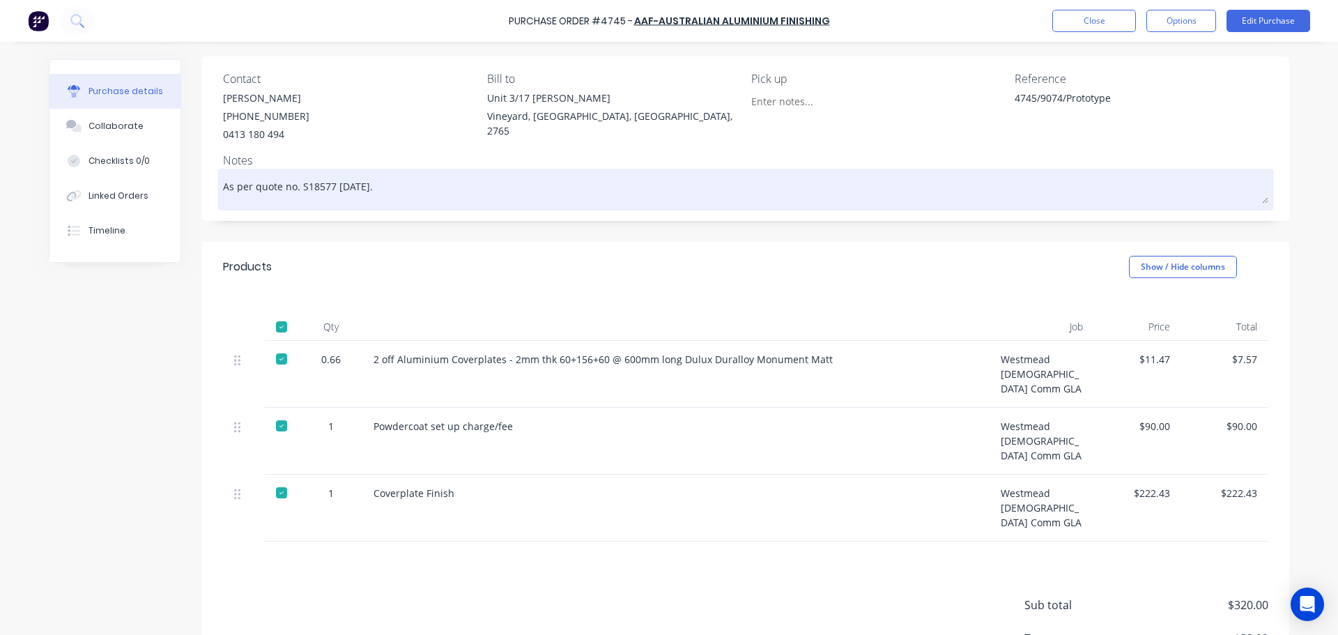
scroll to position [199, 0]
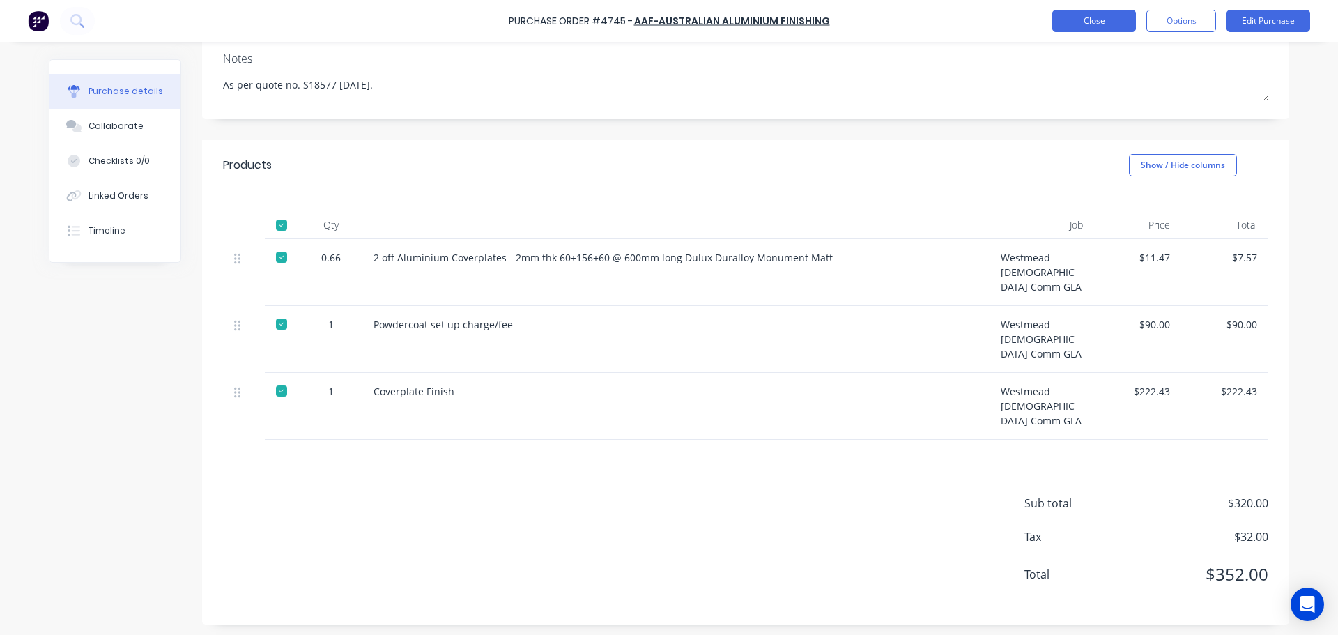
click at [1082, 16] on button "Close" at bounding box center [1094, 21] width 84 height 22
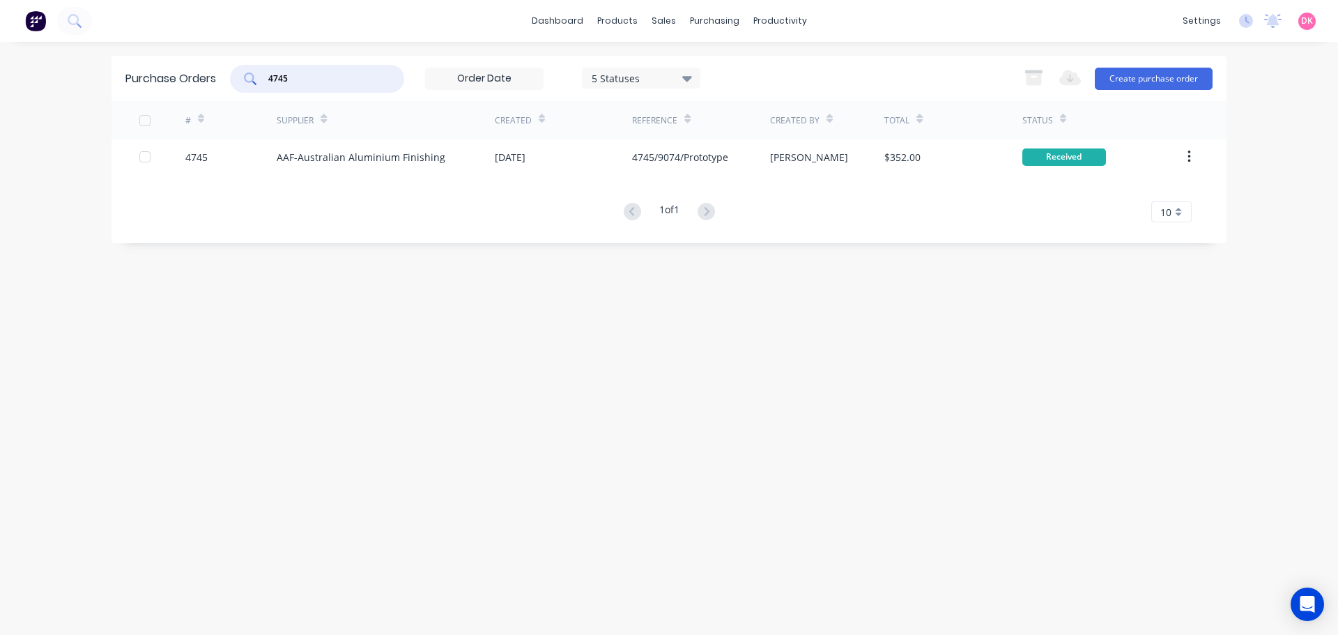
drag, startPoint x: 309, startPoint y: 82, endPoint x: 245, endPoint y: 82, distance: 64.8
click at [245, 82] on div "4745" at bounding box center [317, 79] width 174 height 28
click at [358, 334] on div "Purchase Orders 5 Statuses 5 Statuses Export to Excel (XLSX) Create purchase or…" at bounding box center [668, 338] width 1115 height 565
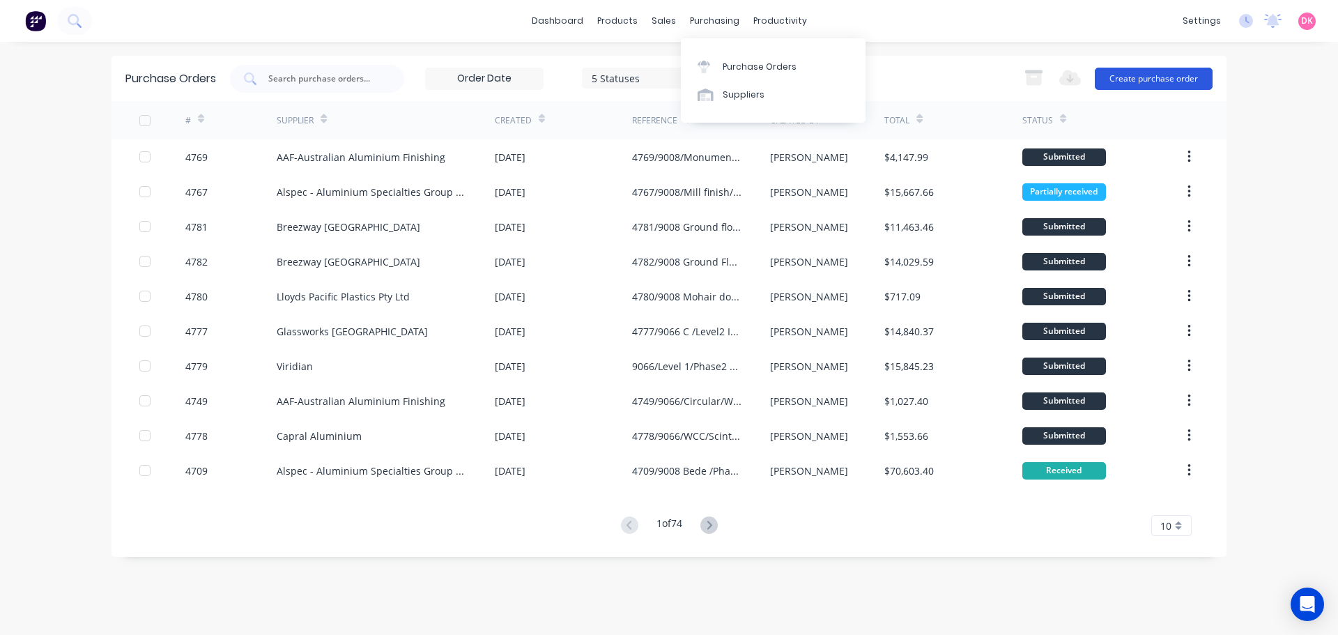
click at [1167, 81] on button "Create purchase order" at bounding box center [1154, 79] width 118 height 22
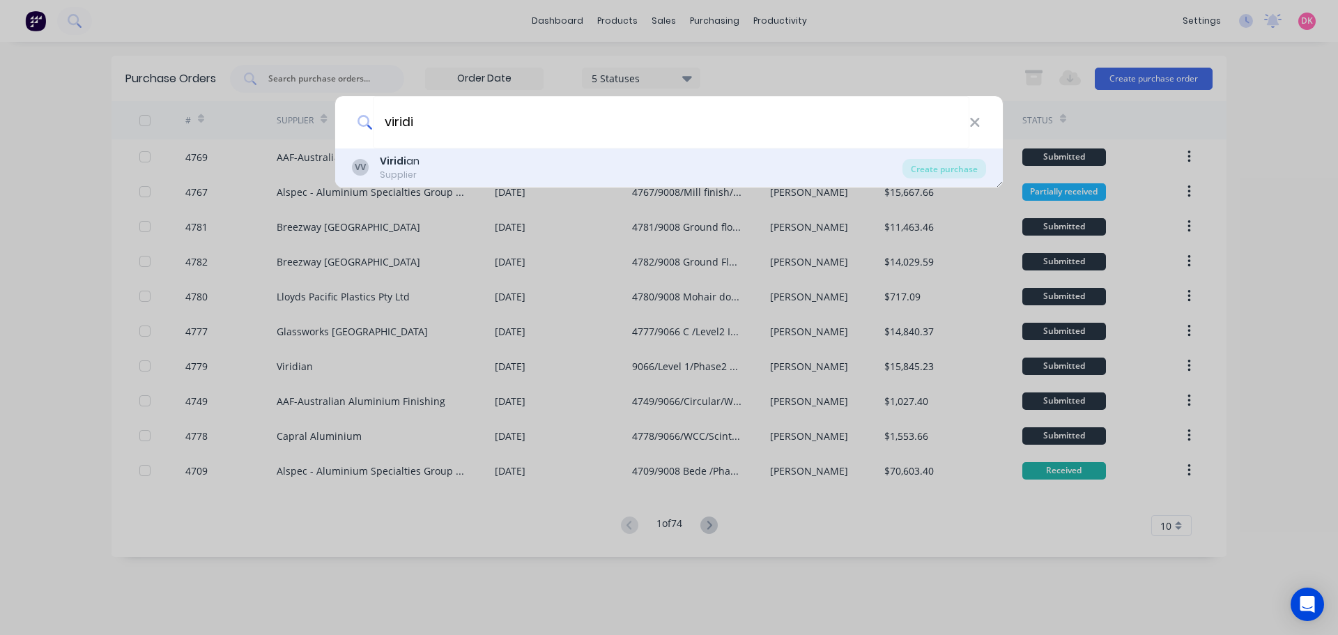
type input "viridi"
click at [459, 158] on div "VV Viridi an Supplier" at bounding box center [627, 167] width 551 height 27
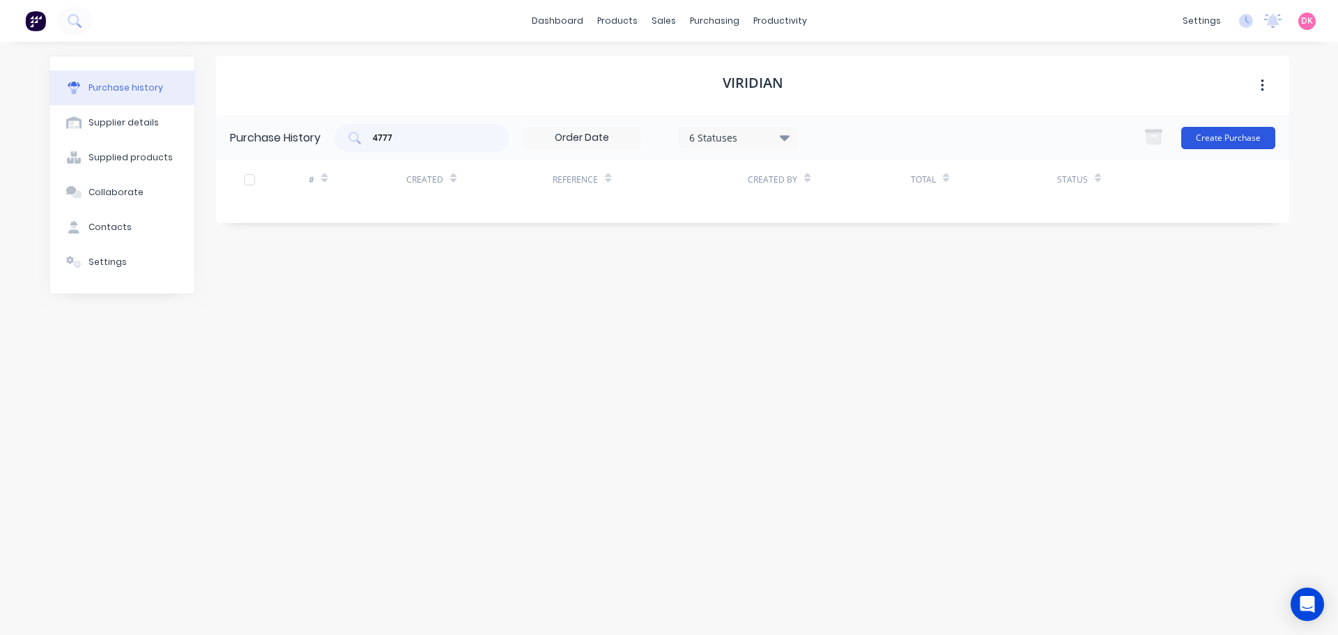
click at [1217, 132] on button "Create Purchase" at bounding box center [1228, 138] width 94 height 22
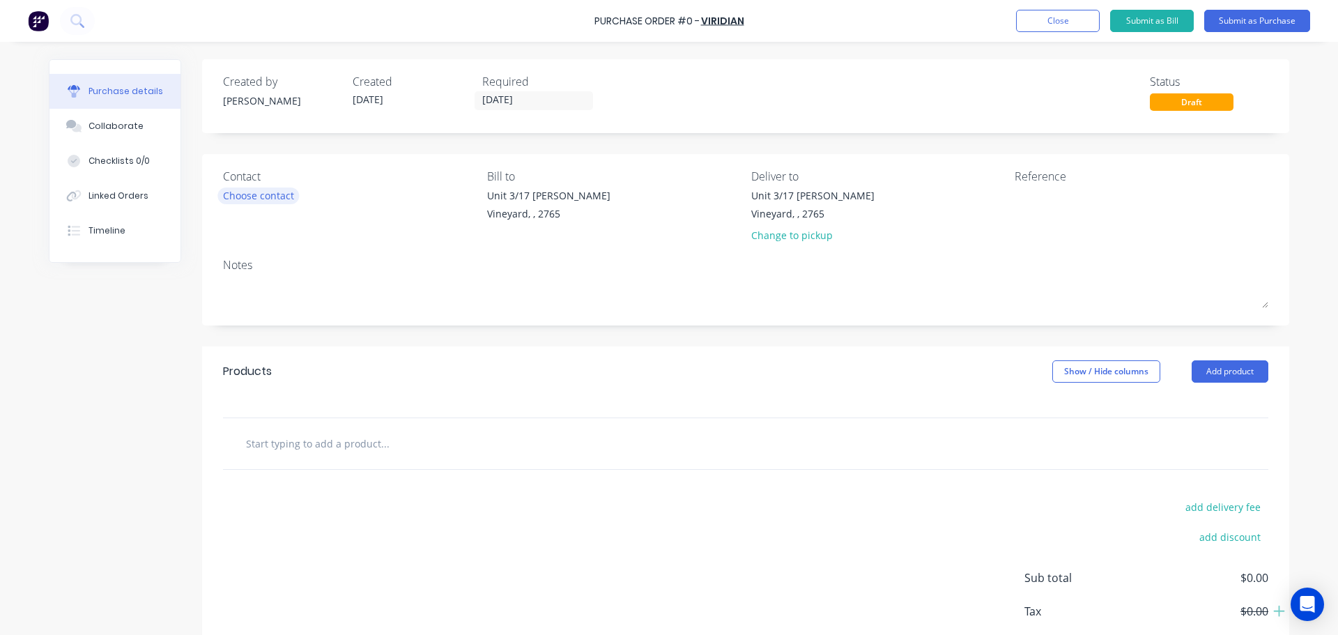
click at [256, 201] on div "Choose contact" at bounding box center [258, 195] width 71 height 15
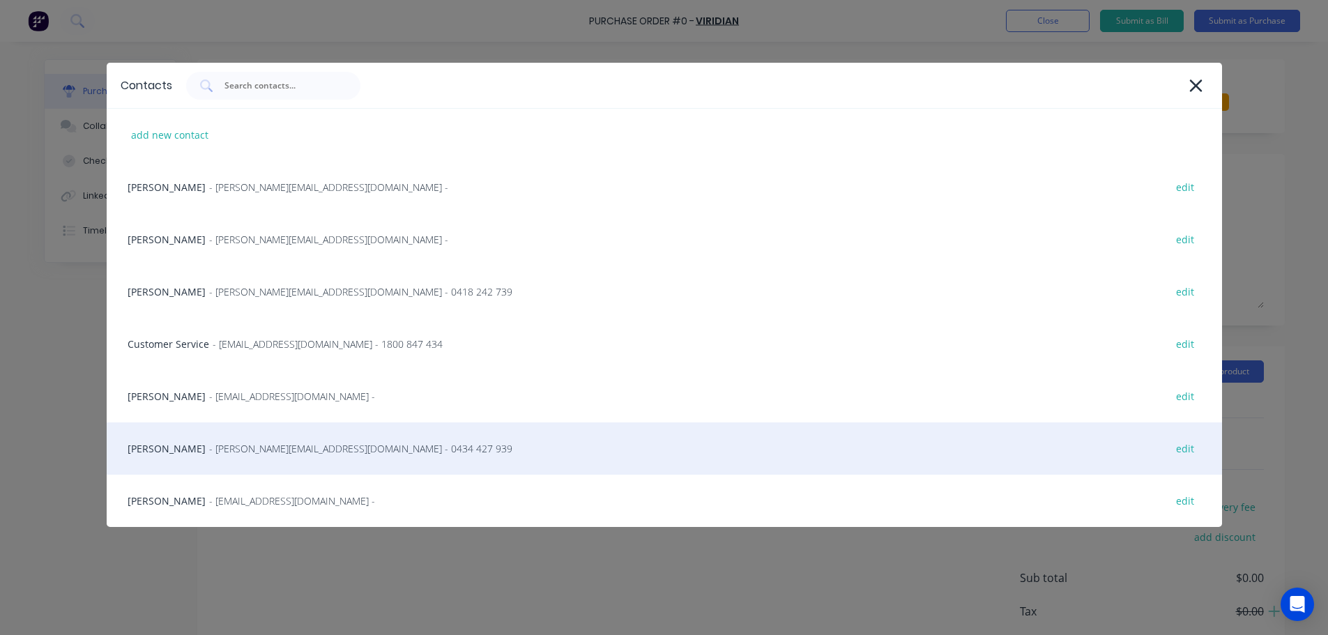
click at [268, 466] on div "Mick Atkins - matkins@viridianglass.com - 0434 427 939 edit" at bounding box center [664, 448] width 1115 height 52
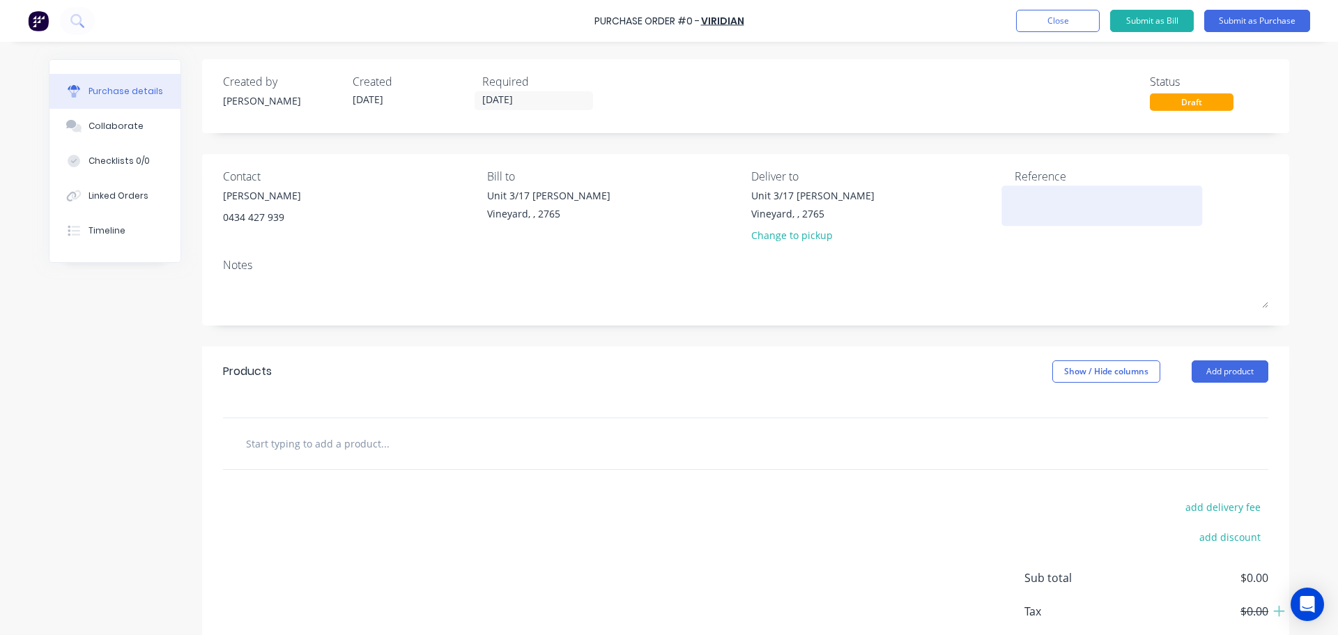
click at [1063, 204] on textarea at bounding box center [1102, 203] width 174 height 31
type textarea "9066/Curtainwall glass"
type textarea "x"
type textarea "9066/Curtainwall glass"
click at [785, 194] on div "Unit 3/17 [PERSON_NAME]" at bounding box center [812, 195] width 123 height 15
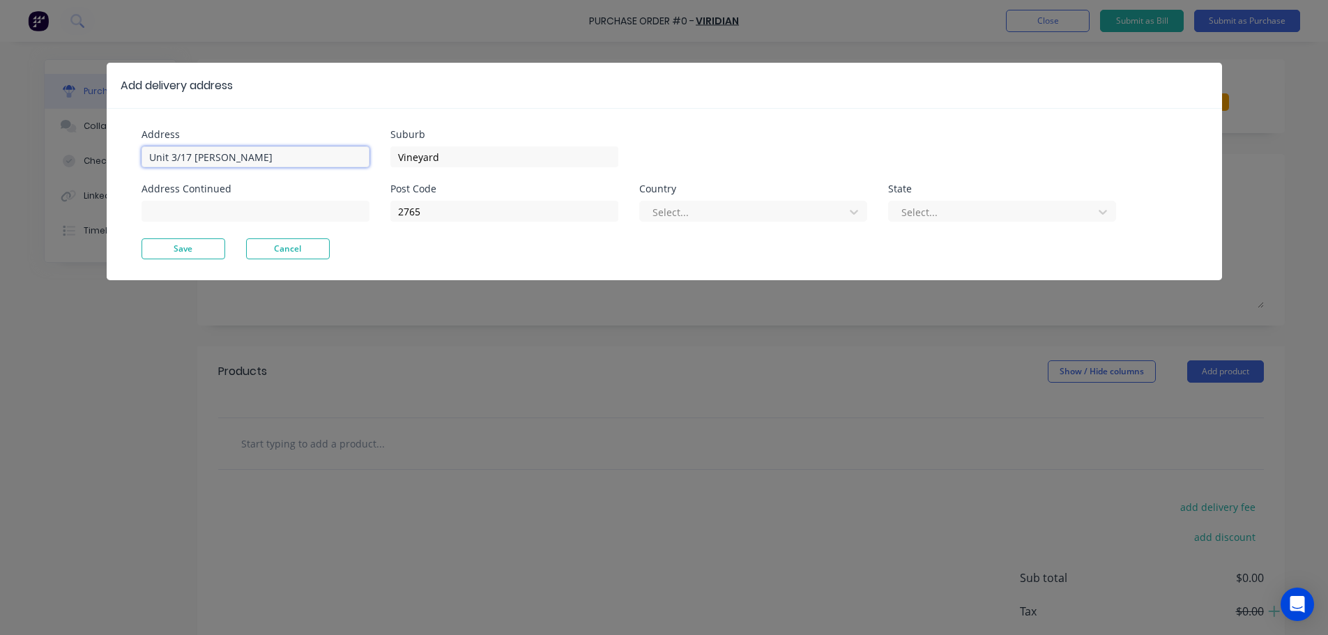
type textarea "x"
drag, startPoint x: 302, startPoint y: 167, endPoint x: 78, endPoint y: 163, distance: 223.7
click at [78, 163] on div "Add delivery address Address Unit 3/17 Rob Pl Address Continued Suburb Vineyard…" at bounding box center [664, 317] width 1328 height 635
type input "w"
type input "William Clarke College, 1 Morris Grove"
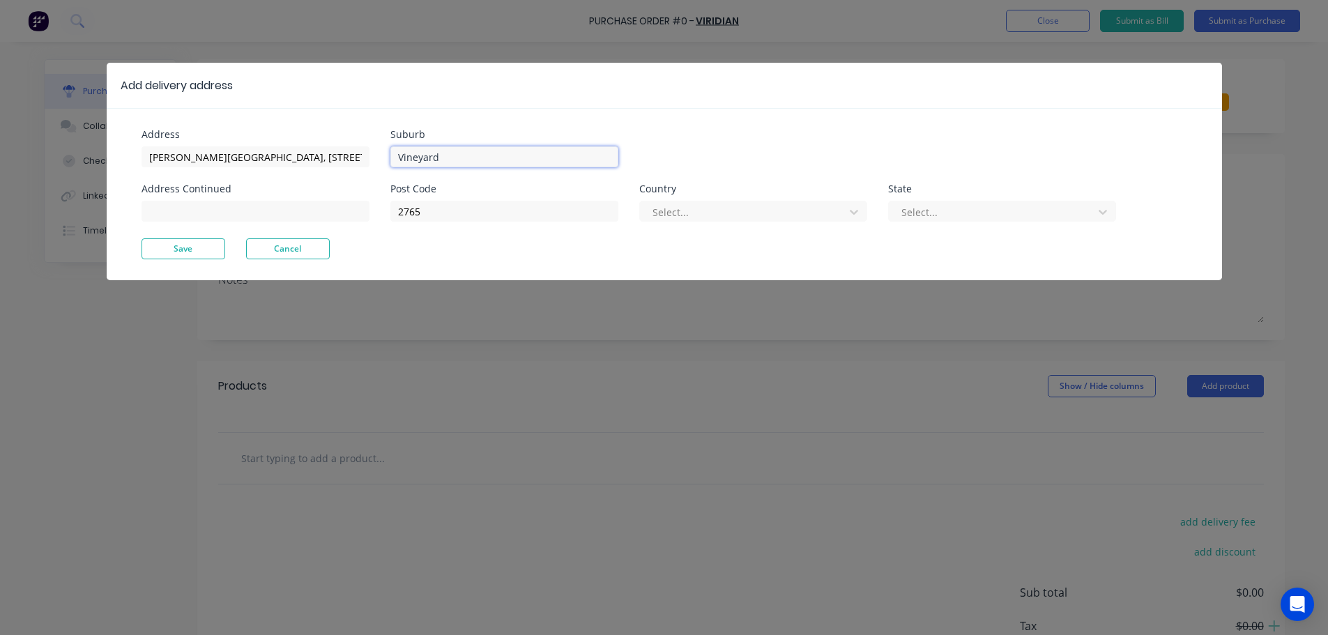
type textarea "x"
drag, startPoint x: 477, startPoint y: 160, endPoint x: 373, endPoint y: 161, distance: 103.8
click at [373, 161] on div "Address William Clarke College, 1 Morris Grove Address Continued Suburb Vineyar…" at bounding box center [402, 184] width 523 height 109
type input "Kellyville"
type textarea "x"
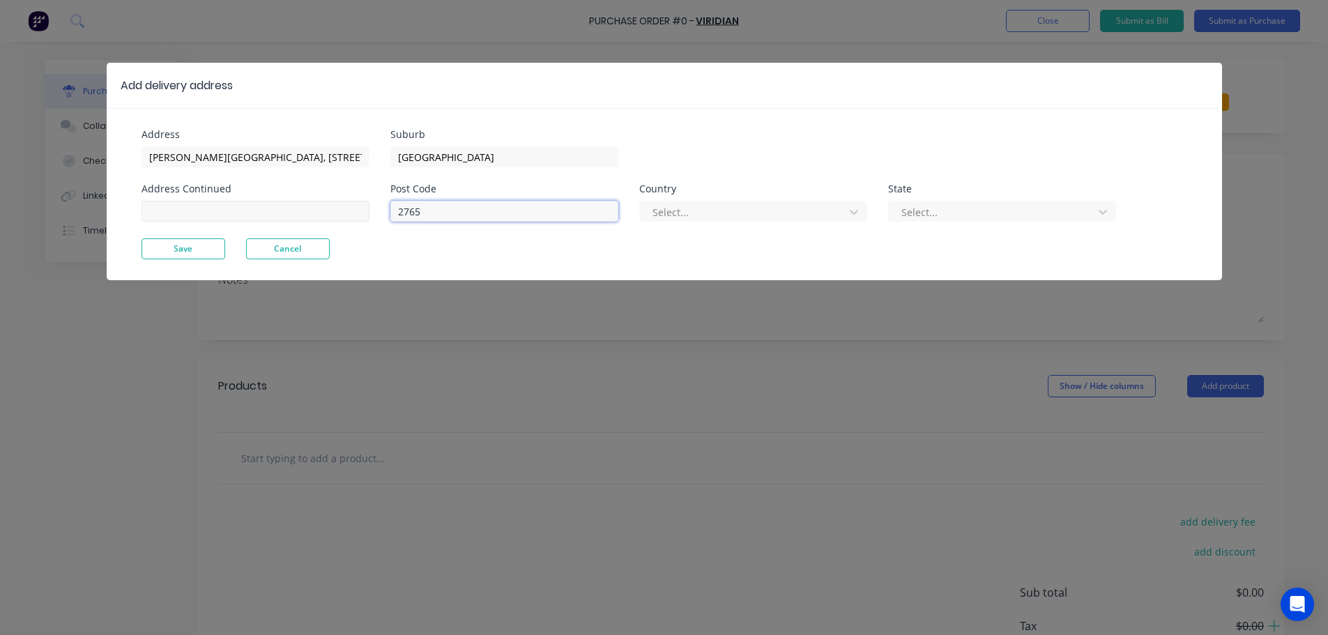
drag, startPoint x: 468, startPoint y: 203, endPoint x: 352, endPoint y: 204, distance: 115.7
click at [352, 204] on div "Address William Clarke College, 1 Morris Grove Address Continued Suburb Kellyvi…" at bounding box center [402, 184] width 523 height 109
type input "2155"
click at [769, 206] on div at bounding box center [744, 211] width 186 height 17
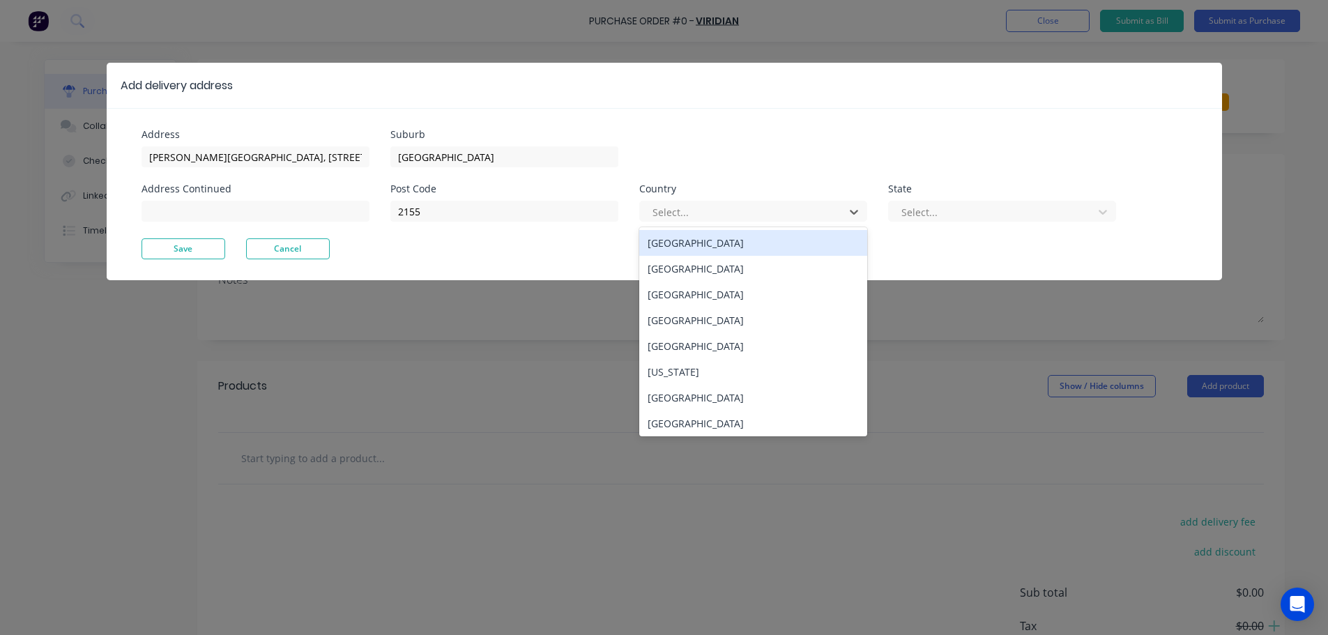
click at [717, 245] on div "Australia" at bounding box center [753, 243] width 228 height 26
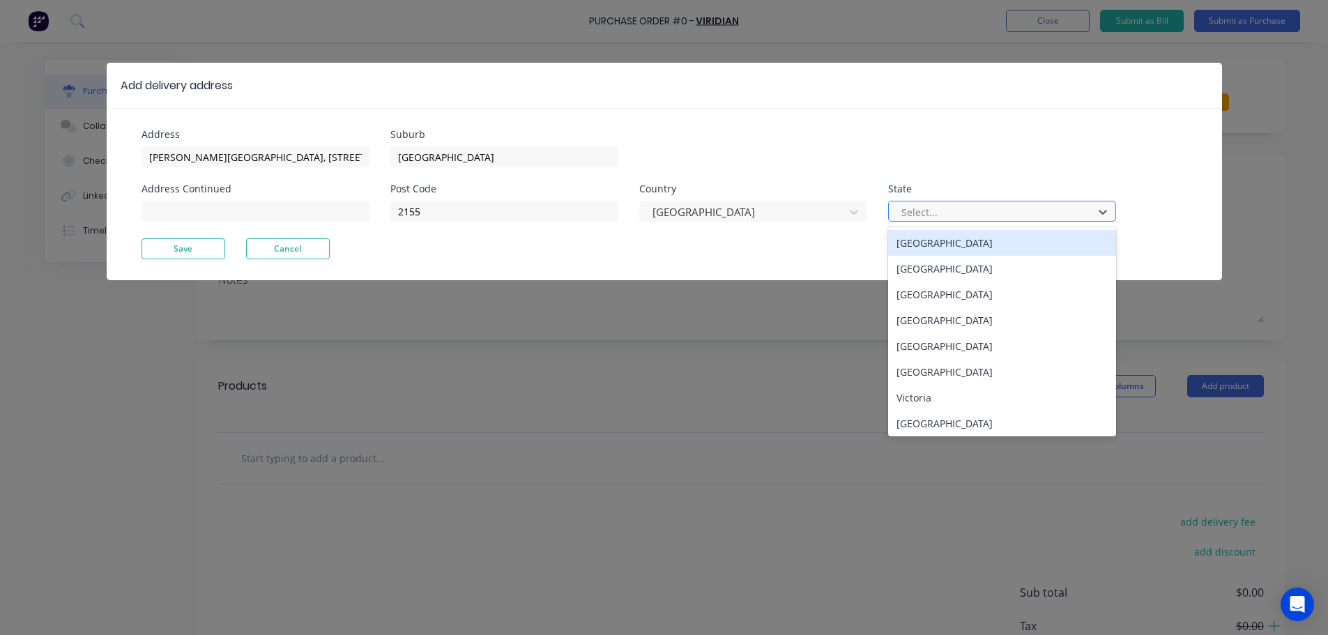
click at [928, 208] on div at bounding box center [993, 211] width 186 height 17
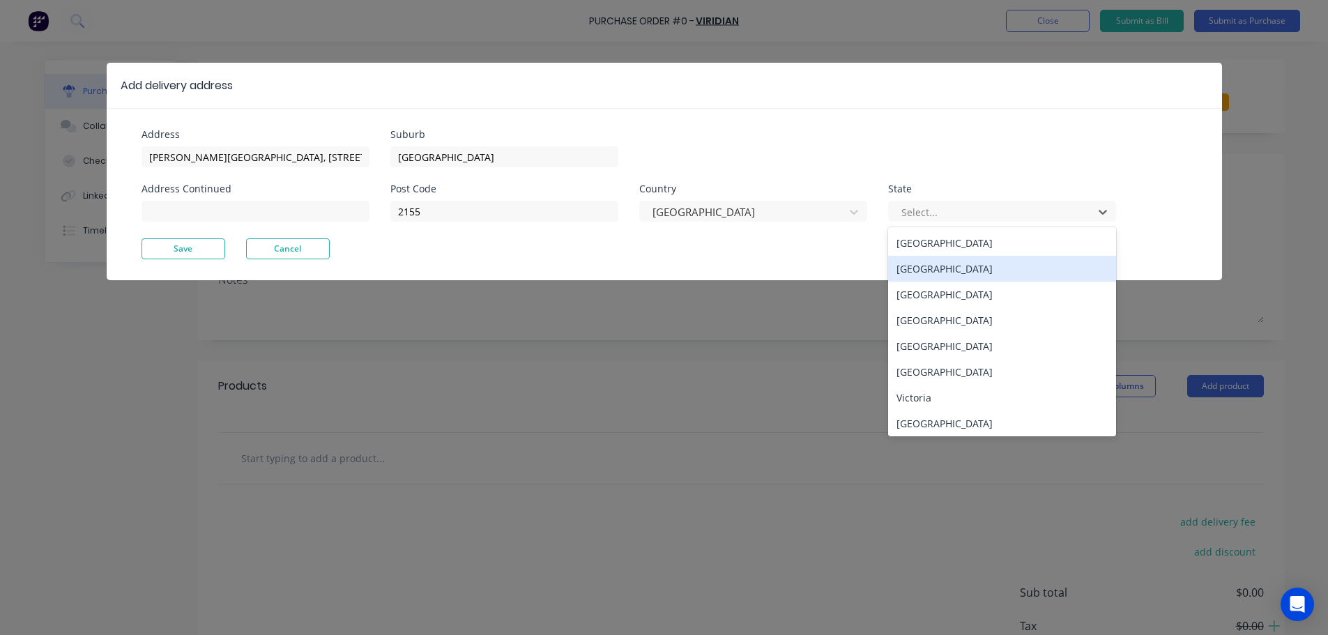
click at [969, 276] on div "New South Wales" at bounding box center [1002, 269] width 228 height 26
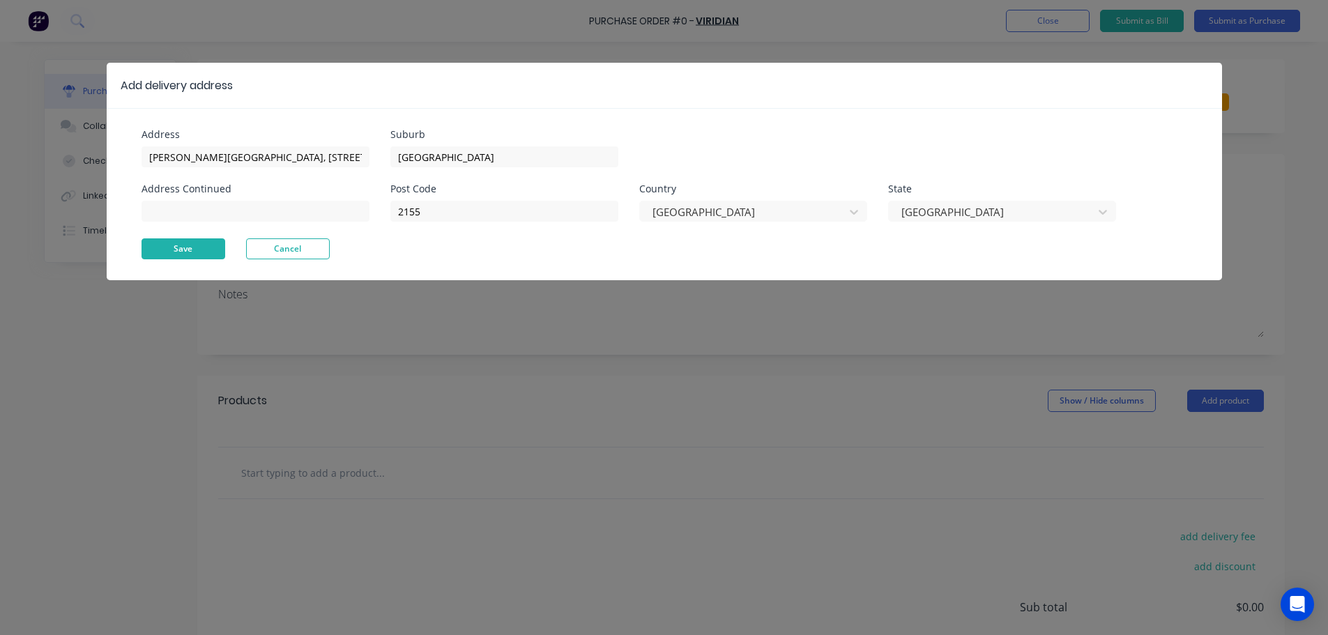
click at [203, 253] on button "Save" at bounding box center [183, 248] width 84 height 21
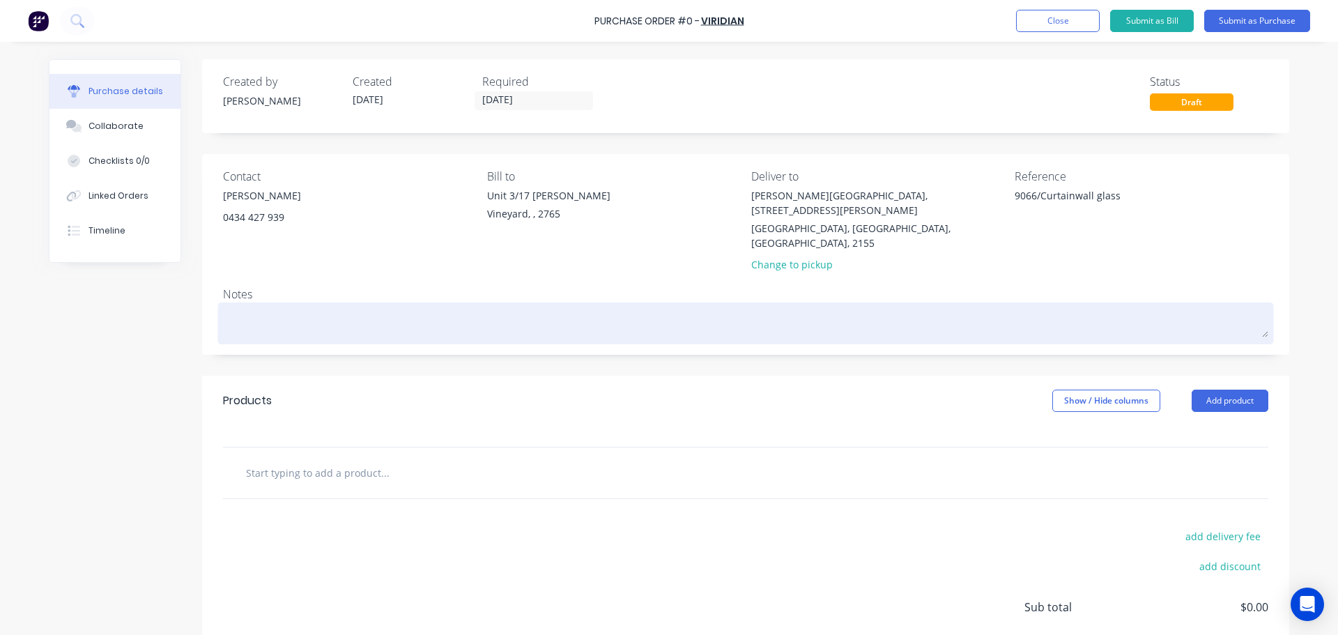
click at [252, 306] on textarea at bounding box center [745, 321] width 1045 height 31
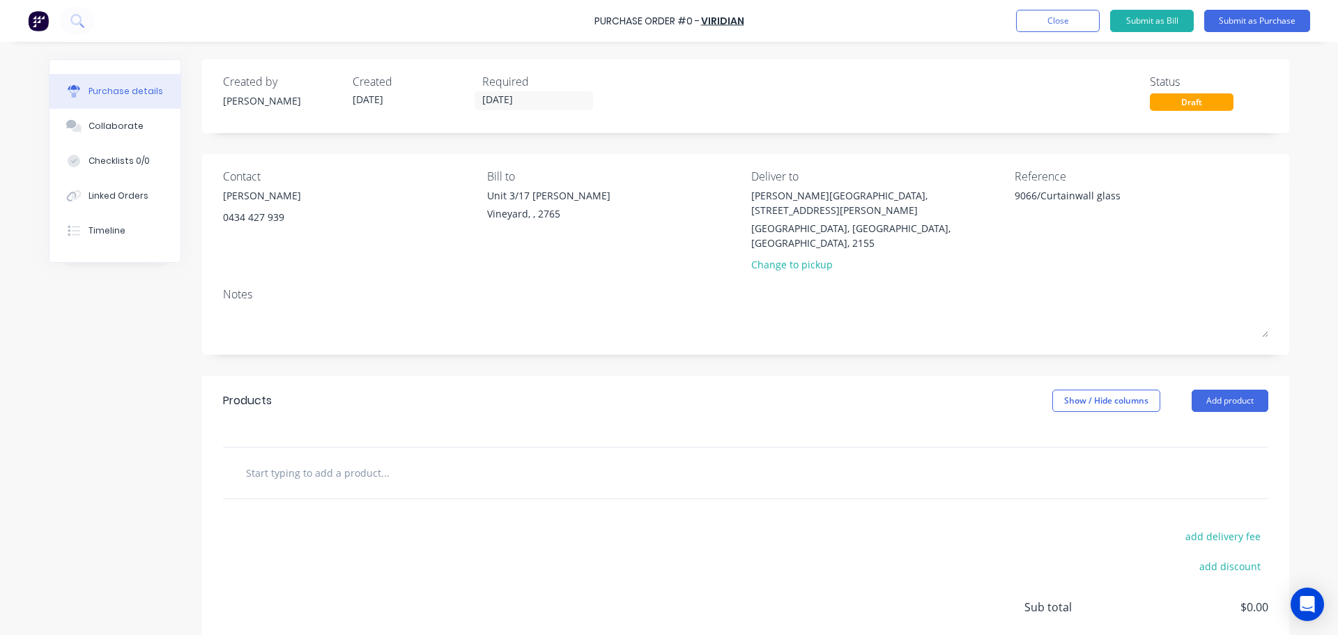
type textarea "x"
type textarea "A"
type textarea "x"
type textarea "As"
type textarea "x"
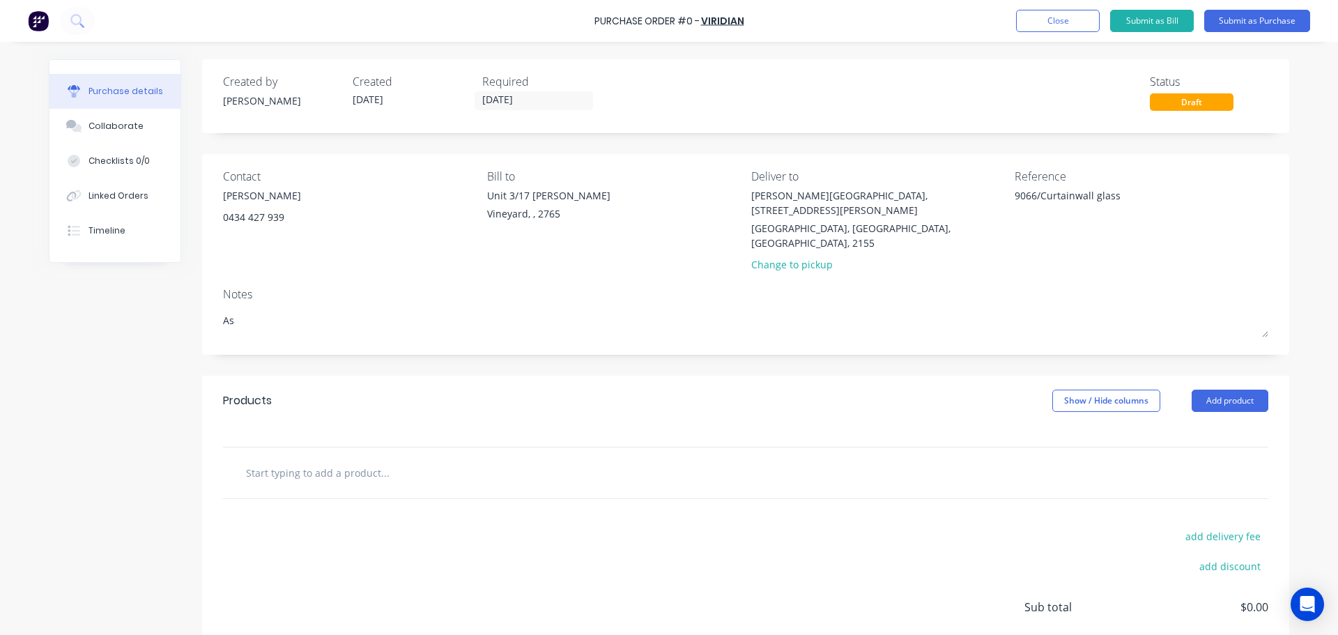
type textarea "As"
type textarea "x"
type textarea "As p"
type textarea "x"
type textarea "As pe"
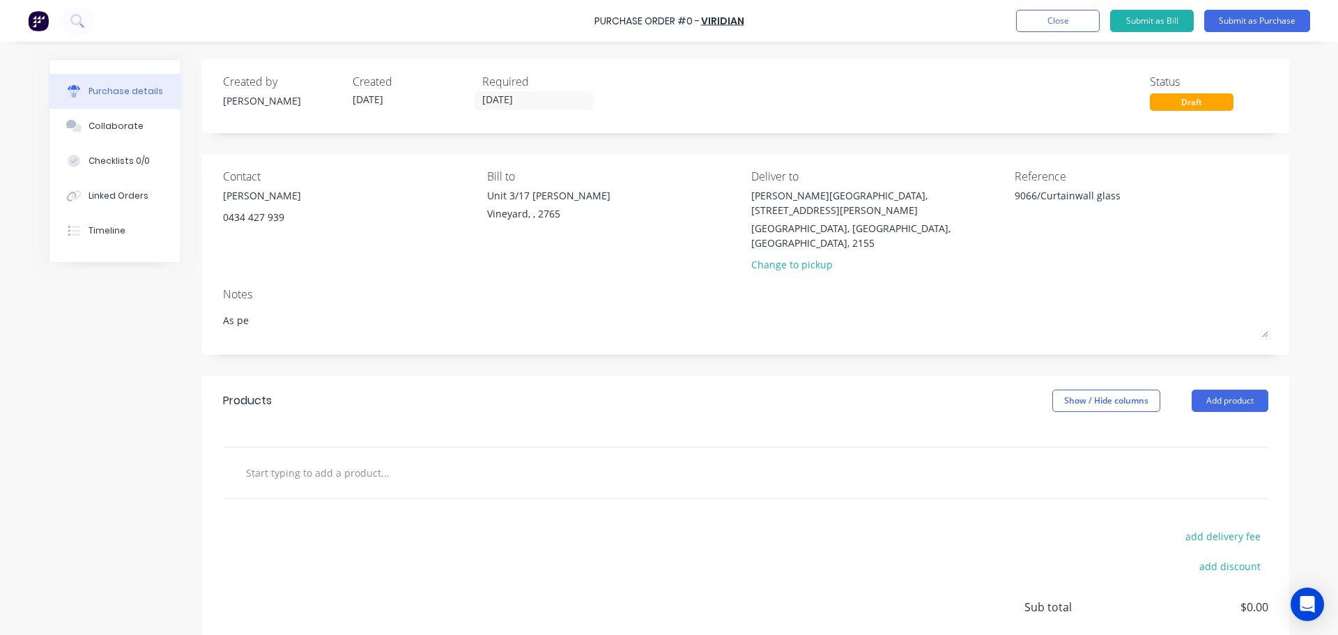
type textarea "x"
type textarea "As per"
type textarea "x"
type textarea "As per"
type textarea "x"
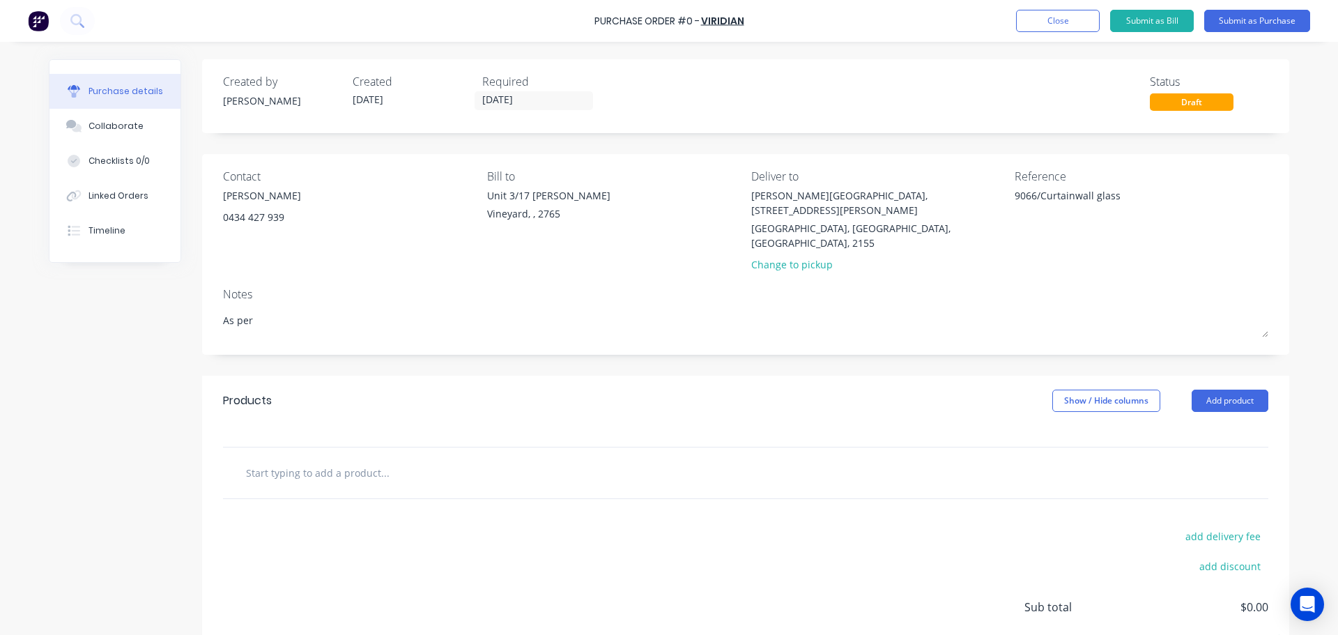
type textarea "As per q"
type textarea "x"
type textarea "As per qu"
type textarea "x"
type textarea "As per quo"
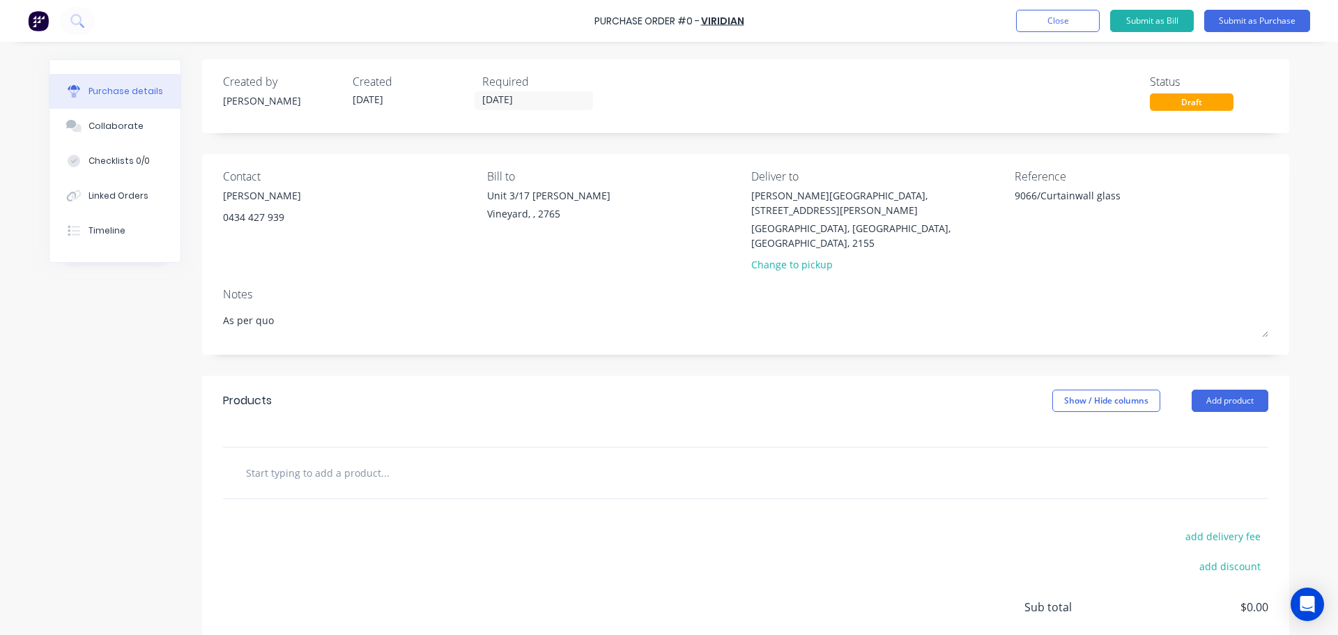
type textarea "x"
type textarea "As per quot"
type textarea "x"
type textarea "As per quota"
type textarea "x"
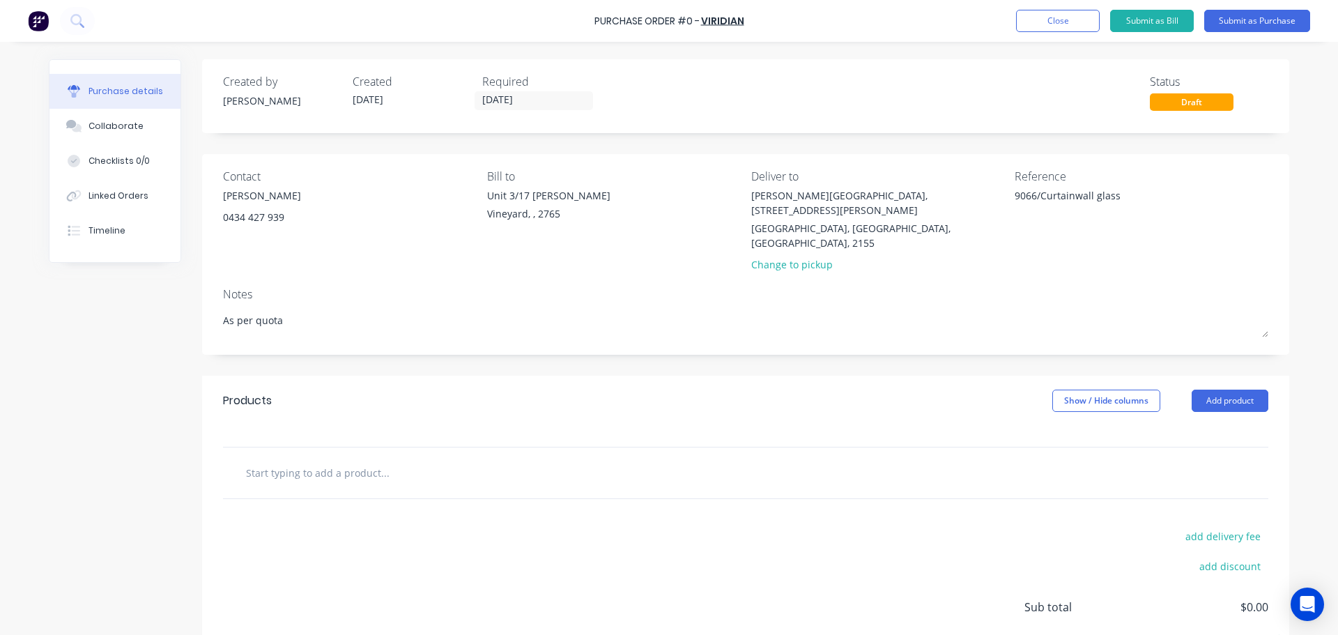
type textarea "As per quotat"
type textarea "x"
type textarea "As per quotati"
type textarea "x"
type textarea "As per quotatio"
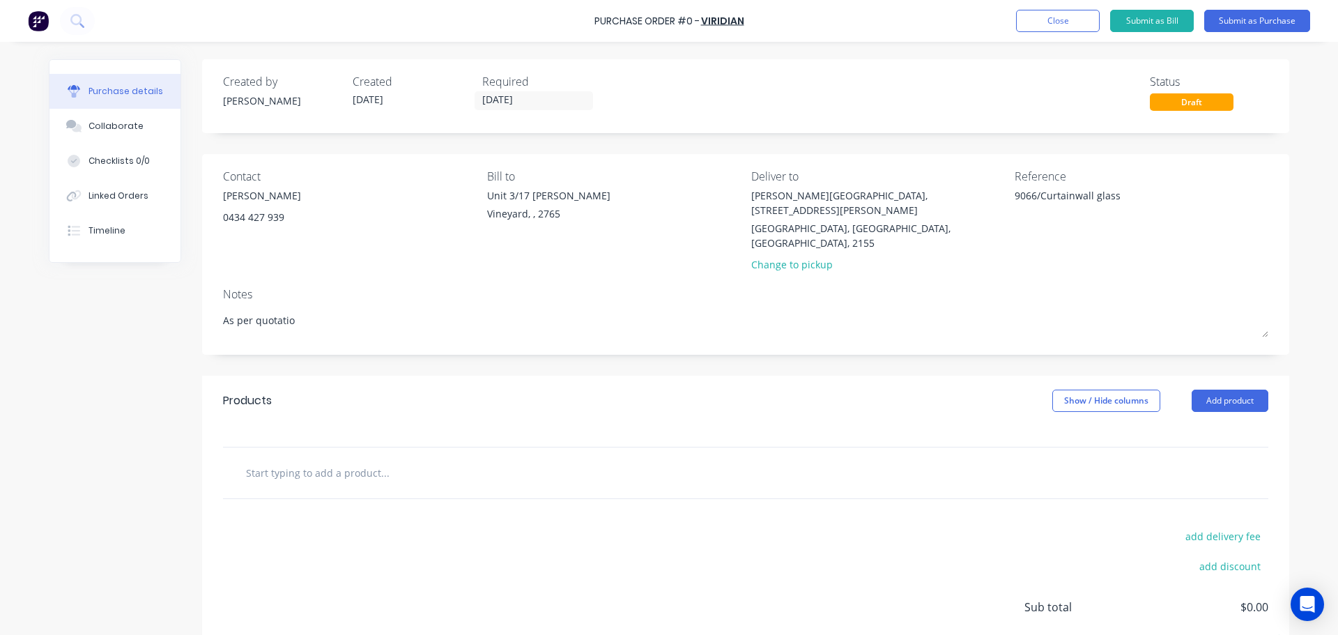
type textarea "x"
type textarea "As per quotation"
type textarea "x"
type textarea "As per quotation"
type textarea "x"
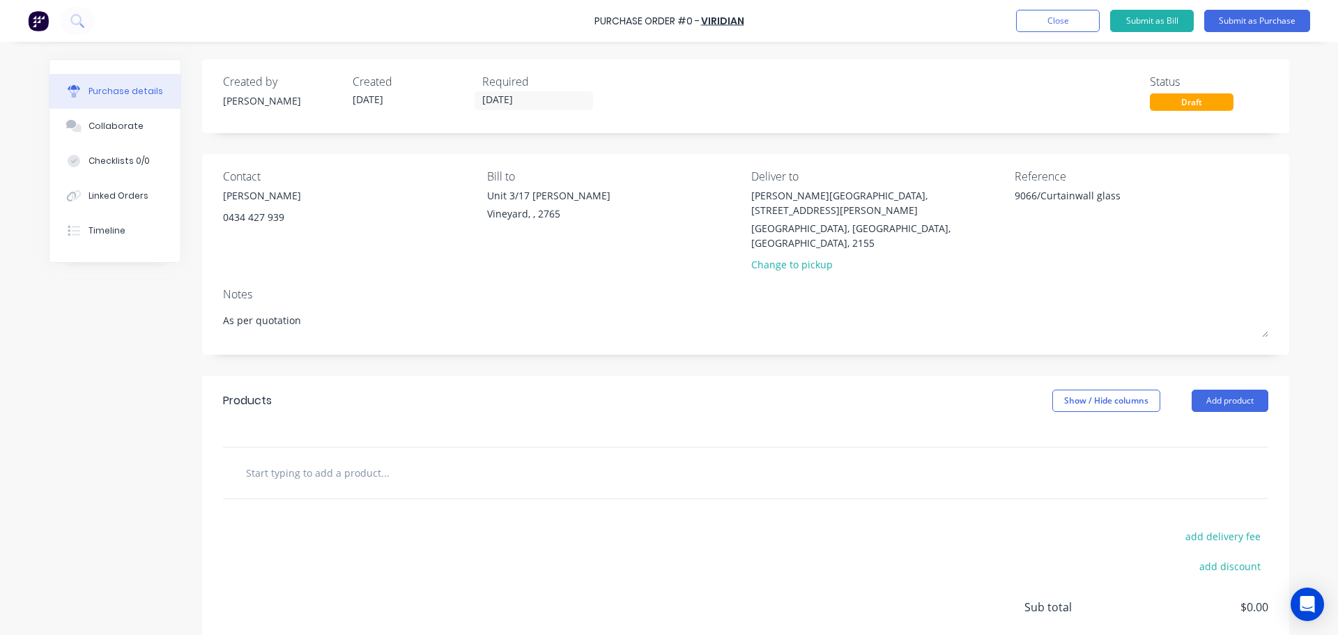
type textarea "As per quotation 2"
type textarea "x"
type textarea "As per quotation 22"
type textarea "x"
type textarea "As per quotation 221"
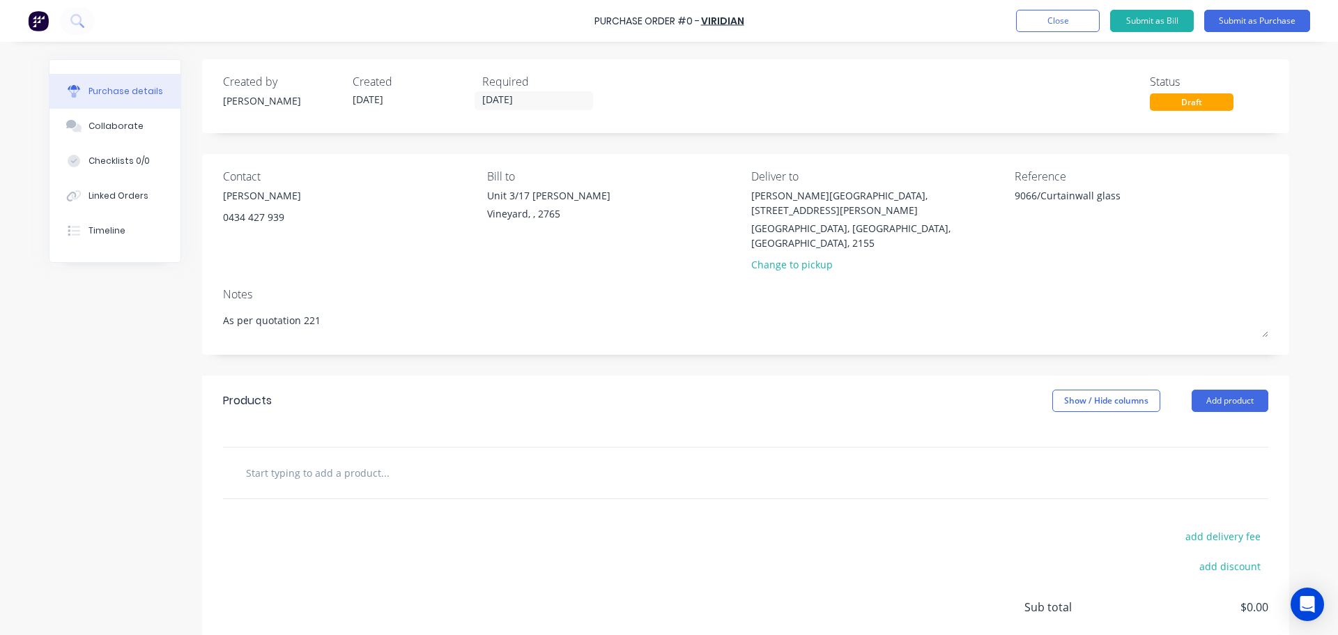
type textarea "x"
type textarea "As per quotation 2217"
type textarea "x"
type textarea "As per quotation 22176"
type textarea "x"
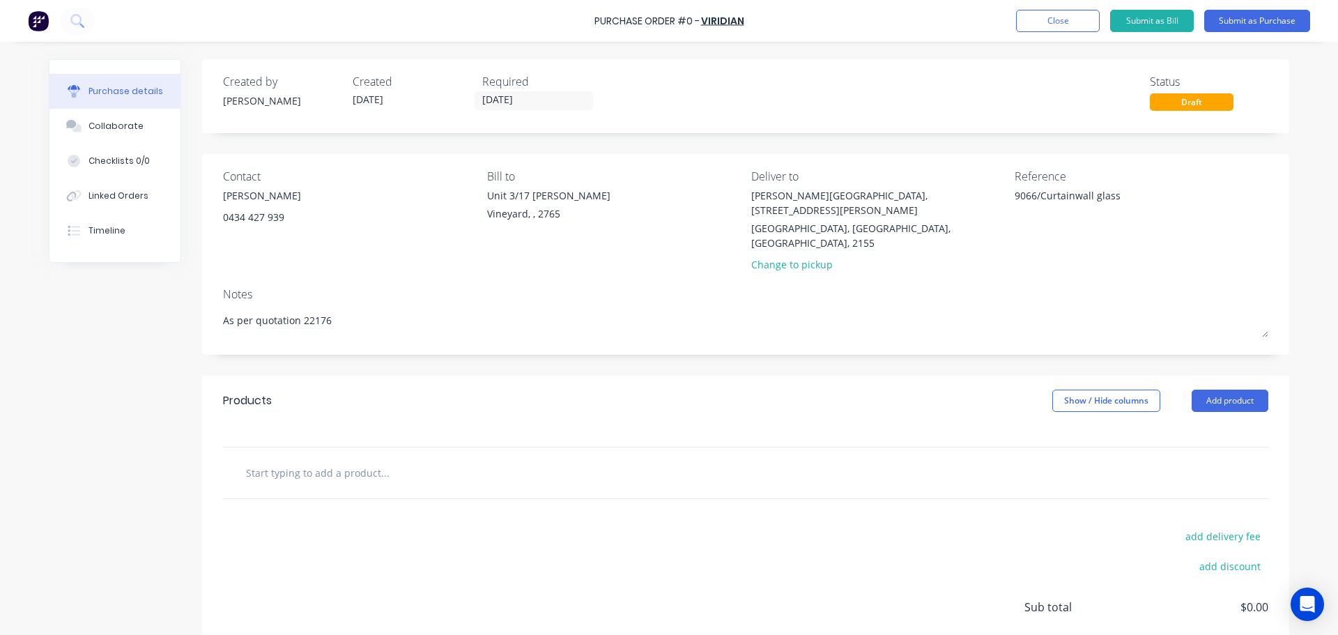
type textarea "As per quotation 221767"
type textarea "x"
type textarea "As per quotation 2217671"
type textarea "x"
type textarea "As per quotation 2217671"
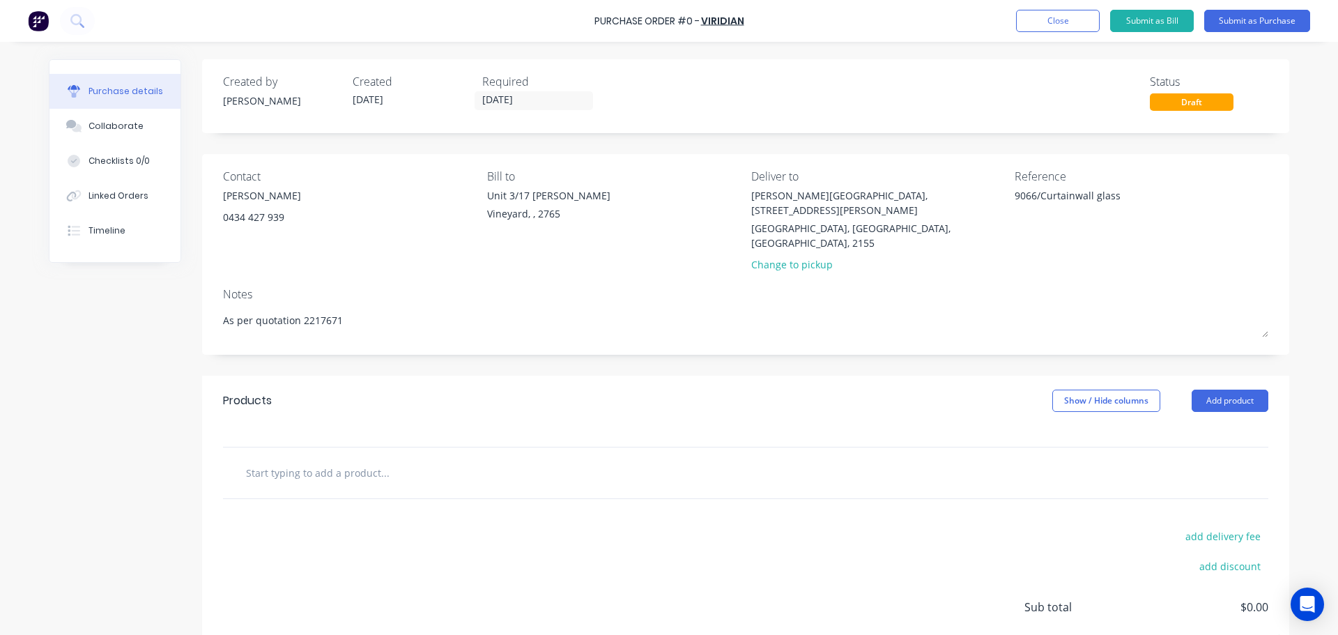
type textarea "x"
type textarea "As per quotation 2217671 d"
type textarea "x"
type textarea "As per quotation 2217671 da"
type textarea "x"
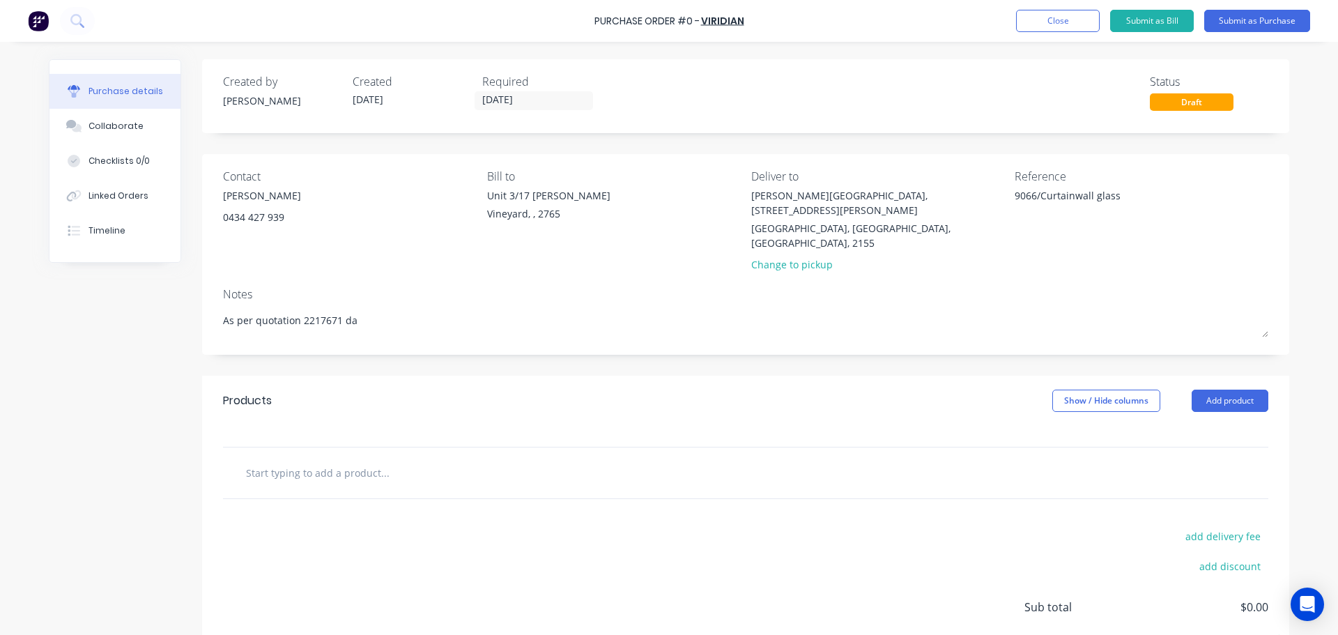
type textarea "As per quotation 2217671 dat"
type textarea "x"
type textarea "As per quotation 2217671 date"
type textarea "x"
type textarea "As per quotation 2217671 dated"
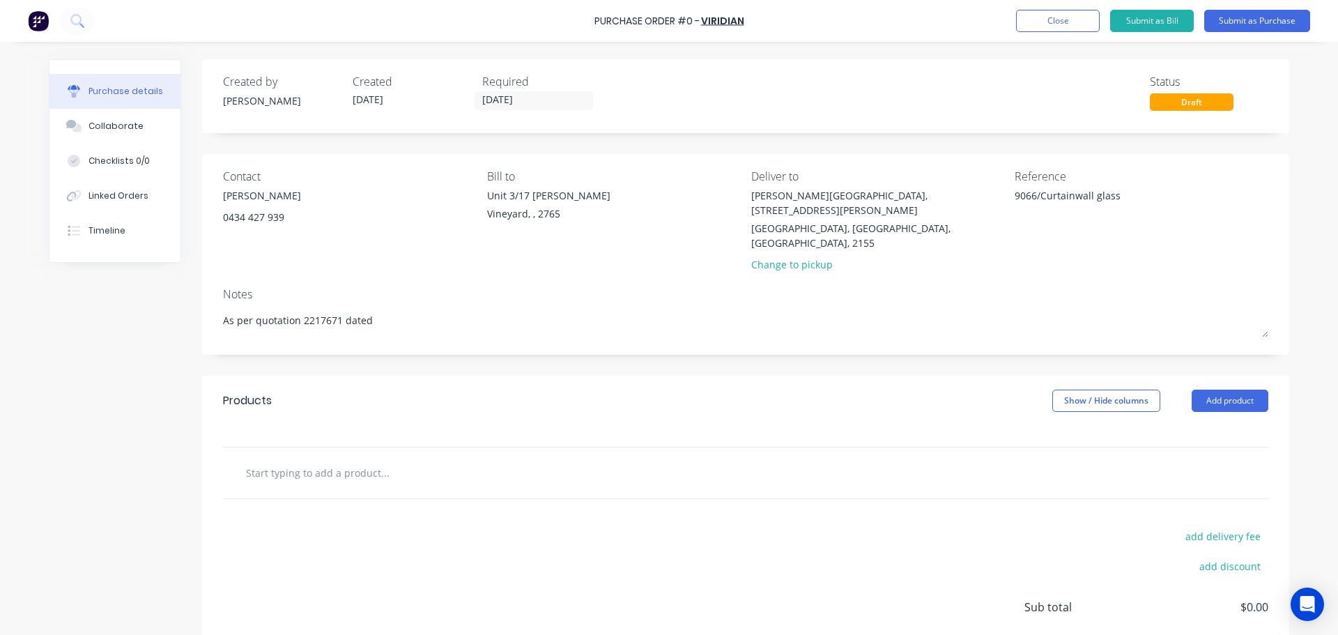
type textarea "x"
type textarea "As per quotation 2217671 dated"
type textarea "x"
type textarea "As per quotation 2217671 dated 0"
type textarea "x"
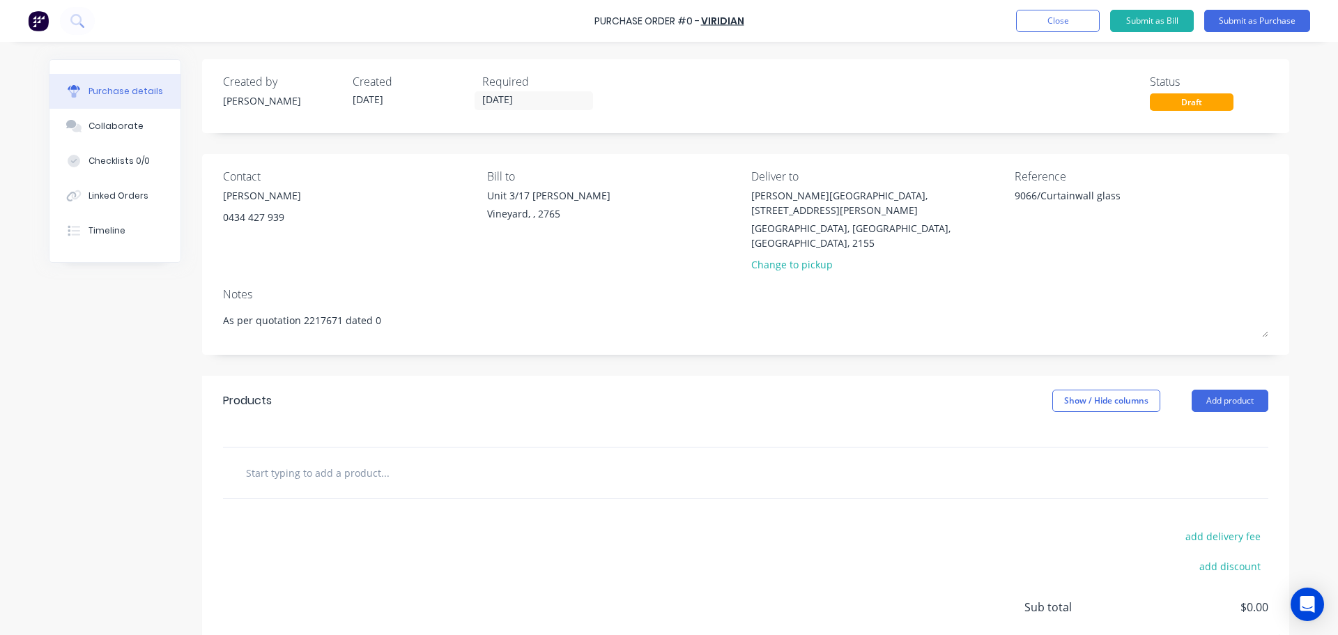
type textarea "As per quotation 2217671 dated 07"
type textarea "x"
type textarea "As per quotation 2217671 dated 070"
type textarea "x"
type textarea "As per quotation 2217671 dated 07"
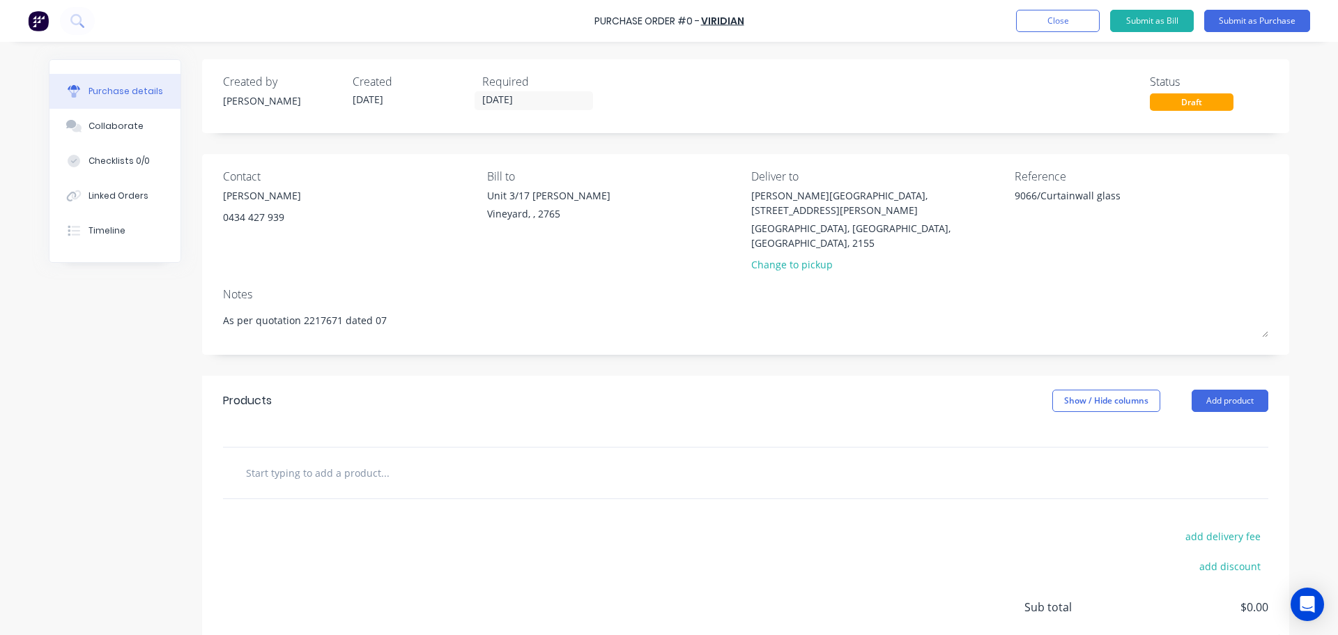
type textarea "x"
type textarea "As per quotation 2217671 dated 07/"
type textarea "x"
type textarea "As per quotation 2217671 dated 07/0"
type textarea "x"
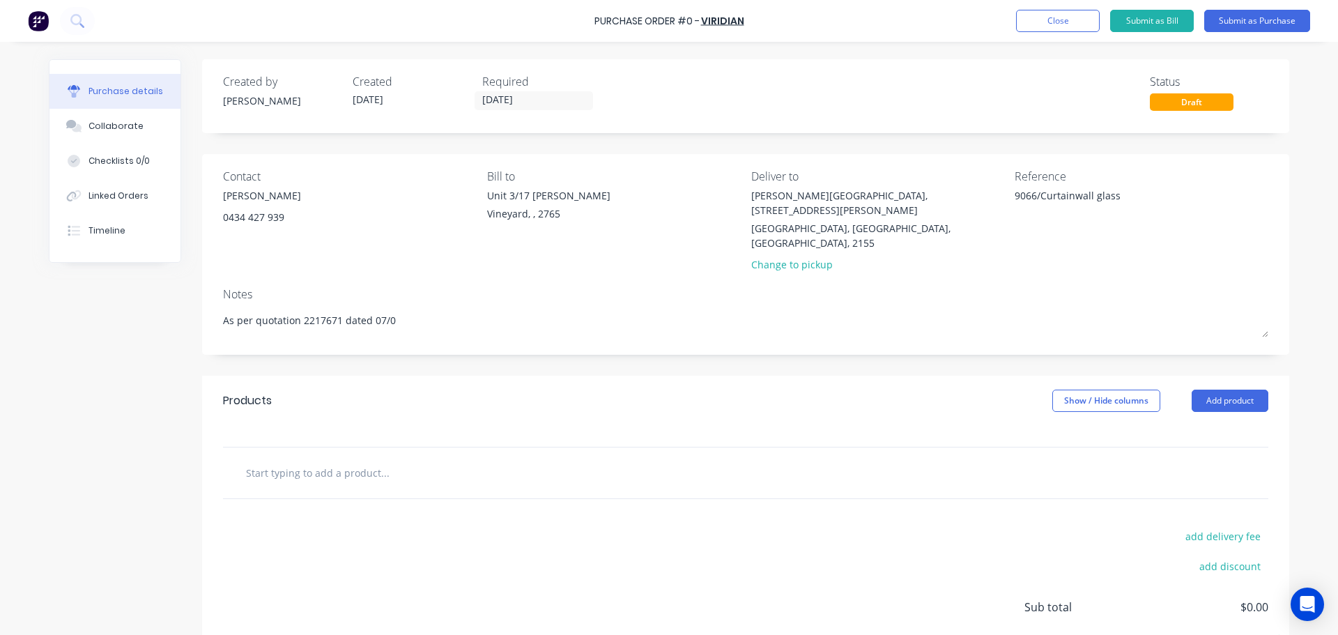
type textarea "As per quotation 2217671 dated 07/0/"
type textarea "x"
type textarea "As per quotation 2217671 dated 07/0"
type textarea "x"
type textarea "As per quotation 2217671 dated 07/08"
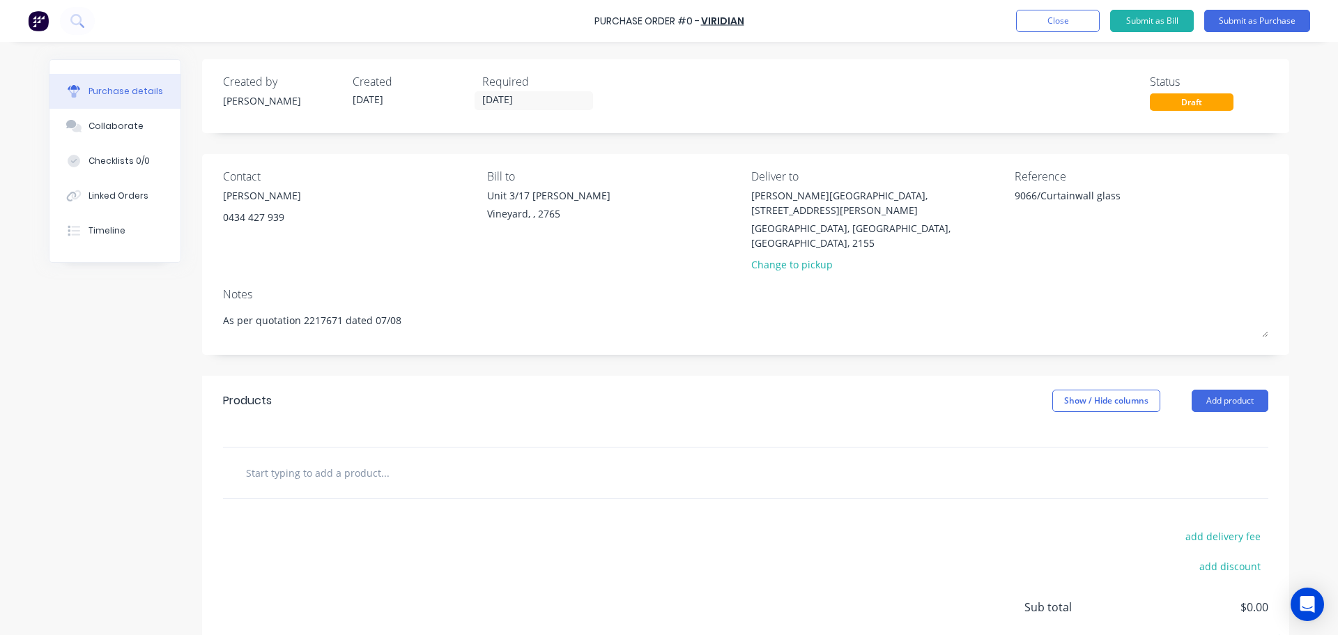
type textarea "x"
type textarea "As per quotation 2217671 dated 07/08/"
type textarea "x"
type textarea "As per quotation 2217671 dated 07/08/2"
type textarea "x"
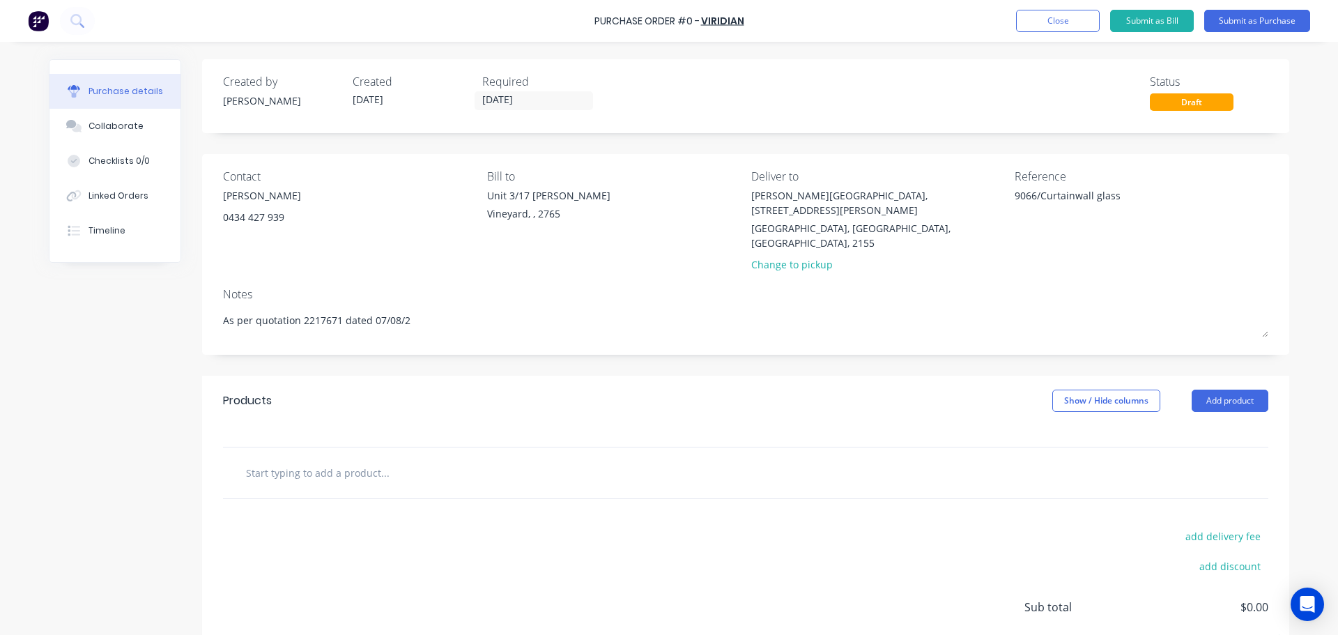
type textarea "As per quotation 2217671 dated 07/08/20"
type textarea "x"
type textarea "As per quotation 2217671 dated 07/08/202"
click at [334, 459] on input "text" at bounding box center [384, 473] width 279 height 28
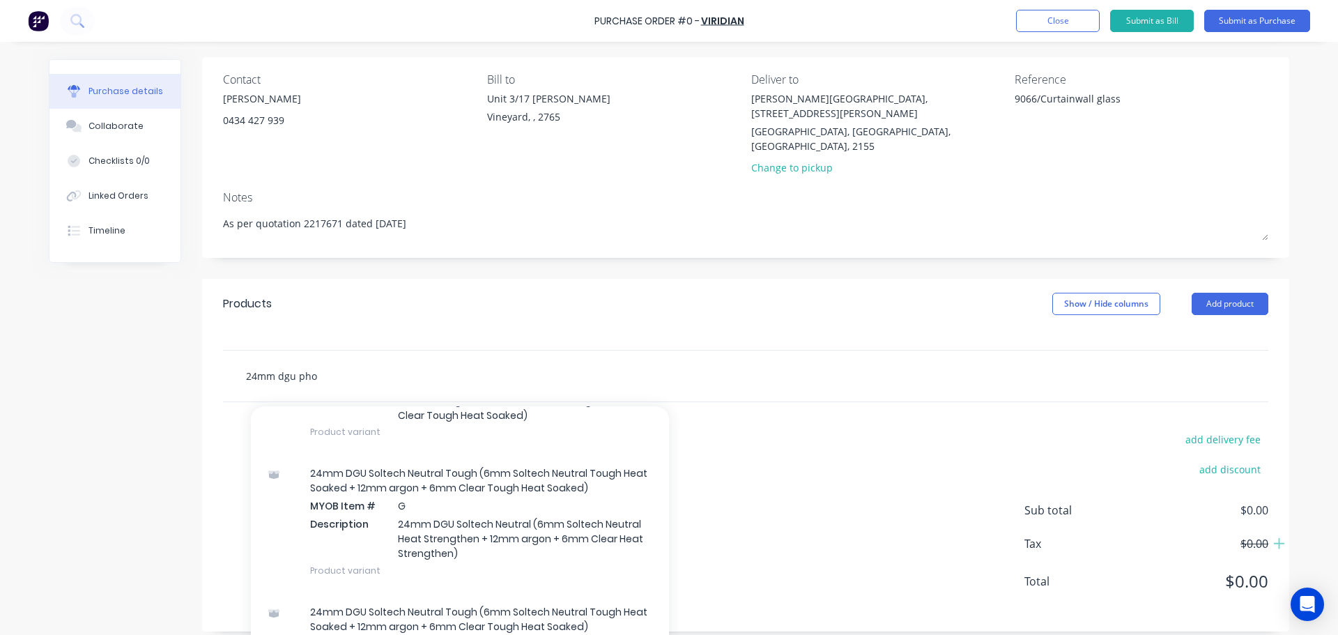
scroll to position [78, 0]
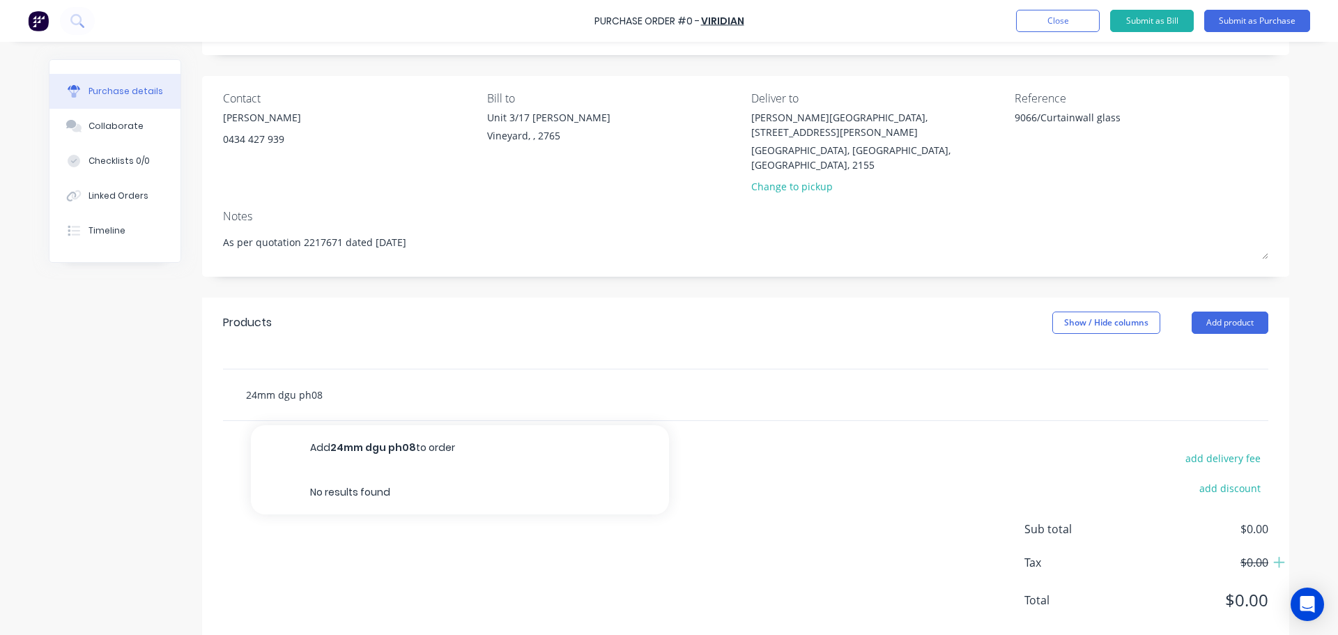
drag, startPoint x: 303, startPoint y: 373, endPoint x: 201, endPoint y: 376, distance: 101.8
click at [202, 376] on div "24mm dgu ph08 Add 24mm dgu ph08 to order No results found" at bounding box center [745, 395] width 1087 height 52
drag, startPoint x: 294, startPoint y: 358, endPoint x: 206, endPoint y: 362, distance: 88.6
click at [206, 369] on div "ph08 Add ph08 to order No results found" at bounding box center [745, 395] width 1087 height 52
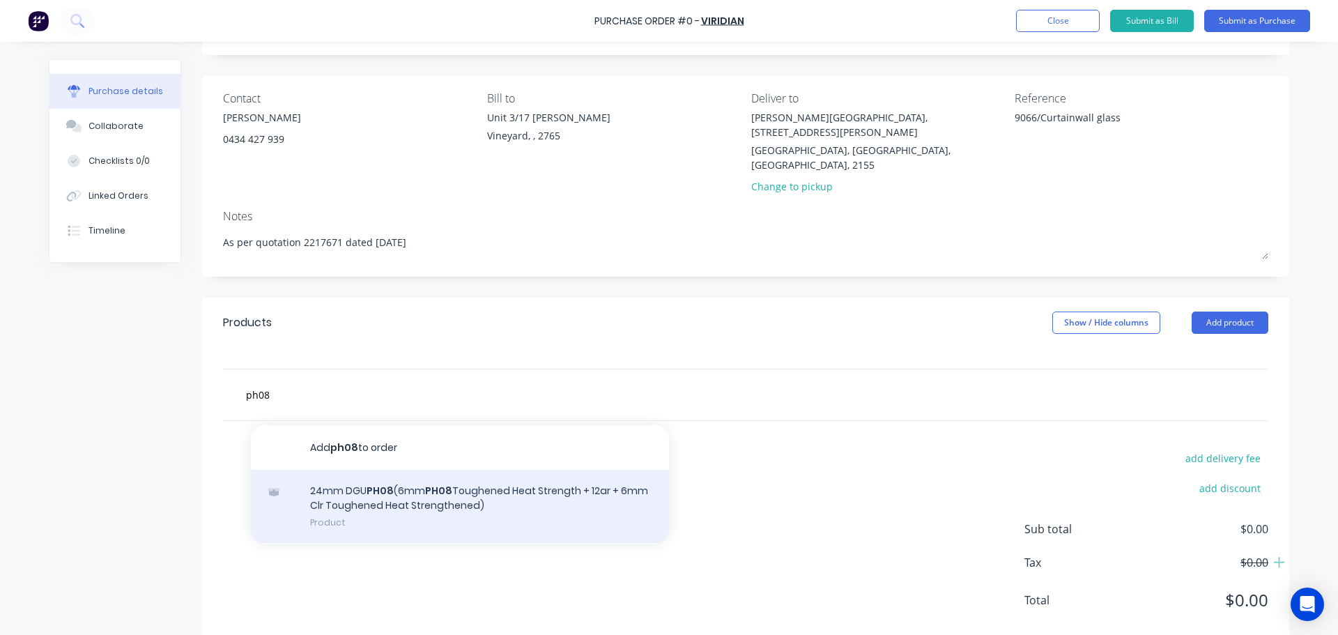
click at [407, 470] on div "24mm DGU PH08 (6mm PH08 Toughened Heat Strength + 12ar + 6mm Clr Toughened Heat…" at bounding box center [460, 506] width 418 height 73
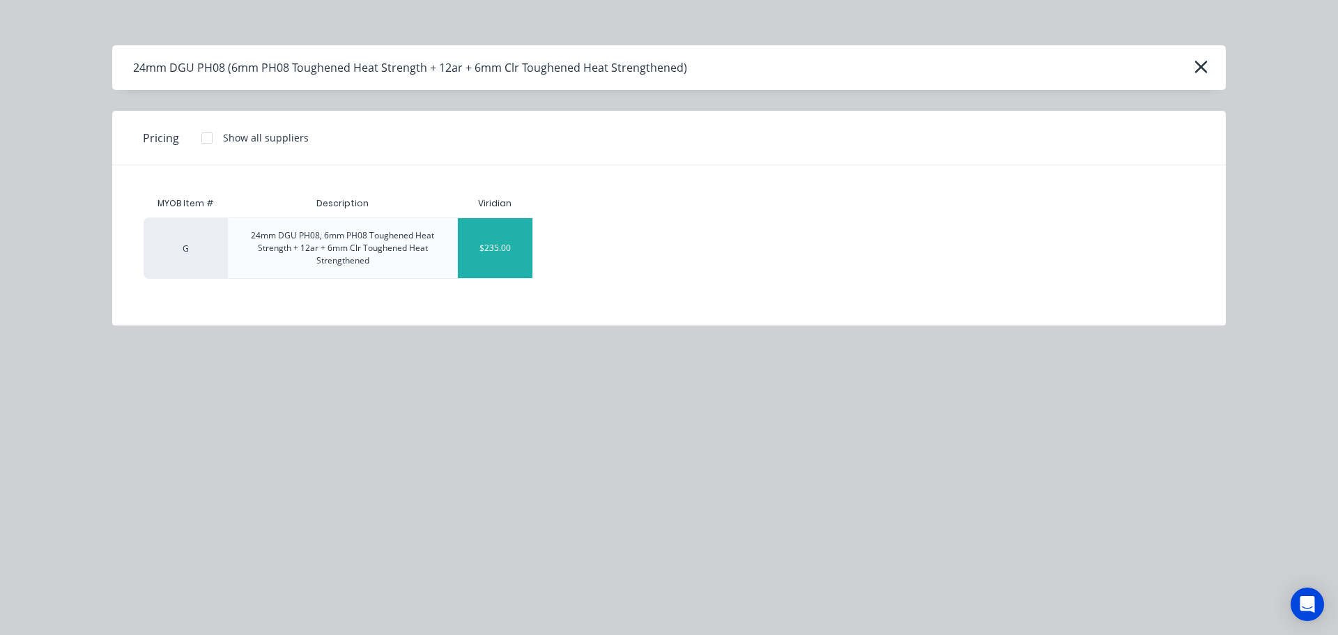
click at [504, 261] on div "$235.00" at bounding box center [495, 248] width 75 height 60
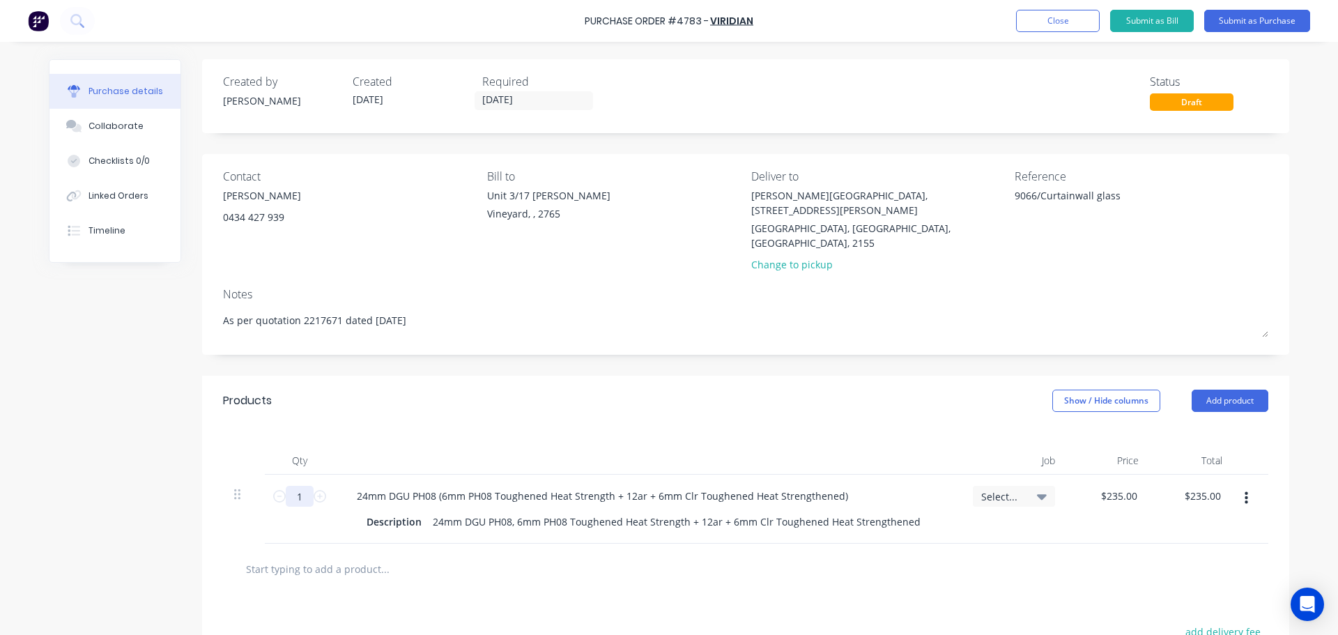
click at [297, 486] on input "1" at bounding box center [300, 496] width 28 height 21
click at [550, 426] on div "Qty Job Price Total 132.5 132.5 24mm DGU PH08 (6mm PH08 Toughened Heat Strength…" at bounding box center [745, 485] width 1087 height 118
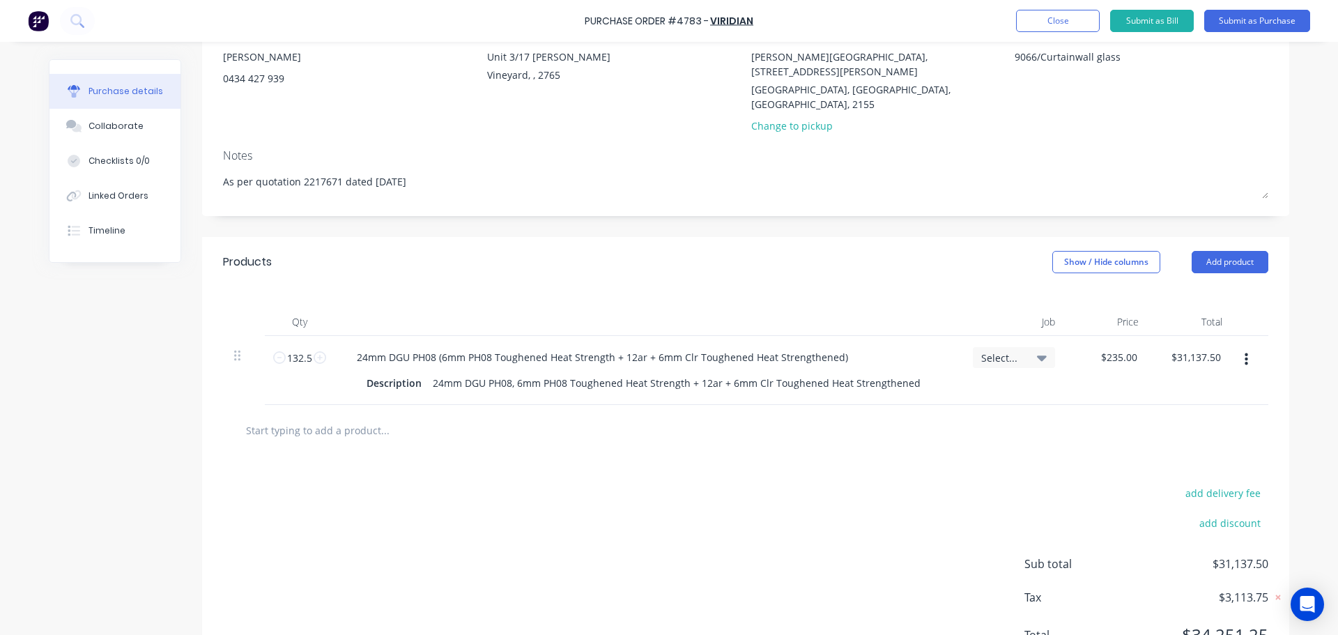
scroll to position [139, 0]
click at [297, 415] on input "text" at bounding box center [384, 429] width 279 height 28
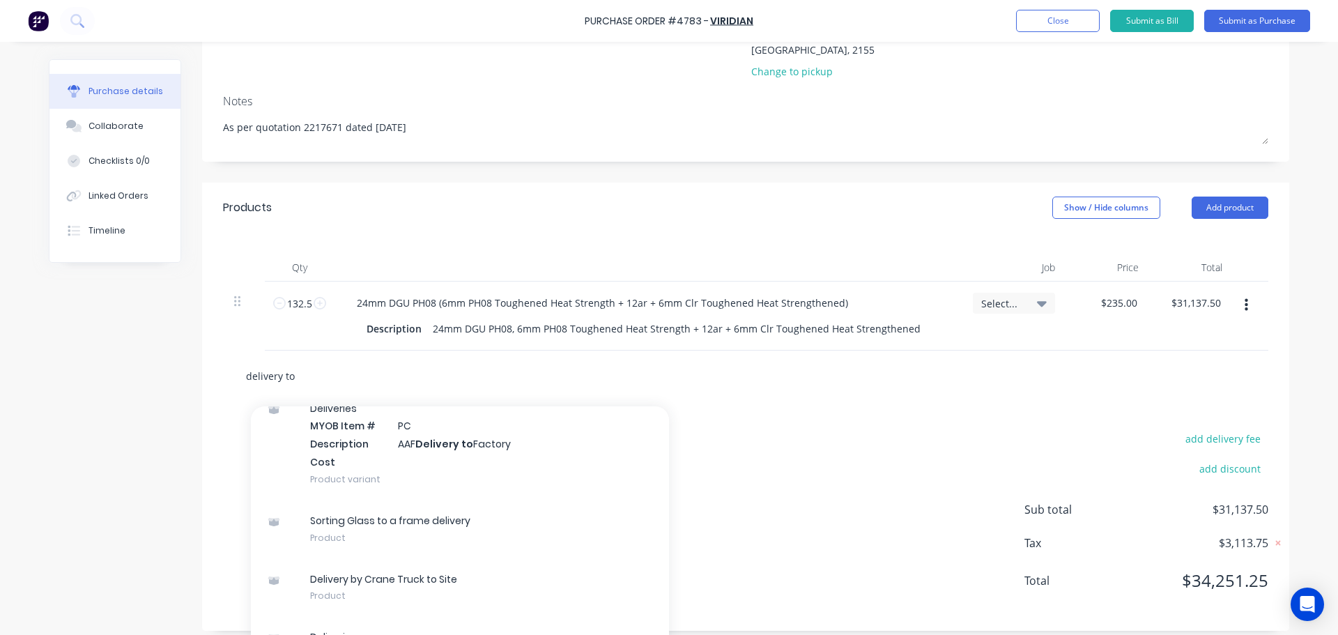
scroll to position [1125, 0]
drag, startPoint x: 332, startPoint y: 352, endPoint x: 134, endPoint y: 372, distance: 198.9
click at [134, 372] on div "Created by Dee Created 09/10/25 Required 09/10/25 Status Draft Contact Mick Atk…" at bounding box center [669, 248] width 1240 height 764
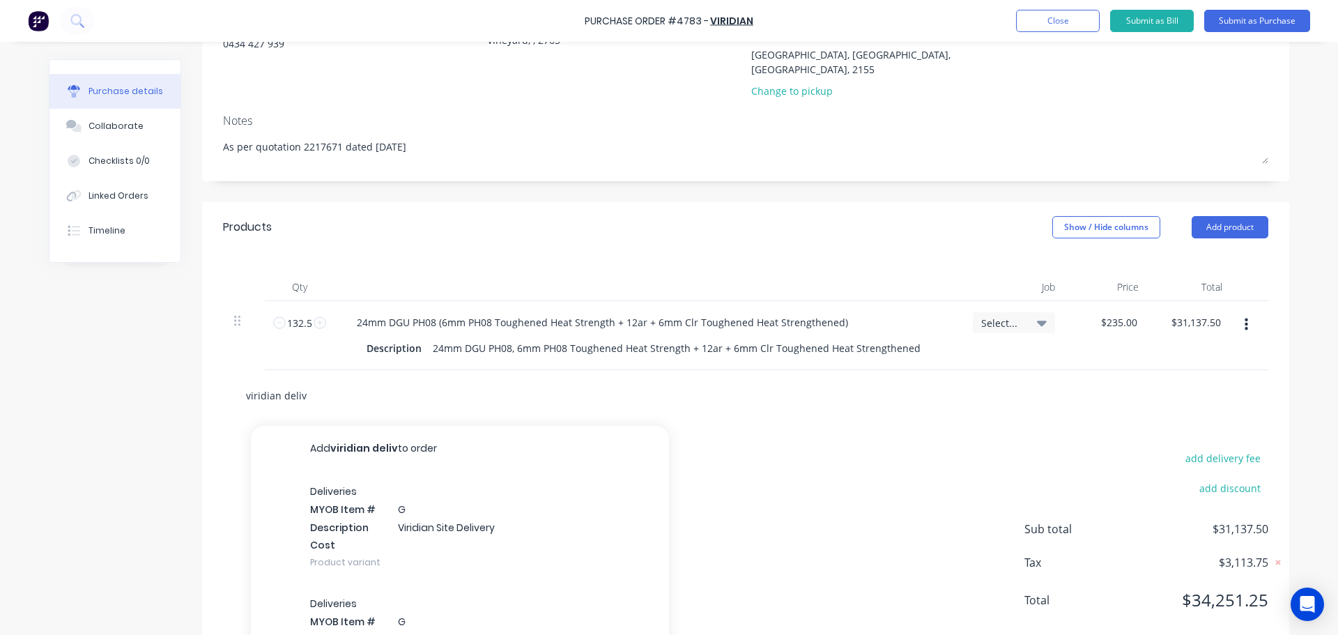
scroll to position [193, 0]
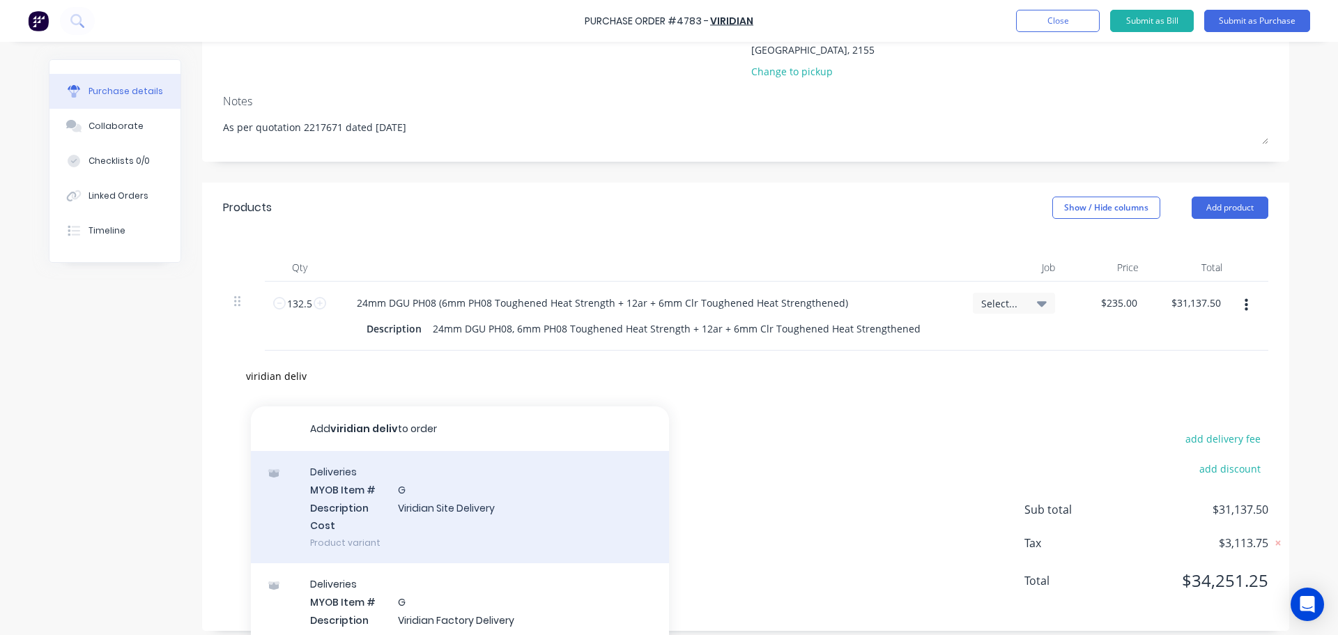
click at [542, 476] on div "Deliveries MYOB Item # G Description Viridian Site Delivery Cost Product variant" at bounding box center [460, 507] width 418 height 112
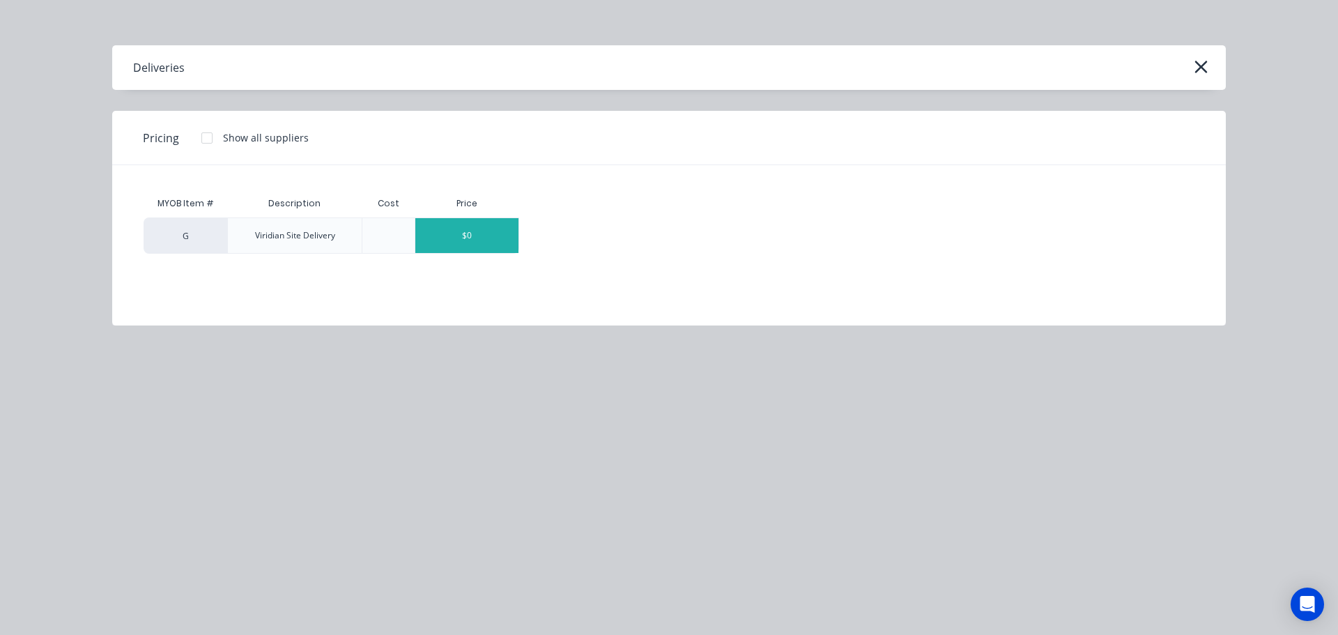
click at [471, 242] on div "$0" at bounding box center [466, 235] width 103 height 35
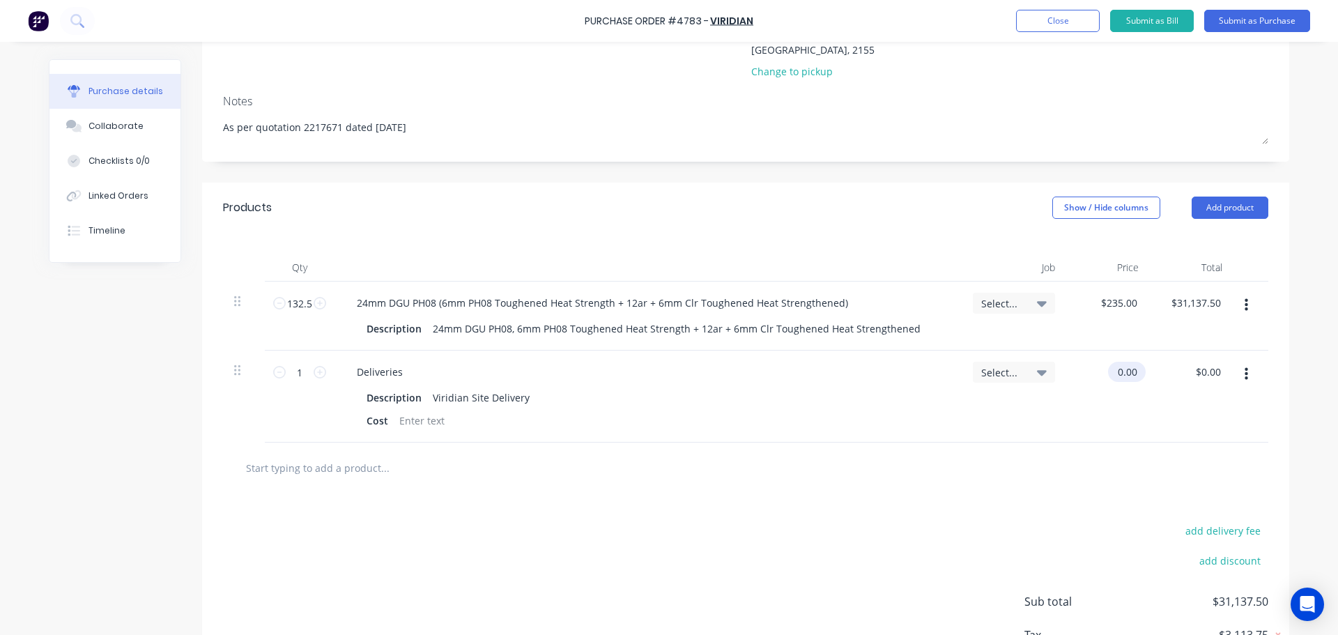
click at [1121, 362] on input "0.00" at bounding box center [1124, 372] width 32 height 20
click at [1121, 362] on input "0.00" at bounding box center [1127, 372] width 26 height 20
click at [508, 454] on input "text" at bounding box center [384, 468] width 279 height 28
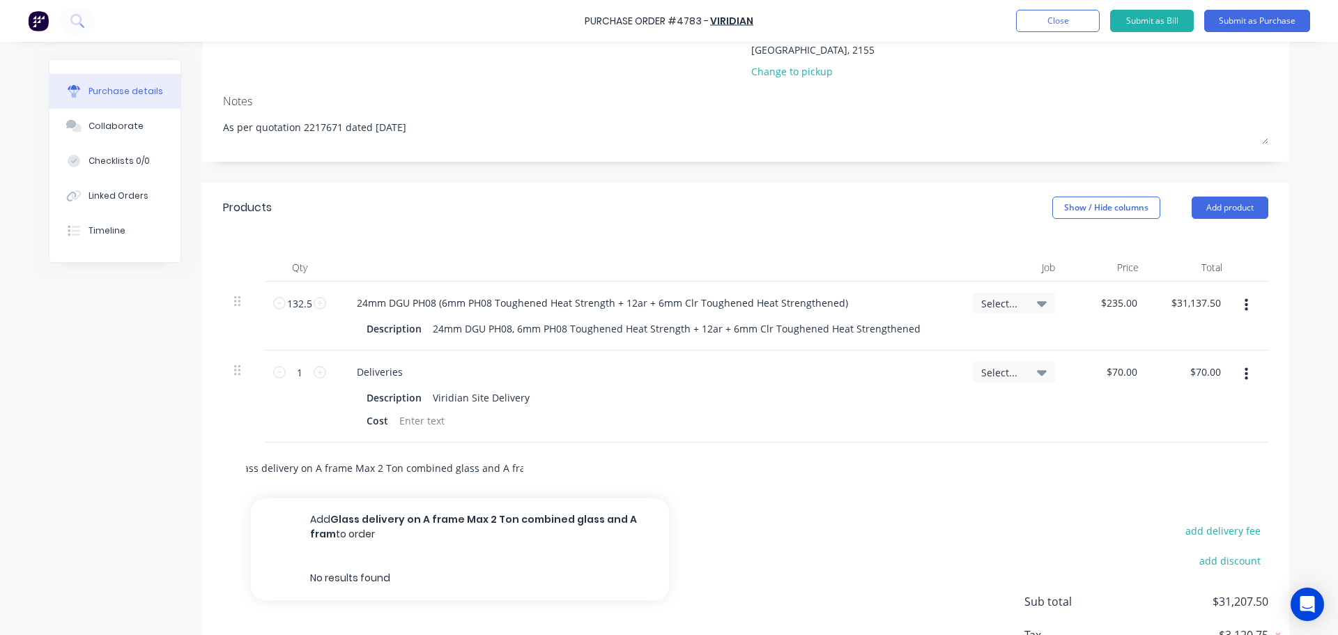
scroll to position [0, 18]
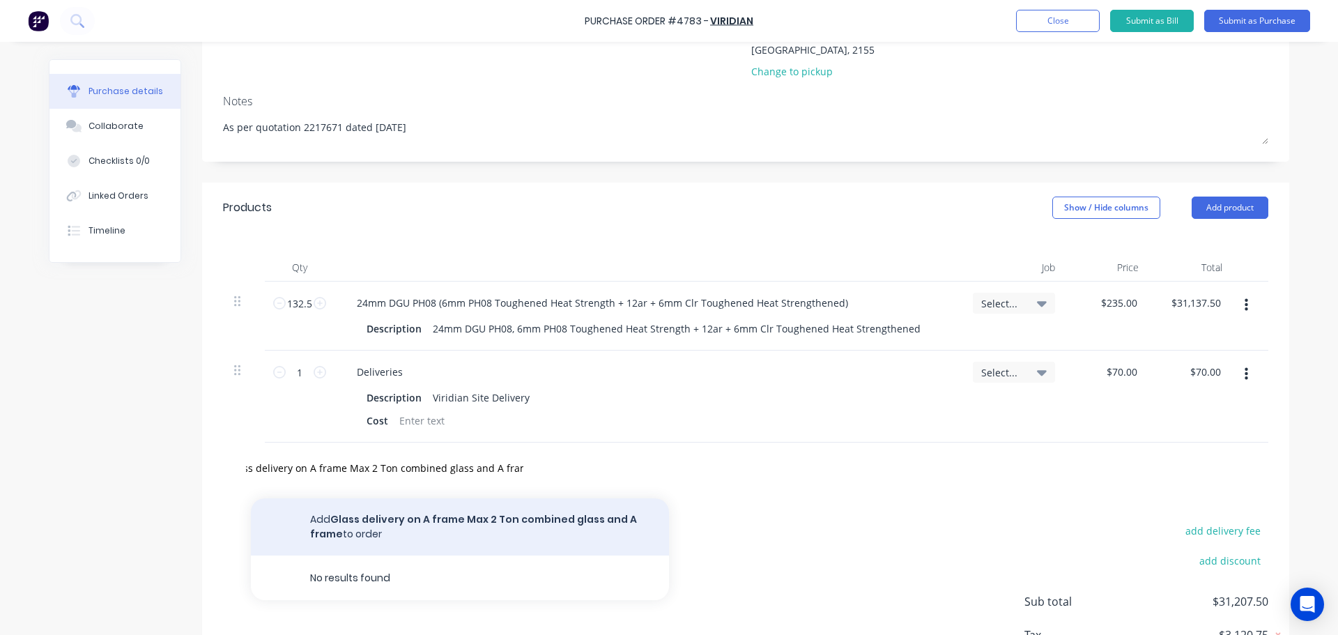
click at [438, 509] on button "Add Glass delivery on A frame Max 2 Ton combined glass and A frame to order" at bounding box center [460, 526] width 418 height 57
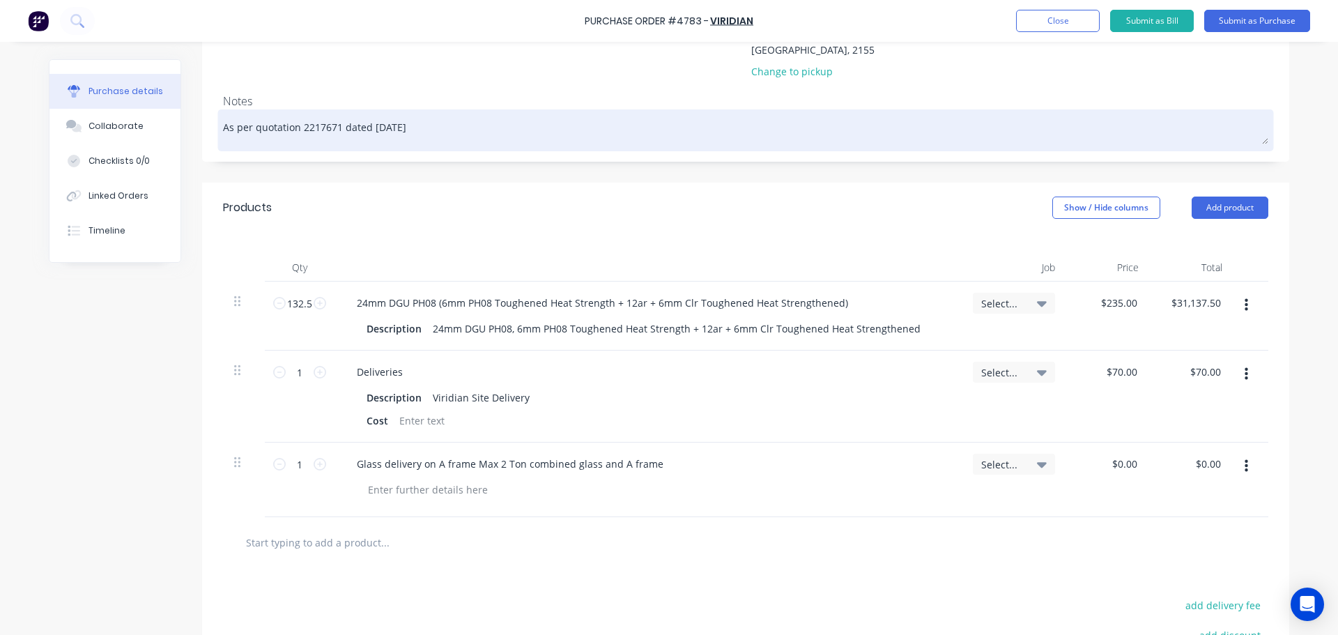
click at [438, 113] on textarea "As per quotation 2217671 dated 07/08/2025" at bounding box center [745, 128] width 1045 height 31
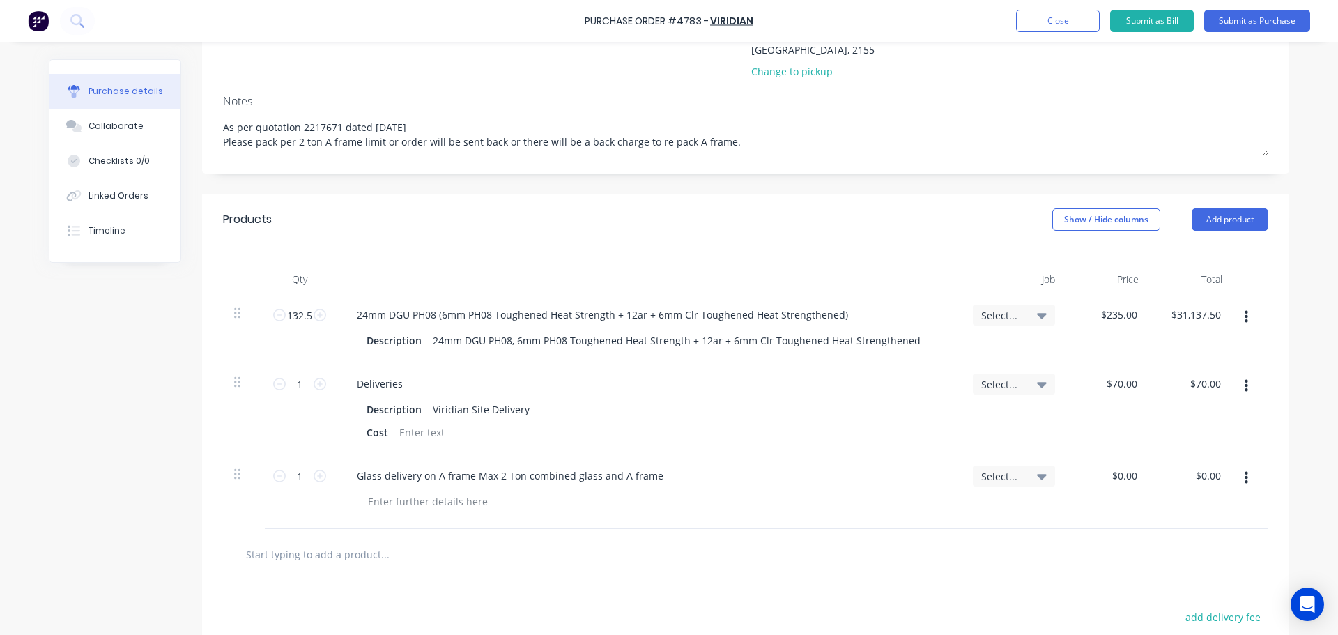
click at [541, 529] on div at bounding box center [745, 554] width 1045 height 51
click at [115, 123] on div "Collaborate" at bounding box center [116, 126] width 55 height 13
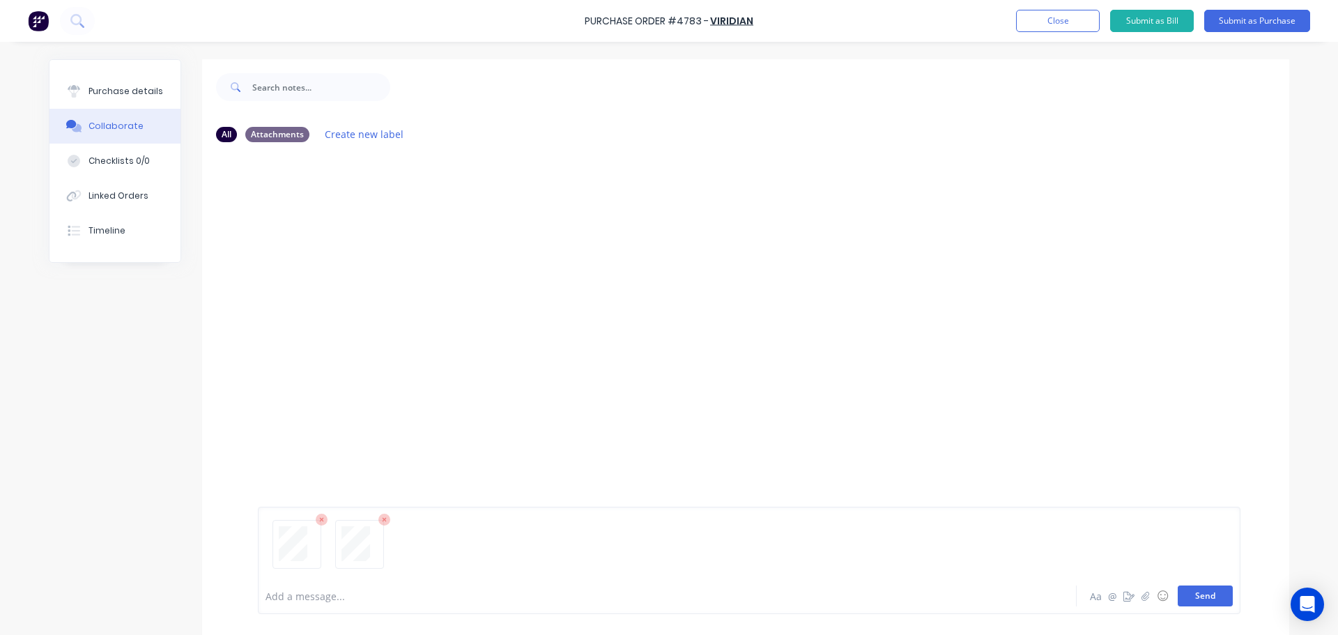
click at [1206, 601] on button "Send" at bounding box center [1205, 595] width 55 height 21
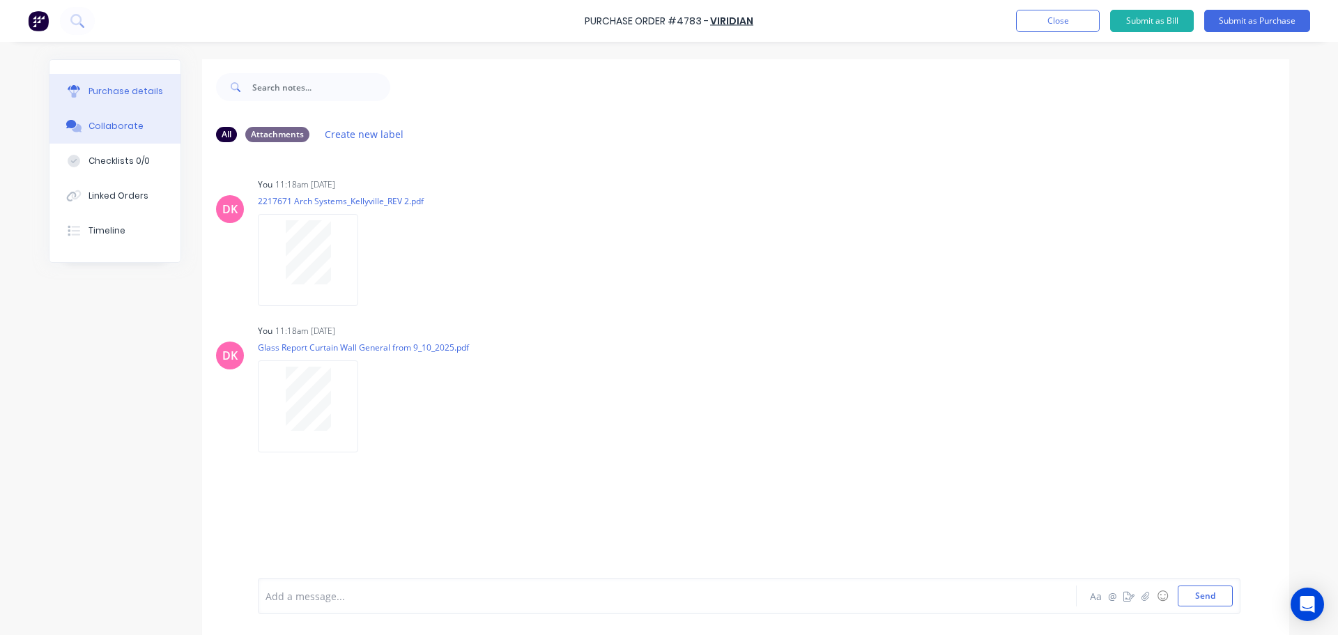
click at [95, 98] on button "Purchase details" at bounding box center [114, 91] width 131 height 35
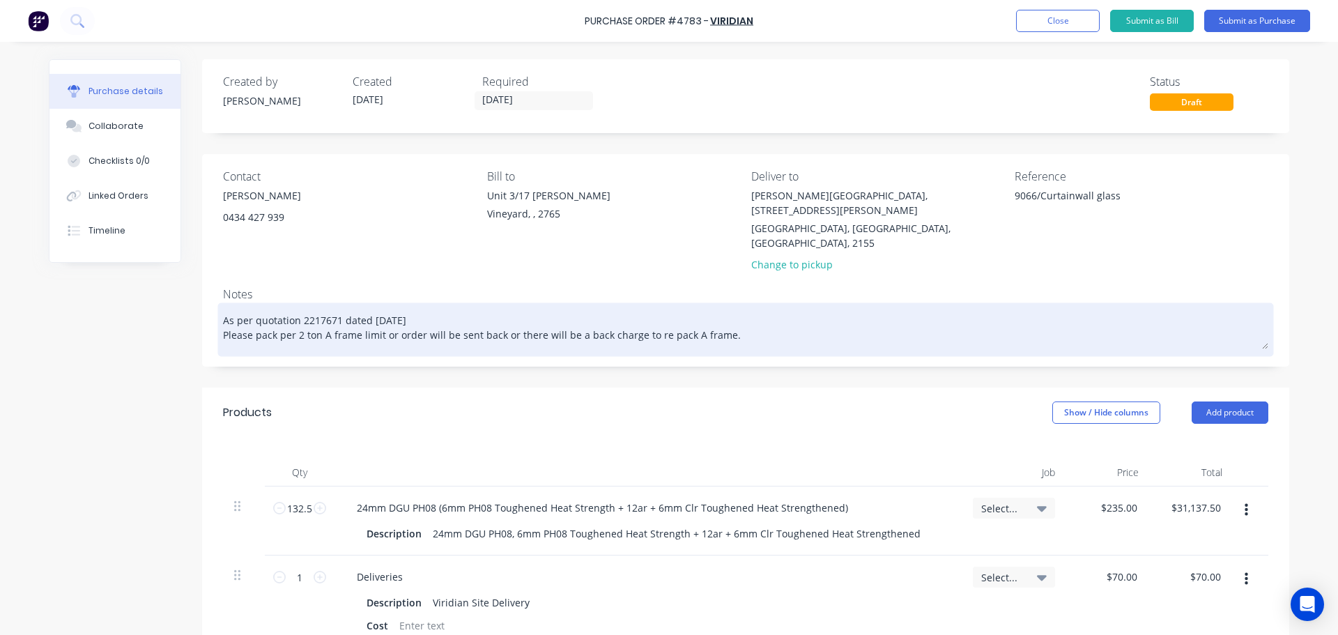
click at [431, 306] on textarea "As per quotation 2217671 dated 07/08/2025 Please pack per 2 ton A frame limit o…" at bounding box center [745, 327] width 1045 height 43
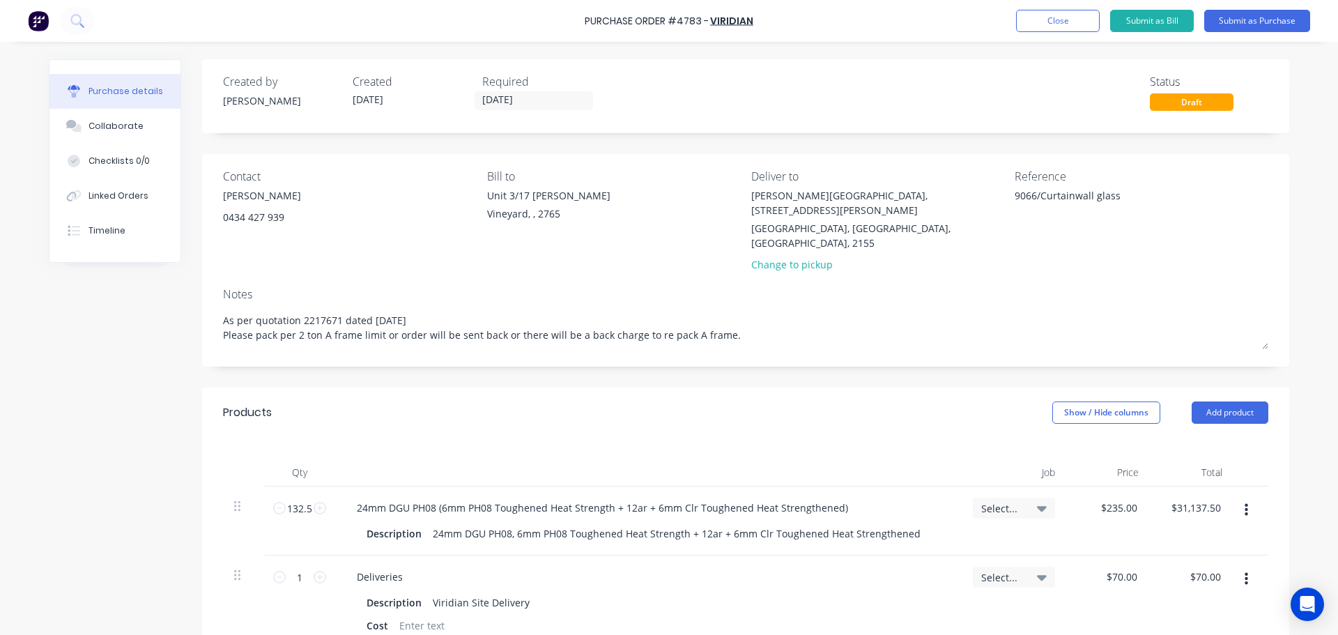
click at [476, 387] on div "Products Show / Hide columns Add product" at bounding box center [745, 412] width 1087 height 50
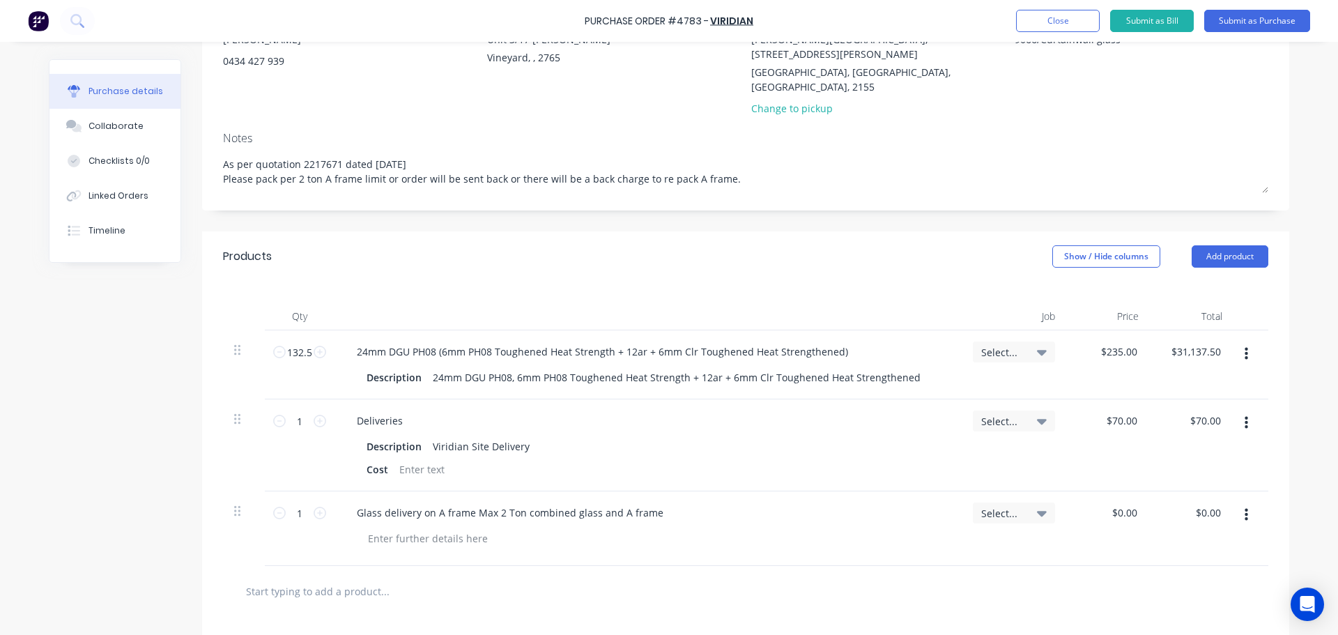
scroll to position [3, 0]
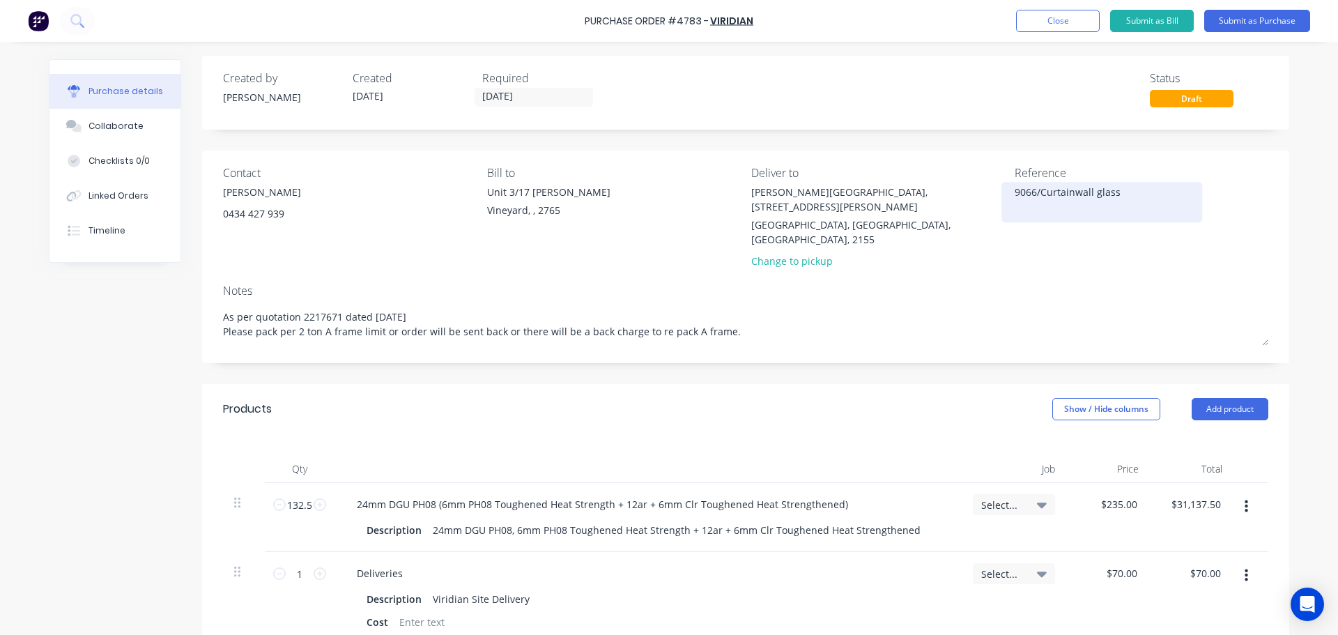
click at [1015, 192] on textarea "9066/Curtainwall glass" at bounding box center [1102, 200] width 174 height 31
click at [1257, 23] on button "Submit as Purchase" at bounding box center [1257, 21] width 106 height 22
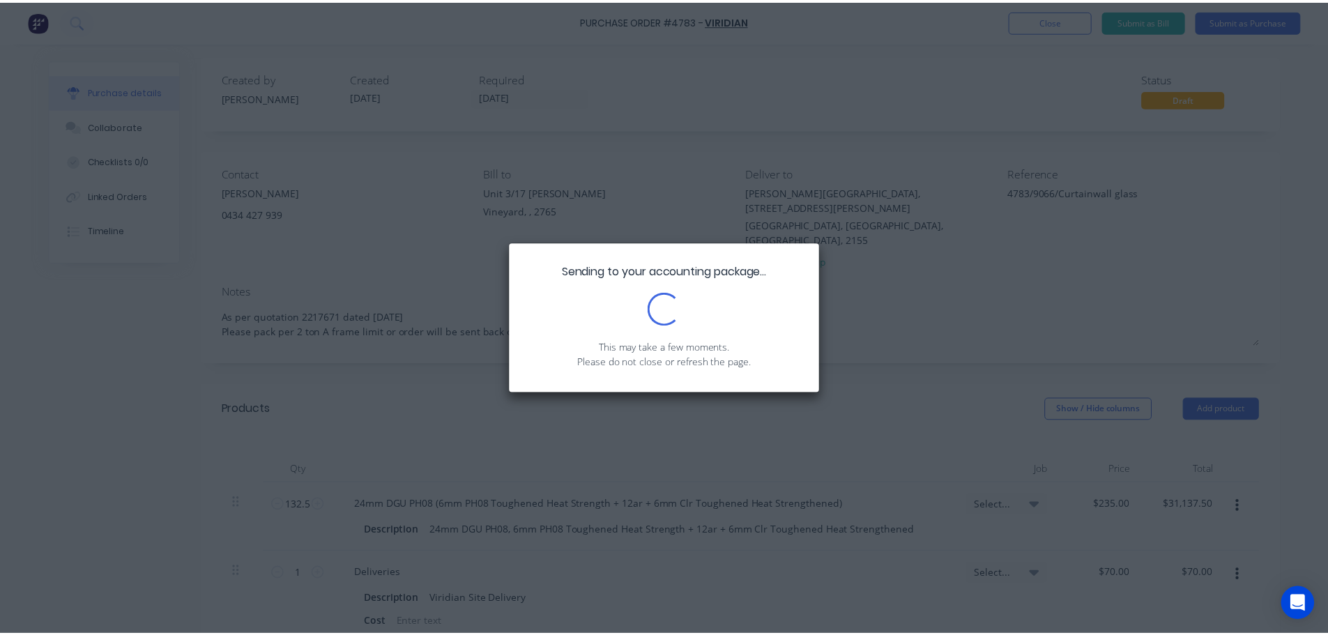
scroll to position [0, 0]
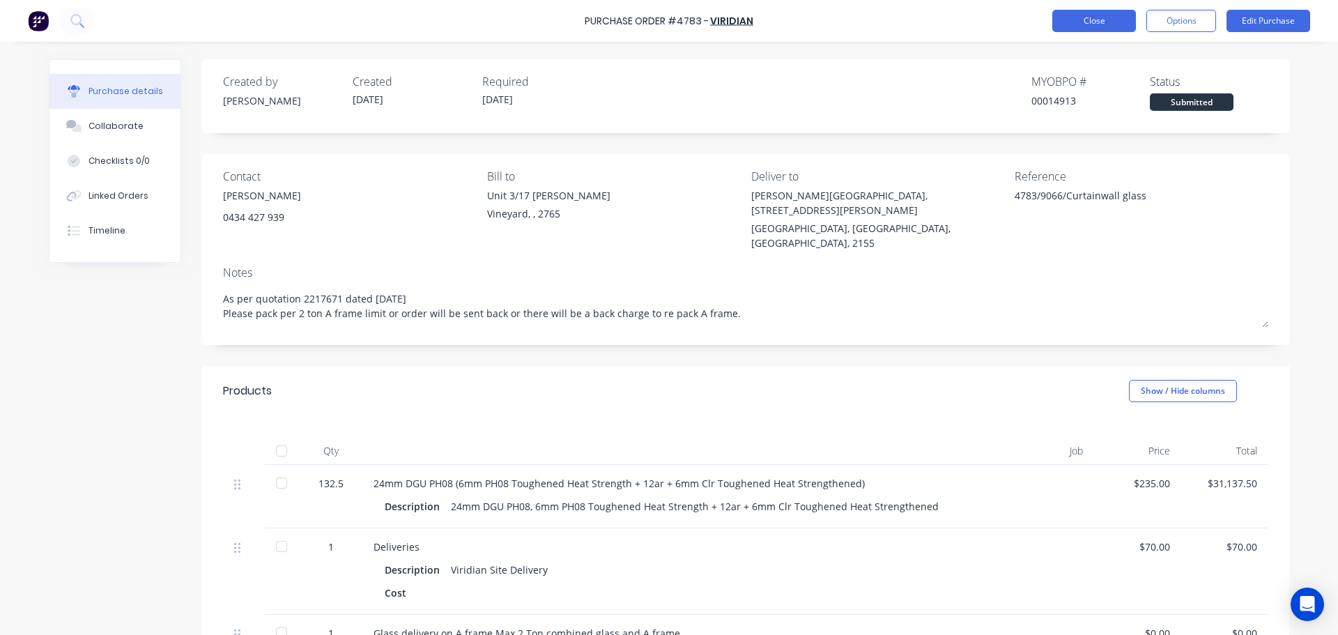
click at [1069, 16] on button "Close" at bounding box center [1094, 21] width 84 height 22
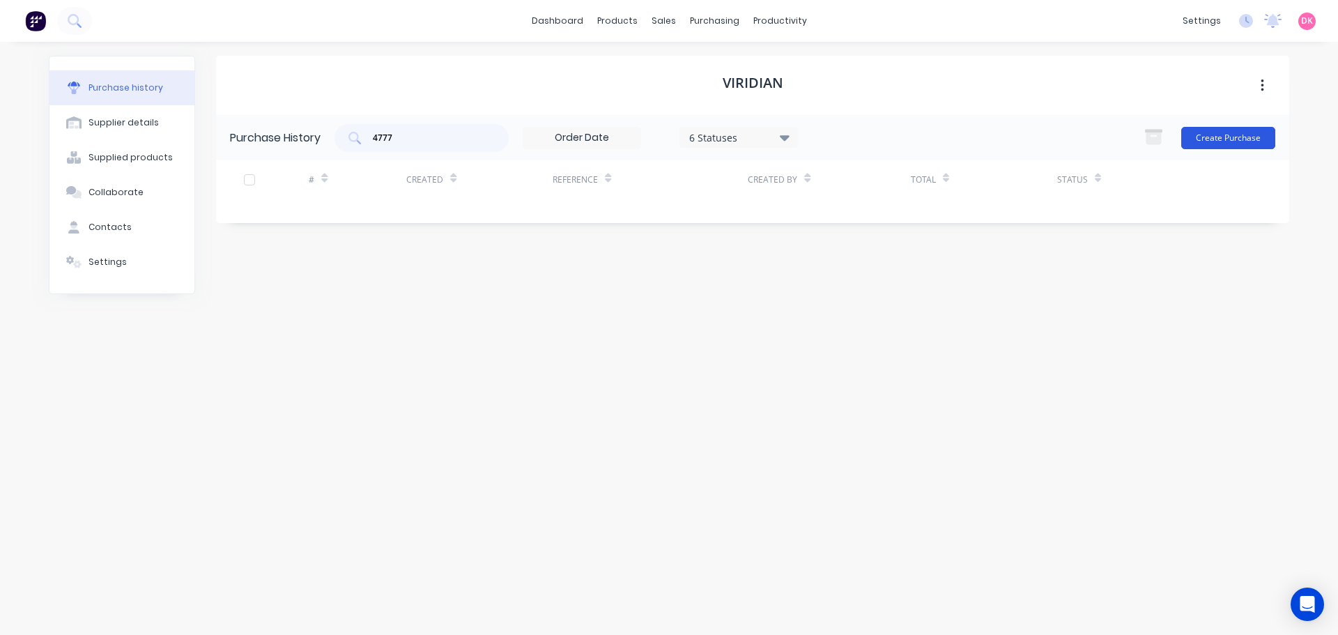
click at [1215, 130] on button "Create Purchase" at bounding box center [1228, 138] width 94 height 22
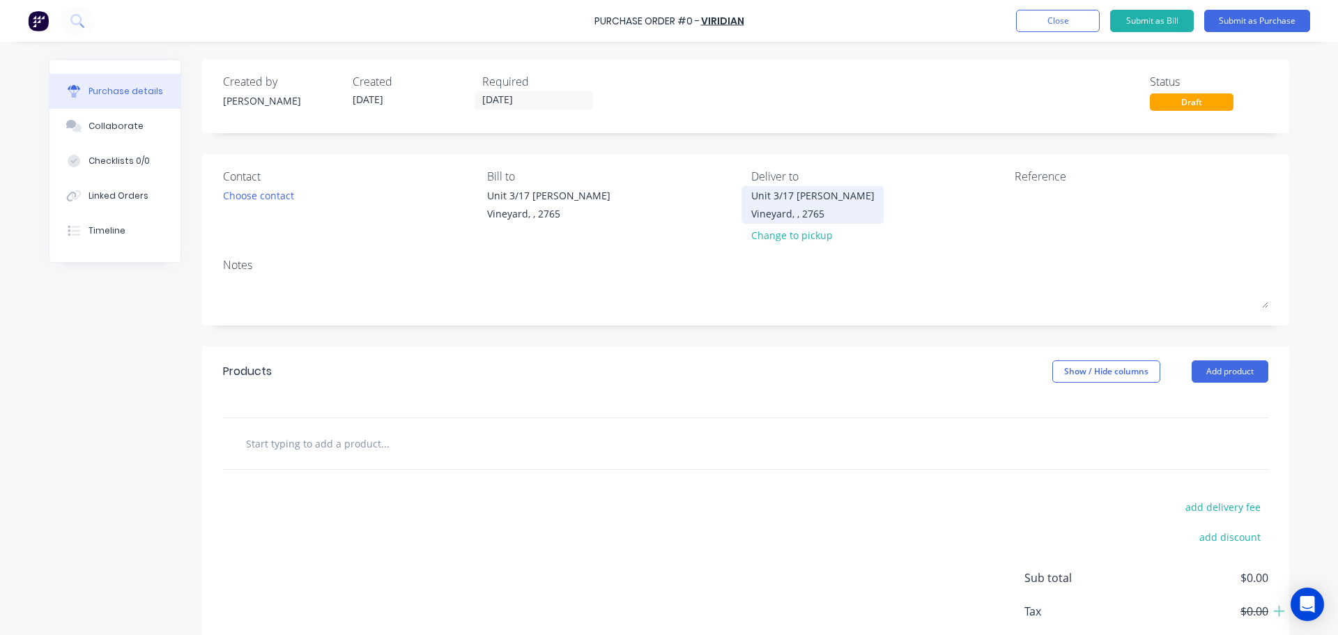
click at [798, 210] on div "Vineyard, , 2765" at bounding box center [812, 213] width 123 height 15
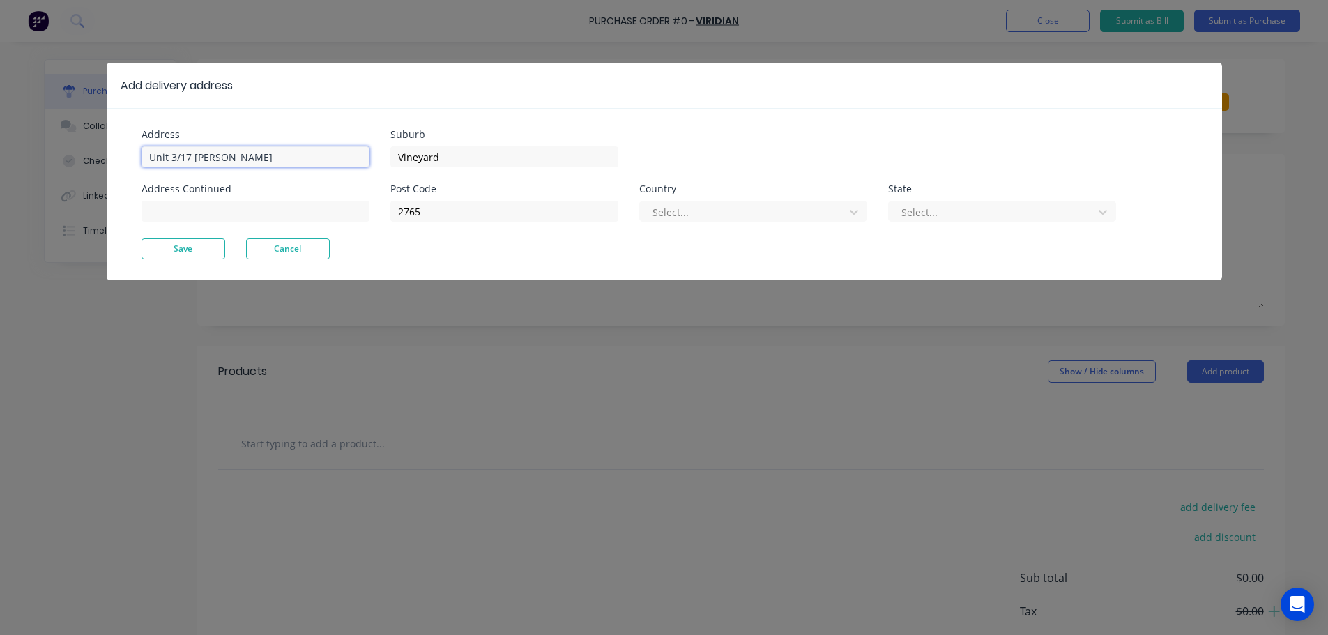
drag, startPoint x: 253, startPoint y: 152, endPoint x: 24, endPoint y: 158, distance: 229.4
click at [24, 158] on div "Add delivery address Address Unit 3/17 Rob Pl Address Continued Suburb Vineyard…" at bounding box center [664, 317] width 1328 height 635
drag, startPoint x: 459, startPoint y: 156, endPoint x: 356, endPoint y: 163, distance: 102.7
click at [356, 163] on div "Address William Clarke College, 1 Morris Avenue Address Continued Suburb Vineya…" at bounding box center [402, 184] width 523 height 109
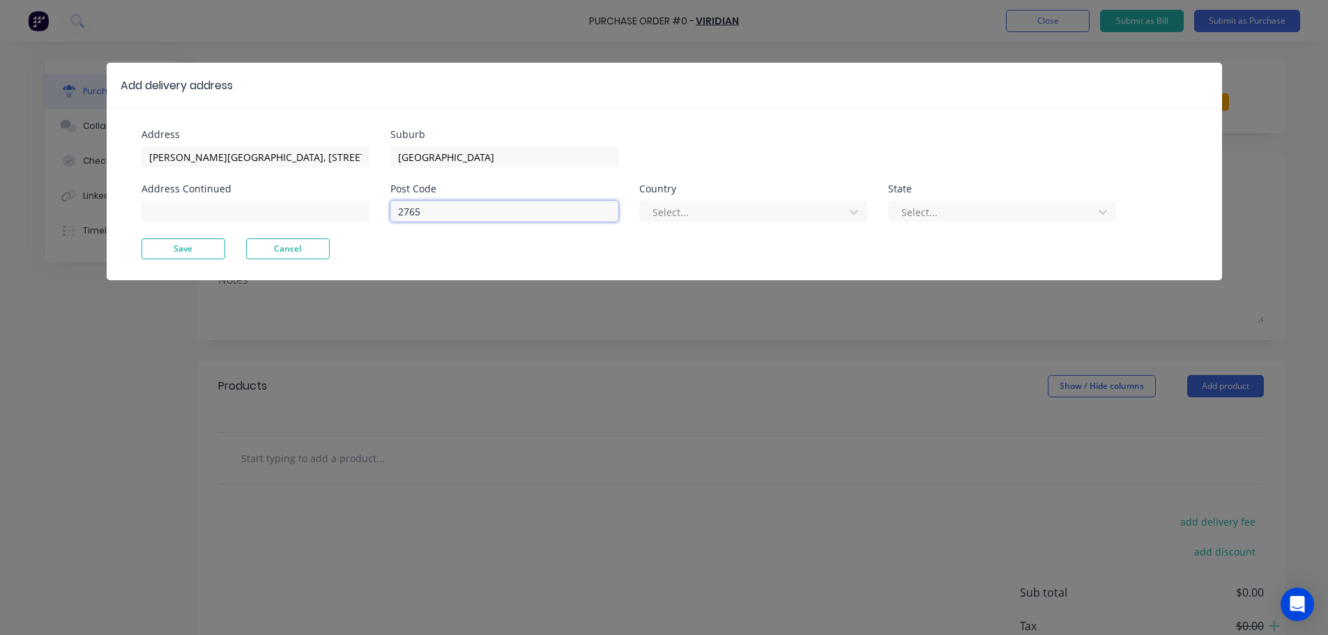
drag, startPoint x: 459, startPoint y: 207, endPoint x: 331, endPoint y: 231, distance: 130.5
click at [331, 231] on div "Address William Clarke College, 1 Morris Avenue Address Continued Suburb Kellyv…" at bounding box center [402, 184] width 523 height 109
click at [305, 150] on input "William Clarke College, 1 Morris Avenue" at bounding box center [255, 156] width 228 height 21
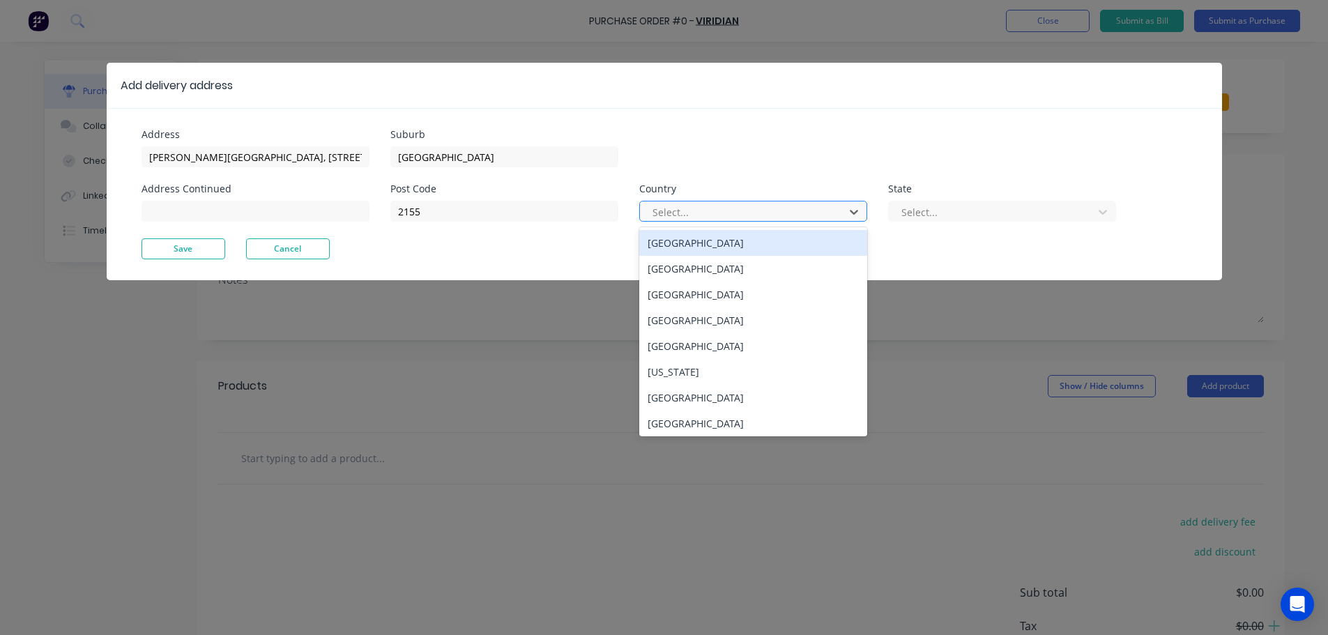
click at [780, 212] on div at bounding box center [744, 211] width 186 height 17
click at [749, 243] on div "Australia" at bounding box center [753, 243] width 228 height 26
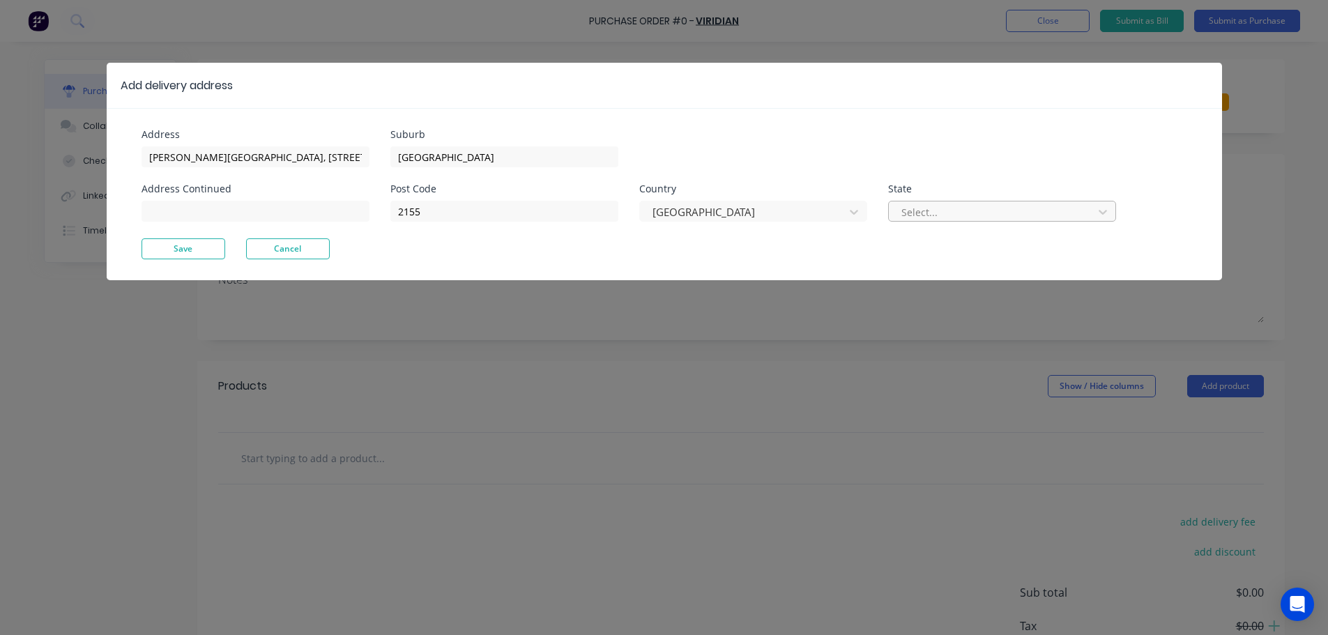
click at [965, 204] on div at bounding box center [993, 211] width 186 height 17
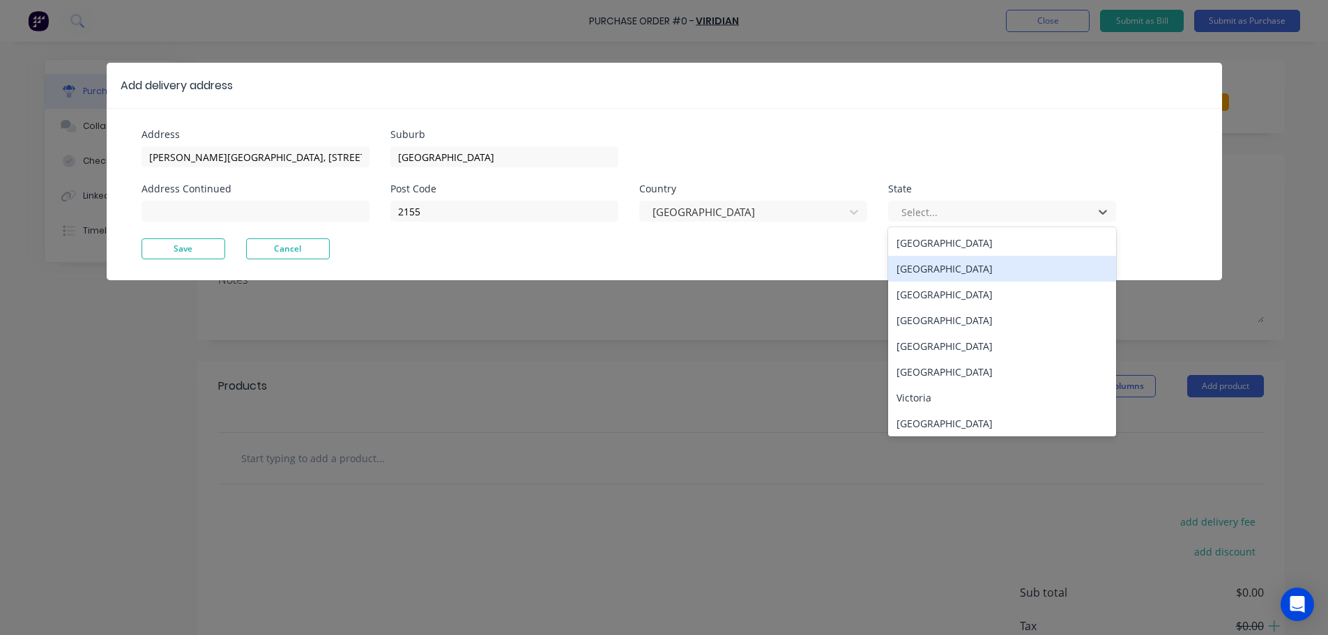
click at [975, 270] on div "New South Wales" at bounding box center [1002, 269] width 228 height 26
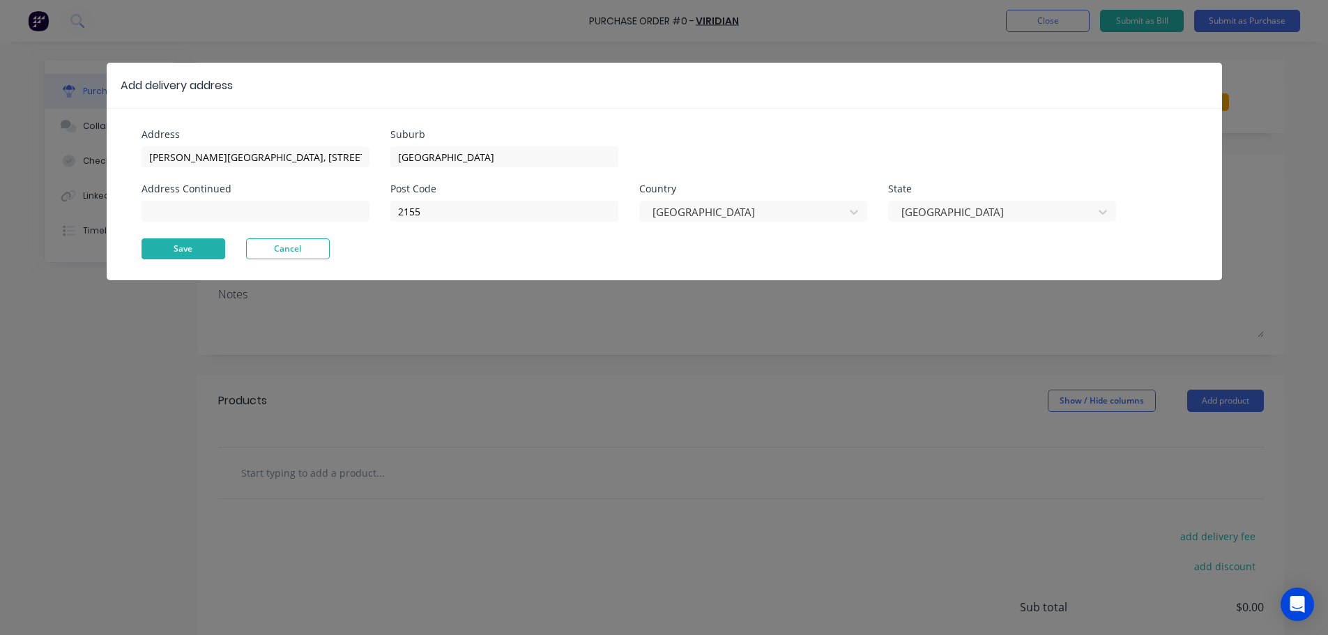
click at [178, 247] on button "Save" at bounding box center [183, 248] width 84 height 21
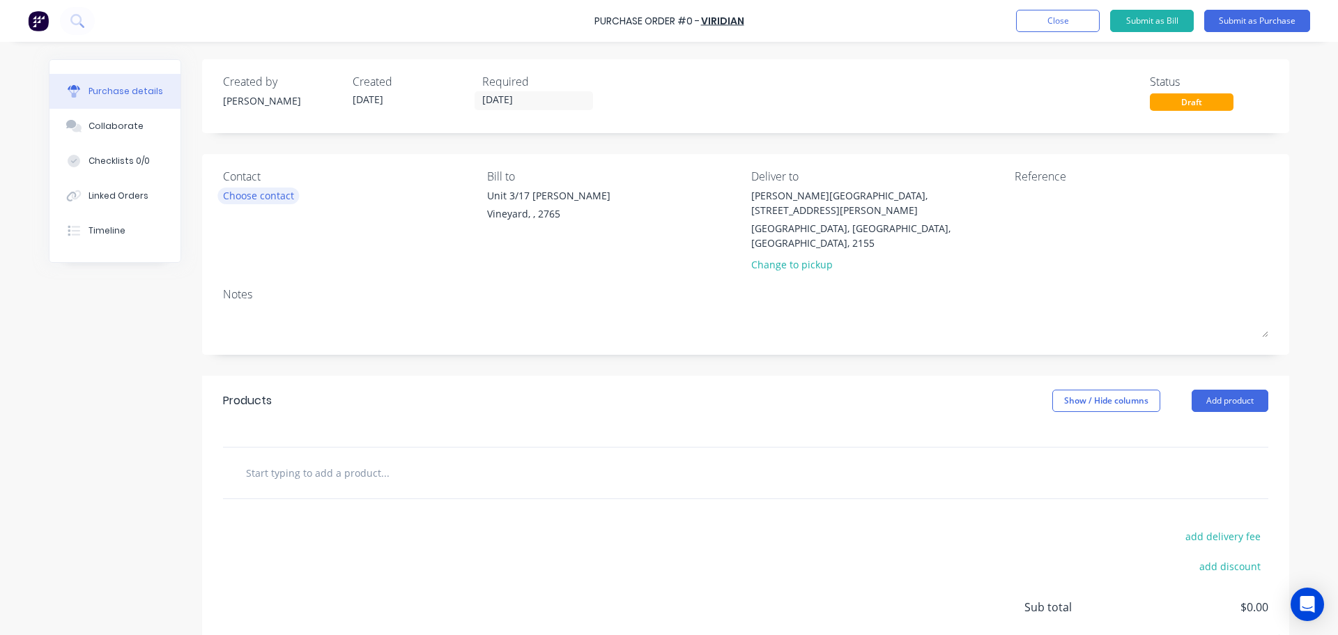
click at [259, 188] on div "Choose contact" at bounding box center [258, 195] width 71 height 15
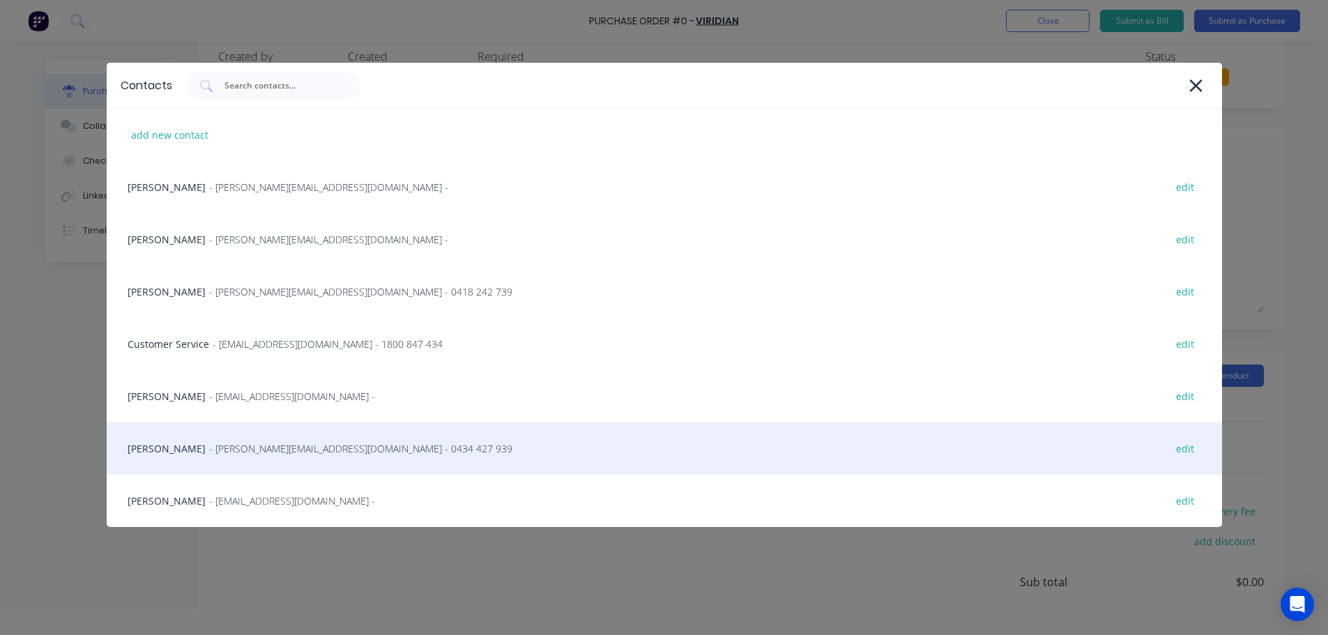
scroll to position [70, 0]
click at [289, 443] on span "- matkins@viridianglass.com - 0434 427 939" at bounding box center [360, 448] width 303 height 15
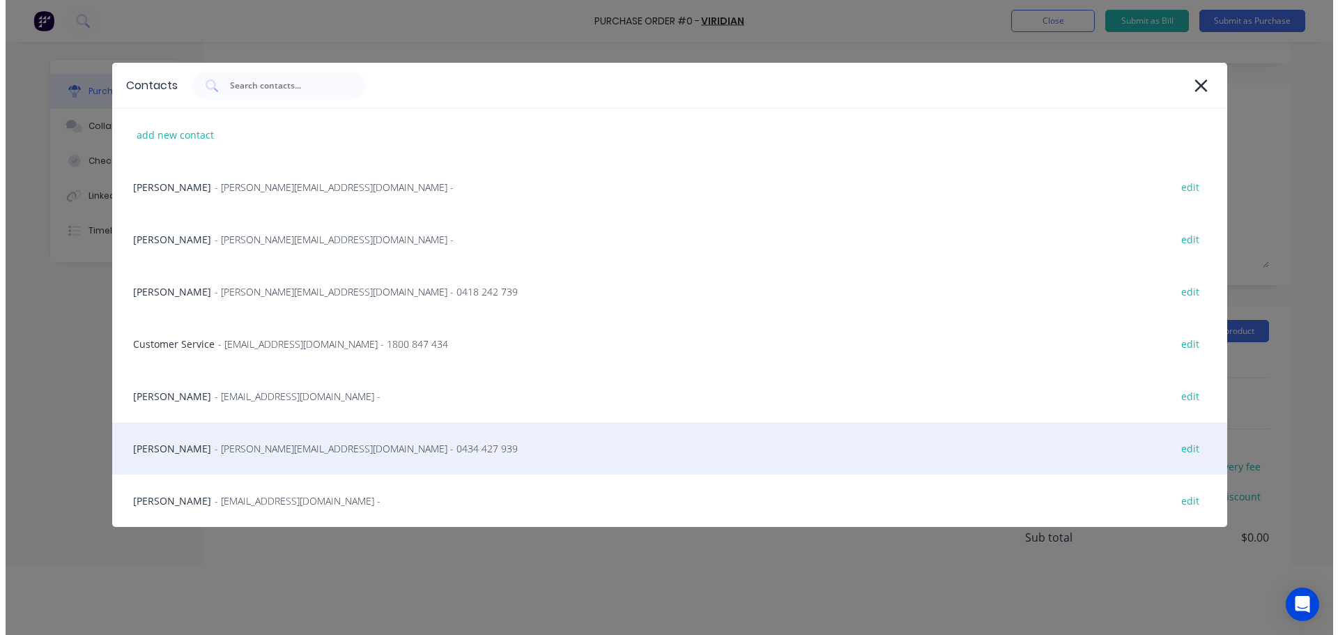
scroll to position [0, 0]
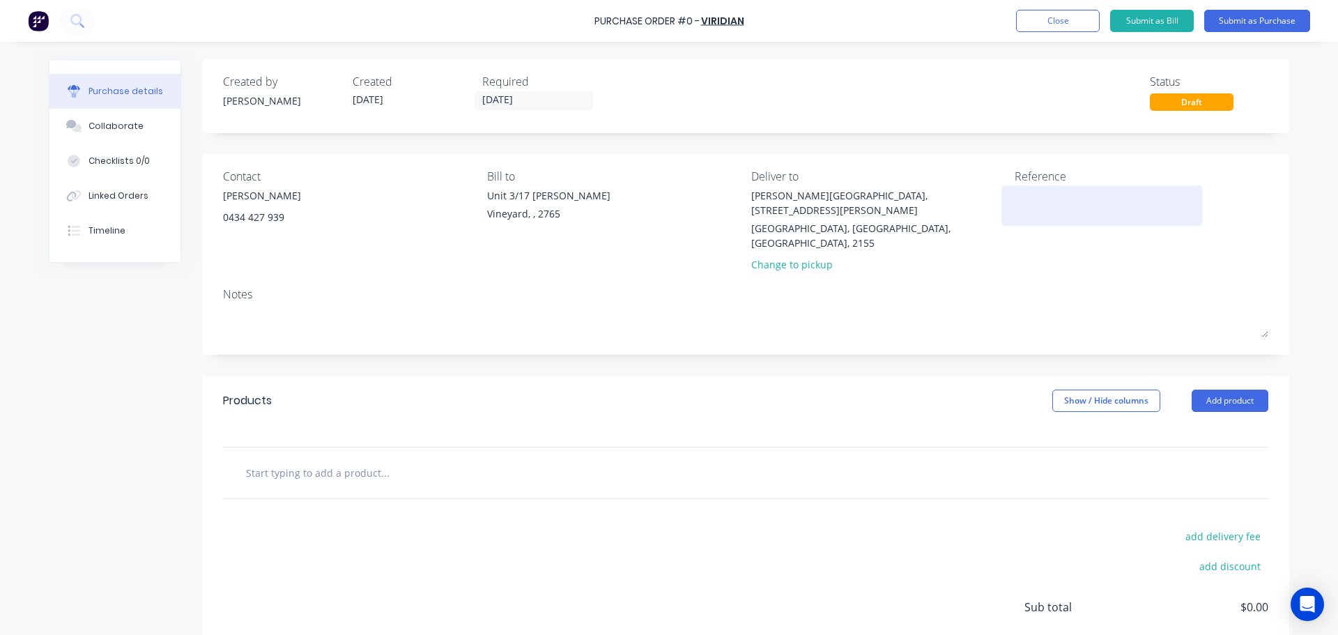
click at [1043, 194] on textarea at bounding box center [1102, 203] width 174 height 31
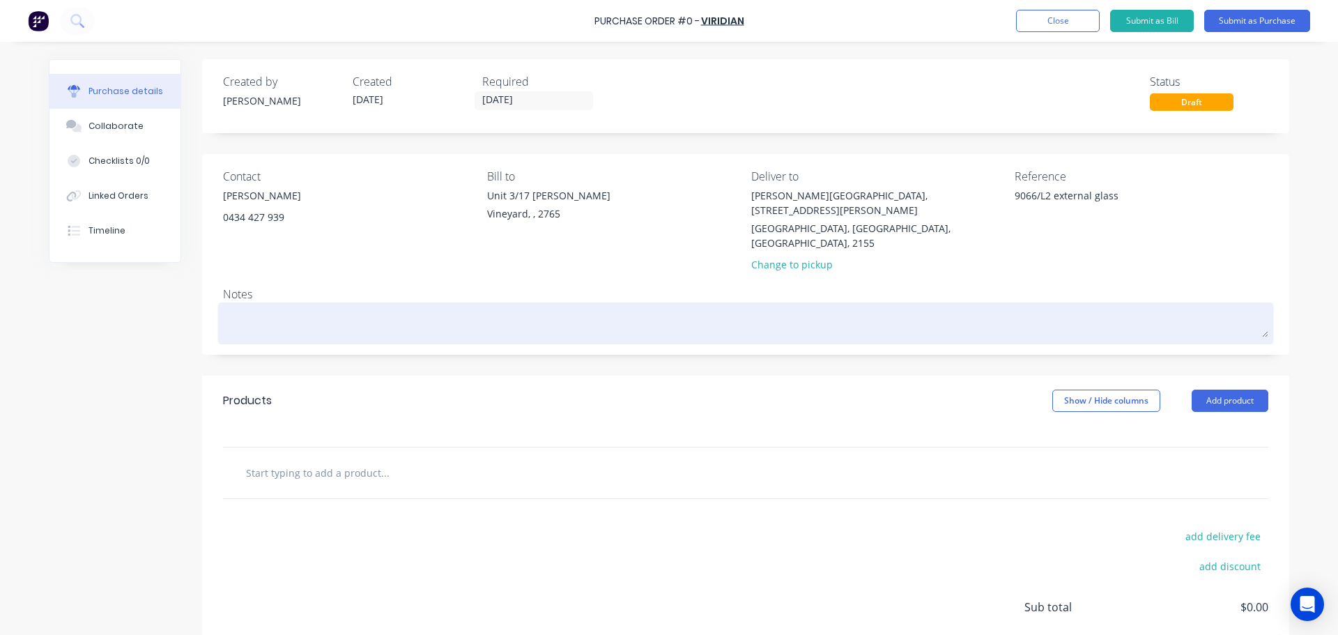
click at [284, 306] on textarea at bounding box center [745, 321] width 1045 height 31
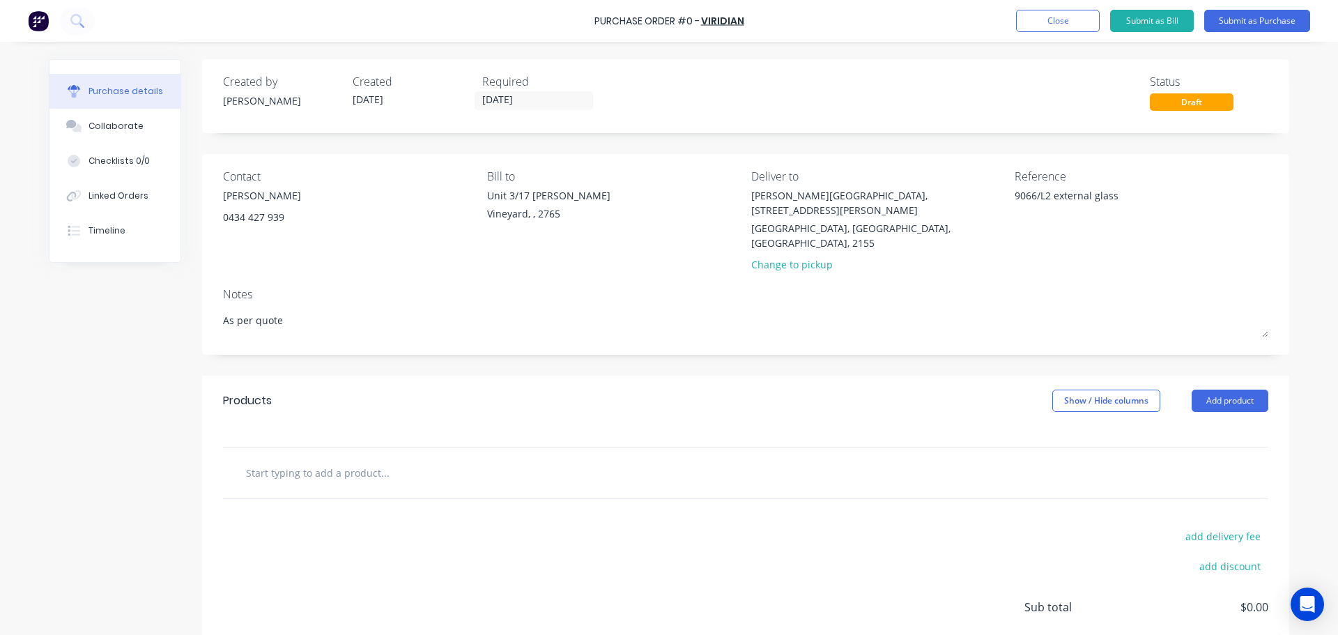
click at [392, 459] on input "text" at bounding box center [384, 473] width 279 height 28
click at [362, 459] on input "text" at bounding box center [384, 473] width 279 height 28
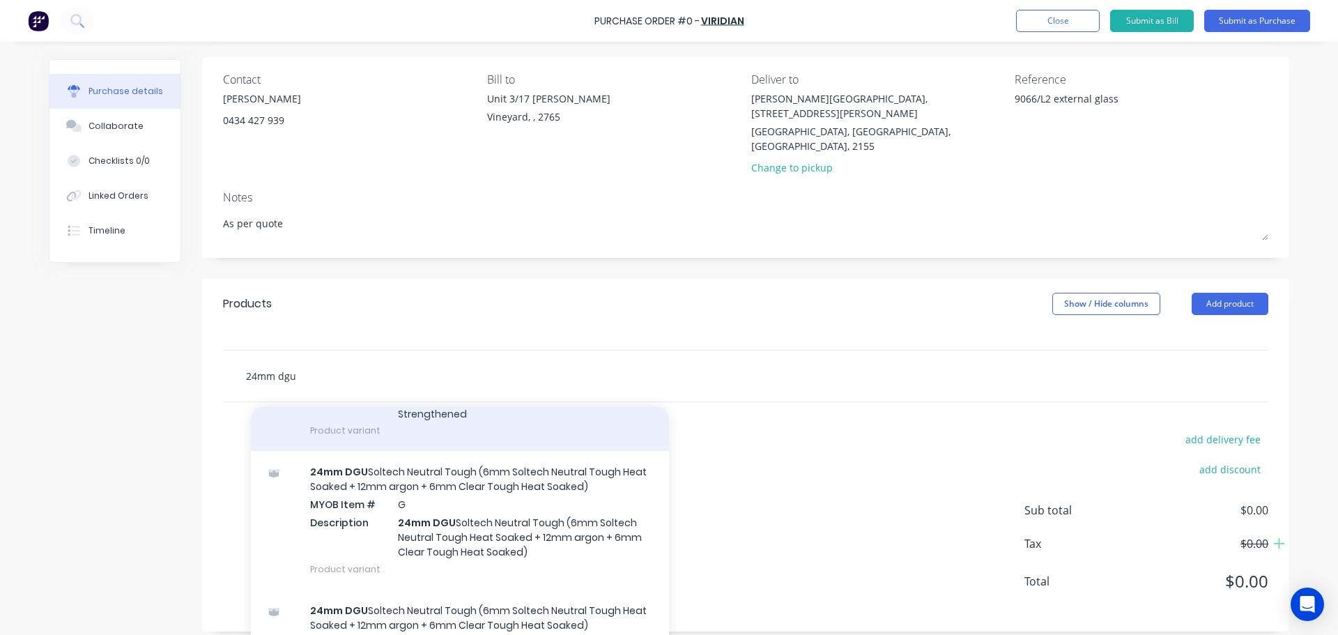
scroll to position [139, 0]
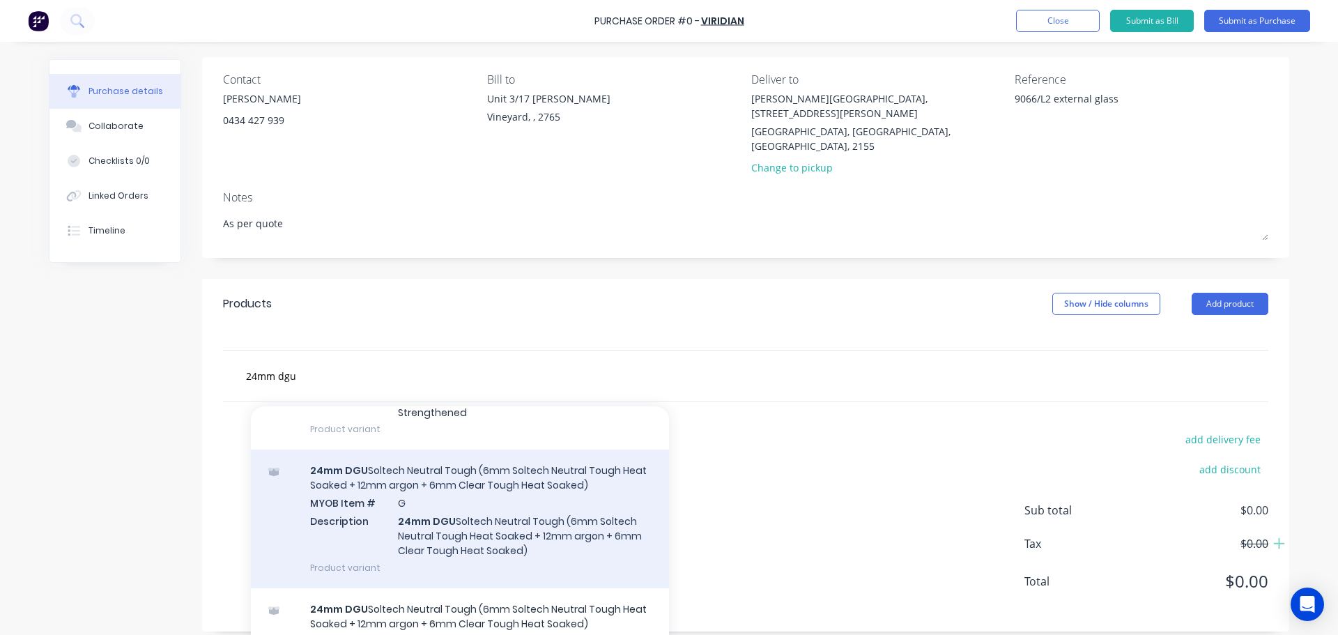
click at [532, 481] on div "24mm DGU Soltech Neutral Tough (6mm Soltech Neutral Tough Heat Soaked + 12mm ar…" at bounding box center [460, 518] width 418 height 138
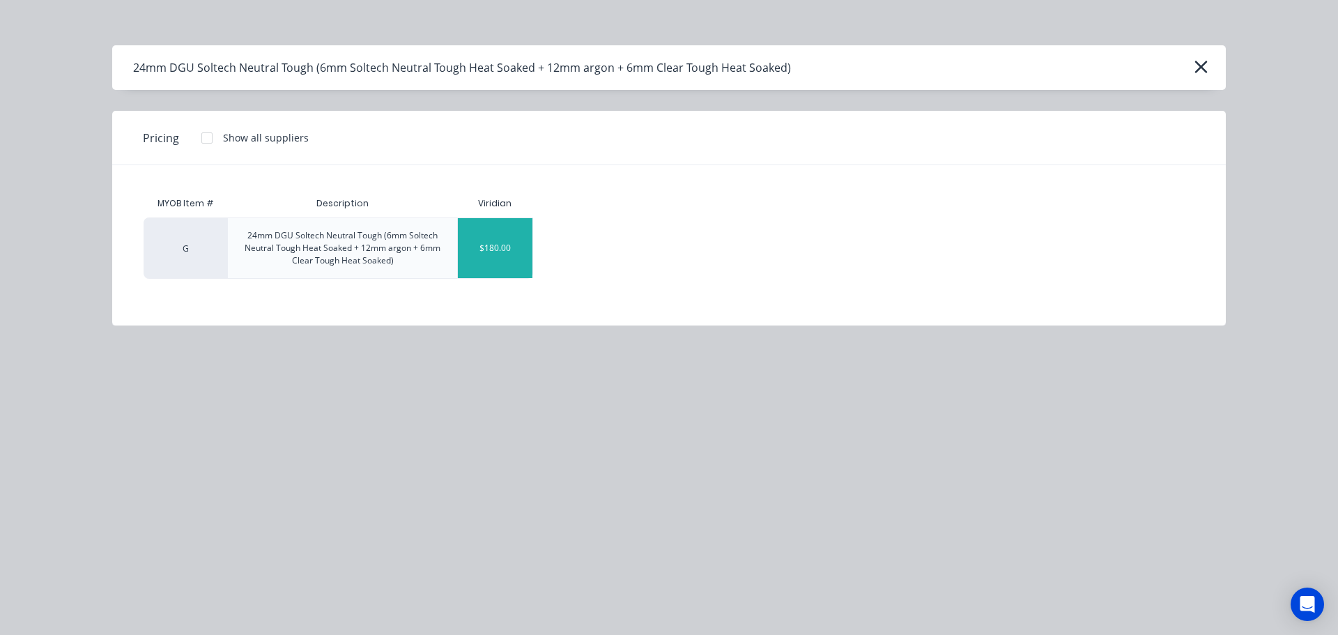
click at [473, 257] on div "$180.00" at bounding box center [495, 248] width 75 height 60
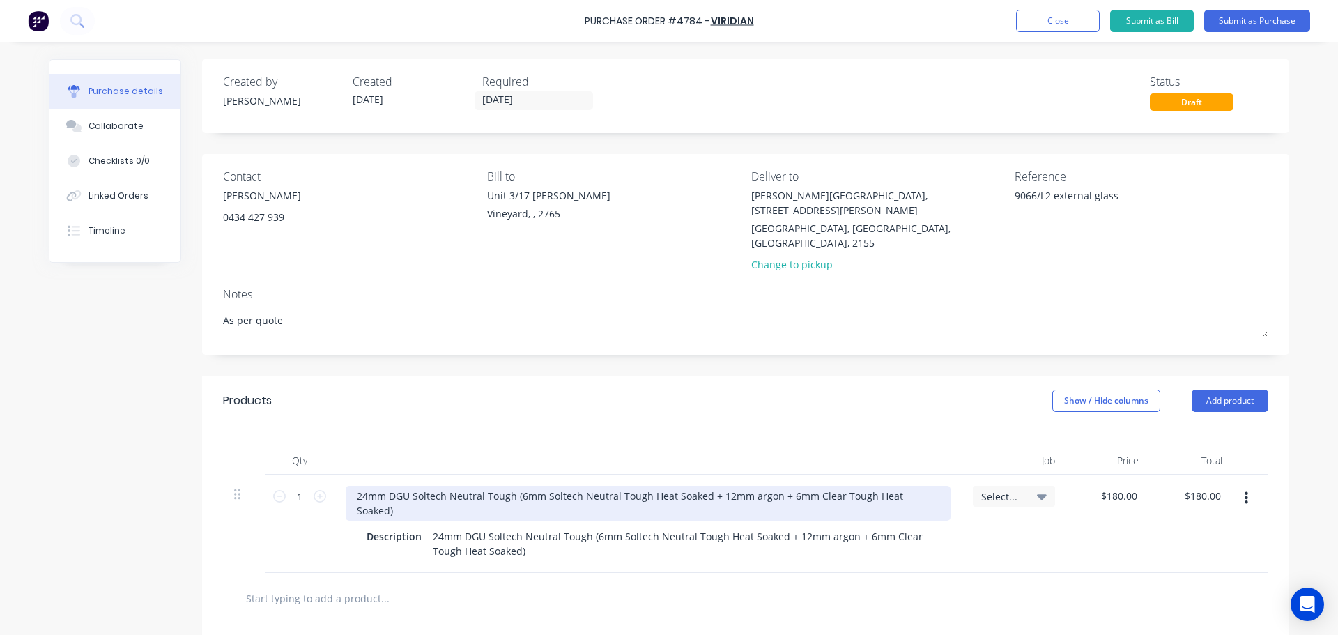
click at [350, 486] on div "24mm DGU Soltech Neutral Tough (6mm Soltech Neutral Tough Heat Soaked + 12mm ar…" at bounding box center [648, 503] width 605 height 35
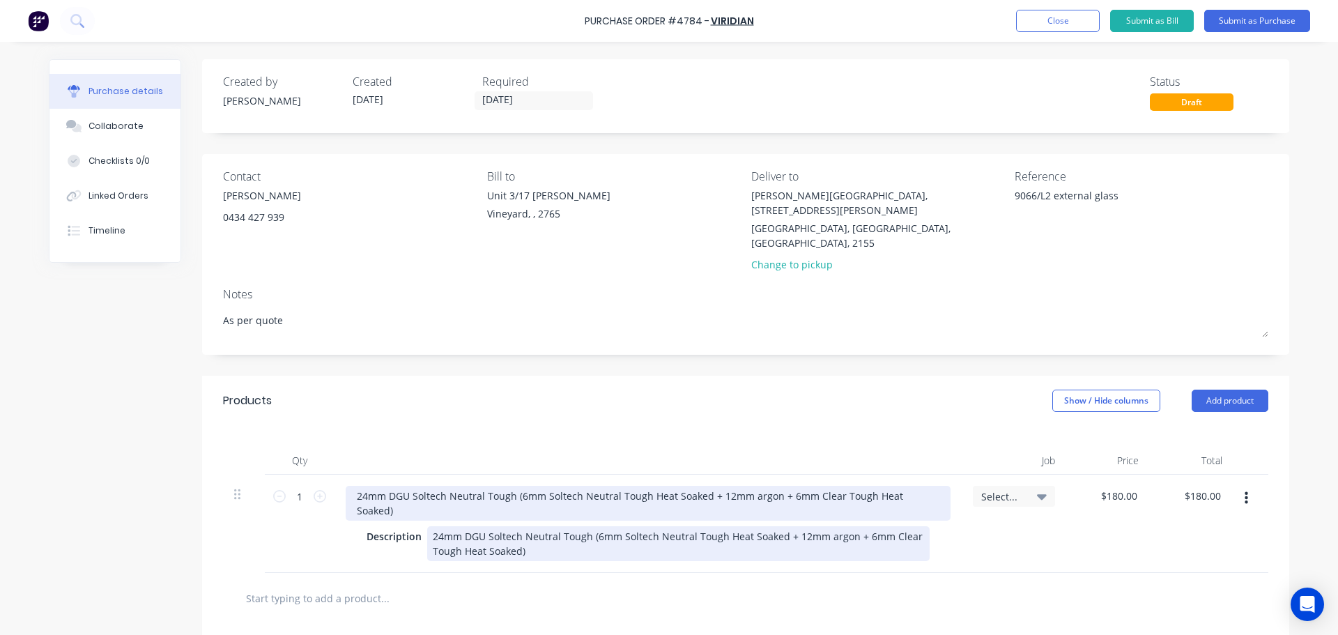
paste div
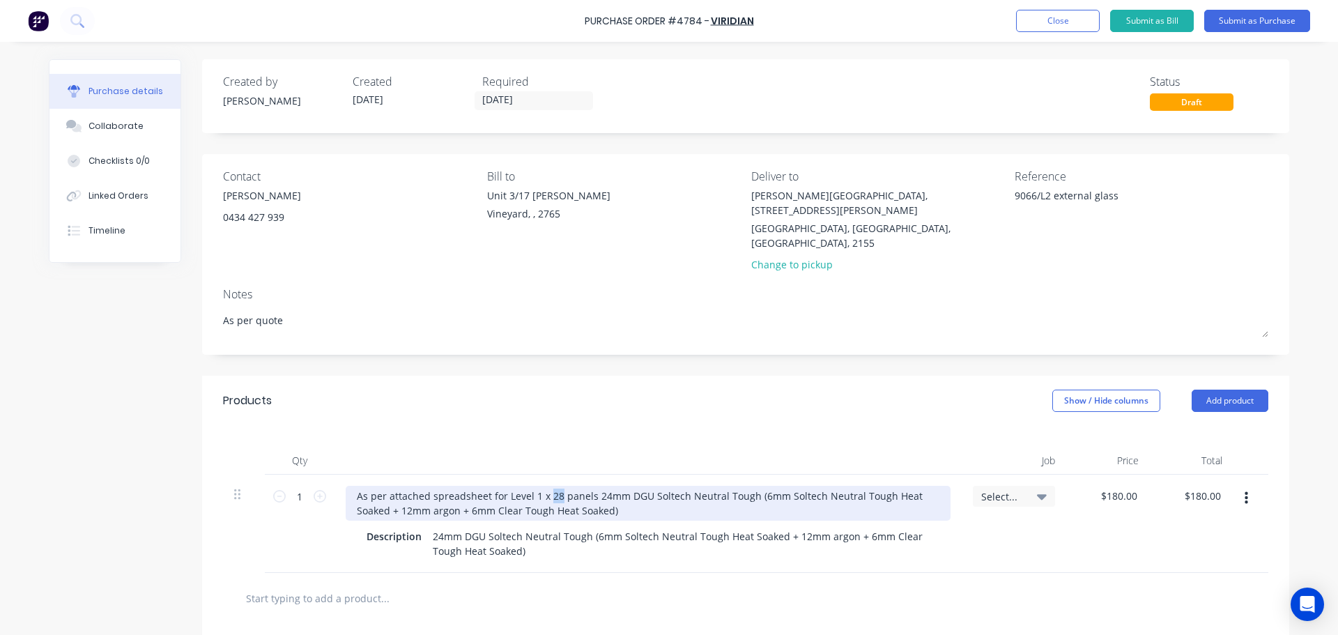
drag, startPoint x: 542, startPoint y: 467, endPoint x: 553, endPoint y: 468, distance: 11.2
click at [553, 486] on div "As per attached spreadsheet for Level 1 x 28 panels 24mm DGU Soltech Neutral To…" at bounding box center [648, 503] width 605 height 35
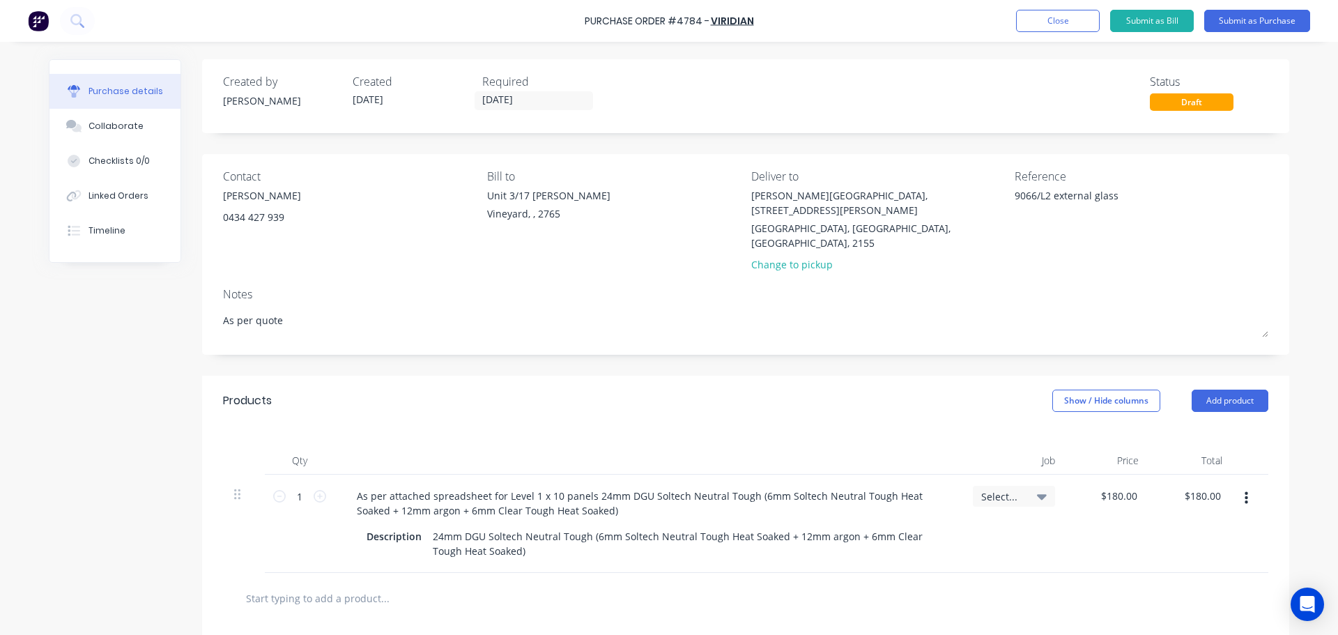
click at [684, 376] on div "Products Show / Hide columns Add product" at bounding box center [745, 401] width 1087 height 50
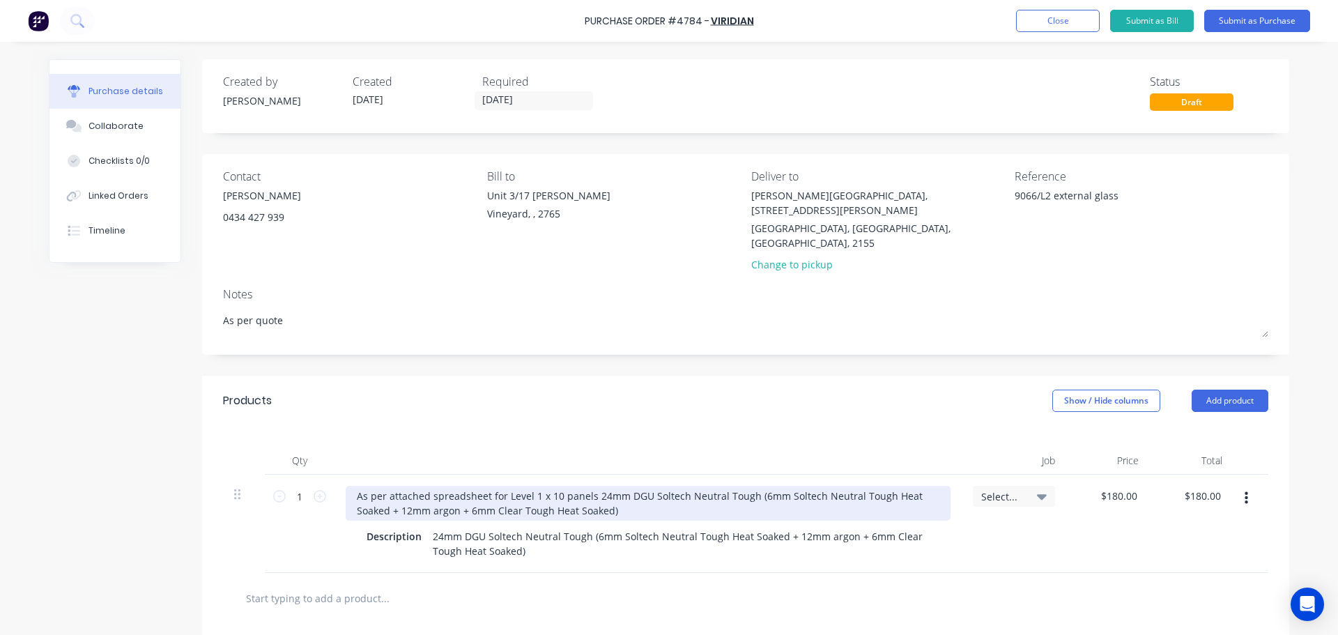
click at [532, 486] on div "As per attached spreadsheet for Level 1 x 10 panels 24mm DGU Soltech Neutral To…" at bounding box center [648, 503] width 605 height 35
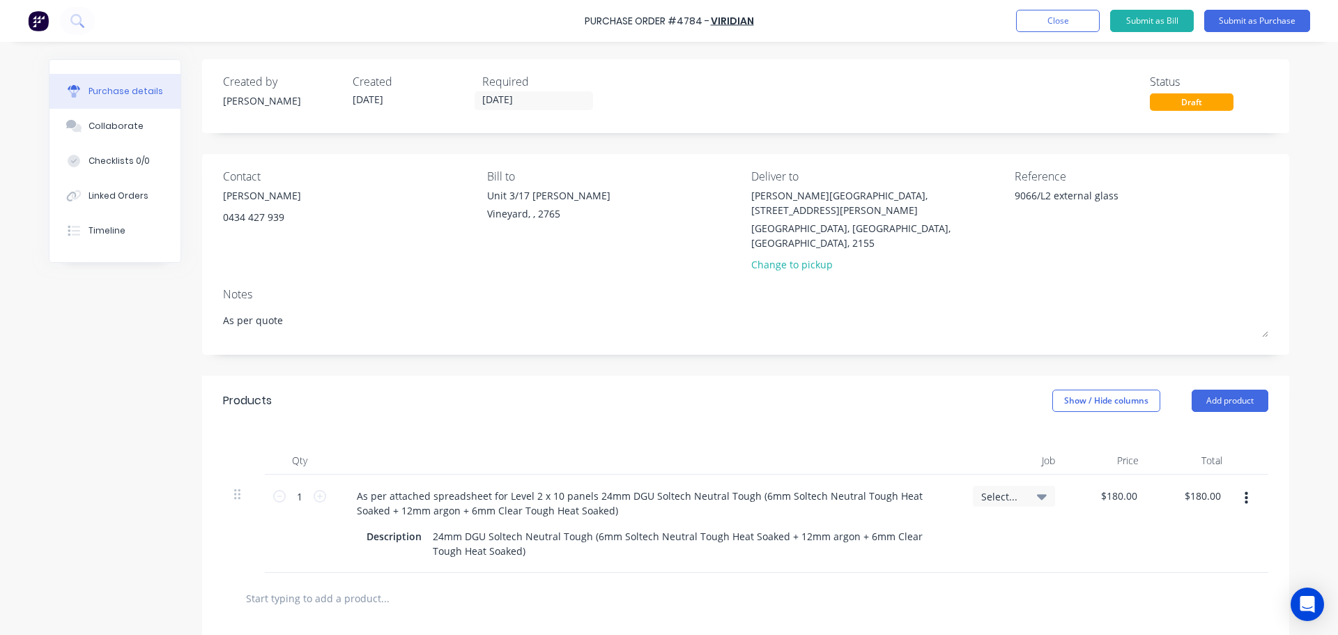
click at [764, 573] on div at bounding box center [745, 598] width 1045 height 51
click at [1118, 486] on input "180.00" at bounding box center [1118, 496] width 43 height 20
click at [1118, 486] on input "180.00" at bounding box center [1121, 496] width 38 height 20
click at [1122, 486] on input "180.00" at bounding box center [1121, 496] width 38 height 20
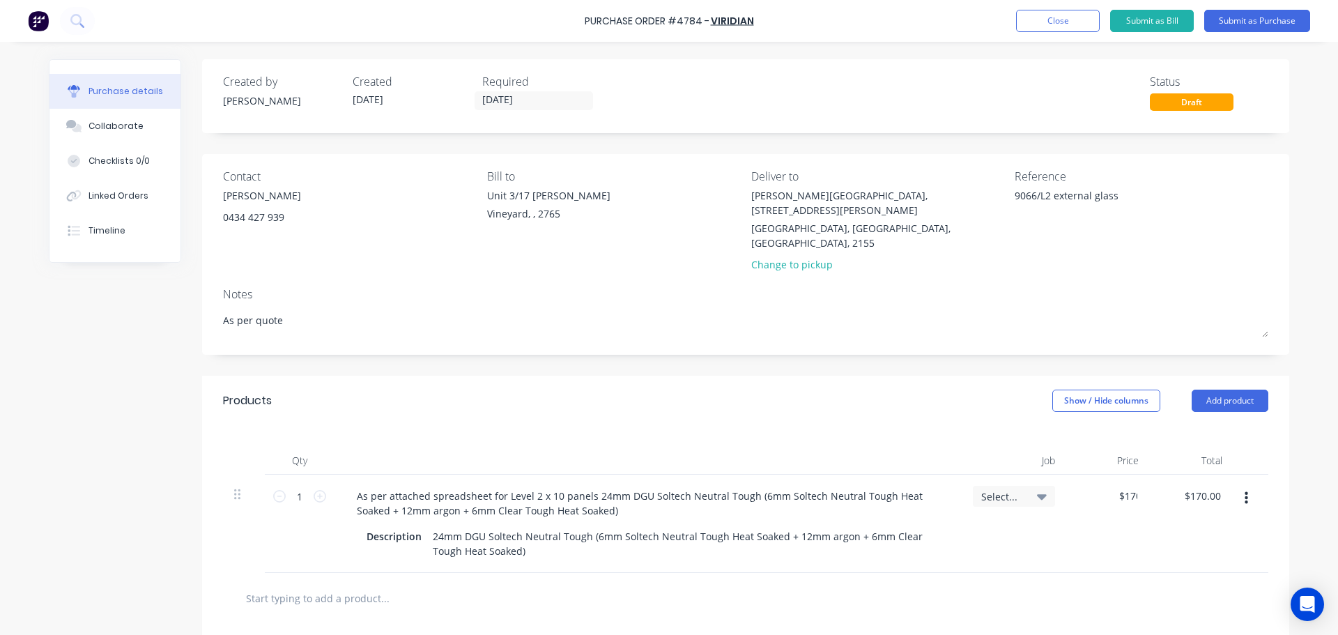
click at [799, 426] on div "Qty Job Price Total 1 1 As per attached spreadsheet for Level 2 x 10 panels 24m…" at bounding box center [745, 499] width 1087 height 147
click at [301, 486] on input "1" at bounding box center [300, 496] width 28 height 21
click at [563, 426] on div "Qty Job Price Total 14.8 14.8 As per attached spreadsheet for Level 2 x 10 pane…" at bounding box center [745, 499] width 1087 height 147
click at [677, 376] on div "Products Show / Hide columns Add product" at bounding box center [745, 401] width 1087 height 50
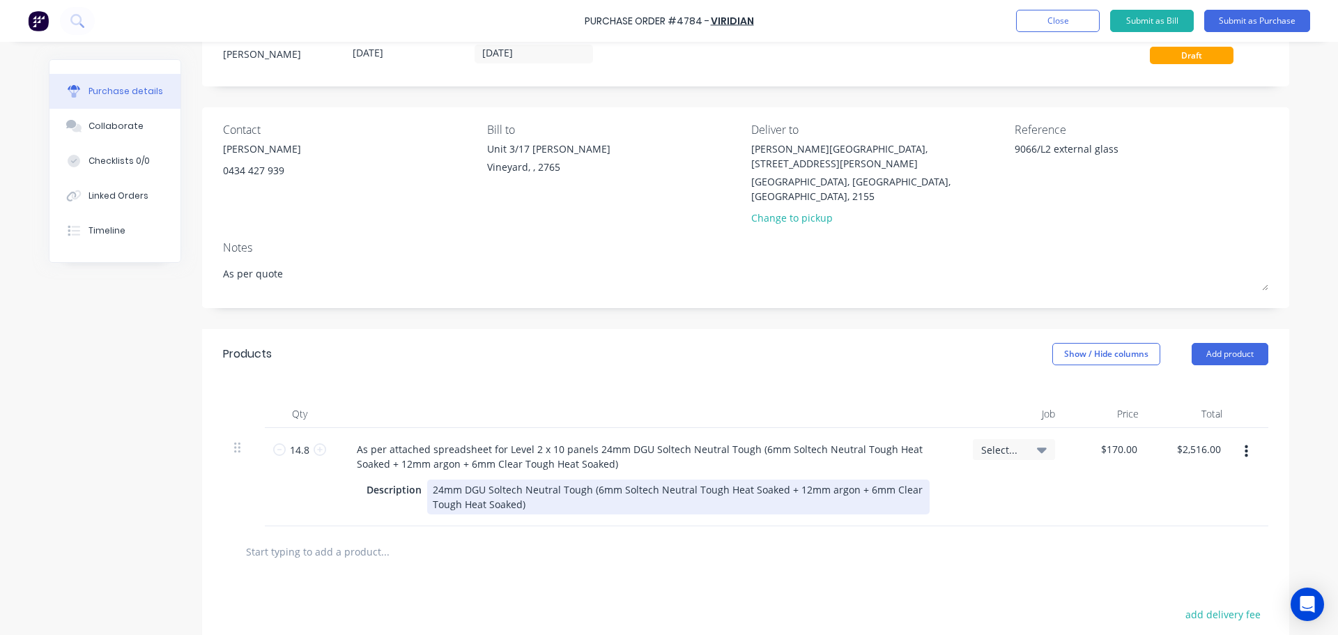
scroll to position [139, 0]
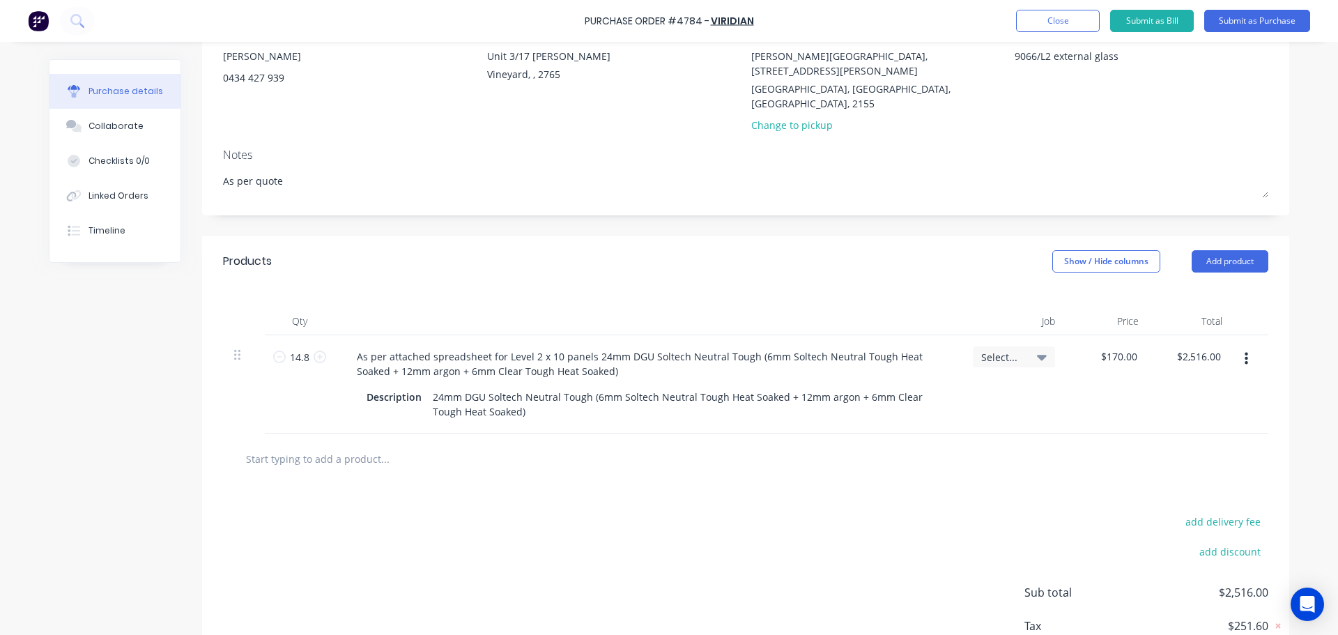
click at [345, 445] on input "text" at bounding box center [384, 459] width 279 height 28
click at [416, 286] on div "Qty Job Price Total 14.8 14.8 As per attached spreadsheet for Level 2 x 10 pane…" at bounding box center [745, 359] width 1087 height 147
click at [391, 445] on input "text" at bounding box center [384, 459] width 279 height 28
click at [371, 445] on input "text" at bounding box center [384, 459] width 279 height 28
drag, startPoint x: 281, startPoint y: 429, endPoint x: 219, endPoint y: 422, distance: 62.4
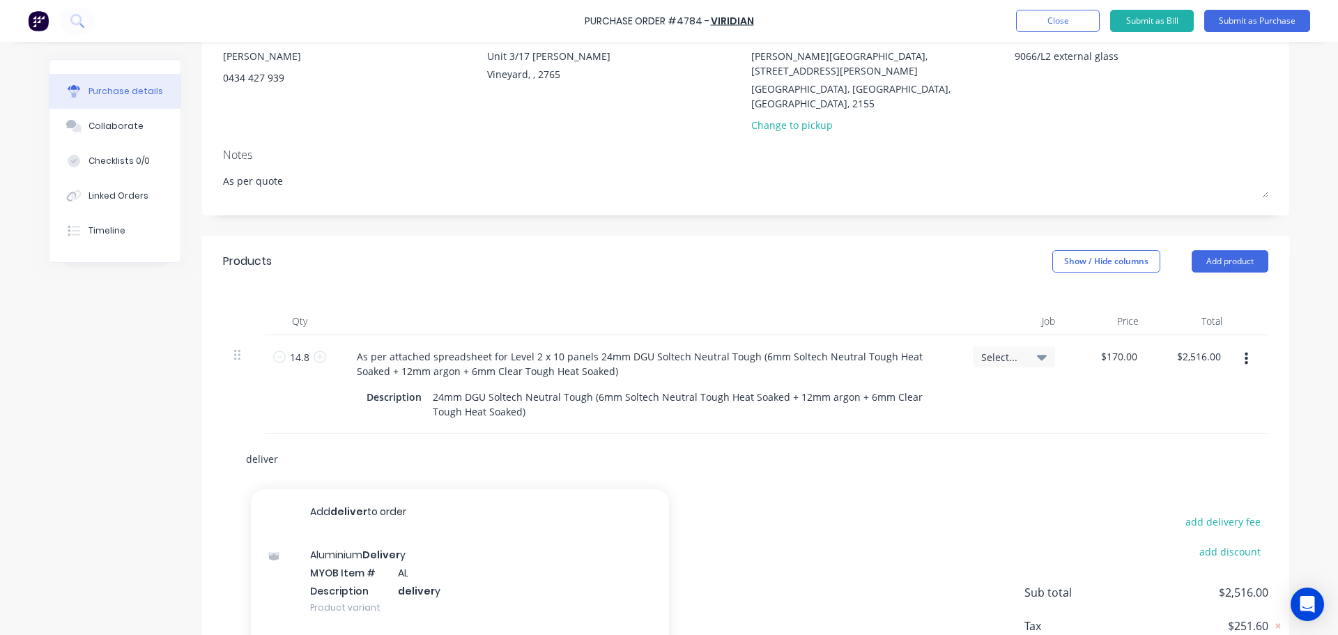
click at [223, 433] on div "deliver Add deliver to order Aluminium Deliver y MYOB Item # AL Description del…" at bounding box center [745, 458] width 1045 height 51
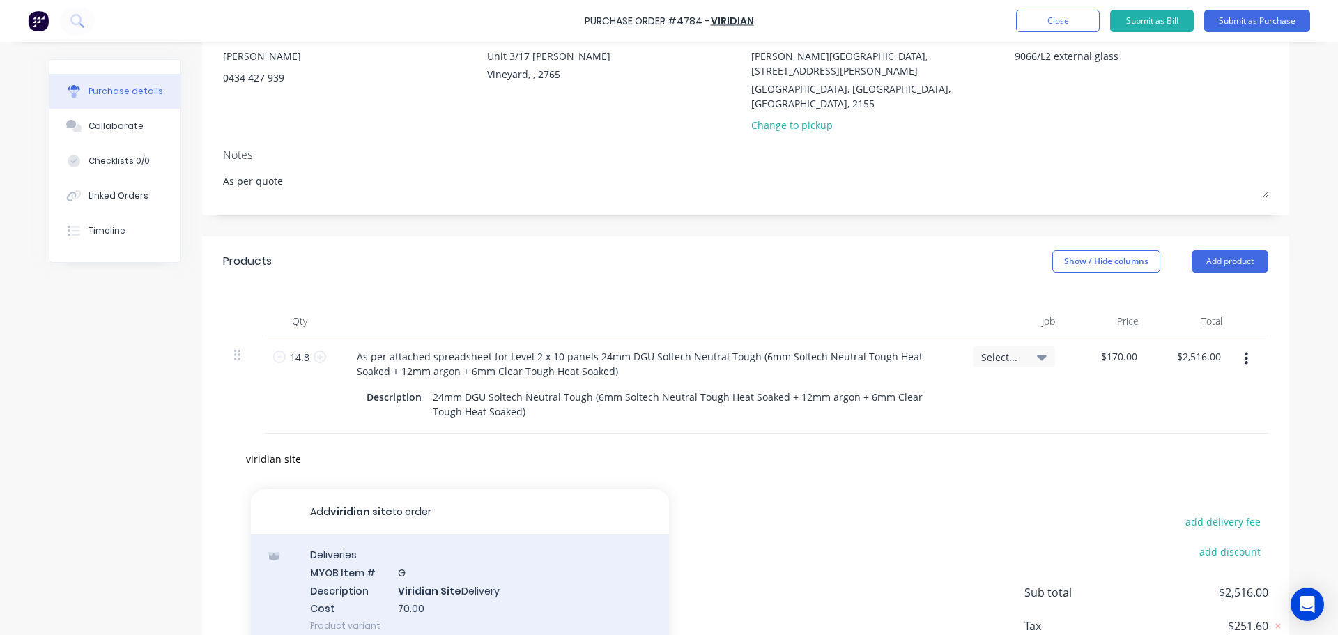
click at [477, 562] on div "Deliveries MYOB Item # G Description Viridian Site Delivery Cost 70.00 Product …" at bounding box center [460, 590] width 418 height 112
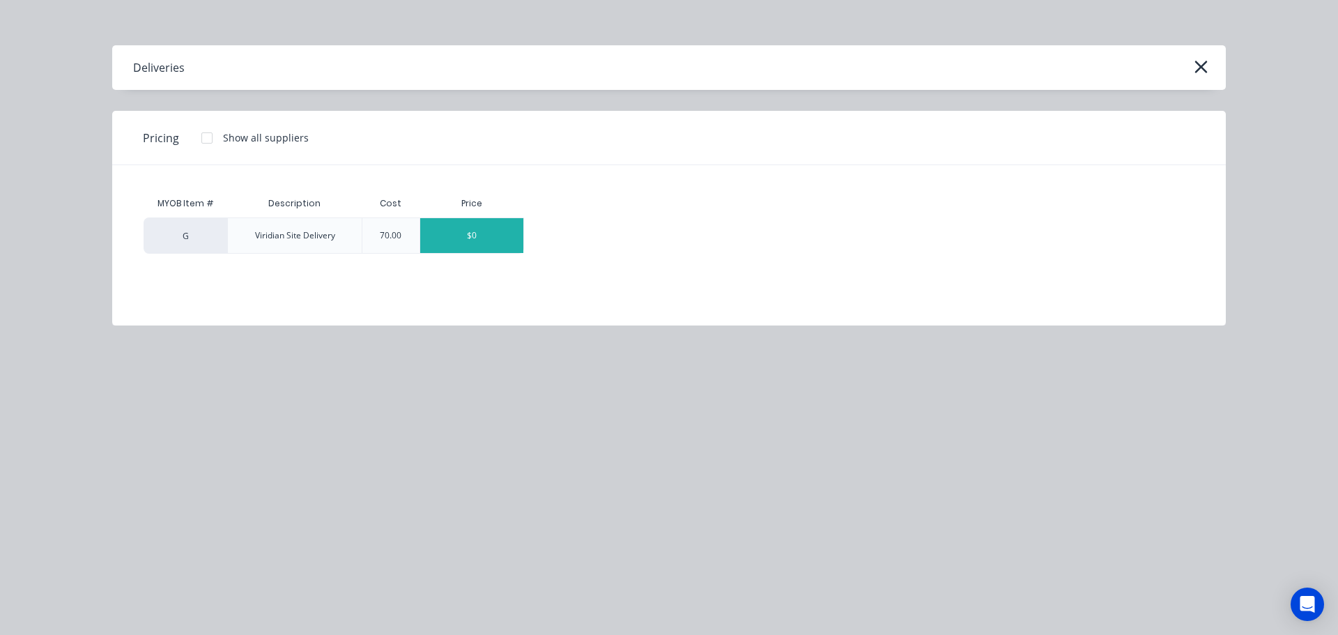
click at [459, 227] on div "$0" at bounding box center [471, 235] width 103 height 35
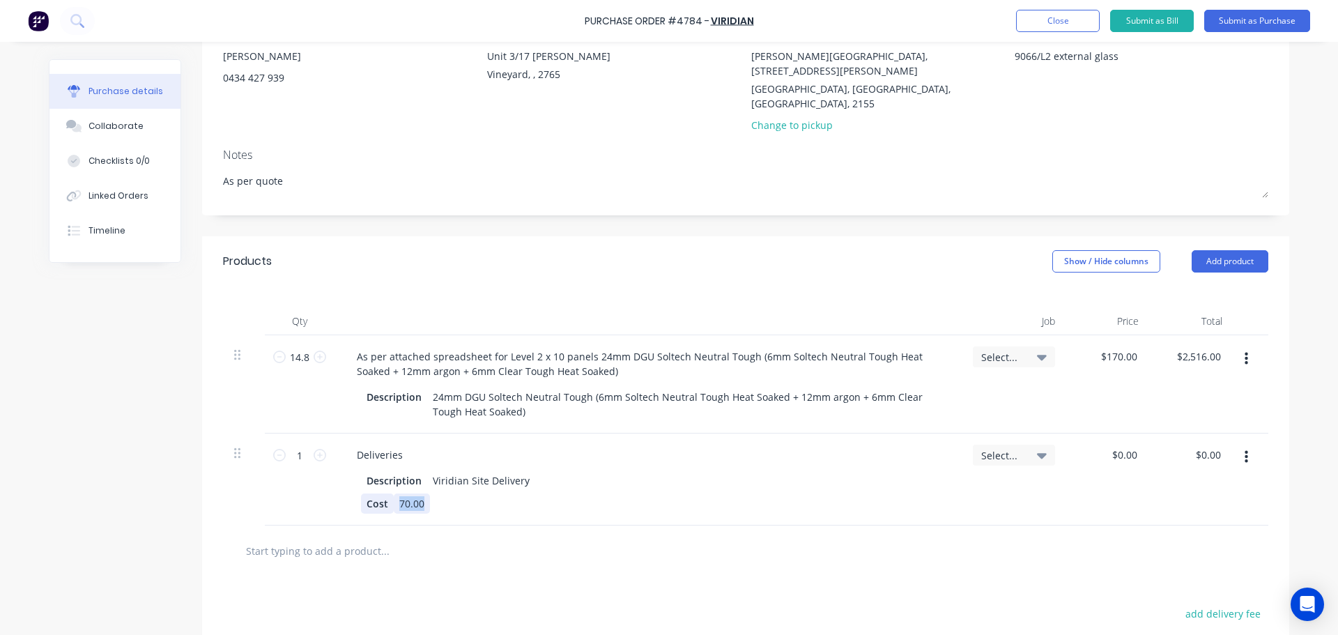
drag, startPoint x: 424, startPoint y: 470, endPoint x: 380, endPoint y: 480, distance: 45.1
click at [380, 493] on div "Cost 70.00" at bounding box center [645, 503] width 569 height 20
click at [1199, 436] on div "$0.00 $0.00" at bounding box center [1192, 479] width 84 height 92
click at [1202, 445] on input "0.00" at bounding box center [1208, 455] width 32 height 20
click at [1202, 445] on input "0.00" at bounding box center [1210, 455] width 26 height 20
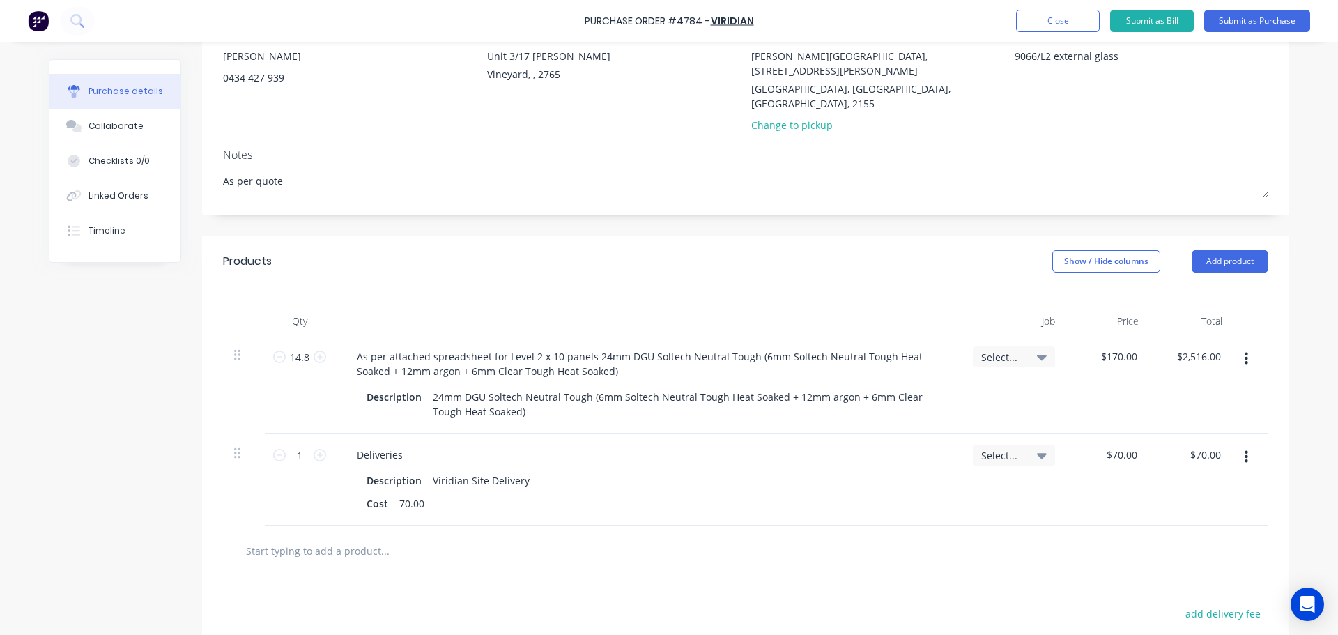
click at [1056, 492] on div "Select..." at bounding box center [1014, 479] width 105 height 92
click at [438, 493] on div "Cost 70.00" at bounding box center [645, 503] width 569 height 20
drag, startPoint x: 424, startPoint y: 470, endPoint x: 391, endPoint y: 479, distance: 34.0
click at [391, 493] on div "Cost 70.00" at bounding box center [645, 503] width 569 height 20
drag, startPoint x: 394, startPoint y: 473, endPoint x: 422, endPoint y: 473, distance: 27.9
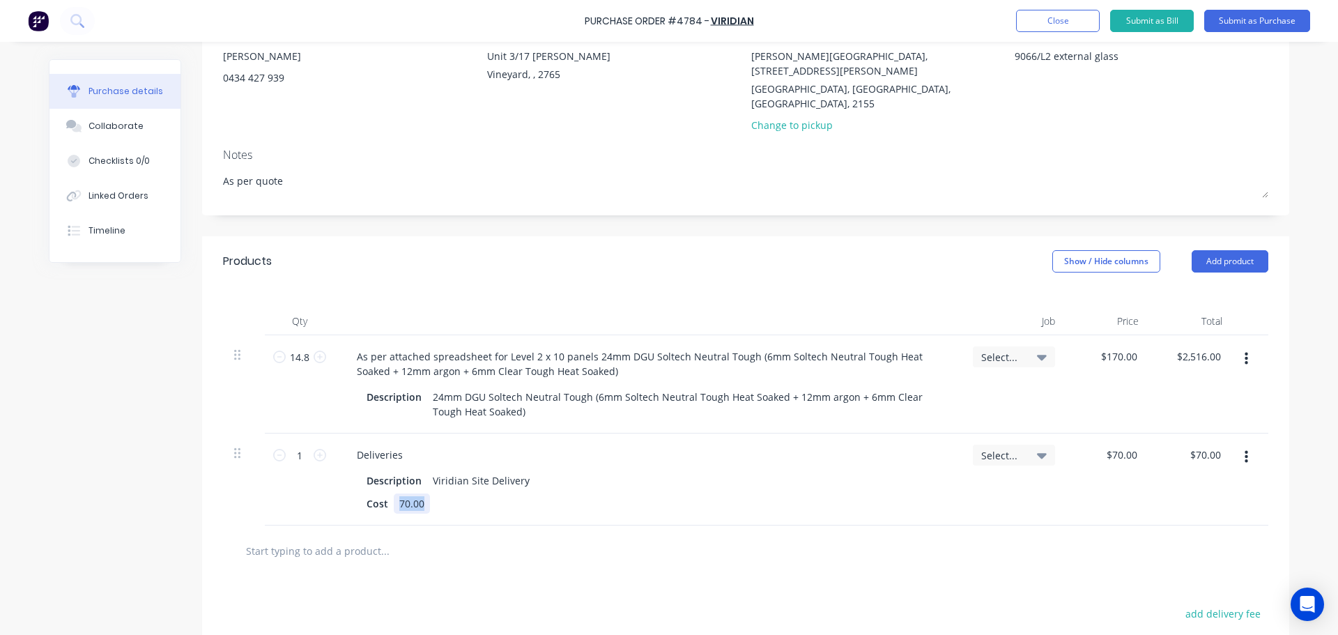
click at [422, 493] on div "70.00" at bounding box center [412, 503] width 36 height 20
paste div
drag, startPoint x: 535, startPoint y: 529, endPoint x: 518, endPoint y: 534, distance: 16.8
click at [535, 537] on div at bounding box center [443, 551] width 418 height 28
click at [458, 537] on input "text" at bounding box center [384, 551] width 279 height 28
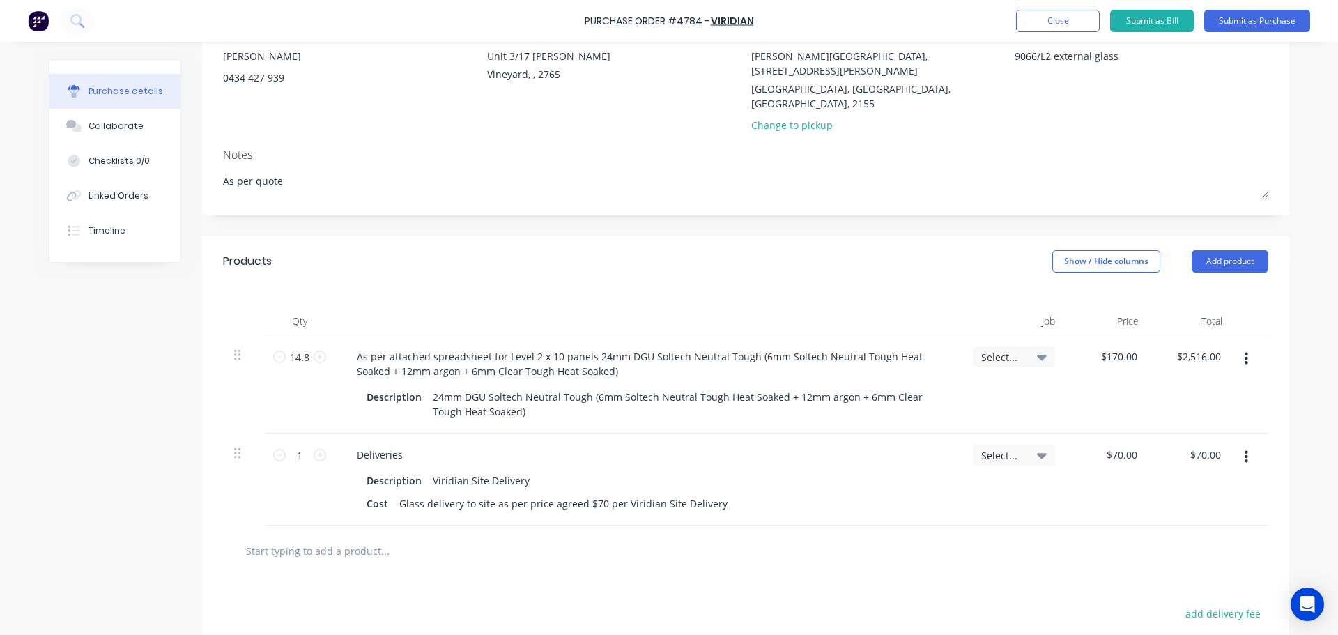
paste input "Glass delivery on A frames Max 2 Ton combined Glass and A frame"
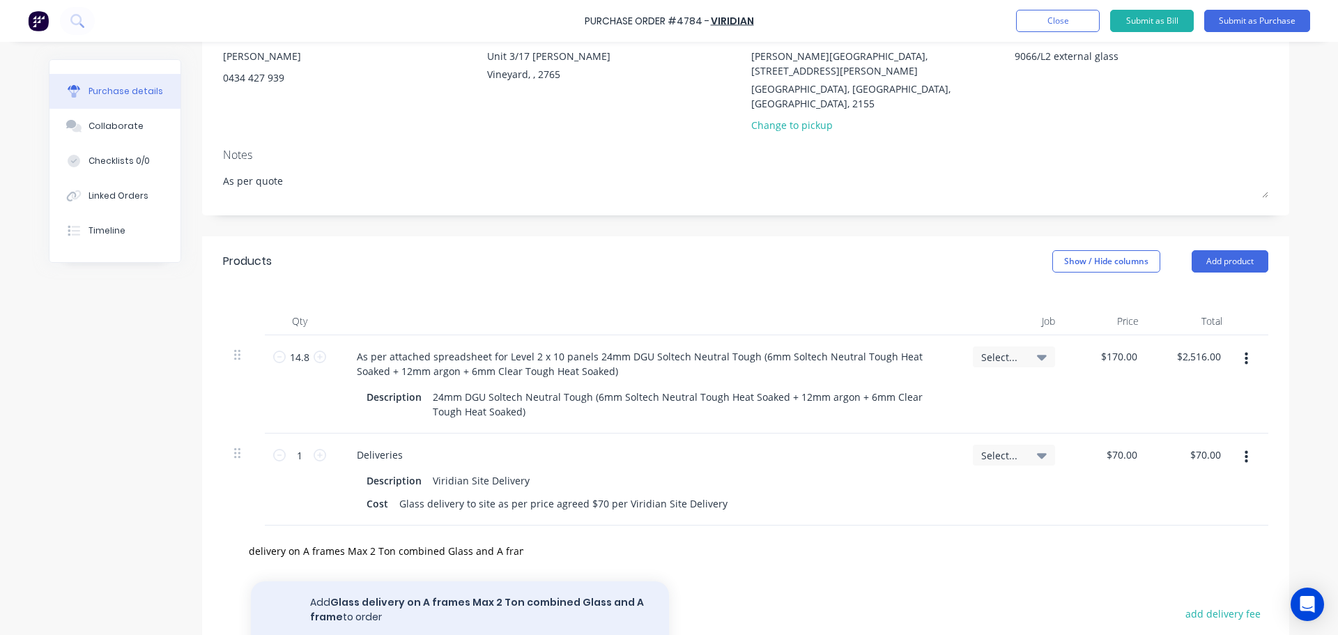
click at [445, 581] on button "Add Glass delivery on A frames Max 2 Ton combined Glass and A frame to order" at bounding box center [460, 609] width 418 height 57
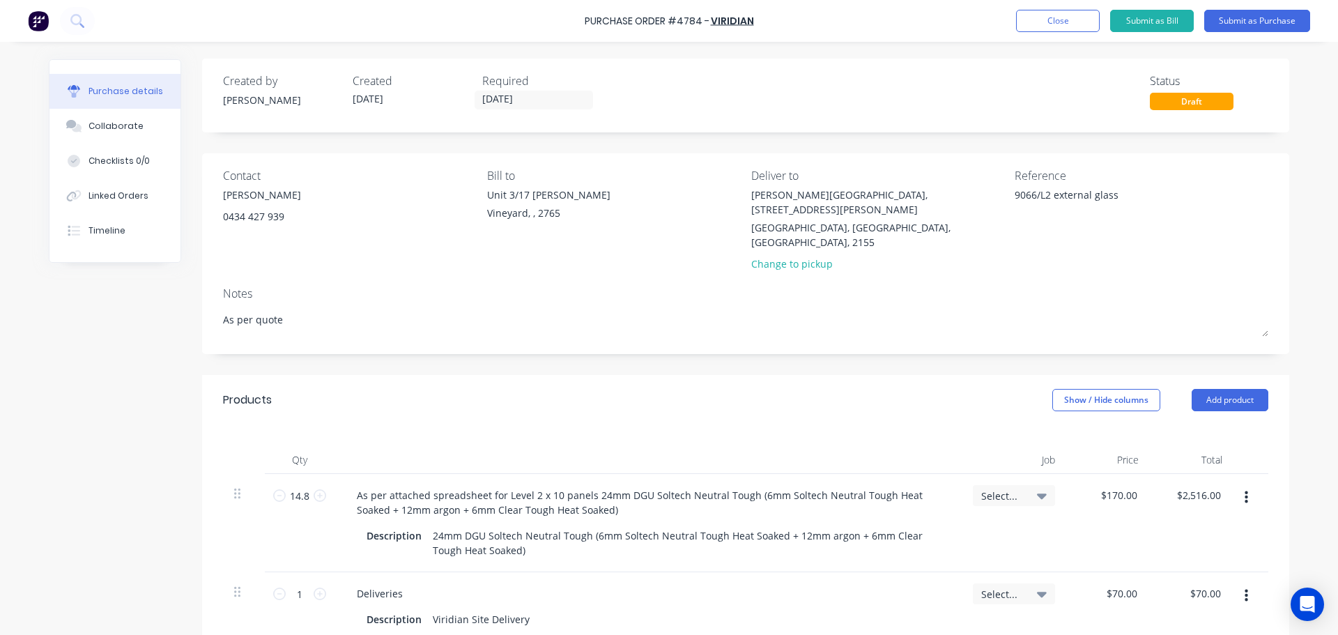
scroll to position [0, 0]
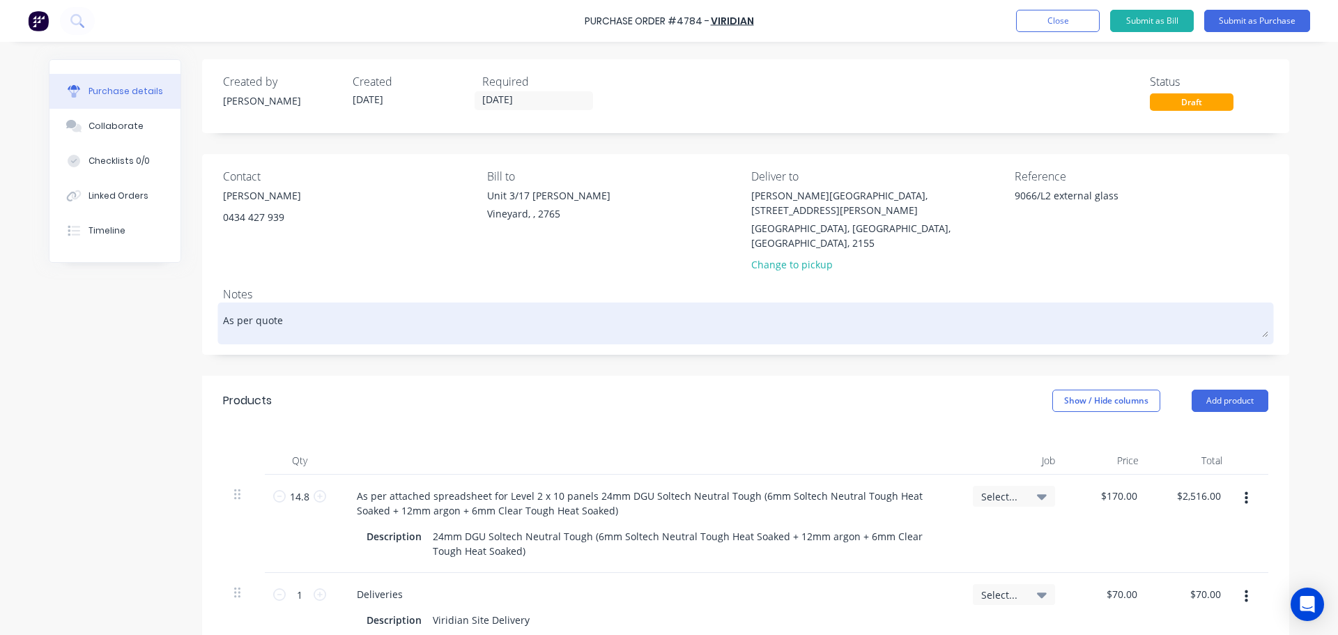
click at [289, 306] on textarea "As per quote" at bounding box center [745, 321] width 1045 height 31
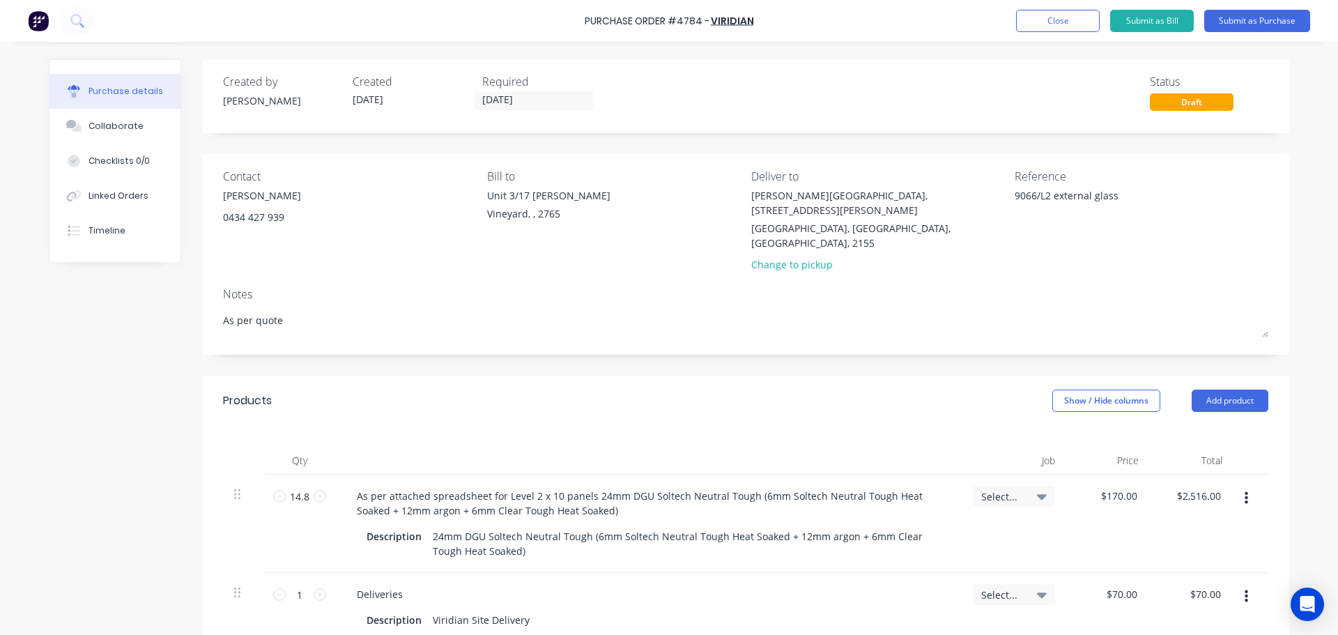
drag, startPoint x: 310, startPoint y: 300, endPoint x: 206, endPoint y: 300, distance: 104.5
click at [206, 300] on div "Contact Mick Atkins 0434 427 939 Bill to Unit 3/17 Rob Pl Vineyard, , 2765 Deli…" at bounding box center [745, 254] width 1087 height 201
paste textarea "Quotation 2217671 attached. Please pack 2 ton A frame limit or order will be se…"
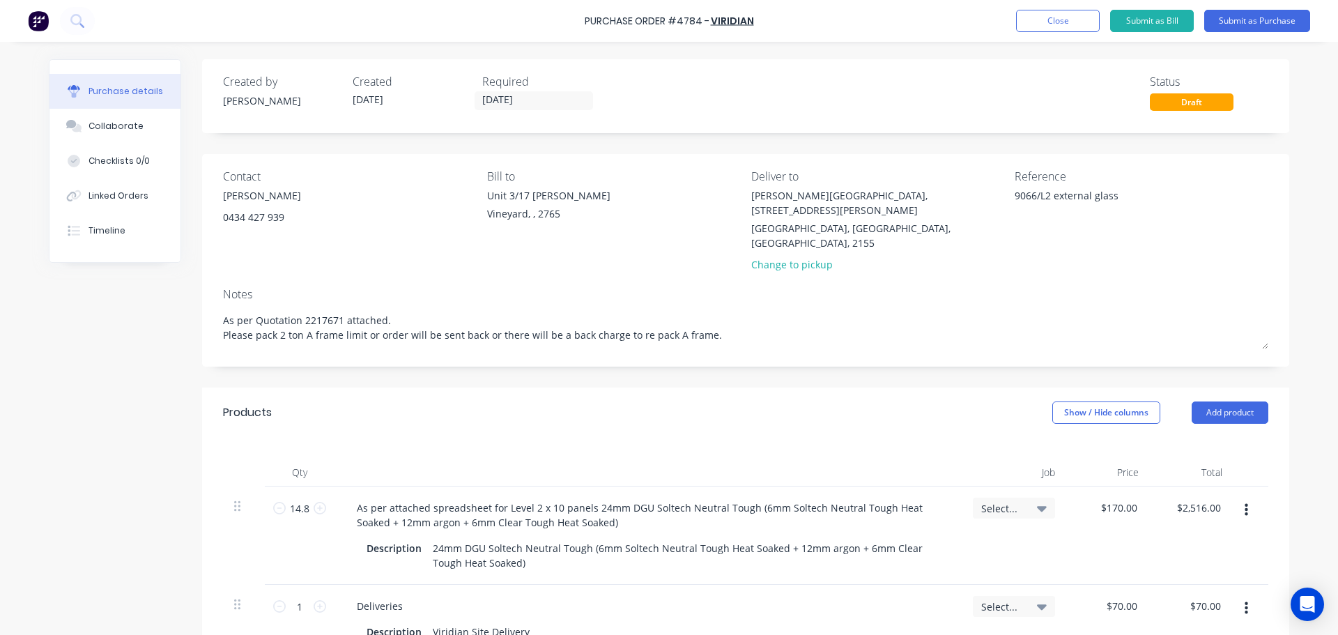
click at [111, 382] on div "Created by Dee Created 09/10/25 Required 09/10/25 Status Draft Contact Mick Atk…" at bounding box center [669, 545] width 1240 height 972
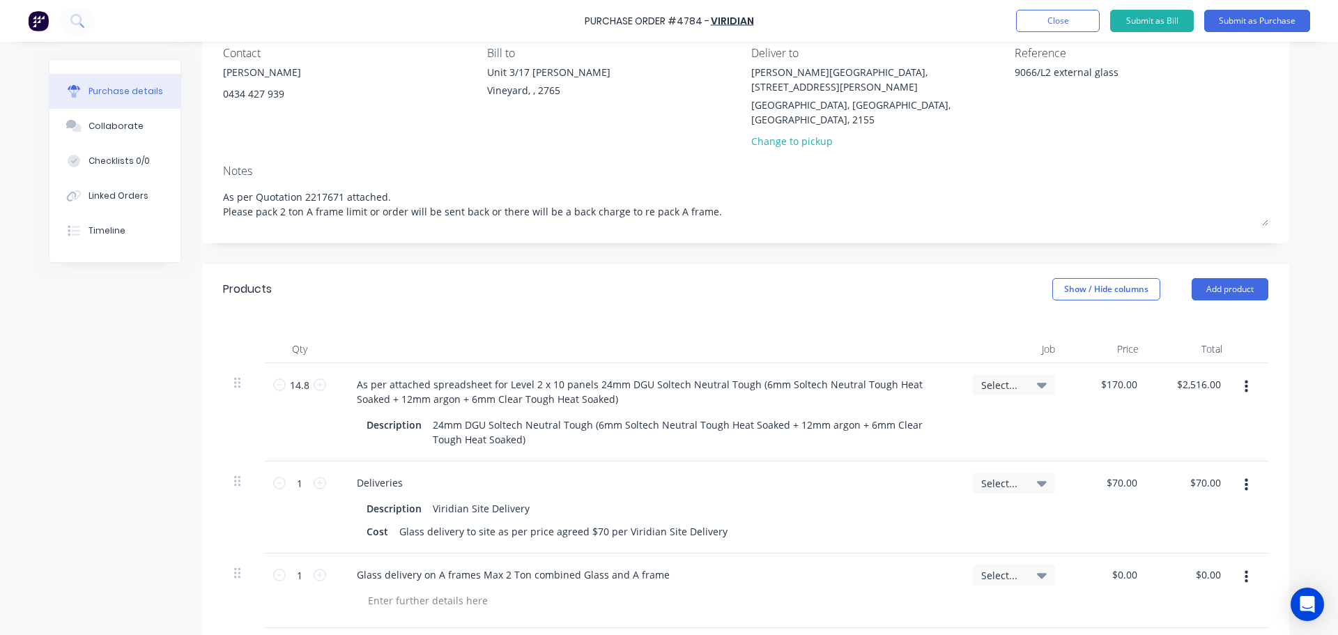
scroll to position [348, 0]
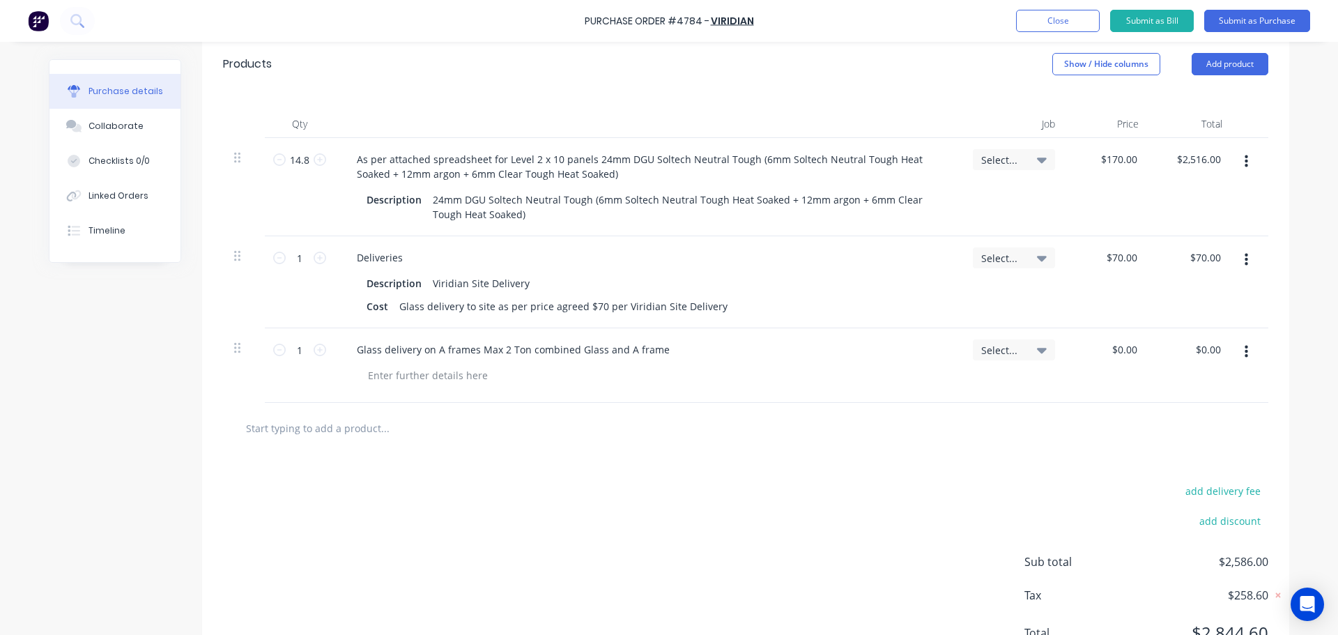
click at [358, 414] on input "text" at bounding box center [384, 428] width 279 height 28
paste input "6mm Seraphic Jasper Heat Strengthened"
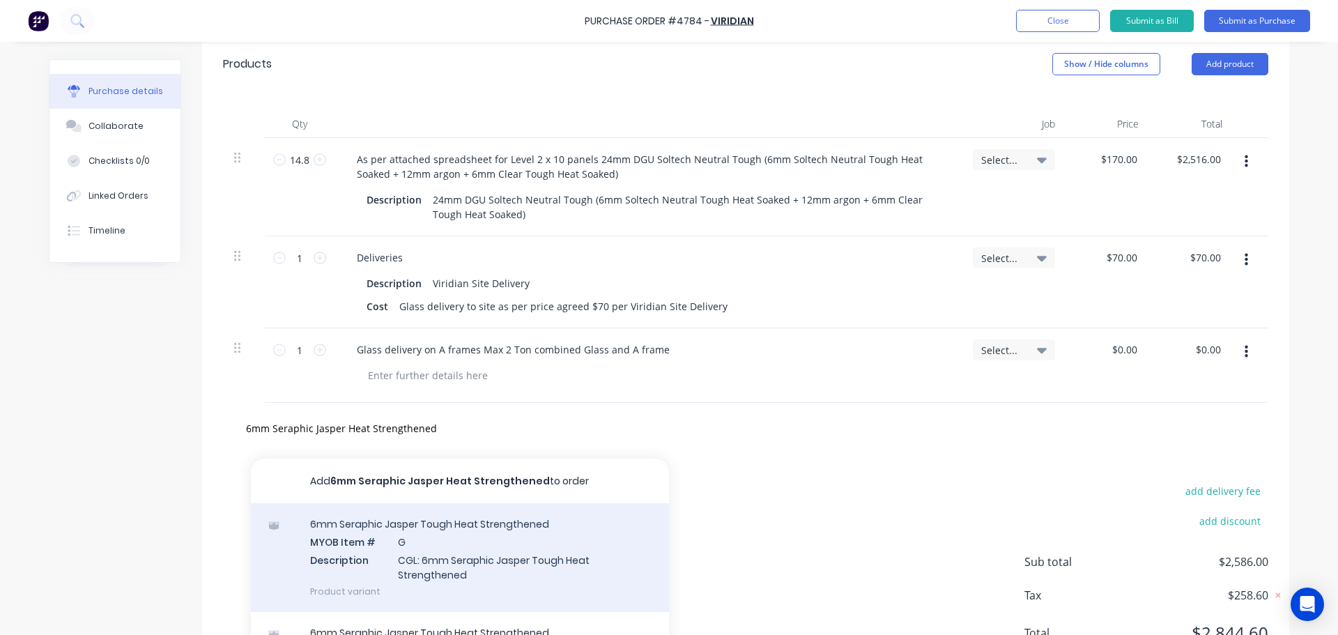
click at [421, 551] on div "6mm Seraphic Jasper Tough Heat Strengthened MYOB Item # G Description CGL: 6mm …" at bounding box center [460, 557] width 418 height 109
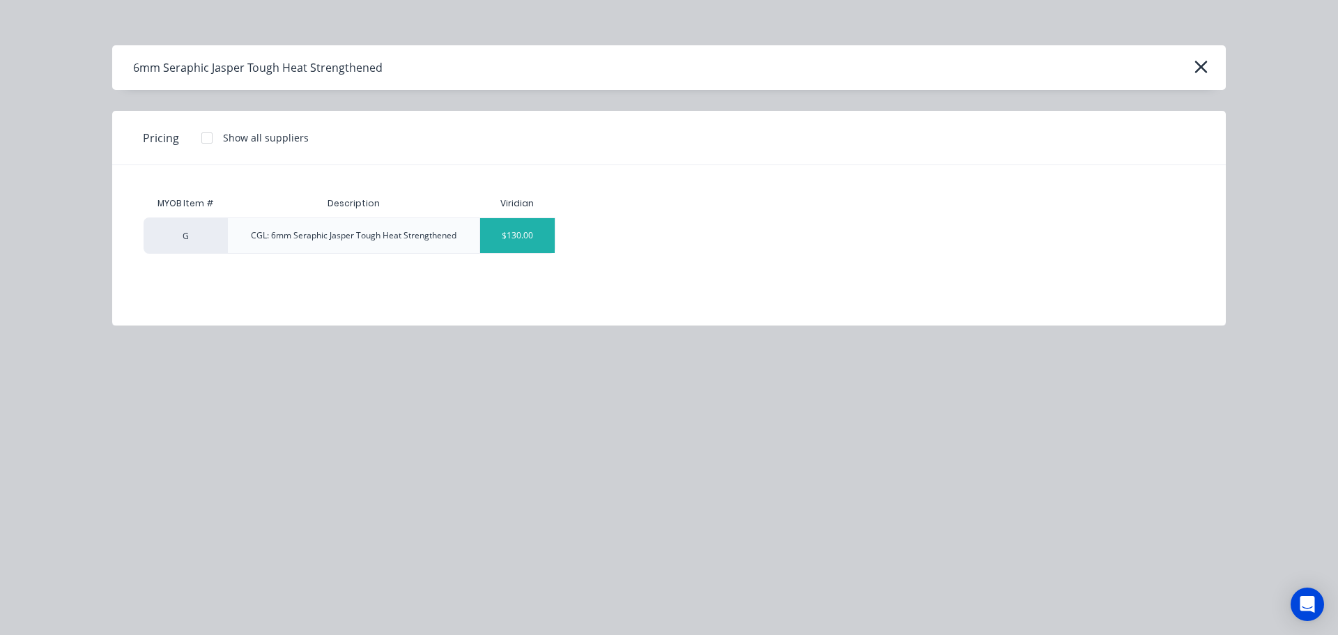
click at [506, 240] on div "$130.00" at bounding box center [517, 235] width 75 height 35
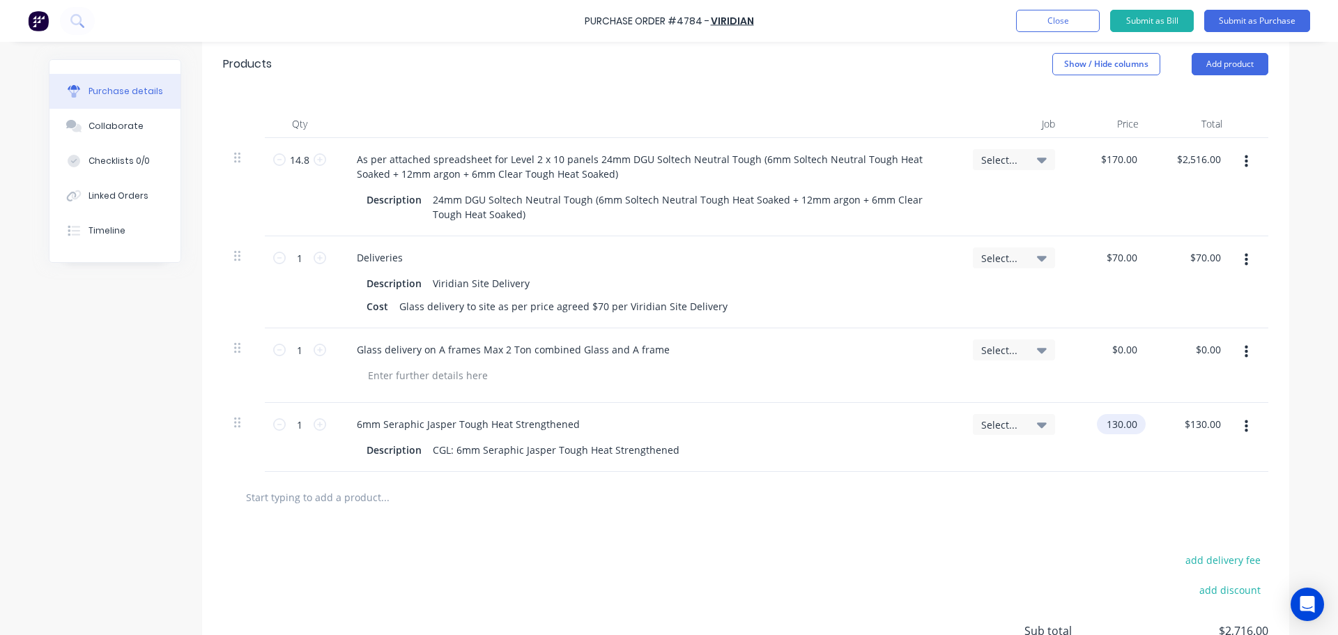
click at [1104, 414] on input "130.00" at bounding box center [1118, 424] width 43 height 20
click at [1104, 414] on input "130.00" at bounding box center [1121, 424] width 38 height 20
click at [728, 523] on div "add delivery fee add discount Sub total $2,716.00 Tax $271.60 Total $2,987.60" at bounding box center [745, 637] width 1087 height 229
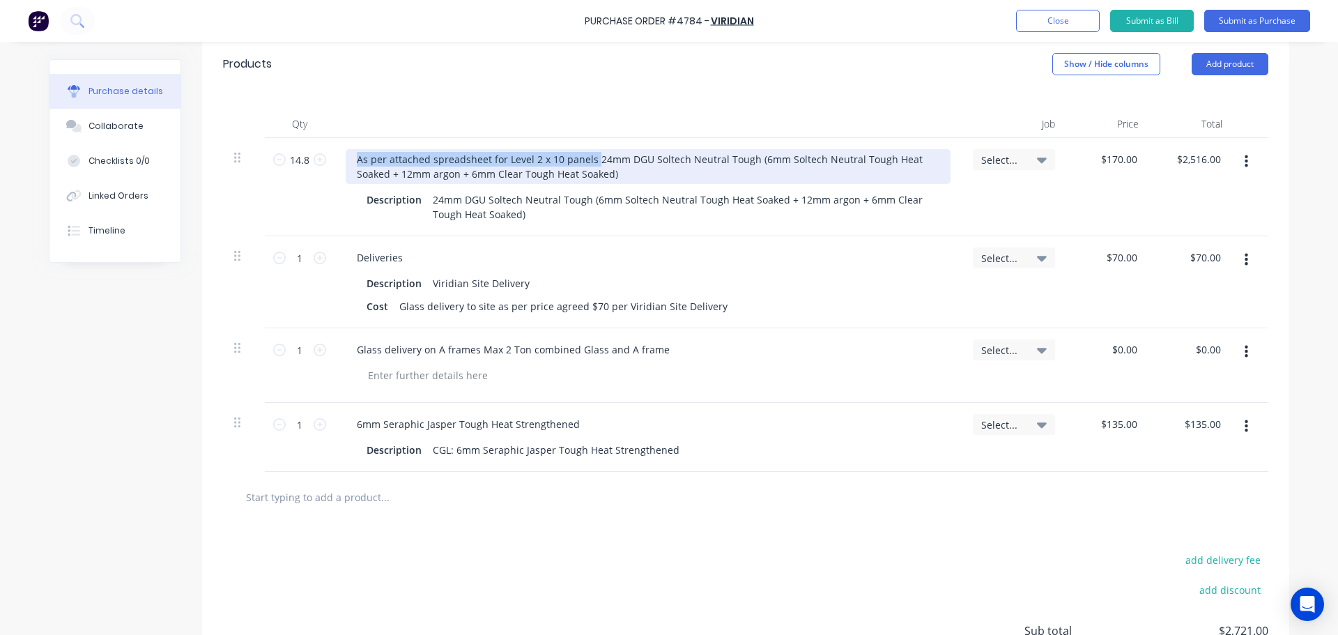
drag, startPoint x: 351, startPoint y: 128, endPoint x: 587, endPoint y: 128, distance: 236.2
click at [587, 149] on div "As per attached spreadsheet for Level 2 x 10 panels 24mm DGU Soltech Neutral To…" at bounding box center [648, 166] width 605 height 35
copy div "As per attached spreadsheet for Level 2 x 10 panels"
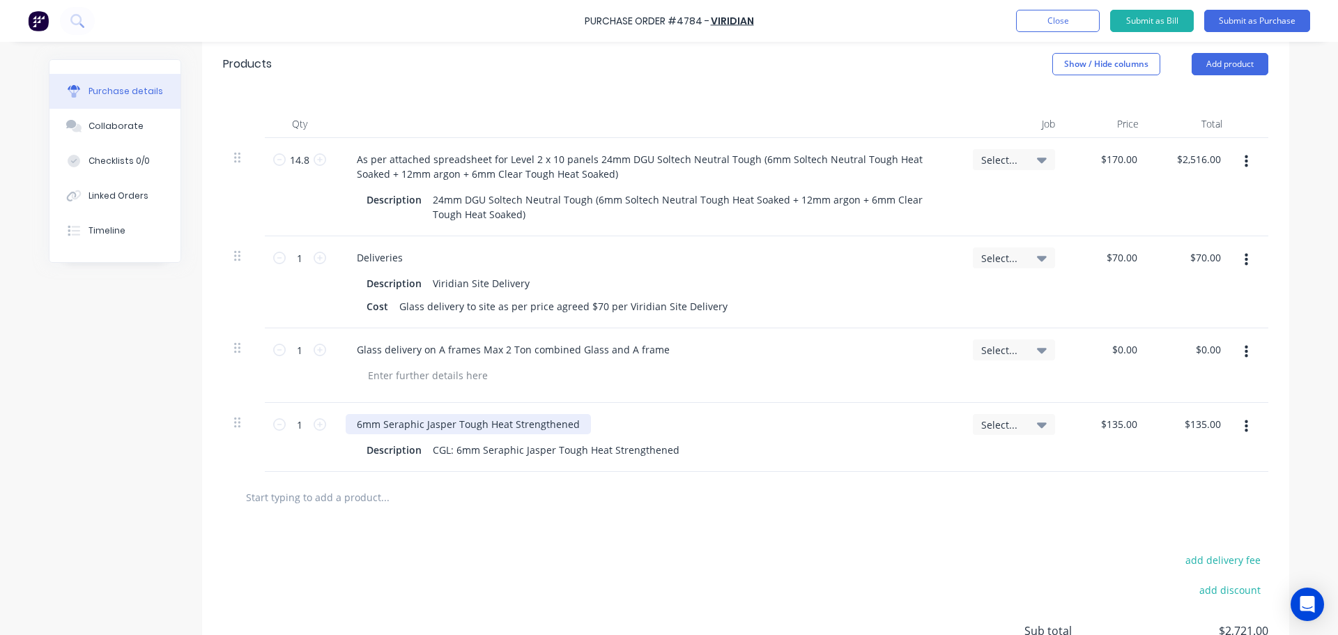
click at [353, 414] on div "6mm Seraphic Jasper Tough Heat Strengthened" at bounding box center [468, 424] width 245 height 20
paste div
click at [554, 414] on div "As per attached spreadsheet for Level 2 x 10 panels 6mm Seraphic Jasper Tough H…" at bounding box center [591, 424] width 490 height 20
click at [546, 414] on div "As per attached spreadsheet for Level 2 x 10 panels 6mm Seraphic Jasper Tough H…" at bounding box center [591, 424] width 490 height 20
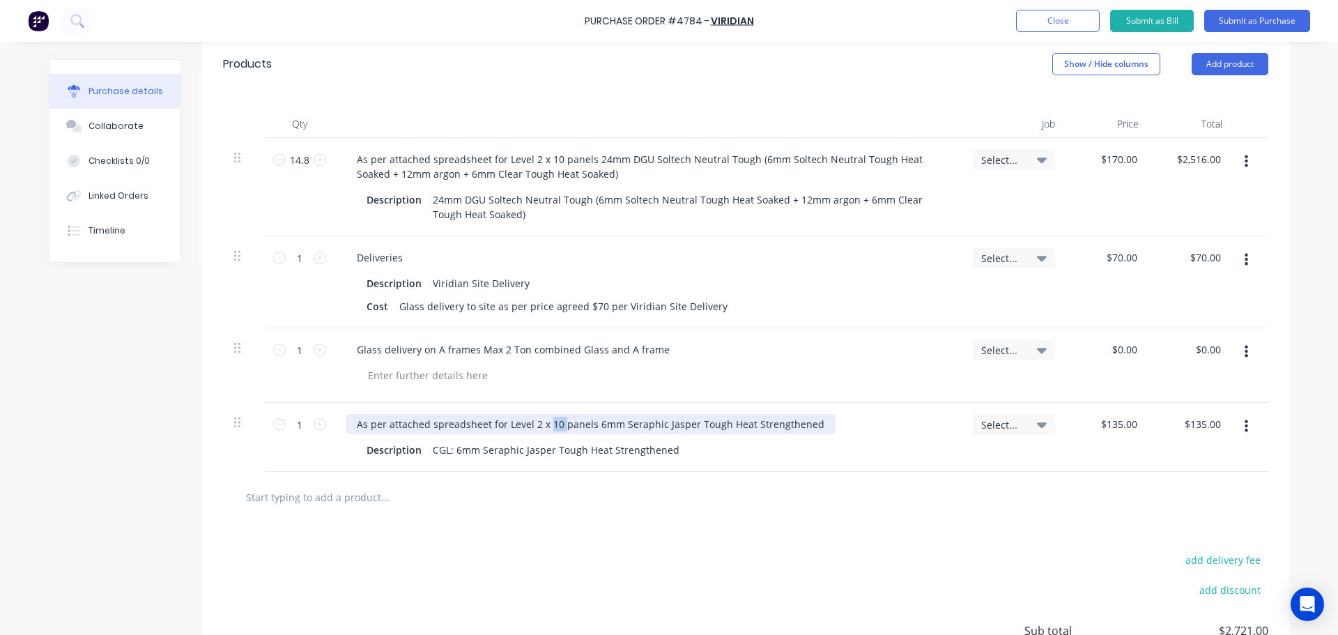
click at [546, 414] on div "As per attached spreadsheet for Level 2 x 10 panels 6mm Seraphic Jasper Tough H…" at bounding box center [591, 424] width 490 height 20
click at [638, 523] on div "add delivery fee add discount Sub total $2,721.00 Tax $272.10 Total $2,993.10" at bounding box center [745, 637] width 1087 height 229
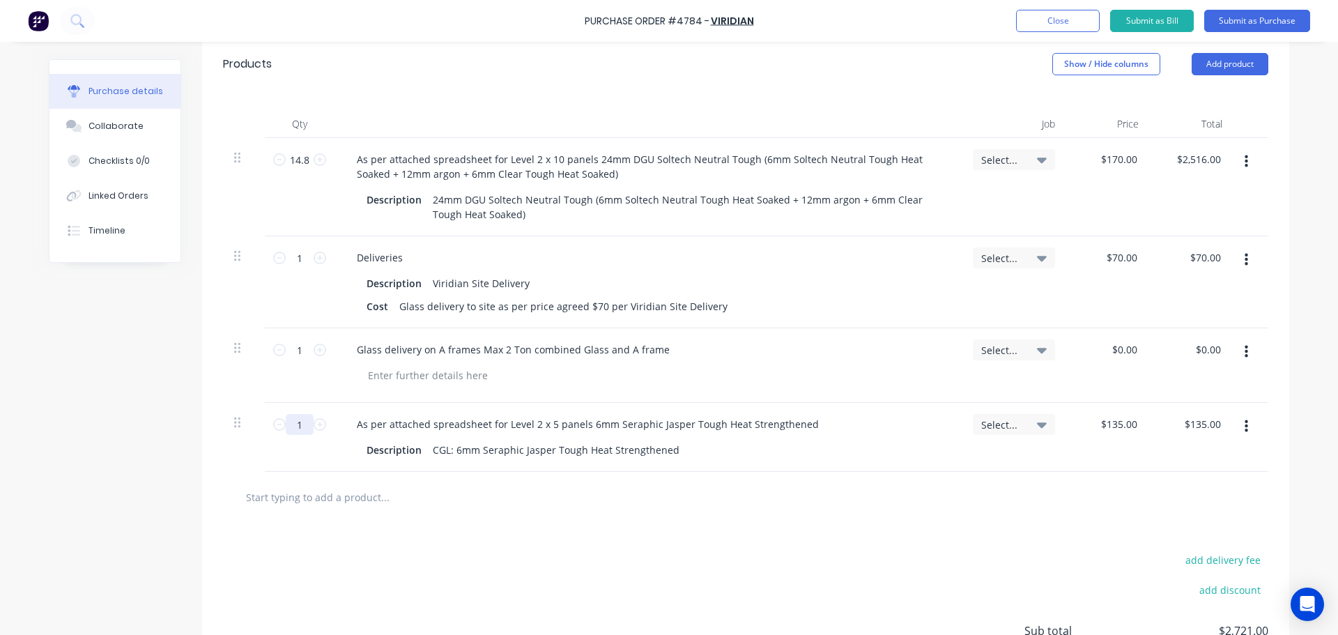
click at [294, 414] on input "1" at bounding box center [300, 424] width 28 height 21
click at [401, 541] on div "add delivery fee add discount Sub total $3,288.00 Tax $328.80 Total $3,616.80" at bounding box center [745, 637] width 1087 height 229
click at [290, 149] on input "14.8" at bounding box center [300, 159] width 28 height 21
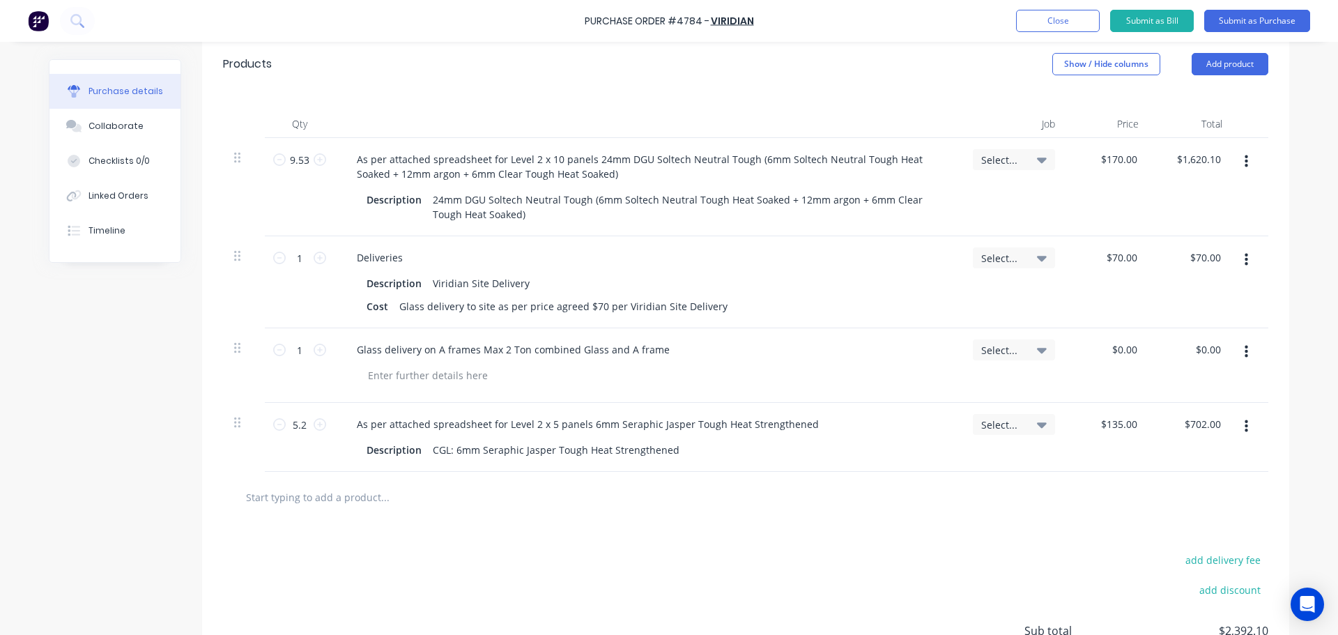
click at [342, 535] on div "add delivery fee add discount Sub total $2,392.10 Tax $239.21 Total $2,631.31" at bounding box center [745, 637] width 1087 height 229
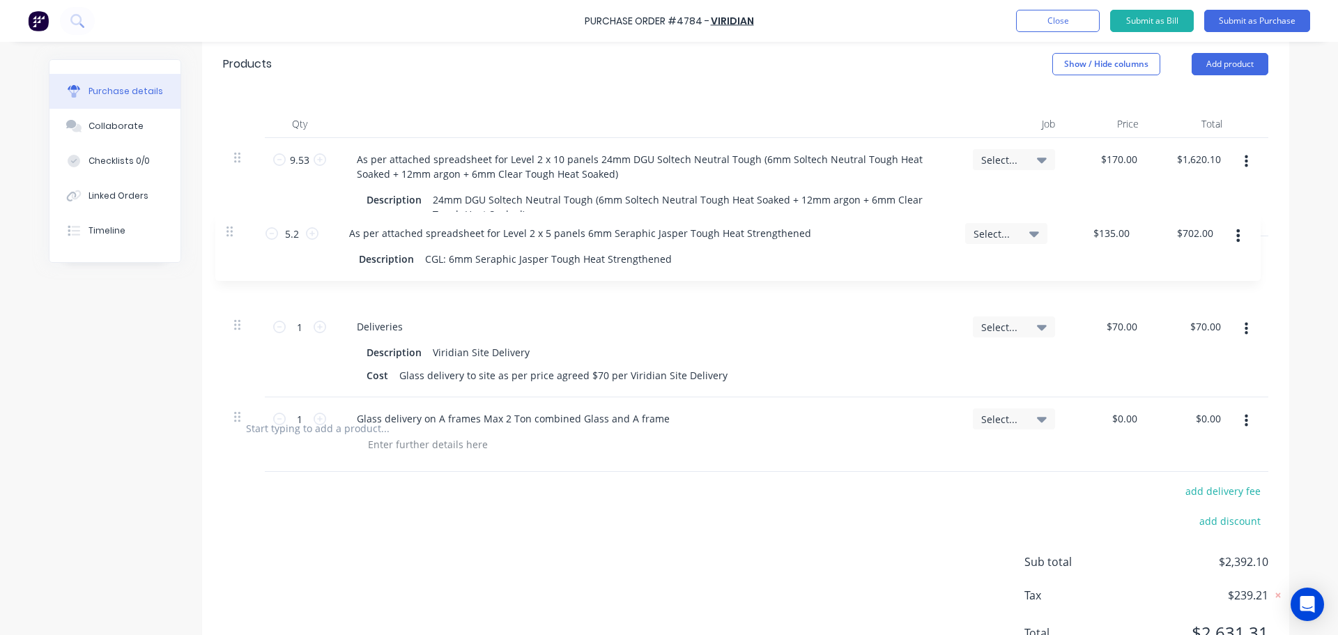
drag, startPoint x: 236, startPoint y: 394, endPoint x: 231, endPoint y: 222, distance: 172.2
click at [231, 222] on div "9.53 9.53 As per attached spreadsheet for Level 2 x 10 panels 24mm DGU Soltech …" at bounding box center [745, 270] width 1045 height 265
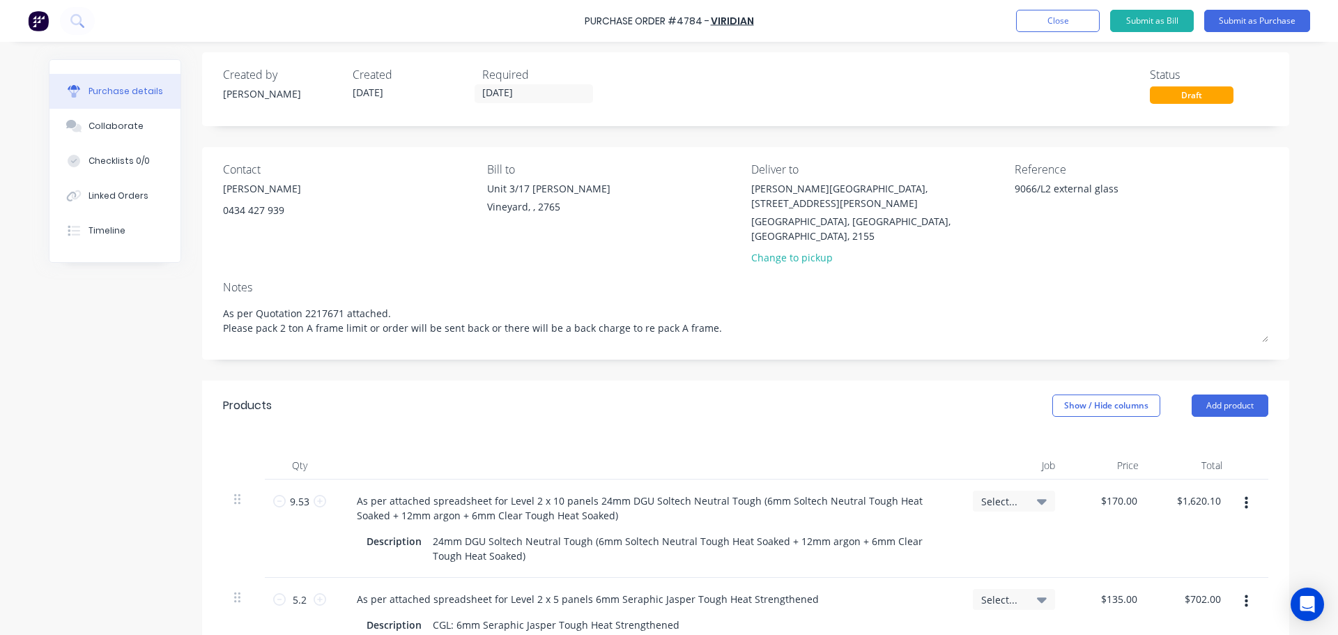
scroll to position [0, 0]
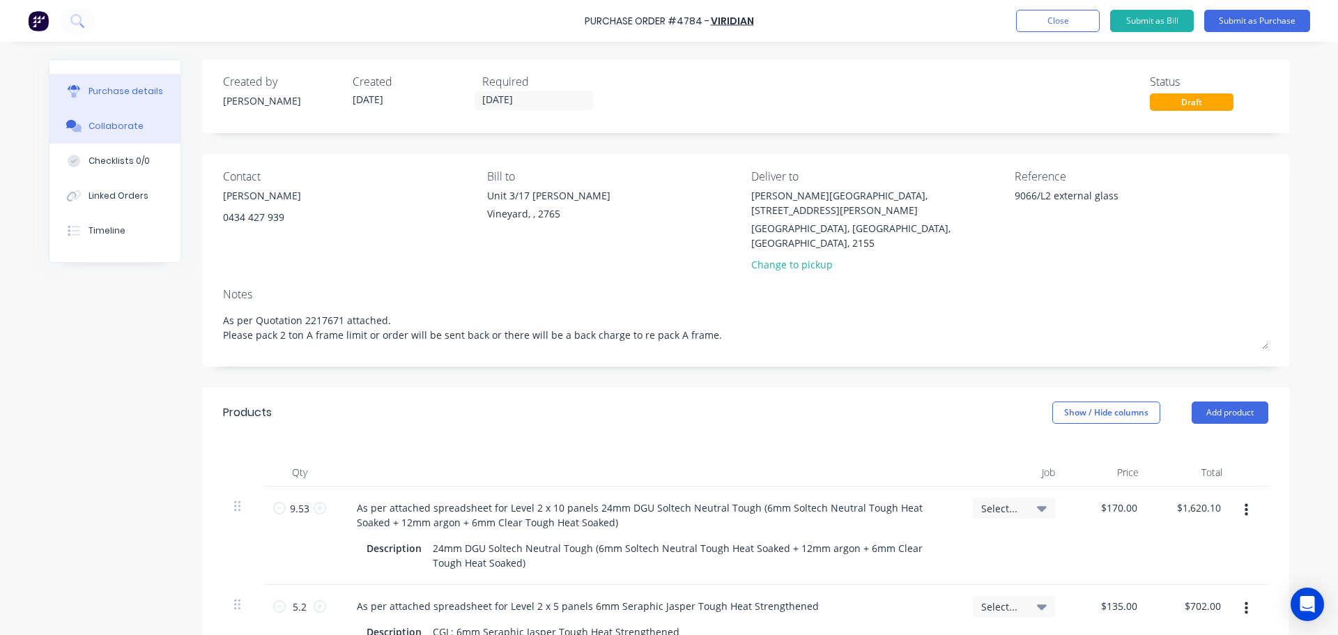
click at [101, 128] on div "Collaborate" at bounding box center [116, 126] width 55 height 13
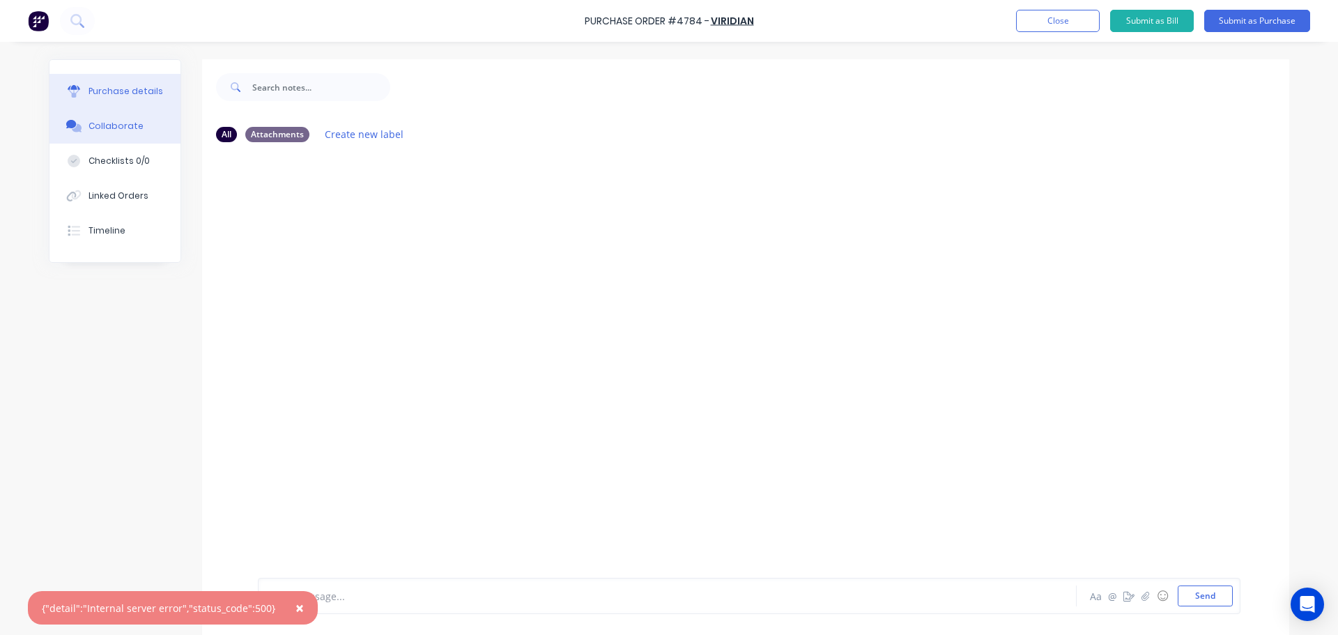
click at [115, 93] on div "Purchase details" at bounding box center [126, 91] width 75 height 13
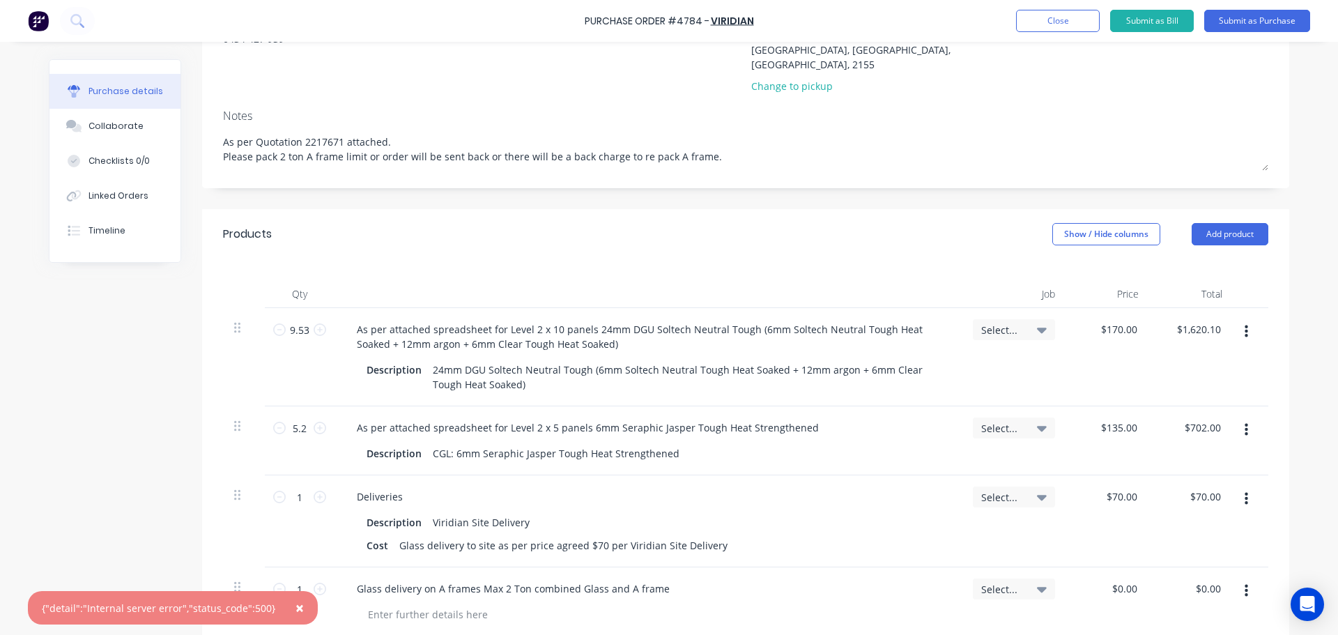
scroll to position [348, 0]
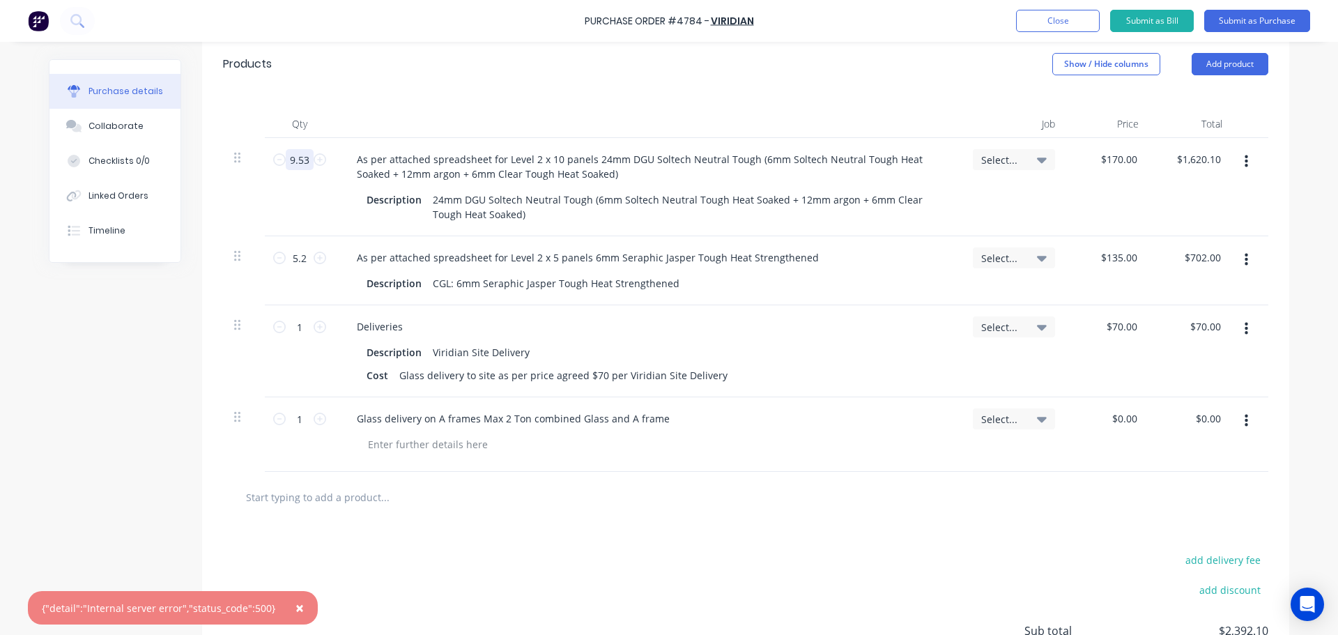
click at [295, 149] on input "9.53" at bounding box center [300, 159] width 28 height 21
click at [661, 523] on div "add delivery fee add discount Sub total $2,392.10 Tax $239.21 Total $2,631.31" at bounding box center [745, 637] width 1087 height 229
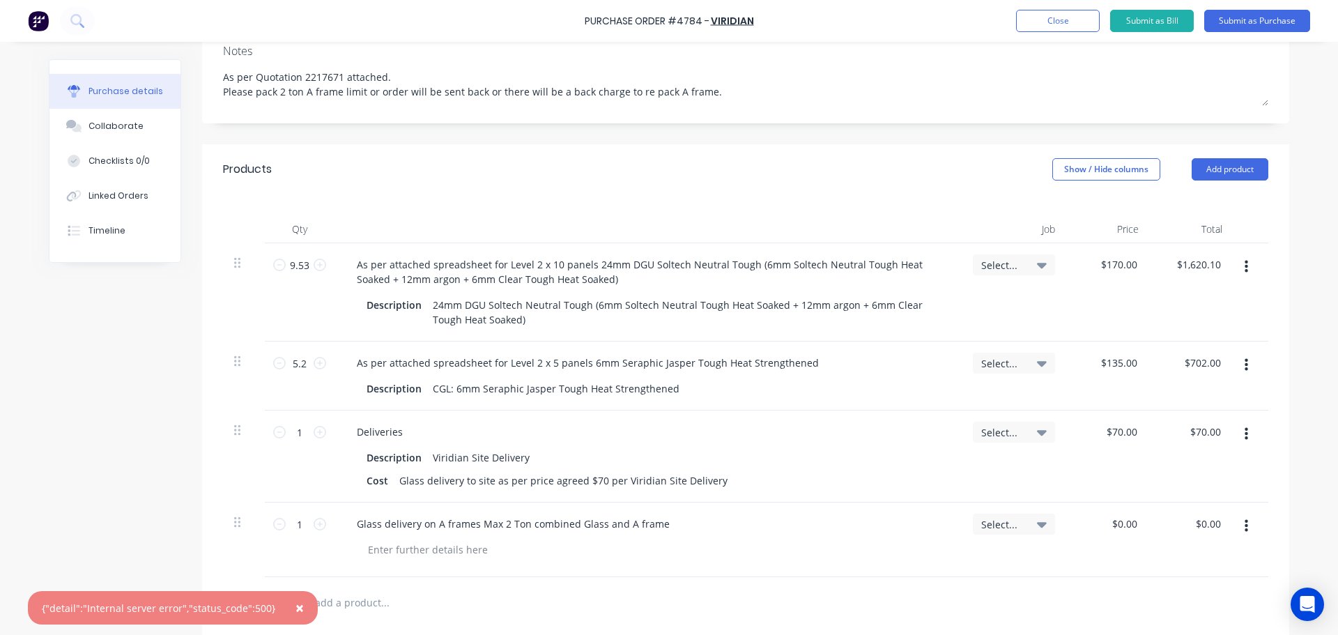
scroll to position [0, 0]
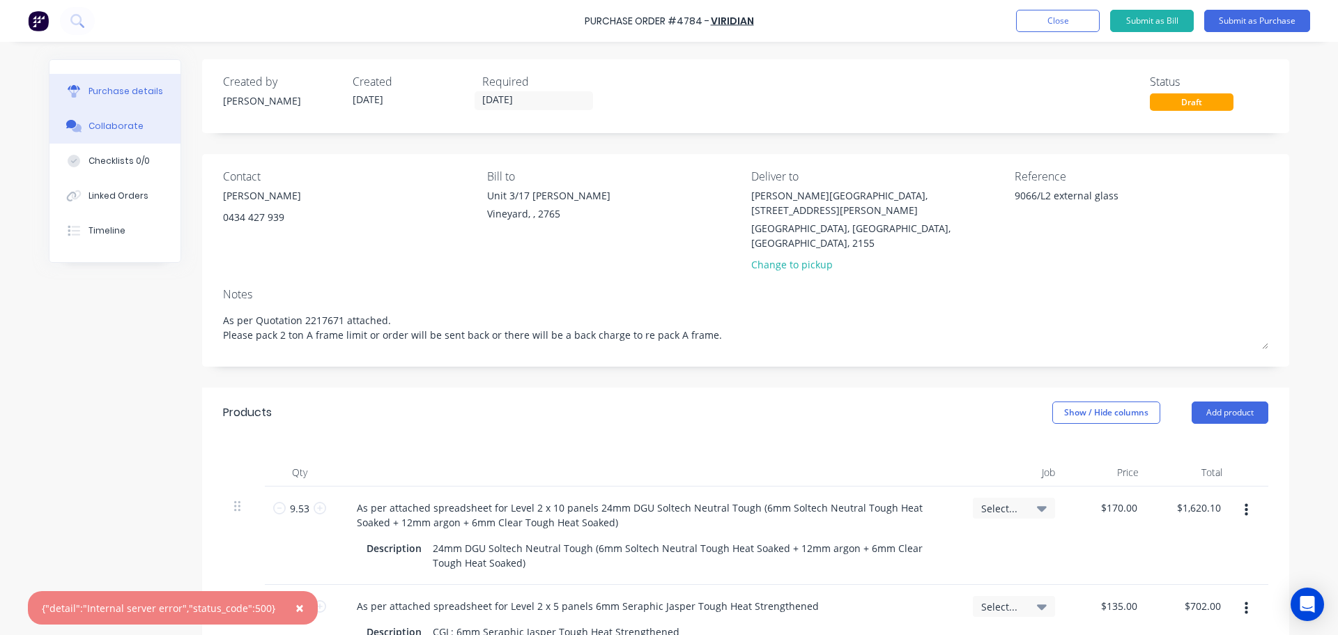
click at [109, 132] on button "Collaborate" at bounding box center [114, 126] width 131 height 35
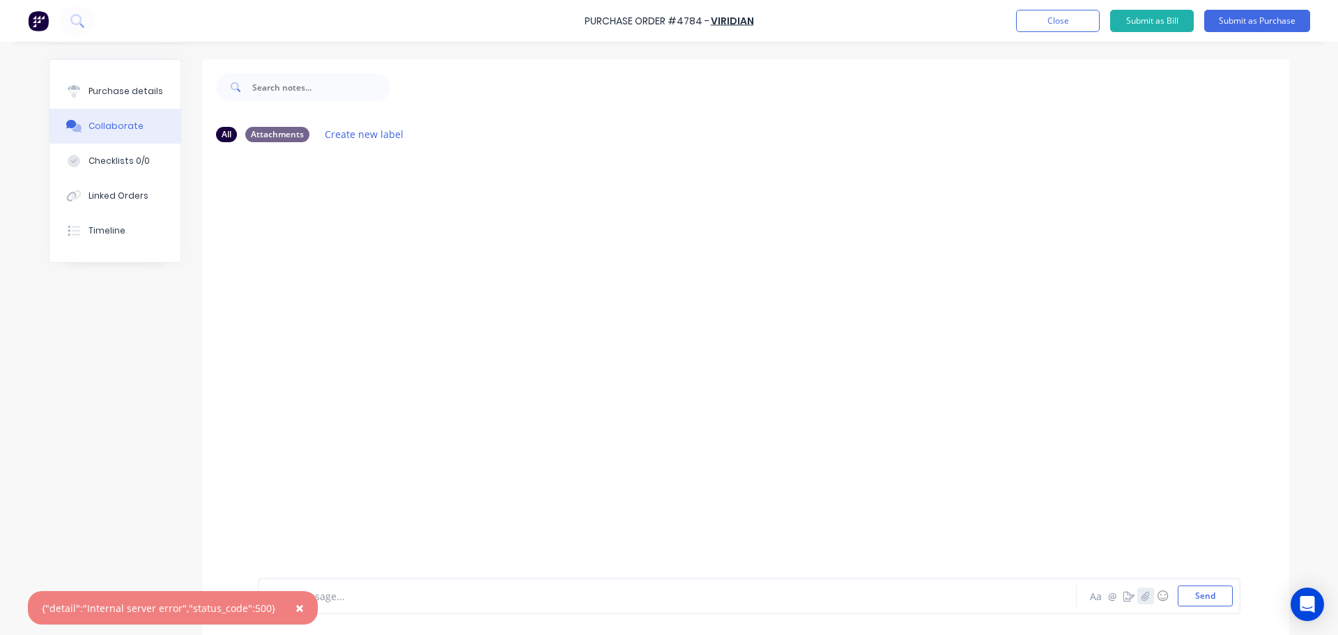
click at [1145, 602] on button "button" at bounding box center [1145, 595] width 17 height 17
click at [1207, 599] on button "Send" at bounding box center [1205, 595] width 55 height 21
click at [1144, 593] on icon "button" at bounding box center [1145, 596] width 8 height 10
click at [1210, 600] on button "Send" at bounding box center [1205, 595] width 55 height 21
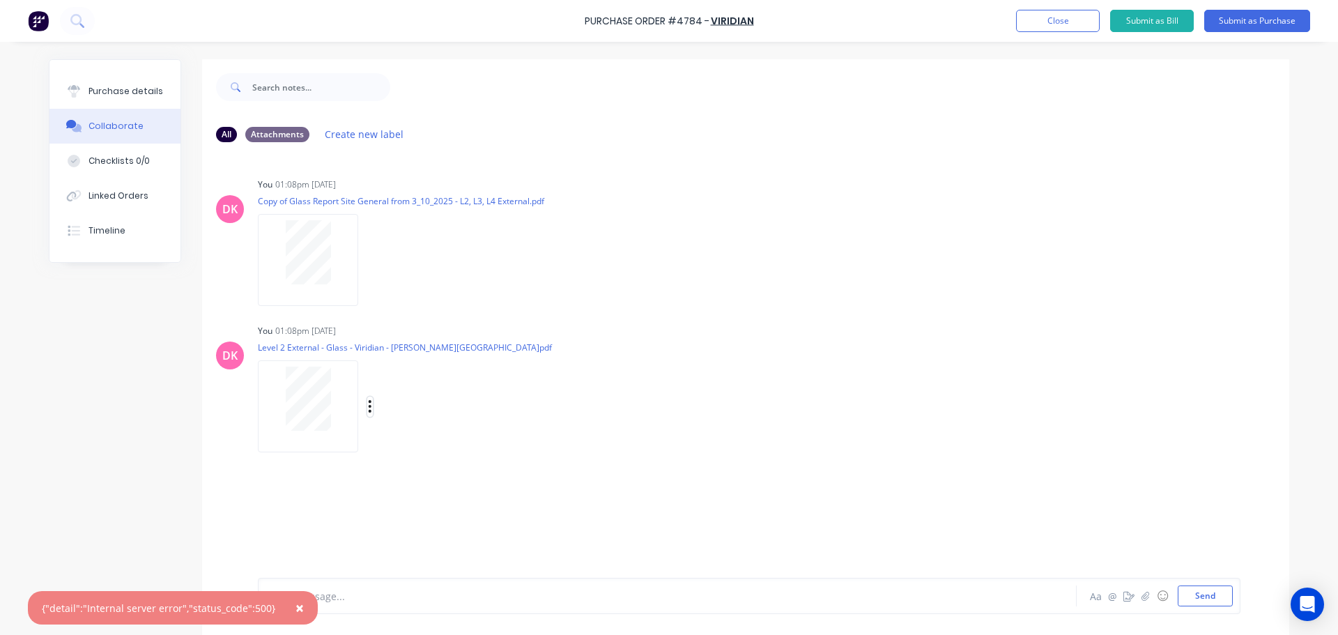
click at [368, 403] on icon "button" at bounding box center [370, 407] width 4 height 16
click at [409, 475] on button "Delete" at bounding box center [461, 474] width 157 height 31
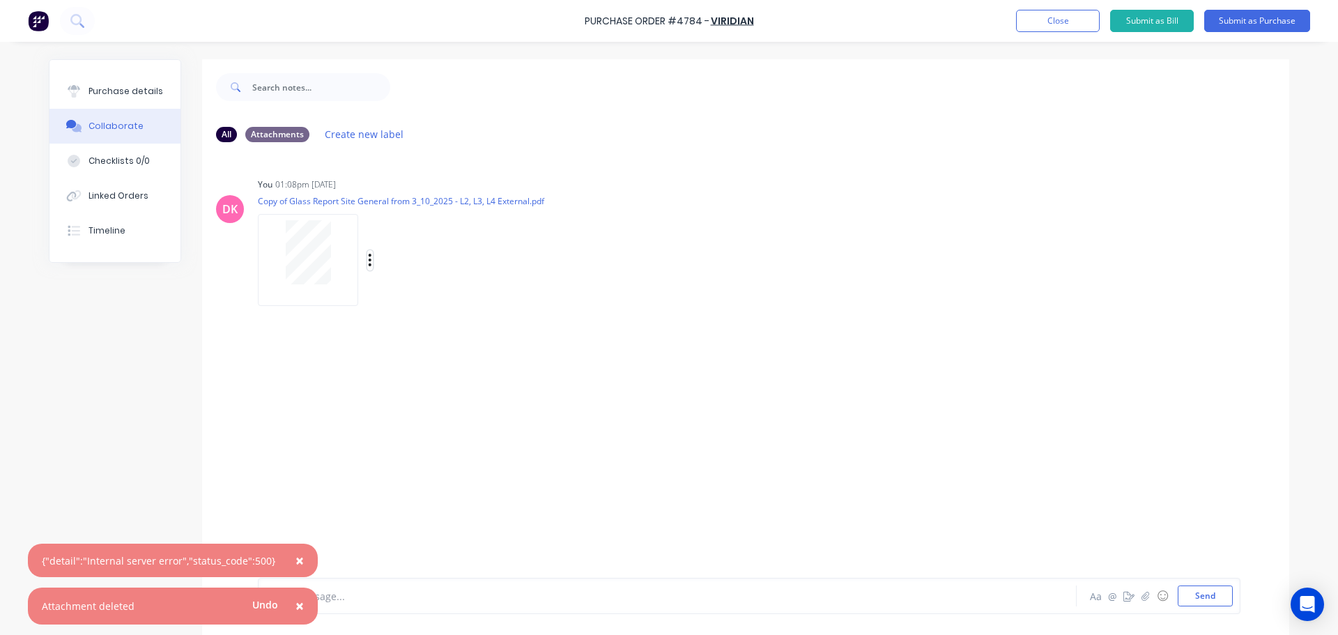
click at [368, 258] on icon "button" at bounding box center [370, 260] width 4 height 16
click at [409, 330] on button "Delete" at bounding box center [461, 328] width 157 height 31
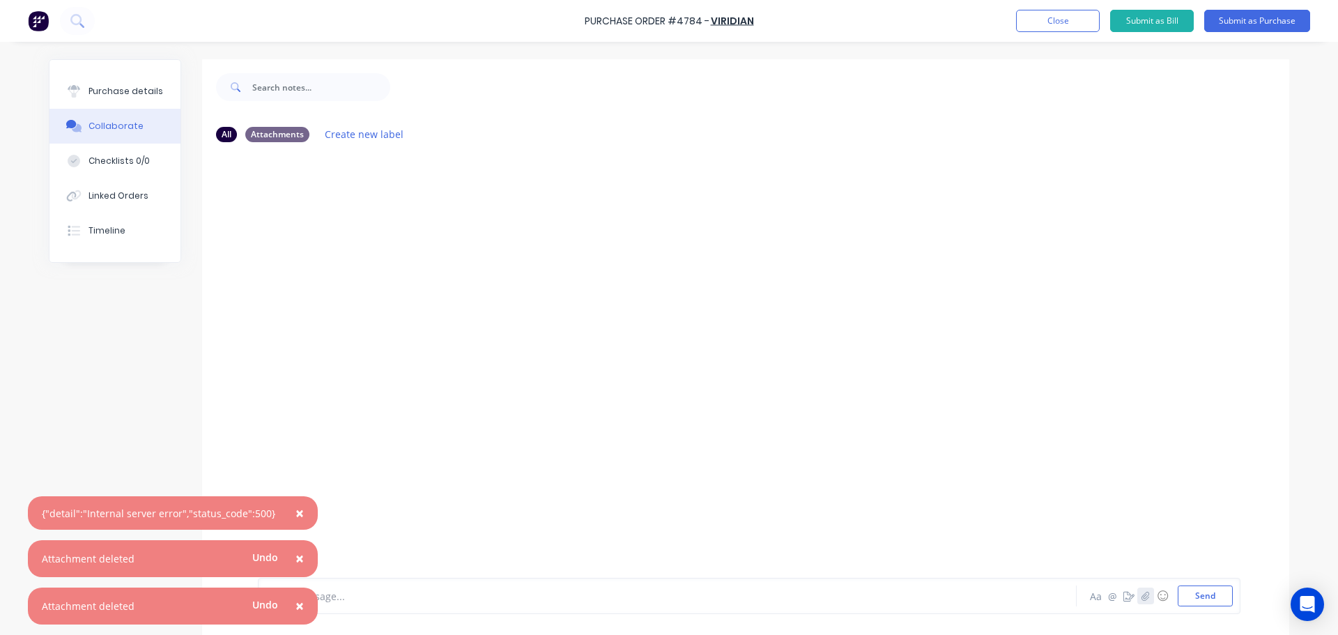
click at [1144, 596] on icon "button" at bounding box center [1145, 596] width 8 height 10
click at [1206, 589] on button "Send" at bounding box center [1205, 595] width 55 height 21
click at [1137, 596] on button "button" at bounding box center [1145, 595] width 17 height 17
click at [1185, 597] on button "Send" at bounding box center [1205, 595] width 55 height 21
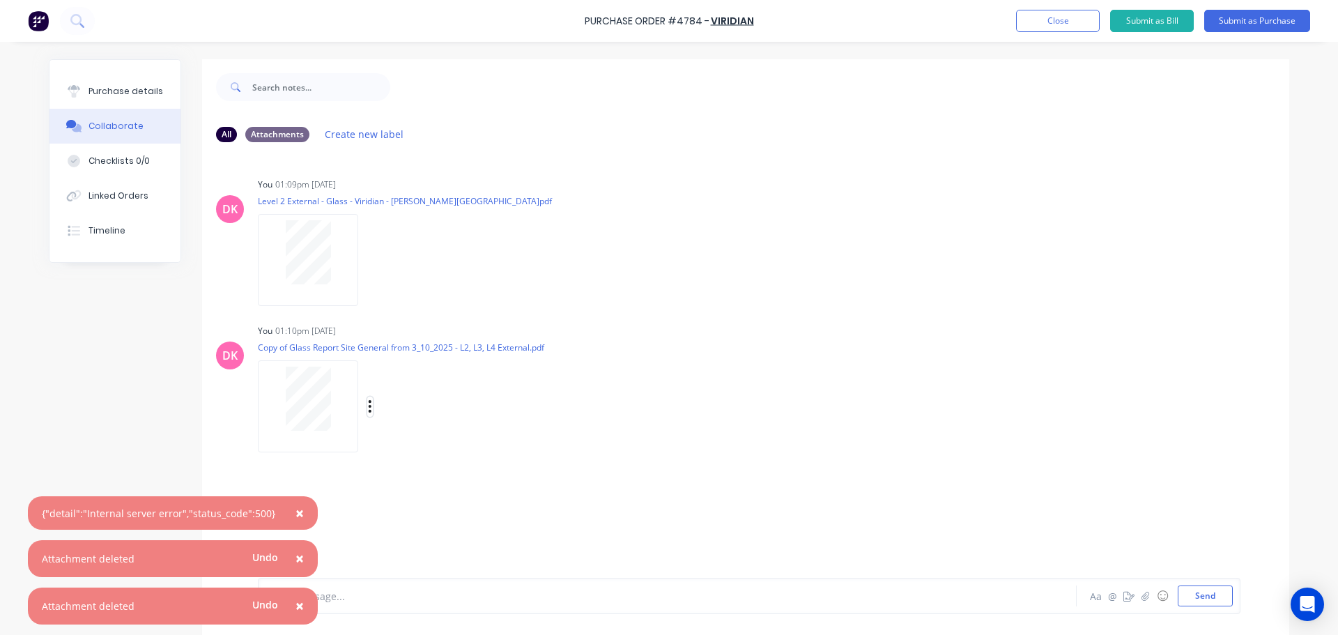
click at [368, 405] on icon "button" at bounding box center [370, 407] width 4 height 16
click at [408, 475] on button "Delete" at bounding box center [461, 474] width 157 height 31
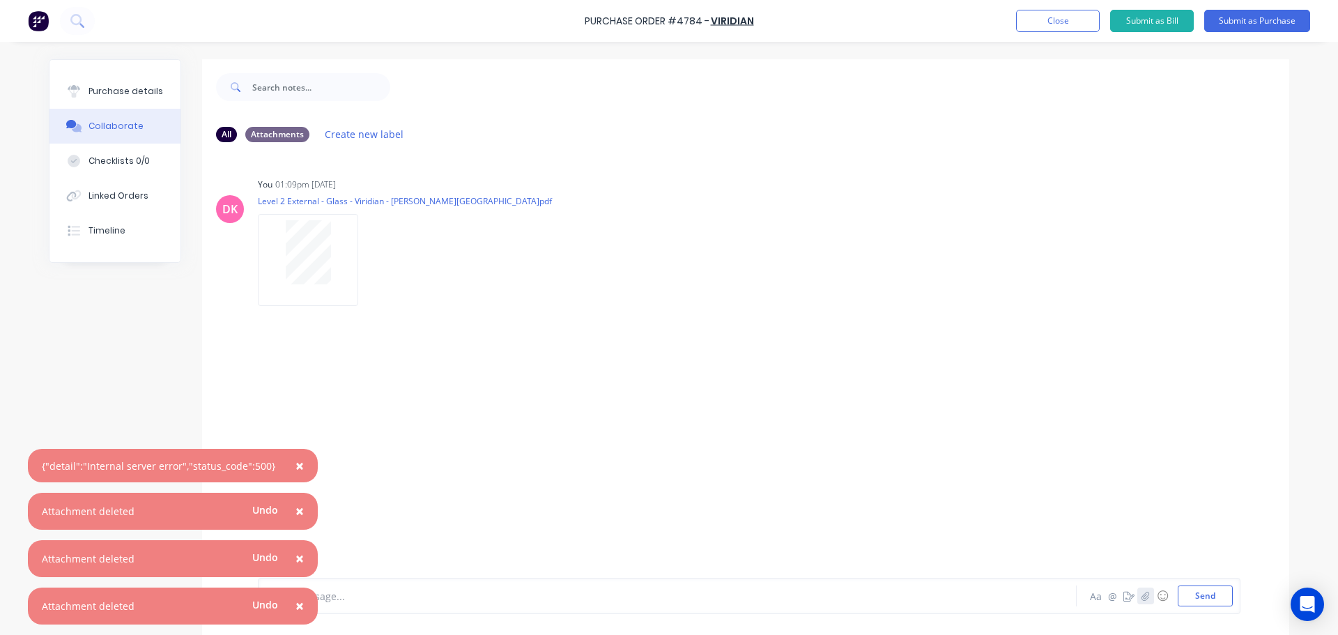
click at [1146, 598] on button "button" at bounding box center [1145, 595] width 17 height 17
click at [1213, 587] on button "Send" at bounding box center [1205, 595] width 55 height 21
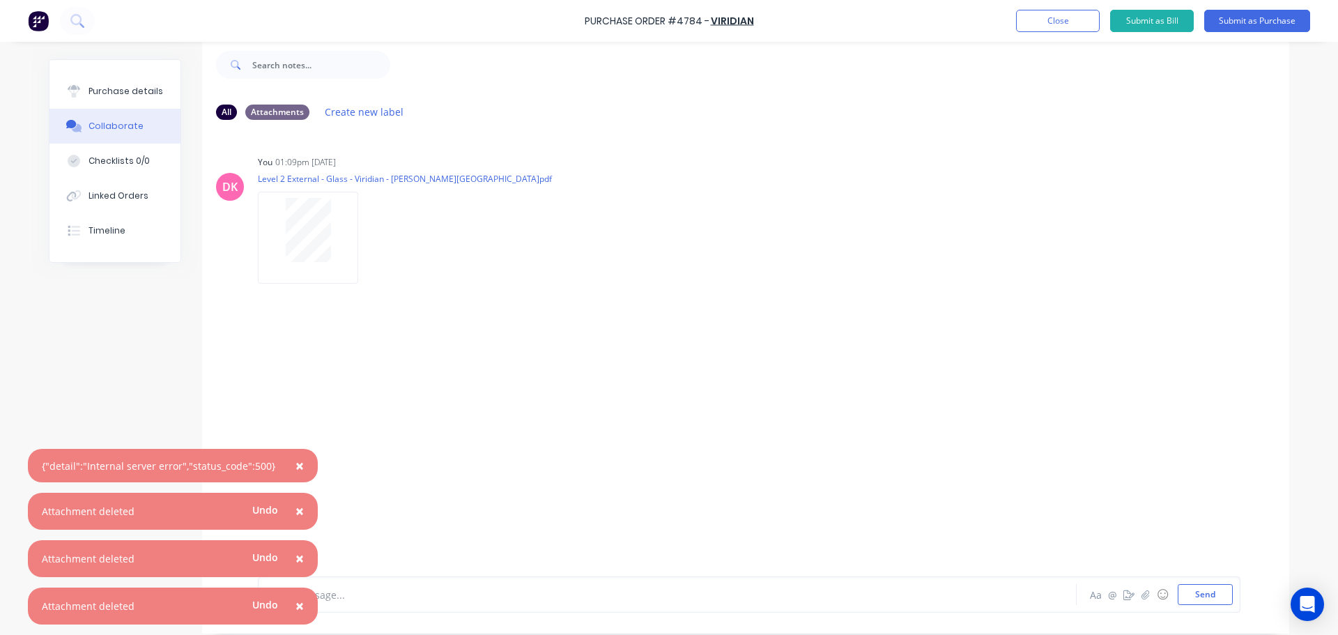
scroll to position [35, 0]
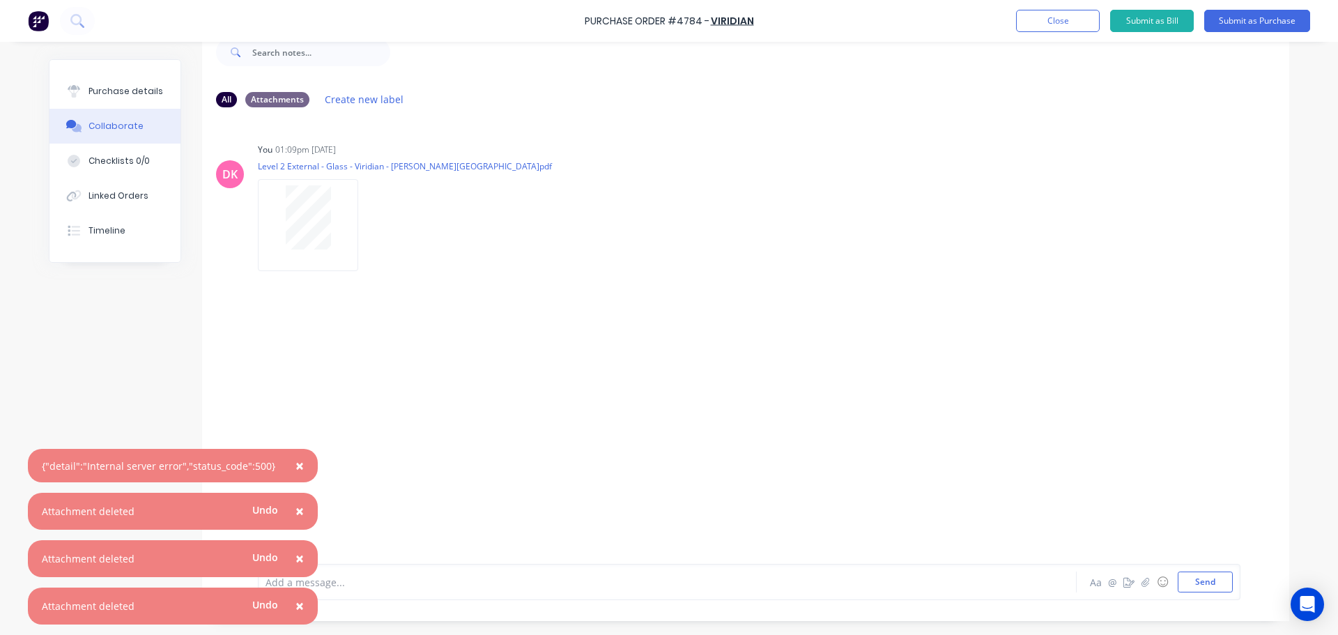
click at [295, 466] on span "×" at bounding box center [299, 466] width 8 height 20
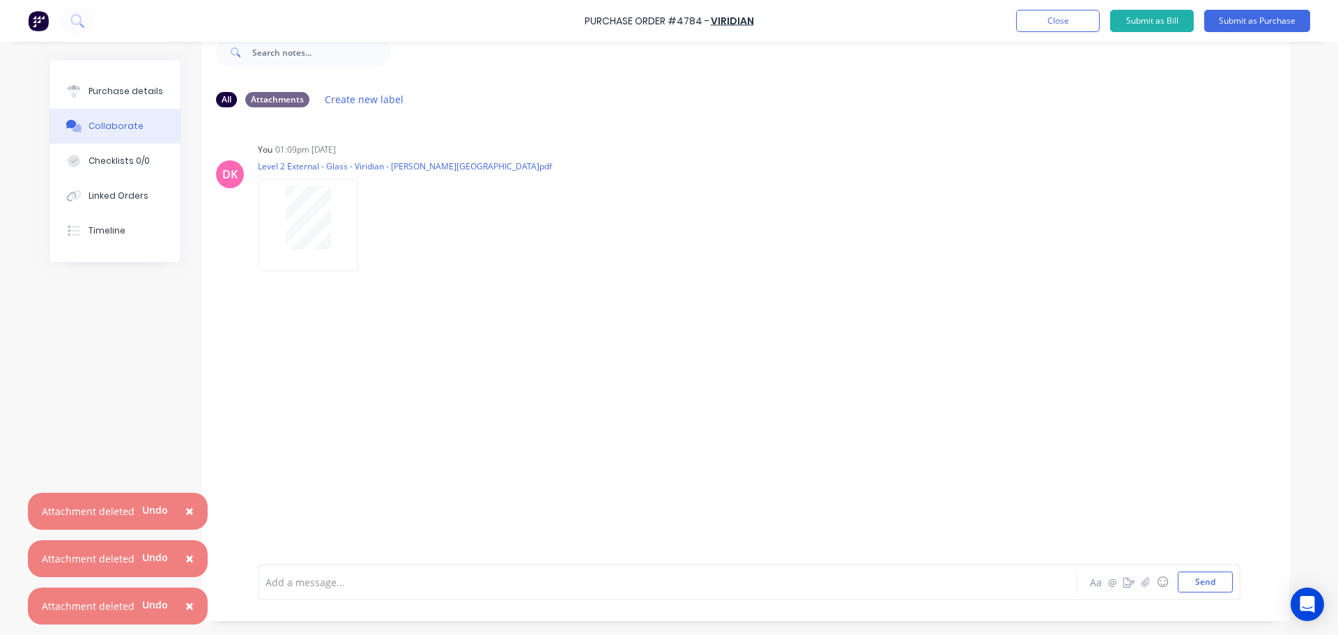
click at [191, 516] on button "×" at bounding box center [189, 511] width 36 height 33
click at [185, 550] on span "×" at bounding box center [189, 558] width 8 height 20
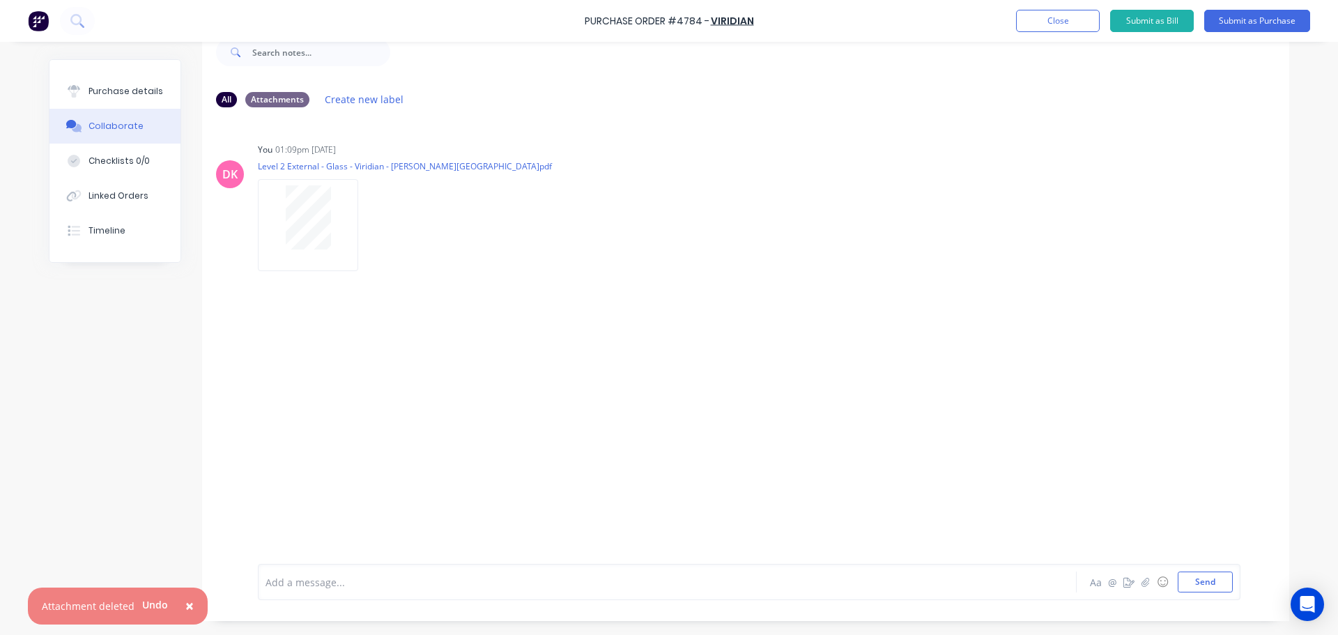
click at [185, 607] on span "×" at bounding box center [189, 606] width 8 height 20
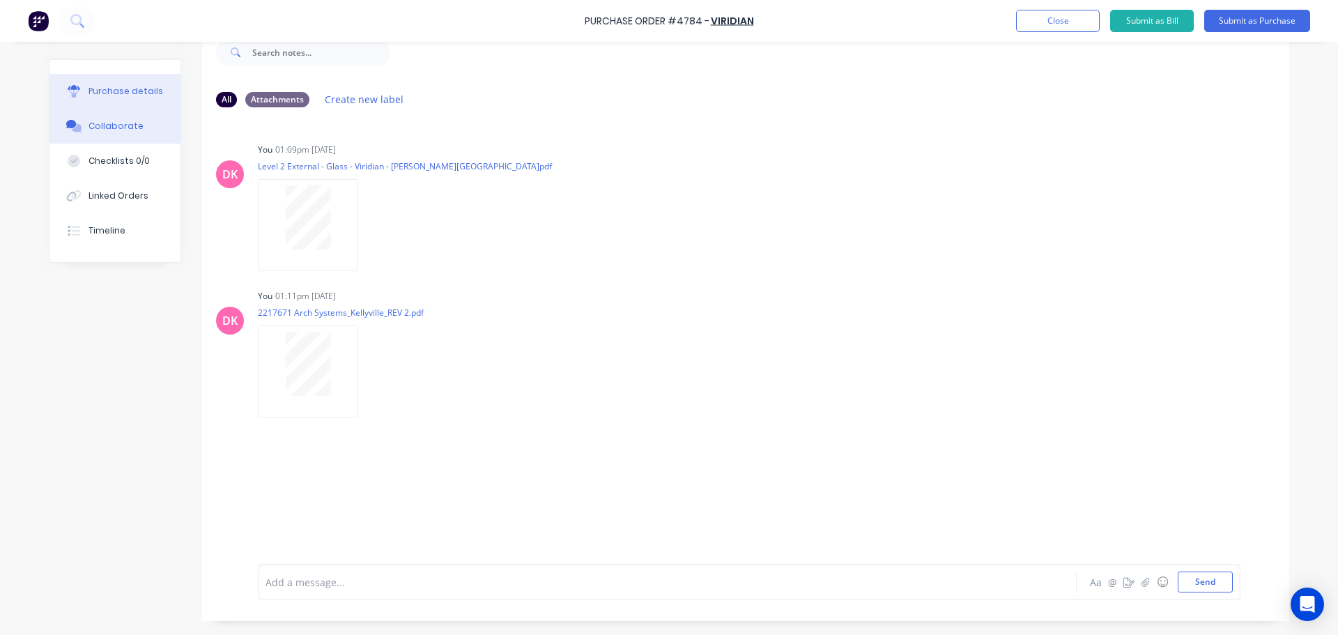
click at [134, 100] on button "Purchase details" at bounding box center [114, 91] width 131 height 35
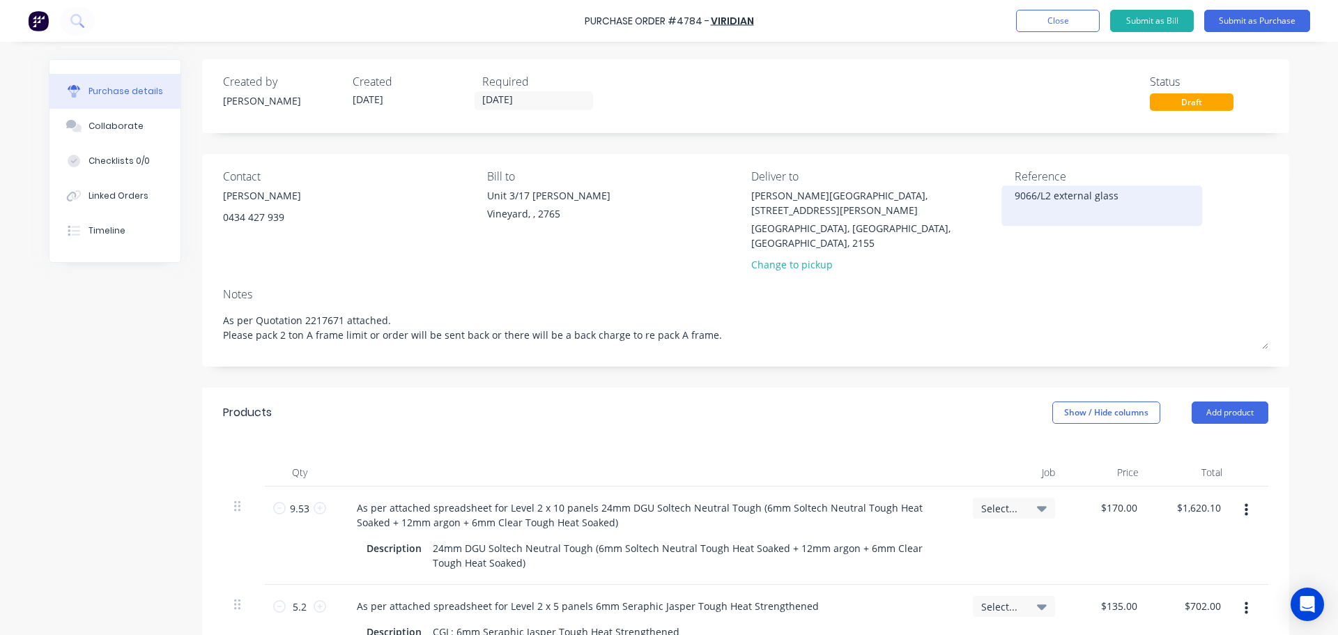
click at [1015, 191] on div "9066/L2 external glass" at bounding box center [1102, 205] width 174 height 35
click at [1015, 194] on textarea "9066/L2 external glass" at bounding box center [1102, 203] width 174 height 31
click at [1039, 500] on icon at bounding box center [1042, 507] width 10 height 15
click at [943, 536] on input at bounding box center [968, 550] width 143 height 28
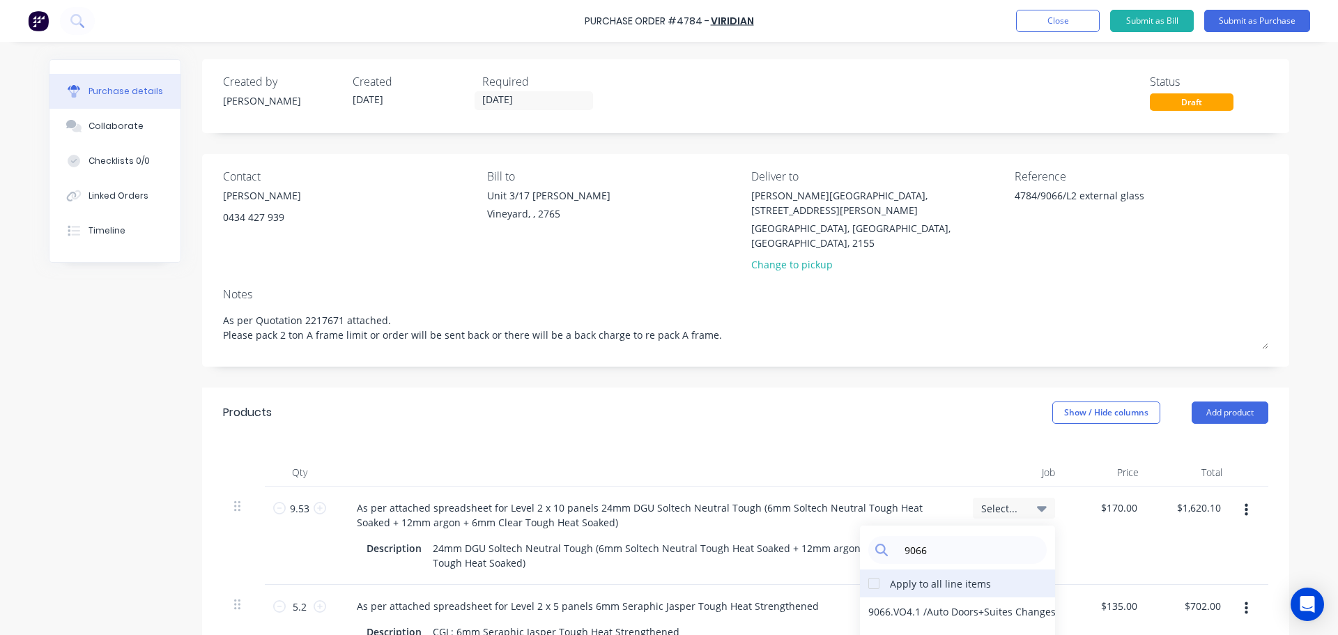
click at [867, 569] on div at bounding box center [874, 583] width 28 height 28
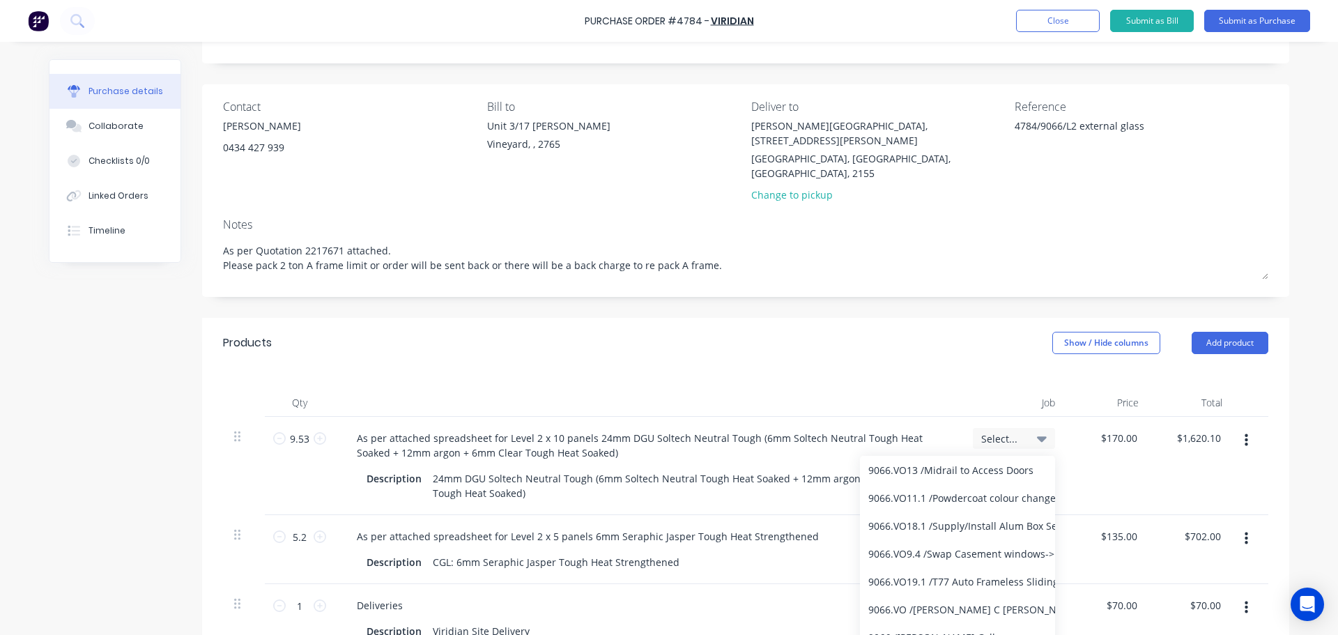
scroll to position [139, 0]
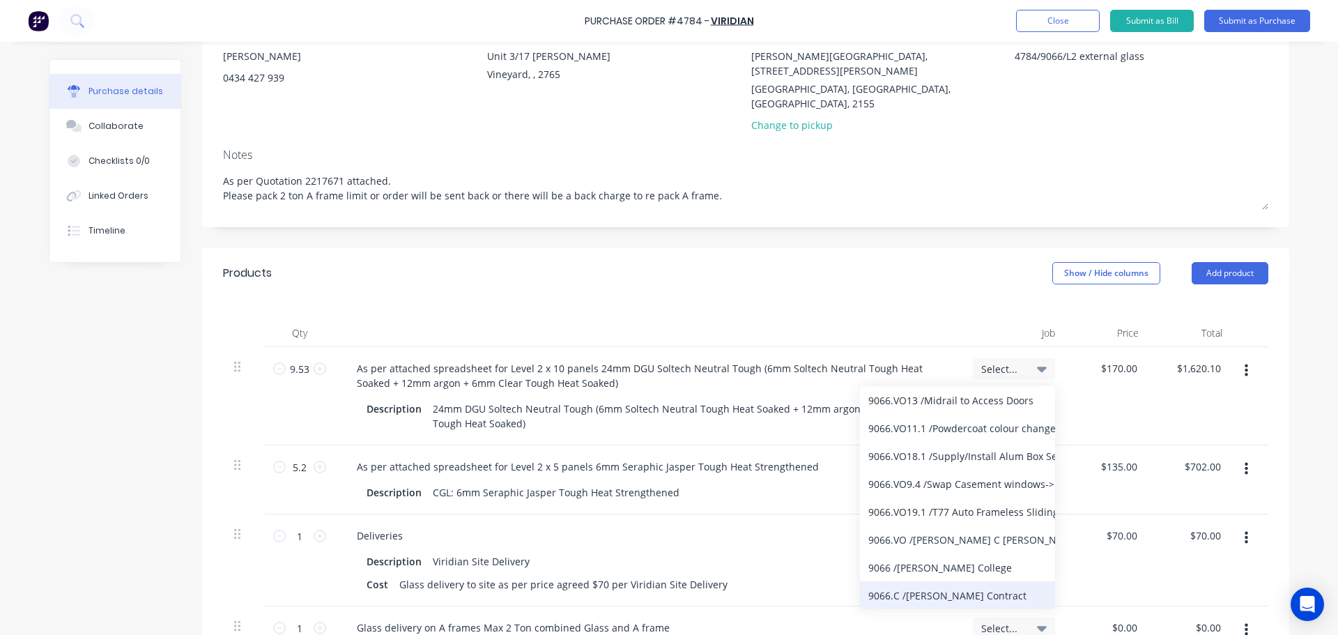
click at [926, 581] on div "9066.C / William Clarke Contract" at bounding box center [957, 595] width 195 height 28
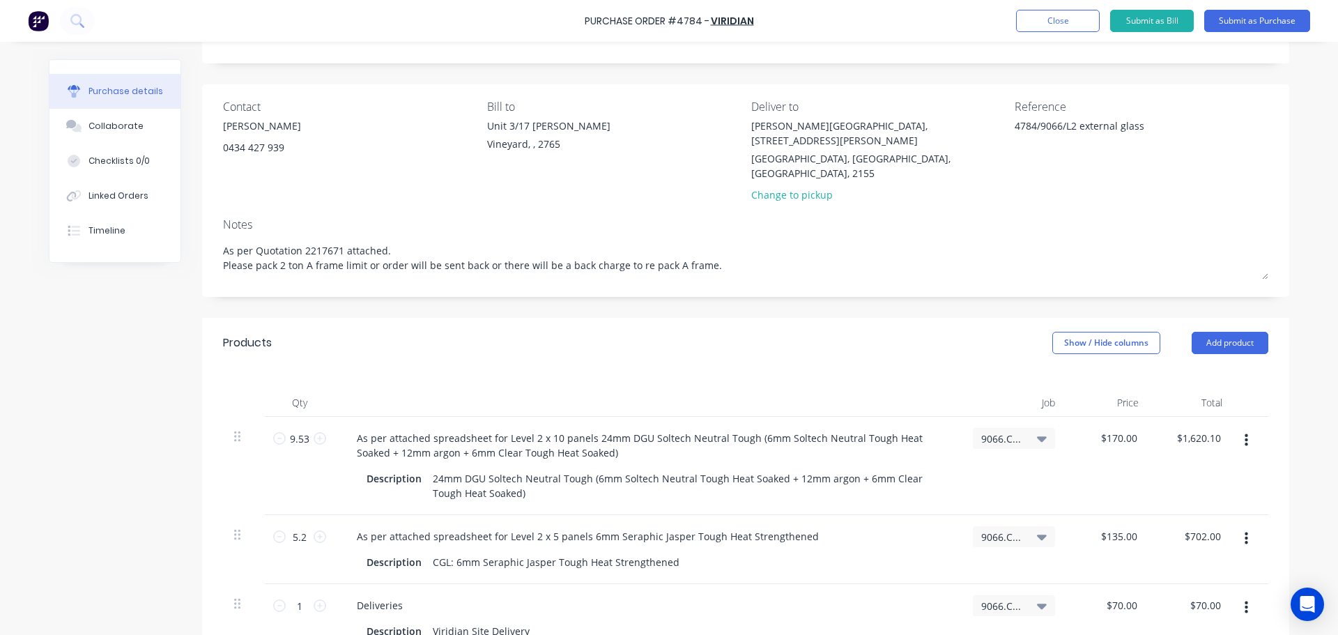
scroll to position [0, 0]
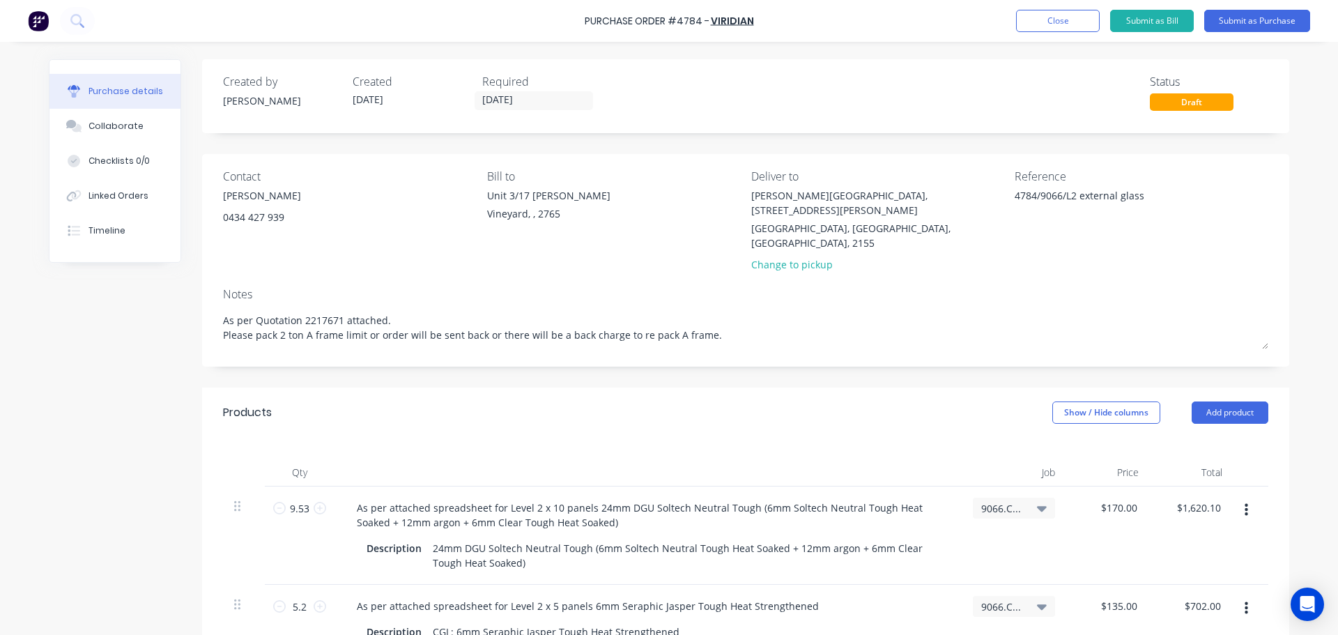
click at [815, 387] on div "Products Show / Hide columns Add product" at bounding box center [745, 412] width 1087 height 50
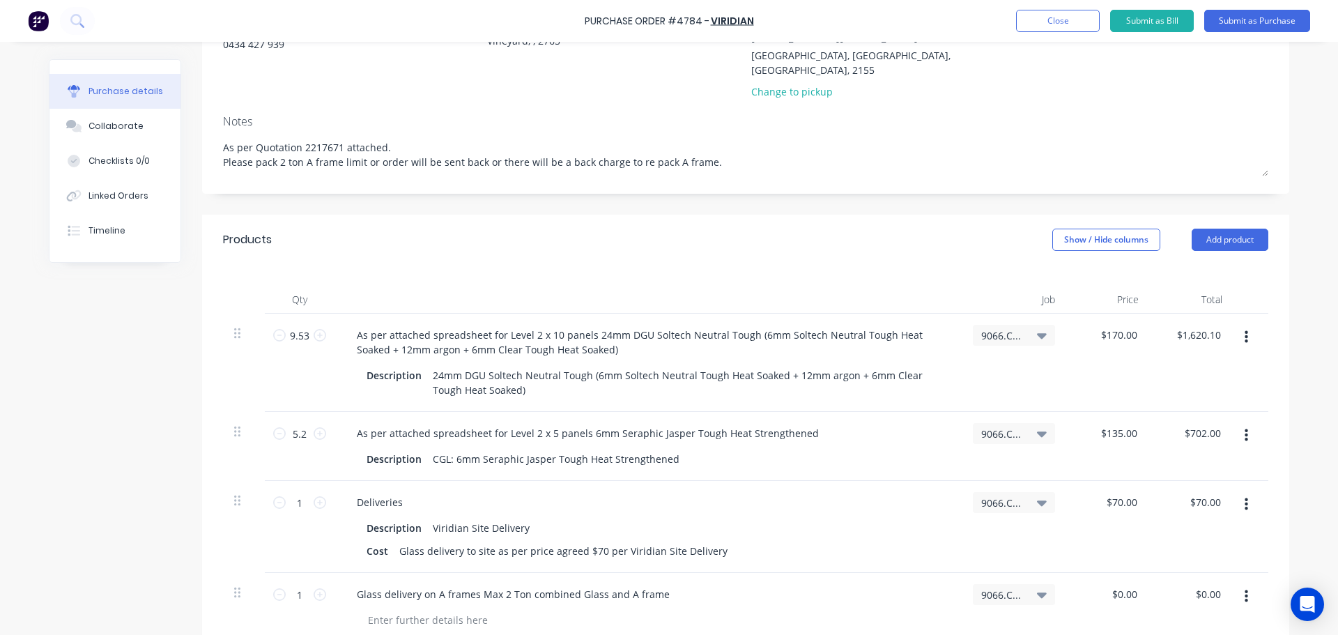
scroll to position [279, 0]
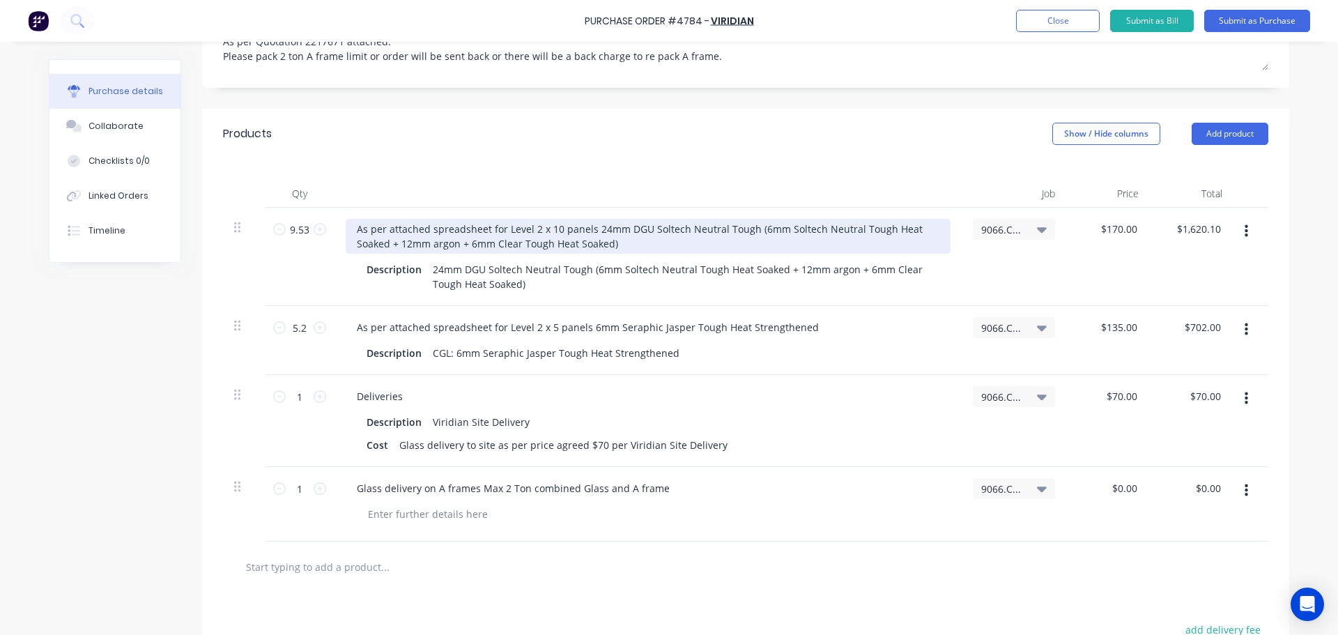
click at [549, 219] on div "As per attached spreadsheet for Level 2 x 10 panels 24mm DGU Soltech Neutral To…" at bounding box center [648, 236] width 605 height 35
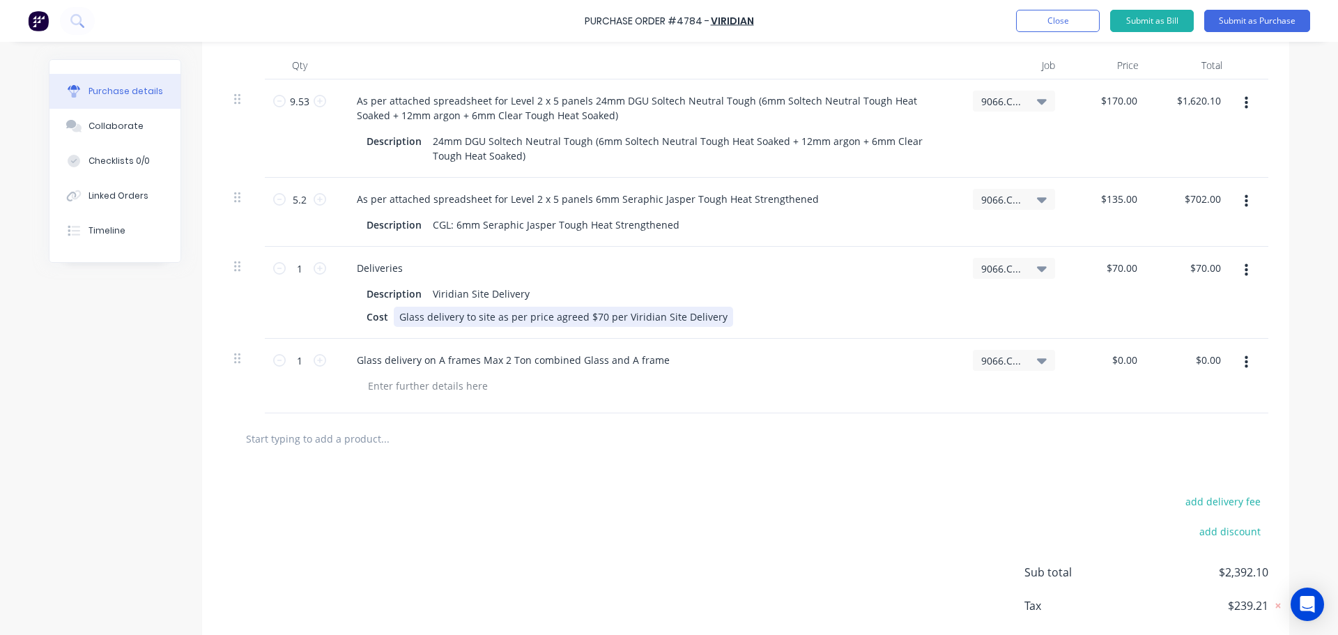
scroll to position [418, 0]
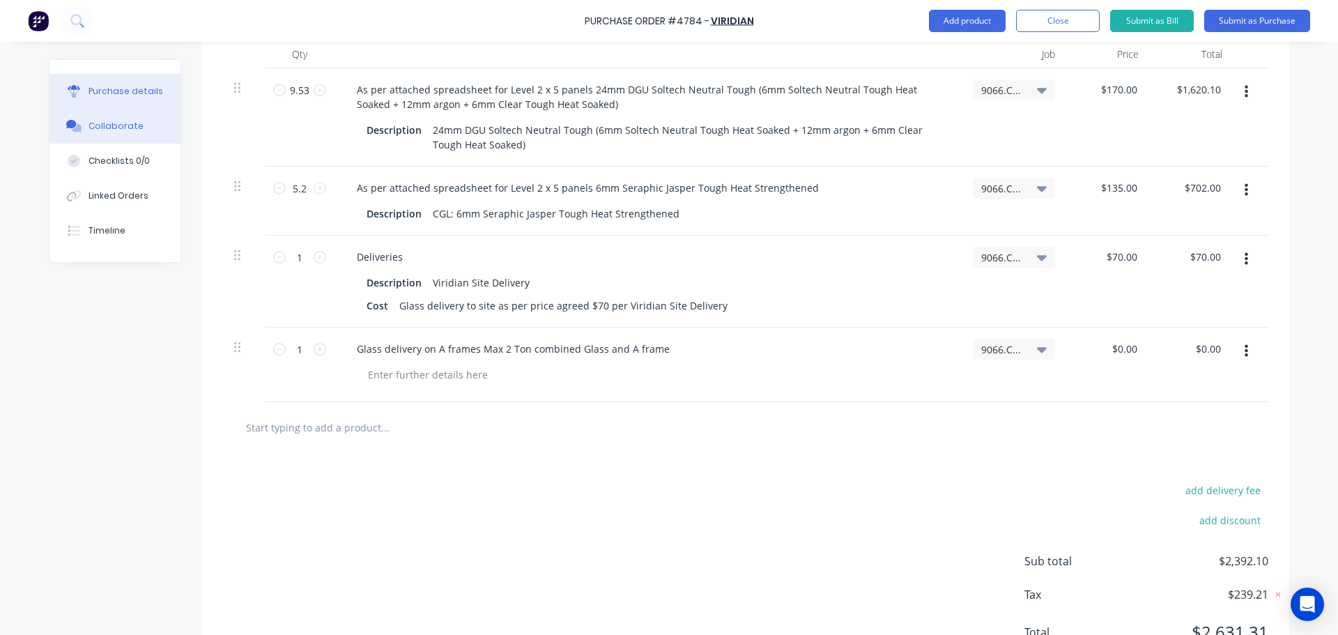
click at [124, 134] on button "Collaborate" at bounding box center [114, 126] width 131 height 35
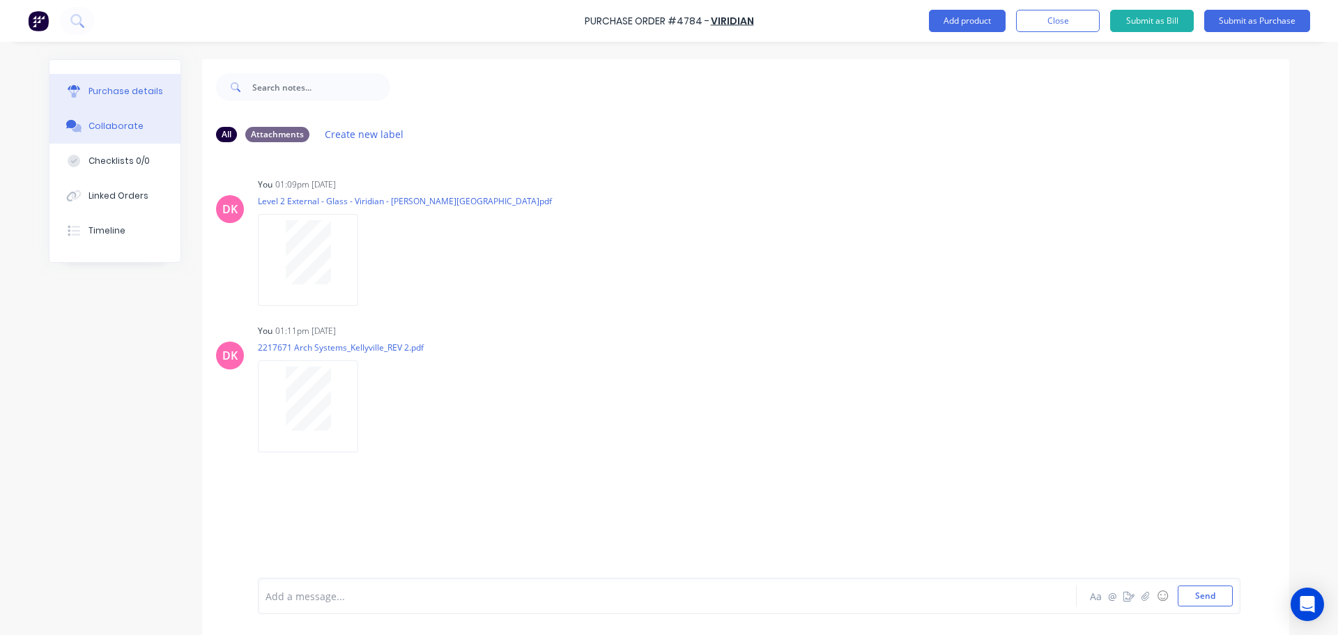
click at [77, 93] on div at bounding box center [73, 91] width 21 height 13
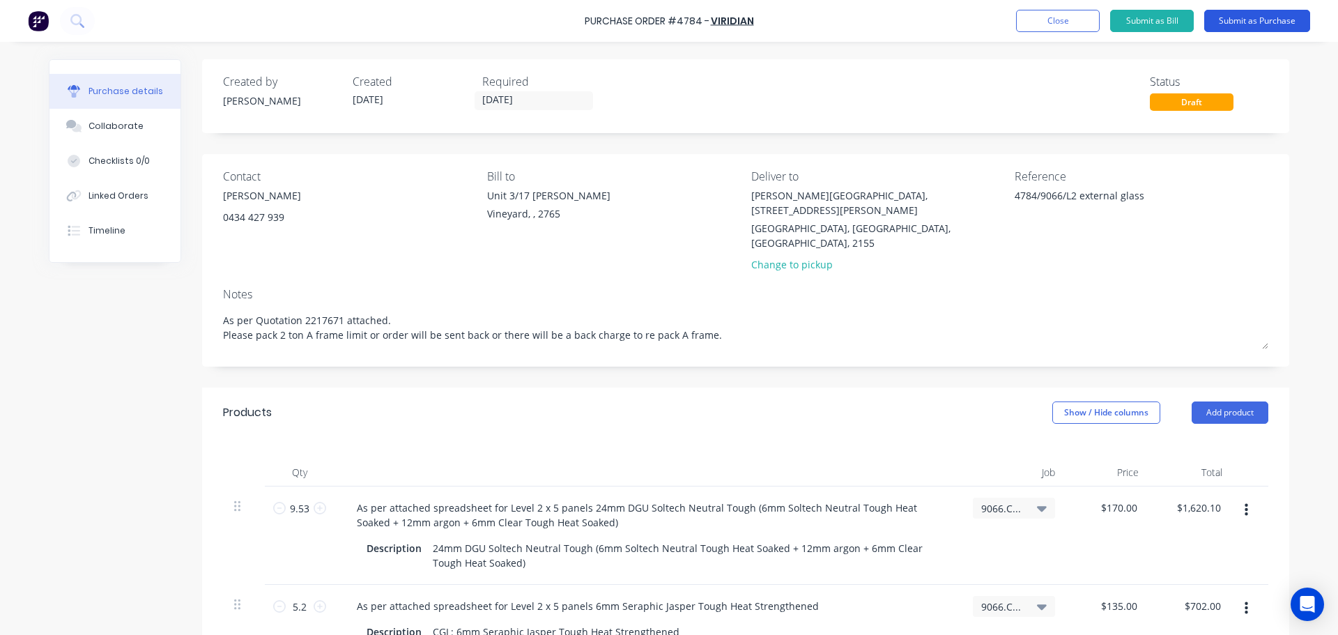
click at [1254, 20] on button "Submit as Purchase" at bounding box center [1257, 21] width 106 height 22
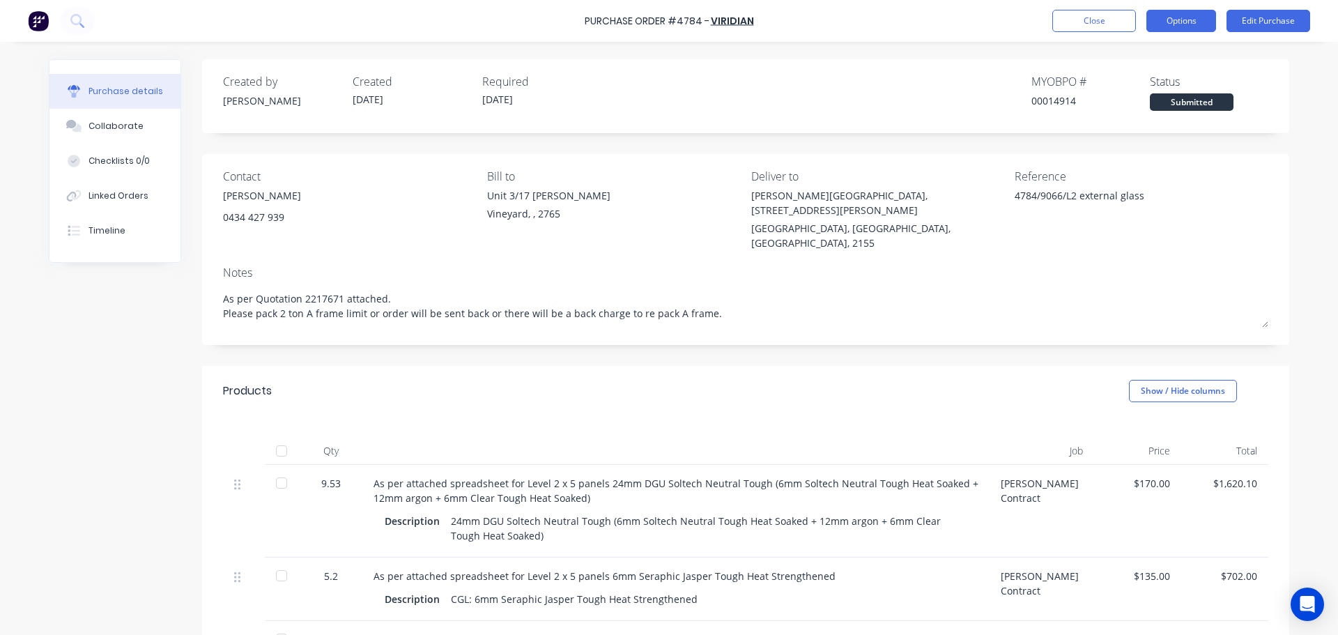
click at [1172, 29] on button "Options" at bounding box center [1181, 21] width 70 height 22
click at [853, 89] on div "Created by Dee Created 09/10/25 Required 09/10/25 MYOB PO # 00014914 Status Sub…" at bounding box center [745, 92] width 1045 height 38
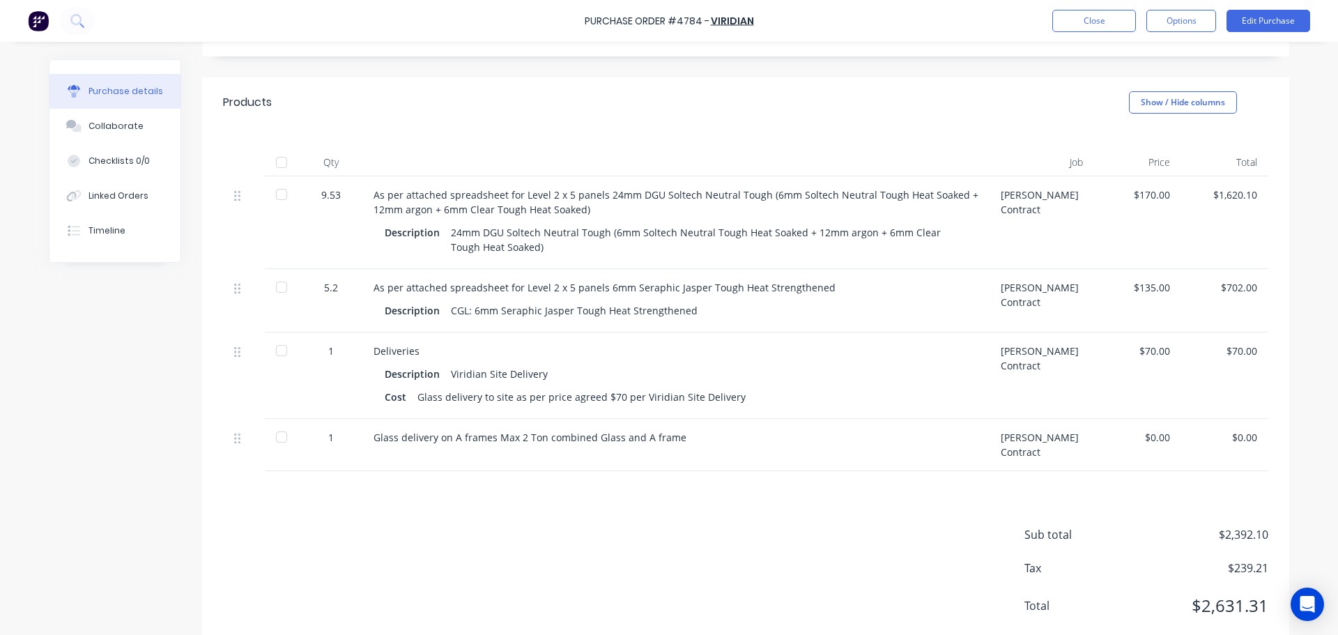
scroll to position [294, 0]
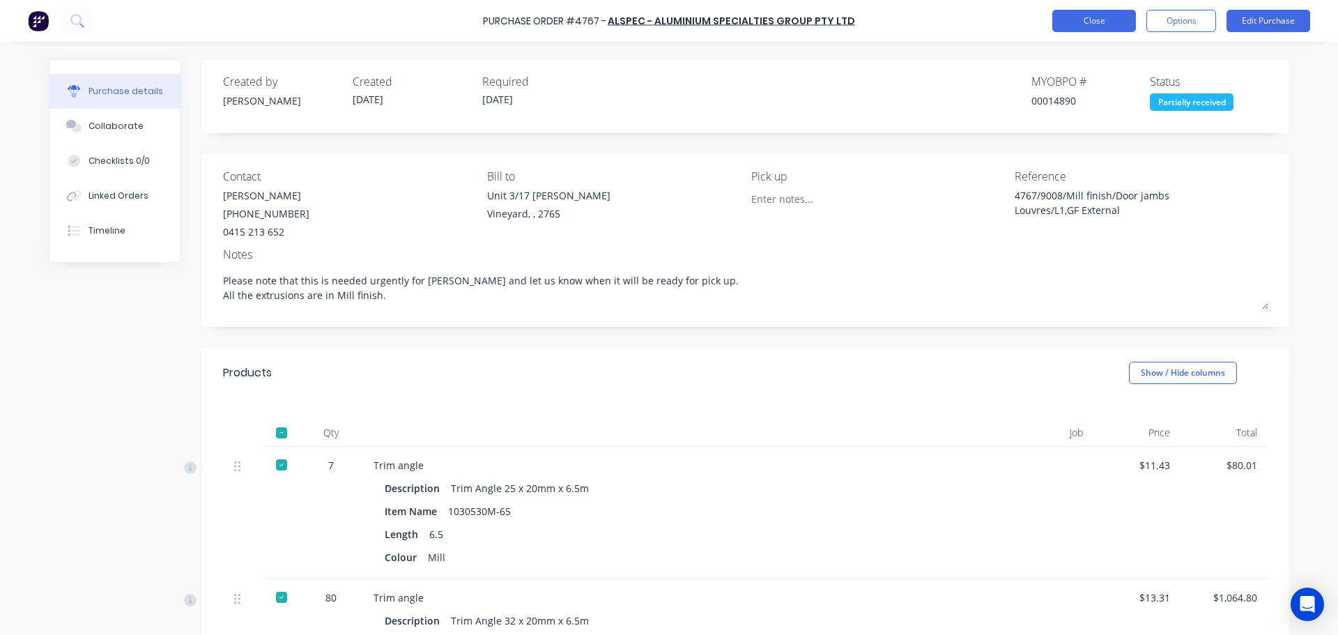
scroll to position [209, 0]
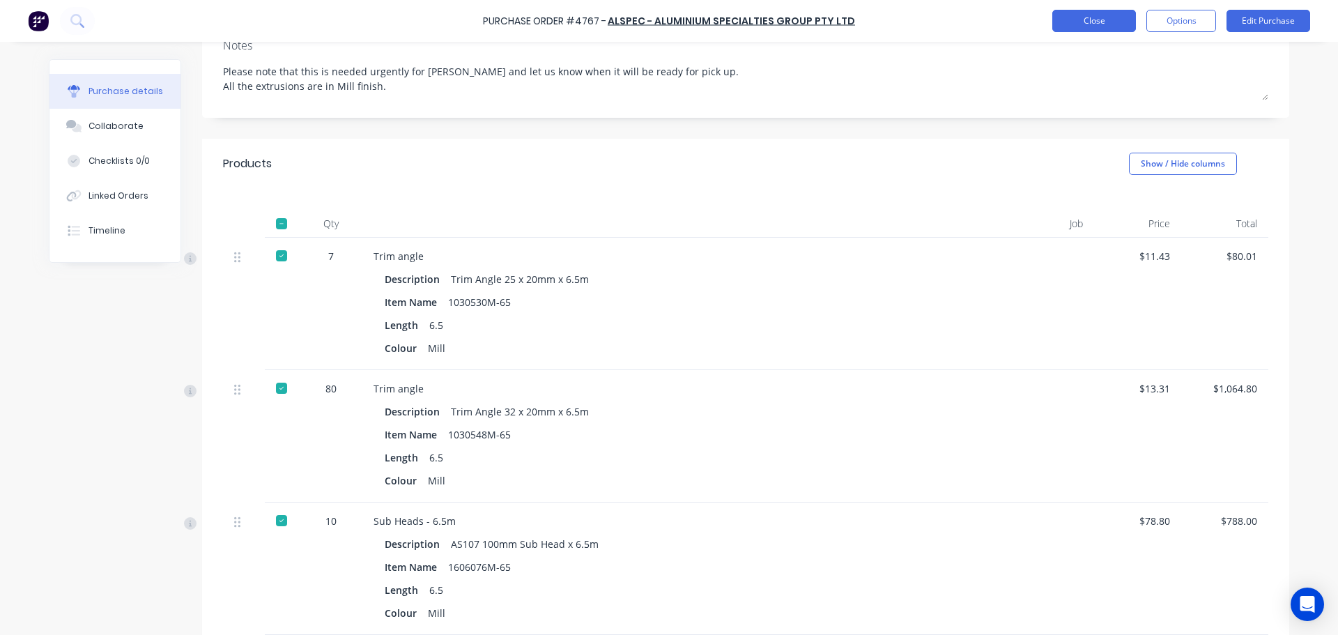
click at [1109, 20] on button "Close" at bounding box center [1094, 21] width 84 height 22
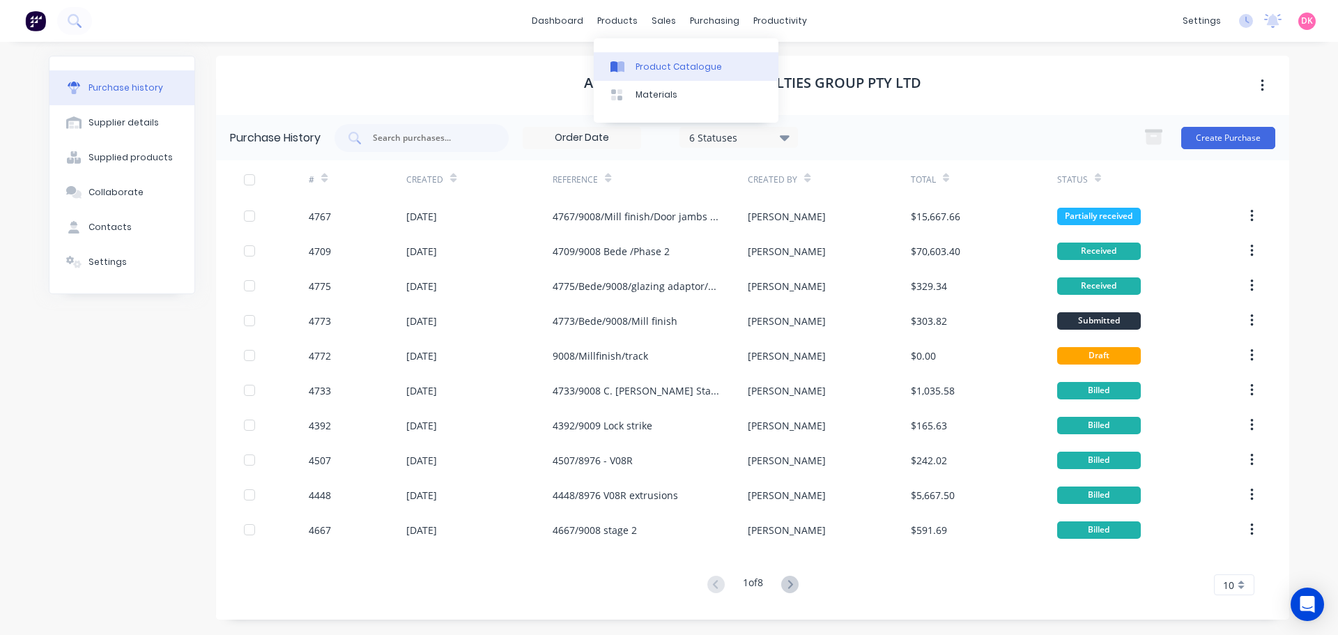
click at [648, 73] on link "Product Catalogue" at bounding box center [686, 66] width 185 height 28
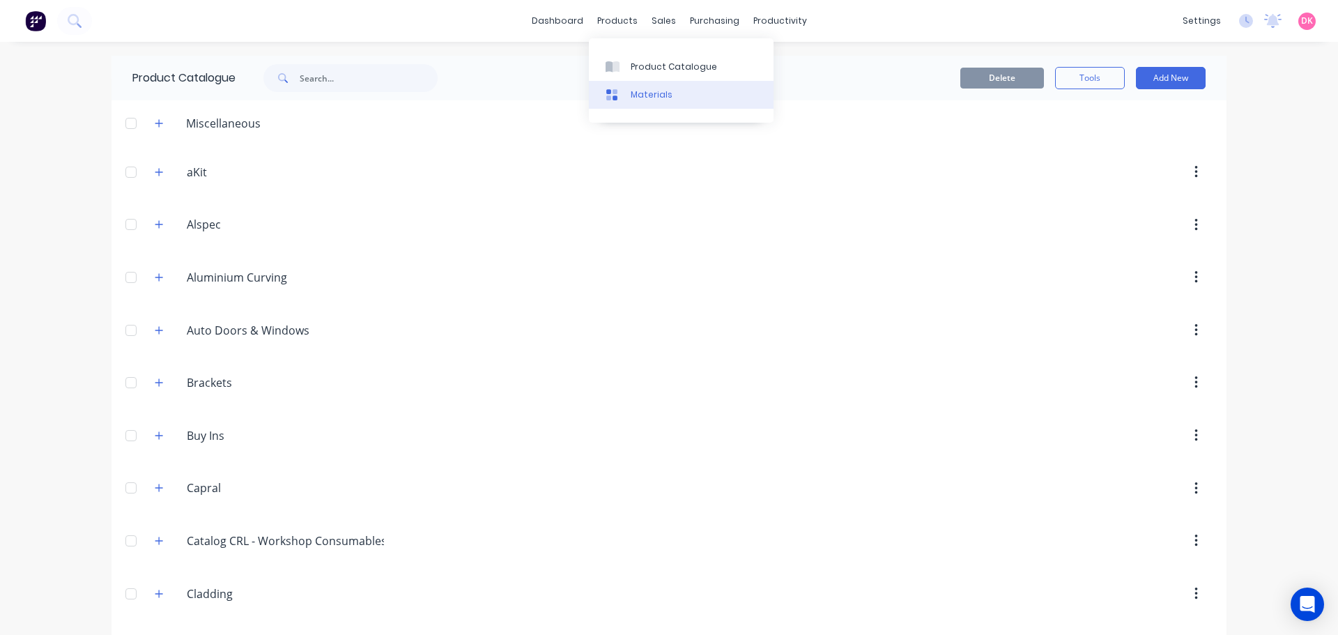
click at [659, 96] on div "Materials" at bounding box center [652, 95] width 42 height 13
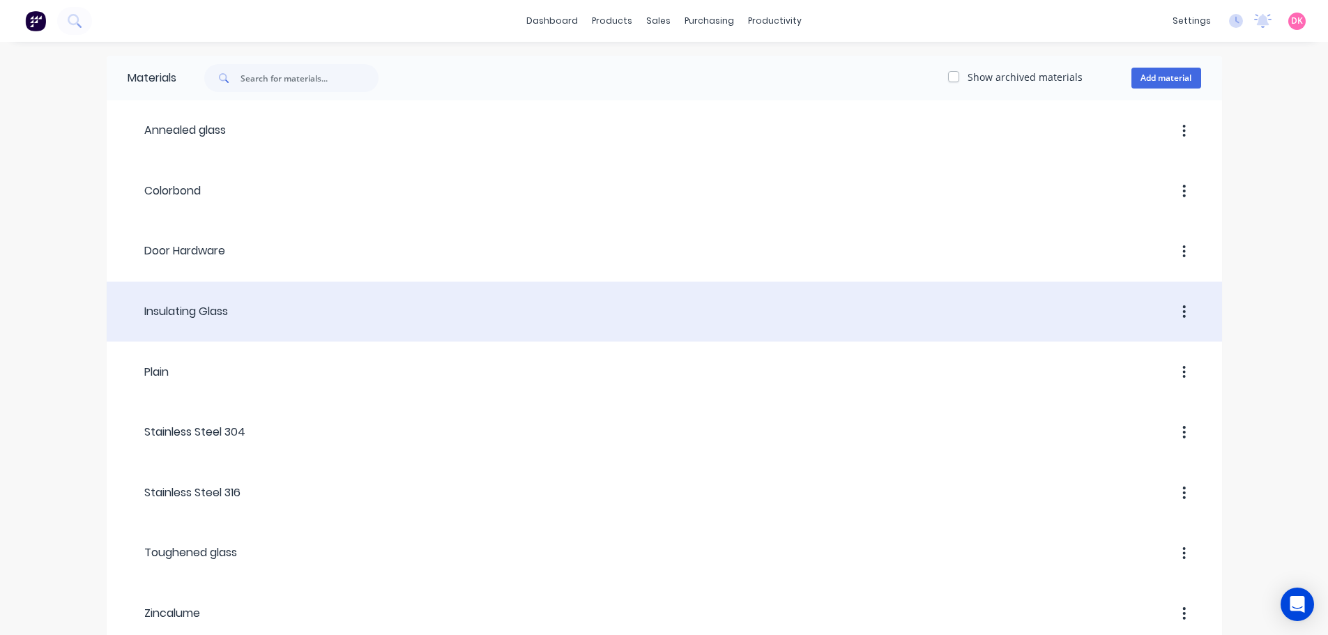
click at [303, 314] on div at bounding box center [714, 311] width 973 height 25
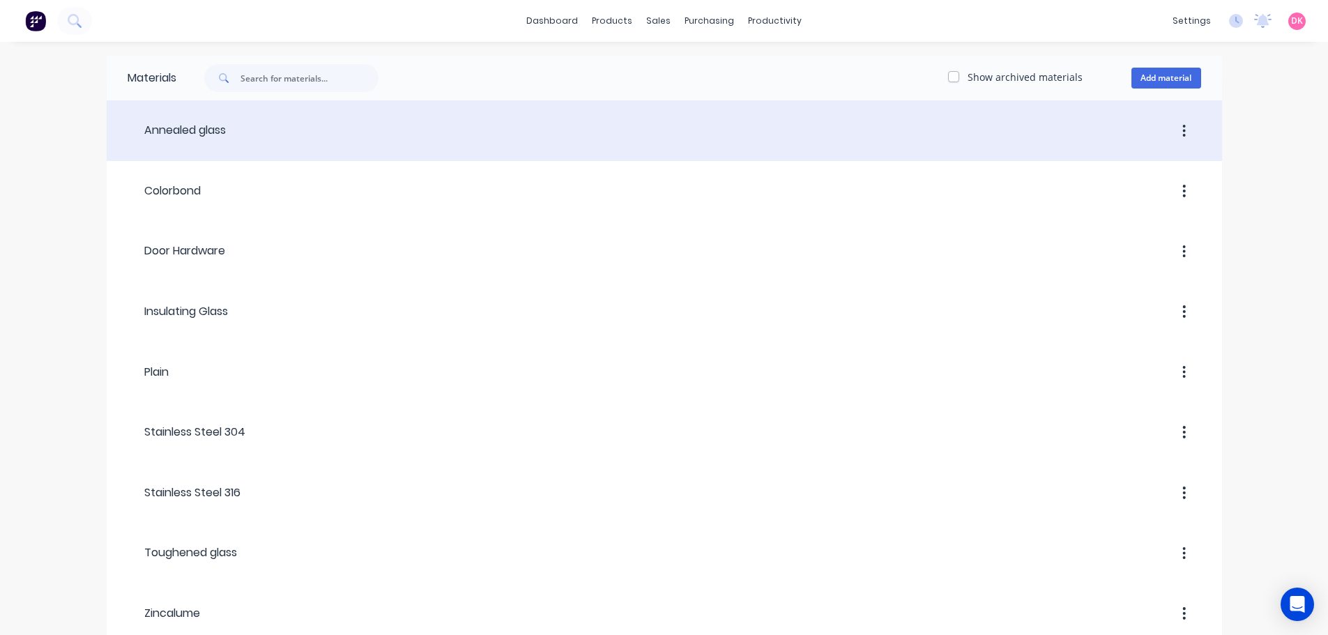
click at [230, 134] on div at bounding box center [713, 130] width 975 height 25
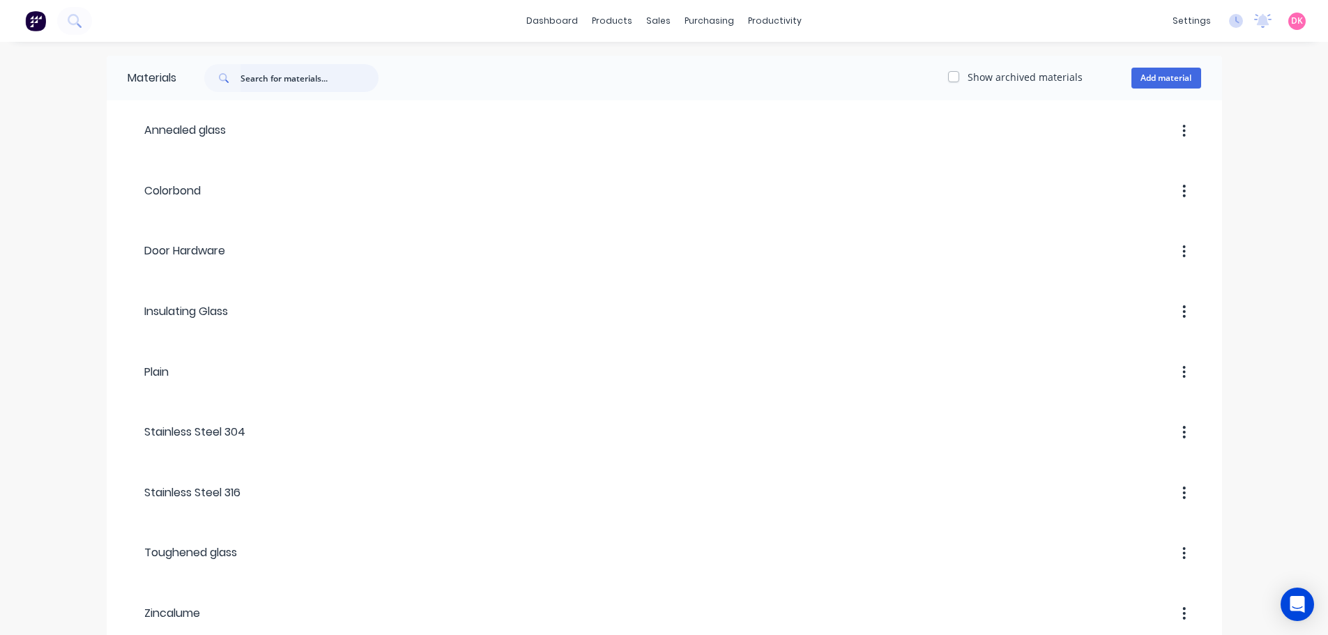
click at [308, 73] on input "text" at bounding box center [309, 78] width 138 height 28
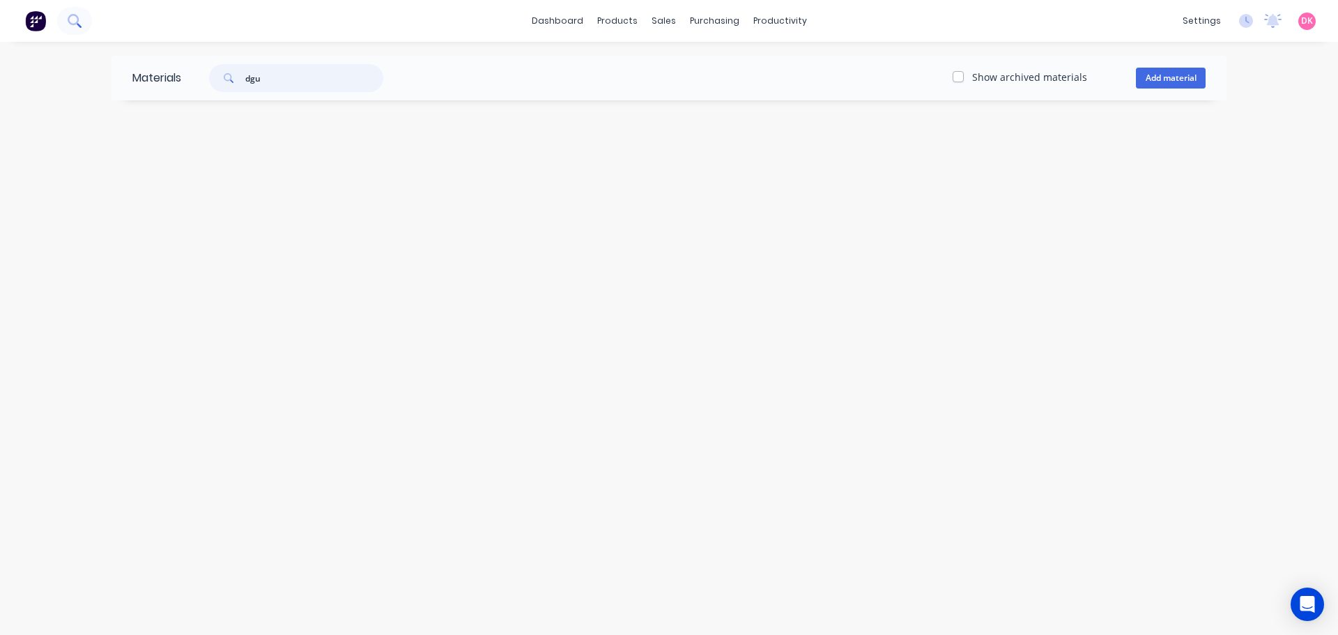
type input "dgu"
click at [76, 23] on icon at bounding box center [73, 19] width 11 height 11
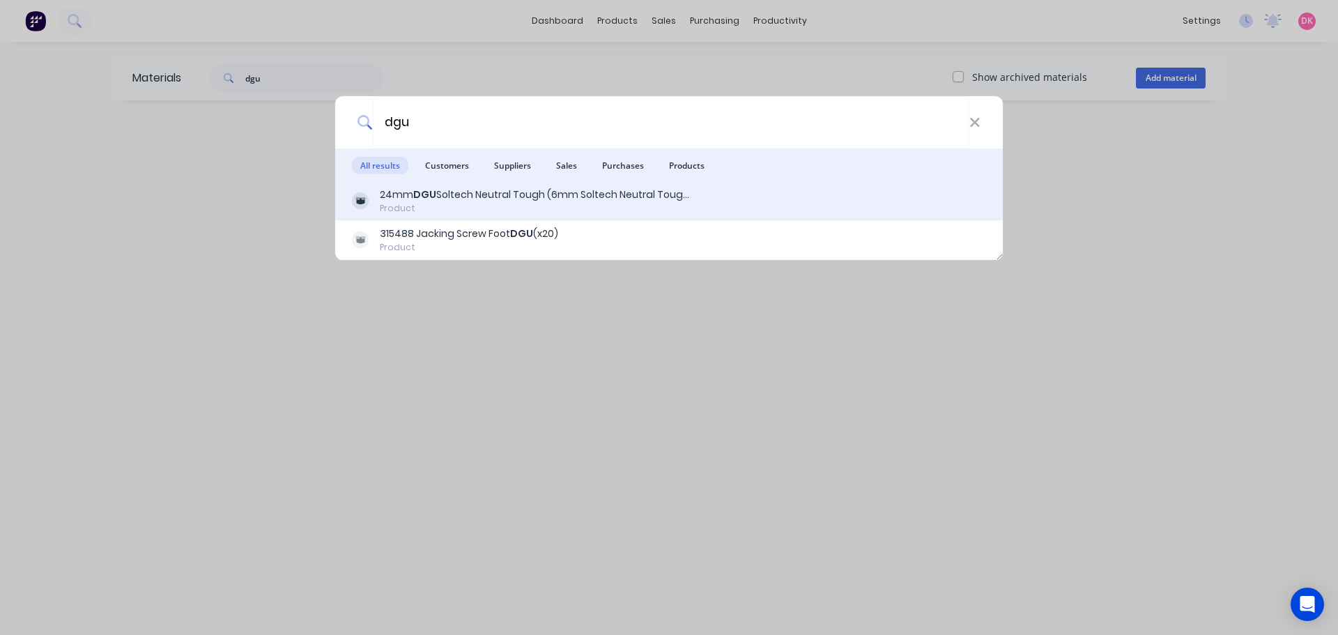
type input "dgu"
click at [568, 213] on div "Product" at bounding box center [537, 208] width 314 height 13
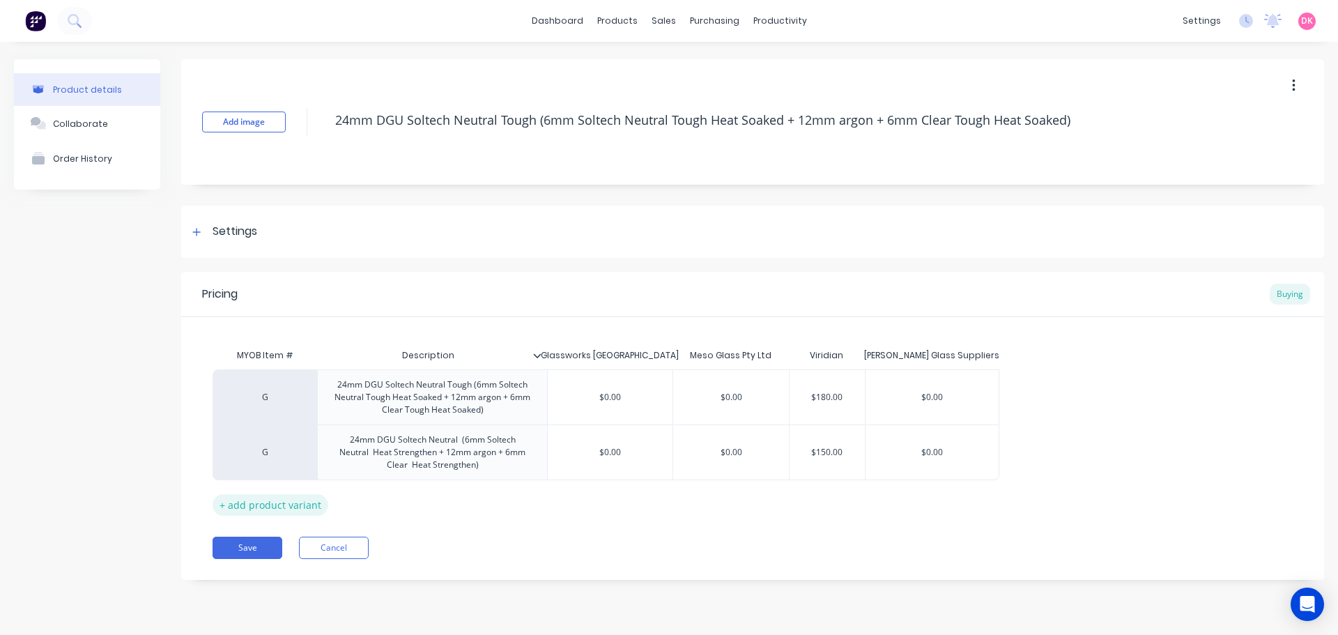
click at [293, 507] on div "+ add product variant" at bounding box center [271, 505] width 116 height 22
type textarea "x"
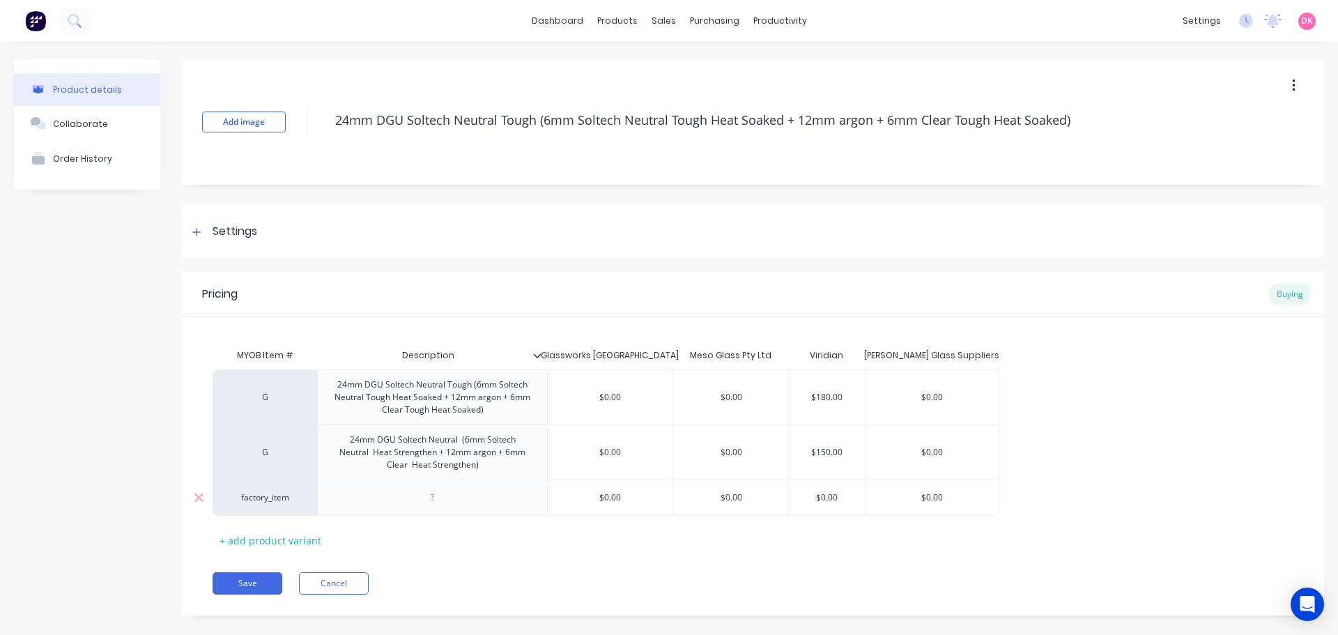
click at [284, 503] on div "factory_item" at bounding box center [264, 497] width 77 height 13
click at [284, 503] on input at bounding box center [264, 498] width 77 height 14
type input "g"
click at [253, 409] on button "G" at bounding box center [271, 411] width 88 height 21
type textarea "x"
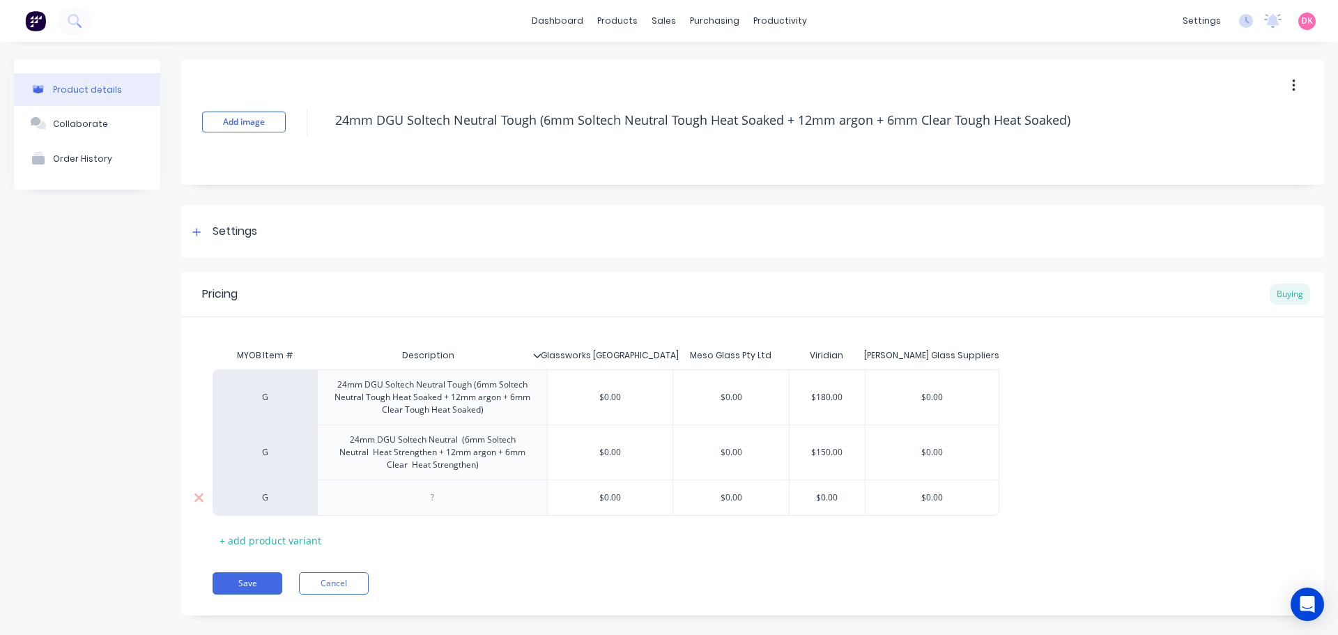
click at [386, 493] on div at bounding box center [432, 497] width 230 height 36
click at [379, 498] on div at bounding box center [432, 497] width 230 height 36
click at [379, 499] on div at bounding box center [432, 497] width 230 height 36
click at [429, 502] on div at bounding box center [433, 498] width 70 height 18
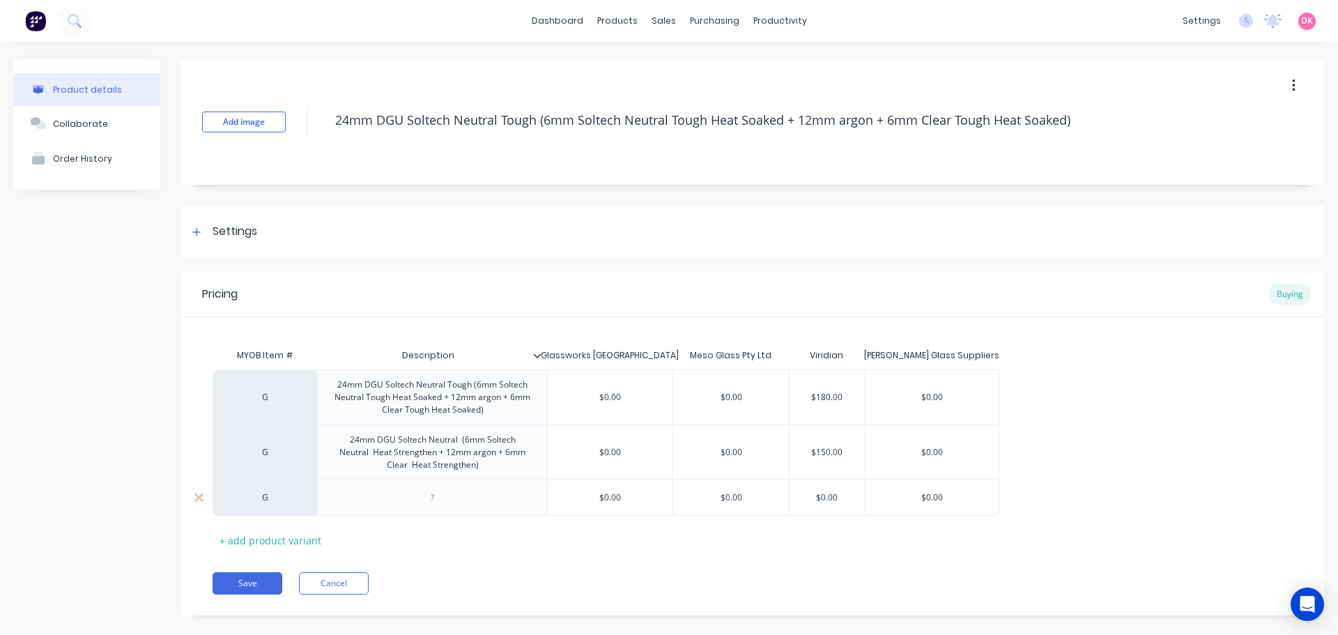
paste div
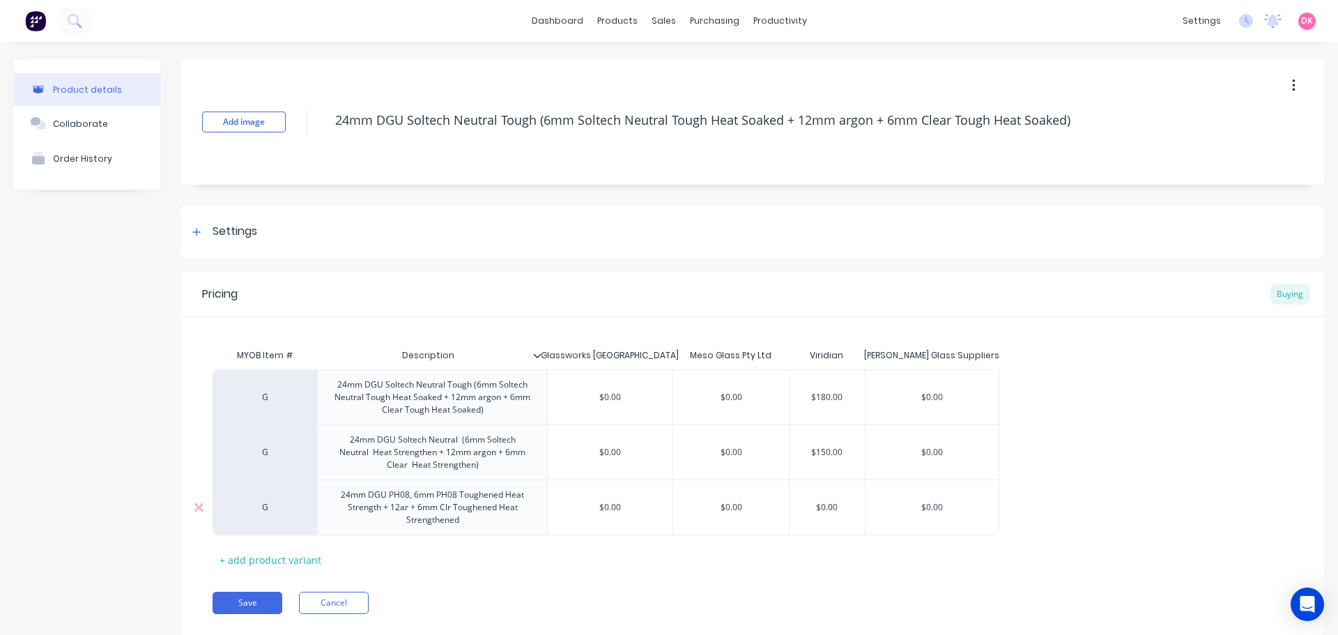
click at [418, 495] on div "24mm DGU PH08, 6mm PH08 Toughened Heat Strength + 12ar + 6mm Clr Toughened Heat…" at bounding box center [432, 507] width 218 height 43
click at [414, 499] on div "24mm DGU PH08, 6mm PH08 Toughened Heat Strength + 12ar + 6mm Clr Toughened Heat…" at bounding box center [432, 507] width 218 height 43
click at [470, 526] on div "24mm DGU PH08 (6mm PH08 Toughened Heat Strength + 12ar + 6mm Clr Toughened Heat…" at bounding box center [432, 507] width 218 height 43
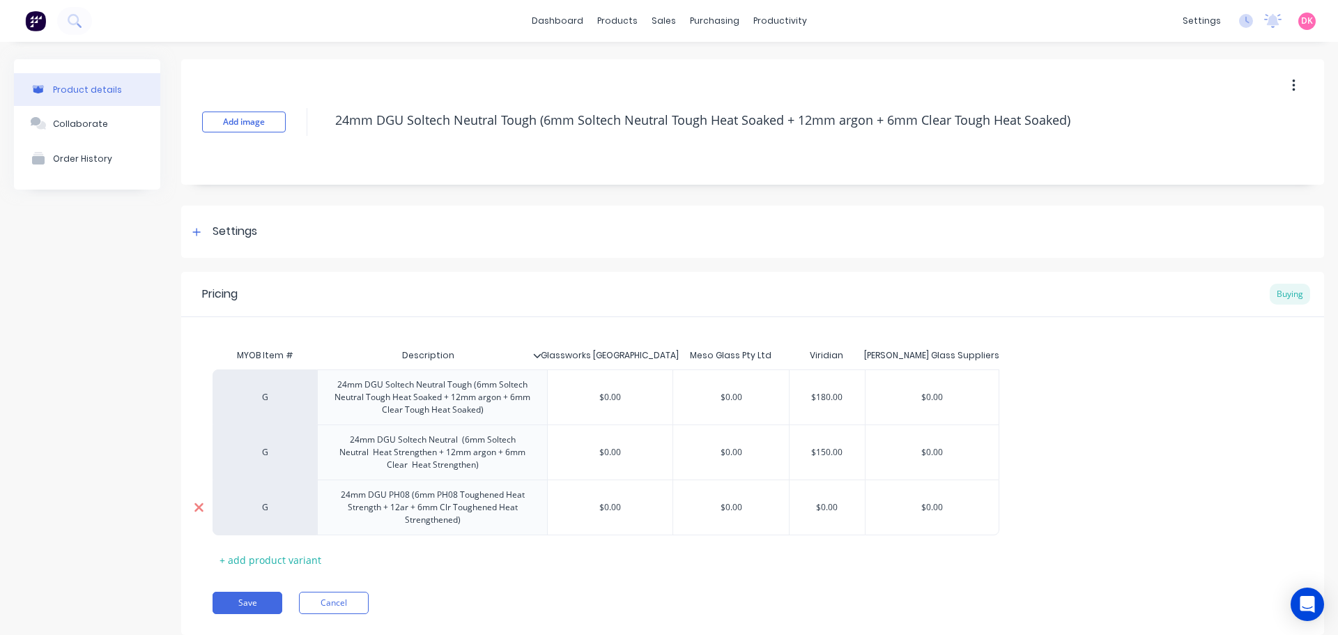
click at [199, 506] on icon at bounding box center [198, 507] width 9 height 9
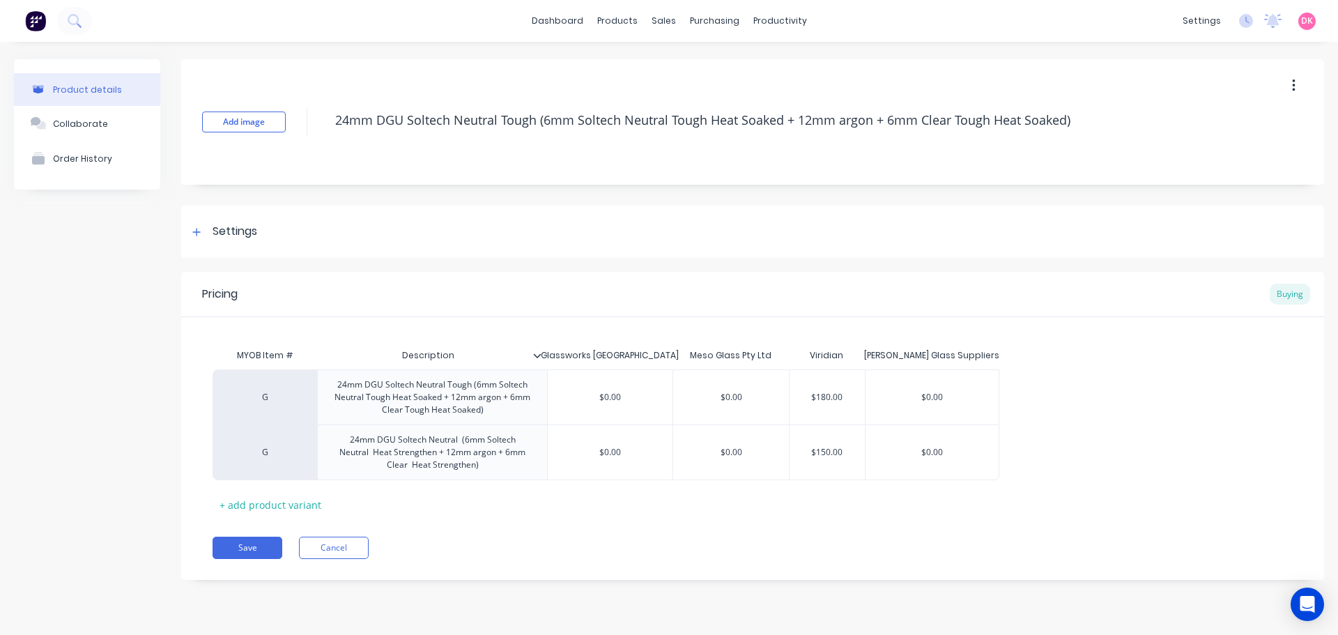
click at [1295, 79] on button "button" at bounding box center [1293, 85] width 33 height 25
click at [1240, 128] on span "Duplicate" at bounding box center [1242, 122] width 105 height 15
type textarea "x"
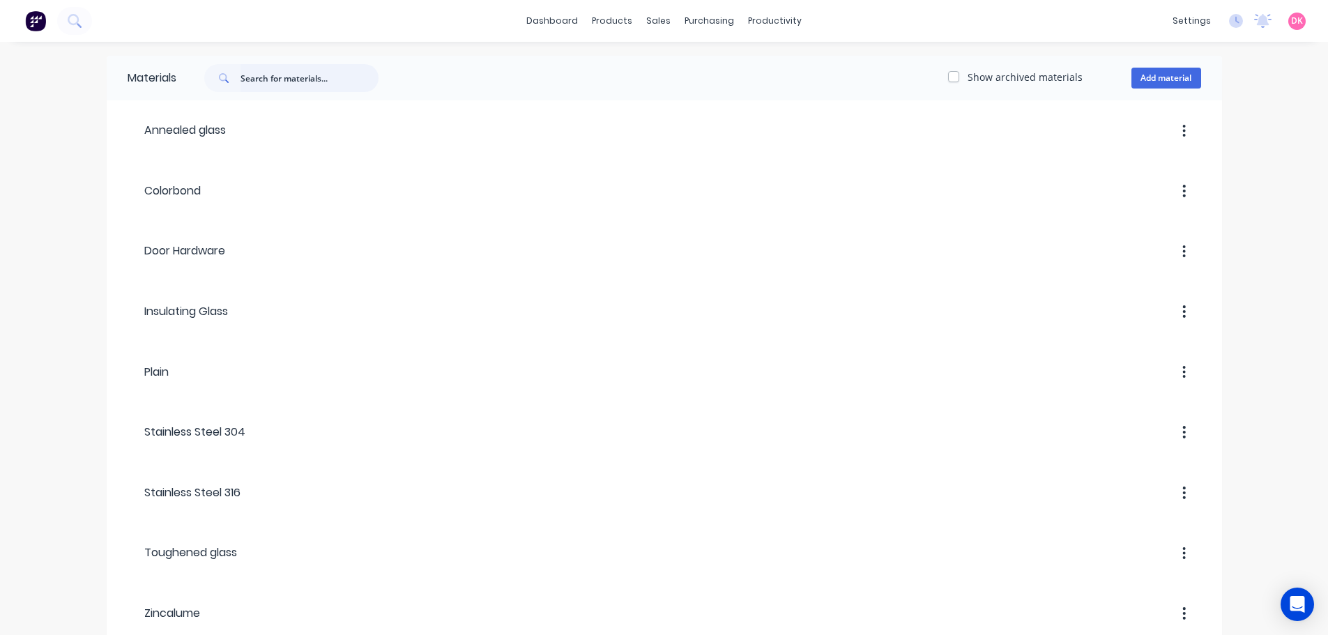
click at [259, 82] on input "text" at bounding box center [309, 78] width 138 height 28
type input "dgu"
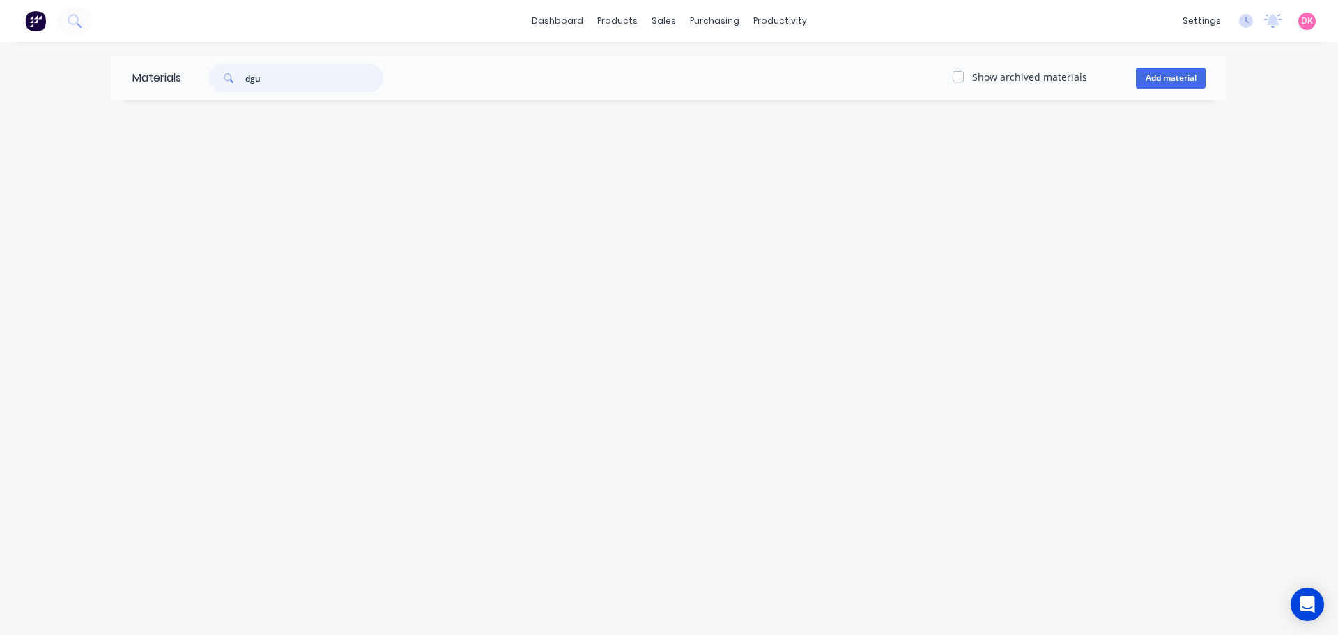
drag, startPoint x: 284, startPoint y: 83, endPoint x: 220, endPoint y: 84, distance: 64.1
click at [220, 84] on div "dgu" at bounding box center [296, 78] width 174 height 28
type input "24mm dgu"
click at [79, 14] on icon at bounding box center [74, 20] width 13 height 13
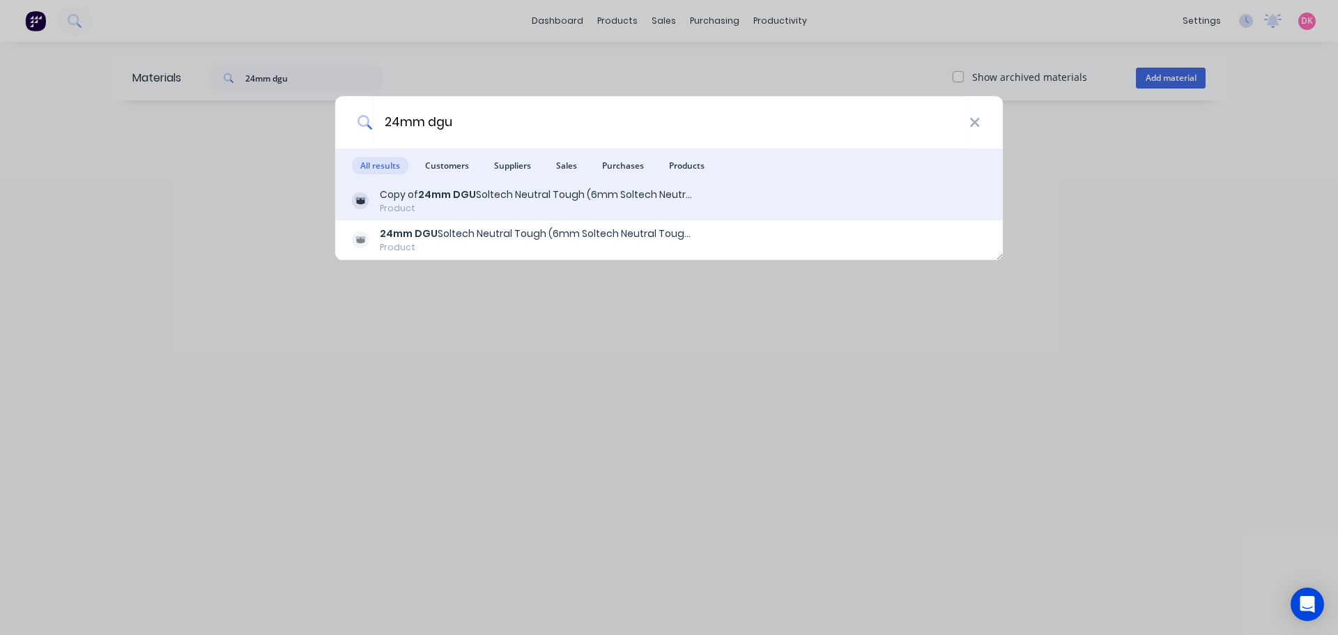
type input "24mm dgu"
click at [527, 210] on div "Product" at bounding box center [537, 208] width 314 height 13
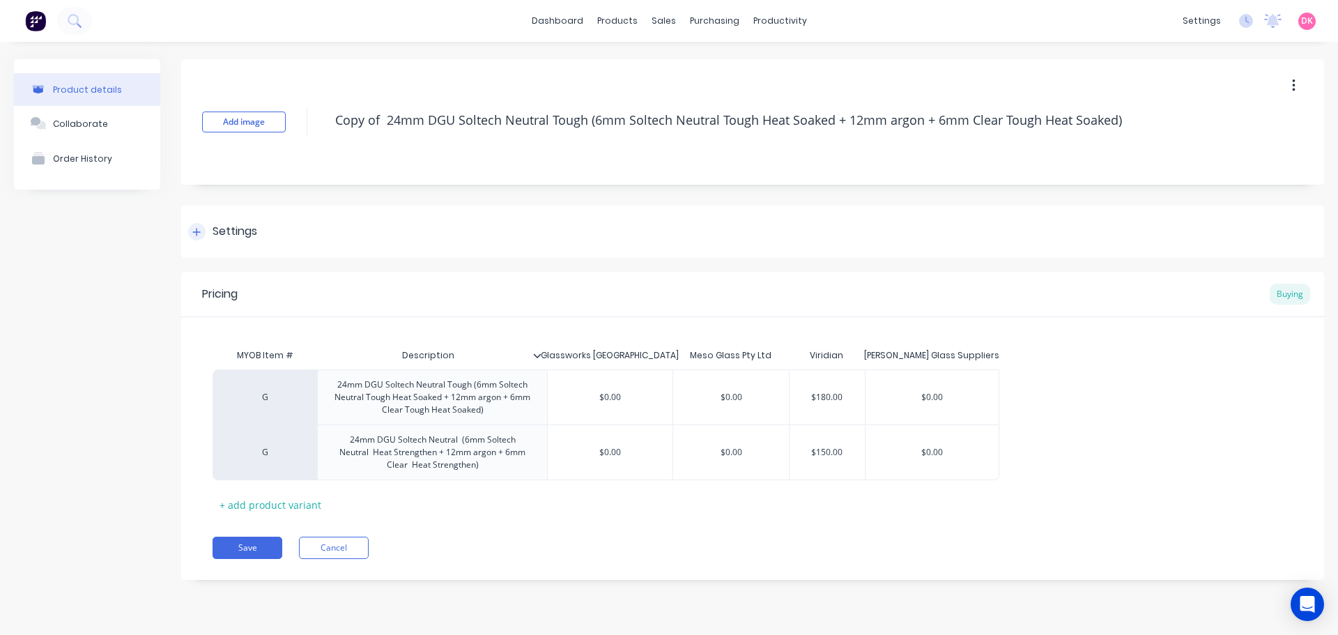
click at [215, 233] on div "Settings" at bounding box center [235, 231] width 45 height 17
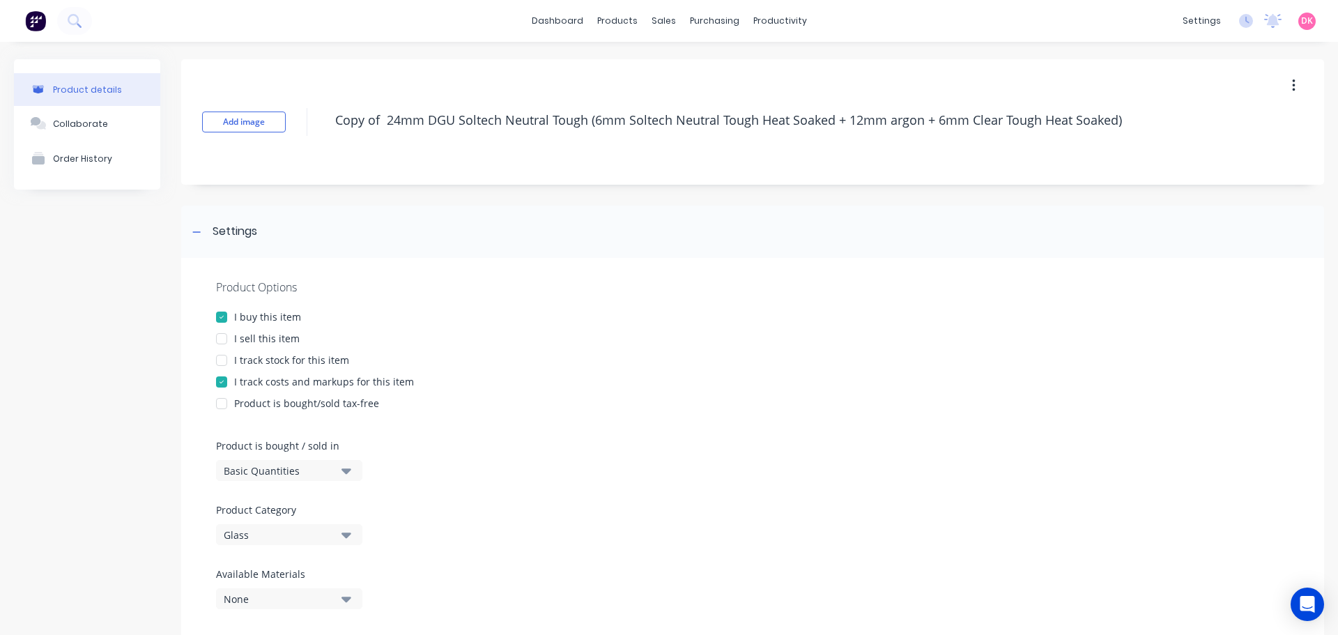
drag, startPoint x: 335, startPoint y: 112, endPoint x: 1203, endPoint y: 95, distance: 867.8
click at [1203, 95] on div "Add image Copy of 24mm DGU Soltech Neutral Tough (6mm Soltech Neutral Tough Hea…" at bounding box center [752, 121] width 1143 height 125
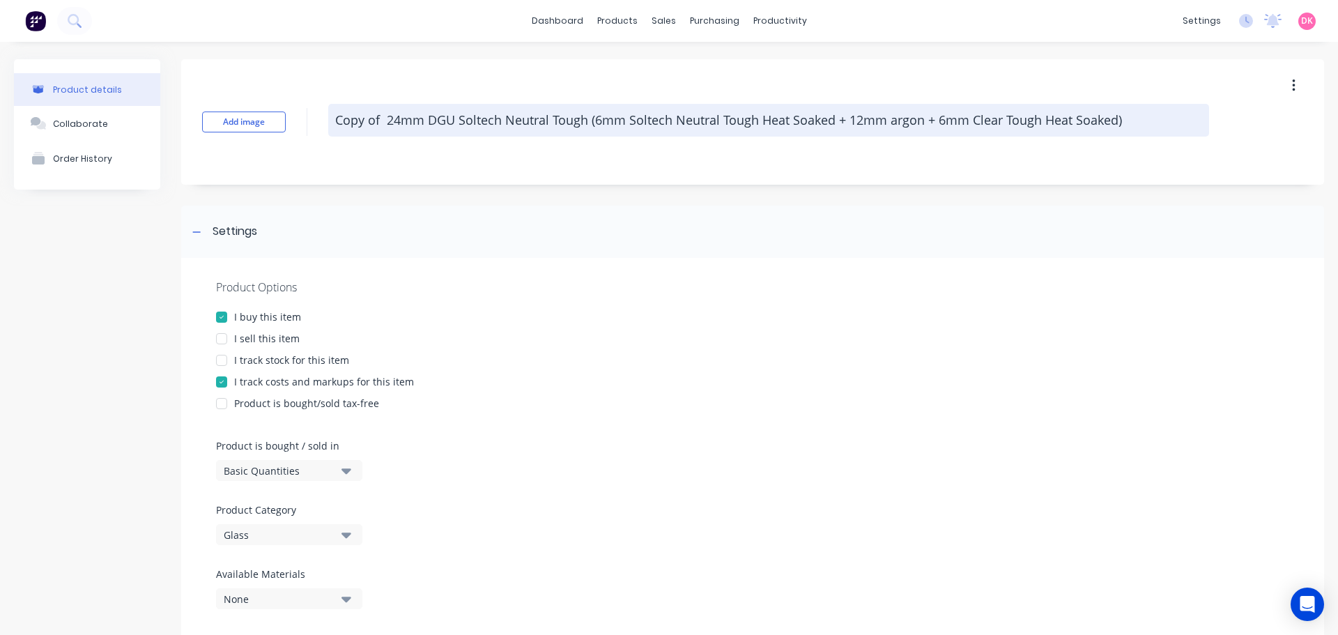
paste textarea "24mm DGU PH08, 6mm PH08 Toughened Heat Strength + 12ar + 6mm Clr Toughened Heat…"
type textarea "x"
type textarea "24mm DGU PH08, 6mm PH08 Toughened Heat Strength + 12ar + 6mm Clr Toughened Heat…"
click at [438, 113] on textarea "24mm DGU PH08, 6mm PH08 Toughened Heat Strength + 12ar + 6mm Clr Toughened Heat…" at bounding box center [768, 120] width 881 height 33
type textarea "x"
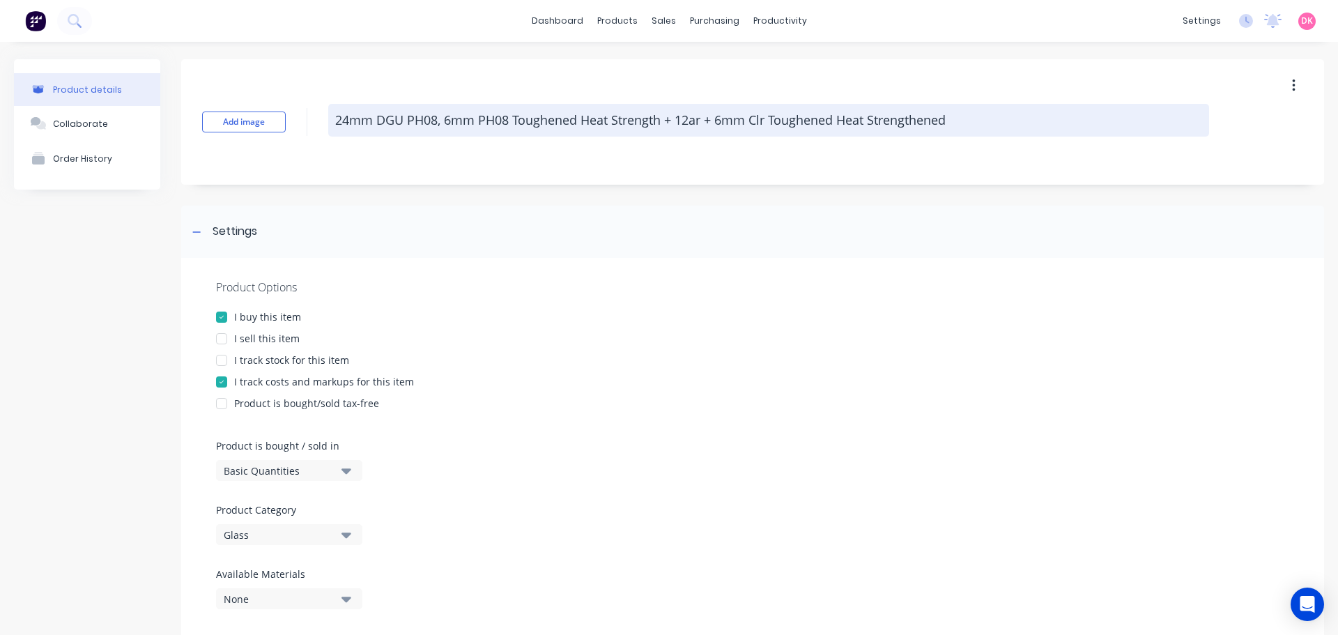
type textarea "24mm DGU PH08 6mm PH08 Toughened Heat Strength + 12ar + 6mm Clr Toughened Heat …"
type textarea "x"
type textarea "24mm DGU PH08 (6mm PH08 Toughened Heat Strength + 12ar + 6mm Clr Toughened Heat…"
click at [959, 125] on textarea "24mm DGU PH08 (6mm PH08 Toughened Heat Strength + 12ar + 6mm Clr Toughened Heat…" at bounding box center [768, 120] width 881 height 33
type textarea "x"
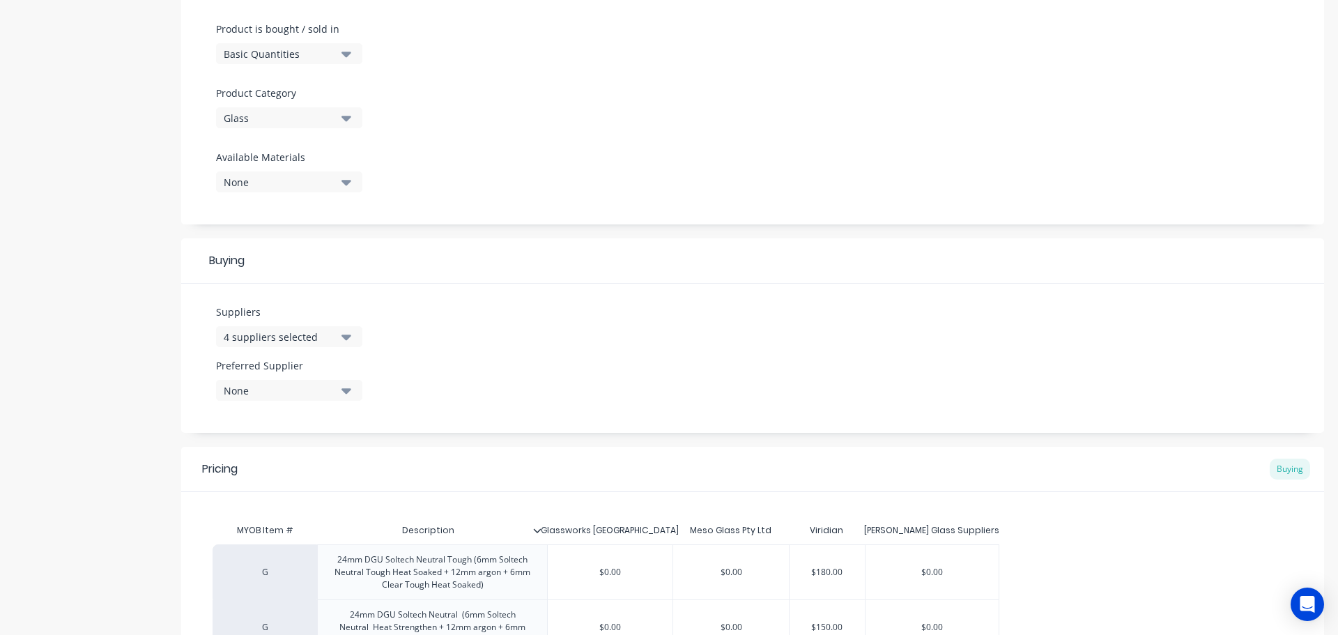
scroll to position [418, 0]
type textarea "24mm DGU PH08 (6mm PH08 Toughened Heat Strength + 12ar + 6mm Clr Toughened Heat…"
type textarea "x"
type textarea "24mm DGU PH08 (6mm PH08 Toughened Heat Strength + 12ar + 6mm Clr Toughened Heat…"
click at [339, 332] on button "4 suppliers selected" at bounding box center [289, 335] width 146 height 21
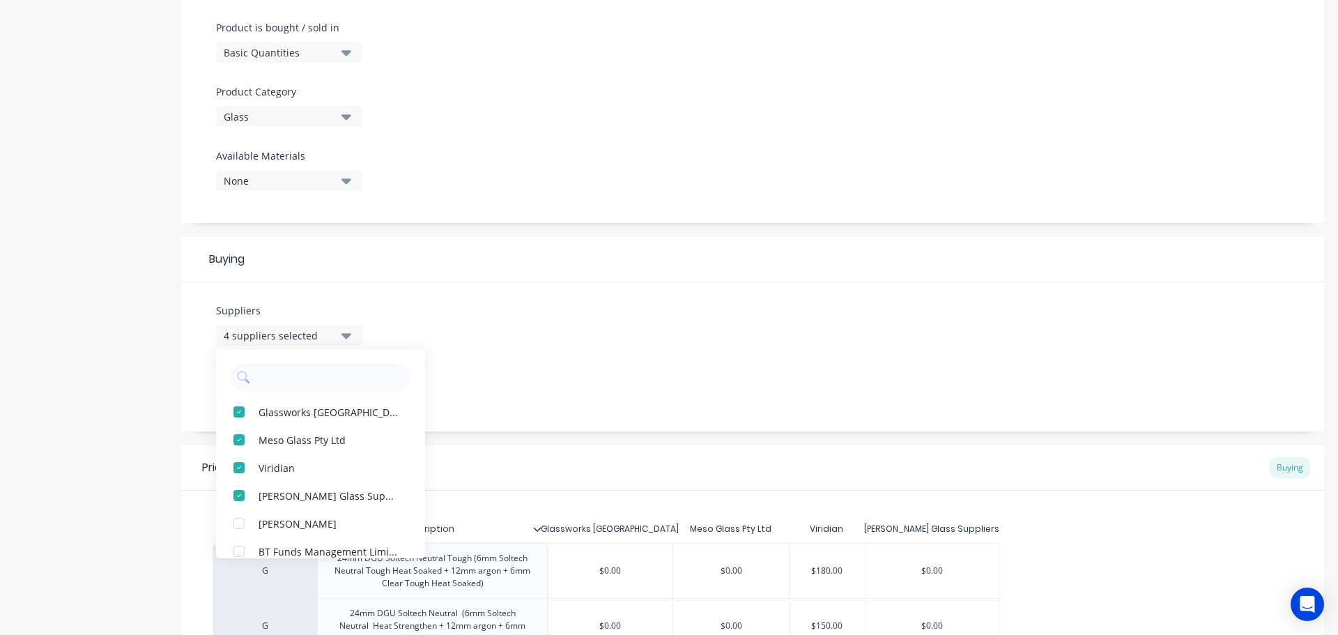
click at [672, 337] on div "Suppliers 4 suppliers selected Glassworks Australia Meso Glass Pty Ltd Viridian…" at bounding box center [752, 356] width 1143 height 149
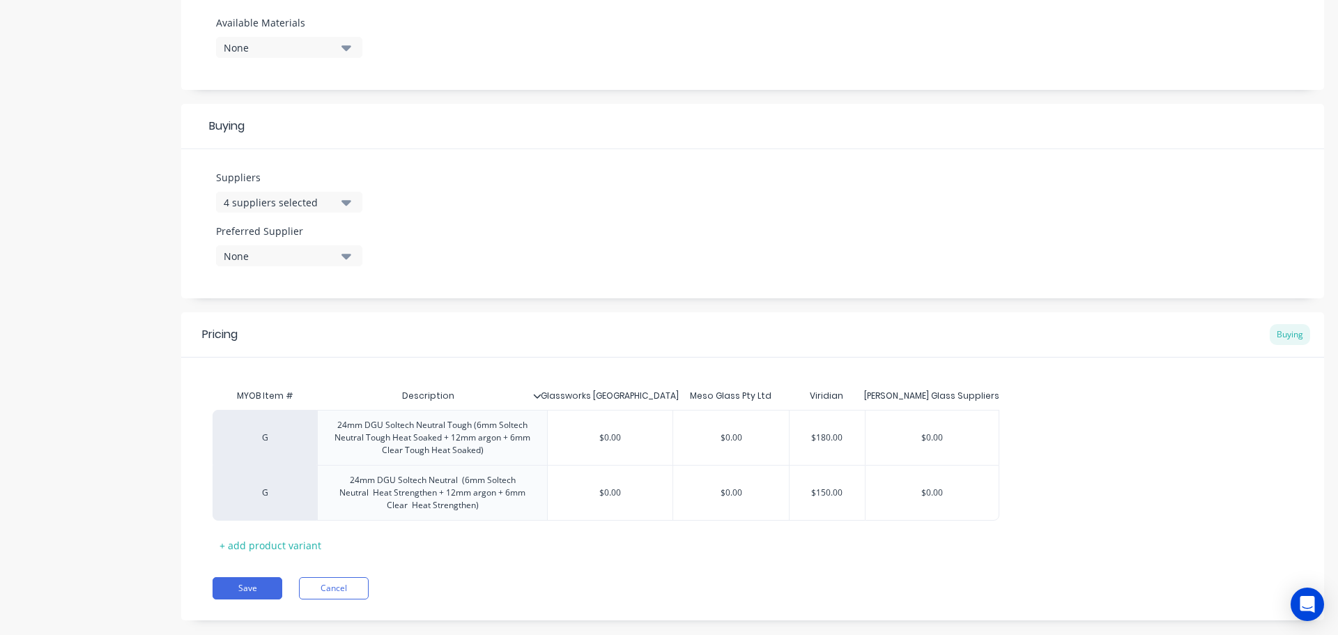
scroll to position [557, 0]
click at [198, 433] on icon at bounding box center [199, 431] width 10 height 14
type textarea "x"
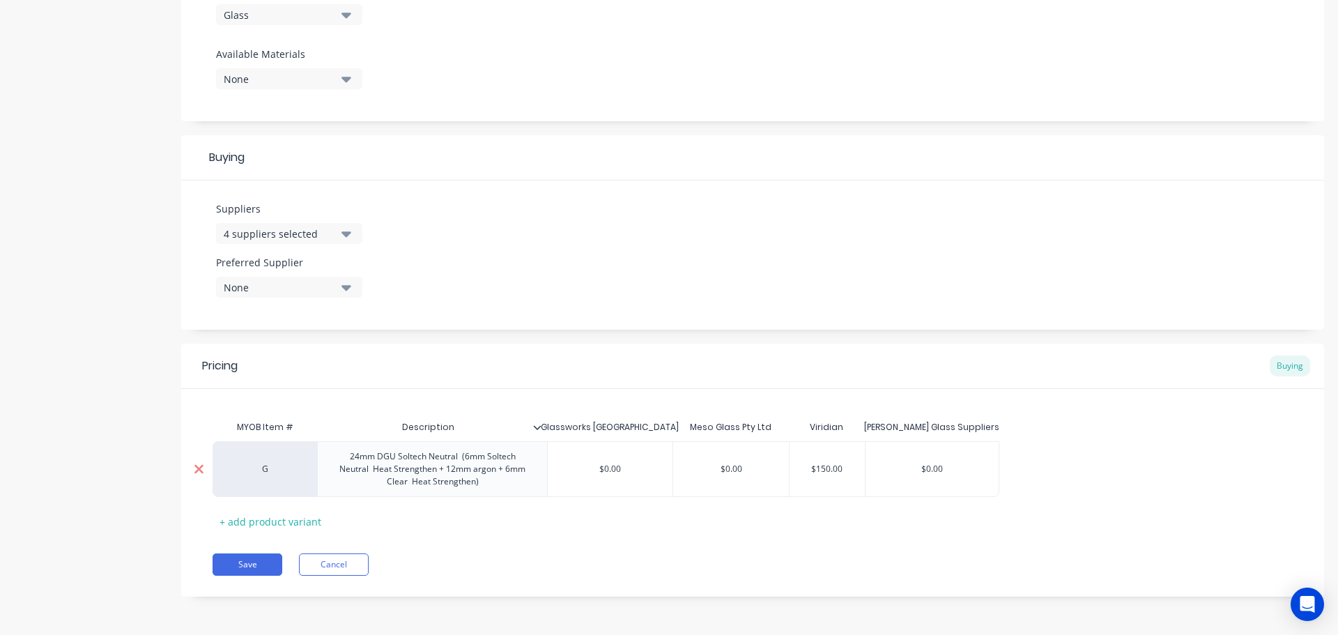
scroll to position [520, 0]
click at [351, 463] on div "24mm DGU Soltech Neutral (6mm Soltech Neutral Heat Strengthen + 12mm argon + 6m…" at bounding box center [432, 468] width 218 height 43
drag, startPoint x: 354, startPoint y: 455, endPoint x: 518, endPoint y: 518, distance: 175.6
click at [518, 518] on div "MYOB Item # Description Glassworks Australia Meso Glass Pty Ltd Viridian Watson…" at bounding box center [753, 472] width 1080 height 119
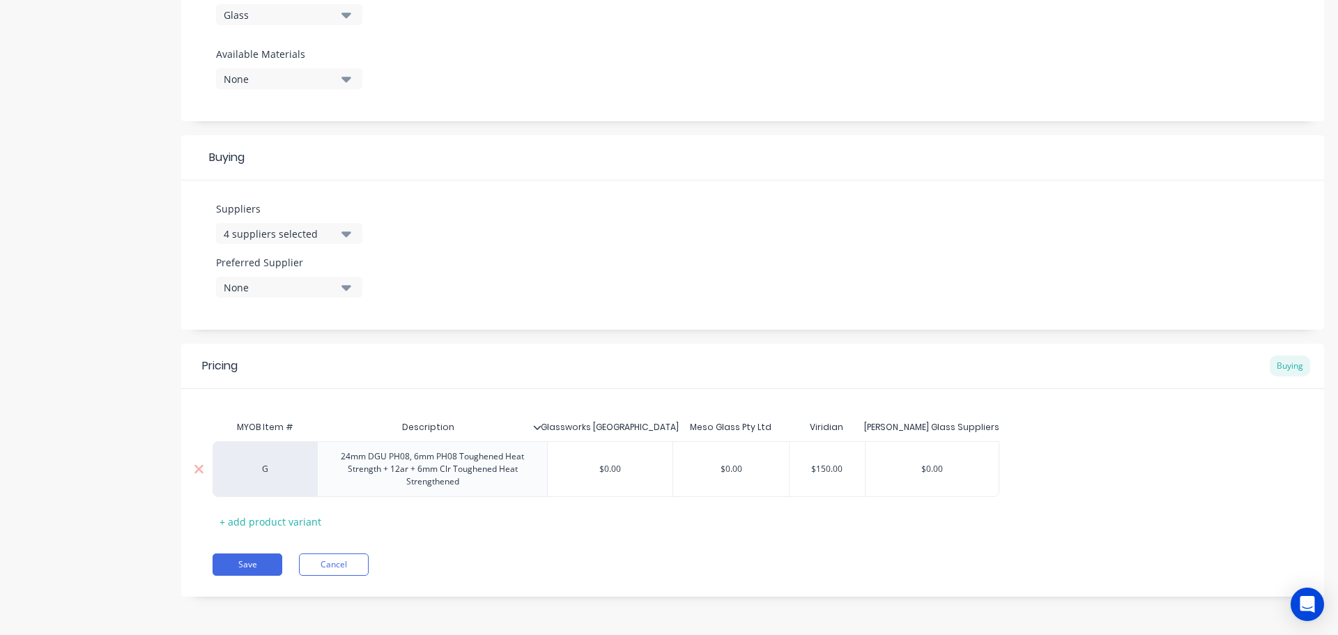
click at [415, 460] on div "24mm DGU PH08, 6mm PH08 Toughened Heat Strength + 12ar + 6mm Clr Toughened Heat…" at bounding box center [432, 468] width 218 height 43
click at [497, 489] on div "24mm DGU PH08, 6mm PH08 Toughened Heat Strength + 12ar + 6mm Clr Toughened Heat…" at bounding box center [432, 468] width 218 height 43
type textarea "x"
type input "$150.00"
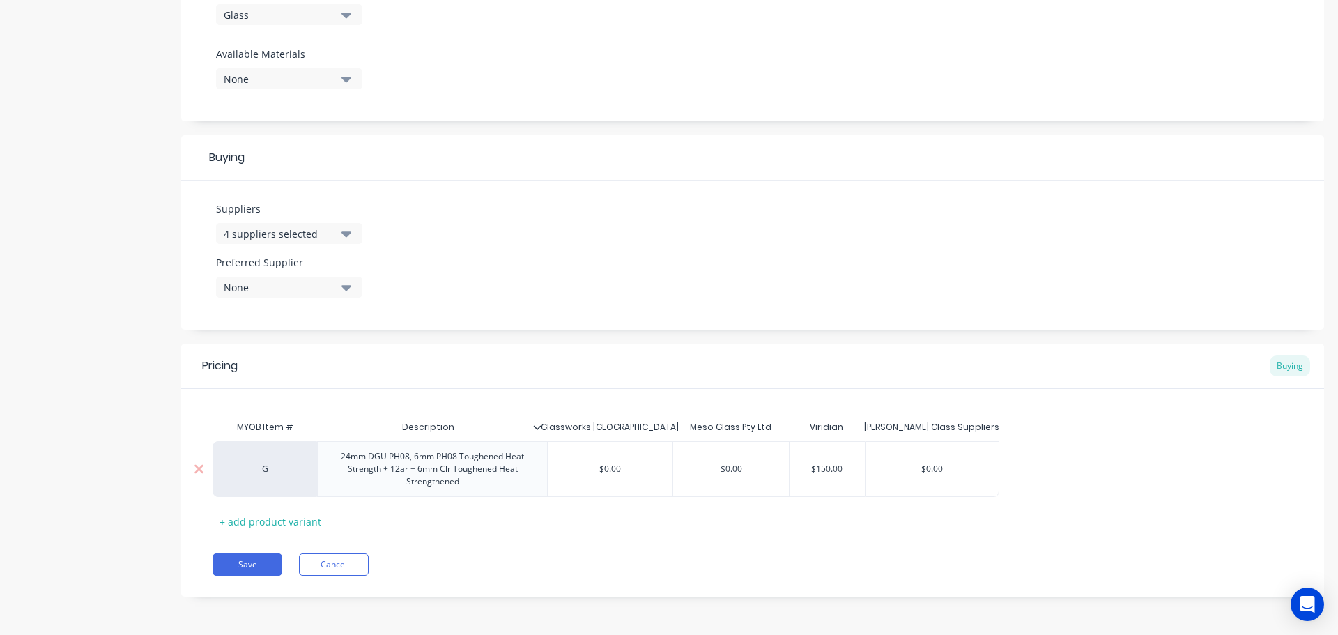
click at [835, 472] on input "$150.00" at bounding box center [827, 469] width 75 height 13
click at [803, 470] on input "$150.00" at bounding box center [827, 469] width 75 height 13
drag, startPoint x: 803, startPoint y: 470, endPoint x: 868, endPoint y: 472, distance: 65.5
click at [868, 472] on div "G 24mm DGU PH08, 6mm PH08 Toughened Heat Strength + 12ar + 6mm Clr Toughened He…" at bounding box center [606, 469] width 787 height 56
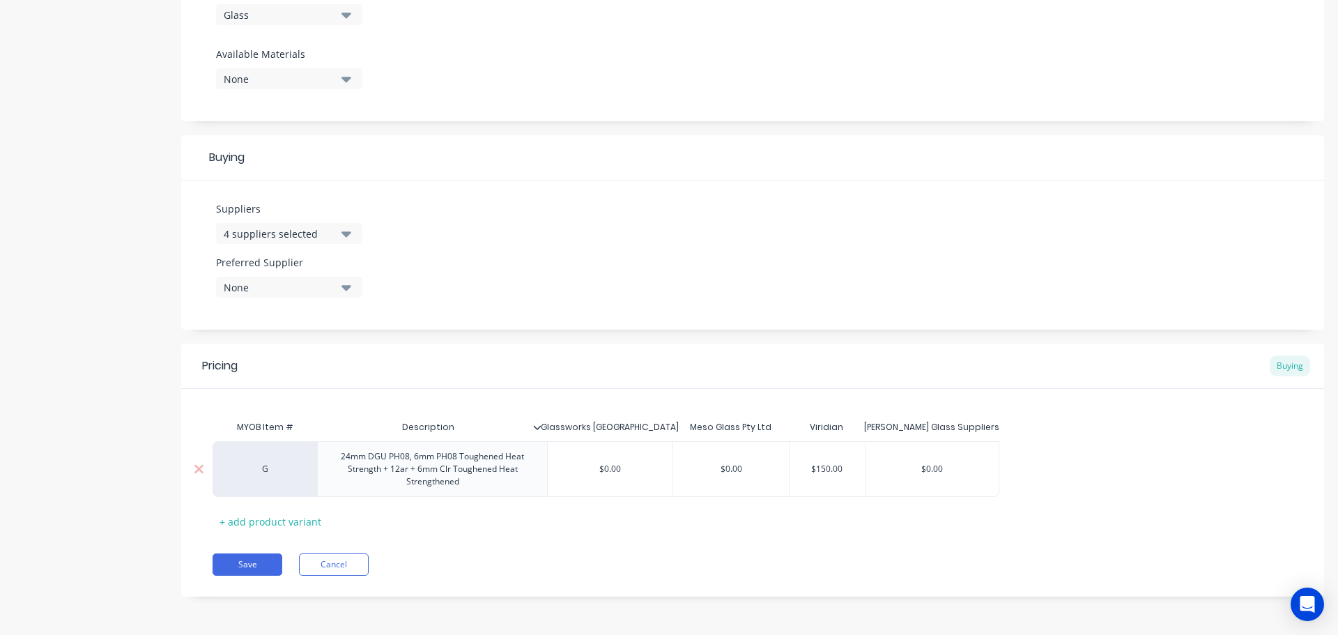
type textarea "x"
type input "2"
type textarea "x"
type input "23"
type textarea "x"
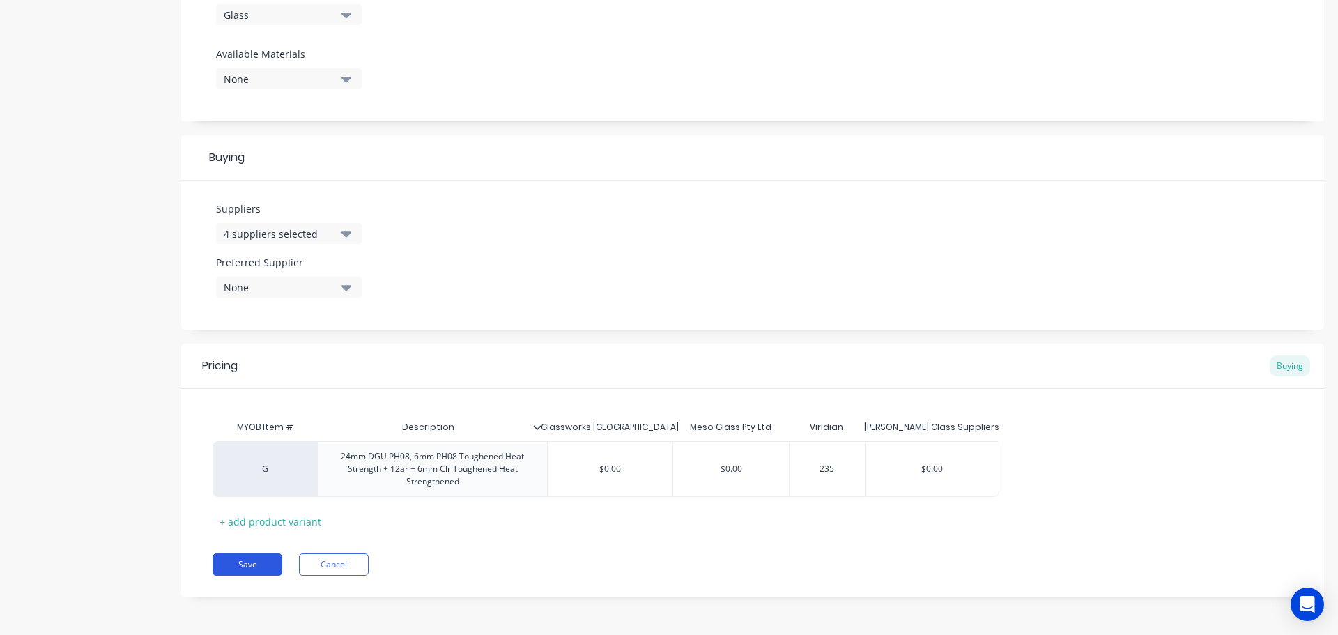
type input "235"
click at [258, 570] on button "Save" at bounding box center [248, 564] width 70 height 22
type textarea "x"
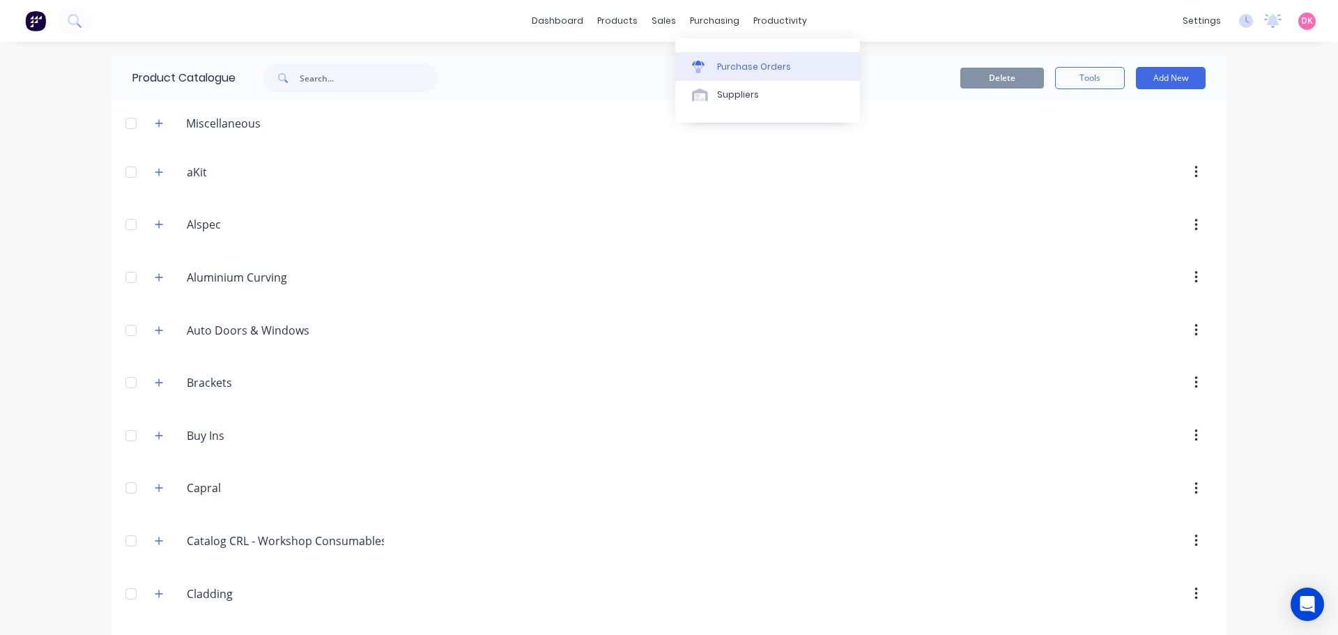
click at [729, 75] on link "Purchase Orders" at bounding box center [767, 66] width 185 height 28
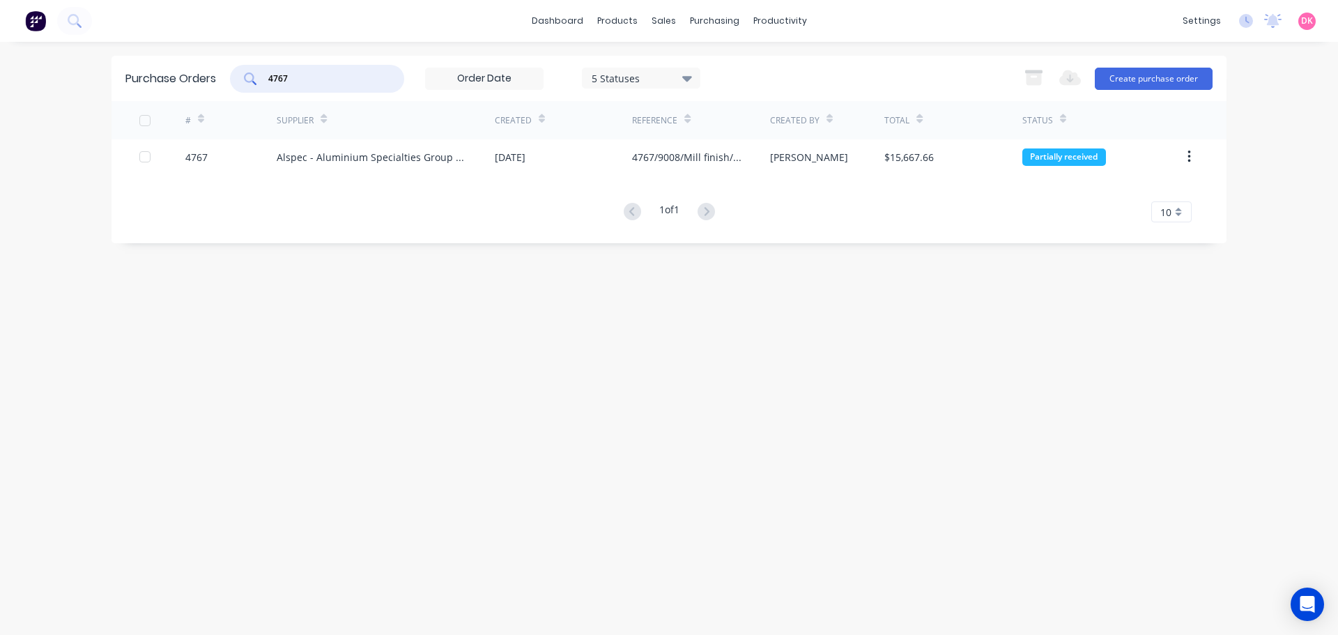
drag, startPoint x: 295, startPoint y: 78, endPoint x: 200, endPoint y: 92, distance: 96.5
click at [200, 92] on div "Purchase Orders 4767 5 Statuses 5 Statuses Export to Excel (XLSX) Create purcha…" at bounding box center [668, 78] width 1115 height 45
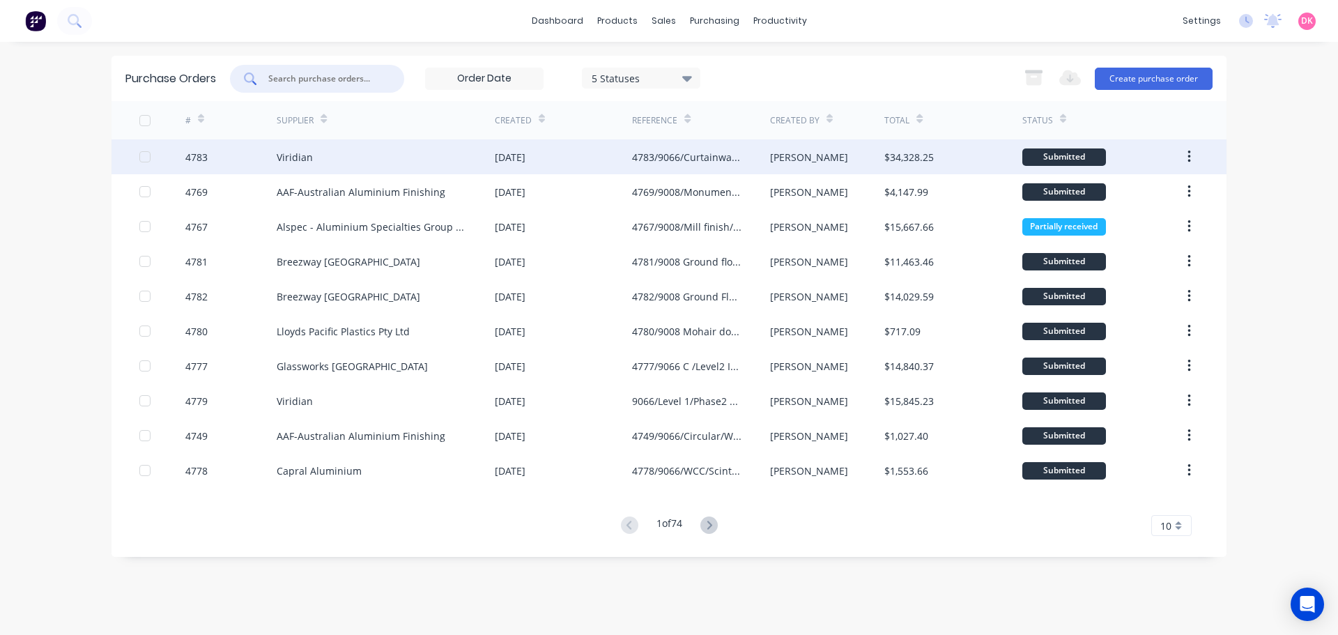
click at [668, 163] on div "4783/9066/Curtainwall glass" at bounding box center [686, 157] width 109 height 15
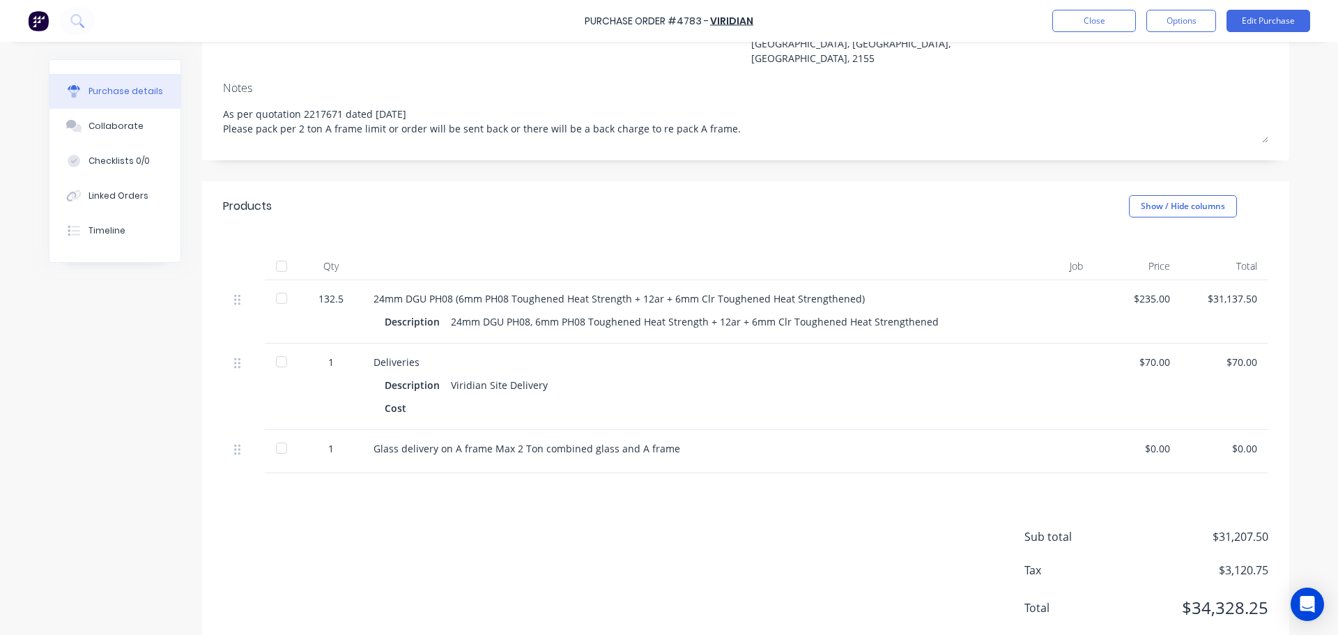
scroll to position [192, 0]
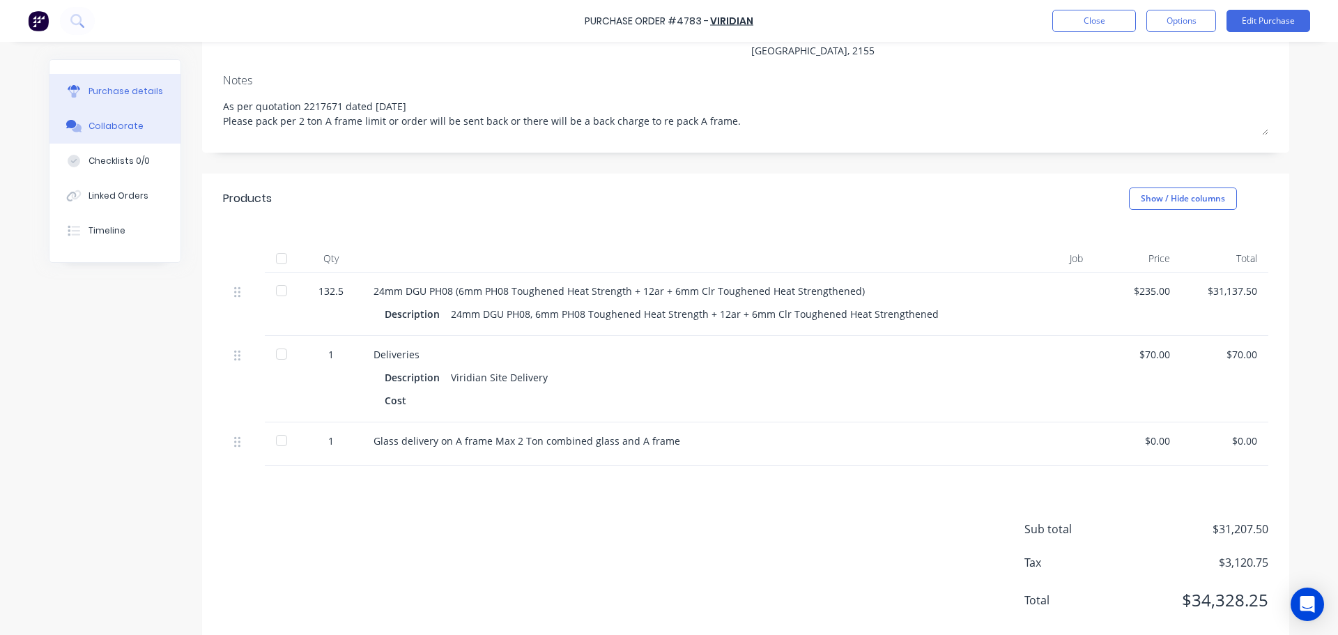
click at [97, 132] on button "Collaborate" at bounding box center [114, 126] width 131 height 35
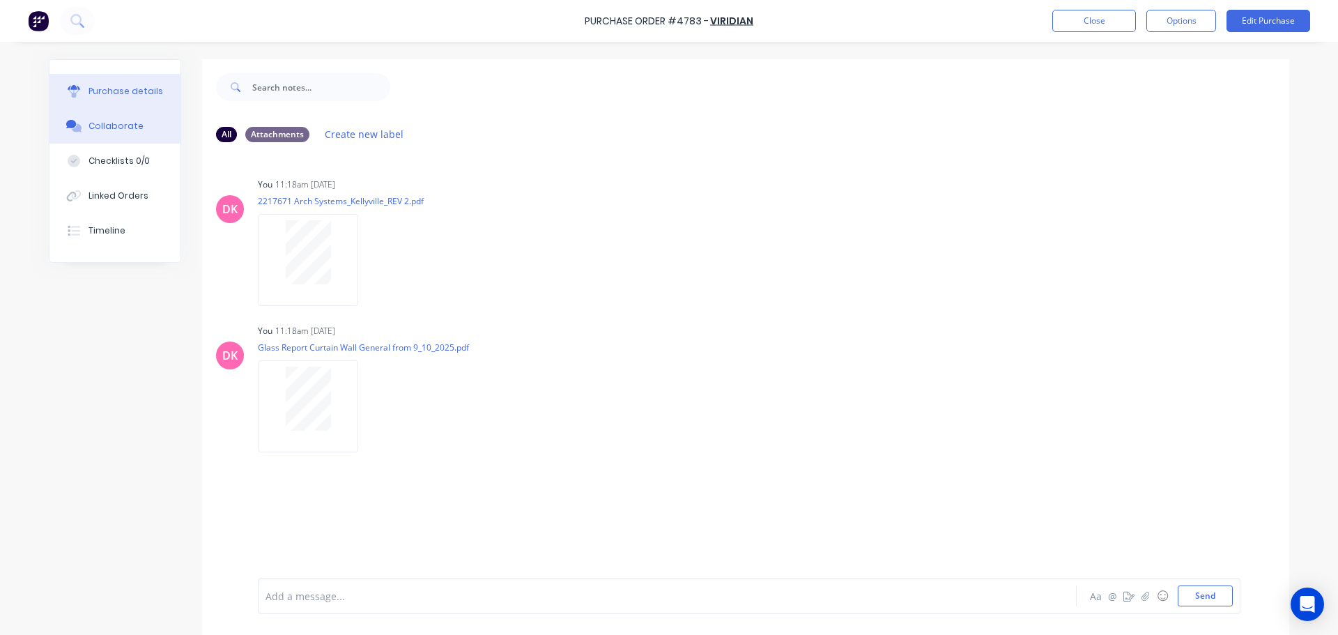
click at [86, 100] on button "Purchase details" at bounding box center [114, 91] width 131 height 35
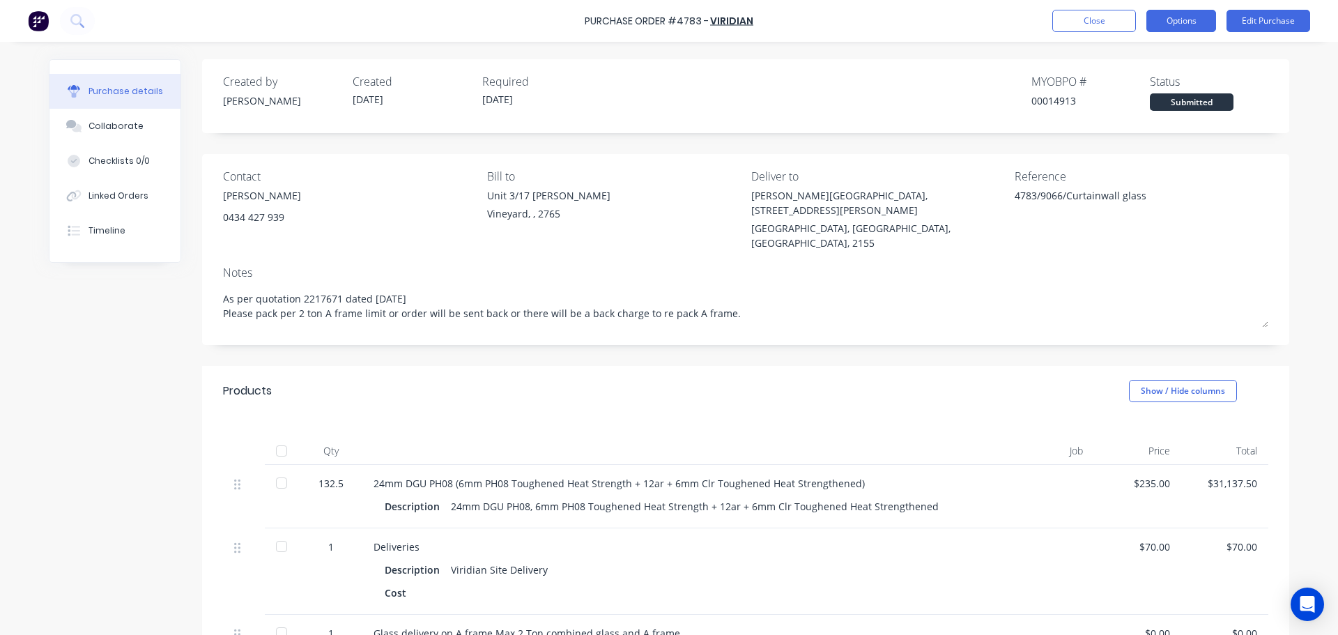
click at [1193, 19] on button "Options" at bounding box center [1181, 21] width 70 height 22
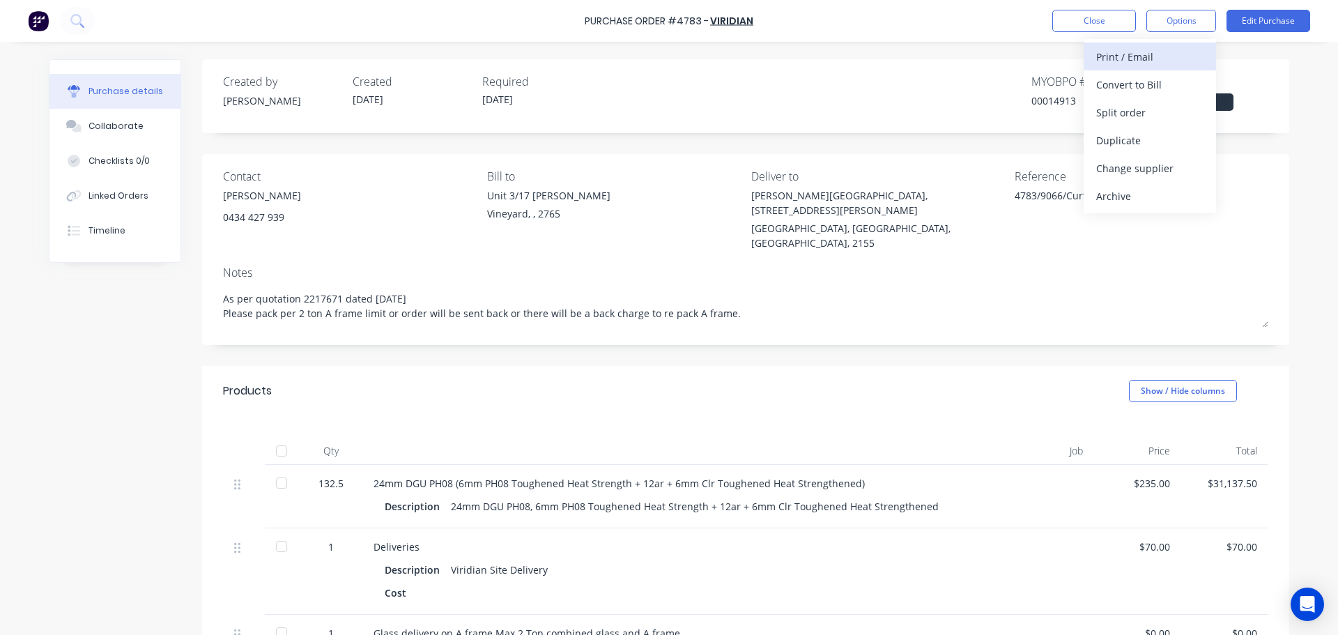
click at [1159, 59] on div "Print / Email" at bounding box center [1149, 57] width 107 height 20
click at [1151, 81] on div "With pricing" at bounding box center [1149, 85] width 107 height 20
type textarea "x"
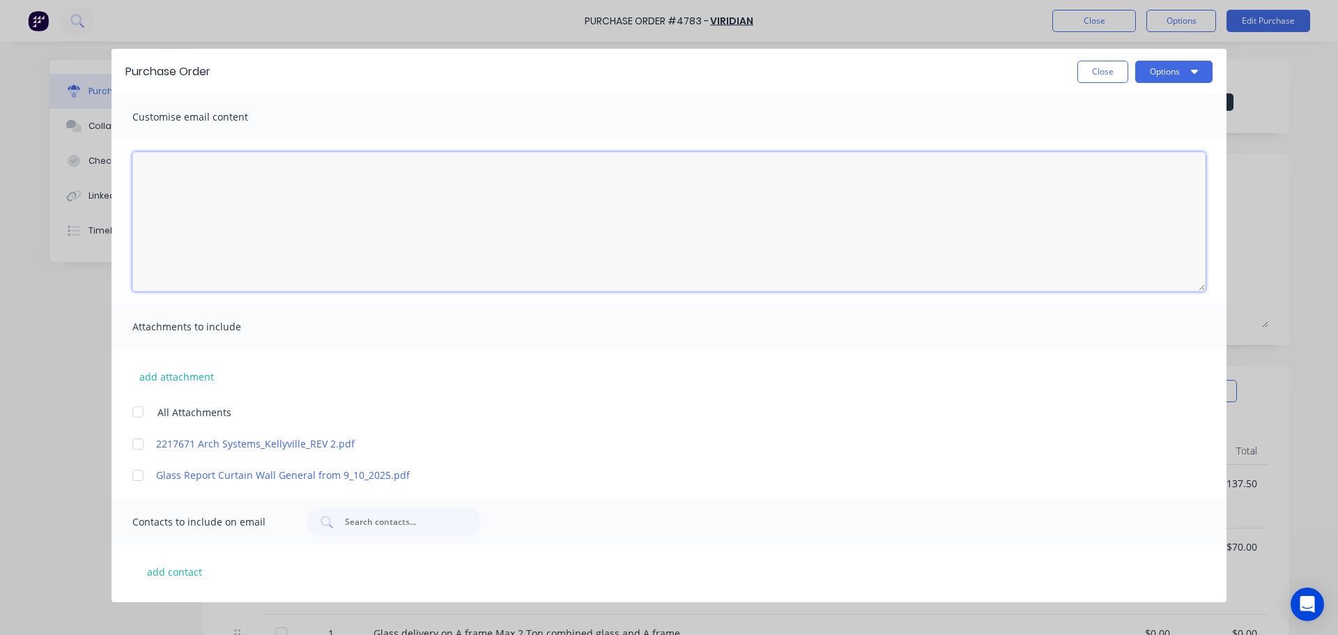
click at [287, 188] on textarea "09/10/25" at bounding box center [668, 221] width 1073 height 139
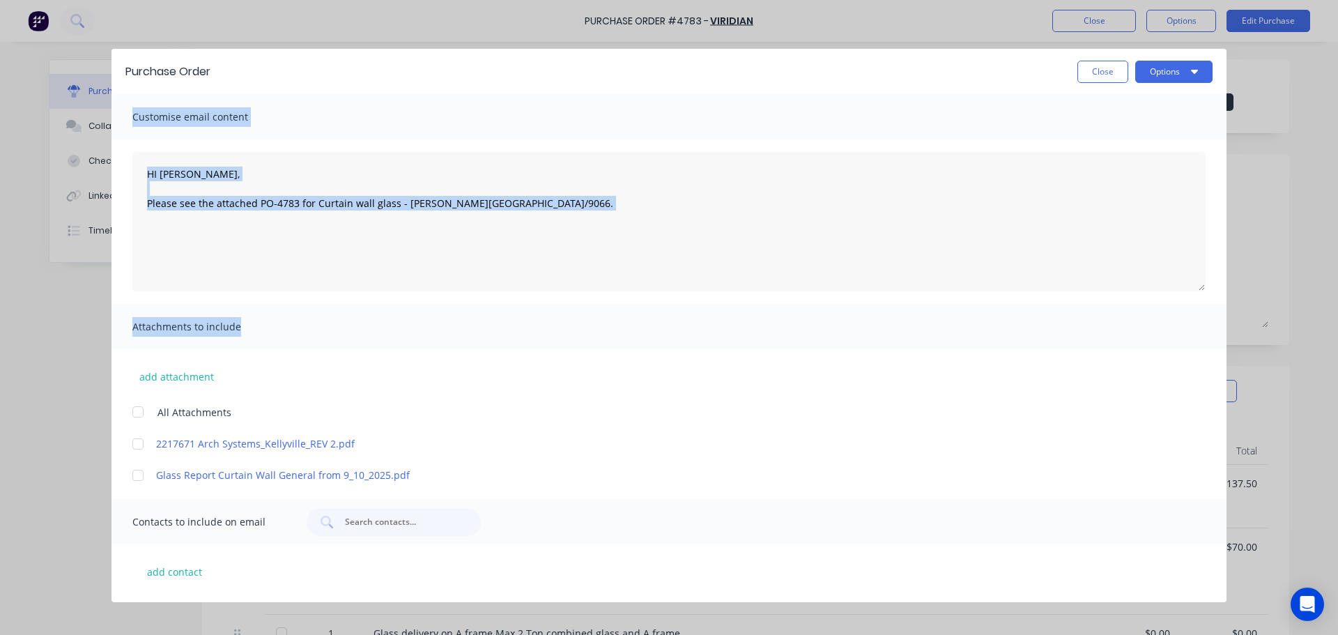
drag, startPoint x: 502, startPoint y: 66, endPoint x: 667, endPoint y: 342, distance: 322.2
click at [667, 342] on div "Purchase Order Close Options Customise email content HI Matt, Please see the at…" at bounding box center [668, 325] width 1115 height 553
click at [686, 247] on textarea "HI Matt, Please see the attached PO-4783 for Curtain wall glass - William Clark…" at bounding box center [668, 221] width 1073 height 139
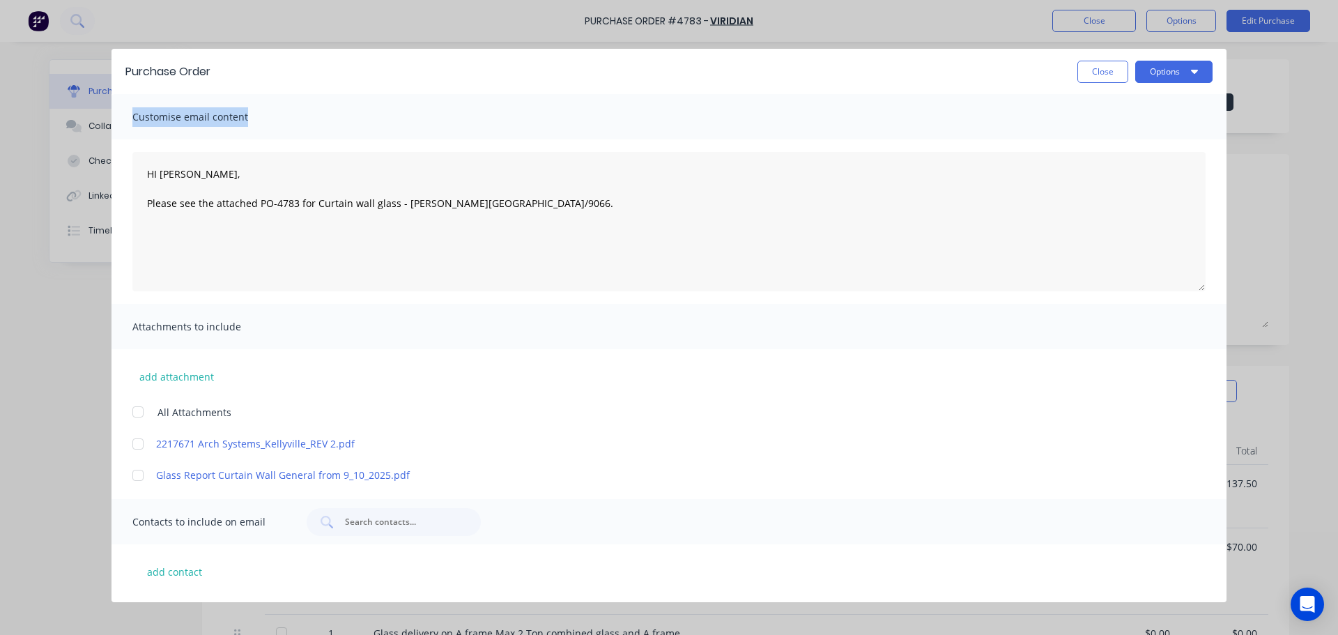
drag, startPoint x: 751, startPoint y: 66, endPoint x: 553, endPoint y: 100, distance: 200.1
click at [551, 101] on div "Purchase Order Close Options Customise email content HI Matt, Please see the at…" at bounding box center [668, 325] width 1115 height 553
click at [691, 262] on textarea "HI Matt, Please see the attached PO-4783 for Curtain wall glass - William Clark…" at bounding box center [668, 221] width 1073 height 139
click at [151, 238] on textarea "HI Matt, Please see the attached PO-4783 for Curtain wall glass - William Clark…" at bounding box center [668, 221] width 1073 height 139
type textarea "HI Matt, Please see the attached PO-4783 for Curtain wall glass - William Clark…"
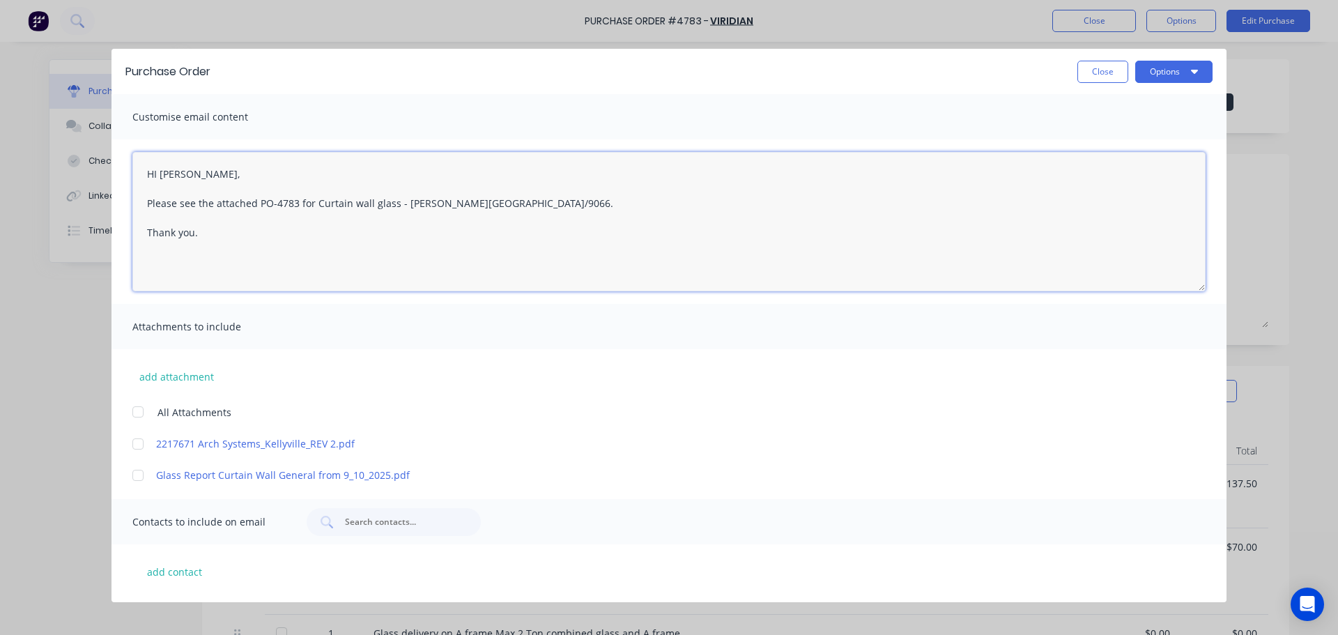
click at [141, 415] on div at bounding box center [138, 412] width 28 height 28
type textarea "x"
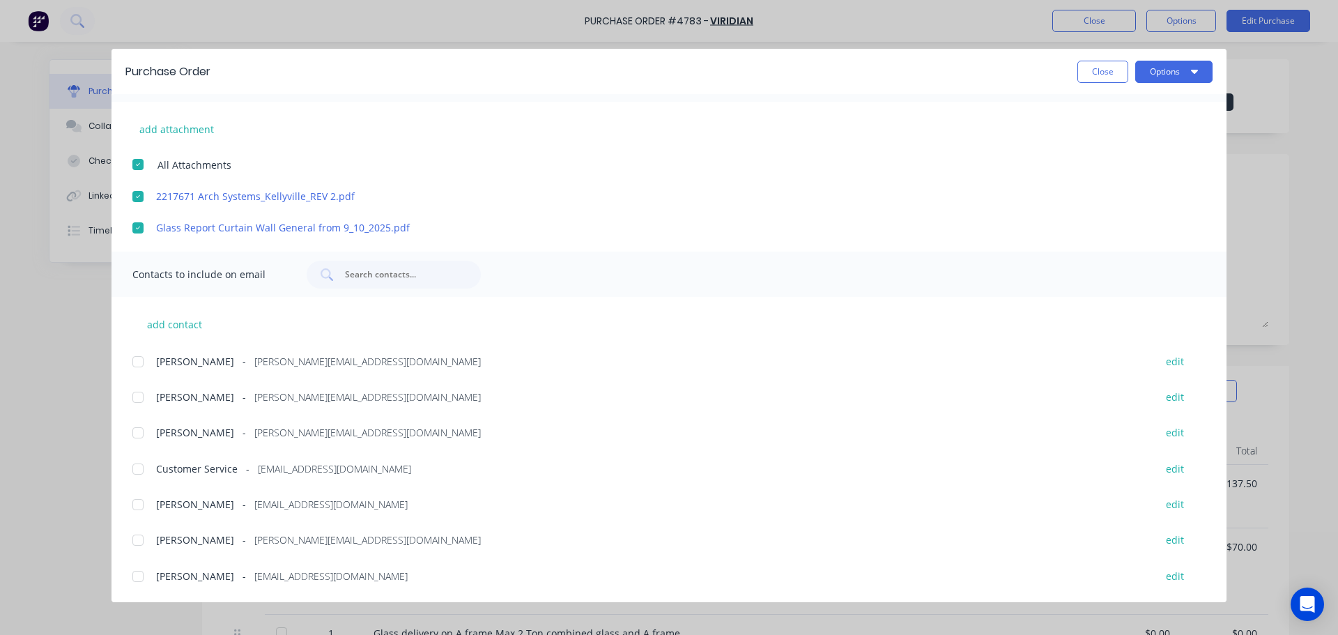
click at [137, 359] on div at bounding box center [138, 362] width 28 height 28
click at [143, 431] on div at bounding box center [138, 433] width 28 height 28
click at [134, 502] on div at bounding box center [138, 505] width 28 height 28
click at [136, 540] on div at bounding box center [138, 540] width 28 height 28
click at [143, 471] on div at bounding box center [138, 469] width 28 height 28
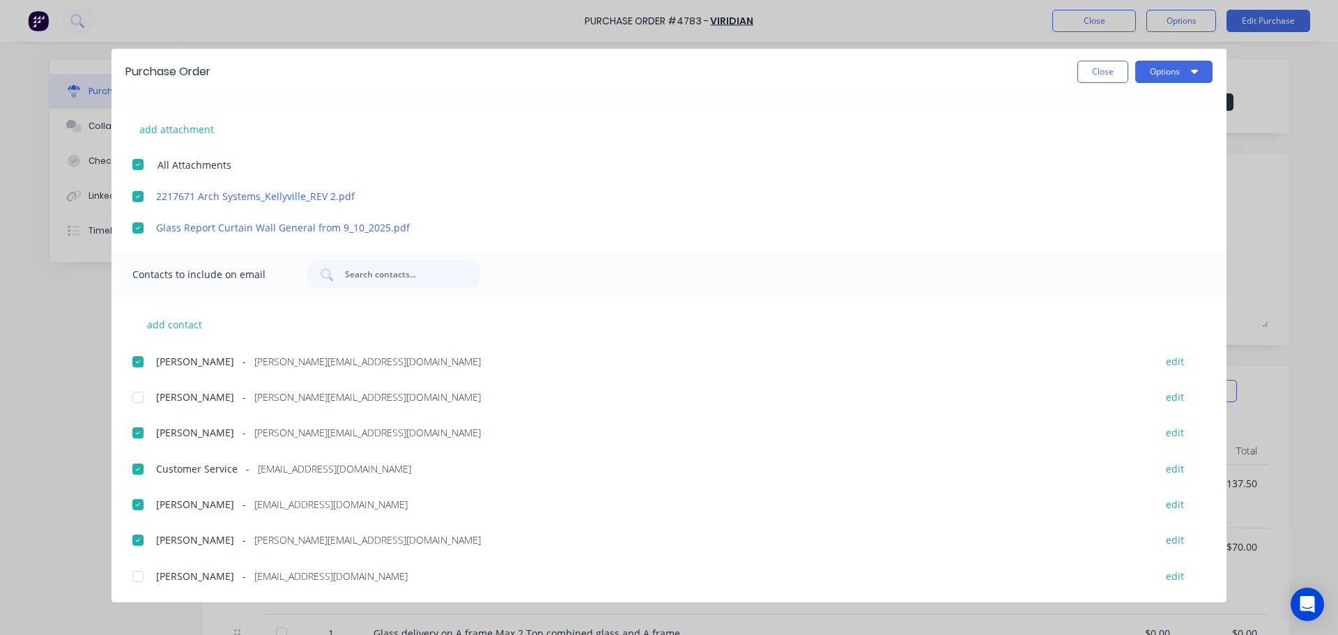
scroll to position [0, 0]
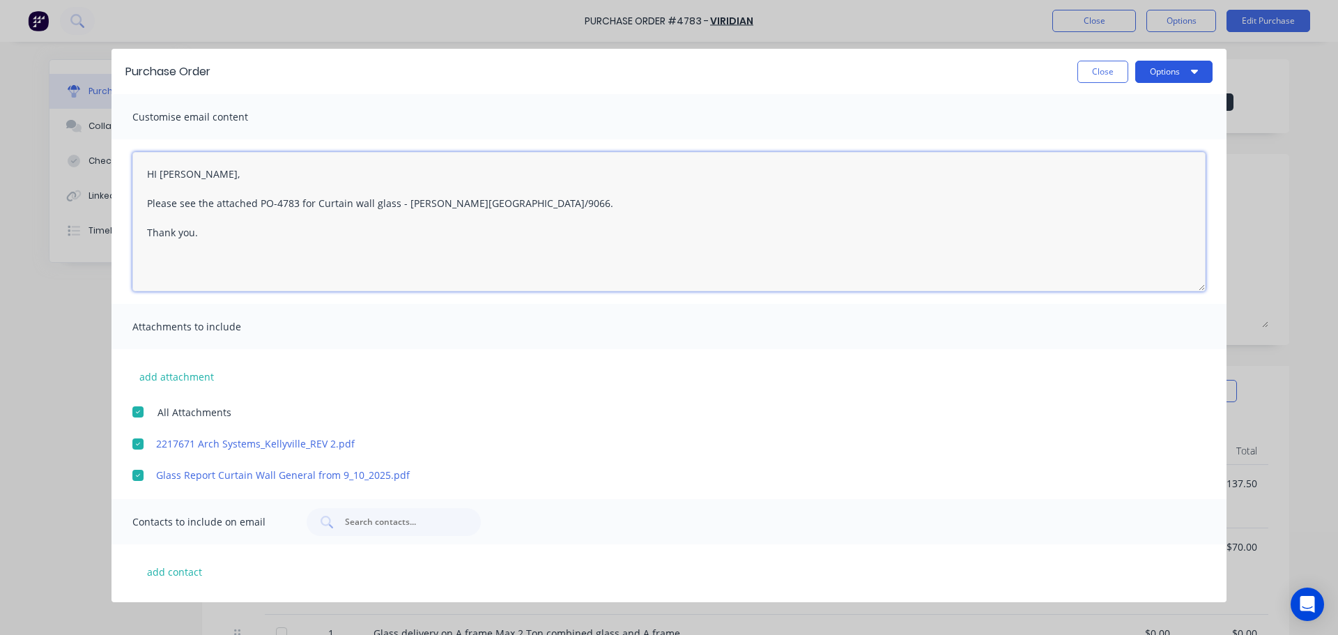
type textarea "HI Matt, Please see the attached PO-4783 for Curtain wall glass - William Clark…"
click at [1178, 61] on button "Options" at bounding box center [1173, 72] width 77 height 22
click at [1146, 155] on div "Email" at bounding box center [1146, 163] width 107 height 20
click at [1187, 64] on button "Options" at bounding box center [1173, 72] width 77 height 22
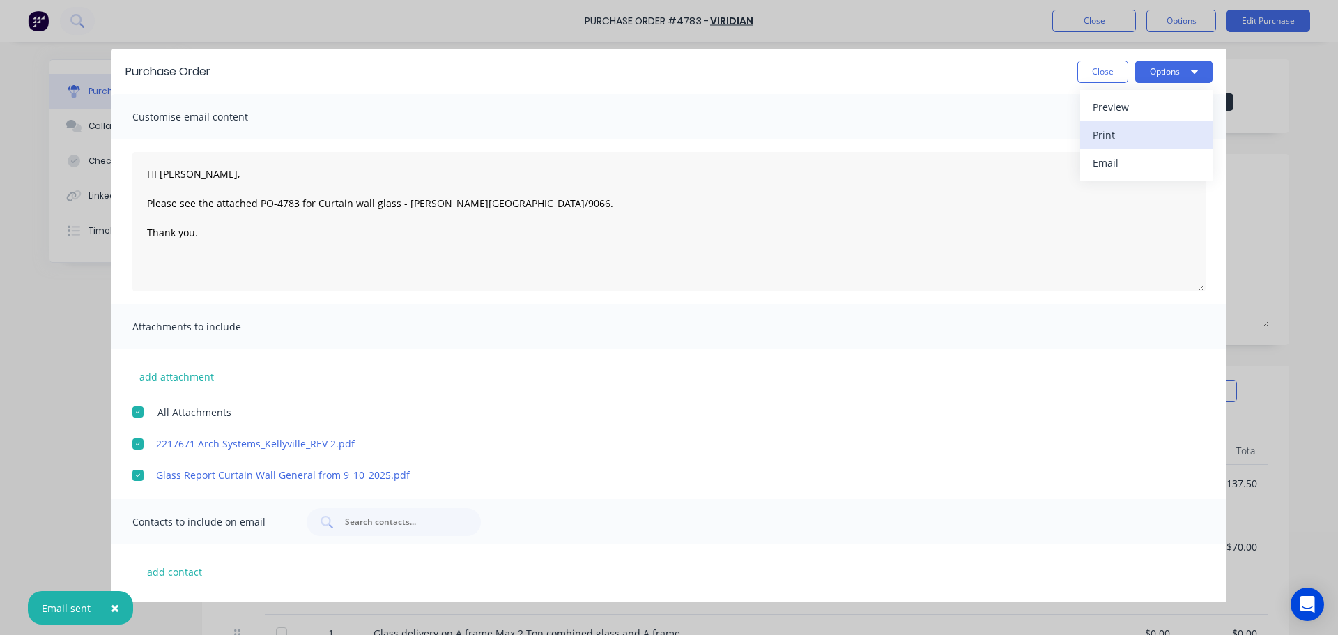
click at [1148, 138] on div "Print" at bounding box center [1146, 135] width 107 height 20
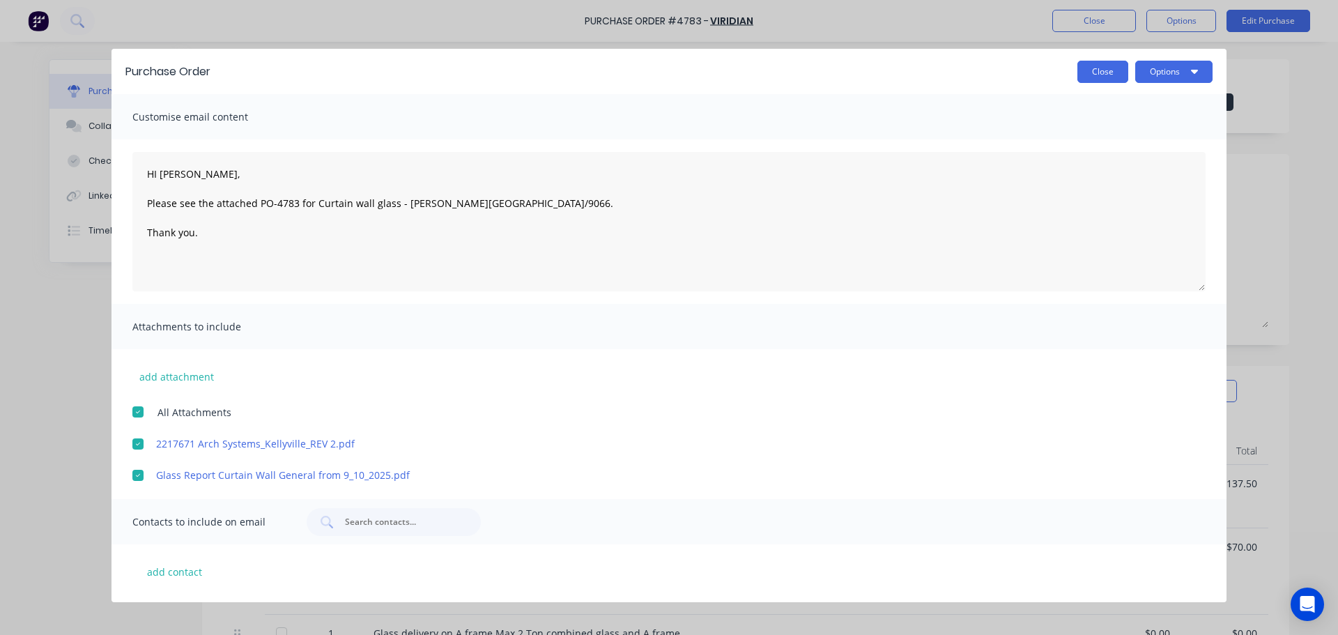
click at [1090, 66] on button "Close" at bounding box center [1102, 72] width 51 height 22
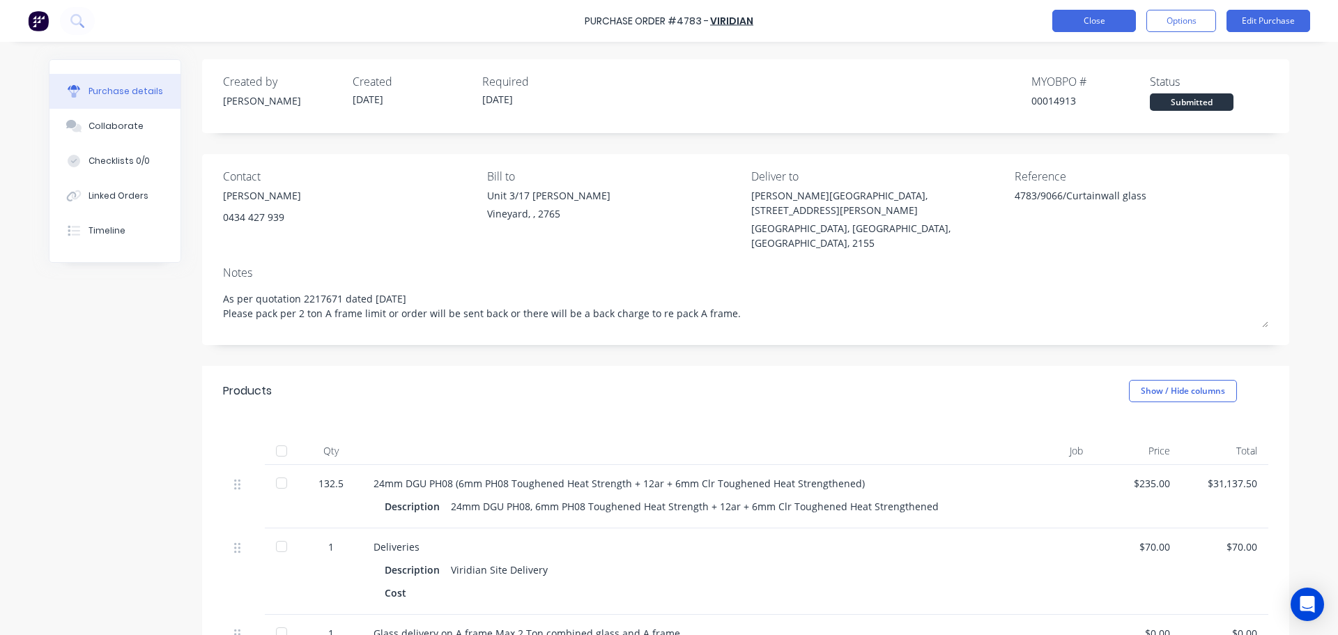
click at [1087, 20] on button "Close" at bounding box center [1094, 21] width 84 height 22
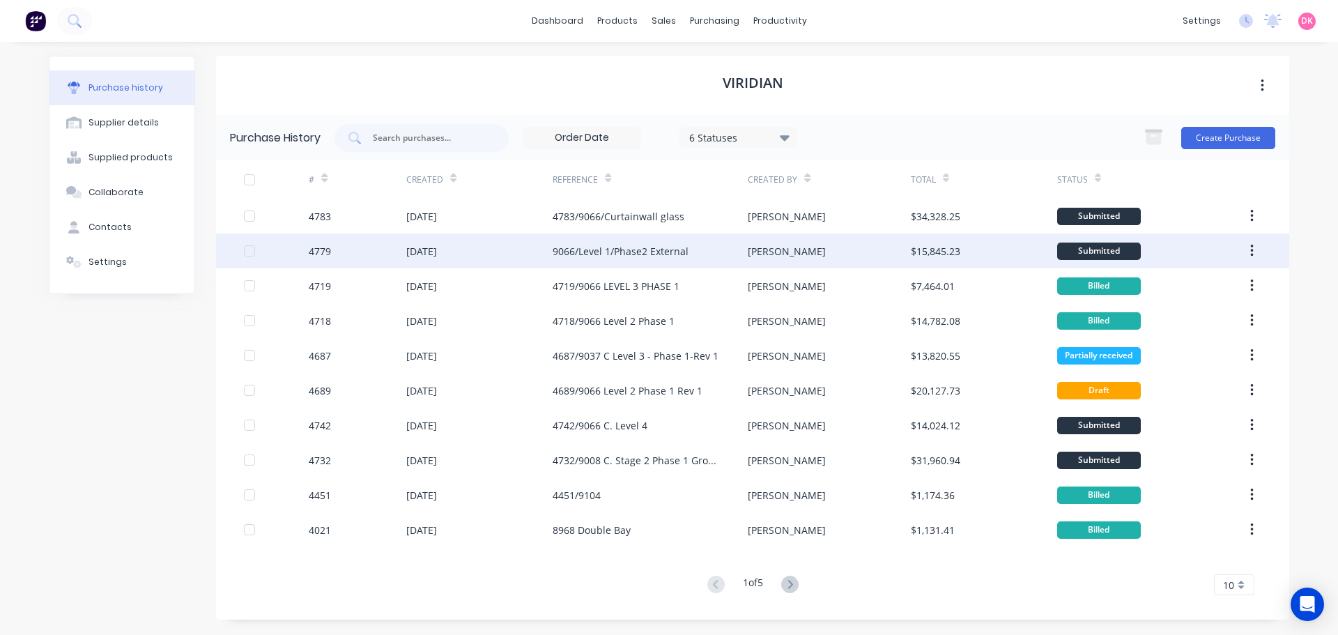
click at [521, 240] on div "[DATE]" at bounding box center [479, 250] width 146 height 35
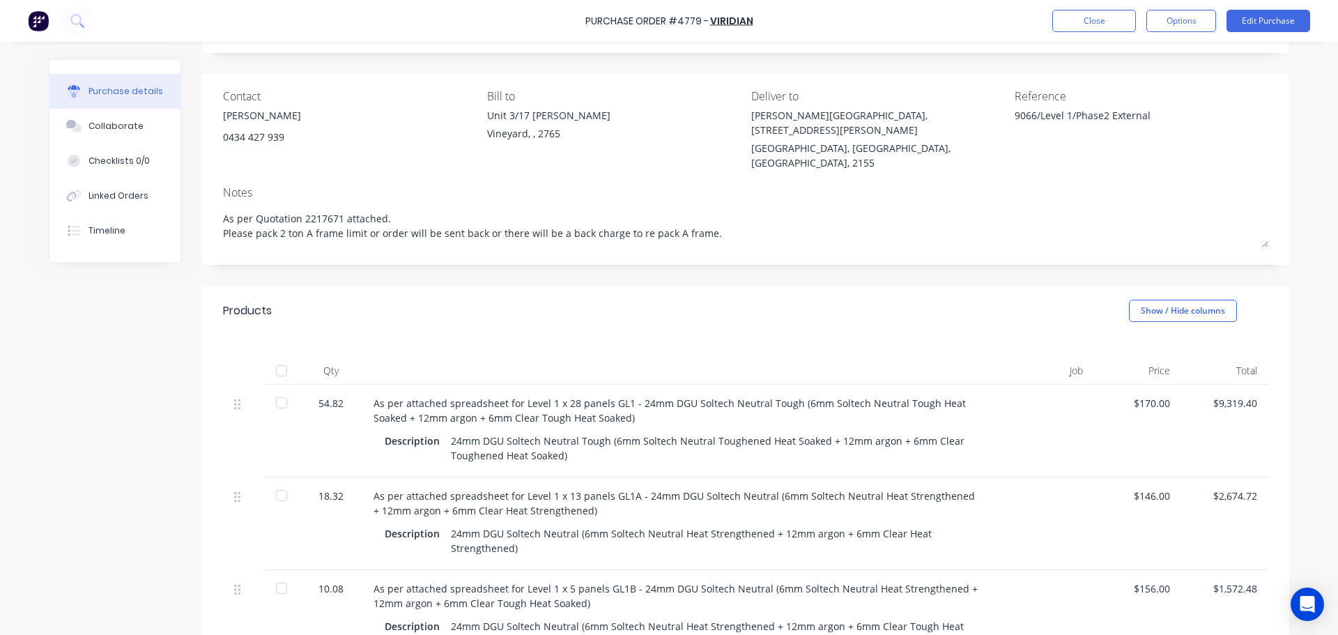
scroll to position [139, 0]
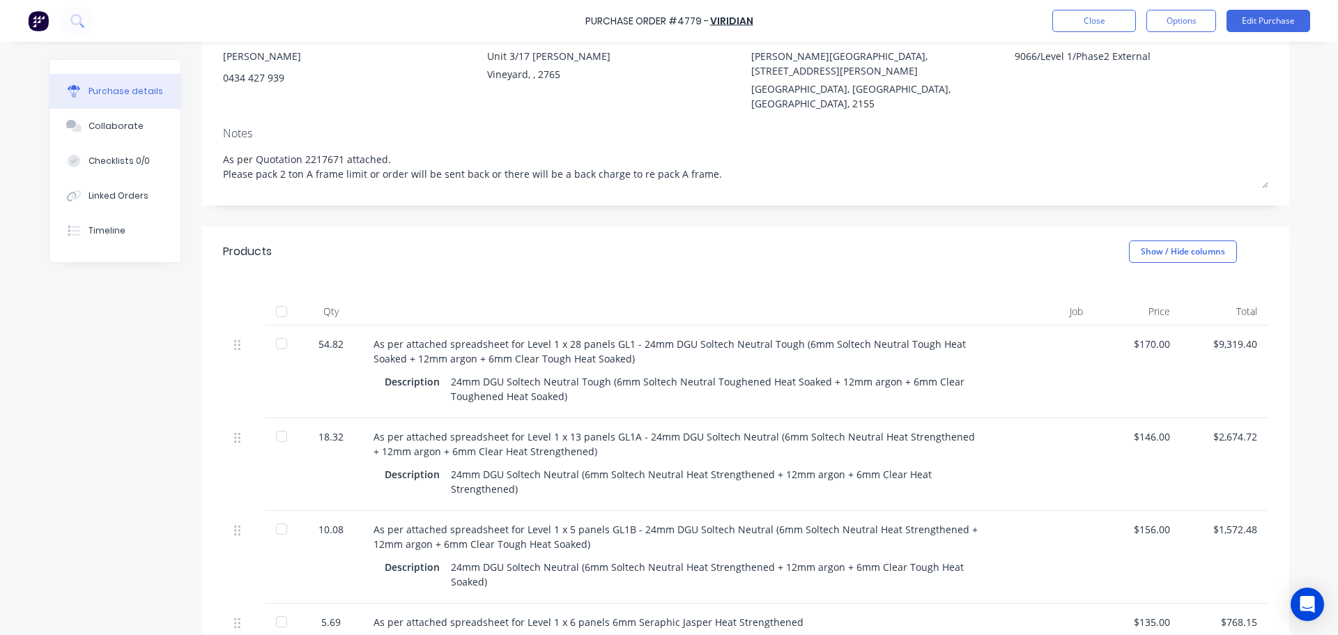
click at [1054, 337] on div at bounding box center [1042, 371] width 105 height 93
click at [1194, 19] on button "Options" at bounding box center [1181, 21] width 70 height 22
click at [1162, 48] on div "Print / Email" at bounding box center [1149, 57] width 107 height 20
click at [1159, 78] on div "With pricing" at bounding box center [1149, 85] width 107 height 20
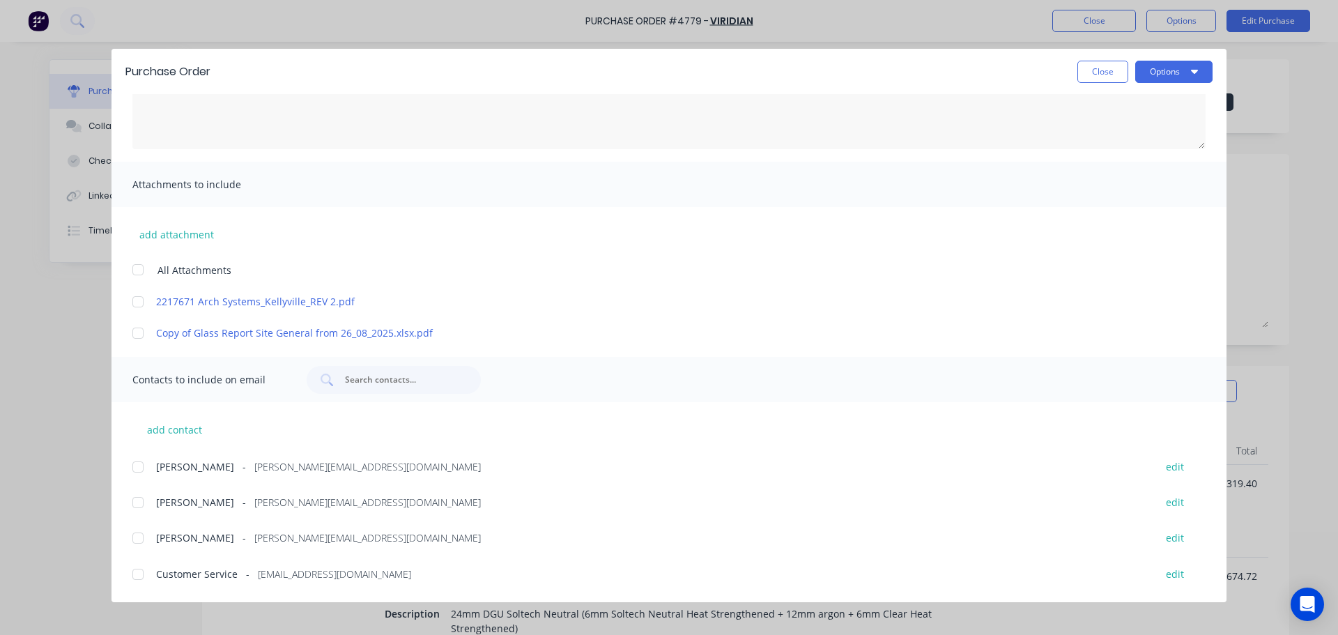
scroll to position [0, 0]
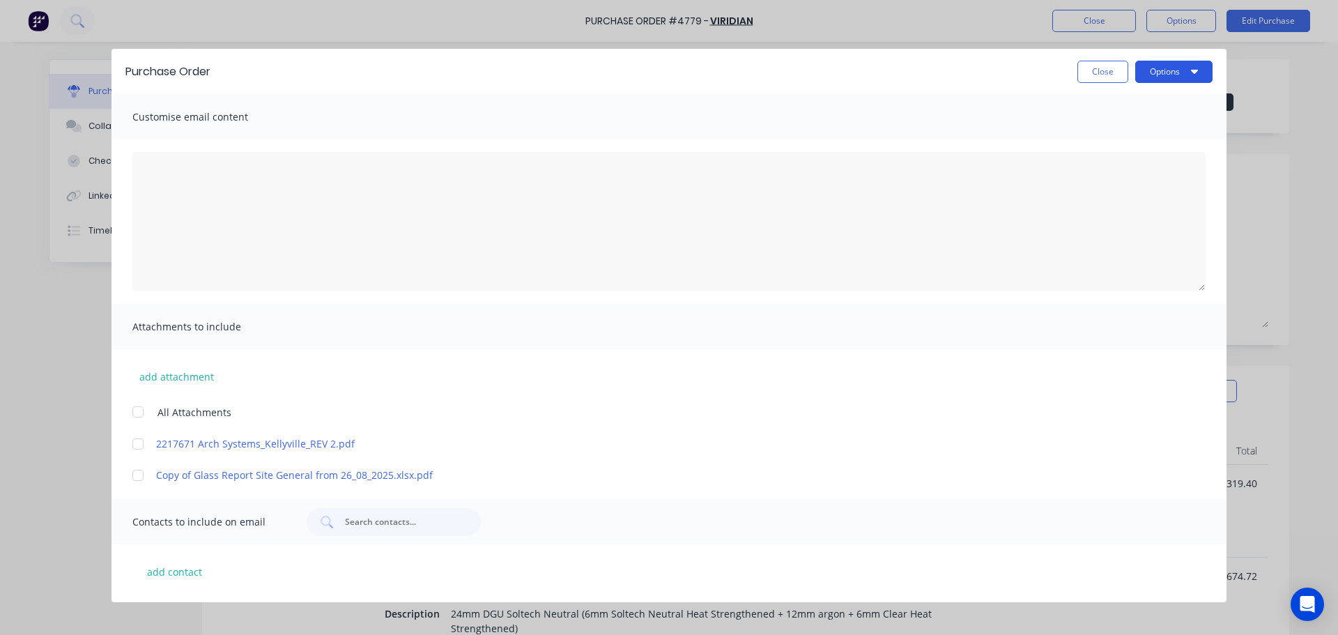
click at [1192, 70] on icon "button" at bounding box center [1194, 72] width 7 height 4
click at [1146, 125] on div "Print" at bounding box center [1146, 135] width 107 height 20
click at [1104, 78] on button "Close" at bounding box center [1102, 72] width 51 height 22
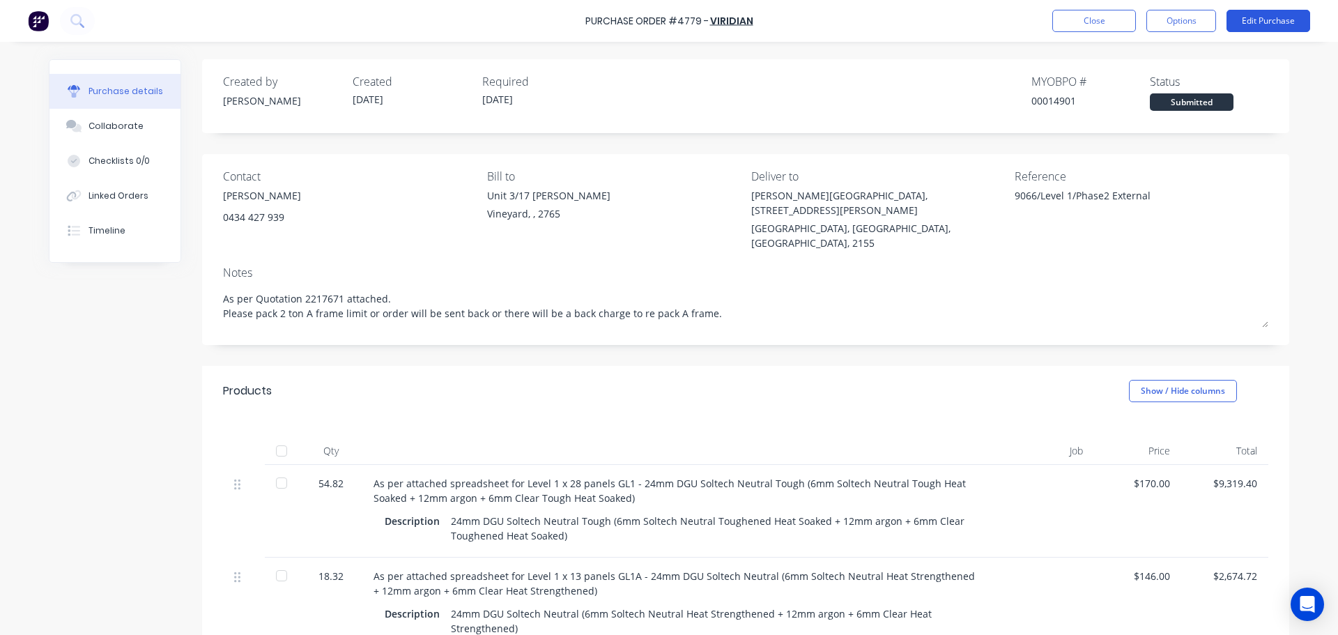
click at [1272, 24] on button "Edit Purchase" at bounding box center [1268, 21] width 84 height 22
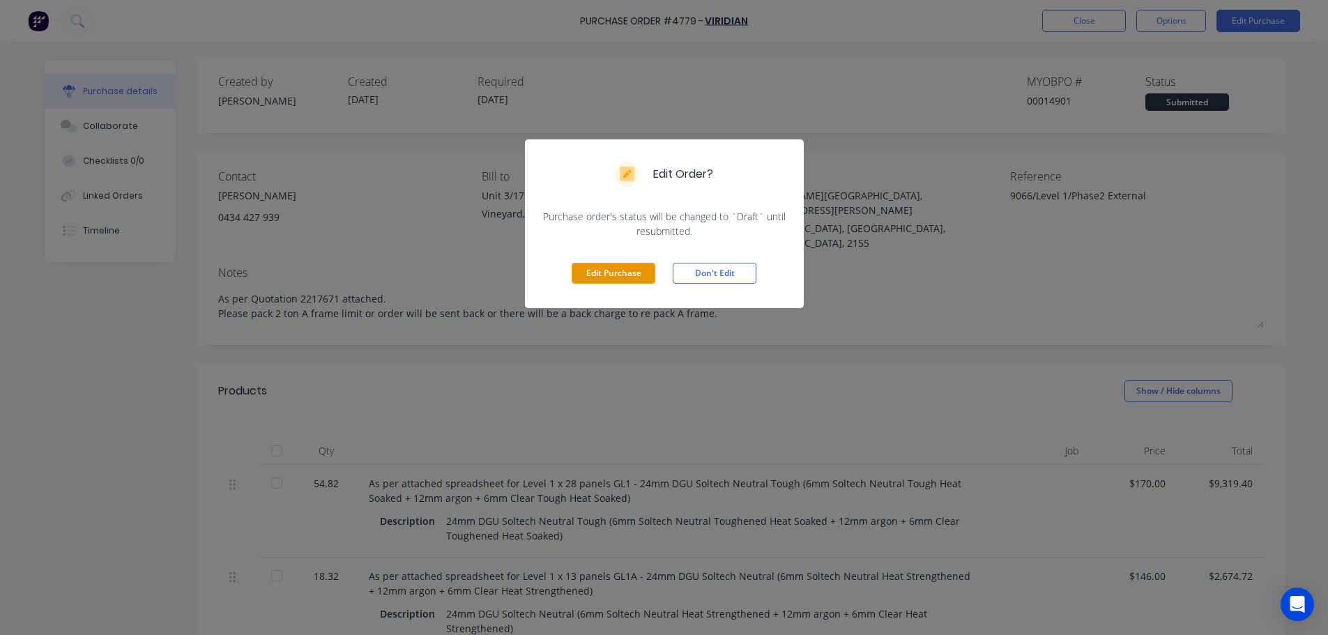
click at [645, 274] on button "Edit Purchase" at bounding box center [613, 273] width 84 height 21
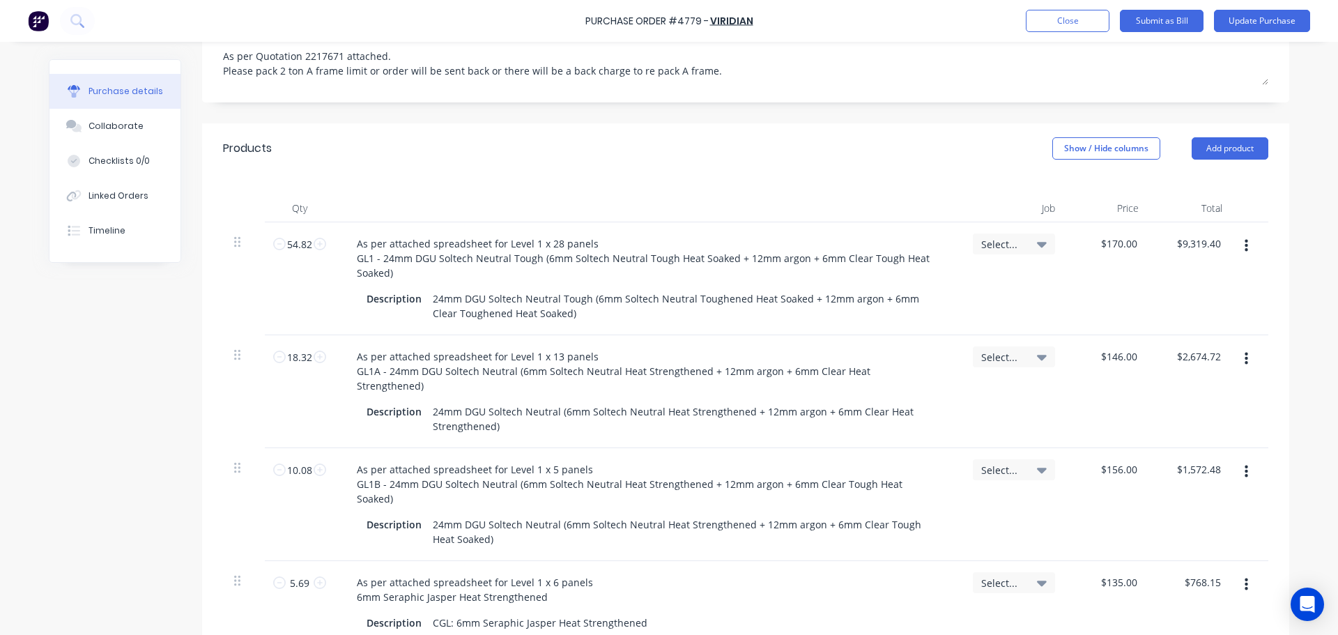
scroll to position [279, 0]
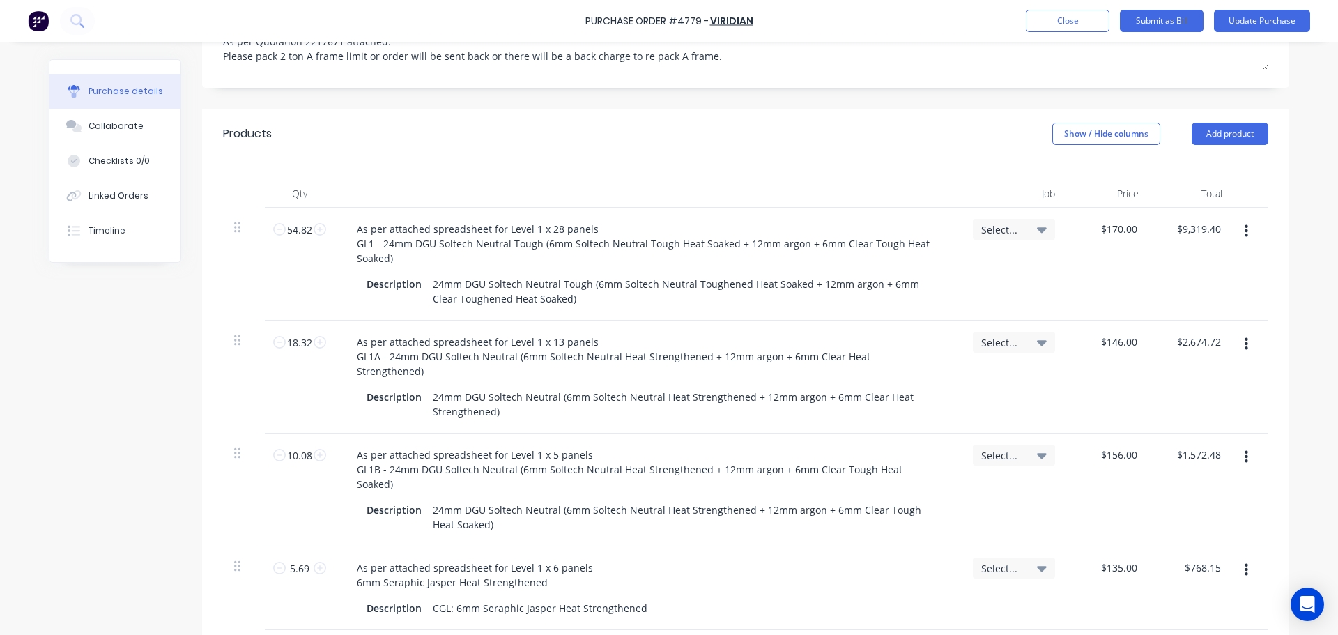
click at [1040, 227] on icon at bounding box center [1042, 230] width 10 height 6
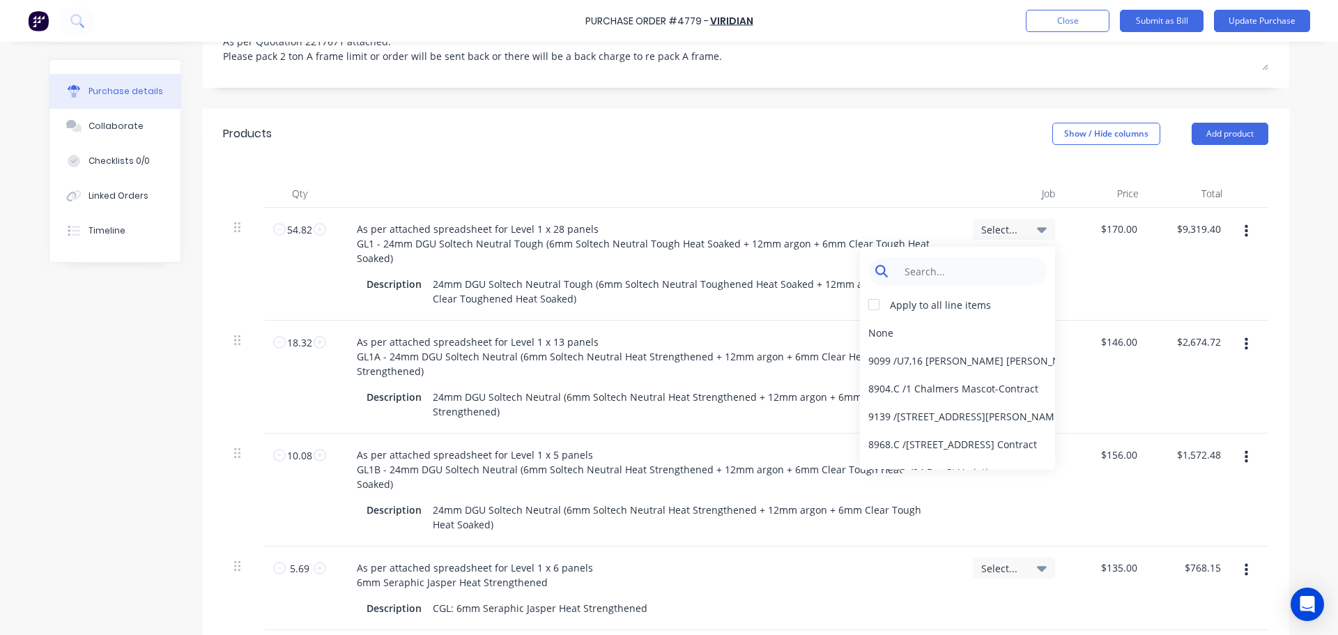
type textarea "x"
click at [978, 257] on input at bounding box center [968, 271] width 143 height 28
type input "9066"
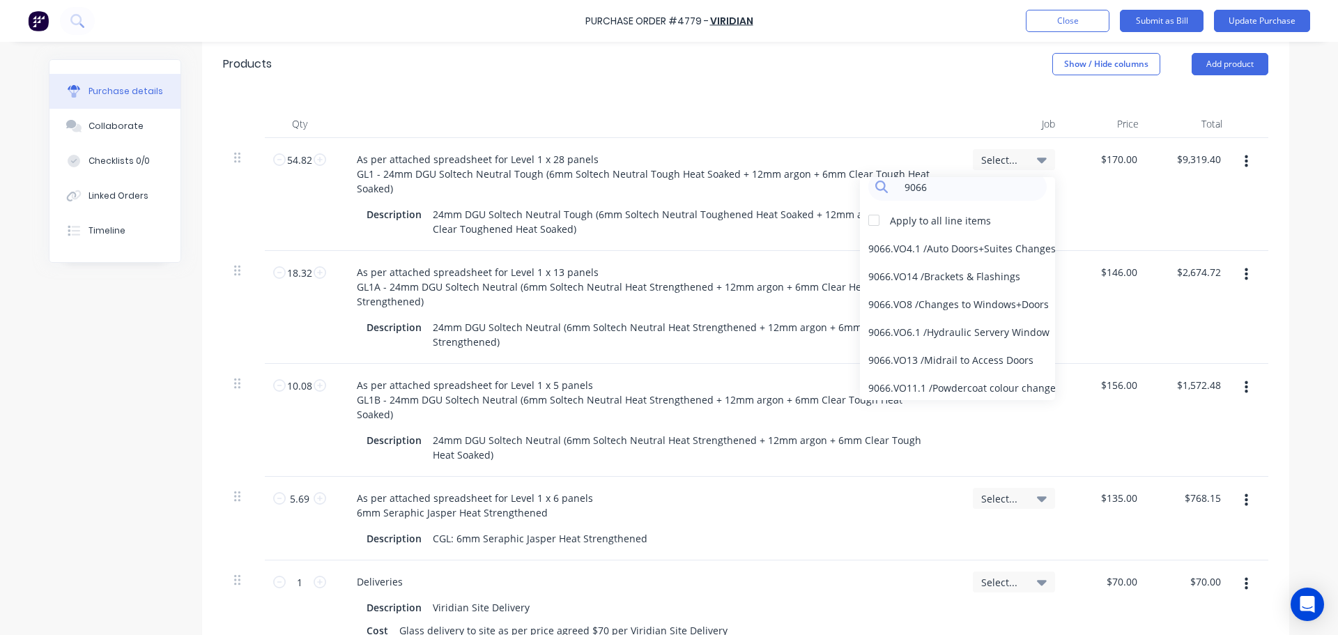
scroll to position [0, 0]
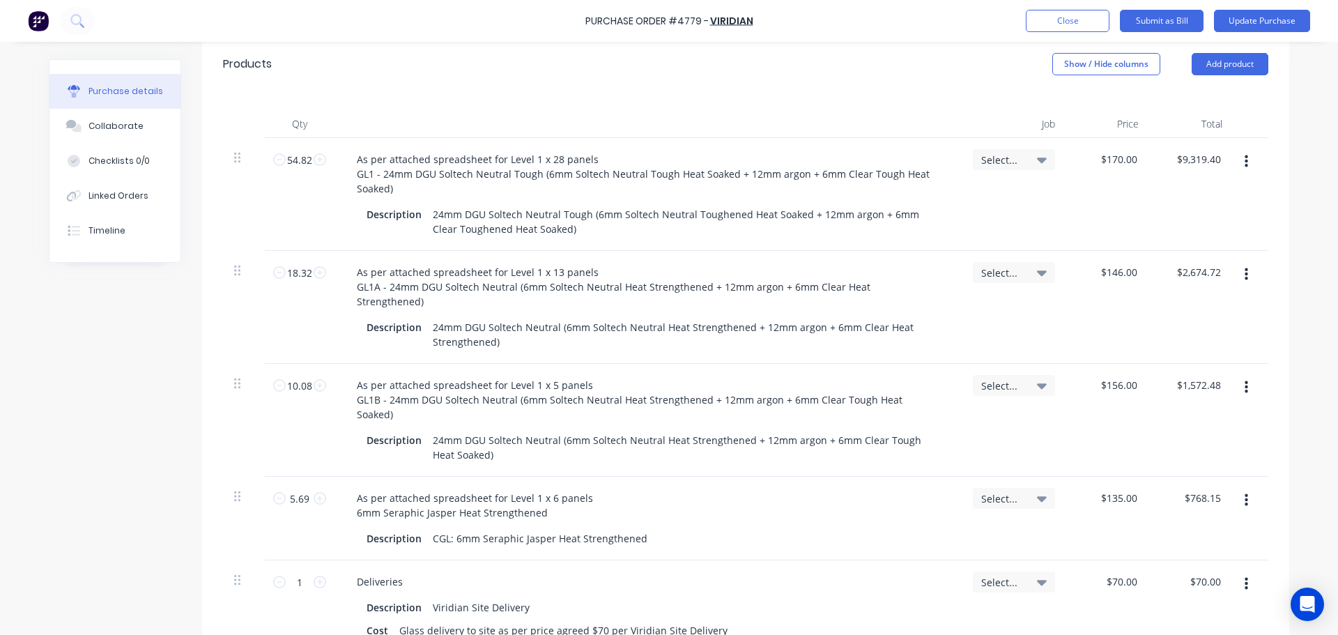
click at [932, 89] on div "Qty Job Price Total 54.82 54.82 As per attached spreadsheet for Level 1 x 28 pa…" at bounding box center [745, 408] width 1087 height 638
click at [1096, 22] on button "Close" at bounding box center [1068, 21] width 84 height 22
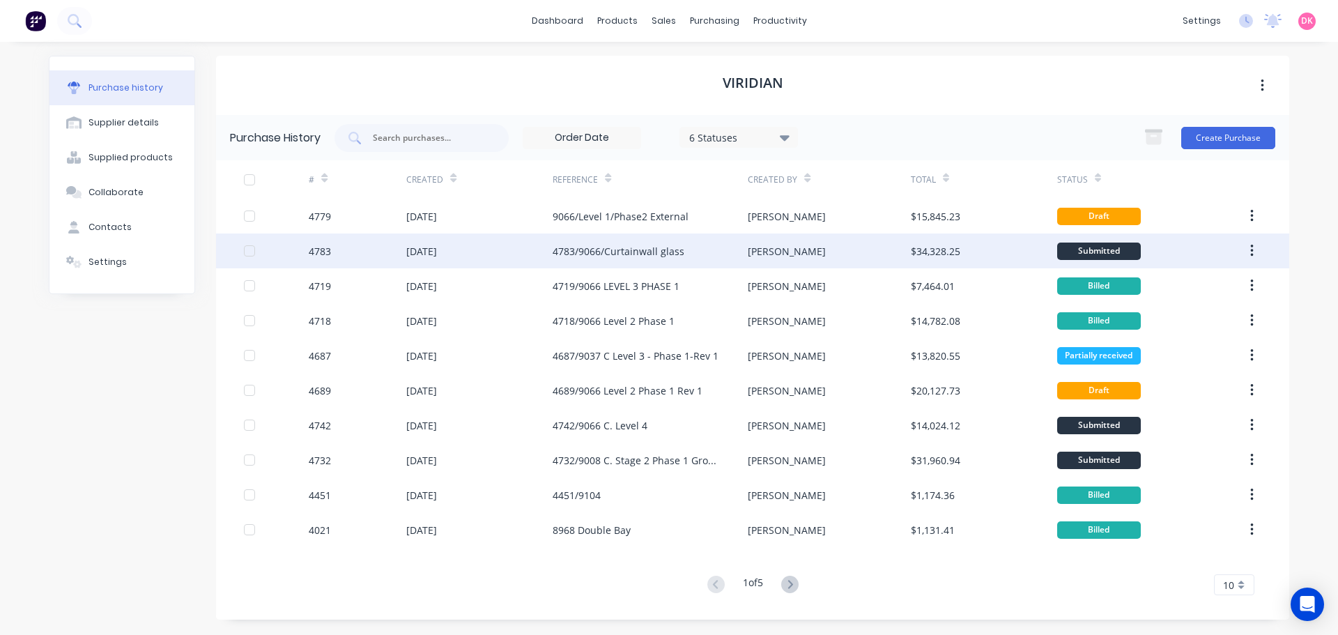
click at [684, 260] on div "4783/9066/Curtainwall glass" at bounding box center [650, 250] width 195 height 35
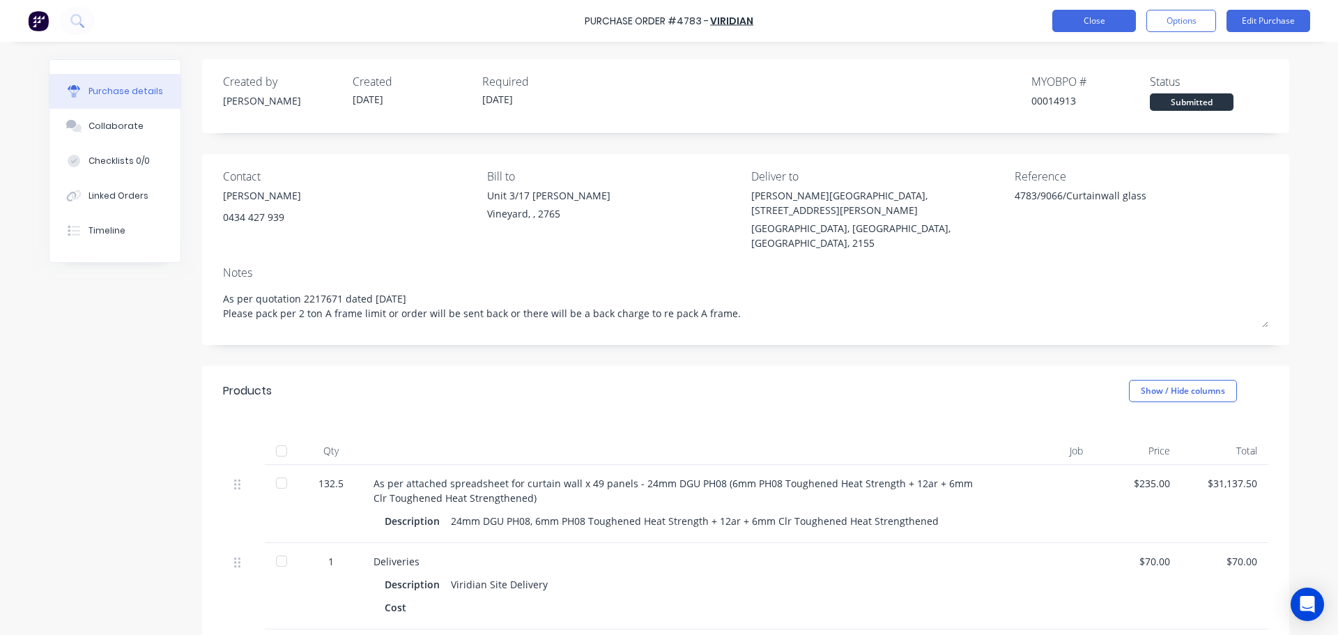
click at [1086, 22] on button "Close" at bounding box center [1094, 21] width 84 height 22
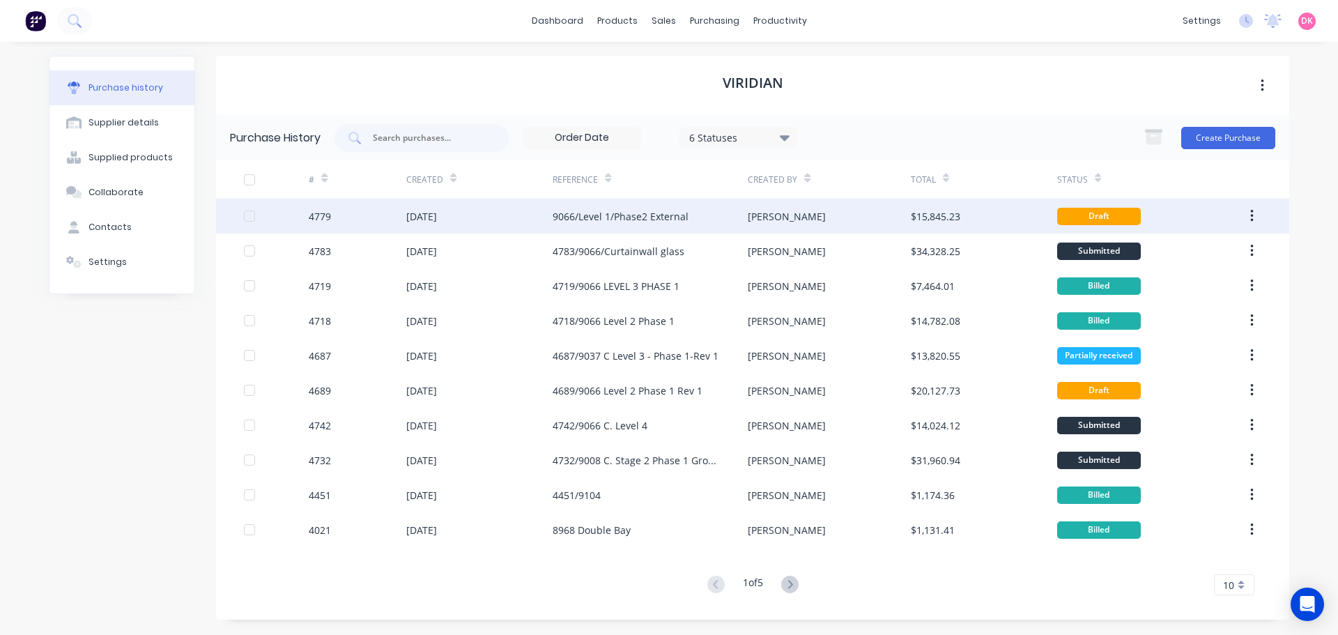
click at [604, 210] on div "9066/Level 1/Phase2 External" at bounding box center [621, 216] width 136 height 15
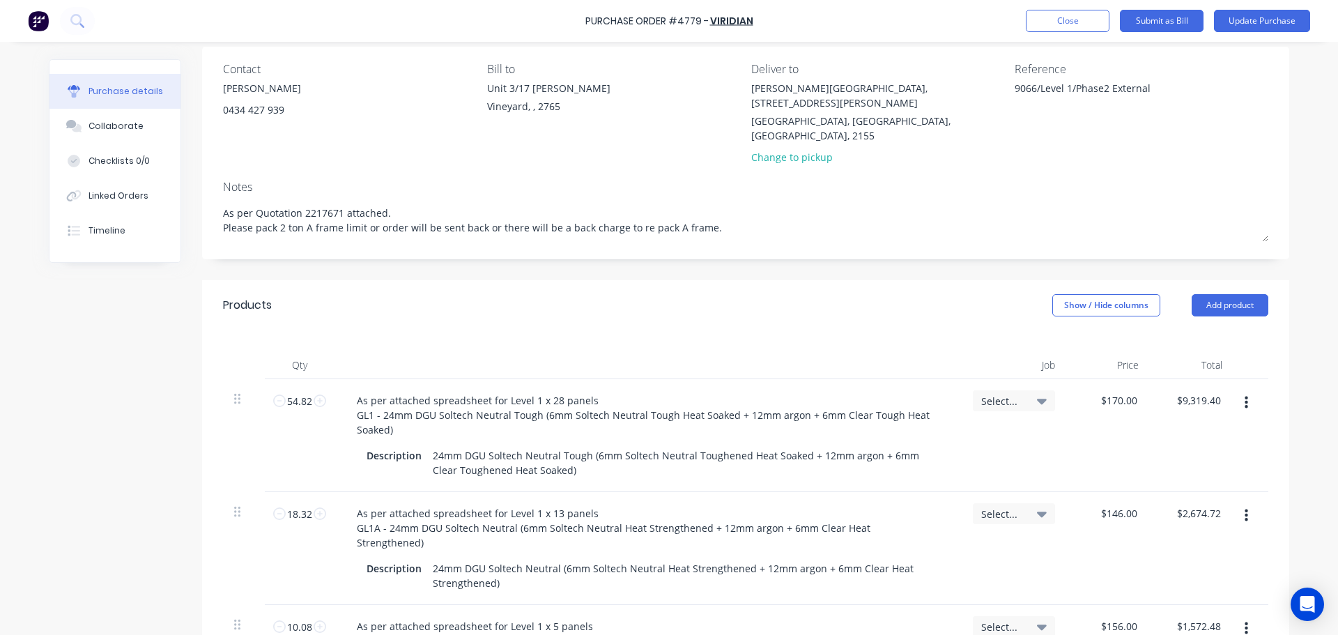
scroll to position [49, 0]
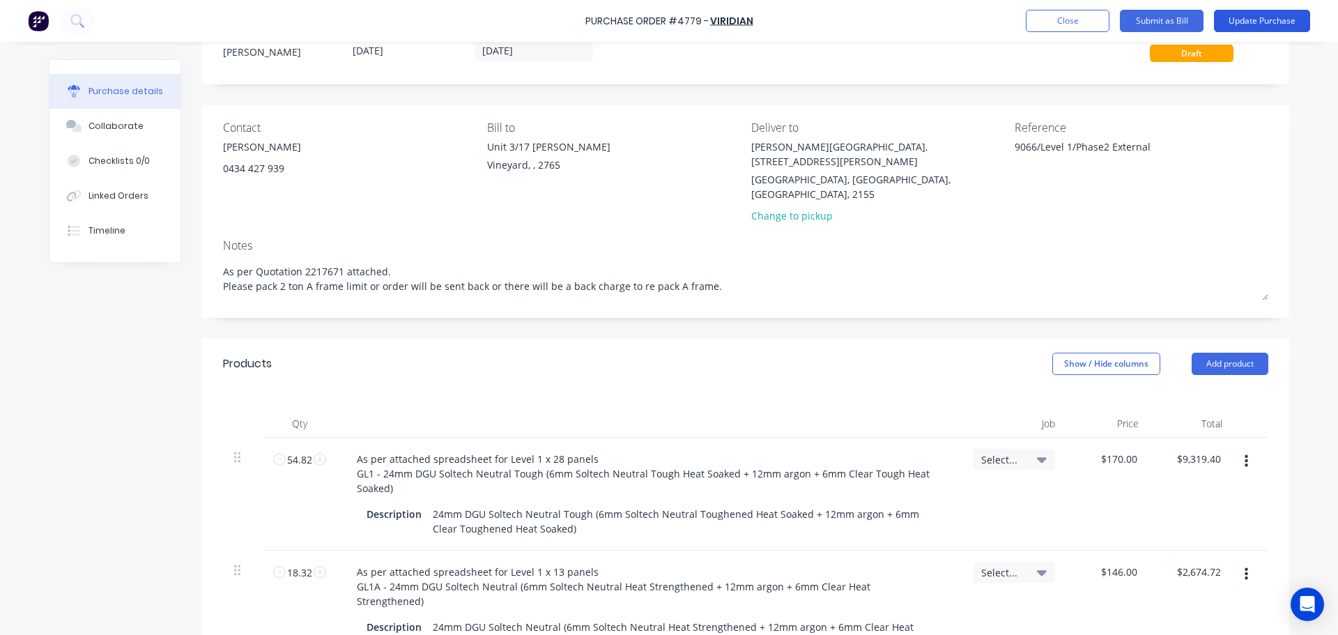
click at [1286, 21] on button "Update Purchase" at bounding box center [1262, 21] width 96 height 22
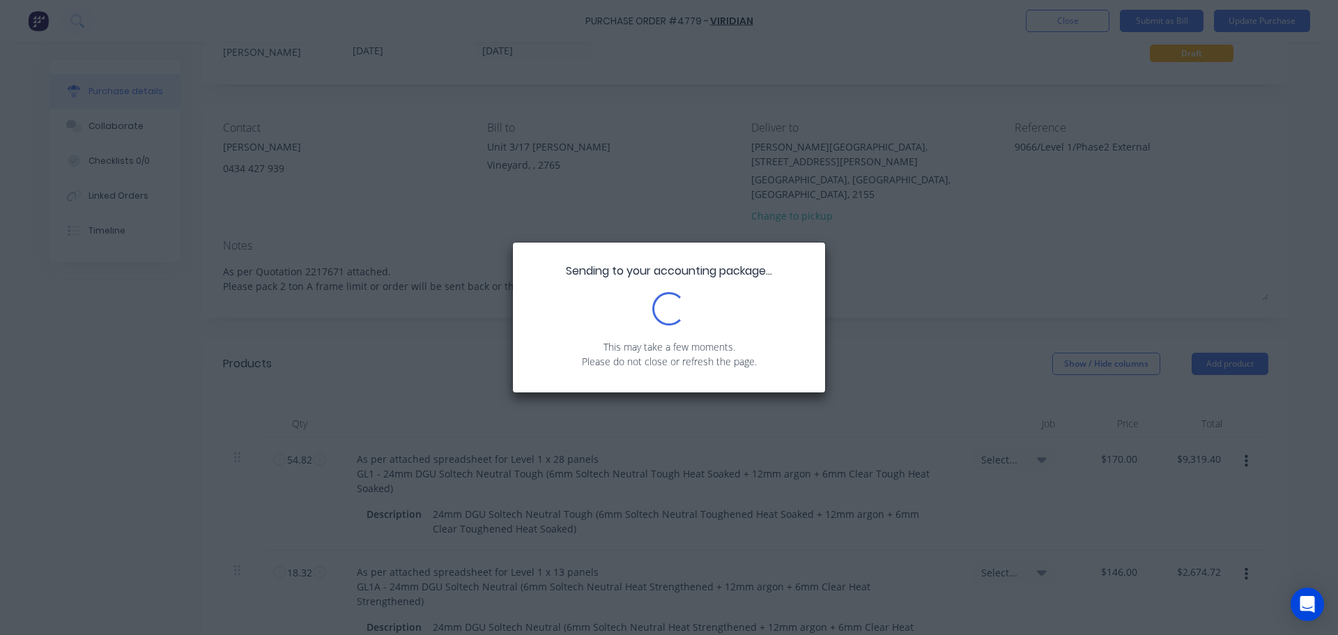
scroll to position [0, 0]
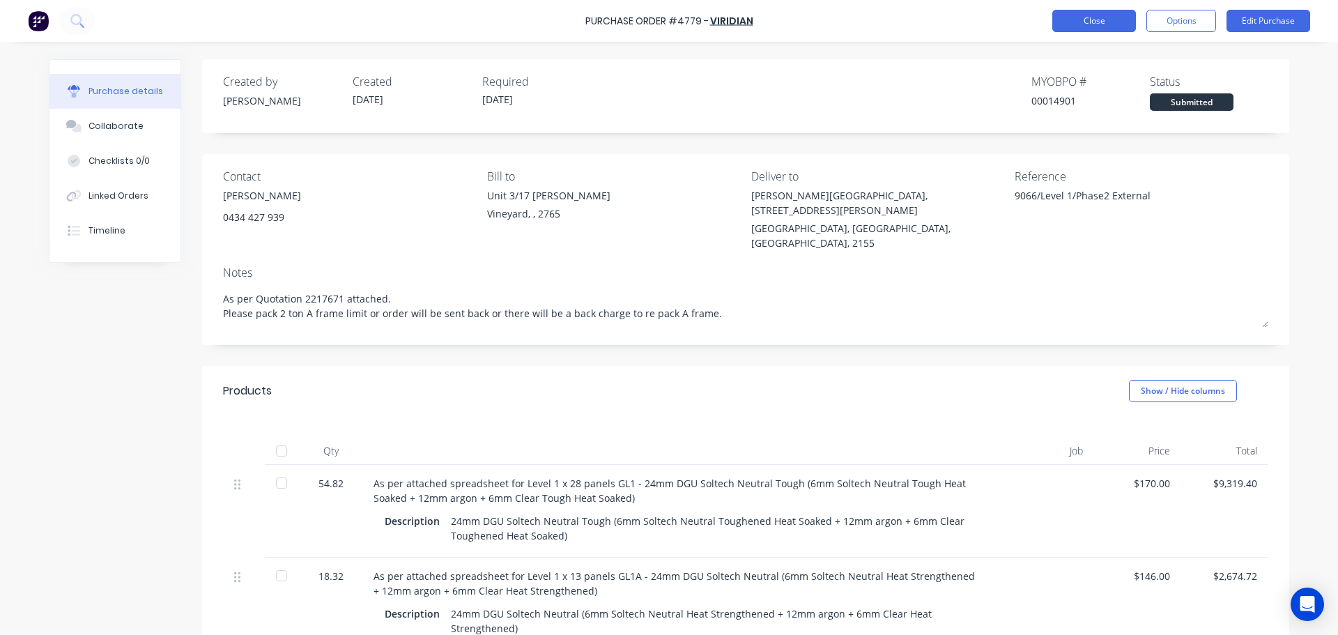
click at [1070, 13] on button "Close" at bounding box center [1094, 21] width 84 height 22
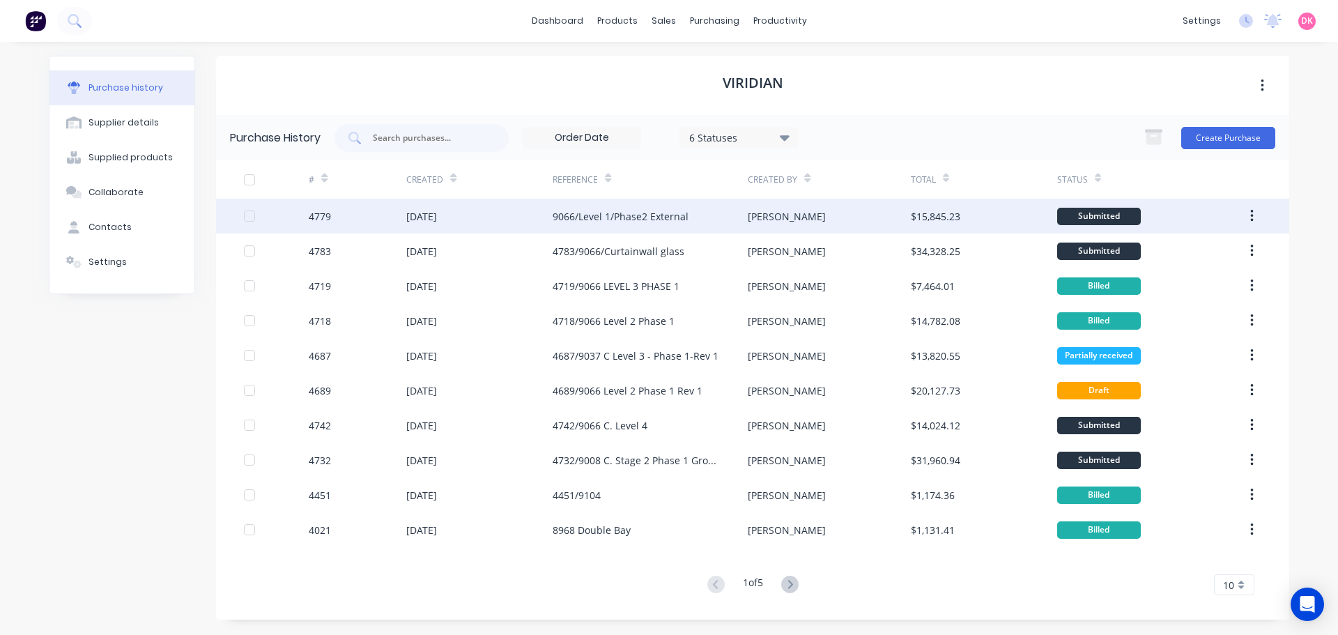
click at [407, 219] on div "[DATE]" at bounding box center [421, 216] width 31 height 15
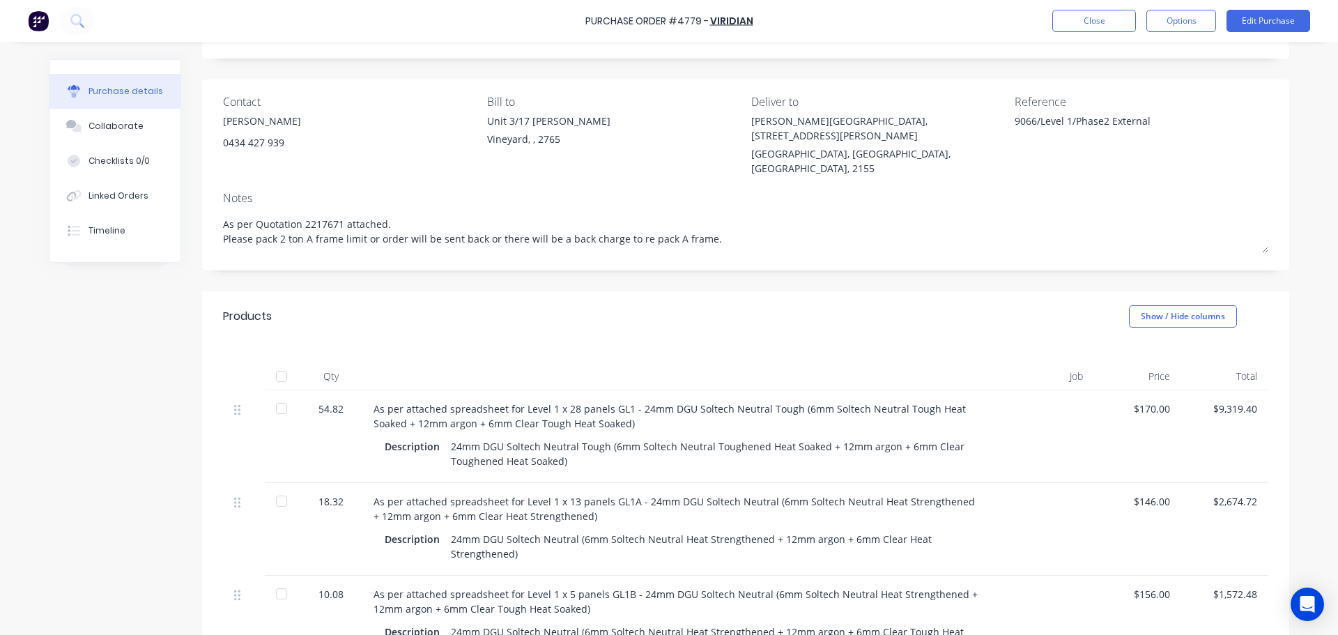
scroll to position [209, 0]
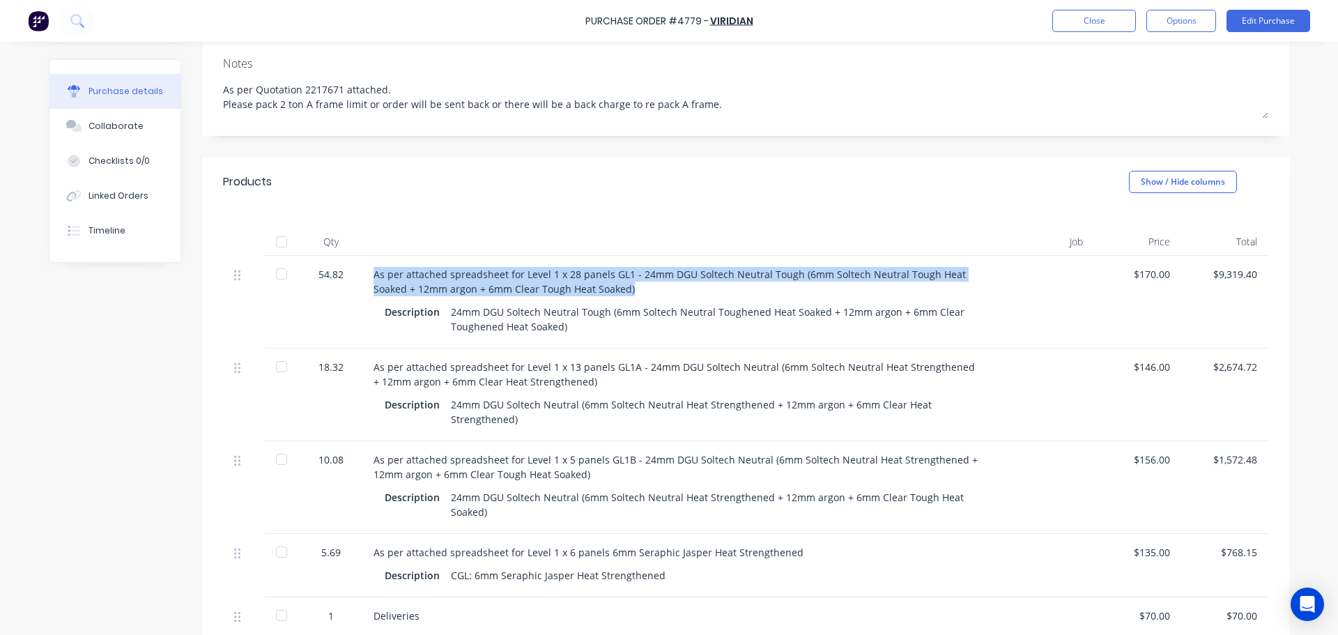
drag, startPoint x: 369, startPoint y: 245, endPoint x: 629, endPoint y: 254, distance: 260.8
click at [629, 267] on div "As per attached spreadsheet for Level 1 x 28 panels GL1 - 24mm DGU Soltech Neut…" at bounding box center [676, 281] width 605 height 29
click at [391, 267] on div "As per attached spreadsheet for Level 1 x 28 panels GL1 - 24mm DGU Soltech Neut…" at bounding box center [676, 281] width 605 height 29
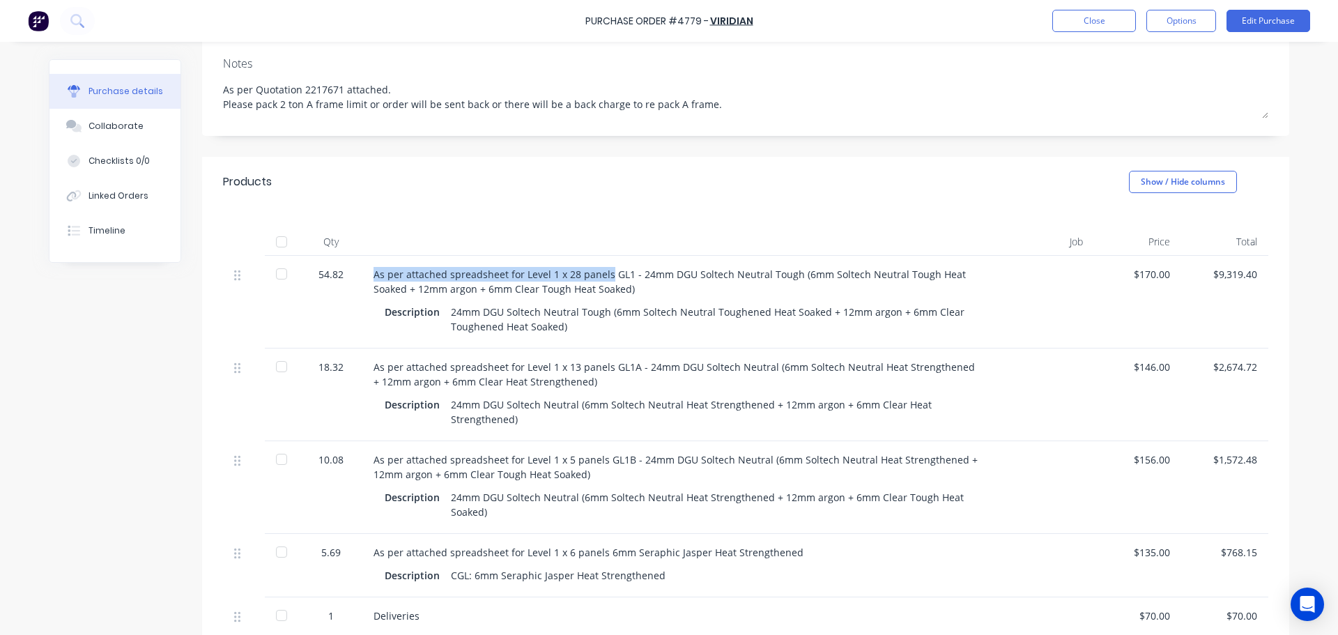
drag, startPoint x: 370, startPoint y: 241, endPoint x: 601, endPoint y: 241, distance: 231.4
click at [601, 267] on div "As per attached spreadsheet for Level 1 x 28 panels GL1 - 24mm DGU Soltech Neut…" at bounding box center [676, 281] width 605 height 29
copy div "As per attached spreadsheet for Level 1 x 28 panels"
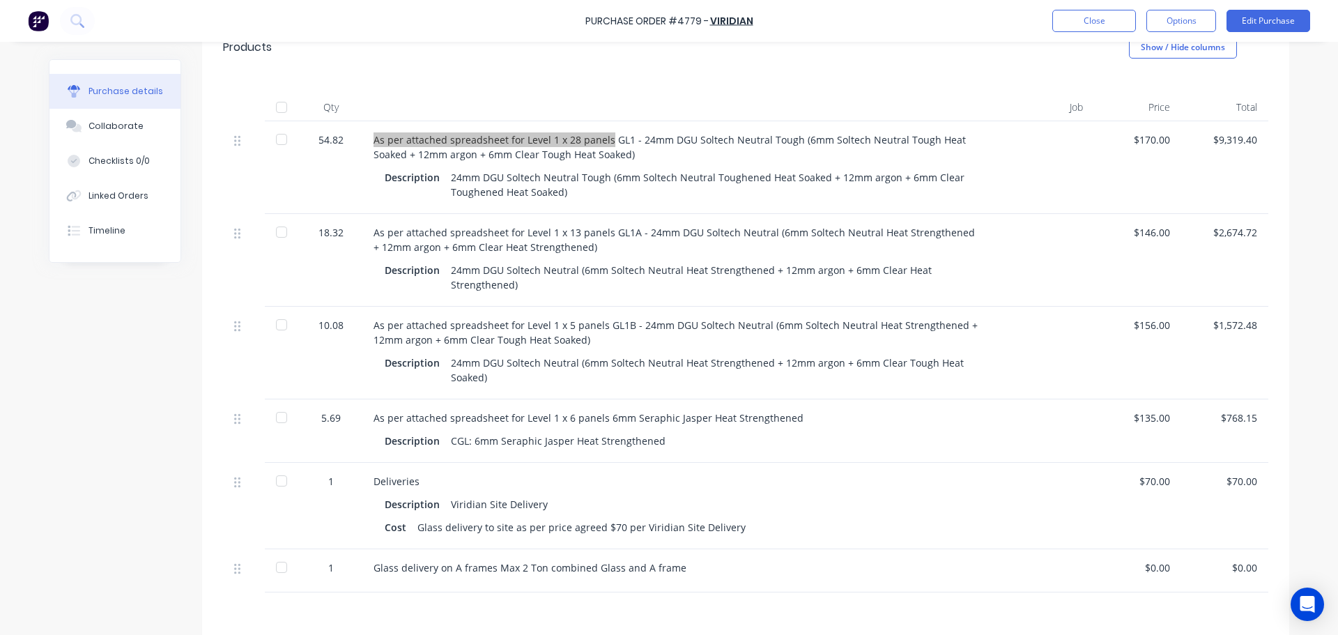
scroll to position [348, 0]
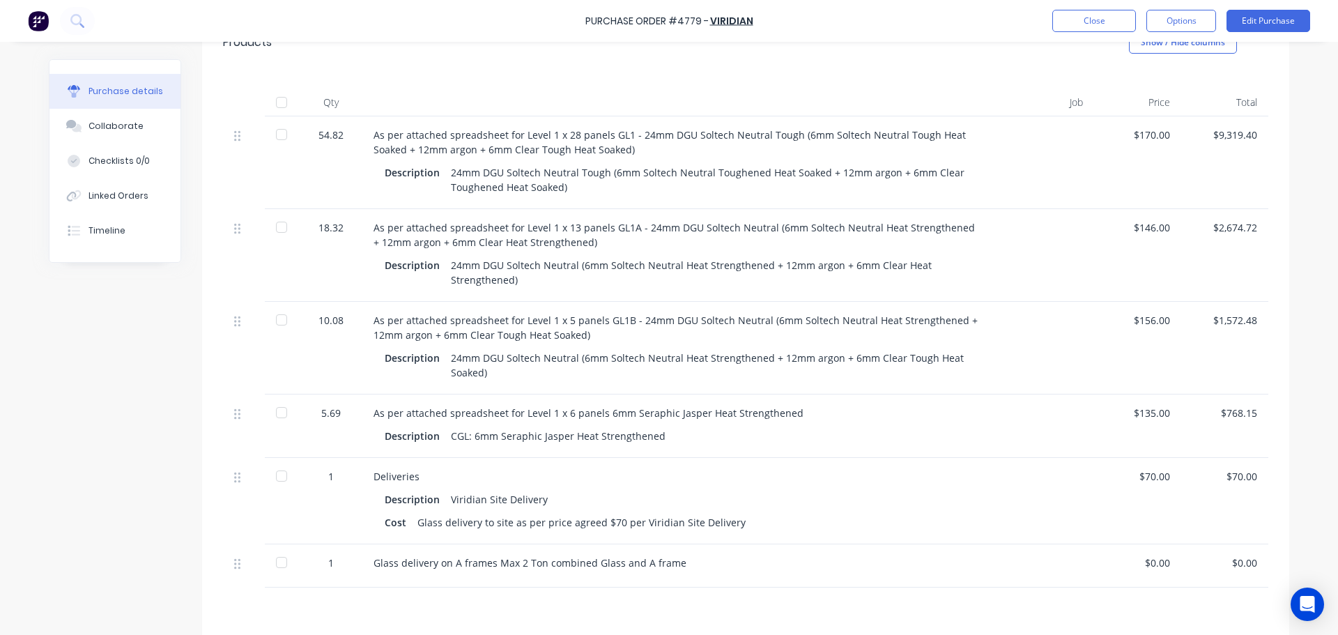
click at [720, 512] on div "Glass delivery to site as per price agreed $70 per Viridian Site Delivery" at bounding box center [581, 522] width 328 height 20
drag, startPoint x: 730, startPoint y: 493, endPoint x: 413, endPoint y: 499, distance: 317.8
click at [413, 512] on div "Cost Glass delivery to site as per price agreed $70 per Viridian Site Delivery" at bounding box center [676, 522] width 583 height 20
copy div "Glass delivery to site as per price agreed $70 per Viridian Site Delivery"
drag, startPoint x: 682, startPoint y: 532, endPoint x: 361, endPoint y: 550, distance: 321.8
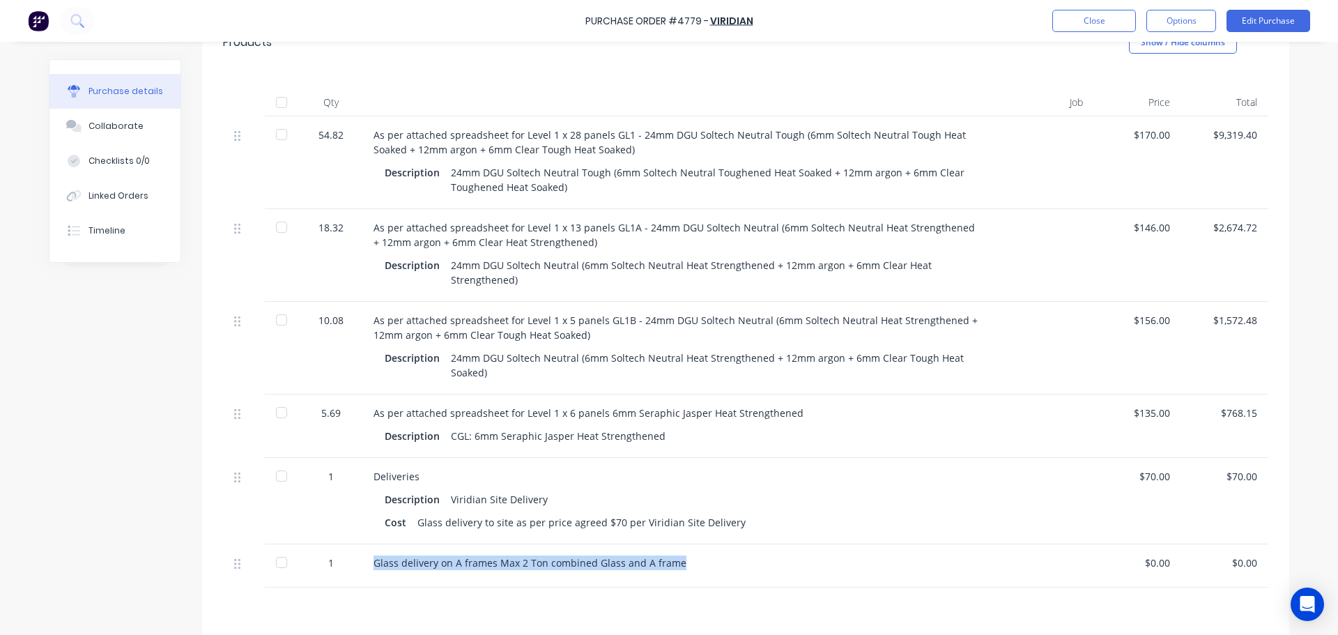
click at [362, 550] on div "Glass delivery on A frames Max 2 Ton combined Glass and A frame" at bounding box center [675, 565] width 627 height 43
copy div "Glass delivery on A frames Max 2 Ton combined Glass and A frame"
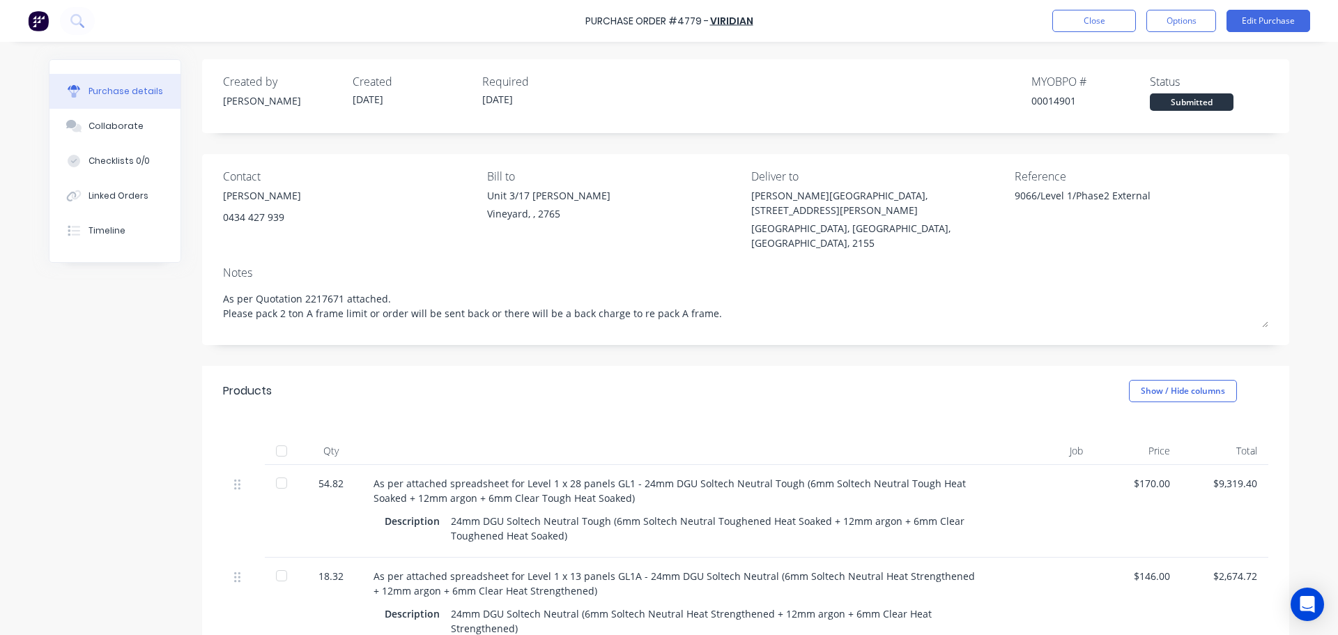
drag, startPoint x: 220, startPoint y: 265, endPoint x: 799, endPoint y: 320, distance: 581.7
click at [799, 320] on div "Created by Dee Created 08/10/25 Required 08/10/25 MYOB PO # 00014901 Status Sub…" at bounding box center [745, 589] width 1087 height 1061
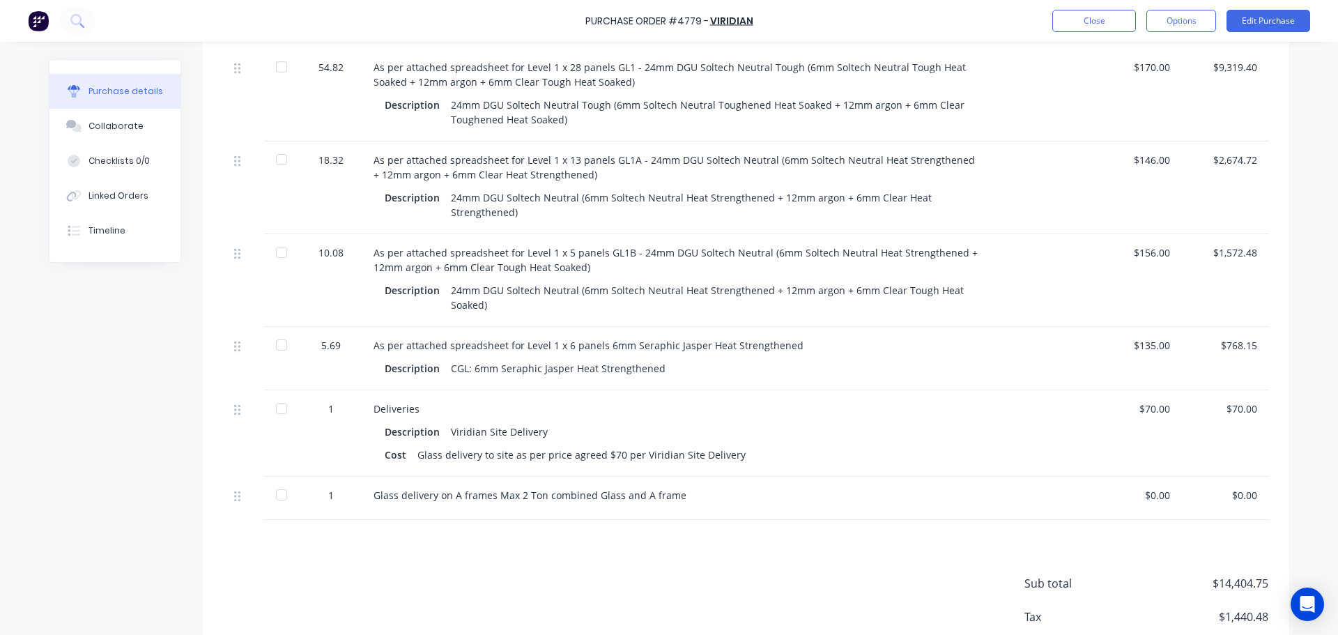
scroll to position [418, 0]
type textarea "x"
drag, startPoint x: 657, startPoint y: 339, endPoint x: 607, endPoint y: 336, distance: 50.3
click at [607, 356] on div "Description CGL: 6mm Seraphic Jasper Heat Strengthened" at bounding box center [676, 366] width 583 height 20
click at [790, 336] on div "As per attached spreadsheet for Level 1 x 6 panels 6mm Seraphic Jasper Heat Str…" at bounding box center [676, 343] width 605 height 15
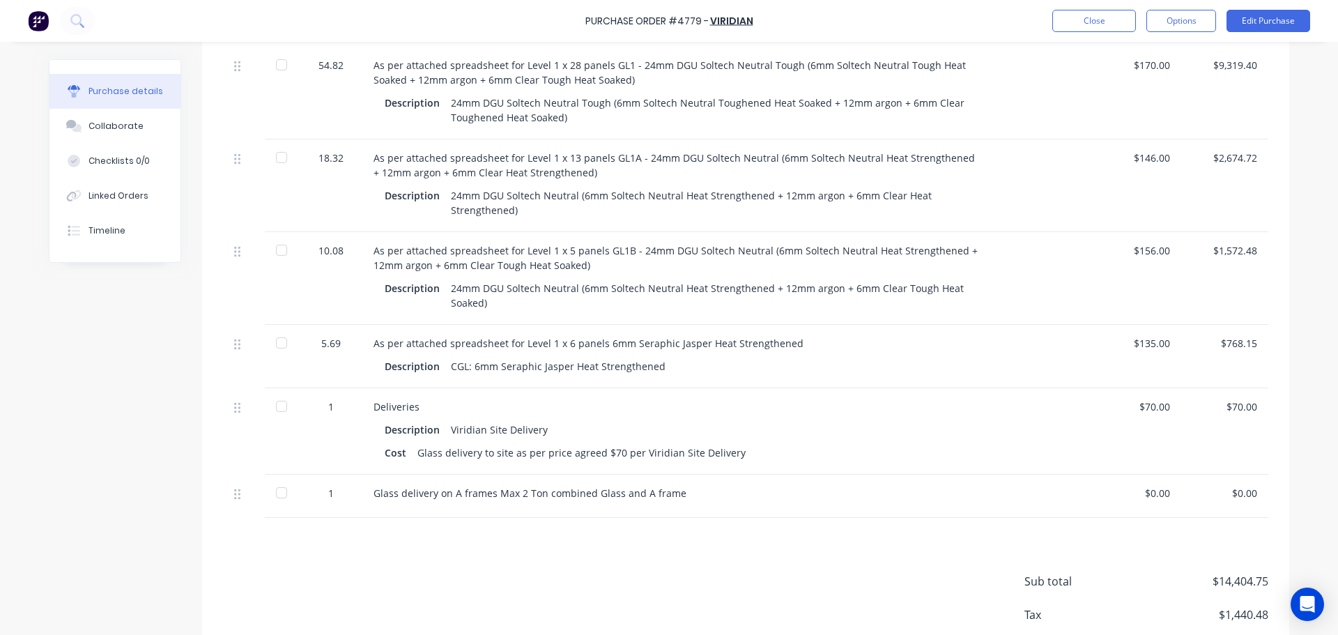
click at [805, 336] on div "As per attached spreadsheet for Level 1 x 6 panels 6mm Seraphic Jasper Heat Str…" at bounding box center [676, 343] width 605 height 15
drag, startPoint x: 600, startPoint y: 312, endPoint x: 792, endPoint y: 318, distance: 192.4
click at [792, 336] on div "As per attached spreadsheet for Level 1 x 6 panels 6mm Seraphic Jasper Heat Str…" at bounding box center [676, 343] width 605 height 15
copy div "6mm Seraphic Jasper Heat Strengthened"
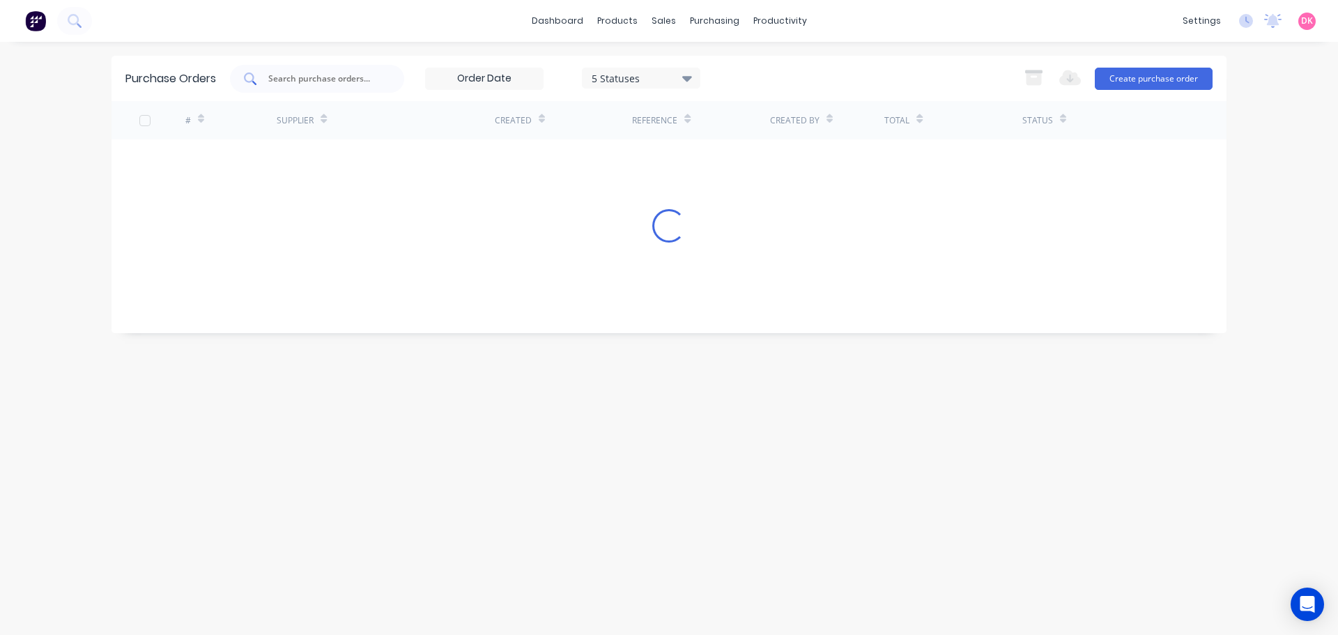
click at [335, 80] on input "text" at bounding box center [325, 79] width 116 height 14
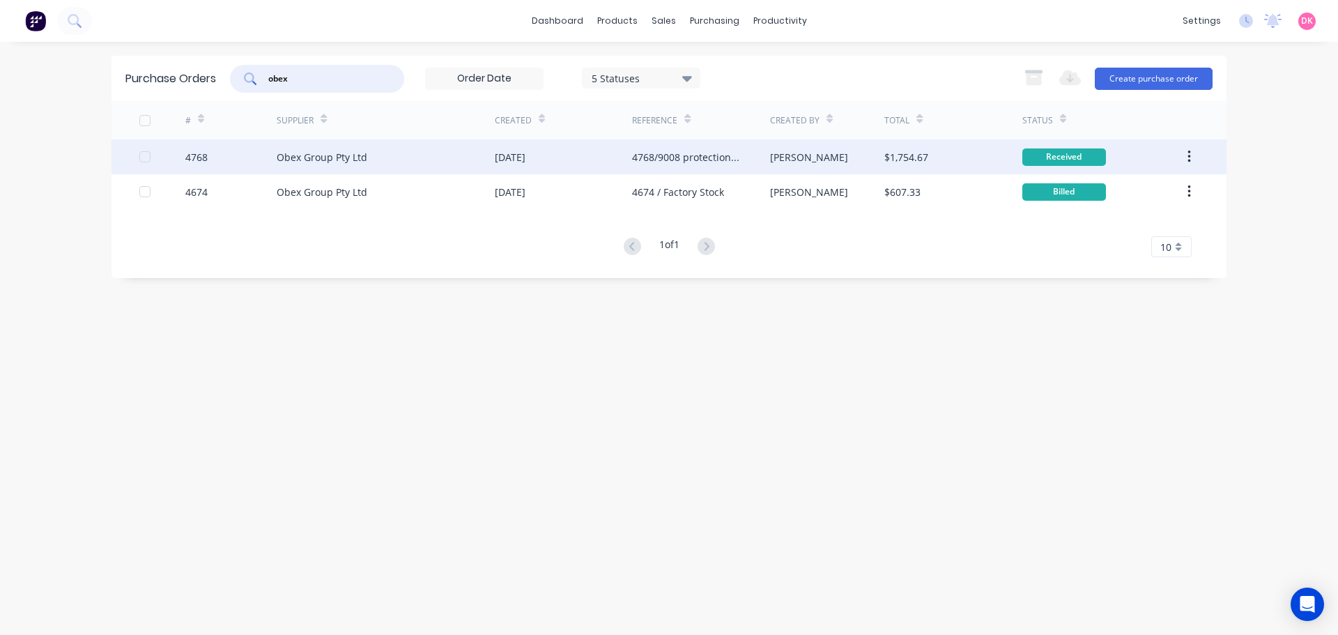
type input "obex"
click at [364, 164] on div "Obex Group Pty Ltd" at bounding box center [322, 157] width 91 height 15
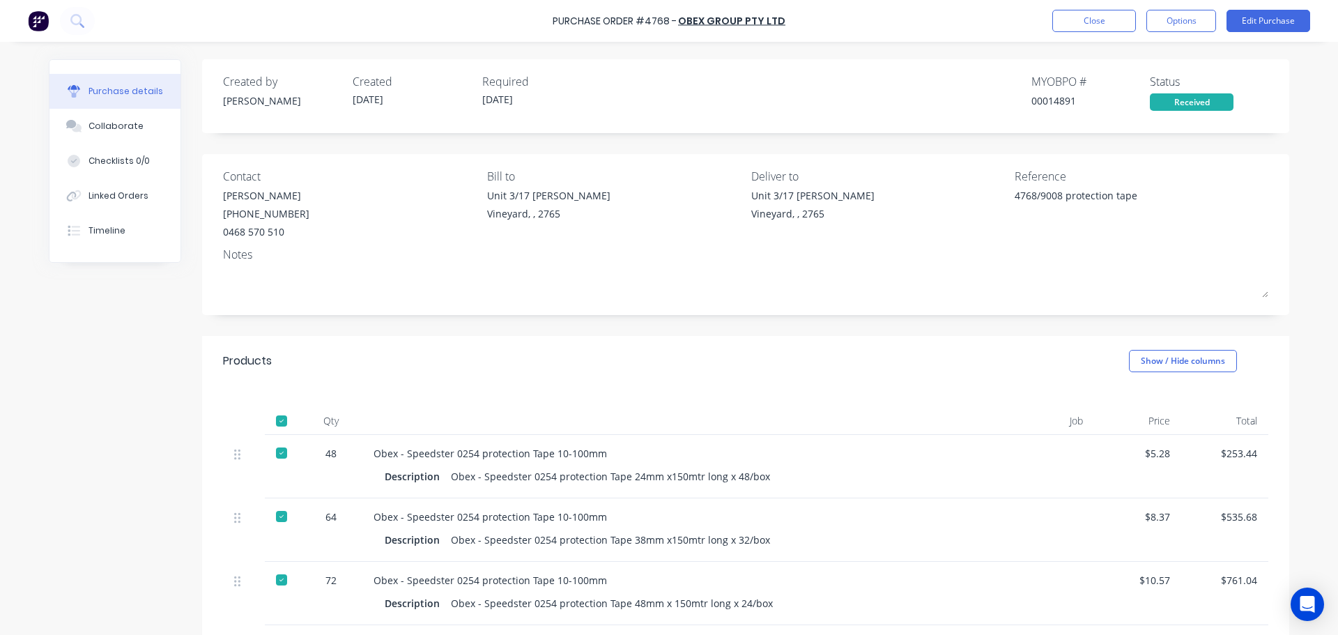
type textarea "x"
click at [1097, 17] on button "Close" at bounding box center [1094, 21] width 84 height 22
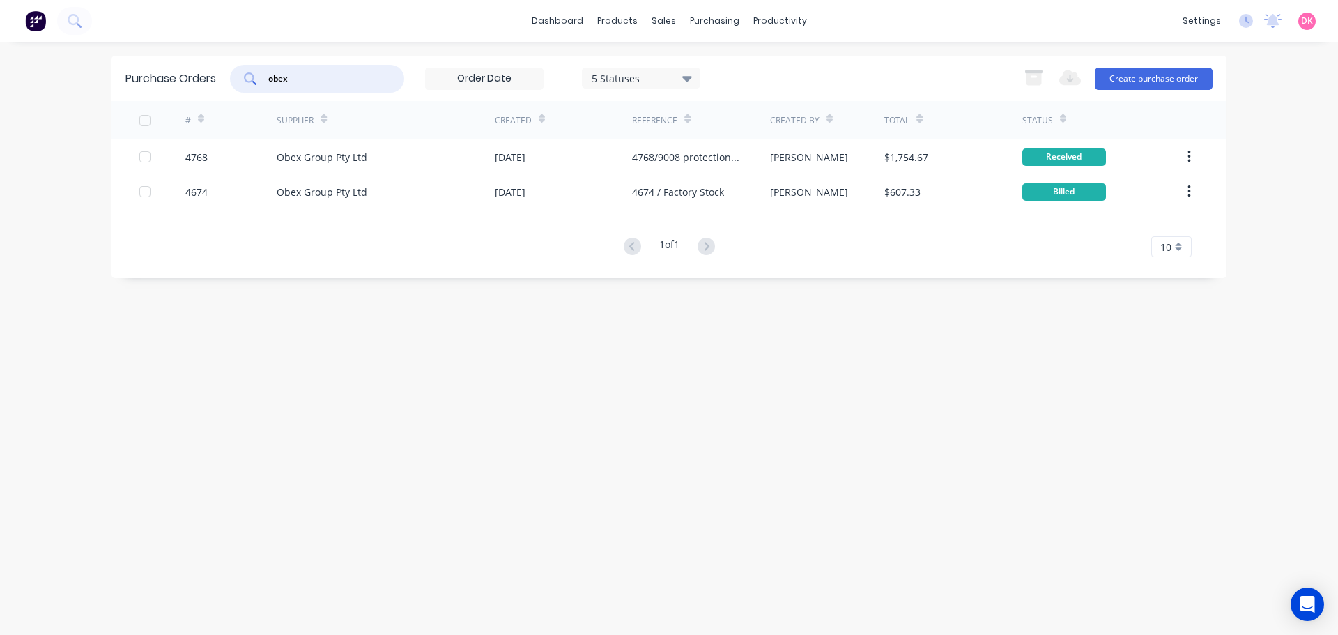
drag, startPoint x: 332, startPoint y: 81, endPoint x: 226, endPoint y: 95, distance: 106.9
click at [226, 95] on div "Purchase Orders obex 5 Statuses 5 Statuses Export to Excel (XLSX) Create purcha…" at bounding box center [668, 78] width 1115 height 45
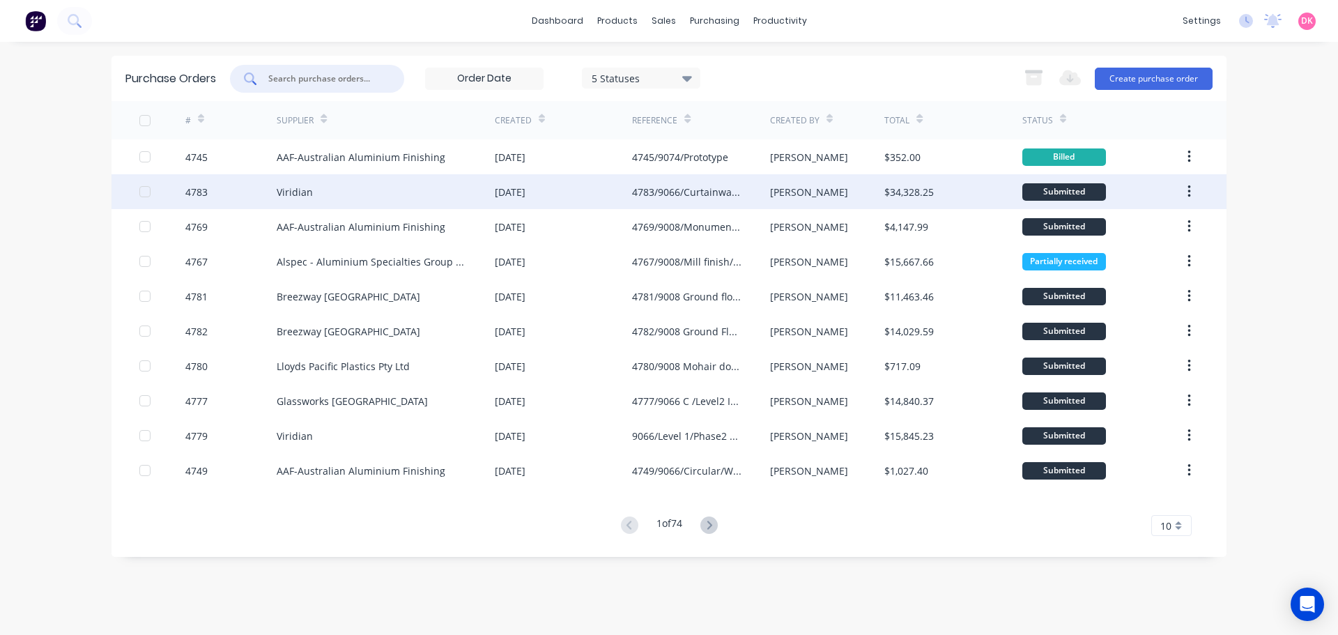
click at [684, 201] on div "4783/9066/Curtainwall glass" at bounding box center [700, 191] width 137 height 35
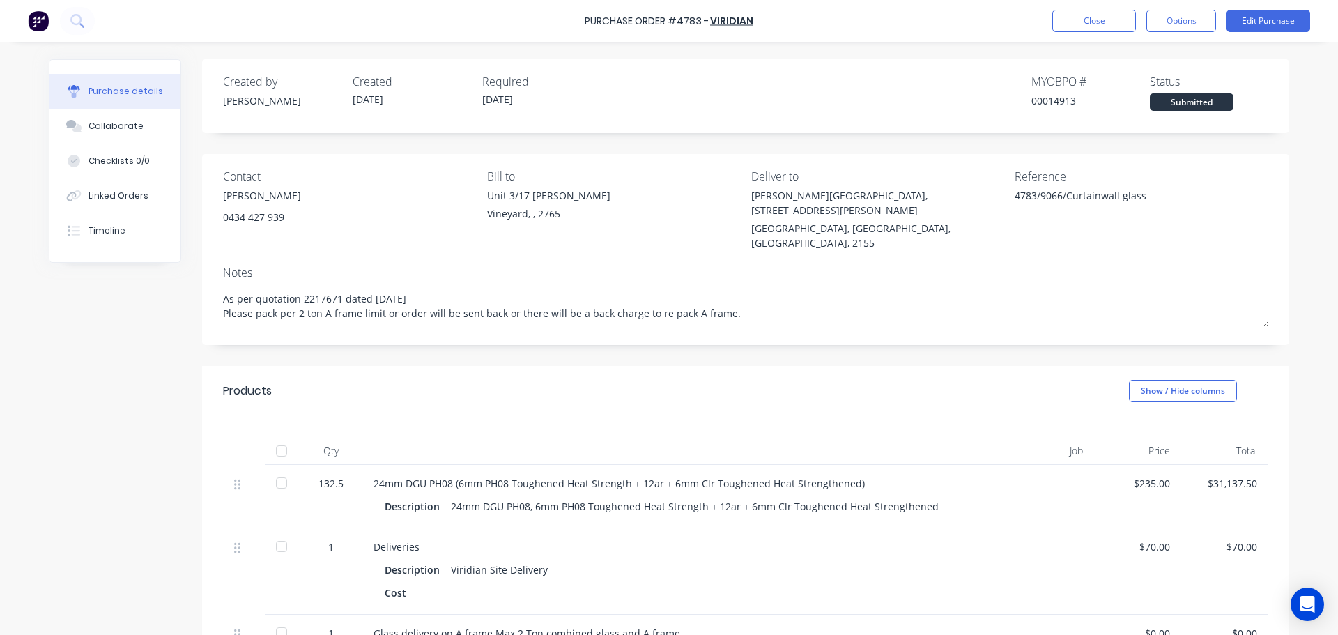
click at [374, 476] on div "24mm DGU PH08 (6mm PH08 Toughened Heat Strength + 12ar + 6mm Clr Toughened Heat…" at bounding box center [676, 483] width 605 height 15
click at [367, 465] on div "24mm DGU PH08 (6mm PH08 Toughened Heat Strength + 12ar + 6mm Clr Toughened Heat…" at bounding box center [675, 496] width 627 height 63
click at [1275, 16] on button "Edit Purchase" at bounding box center [1268, 21] width 84 height 22
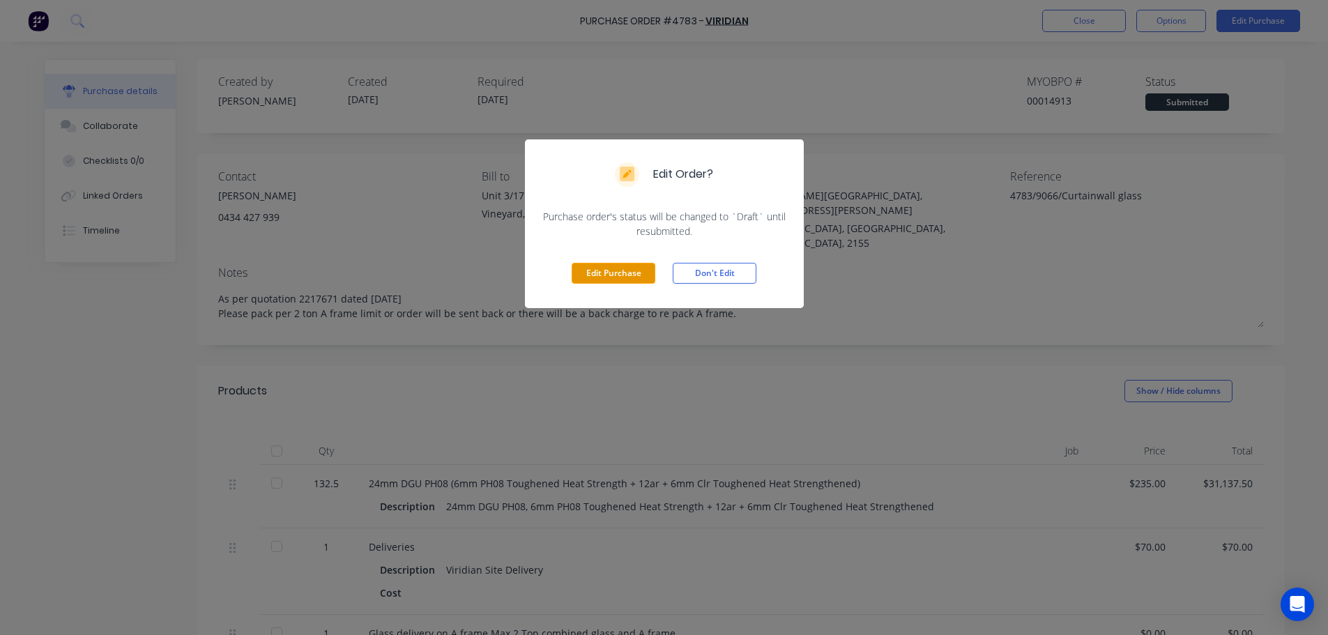
click at [627, 280] on button "Edit Purchase" at bounding box center [613, 273] width 84 height 21
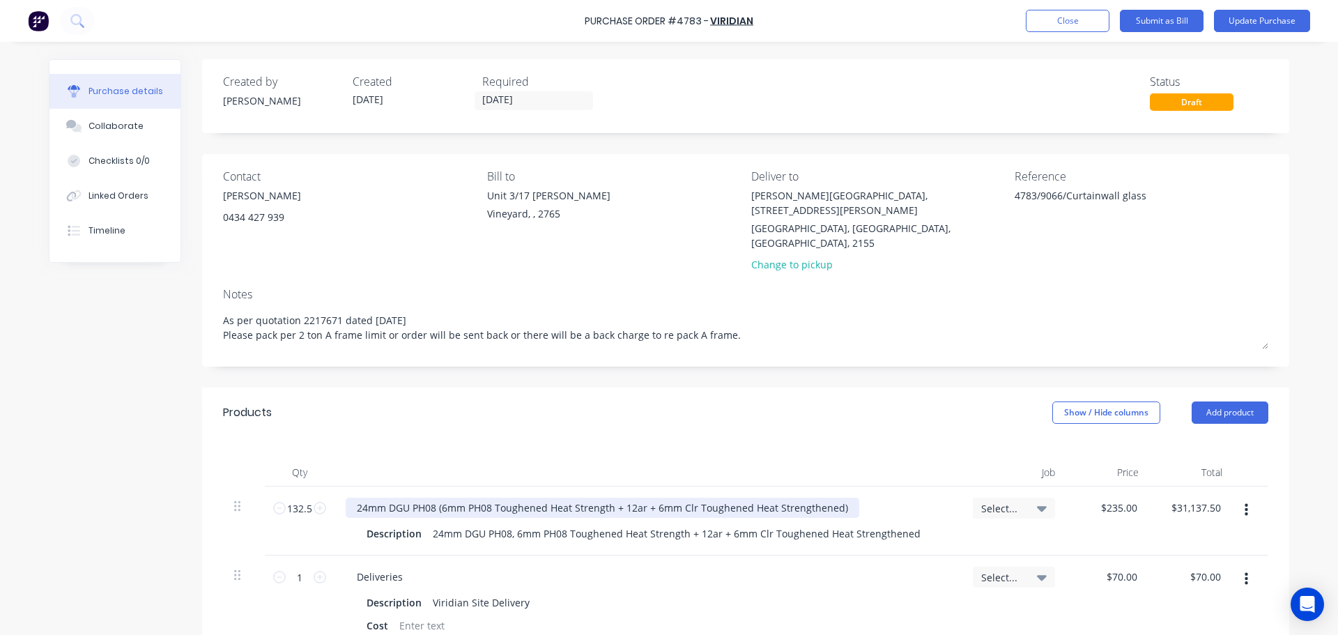
click at [356, 498] on div "24mm DGU PH08 (6mm PH08 Toughened Heat Strength + 12ar + 6mm Clr Toughened Heat…" at bounding box center [603, 508] width 514 height 20
type textarea "x"
click at [350, 498] on div "24mm DGU PH08 (6mm PH08 Toughened Heat Strength + 12ar + 6mm Clr Toughened Heat…" at bounding box center [603, 508] width 514 height 20
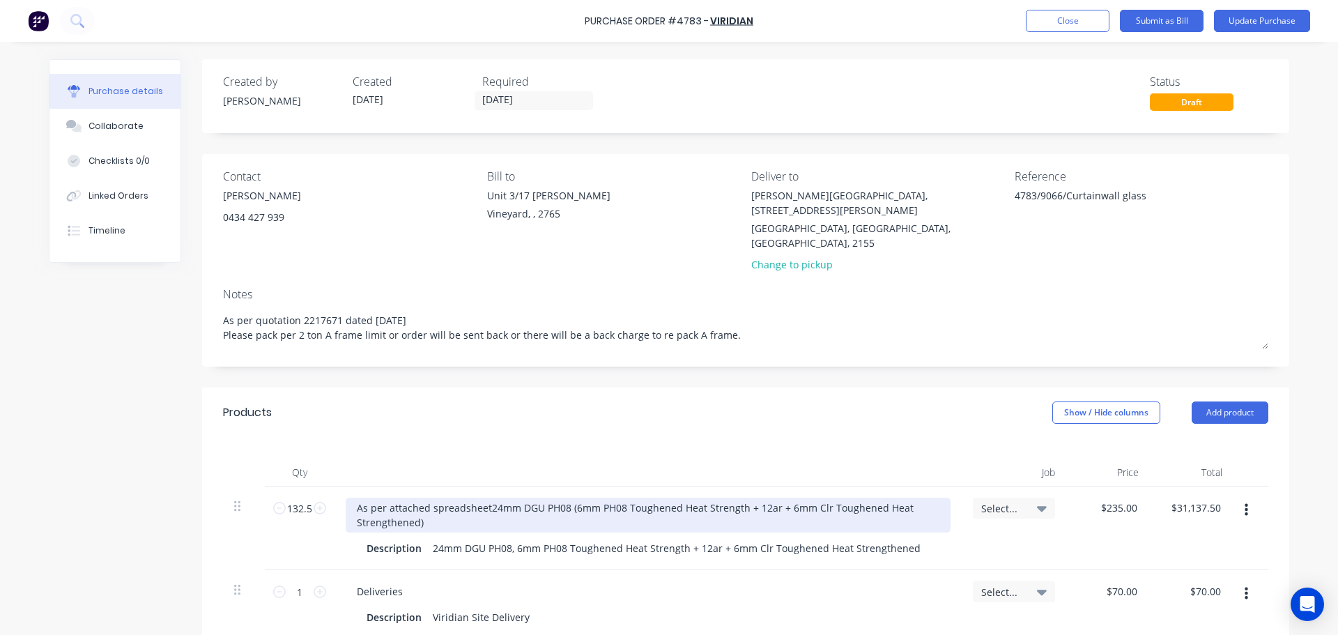
click at [480, 498] on div "As per attached spreadsheet24mm DGU PH08 (6mm PH08 Toughened Heat Strength + 12…" at bounding box center [648, 515] width 605 height 35
click at [552, 498] on div "As per attached spreadsheet for curtain wall24mm DGU PH08 (6mm PH08 Toughened H…" at bounding box center [648, 515] width 605 height 35
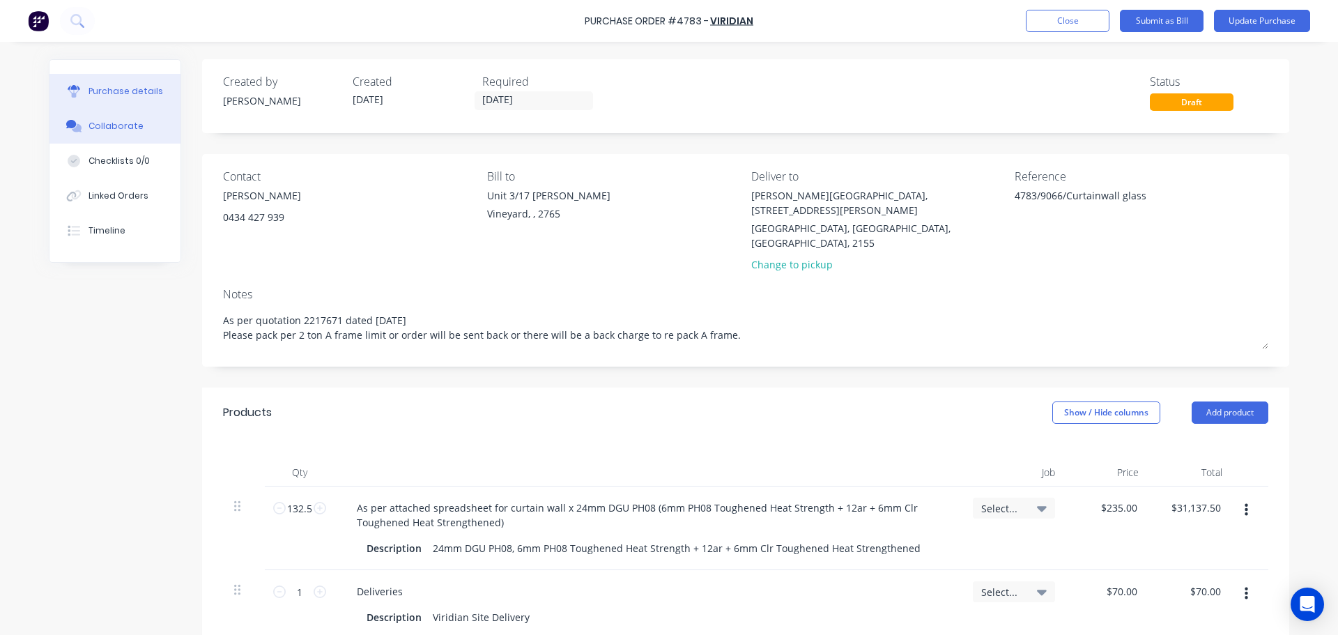
click at [121, 129] on div "Collaborate" at bounding box center [116, 126] width 55 height 13
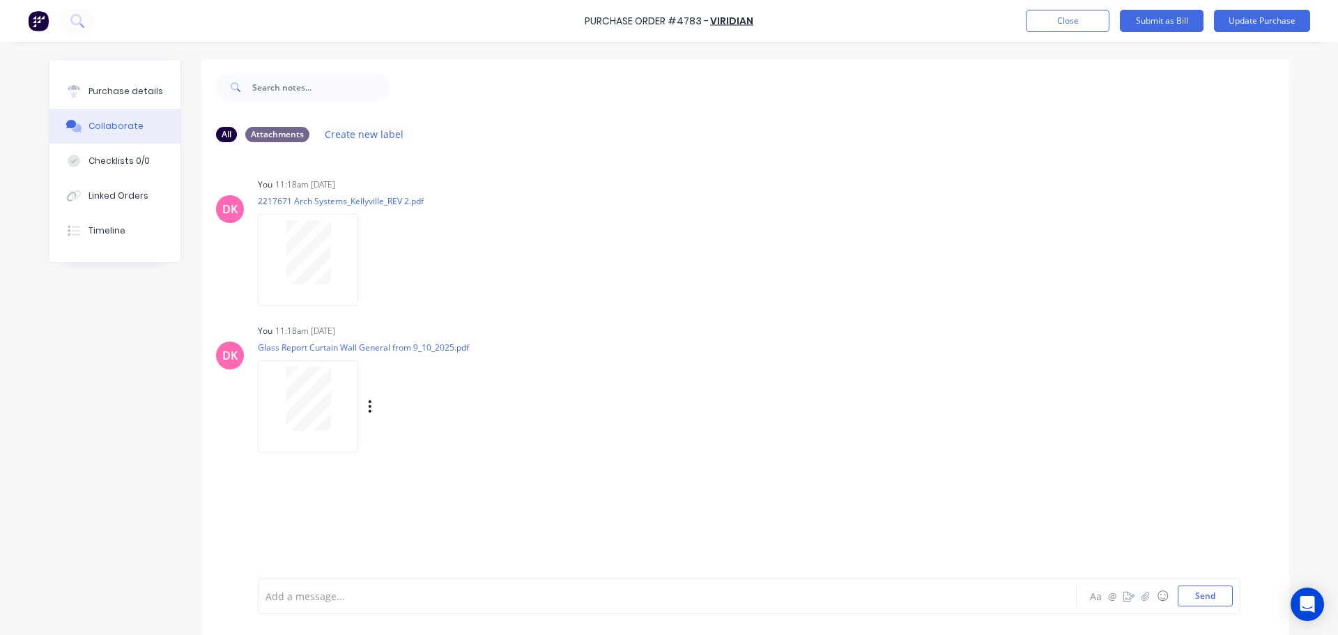
click at [302, 362] on div at bounding box center [308, 405] width 100 height 91
click at [139, 87] on div "Purchase details" at bounding box center [126, 91] width 75 height 13
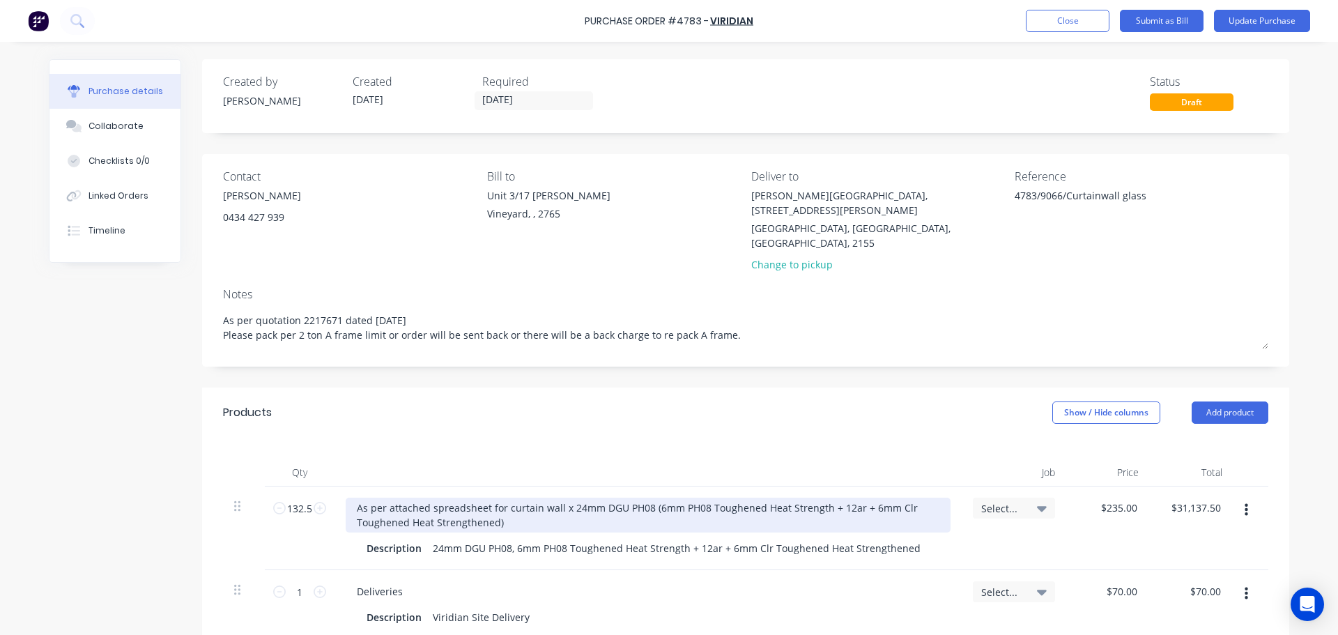
type textarea "x"
click at [559, 498] on div "As per attached spreadsheet for curtain wall x 24mm DGU PH08 (6mm PH08 Toughene…" at bounding box center [648, 515] width 605 height 35
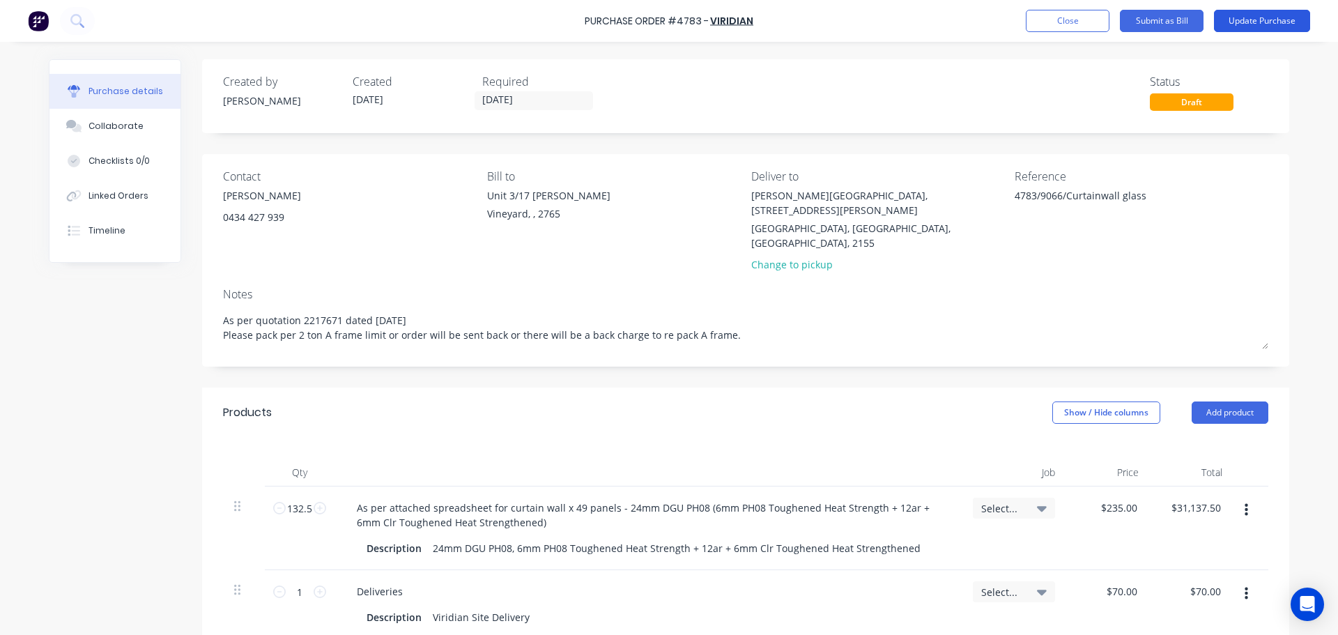
click at [1265, 23] on button "Update Purchase" at bounding box center [1262, 21] width 96 height 22
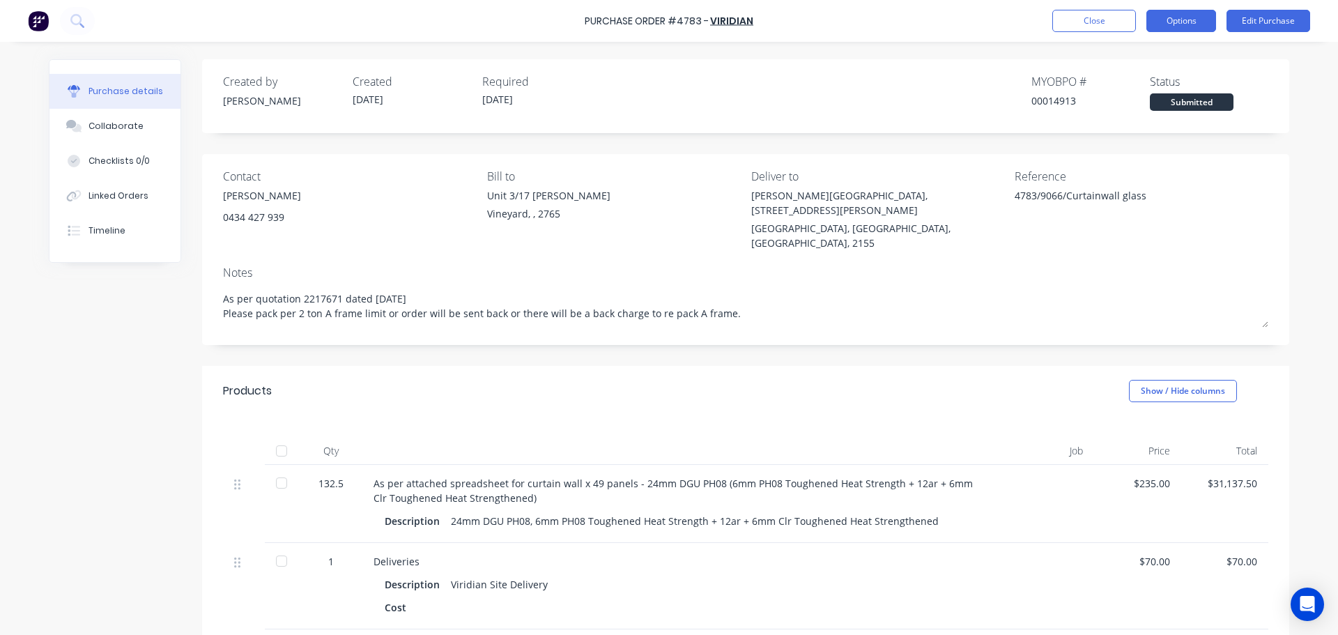
click at [1201, 22] on button "Options" at bounding box center [1181, 21] width 70 height 22
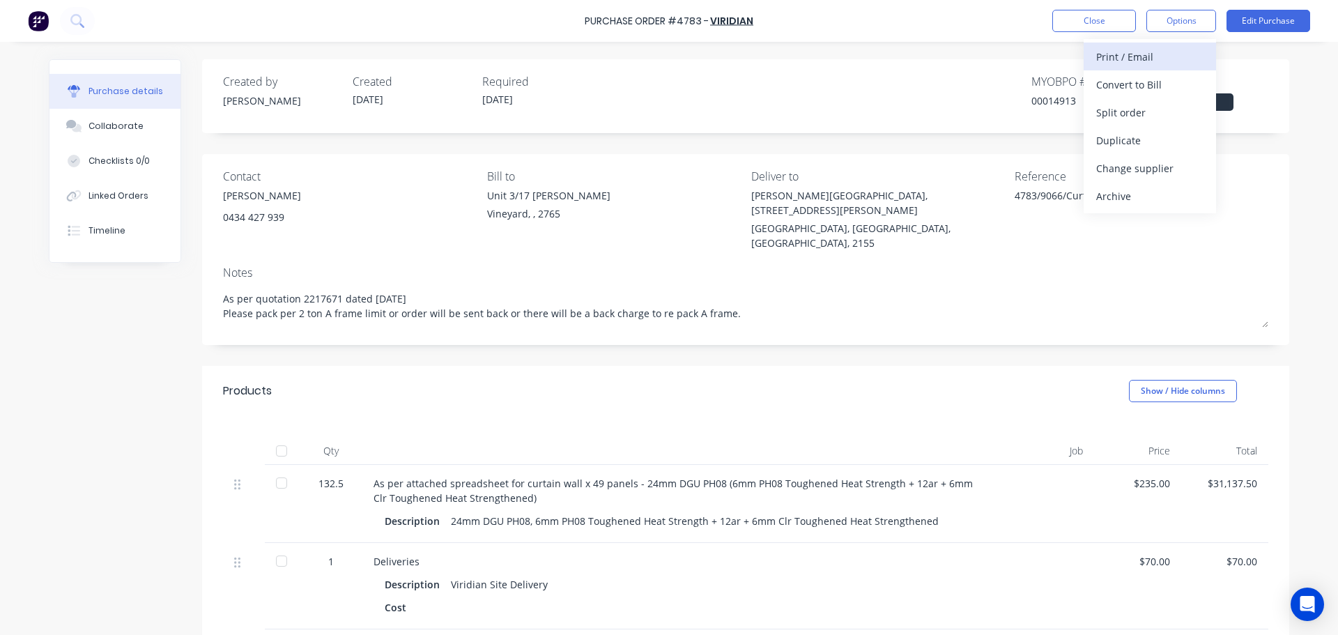
click at [1135, 61] on div "Print / Email" at bounding box center [1149, 57] width 107 height 20
click at [1125, 91] on div "With pricing" at bounding box center [1149, 85] width 107 height 20
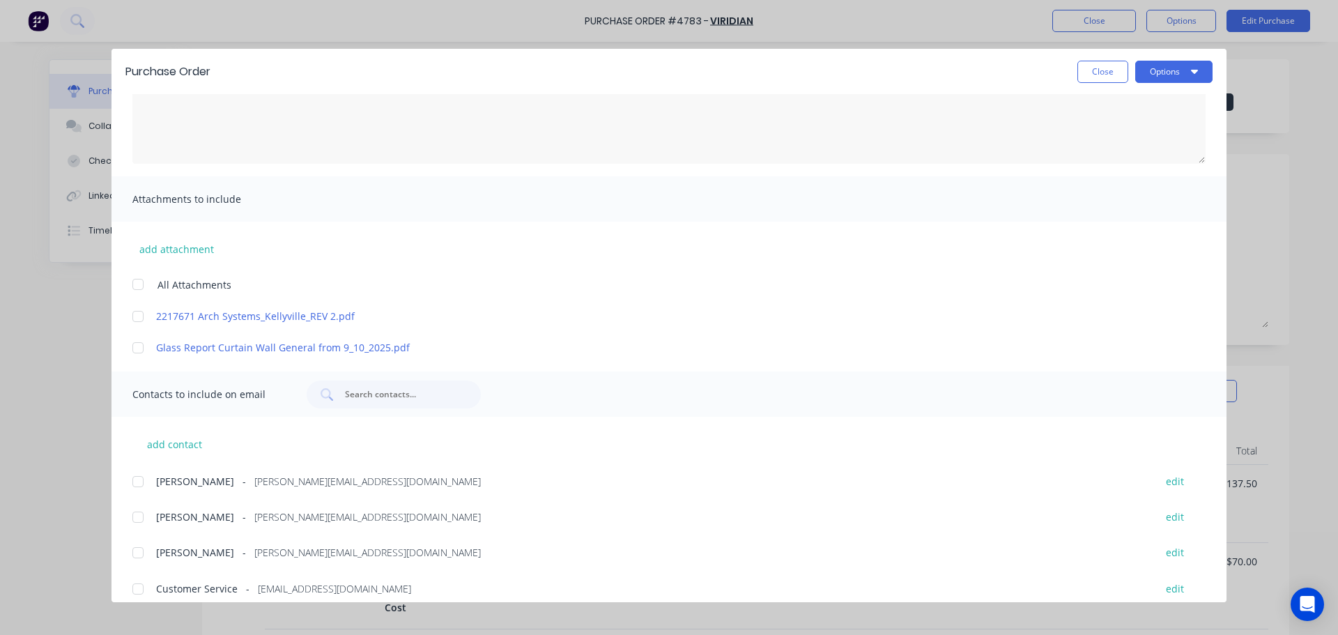
scroll to position [247, 0]
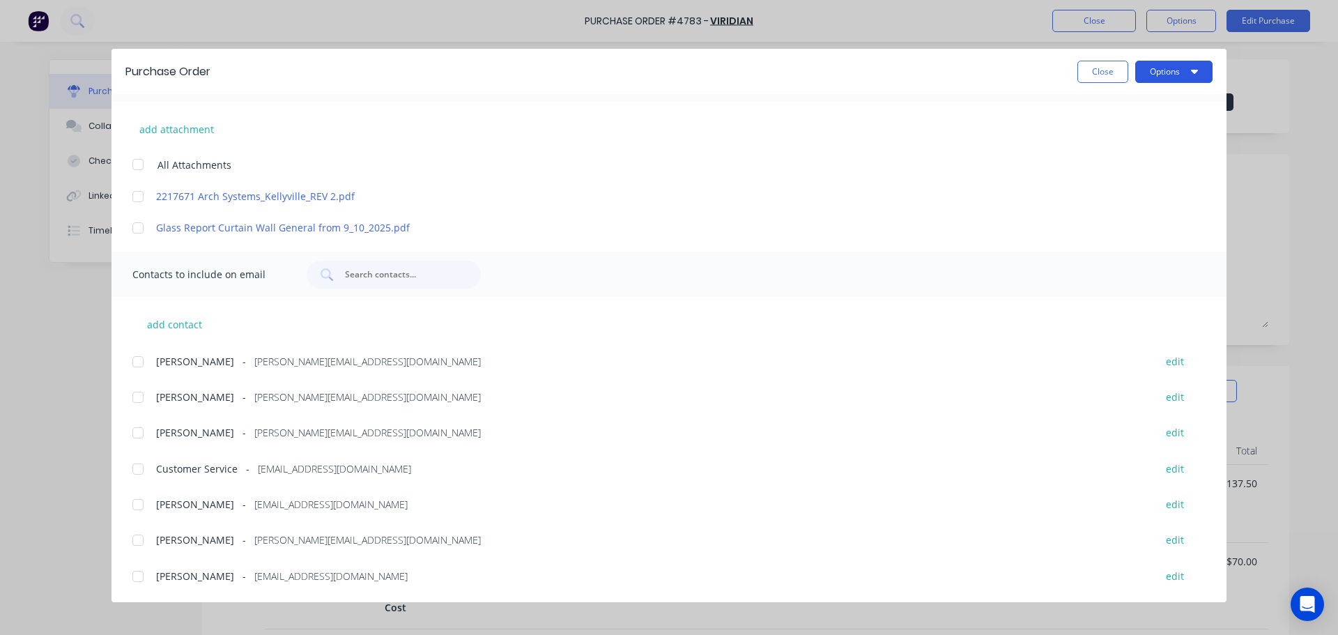
click at [1173, 65] on button "Options" at bounding box center [1173, 72] width 77 height 22
click at [1155, 127] on div "Print" at bounding box center [1146, 135] width 107 height 20
click at [1099, 68] on button "Close" at bounding box center [1102, 72] width 51 height 22
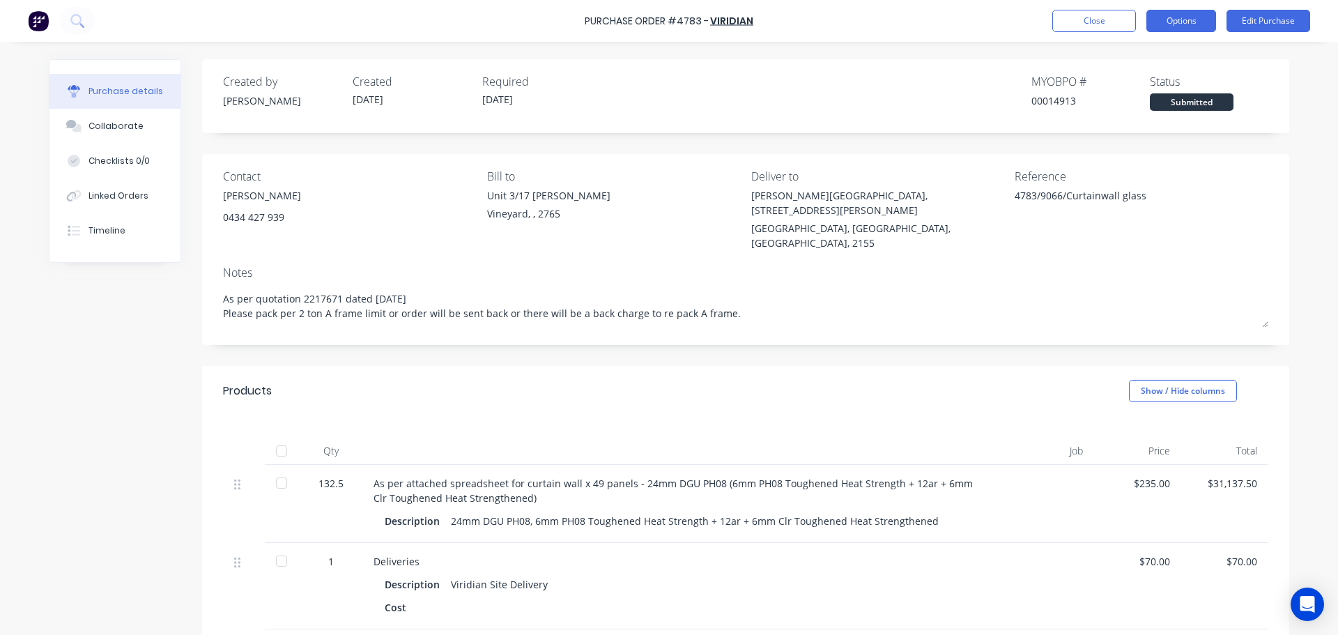
click at [1165, 23] on button "Options" at bounding box center [1181, 21] width 70 height 22
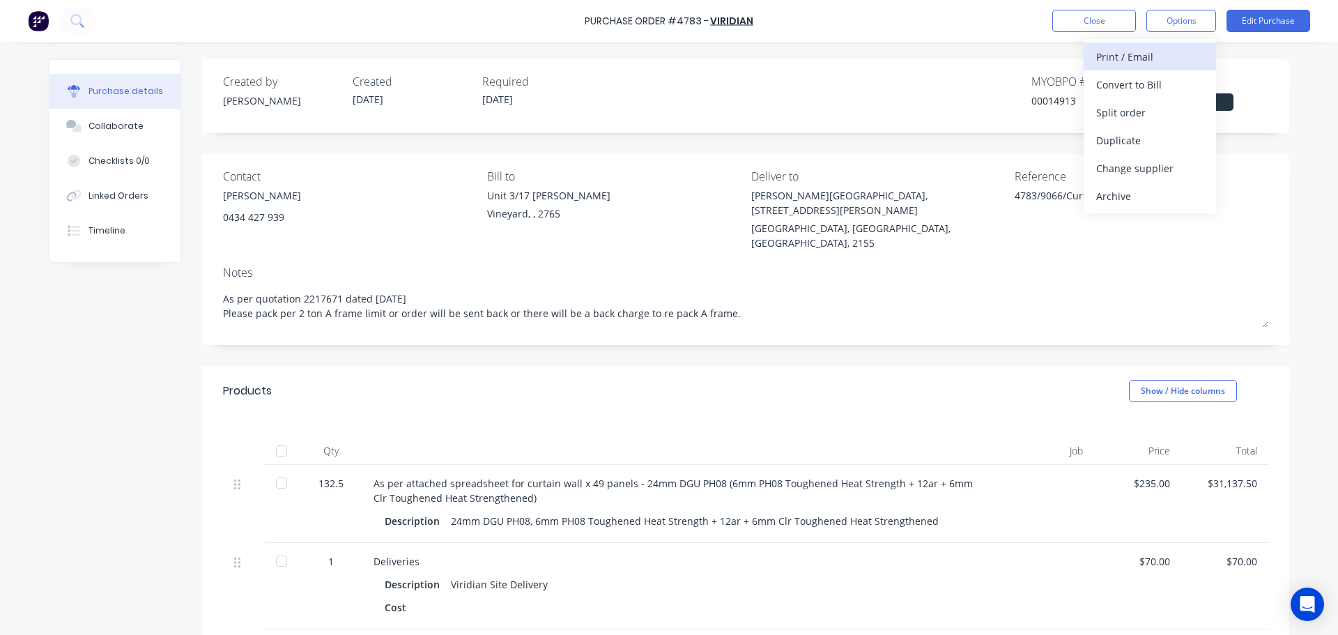
click at [1140, 59] on div "Print / Email" at bounding box center [1149, 57] width 107 height 20
click at [1148, 81] on div "With pricing" at bounding box center [1149, 85] width 107 height 20
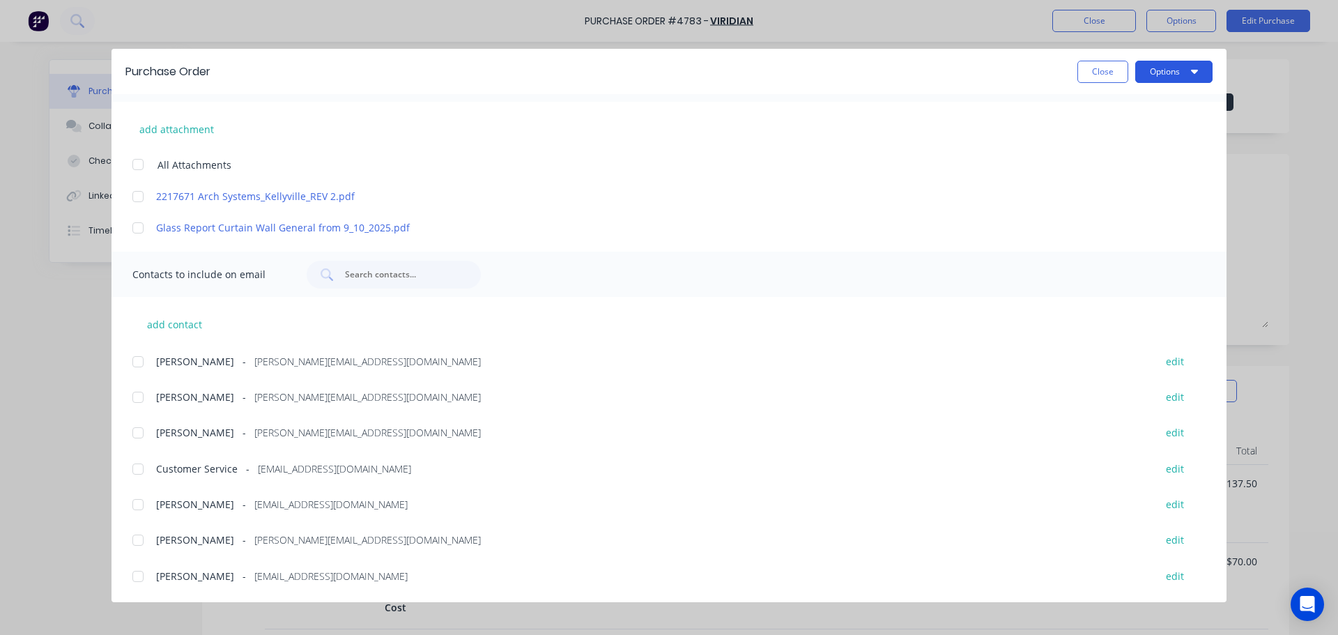
click at [1189, 72] on button "Options" at bounding box center [1173, 72] width 77 height 22
click at [1133, 130] on div "Print" at bounding box center [1146, 135] width 107 height 20
click at [1100, 66] on button "Close" at bounding box center [1102, 72] width 51 height 22
type textarea "x"
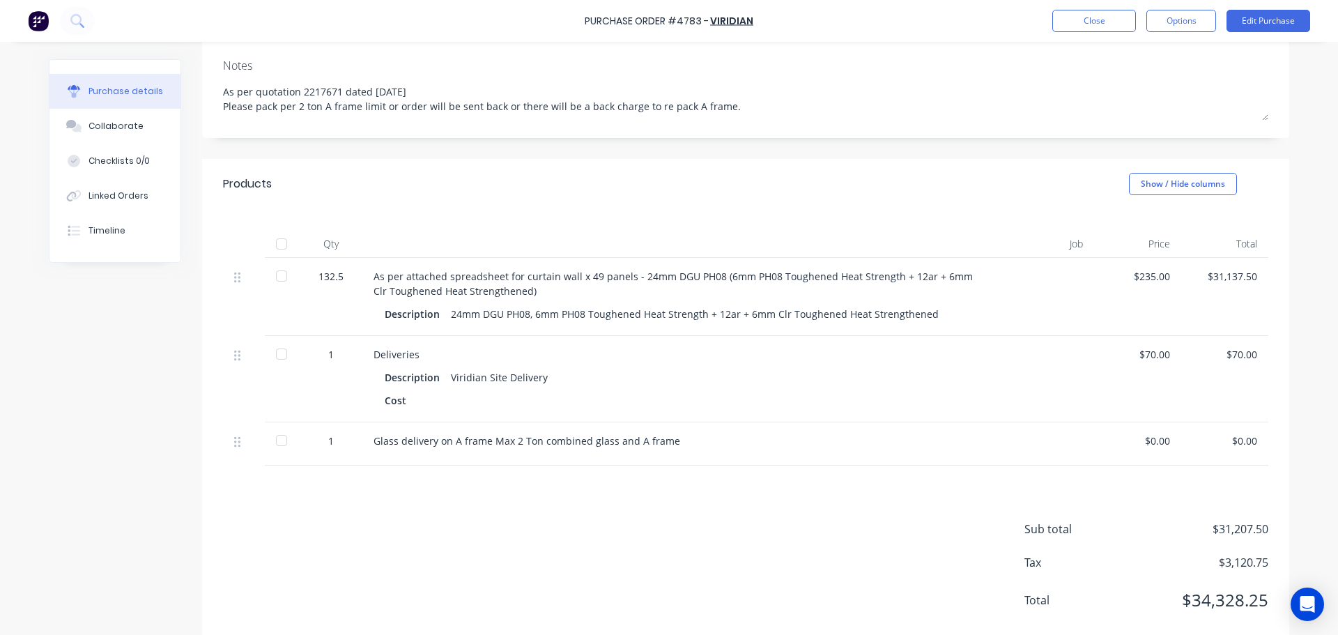
scroll to position [0, 0]
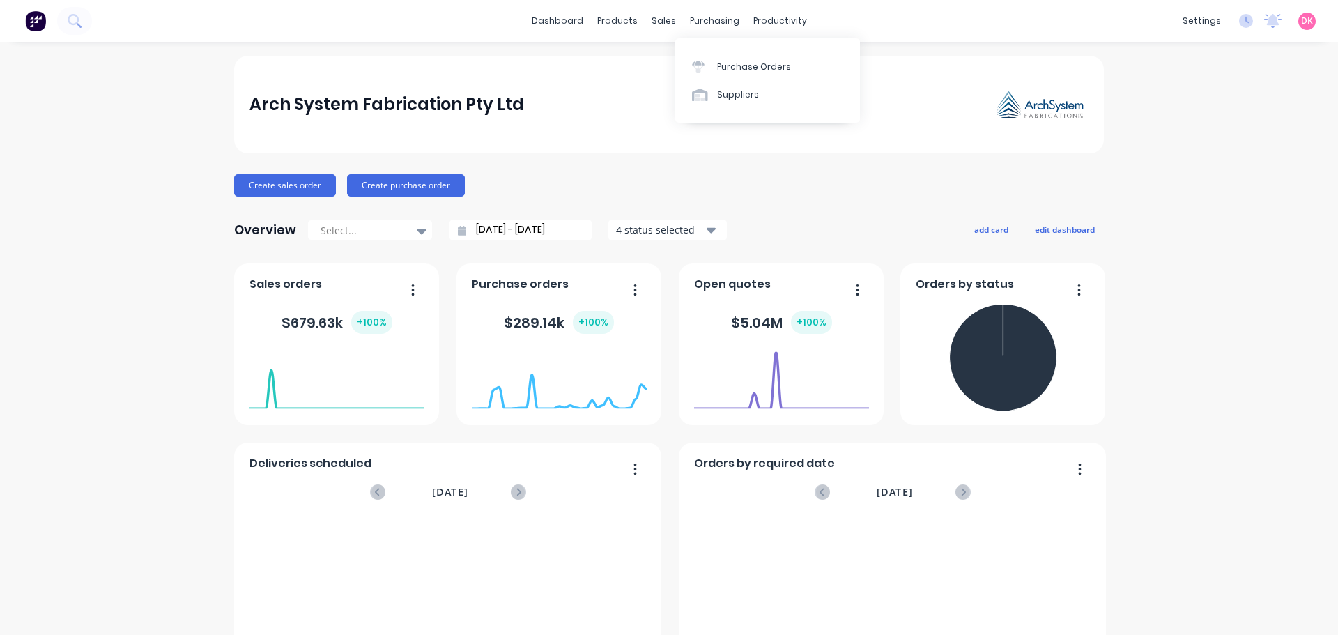
click at [712, 72] on div at bounding box center [702, 67] width 21 height 13
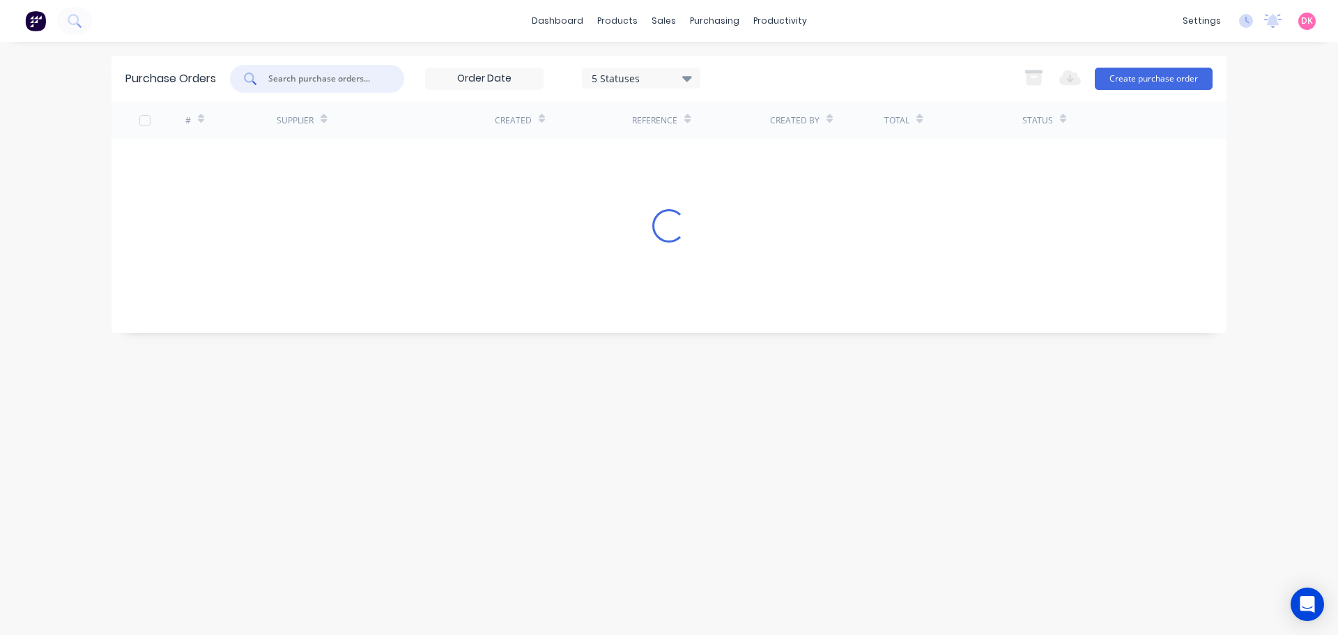
click at [360, 84] on input "text" at bounding box center [325, 79] width 116 height 14
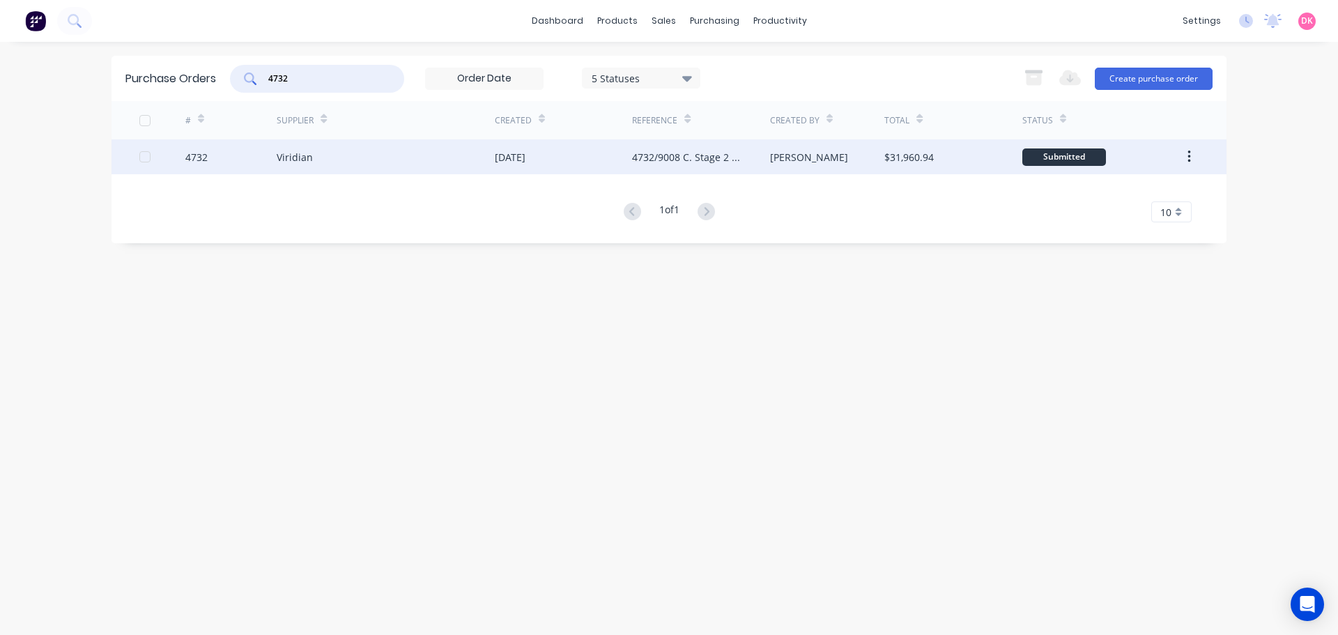
type input "4732"
click at [373, 165] on div "Viridian" at bounding box center [386, 156] width 218 height 35
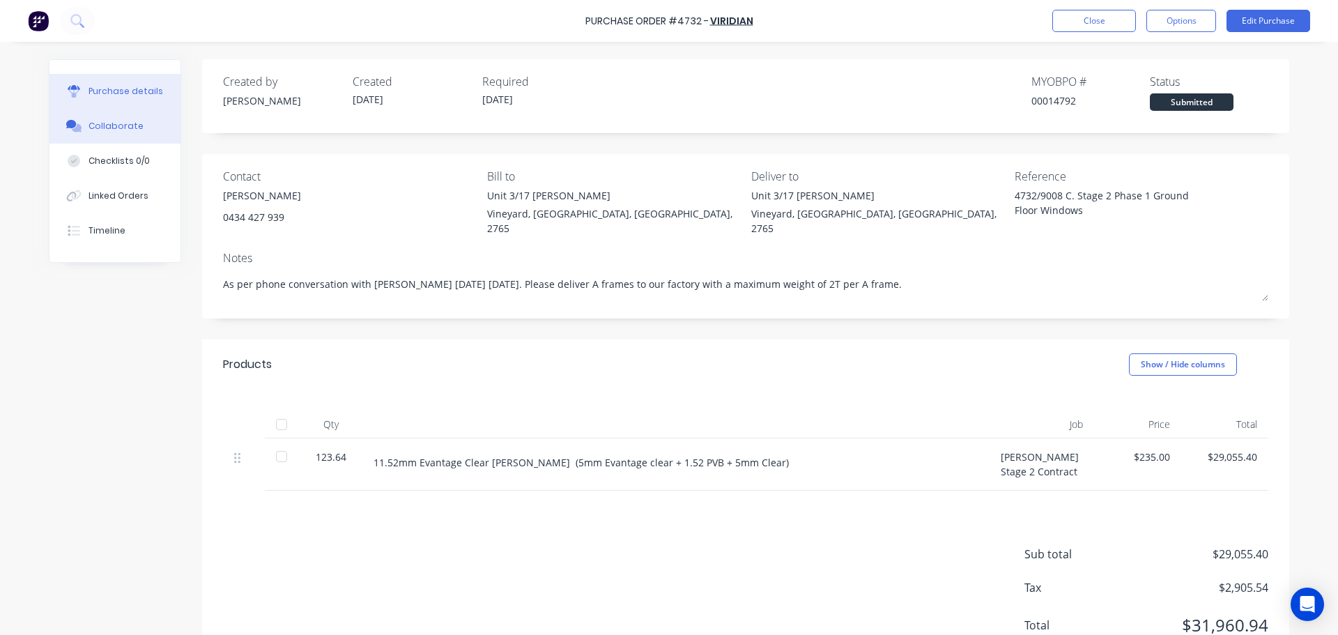
click at [87, 133] on button "Collaborate" at bounding box center [114, 126] width 131 height 35
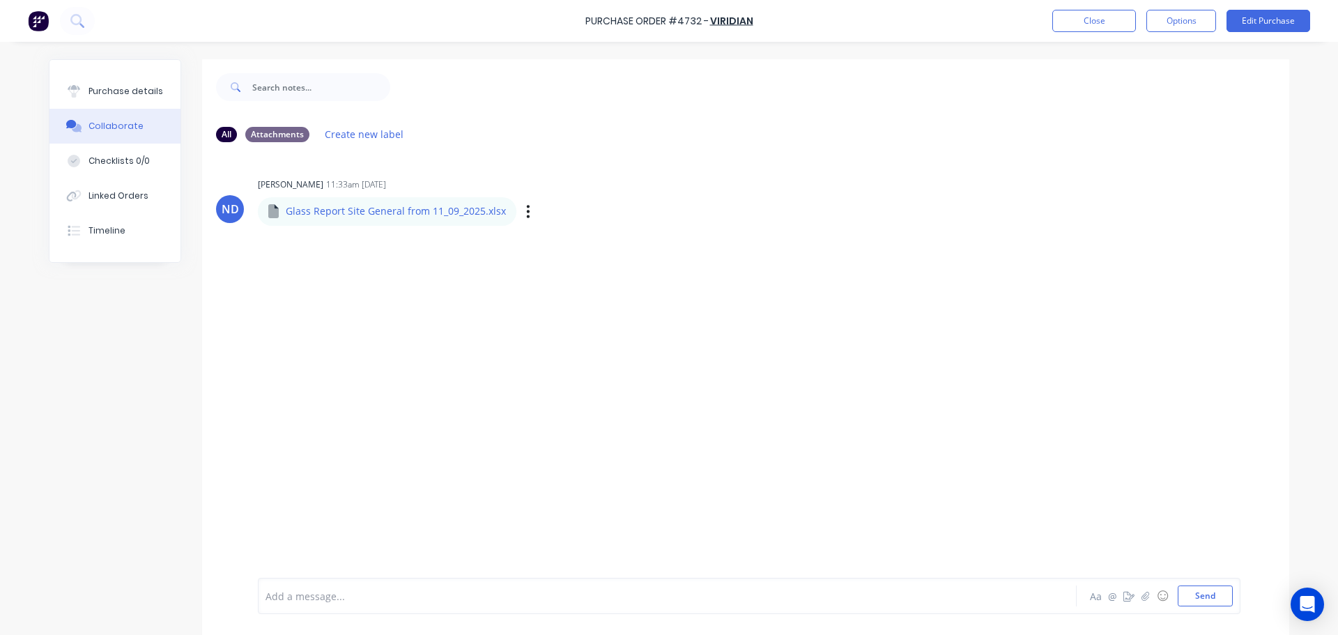
click at [369, 222] on div "Glass Report Site General from 11_09_2025.xlsx" at bounding box center [387, 211] width 259 height 28
click at [415, 210] on p "Glass Report Site General from 11_09_2025.xlsx" at bounding box center [396, 211] width 220 height 14
click at [526, 204] on icon "button" at bounding box center [528, 211] width 4 height 16
click at [571, 247] on button "Download" at bounding box center [619, 248] width 157 height 31
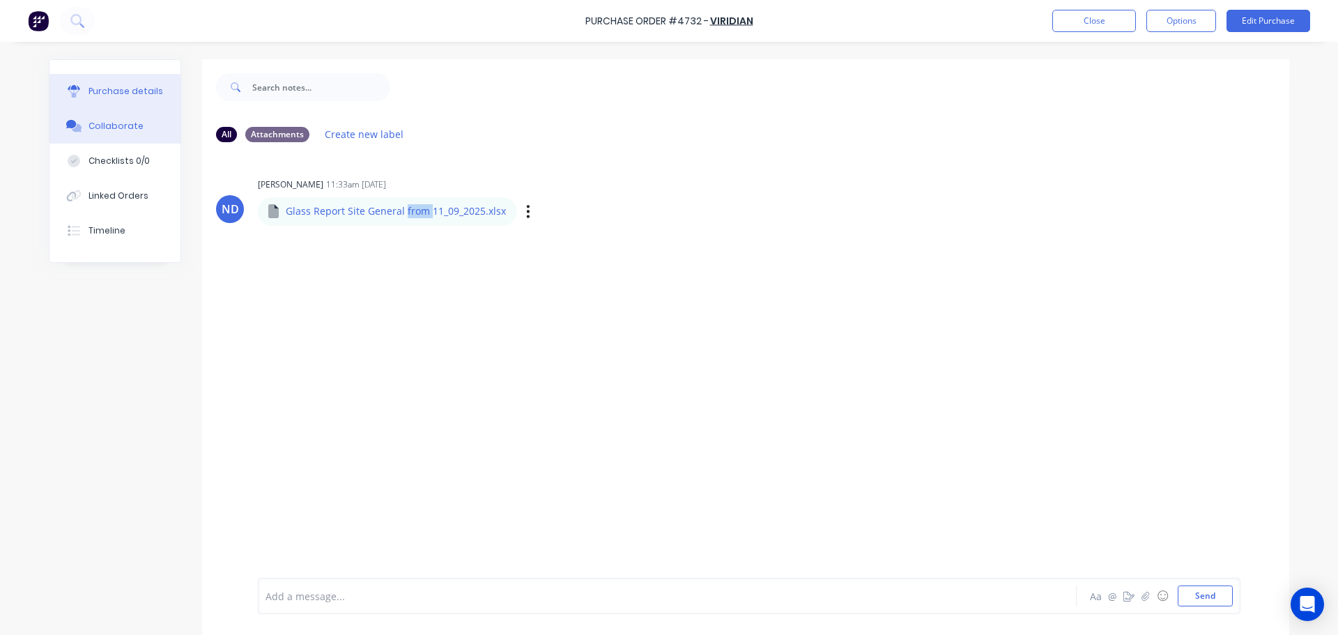
click at [117, 79] on button "Purchase details" at bounding box center [114, 91] width 131 height 35
